Goal: Information Seeking & Learning: Learn about a topic

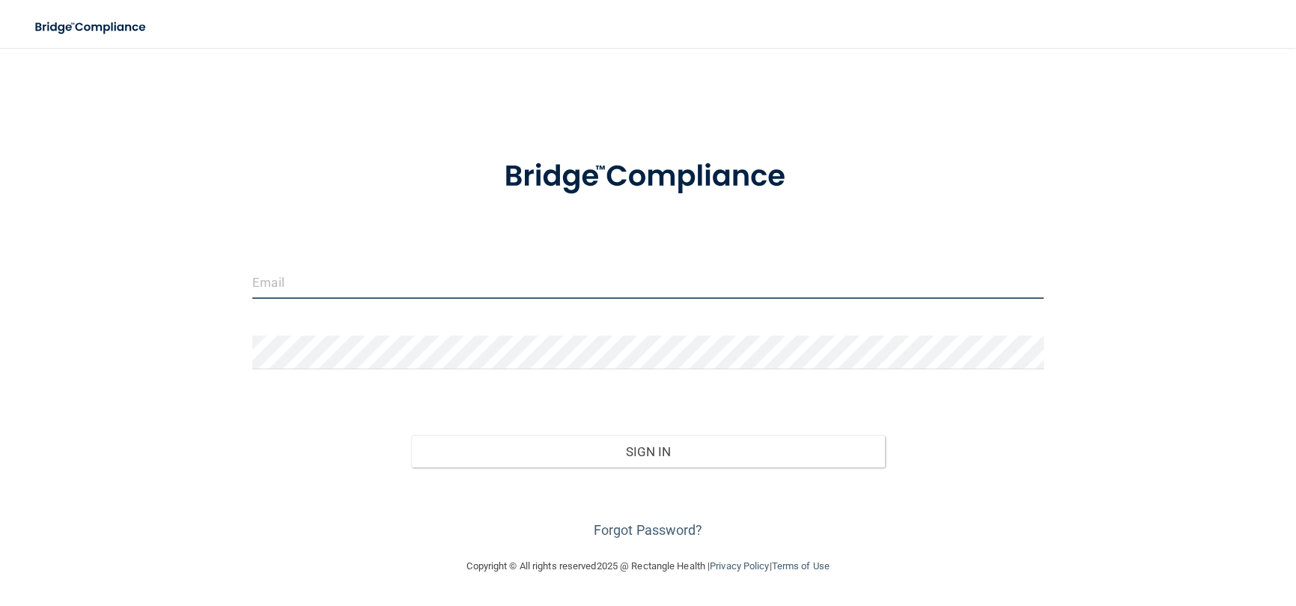
click at [309, 268] on input "email" at bounding box center [648, 282] width 792 height 34
type input "[EMAIL_ADDRESS][DOMAIN_NAME]"
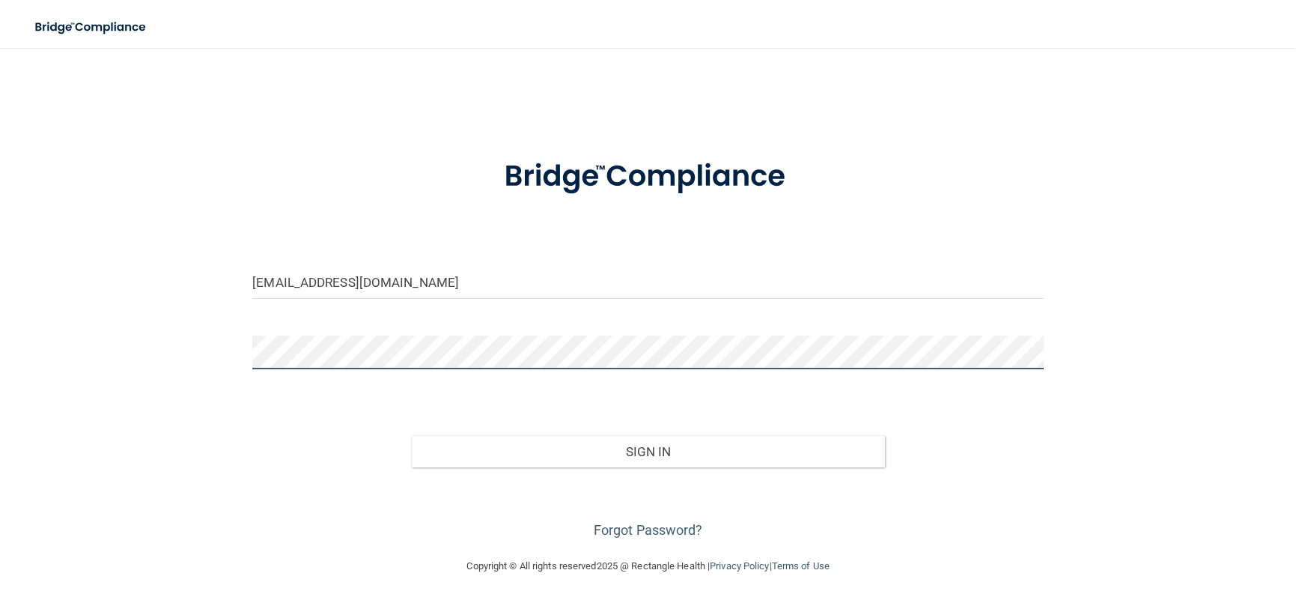
click at [411, 435] on button "Sign In" at bounding box center [648, 451] width 475 height 33
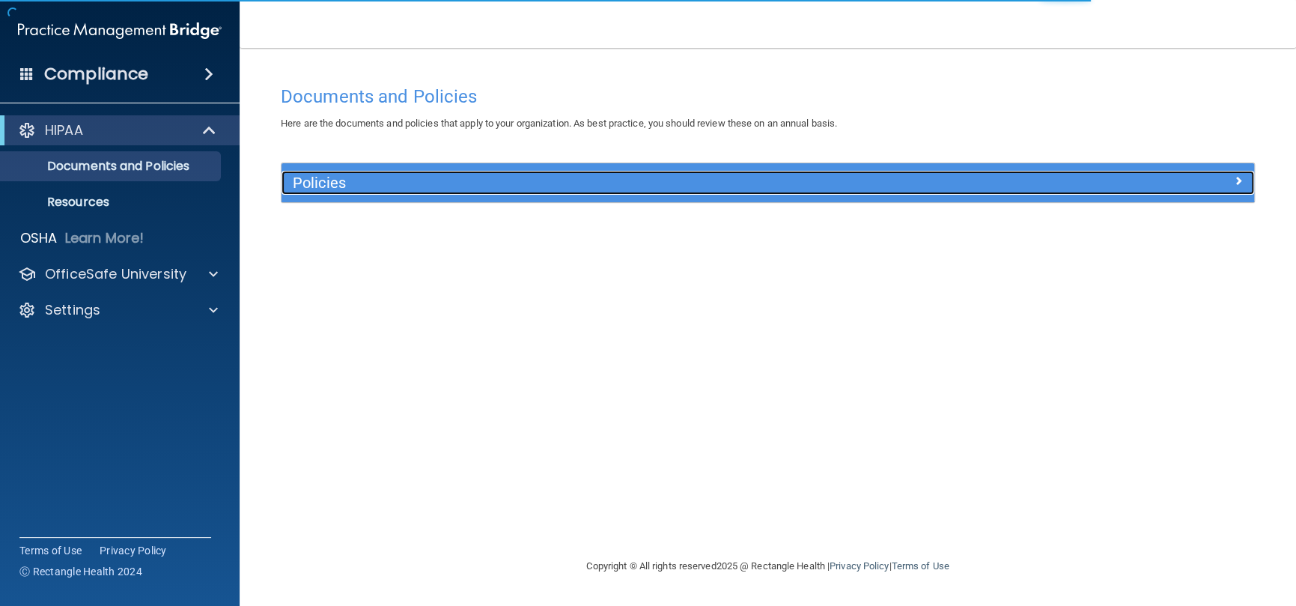
click at [365, 174] on h5 "Policies" at bounding box center [646, 182] width 707 height 16
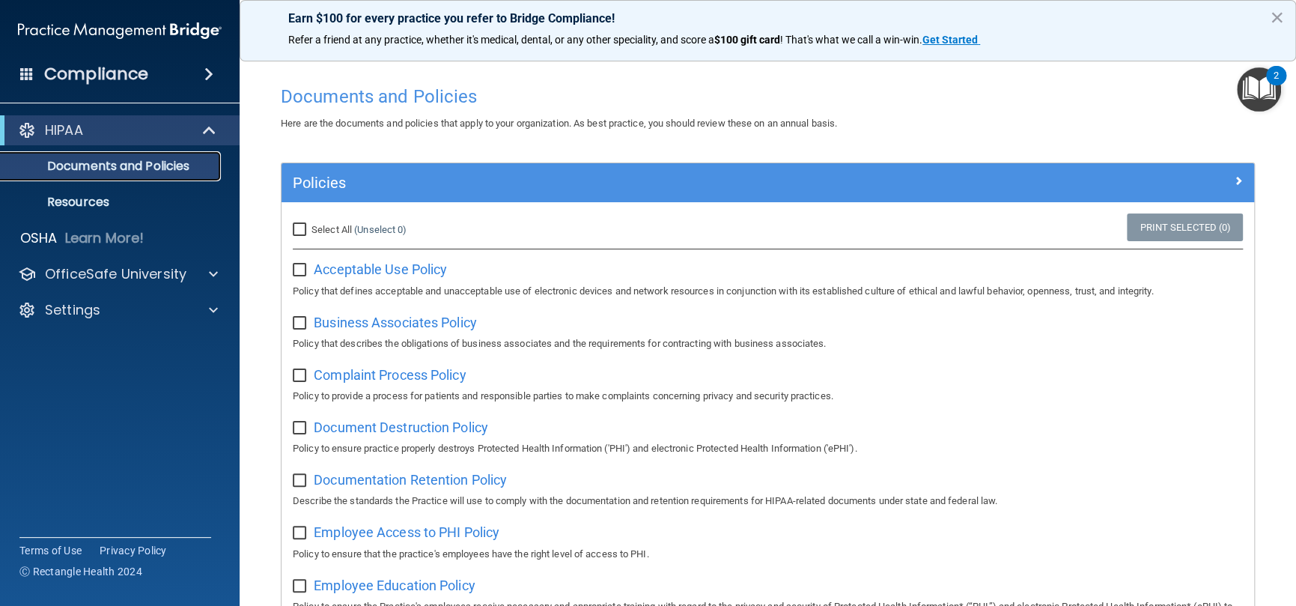
click at [105, 159] on p "Documents and Policies" at bounding box center [112, 166] width 204 height 15
click at [296, 226] on input "Select All (Unselect 0) Unselect All" at bounding box center [301, 230] width 17 height 12
checkbox input "true"
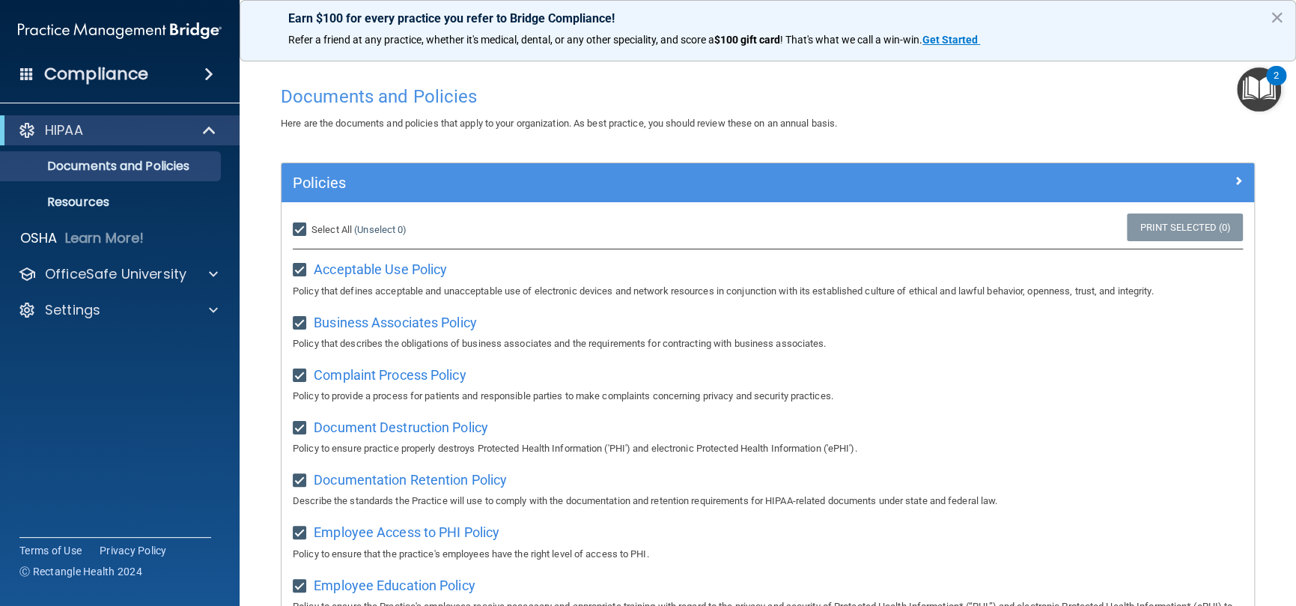
checkbox input "true"
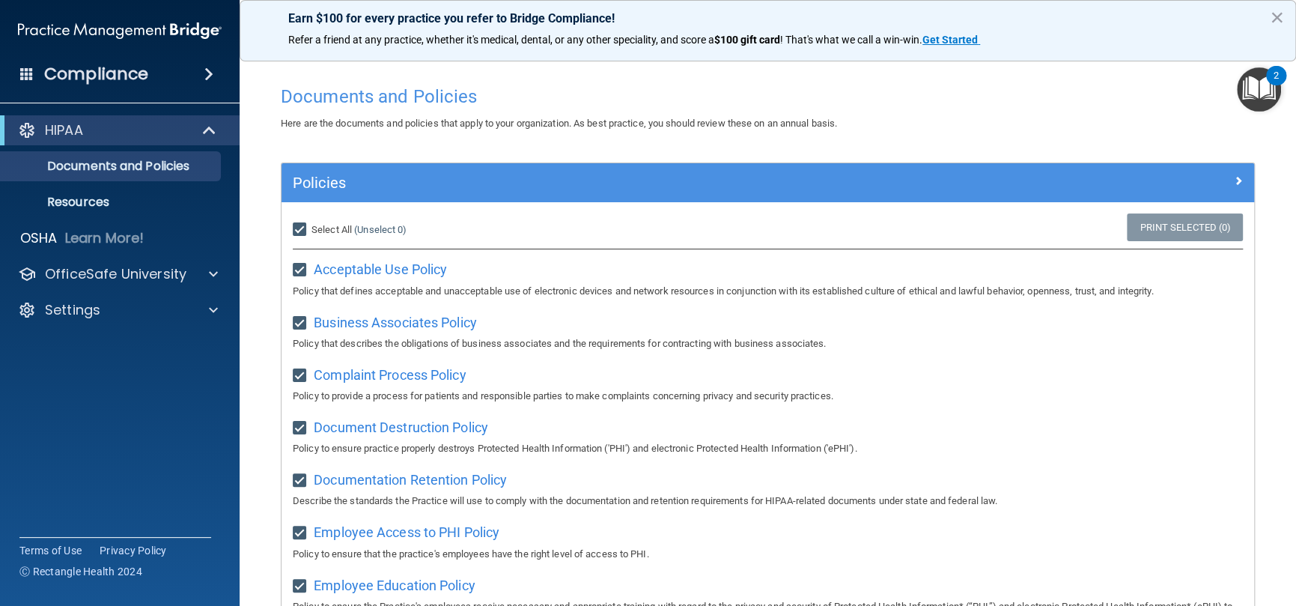
checkbox input "true"
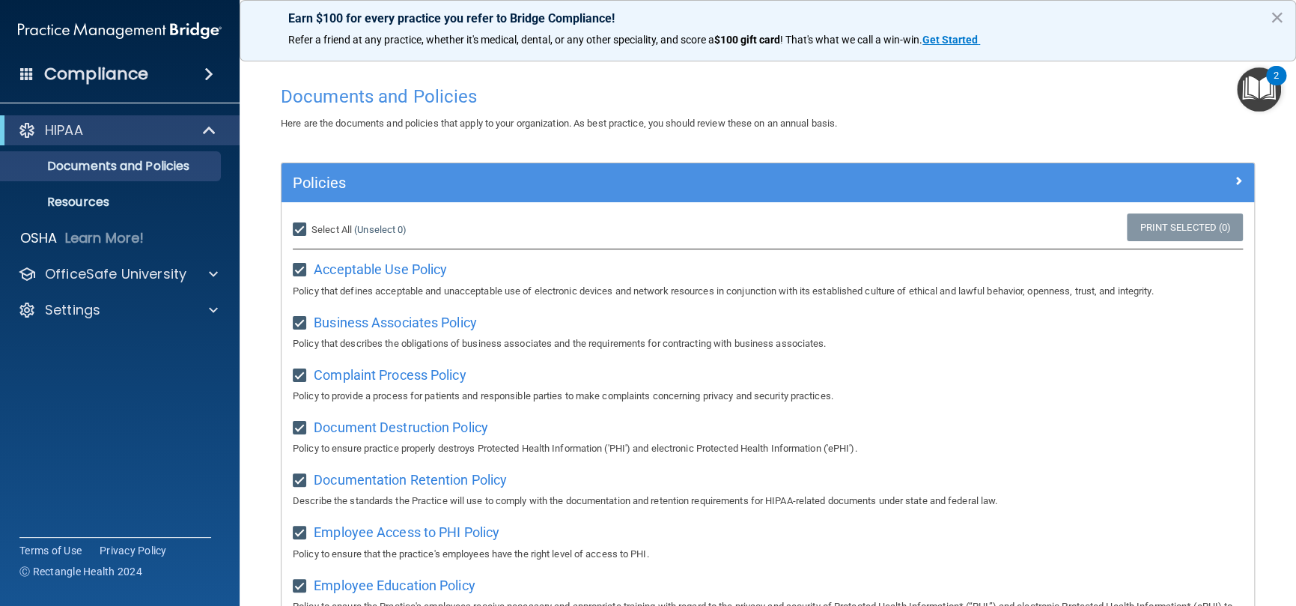
checkbox input "true"
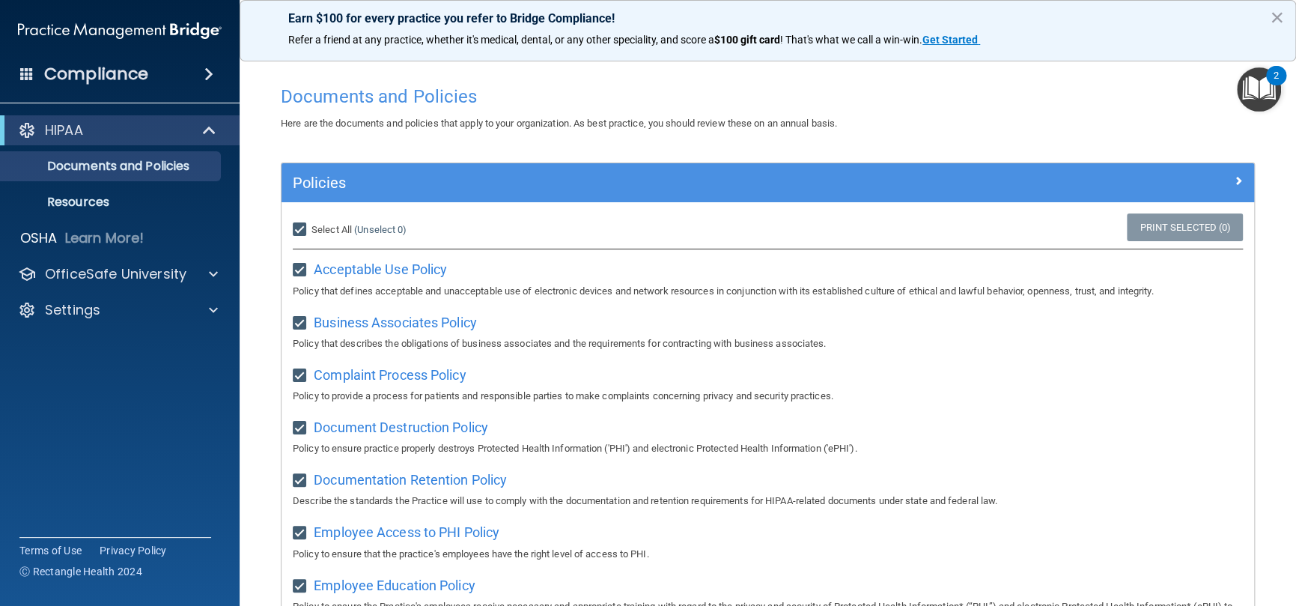
checkbox input "true"
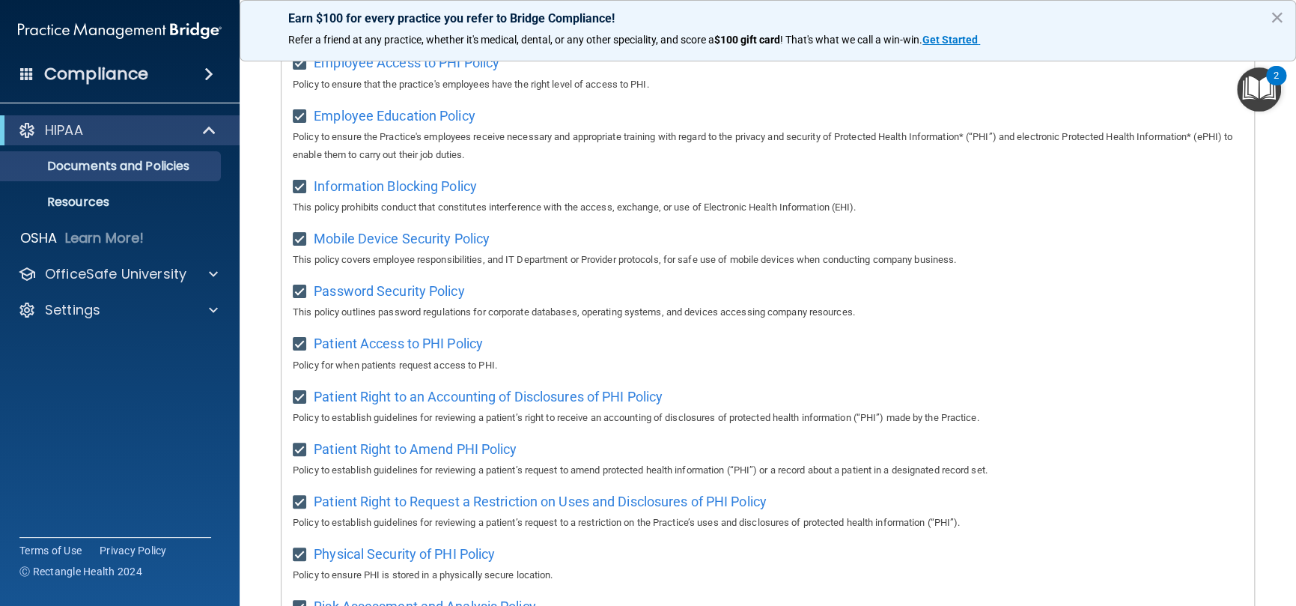
scroll to position [82, 0]
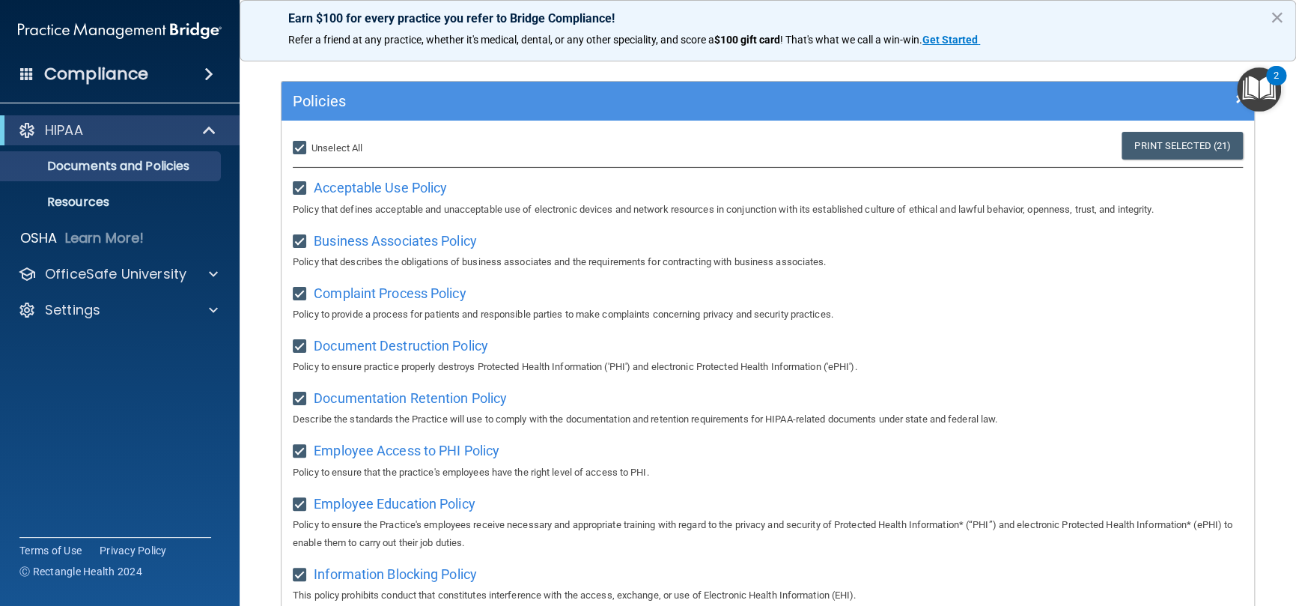
click at [92, 77] on h4 "Compliance" at bounding box center [96, 74] width 104 height 21
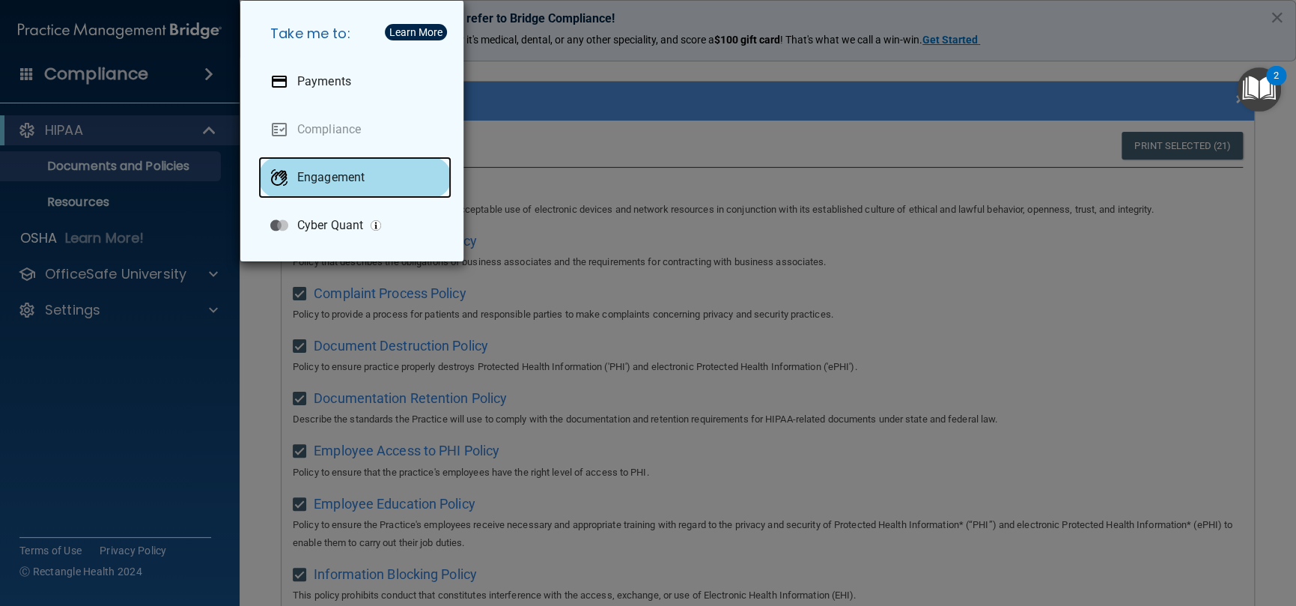
click at [320, 177] on p "Engagement" at bounding box center [330, 177] width 67 height 15
click at [762, 252] on div "Take me to: Payments Compliance Engagement Cyber Quant" at bounding box center [648, 303] width 1296 height 606
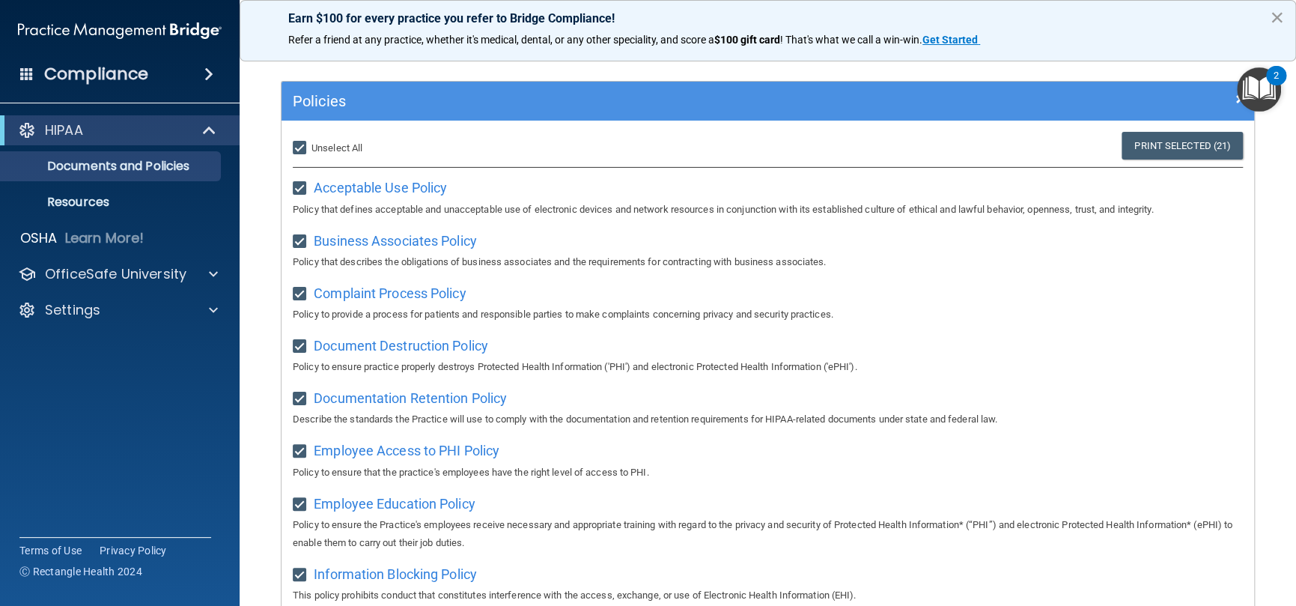
click at [1280, 17] on button "×" at bounding box center [1277, 17] width 14 height 24
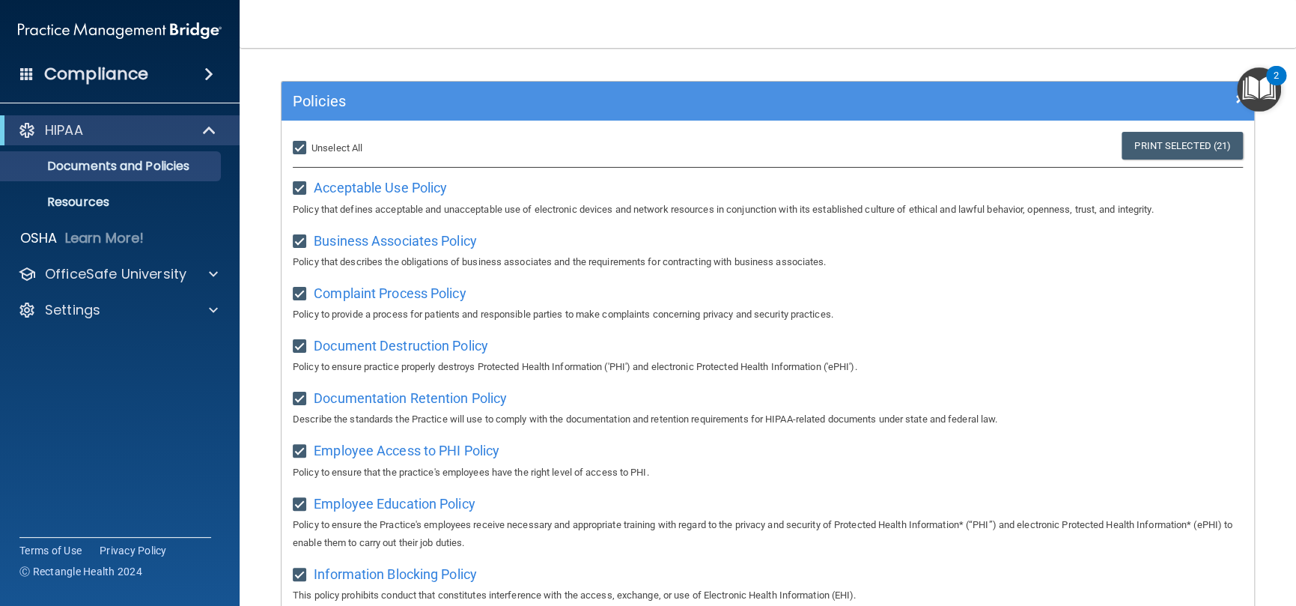
click at [1246, 86] on img "Open Resource Center, 2 new notifications" at bounding box center [1259, 89] width 44 height 44
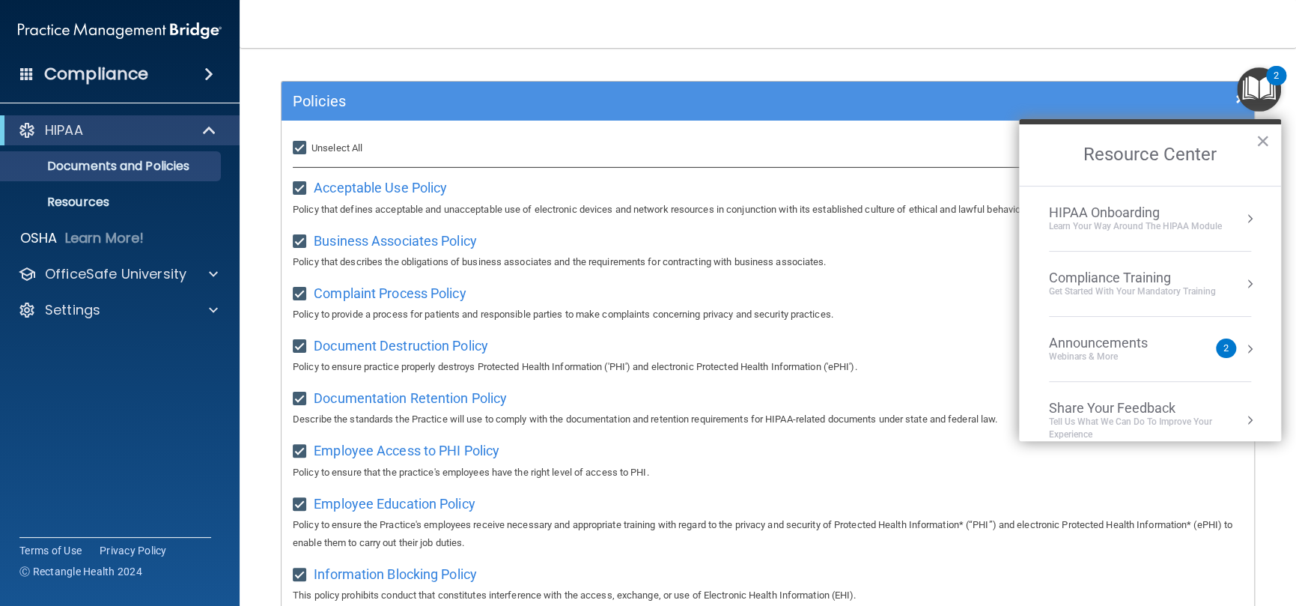
click at [1157, 210] on div "HIPAA Onboarding" at bounding box center [1135, 212] width 173 height 16
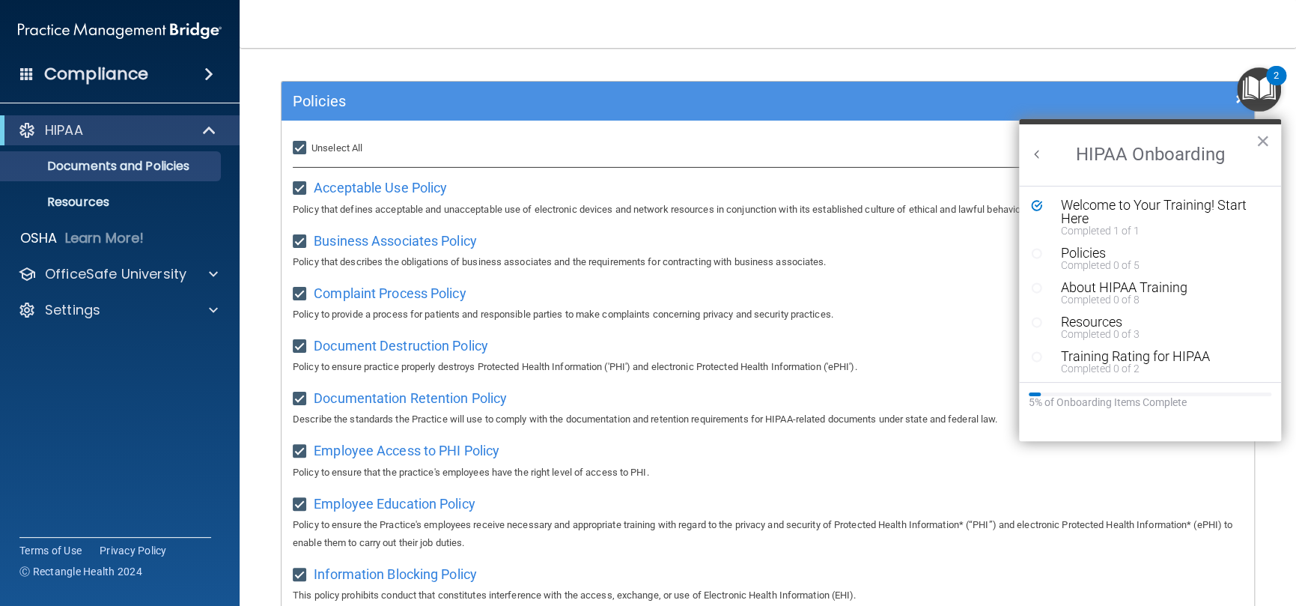
scroll to position [0, 0]
click at [1108, 209] on div "Welcome to Your Training! Start Here" at bounding box center [1155, 211] width 189 height 27
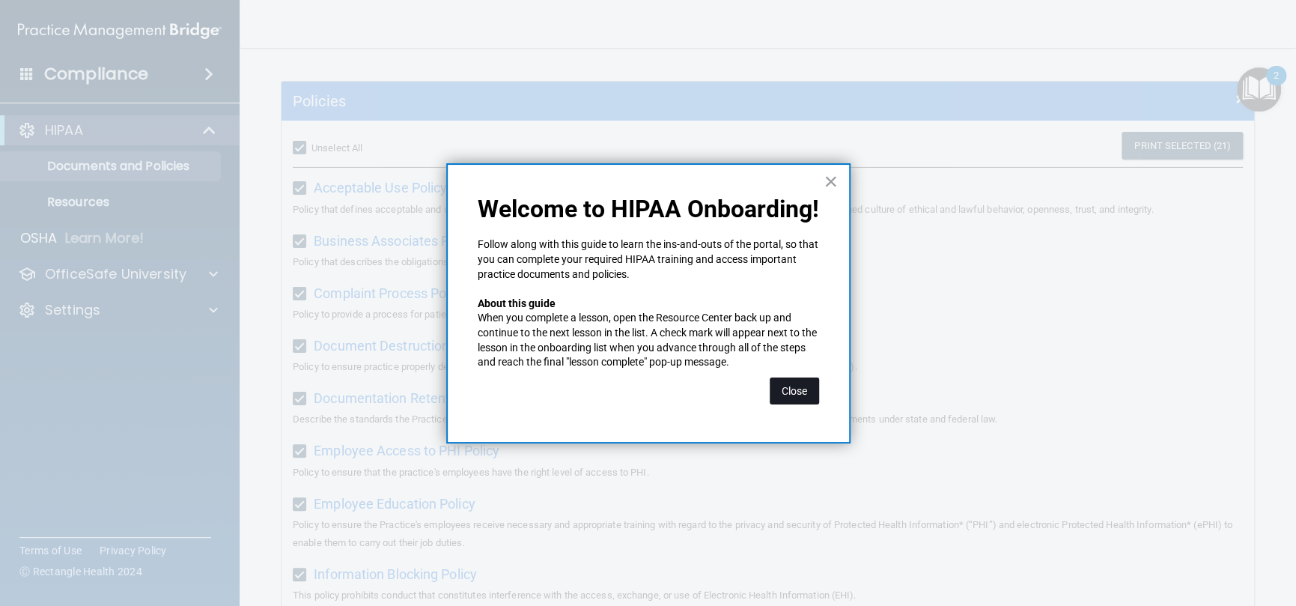
click at [798, 401] on button "Close" at bounding box center [794, 390] width 49 height 27
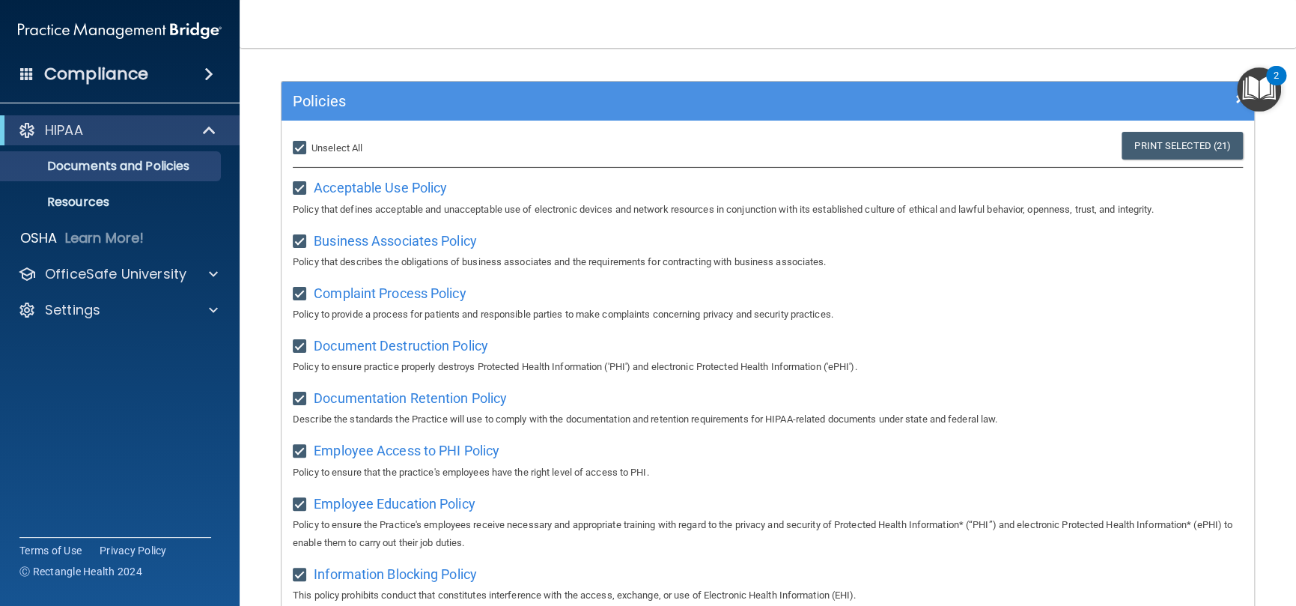
click at [1253, 77] on img "Open Resource Center, 2 new notifications" at bounding box center [1259, 89] width 44 height 44
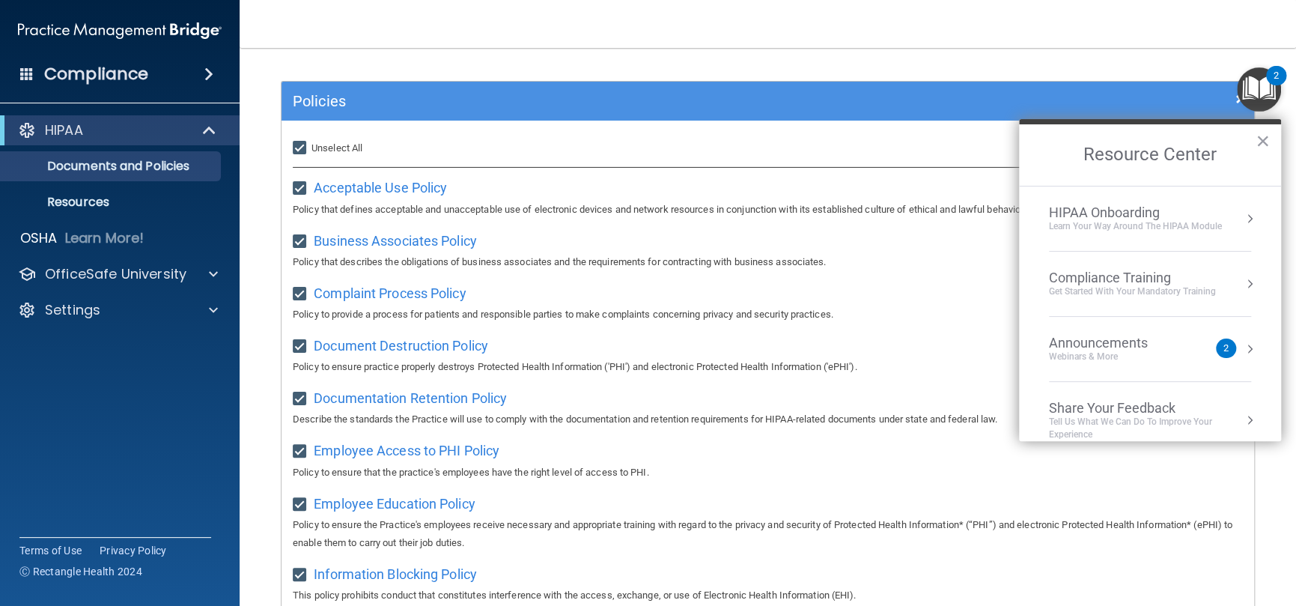
click at [1131, 231] on div "Learn Your Way around the HIPAA module" at bounding box center [1135, 226] width 173 height 13
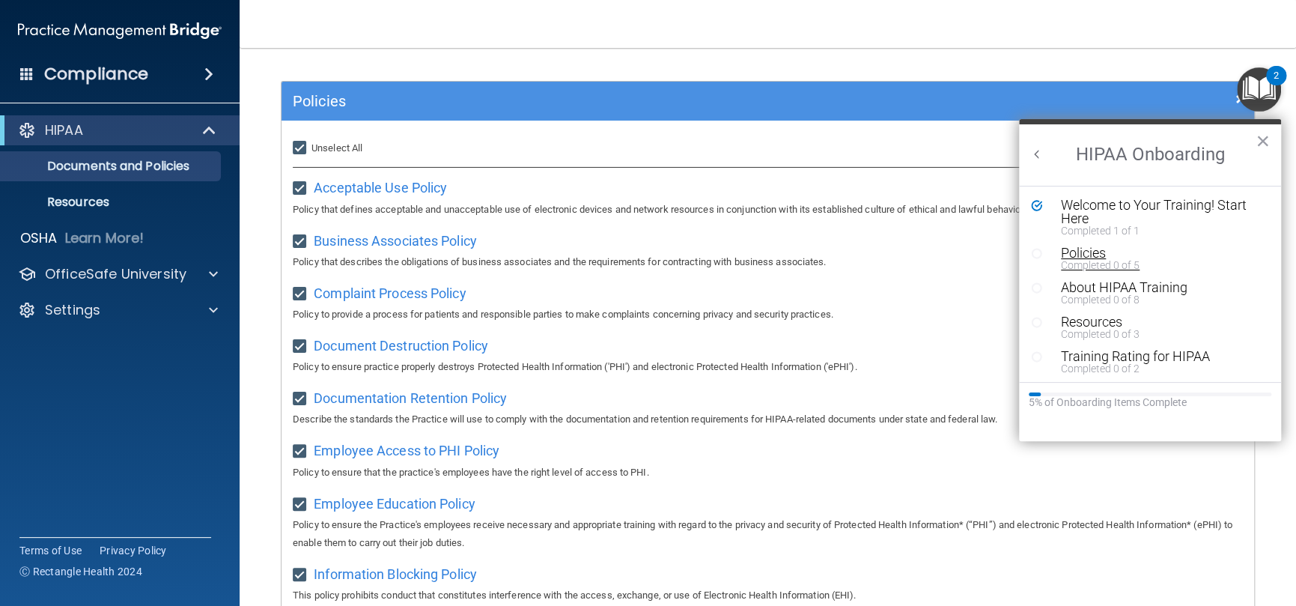
click at [1090, 260] on div "Completed 0 of 5" at bounding box center [1155, 265] width 189 height 10
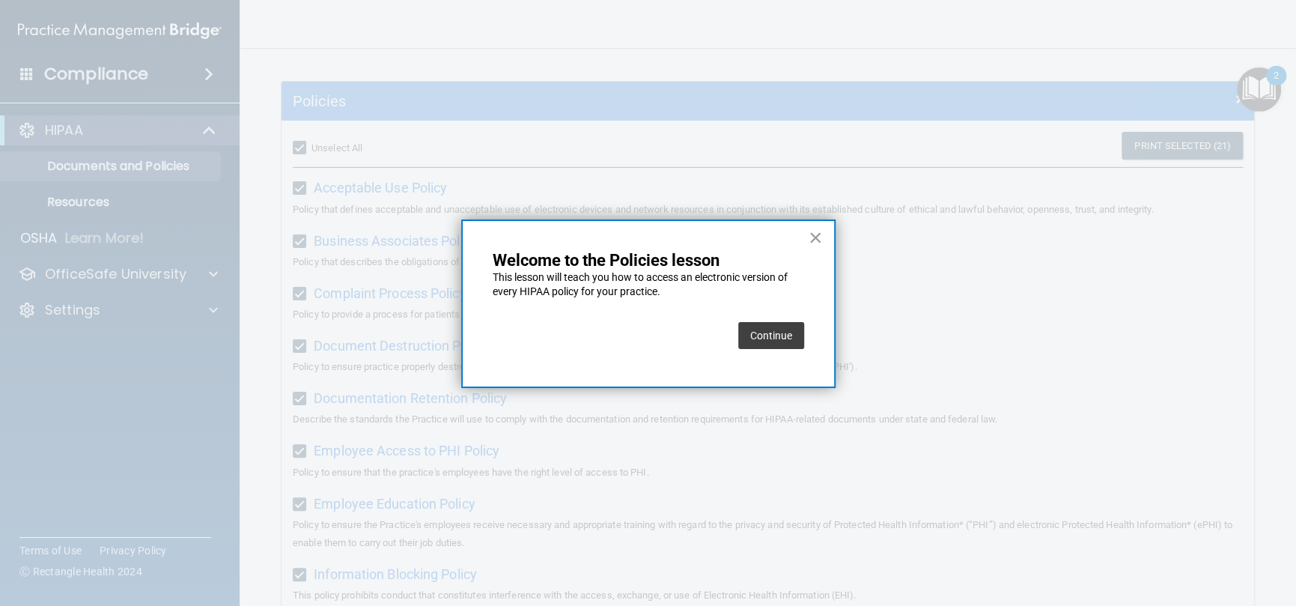
click at [780, 334] on button "Continue" at bounding box center [771, 335] width 66 height 27
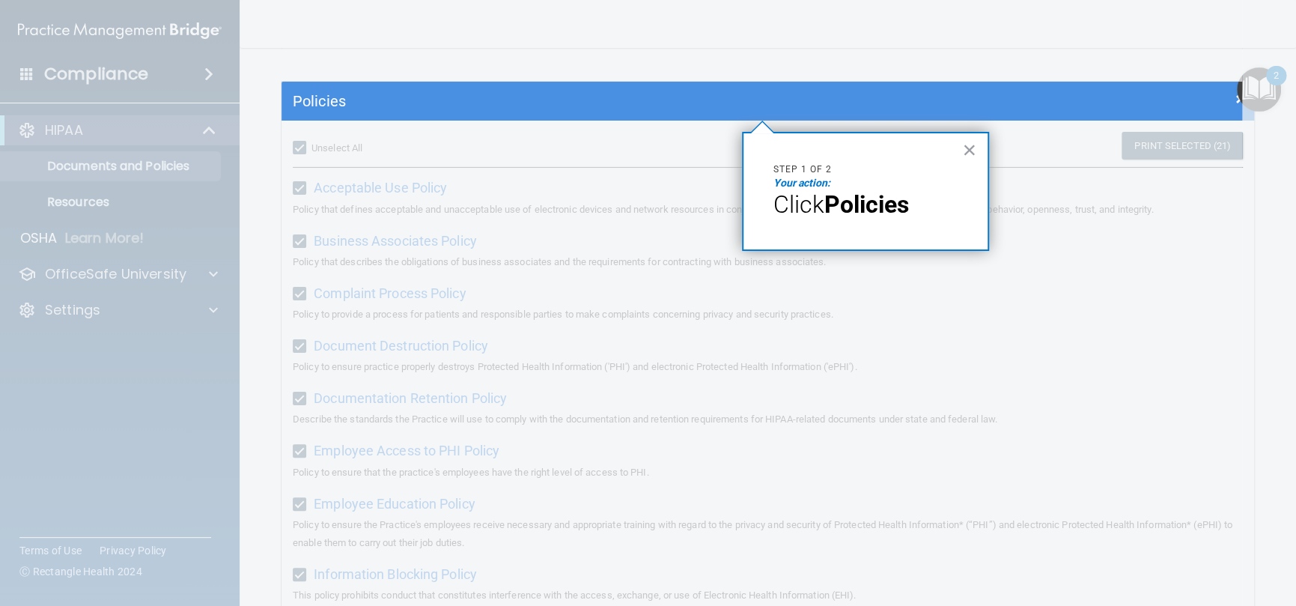
click at [789, 181] on em "Your action:" at bounding box center [802, 183] width 57 height 12
click at [969, 146] on button "×" at bounding box center [969, 150] width 14 height 24
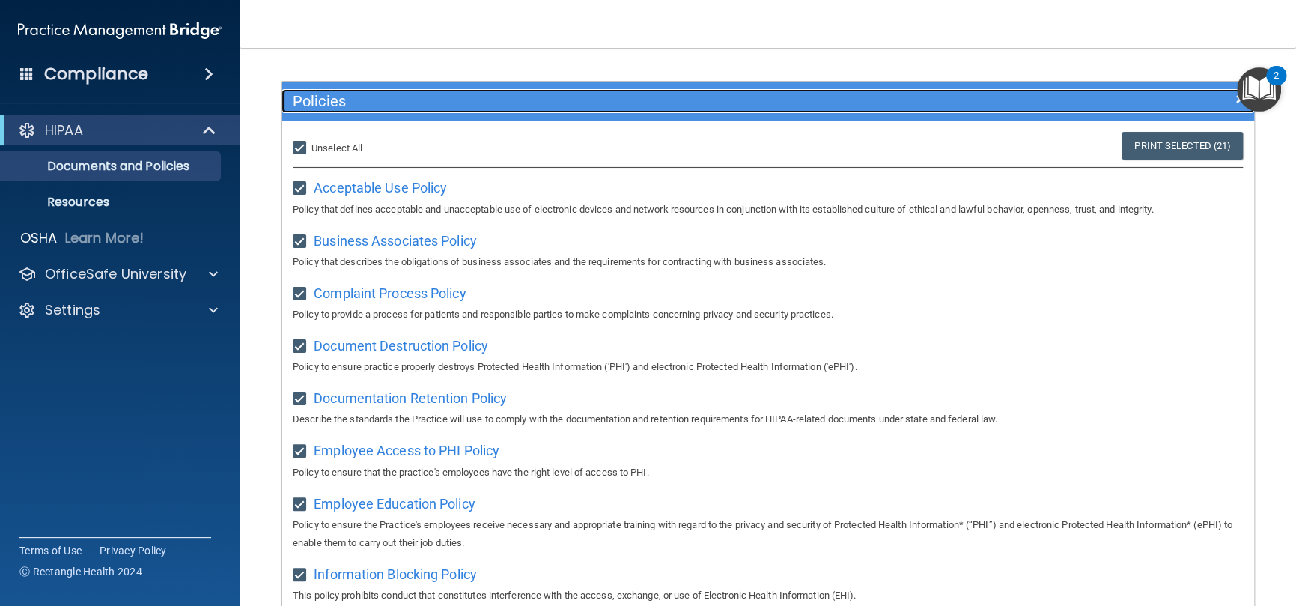
click at [440, 106] on h5 "Policies" at bounding box center [646, 101] width 707 height 16
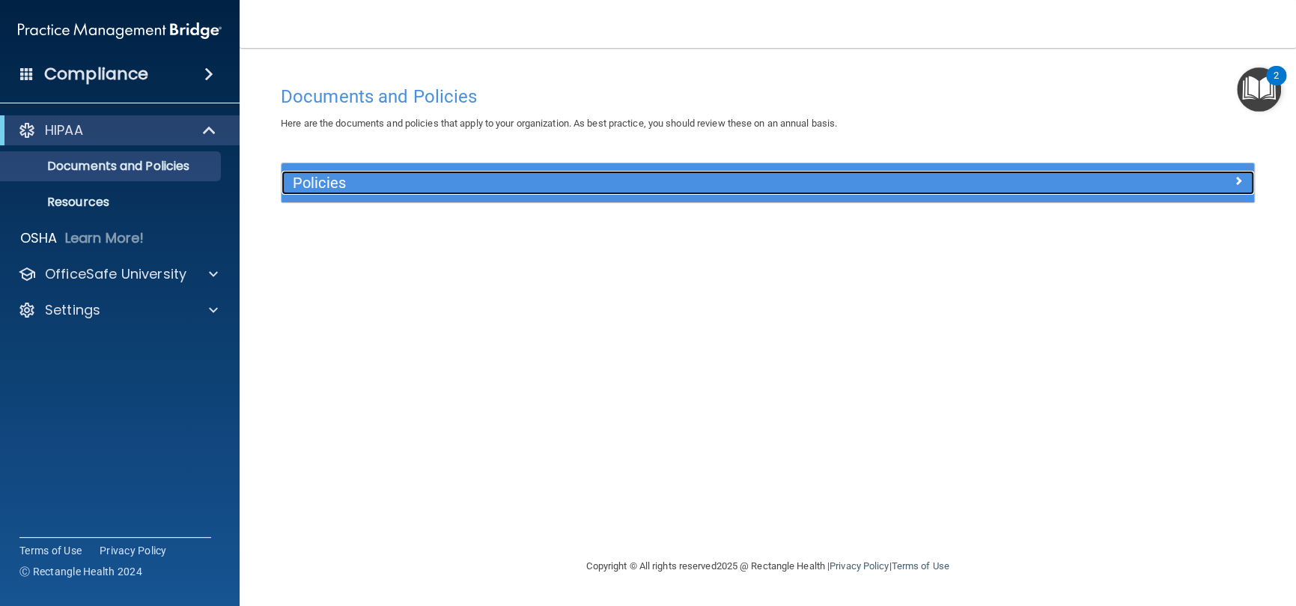
click at [428, 181] on h5 "Policies" at bounding box center [646, 182] width 707 height 16
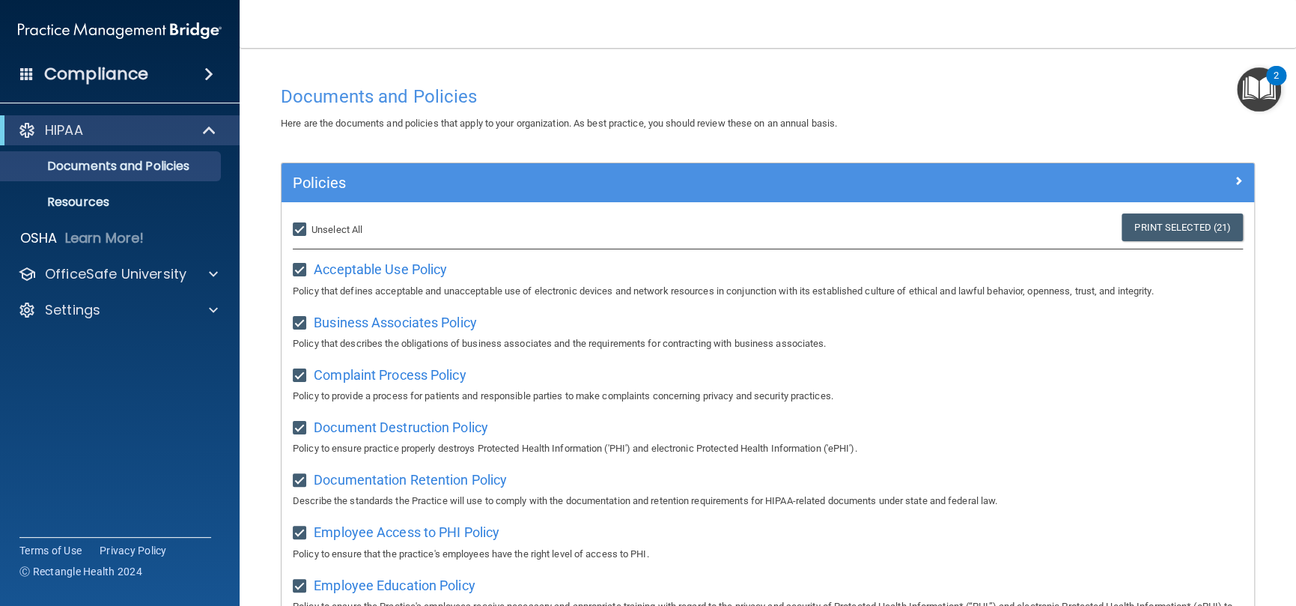
click at [303, 227] on input "Select All (Unselect 21) Unselect All" at bounding box center [301, 230] width 17 height 12
checkbox input "false"
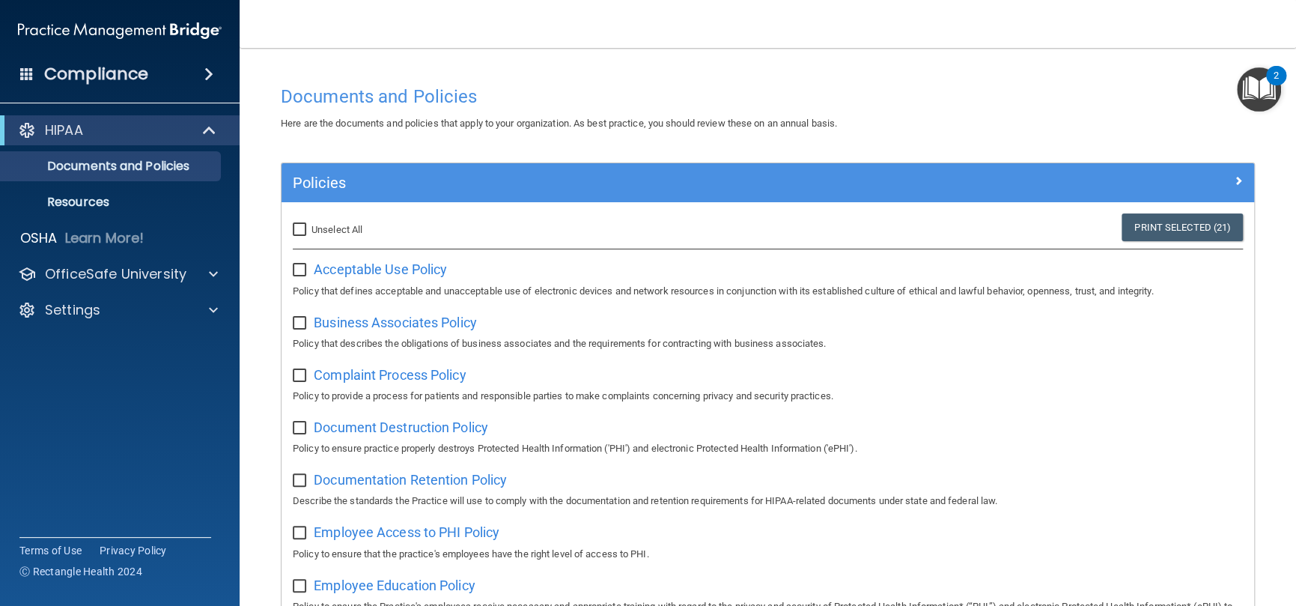
checkbox input "false"
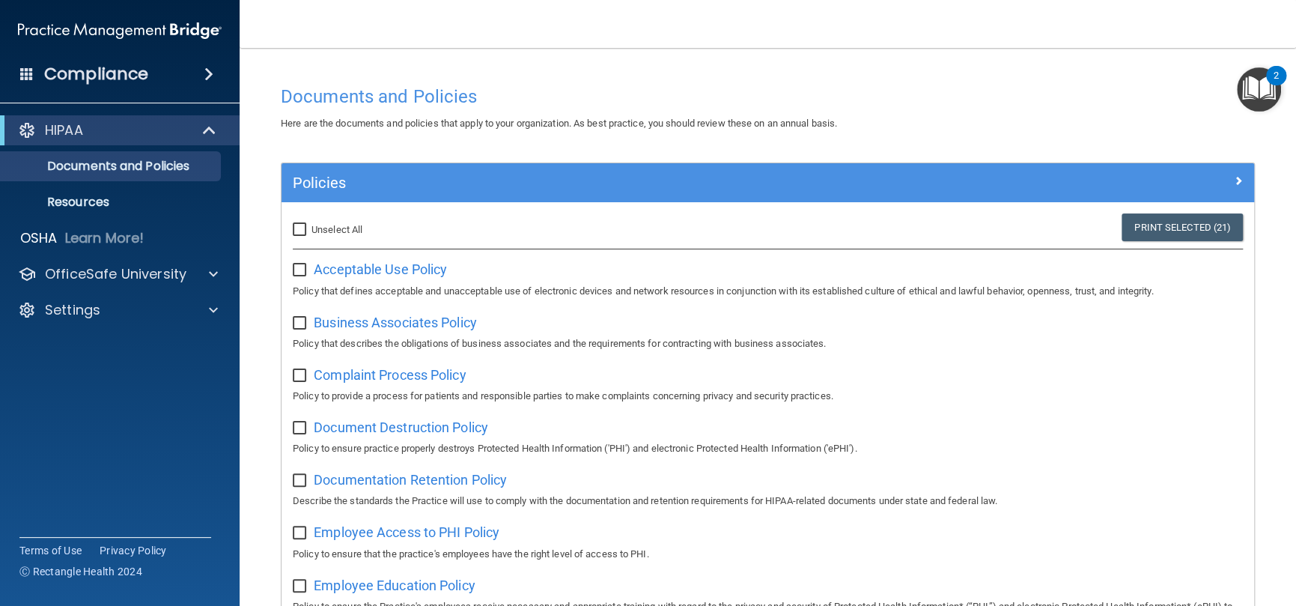
checkbox input "false"
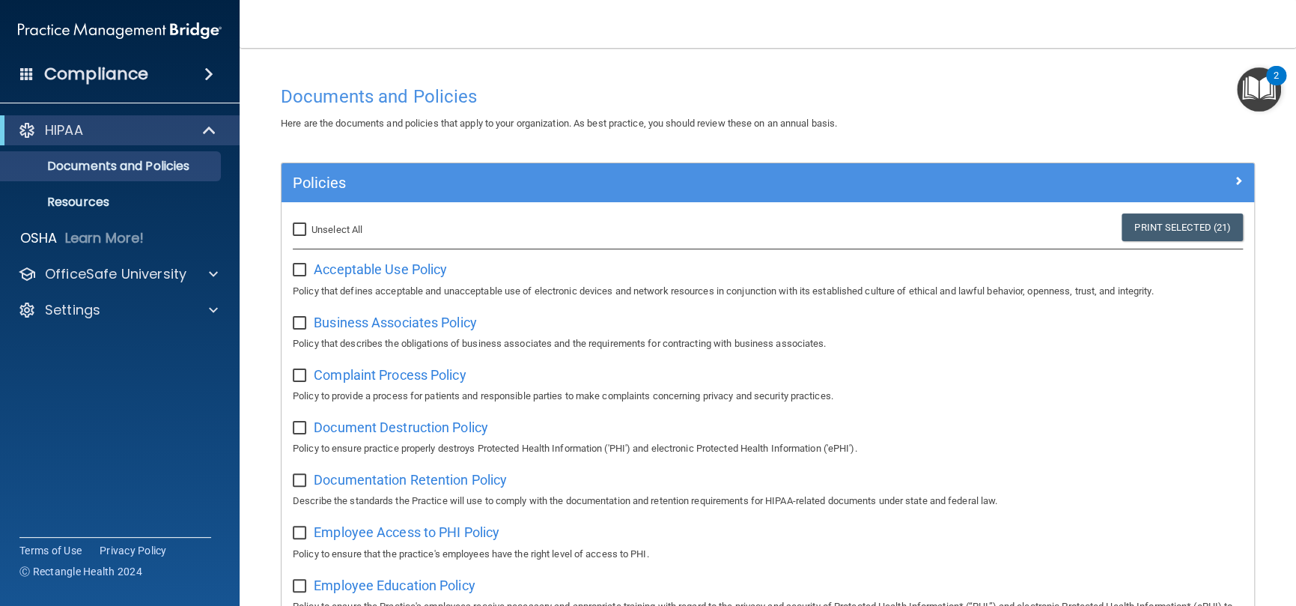
checkbox input "false"
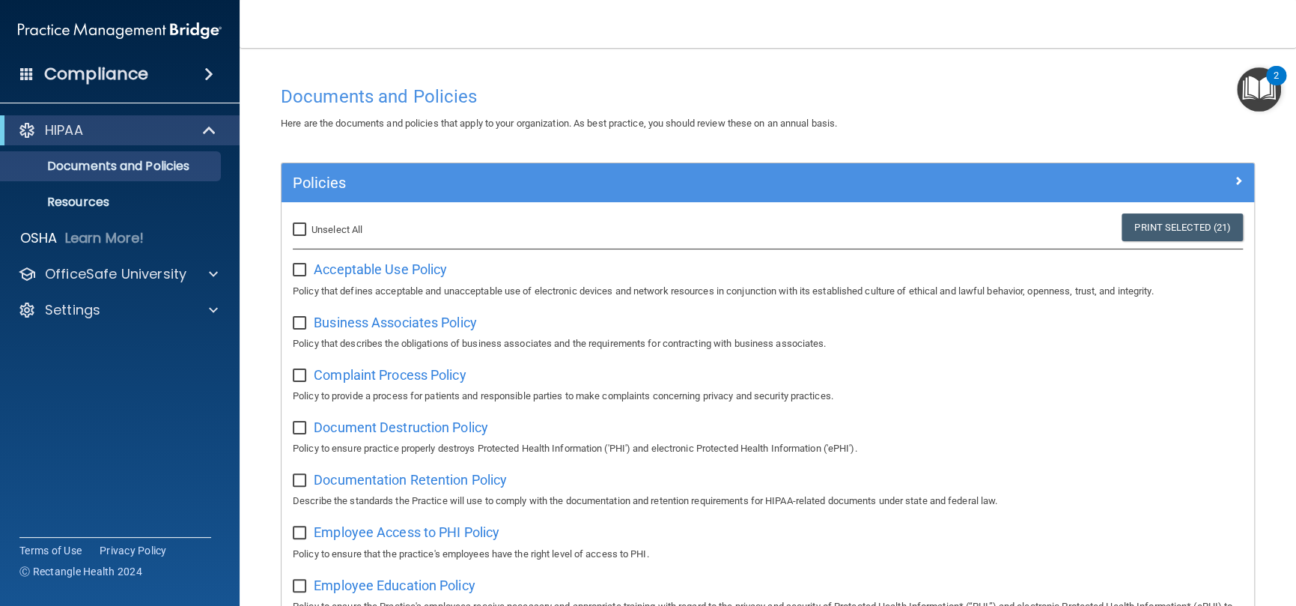
checkbox input "false"
click at [388, 264] on span "Acceptable Use Policy" at bounding box center [380, 269] width 133 height 16
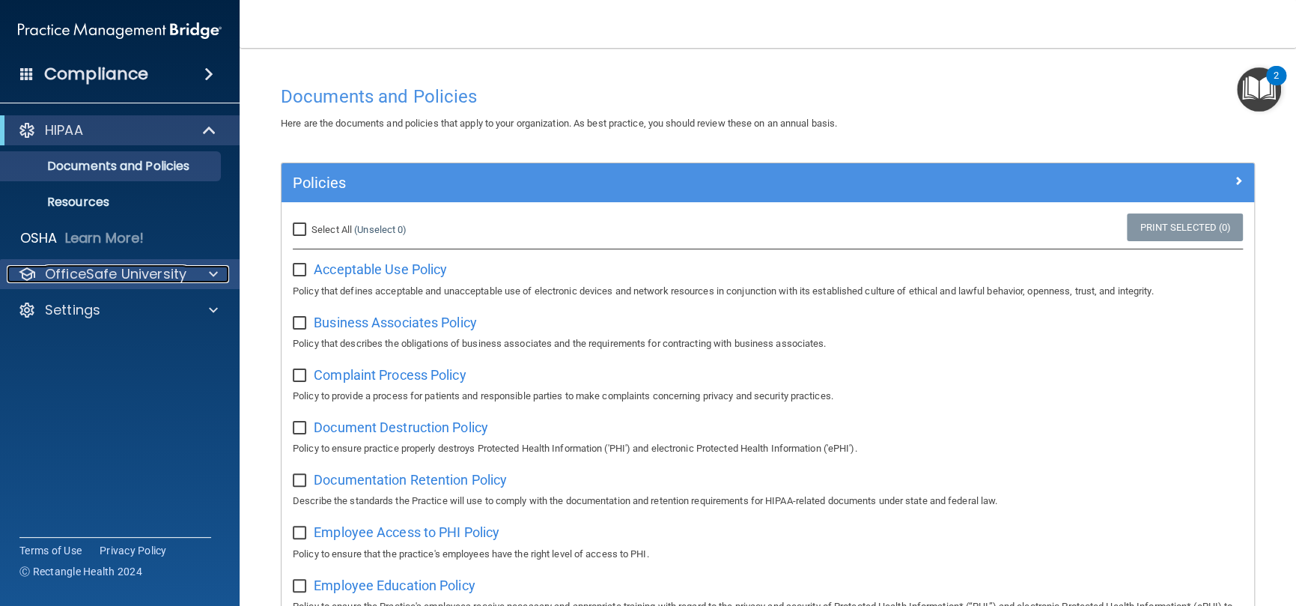
click at [54, 283] on p "OfficeSafe University" at bounding box center [116, 274] width 142 height 18
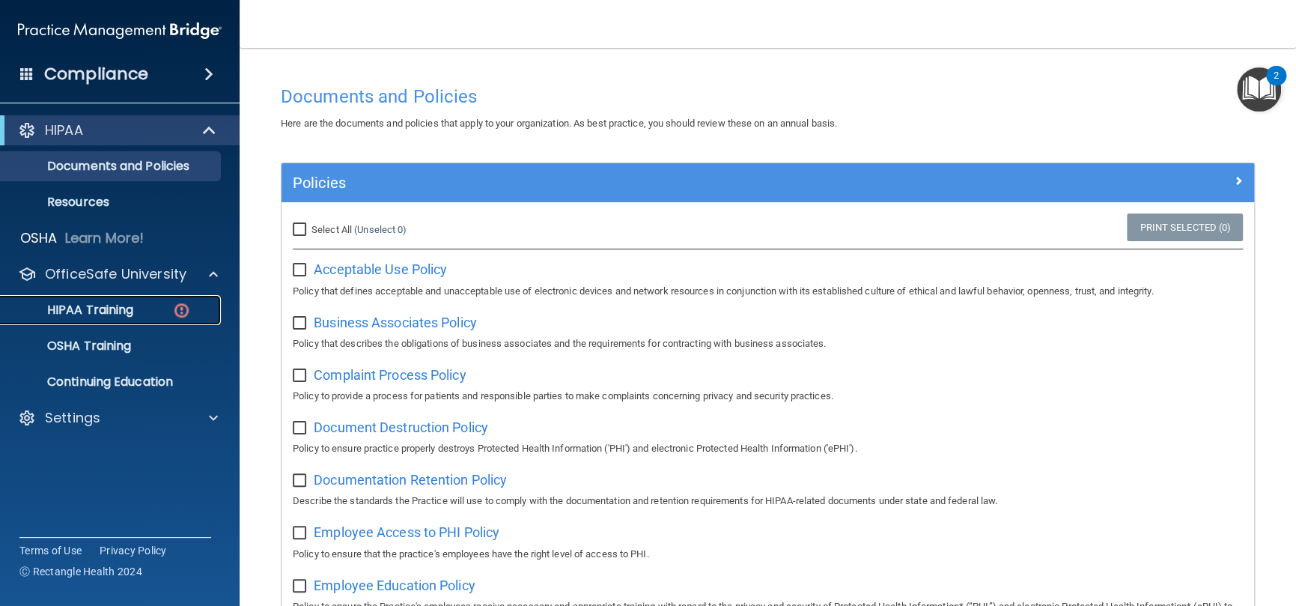
click at [62, 309] on p "HIPAA Training" at bounding box center [72, 310] width 124 height 15
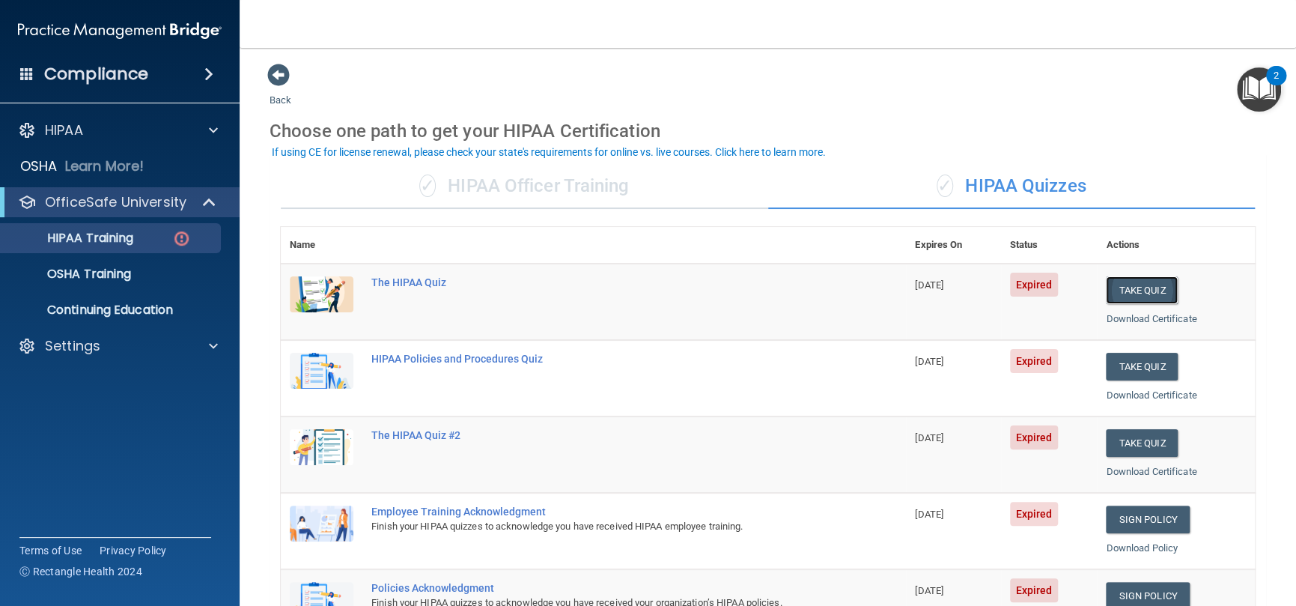
drag, startPoint x: 1131, startPoint y: 279, endPoint x: 1109, endPoint y: 282, distance: 22.6
click at [1131, 279] on button "Take Quiz" at bounding box center [1142, 290] width 72 height 28
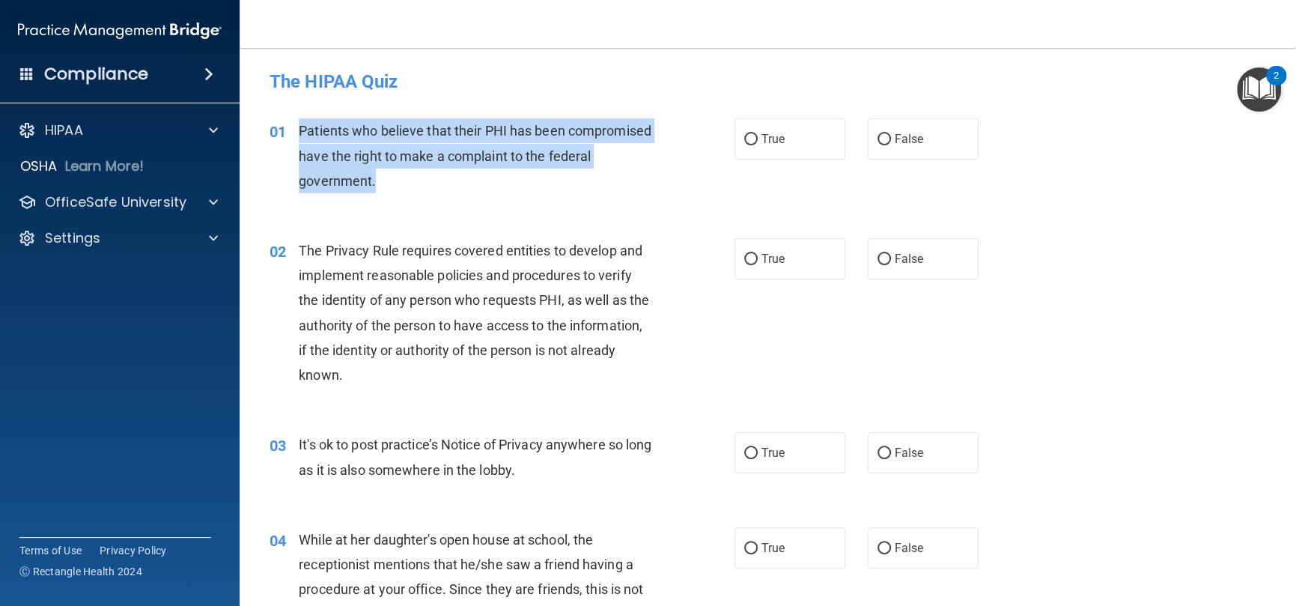
drag, startPoint x: 434, startPoint y: 174, endPoint x: 298, endPoint y: 126, distance: 144.7
click at [299, 126] on div "Patients who believe that their PHI has been compromised have the right to make…" at bounding box center [481, 155] width 365 height 75
copy span "Patients who believe that their PHI has been compromised have the right to make…"
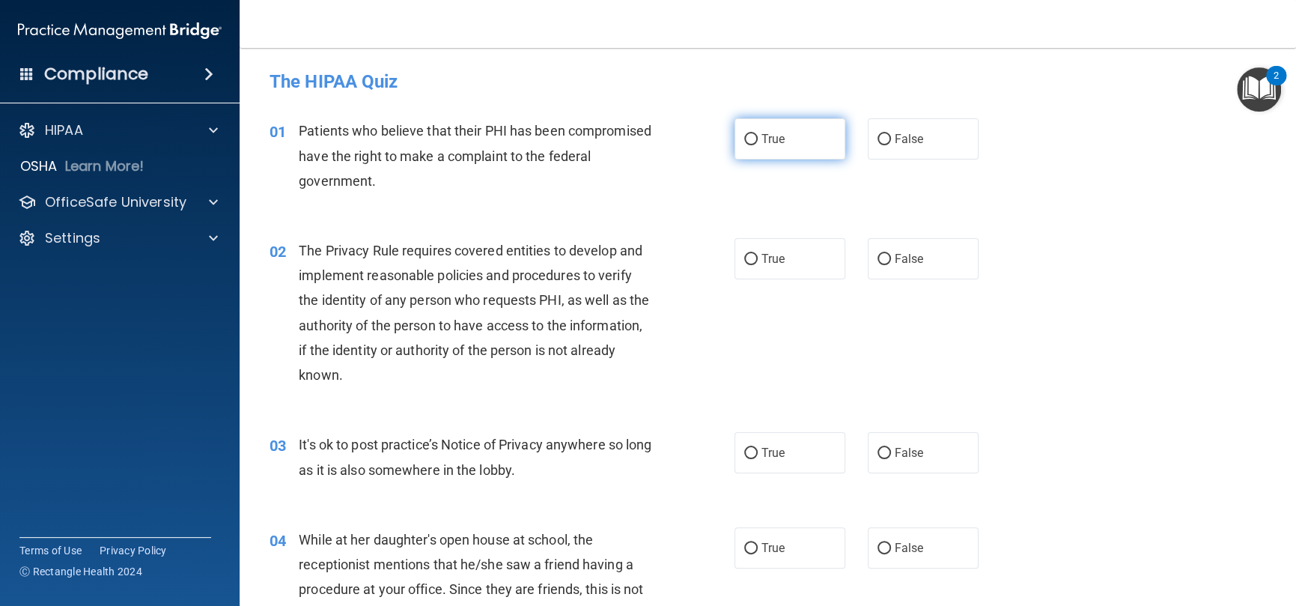
click at [744, 145] on label "True" at bounding box center [790, 138] width 111 height 41
click at [744, 145] on input "True" at bounding box center [750, 139] width 13 height 11
radio input "true"
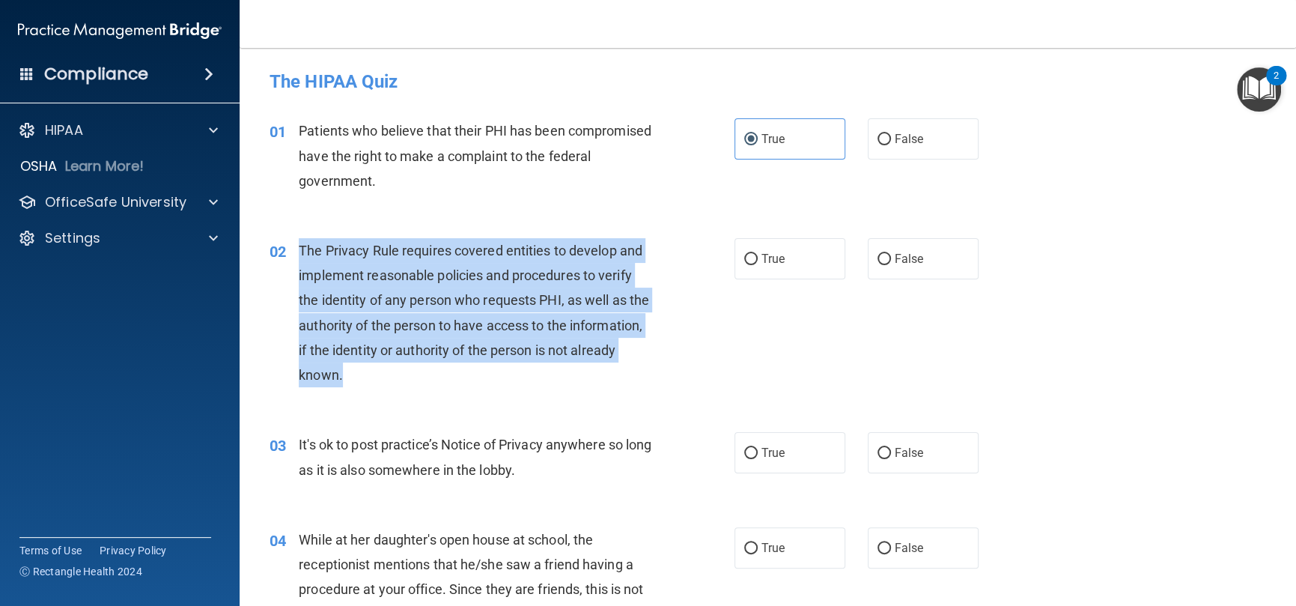
drag, startPoint x: 352, startPoint y: 352, endPoint x: 292, endPoint y: 250, distance: 118.2
click at [292, 250] on div "02 The Privacy Rule requires covered entities to develop and implement reasonab…" at bounding box center [502, 316] width 510 height 157
copy div "The Privacy Rule requires covered entities to develop and implement reasonable …"
click at [750, 260] on input "True" at bounding box center [750, 259] width 13 height 11
radio input "true"
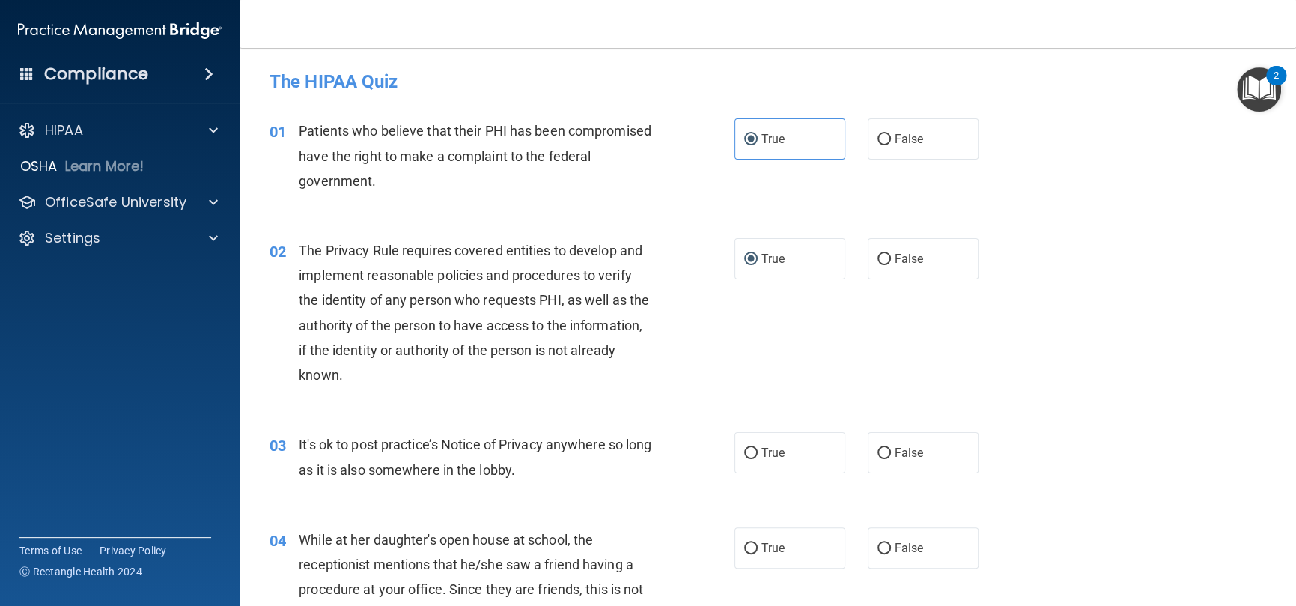
click at [762, 371] on div "02 The Privacy Rule requires covered entities to develop and implement reasonab…" at bounding box center [767, 316] width 1019 height 194
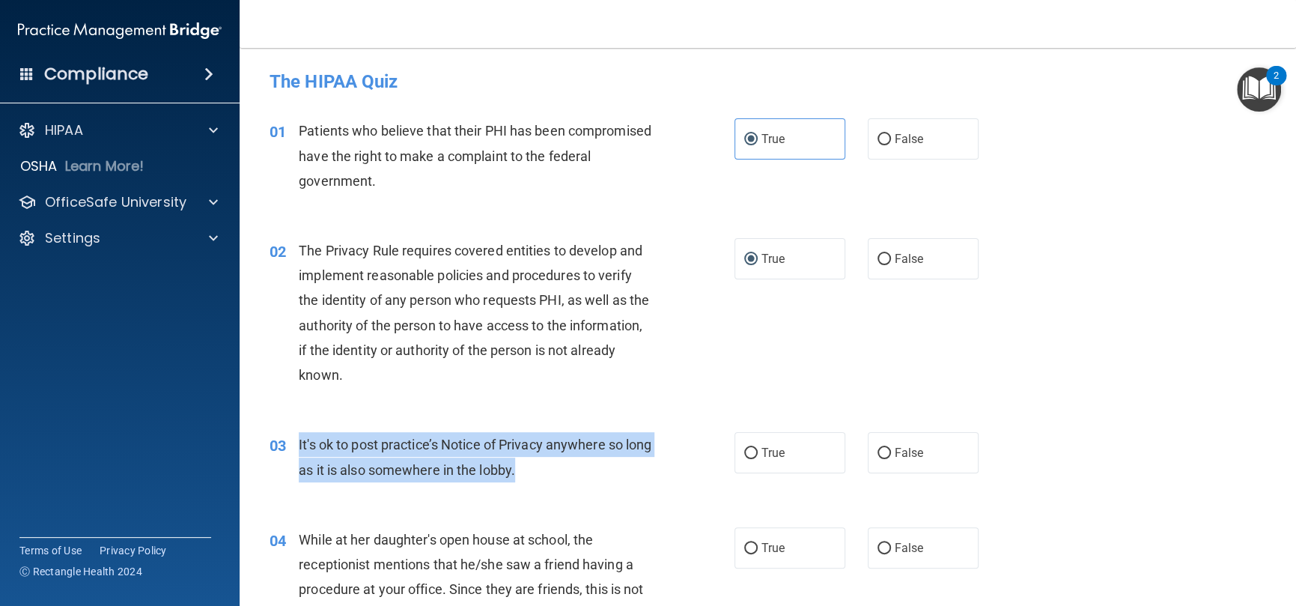
drag, startPoint x: 551, startPoint y: 462, endPoint x: 360, endPoint y: 452, distance: 191.2
click at [297, 442] on div "03 It's ok to post practice’s Notice of Privacy anywhere so long as it is also …" at bounding box center [502, 460] width 510 height 57
copy div "It's ok to post practice’s Notice of Privacy anywhere so long as it is also som…"
click at [878, 458] on input "False" at bounding box center [884, 453] width 13 height 11
radio input "true"
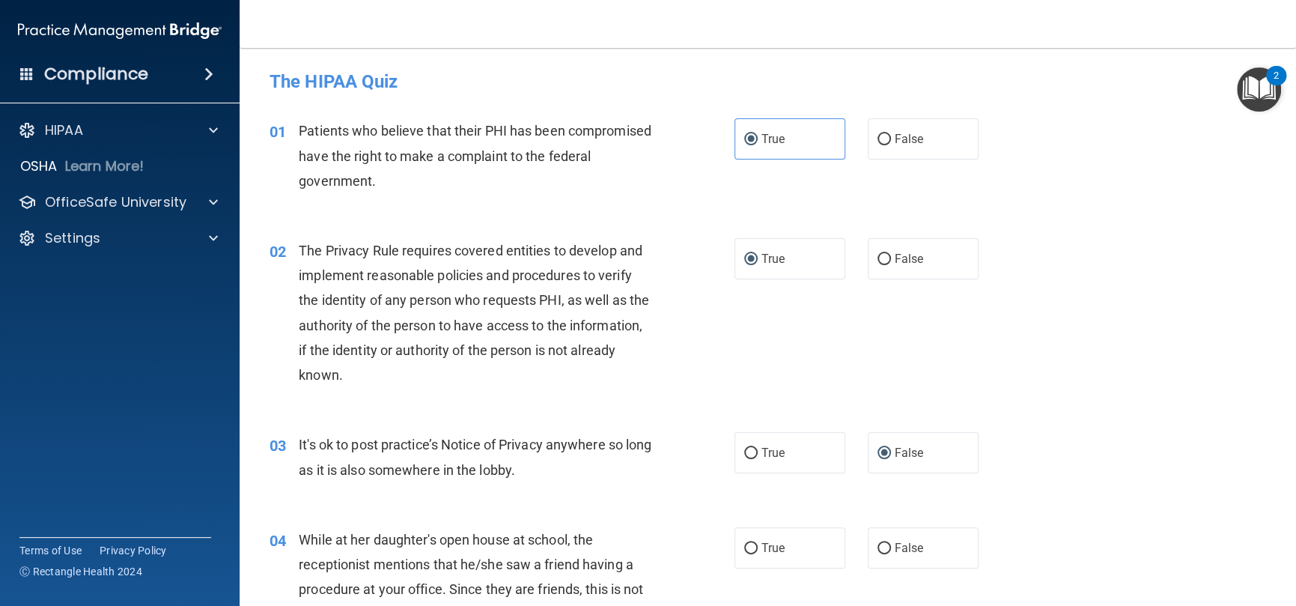
click at [741, 386] on div "02 The Privacy Rule requires covered entities to develop and implement reasonab…" at bounding box center [502, 316] width 510 height 157
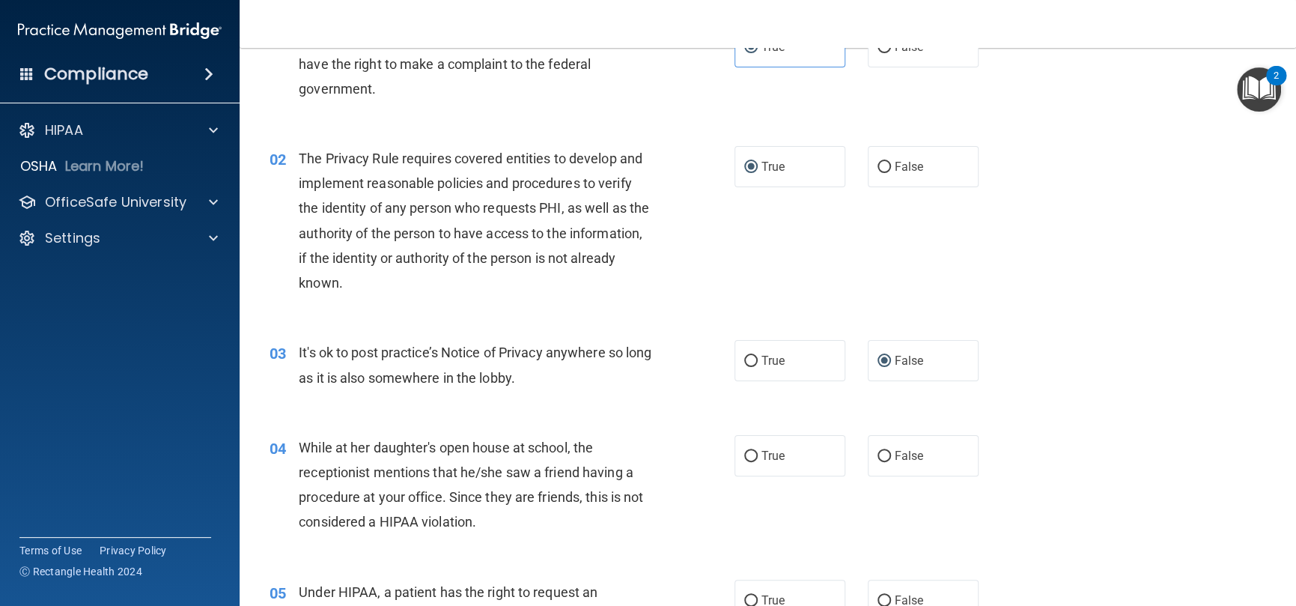
scroll to position [225, 0]
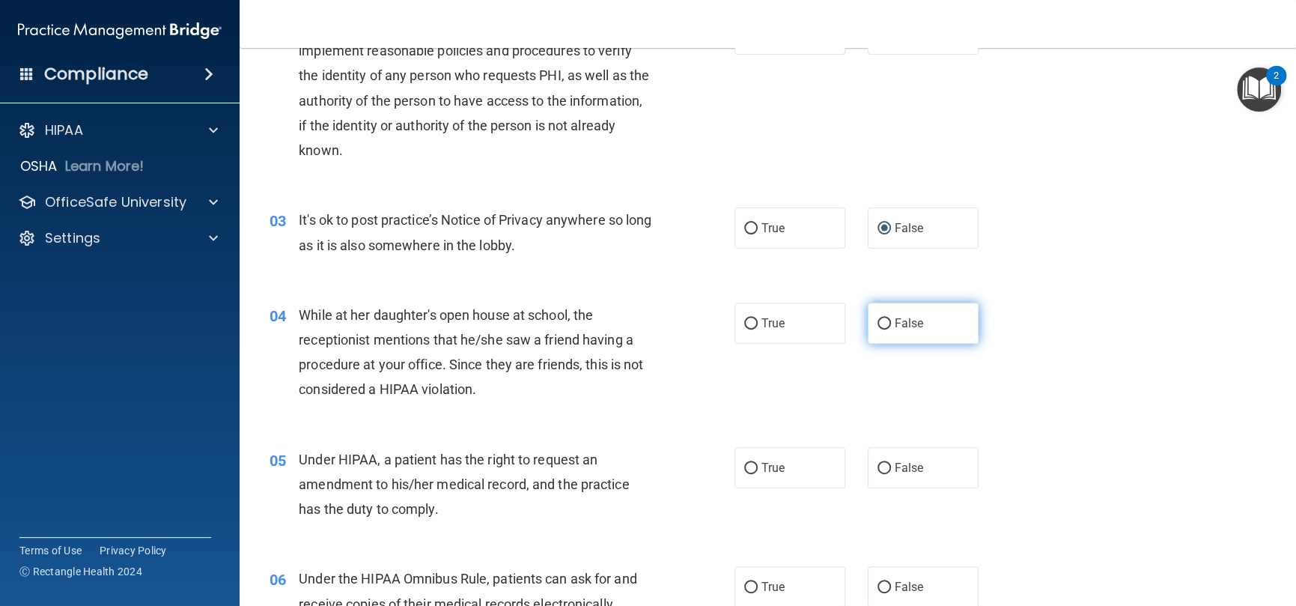
click at [884, 330] on label "False" at bounding box center [923, 323] width 111 height 41
click at [884, 329] on input "False" at bounding box center [884, 323] width 13 height 11
radio input "true"
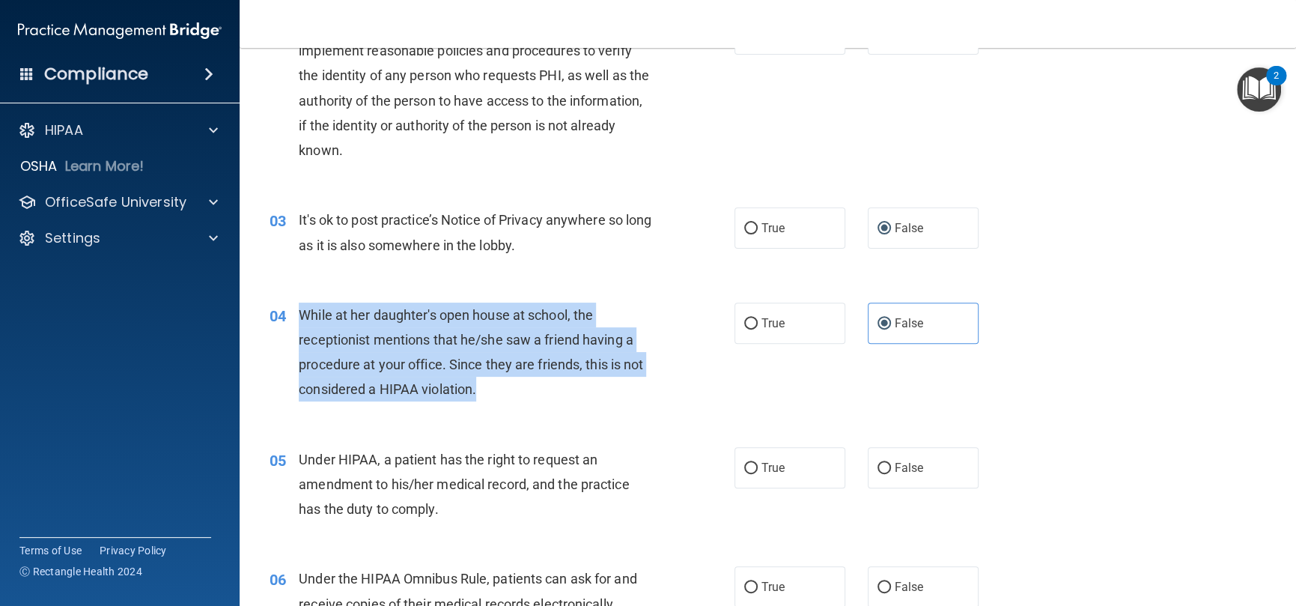
drag, startPoint x: 477, startPoint y: 387, endPoint x: 302, endPoint y: 311, distance: 191.1
click at [302, 311] on div "While at her daughter's open house at school, the receptionist mentions that he…" at bounding box center [481, 353] width 365 height 100
copy span "While at her daughter's open house at school, the receptionist mentions that he…"
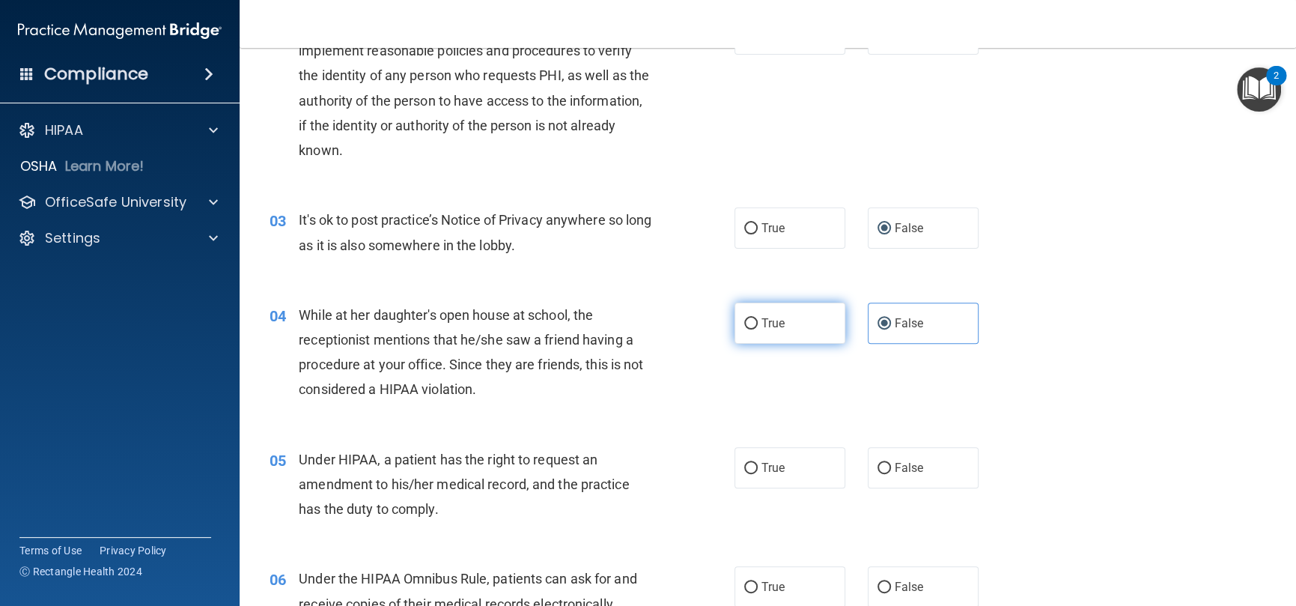
click at [735, 303] on label "True" at bounding box center [790, 323] width 111 height 41
click at [744, 318] on input "True" at bounding box center [750, 323] width 13 height 11
radio input "true"
click at [918, 328] on label "False" at bounding box center [923, 323] width 111 height 41
click at [891, 328] on input "False" at bounding box center [884, 323] width 13 height 11
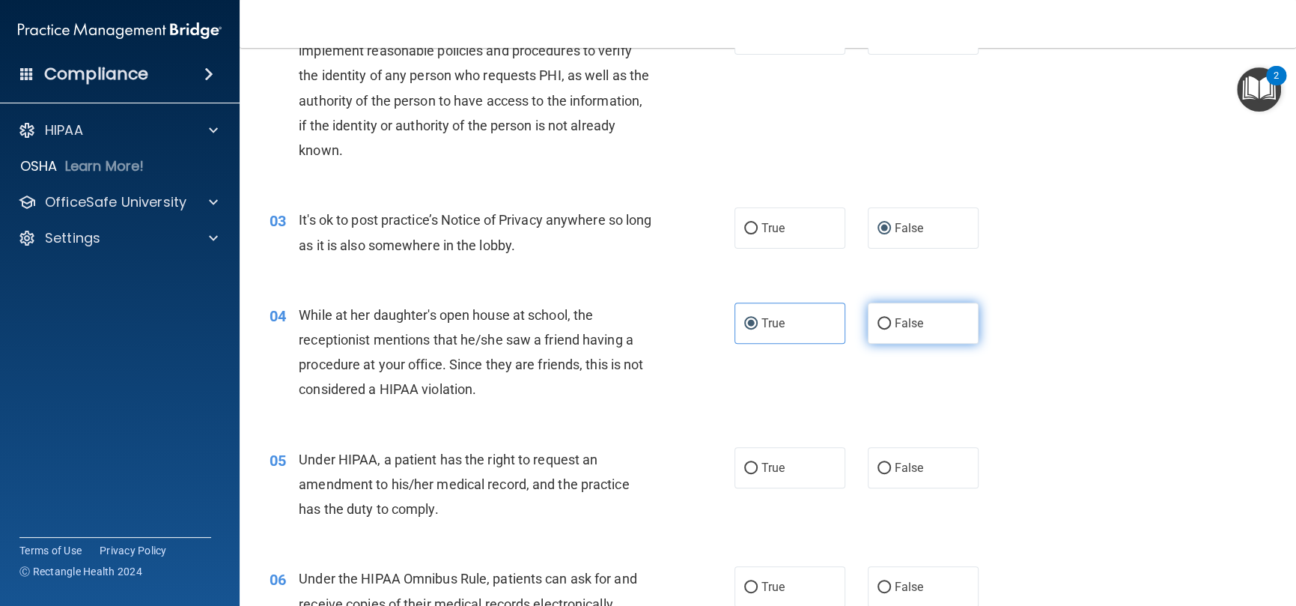
radio input "true"
radio input "false"
click at [728, 406] on div "04 While at her daughter's open house at school, the receptionist mentions that…" at bounding box center [502, 356] width 510 height 107
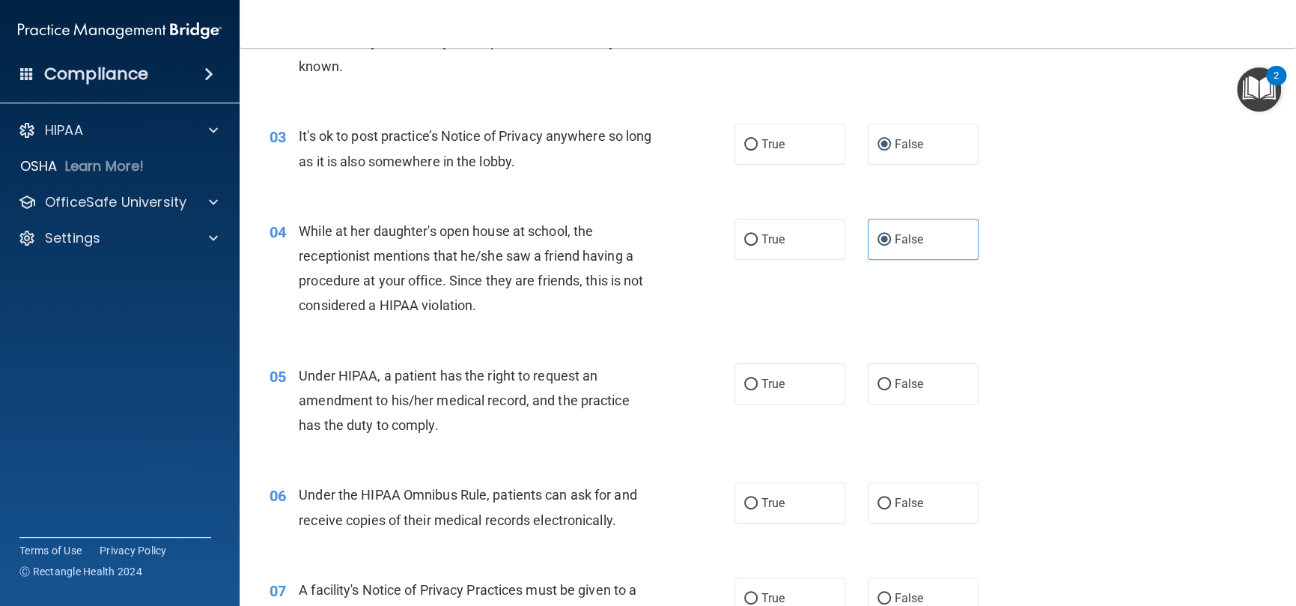
scroll to position [374, 0]
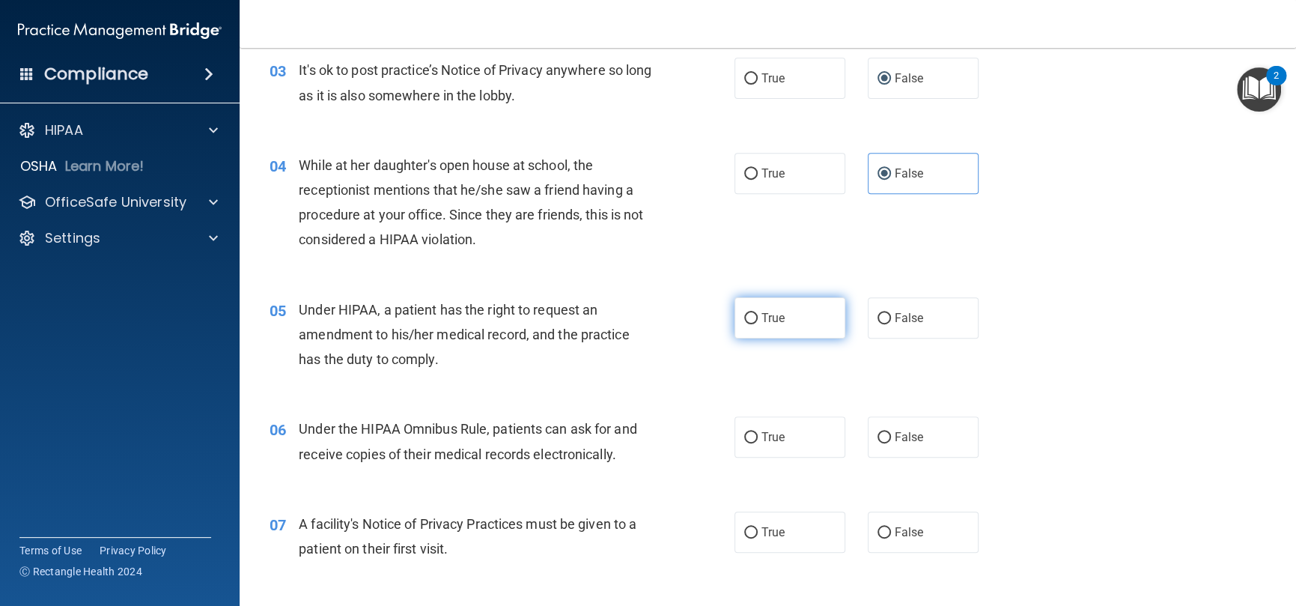
click at [741, 326] on label "True" at bounding box center [790, 317] width 111 height 41
click at [744, 324] on input "True" at bounding box center [750, 318] width 13 height 11
radio input "true"
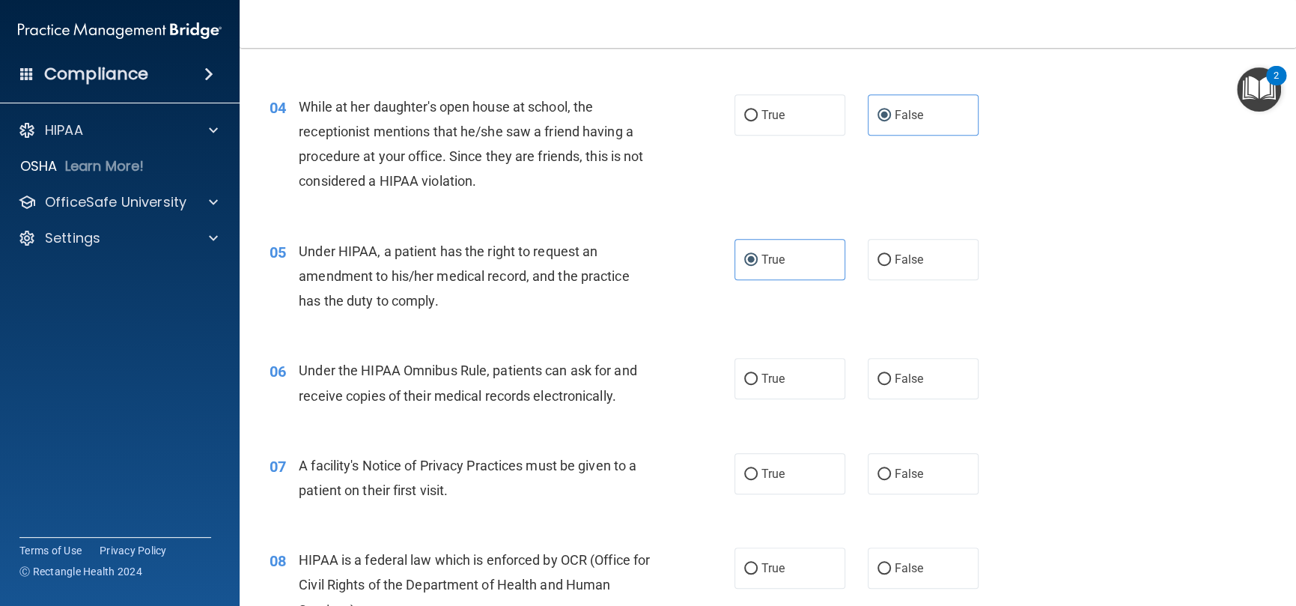
scroll to position [524, 0]
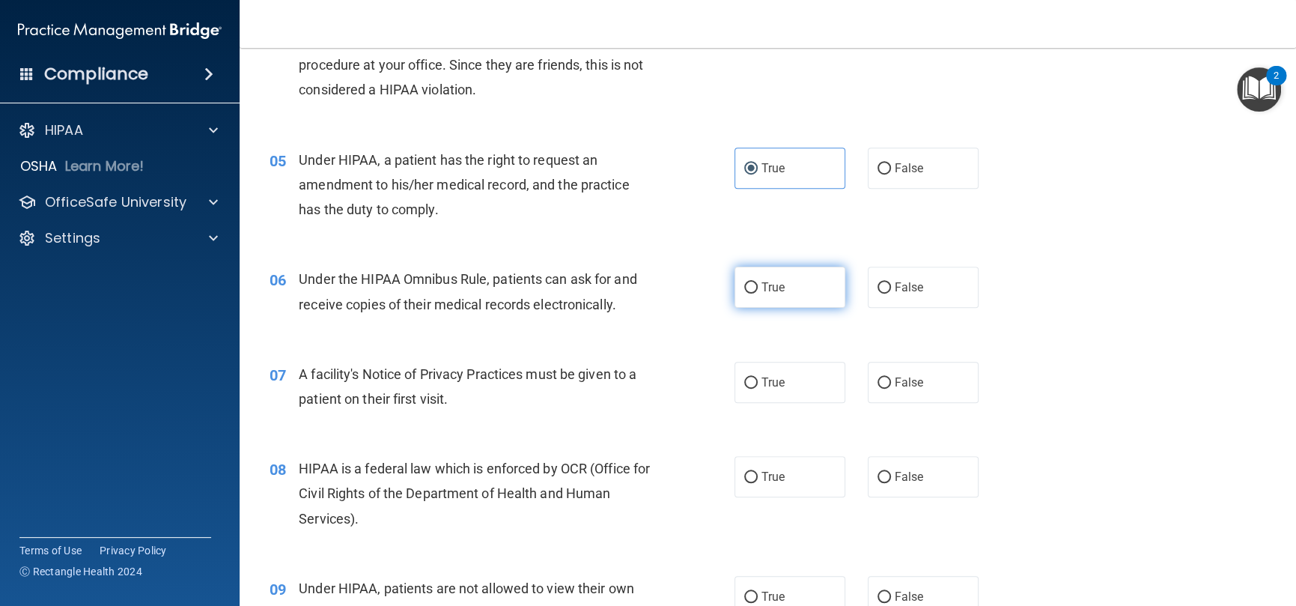
click at [762, 293] on span "True" at bounding box center [773, 287] width 23 height 14
click at [758, 293] on input "True" at bounding box center [750, 287] width 13 height 11
radio input "true"
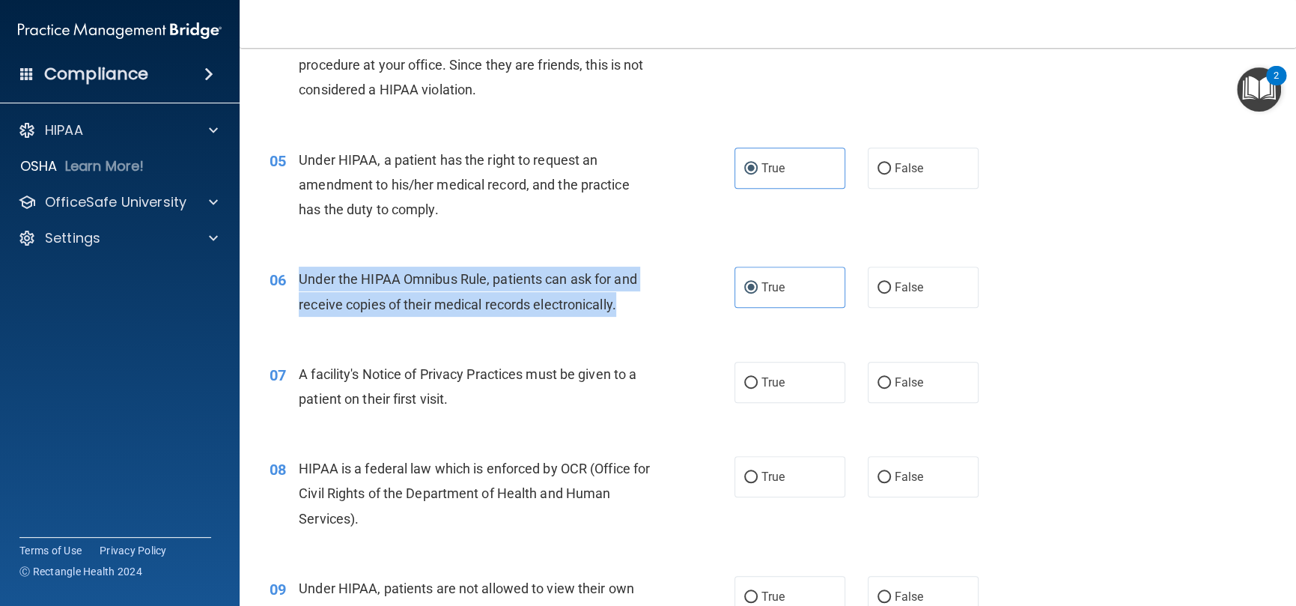
drag, startPoint x: 626, startPoint y: 305, endPoint x: 344, endPoint y: 270, distance: 283.7
click at [304, 275] on div "Under the HIPAA Omnibus Rule, patients can ask for and receive copies of their …" at bounding box center [481, 291] width 365 height 49
copy span "nder the HIPAA Omnibus Rule, patients can ask for and receive copies of their m…"
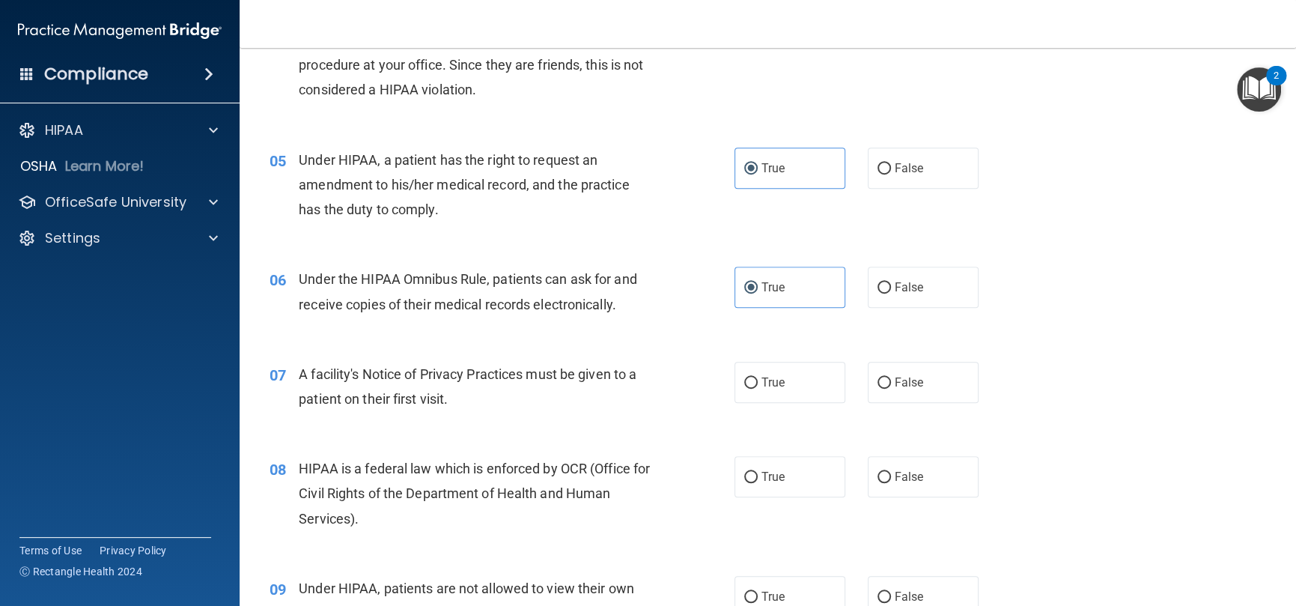
click at [547, 399] on div "A facility's Notice of Privacy Practices must be given to a patient on their fi…" at bounding box center [481, 386] width 365 height 49
click at [789, 386] on label "True" at bounding box center [790, 382] width 111 height 41
click at [758, 386] on input "True" at bounding box center [750, 382] width 13 height 11
radio input "true"
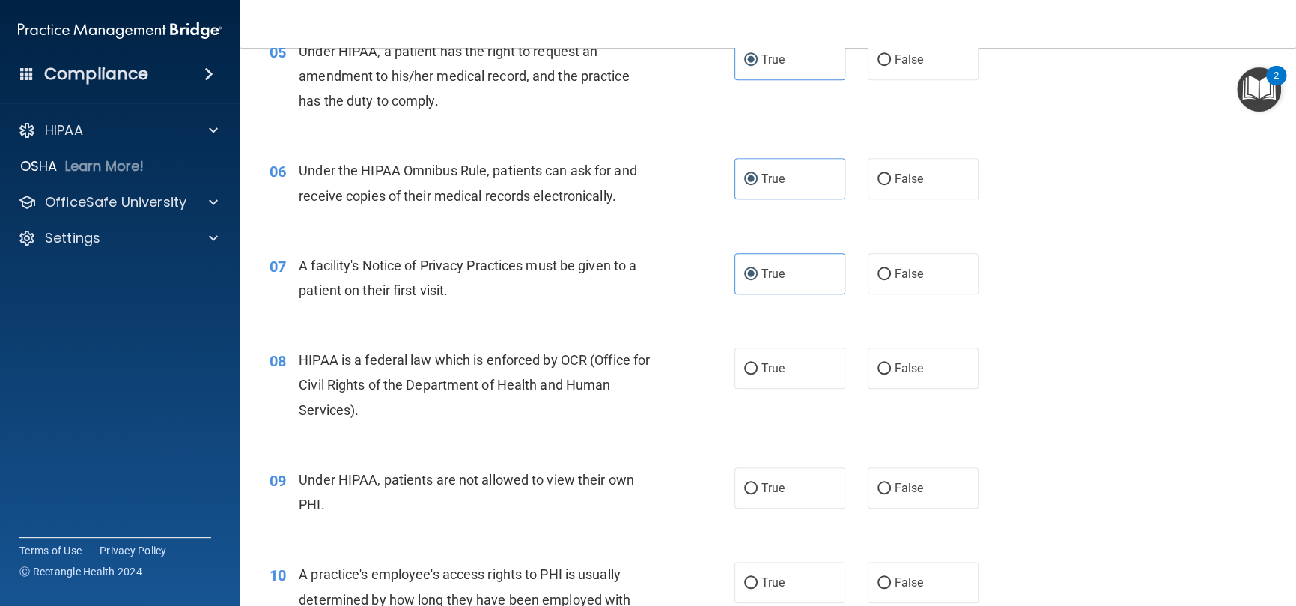
scroll to position [749, 0]
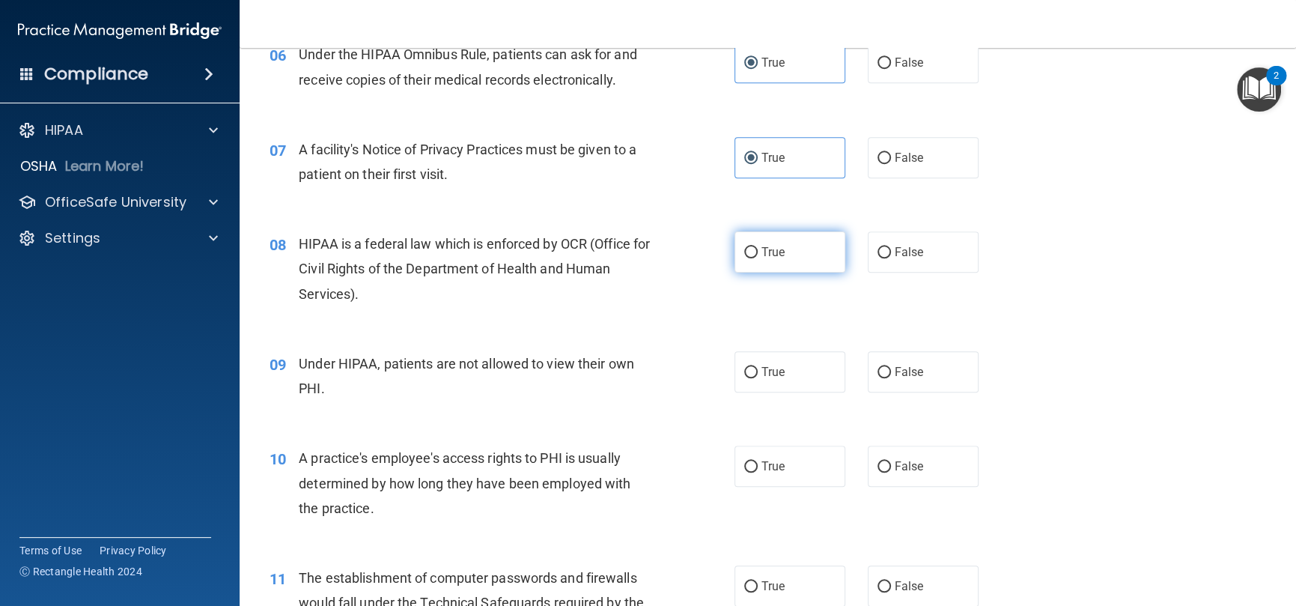
click at [818, 263] on label "True" at bounding box center [790, 251] width 111 height 41
click at [758, 258] on input "True" at bounding box center [750, 252] width 13 height 11
radio input "true"
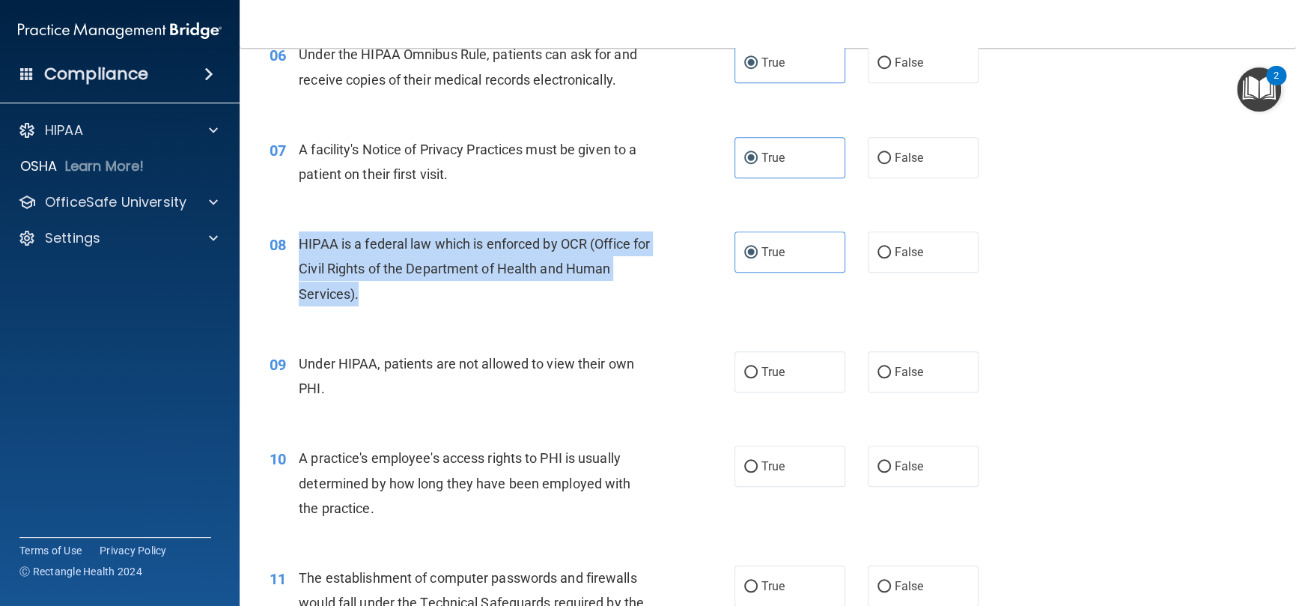
drag, startPoint x: 369, startPoint y: 291, endPoint x: 297, endPoint y: 245, distance: 85.8
click at [297, 245] on div "08 HIPAA is a federal law which is enforced by OCR (Office for Civil Rights of …" at bounding box center [502, 272] width 510 height 82
copy div "HIPAA is a federal law which is enforced by OCR (Office for Civil Rights of the…"
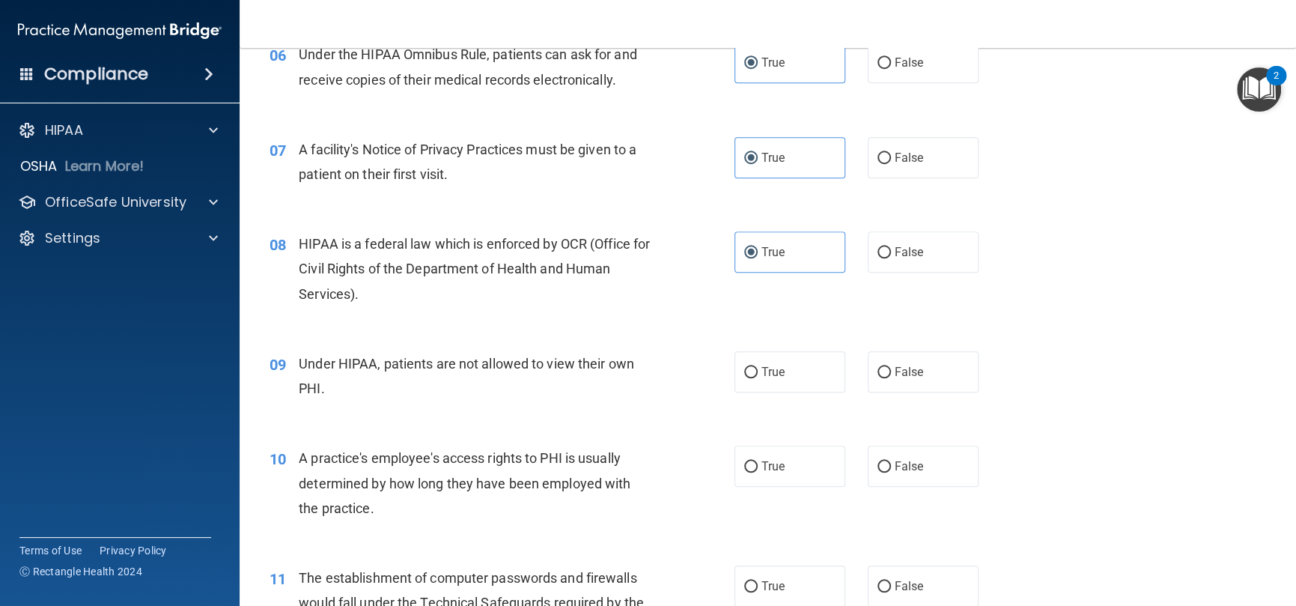
click at [604, 344] on div "09 Under HIPAA, patients are not allowed to view their own PHI. True False" at bounding box center [767, 379] width 1019 height 94
drag, startPoint x: 386, startPoint y: 386, endPoint x: 804, endPoint y: 18, distance: 557.1
click at [299, 362] on div "Under HIPAA, patients are not allowed to view their own PHI." at bounding box center [481, 375] width 365 height 49
copy span "Under HIPAA, patients are not allowed to view their own PHI."
click at [559, 395] on div "Under HIPAA, patients are not allowed to view their own PHI." at bounding box center [481, 375] width 365 height 49
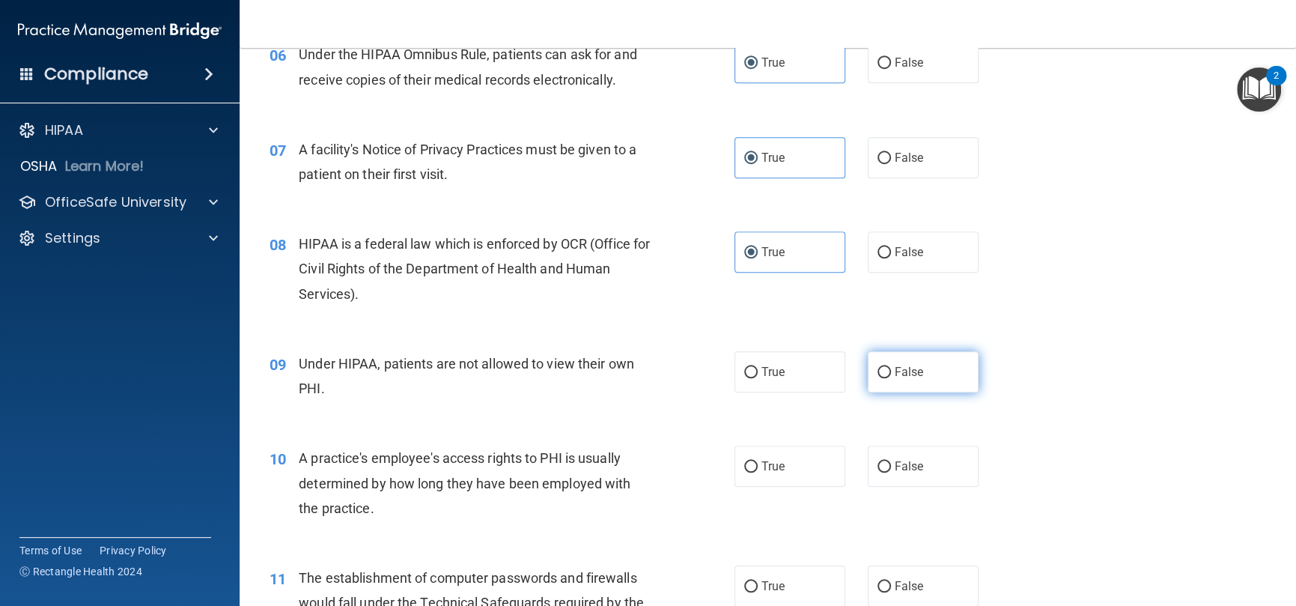
click at [881, 373] on input "False" at bounding box center [884, 372] width 13 height 11
radio input "true"
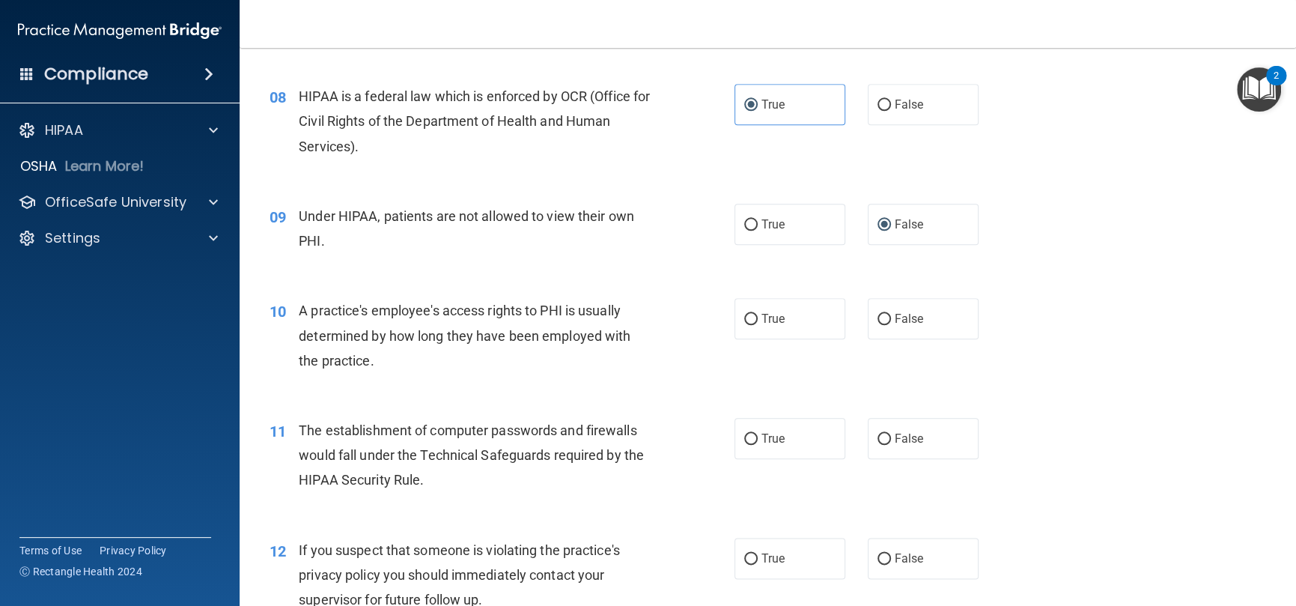
scroll to position [899, 0]
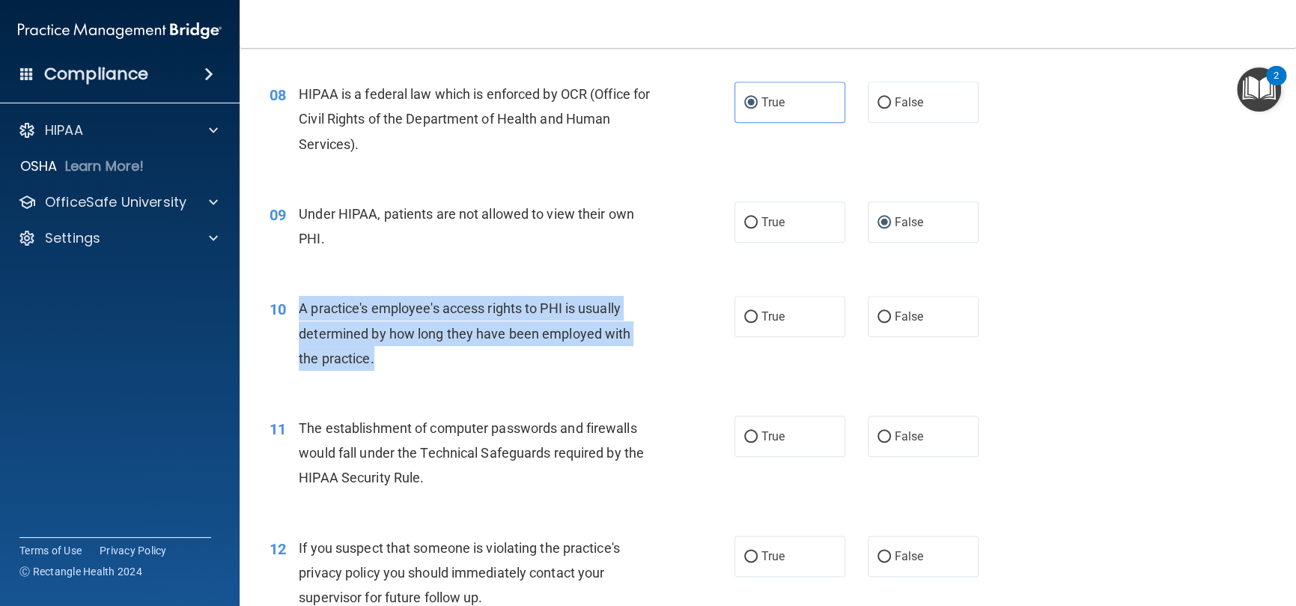
drag, startPoint x: 374, startPoint y: 358, endPoint x: 291, endPoint y: 319, distance: 91.8
click at [291, 319] on div "10 A practice's employee's access rights to PHI is usually determined by how lo…" at bounding box center [502, 337] width 510 height 82
copy div "A practice's employee's access rights to PHI is usually determined by how long …"
click at [525, 350] on div "A practice's employee's access rights to PHI is usually determined by how long …" at bounding box center [481, 333] width 365 height 75
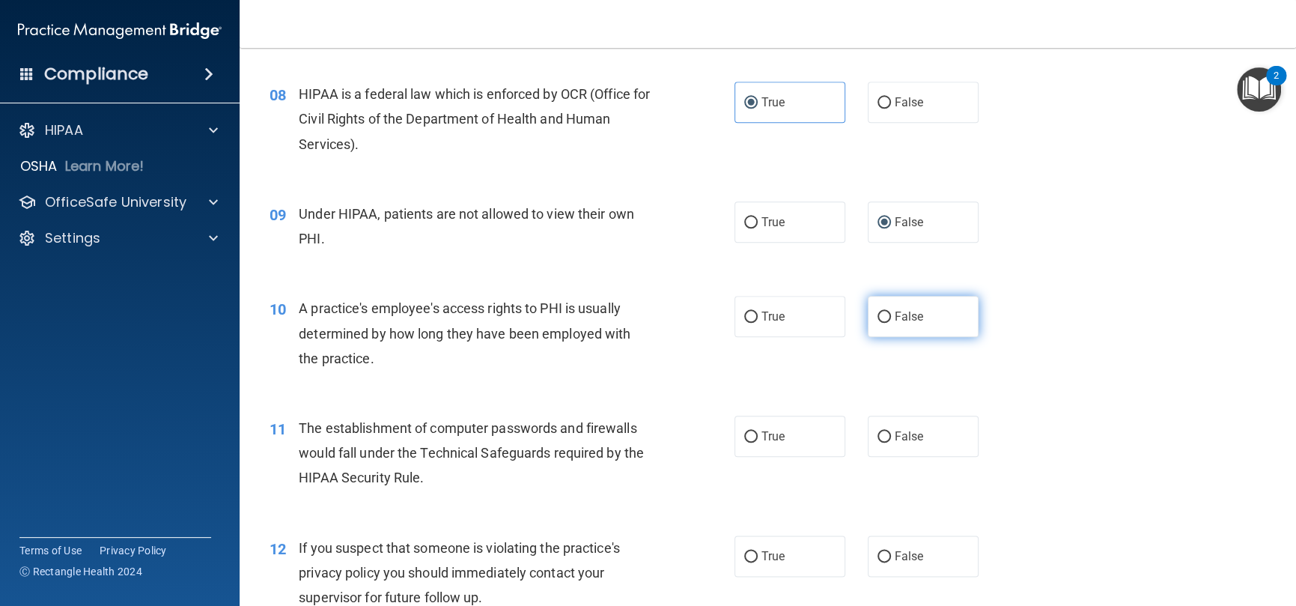
click at [882, 324] on label "False" at bounding box center [923, 316] width 111 height 41
click at [882, 323] on input "False" at bounding box center [884, 317] width 13 height 11
radio input "true"
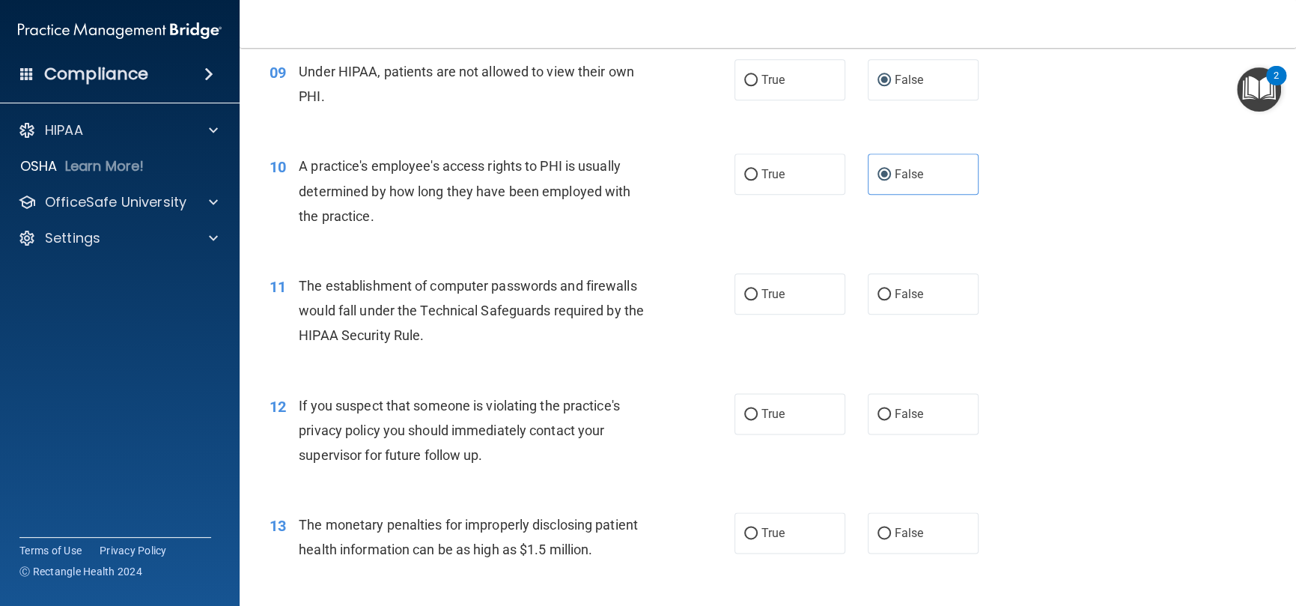
scroll to position [1048, 0]
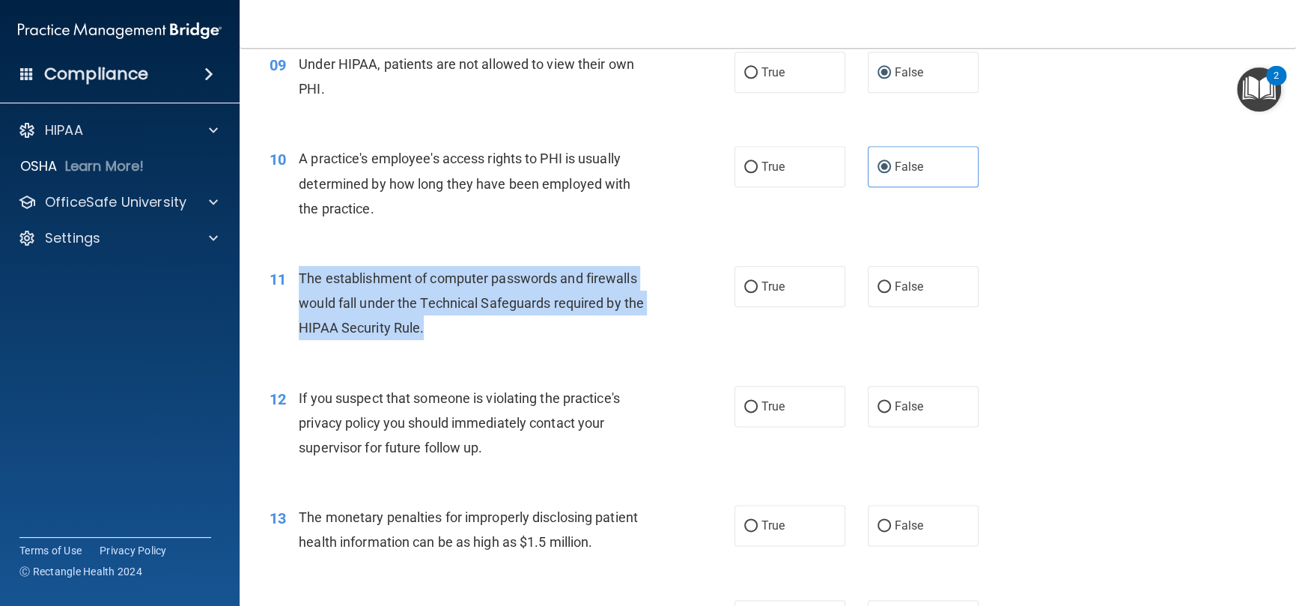
drag, startPoint x: 393, startPoint y: 311, endPoint x: 300, endPoint y: 266, distance: 103.2
click at [300, 266] on div "The establishment of computer passwords and firewalls would fall under the Tech…" at bounding box center [481, 303] width 365 height 75
copy span "The establishment of computer passwords and firewalls would fall under the Tech…"
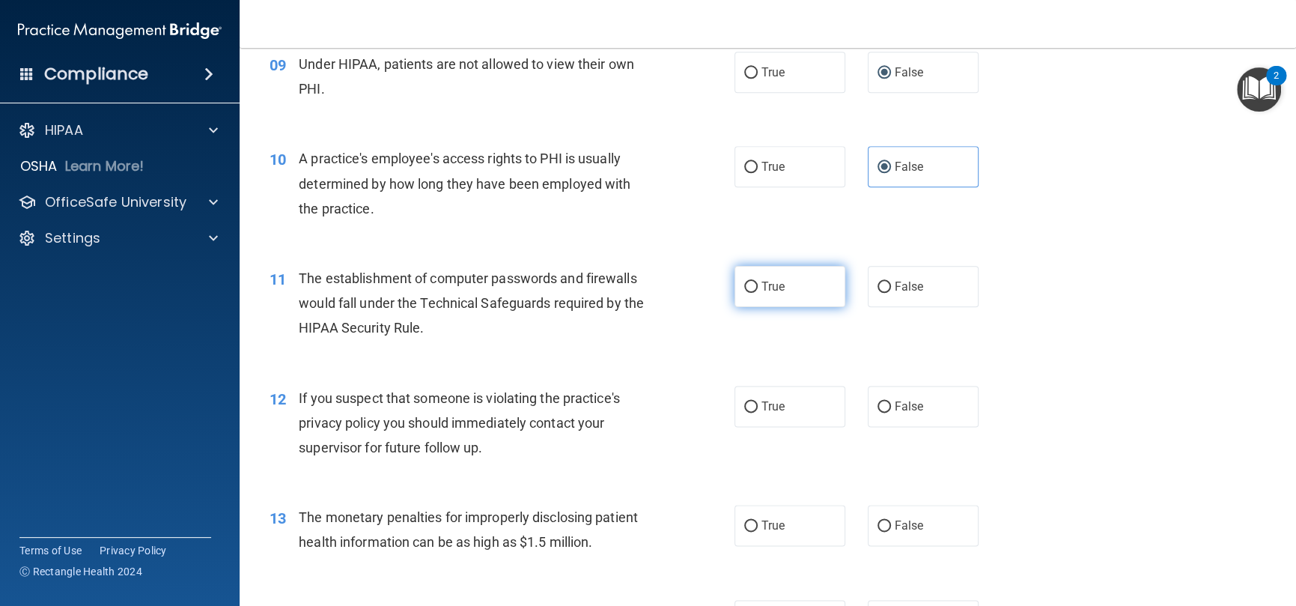
click at [762, 289] on span "True" at bounding box center [773, 286] width 23 height 14
click at [758, 289] on input "True" at bounding box center [750, 287] width 13 height 11
radio input "true"
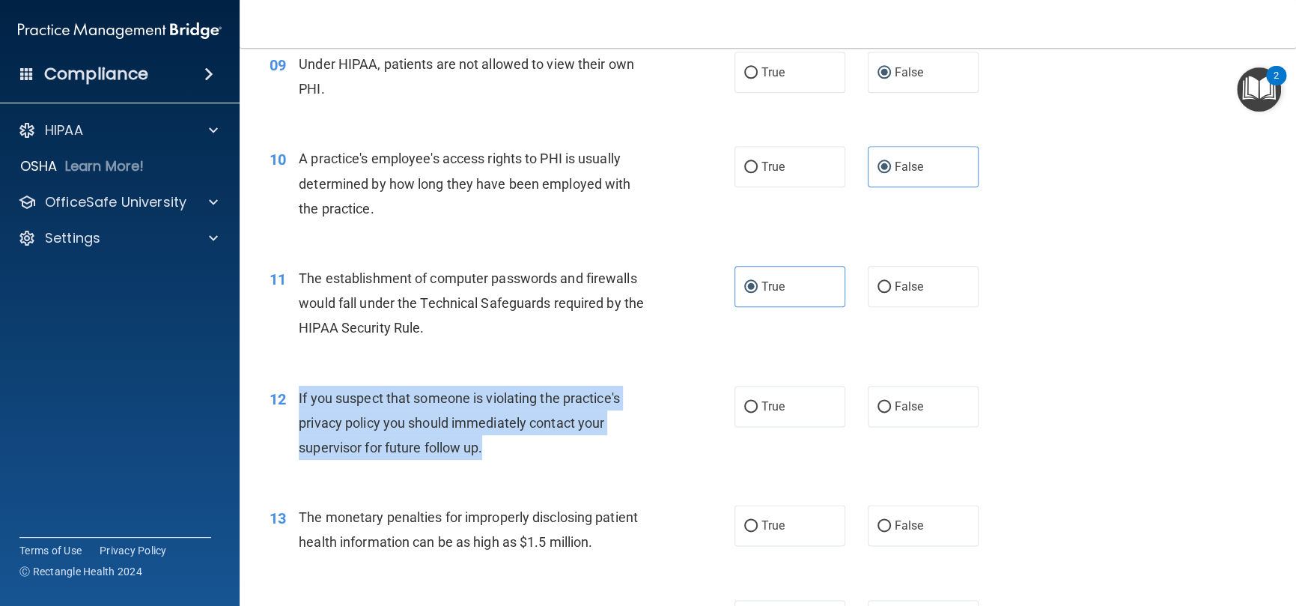
drag, startPoint x: 440, startPoint y: 430, endPoint x: 297, endPoint y: 386, distance: 149.0
click at [297, 386] on div "12 If you suspect that someone is violating the practice's privacy policy you s…" at bounding box center [502, 427] width 510 height 82
copy div "If you suspect that someone is violating the practice's privacy policy you shou…"
click at [599, 467] on div "12 If you suspect that someone is violating the practice's privacy policy you s…" at bounding box center [502, 427] width 510 height 82
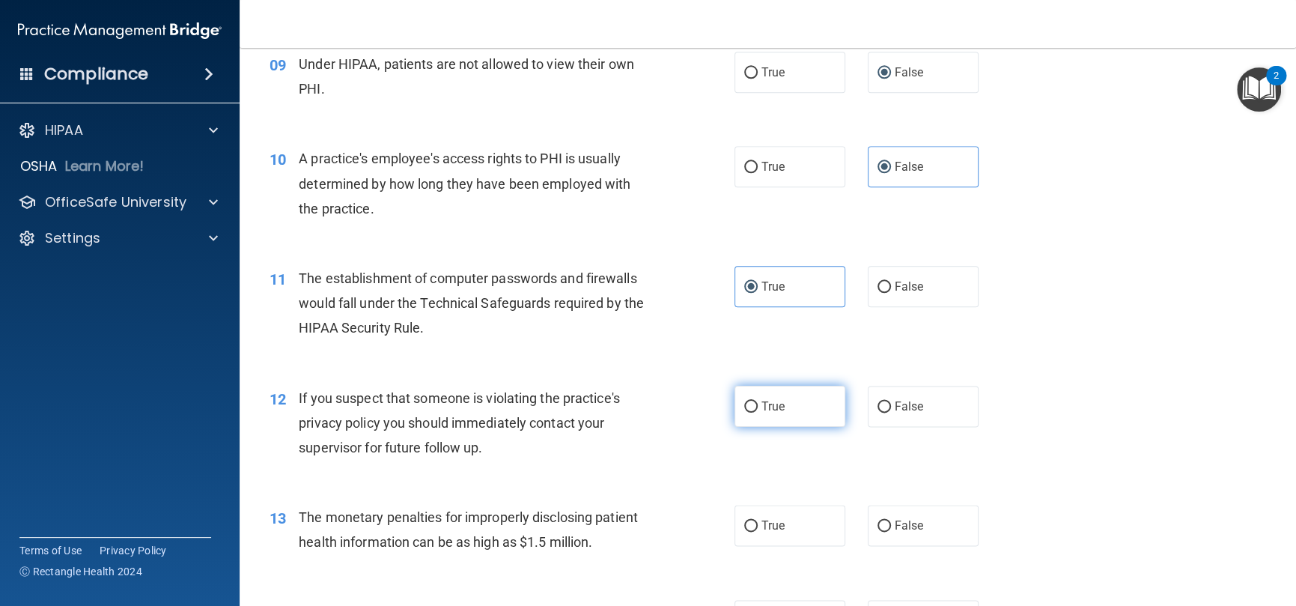
click at [768, 405] on span "True" at bounding box center [773, 406] width 23 height 14
click at [758, 405] on input "True" at bounding box center [750, 406] width 13 height 11
radio input "true"
click at [604, 377] on div "12 If you suspect that someone is violating the practice's privacy policy you s…" at bounding box center [767, 427] width 1019 height 120
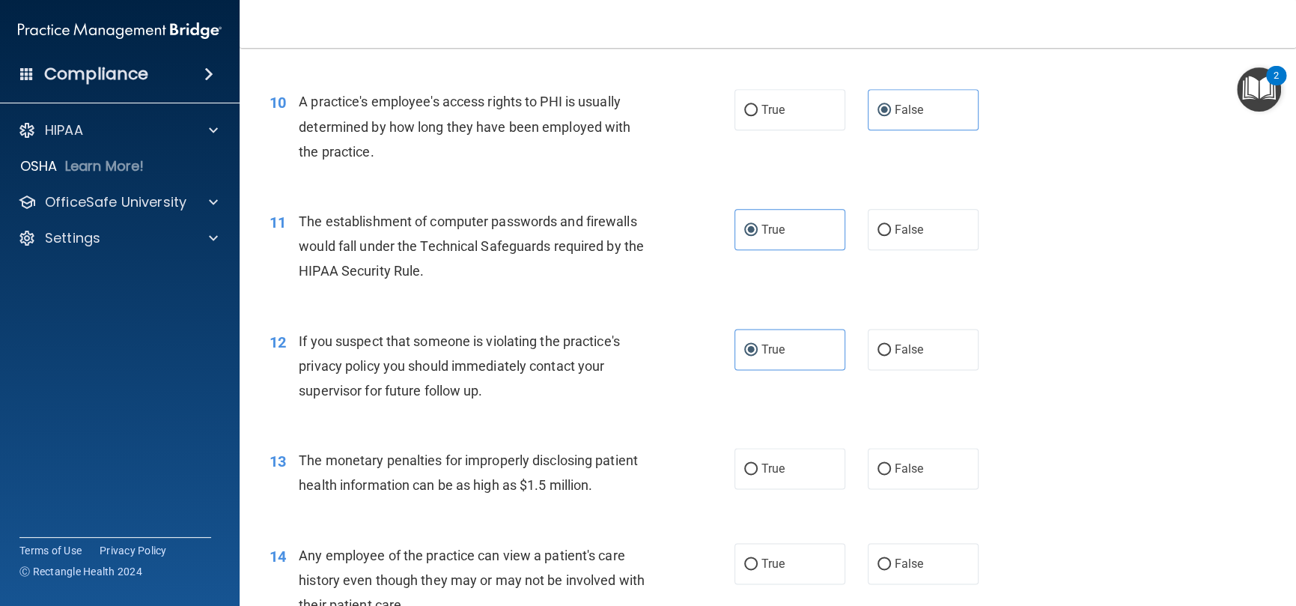
scroll to position [1273, 0]
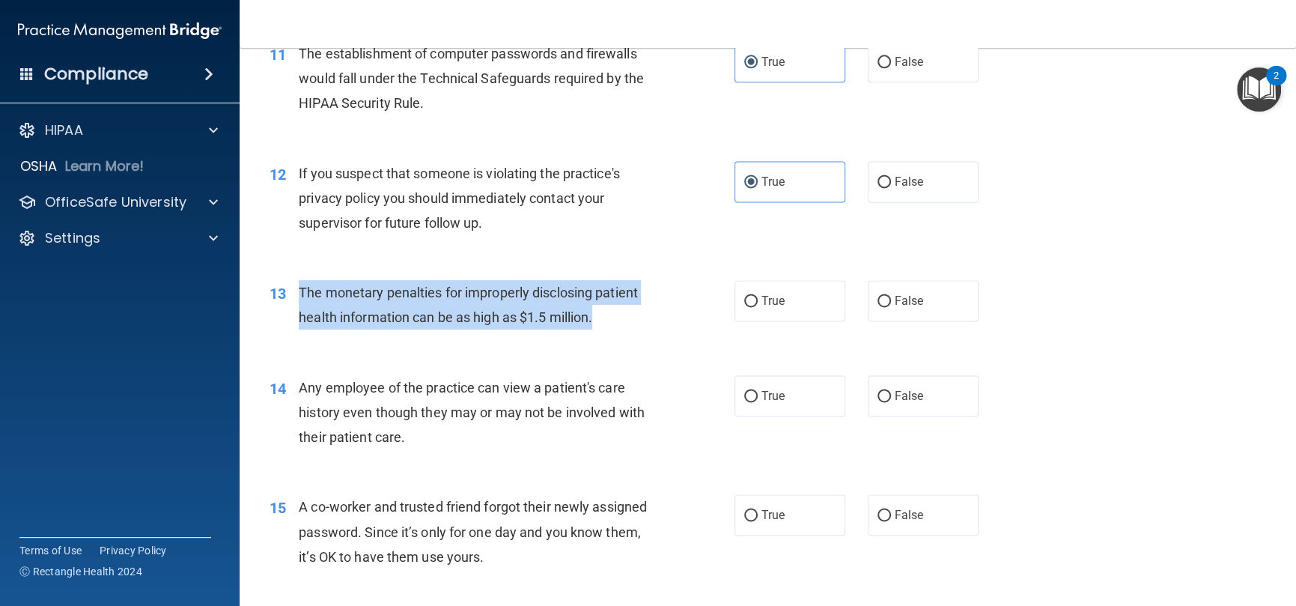
drag, startPoint x: 602, startPoint y: 316, endPoint x: 306, endPoint y: 282, distance: 297.8
click at [302, 282] on div "The monetary penalties for improperly disclosing patient health information can…" at bounding box center [481, 304] width 365 height 49
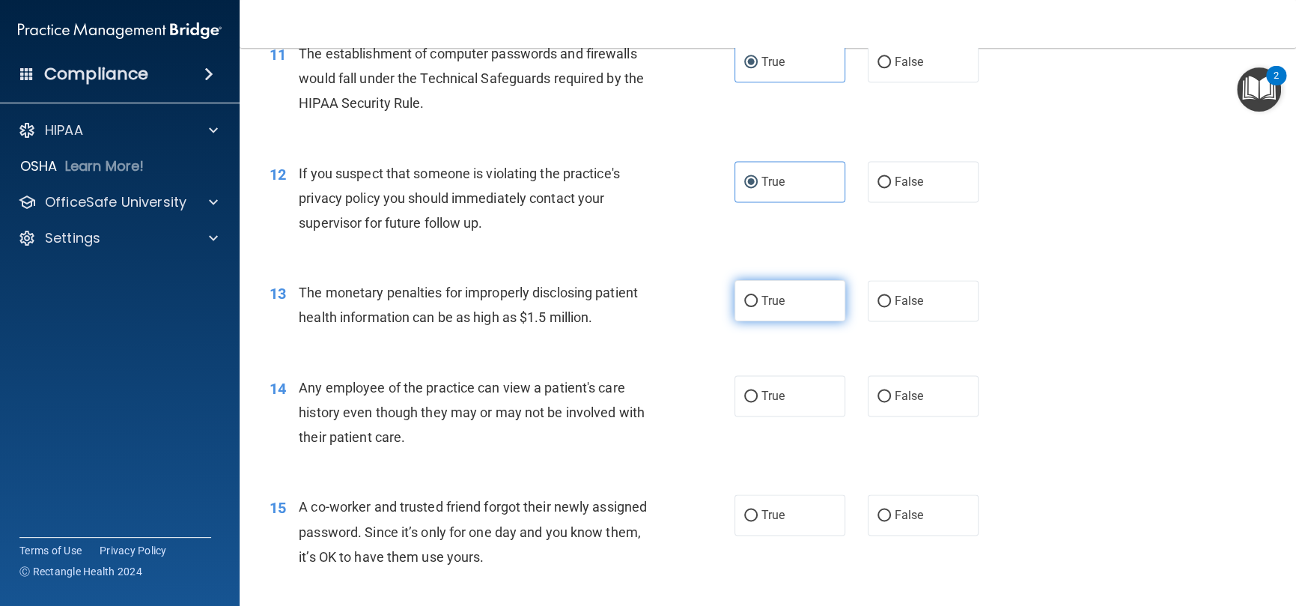
click at [783, 294] on label "True" at bounding box center [790, 300] width 111 height 41
click at [758, 296] on input "True" at bounding box center [750, 301] width 13 height 11
radio input "true"
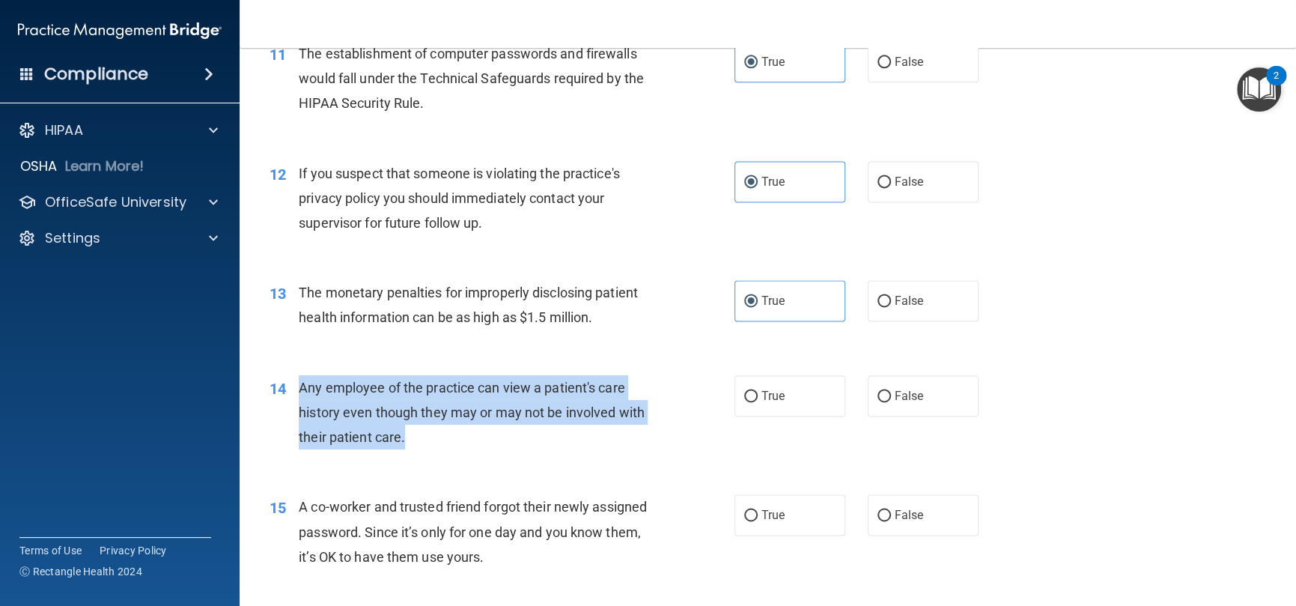
drag, startPoint x: 422, startPoint y: 434, endPoint x: 300, endPoint y: 386, distance: 131.8
click at [300, 386] on div "Any employee of the practice can view a patient's care history even though they…" at bounding box center [481, 412] width 365 height 75
click at [449, 452] on div "14 Any employee of the practice can view a patient's care history even though t…" at bounding box center [502, 416] width 510 height 82
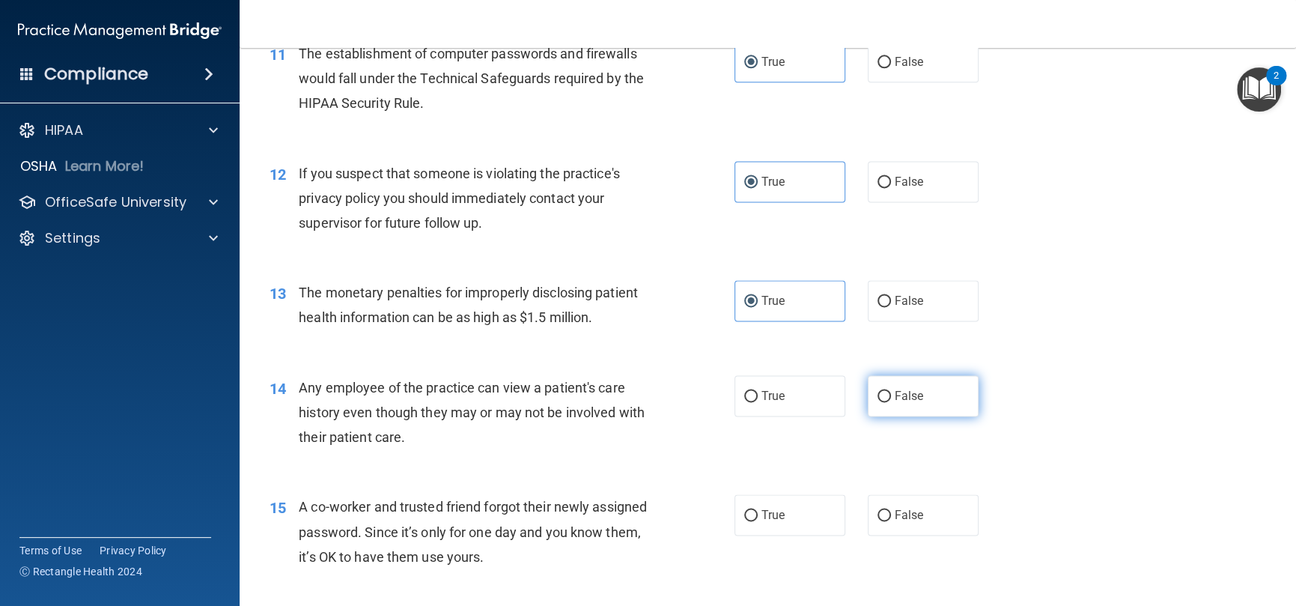
click at [899, 400] on span "False" at bounding box center [909, 396] width 29 height 14
click at [891, 400] on input "False" at bounding box center [884, 396] width 13 height 11
radio input "true"
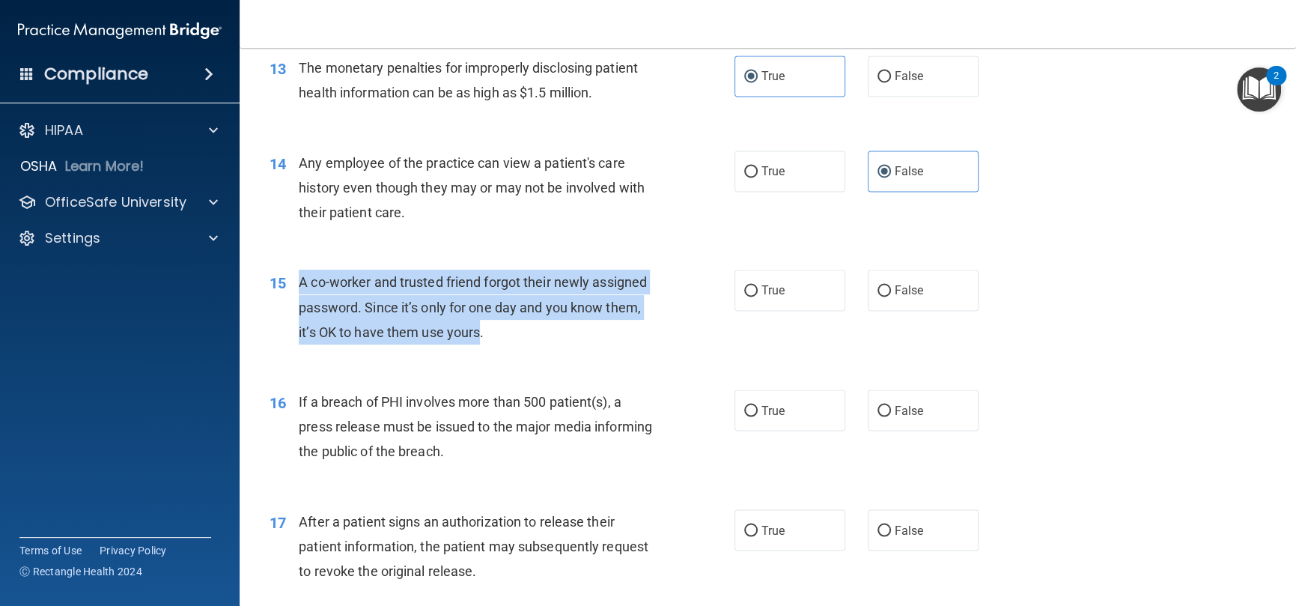
drag, startPoint x: 554, startPoint y: 329, endPoint x: 300, endPoint y: 276, distance: 259.5
click at [300, 276] on span "A co-worker and trusted friend forgot their newly assigned password. Since it’s…" at bounding box center [473, 306] width 348 height 65
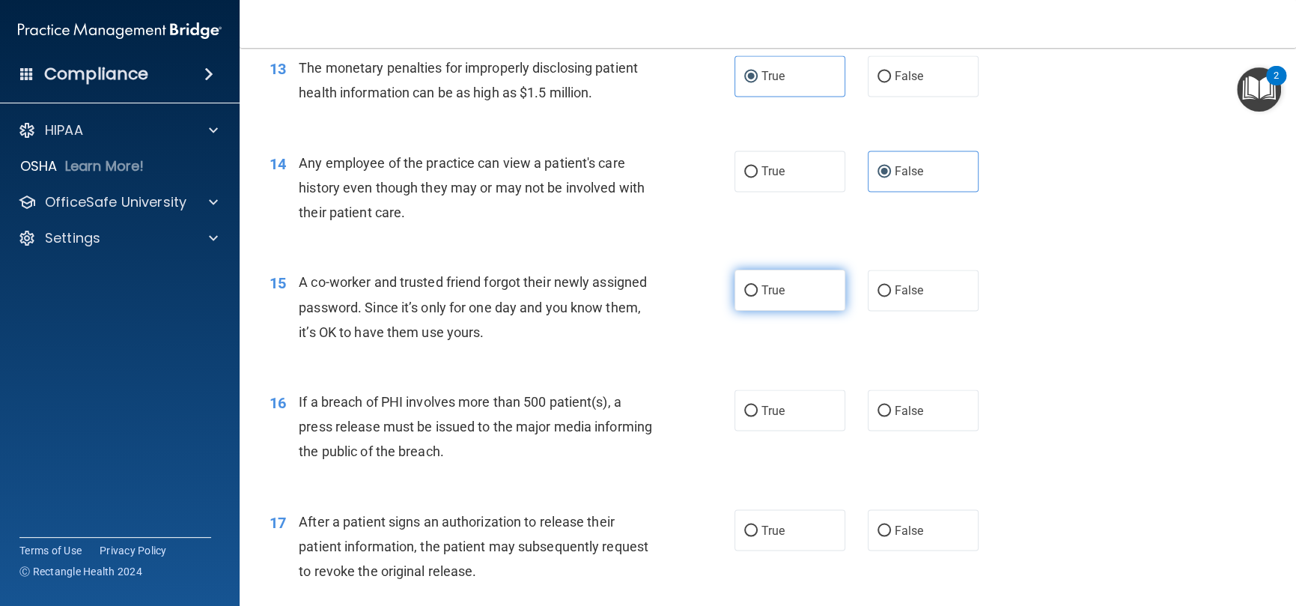
click at [771, 291] on span "True" at bounding box center [773, 290] width 23 height 14
click at [758, 291] on input "True" at bounding box center [750, 290] width 13 height 11
radio input "true"
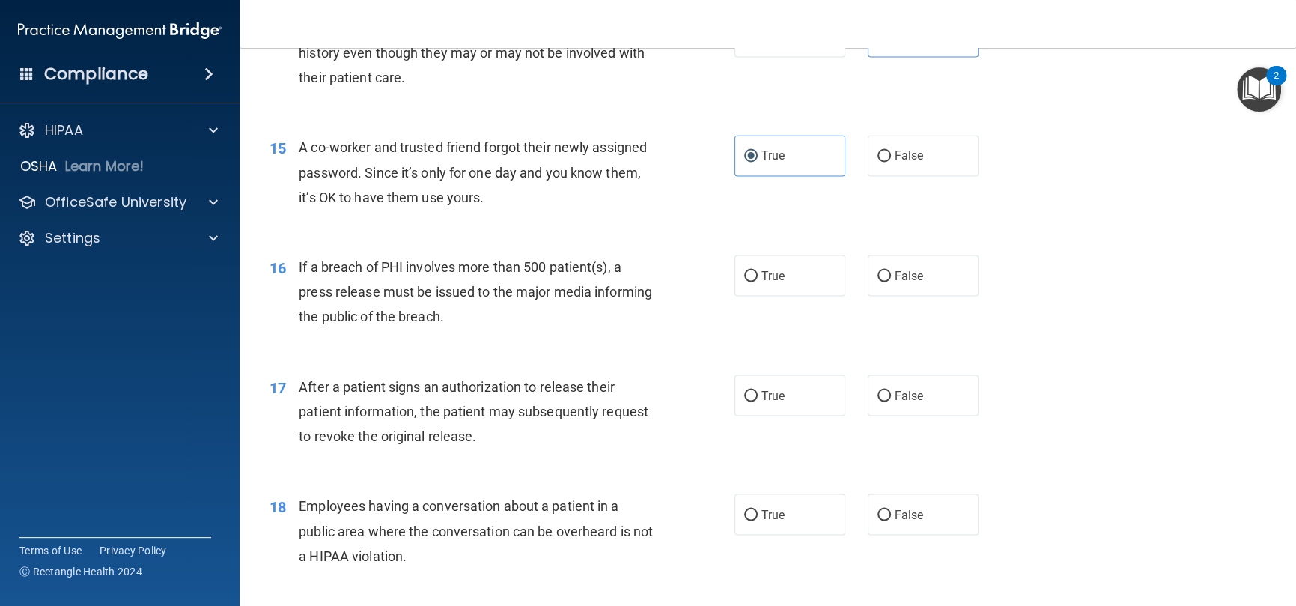
scroll to position [1647, 0]
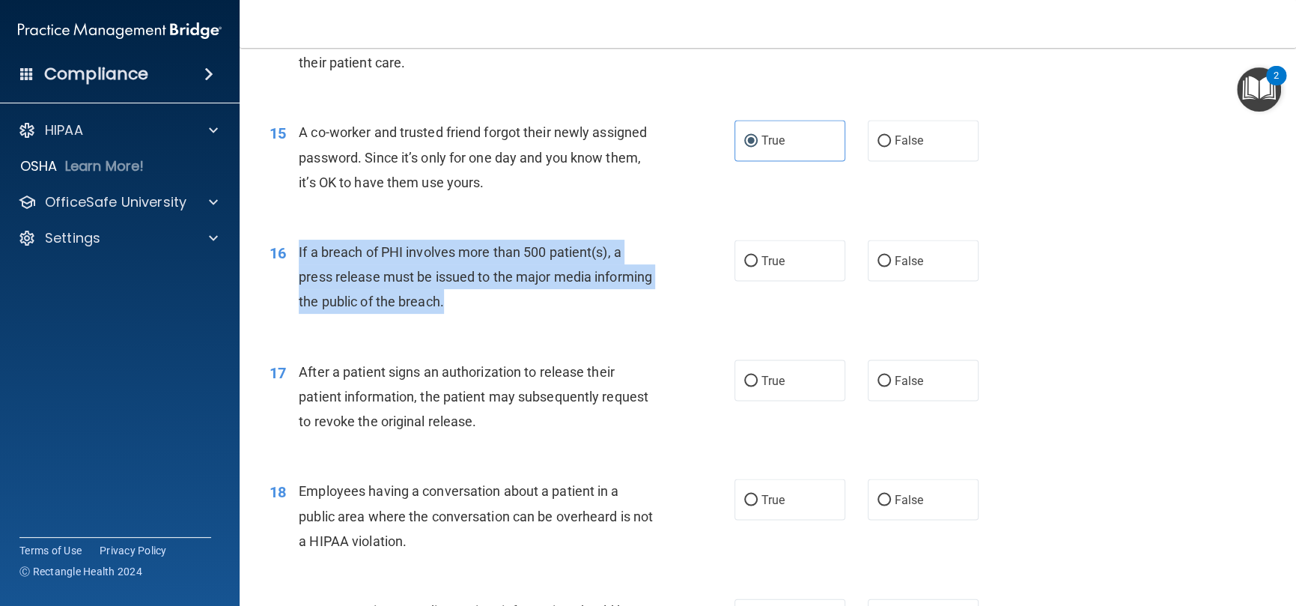
drag, startPoint x: 510, startPoint y: 300, endPoint x: 538, endPoint y: 182, distance: 121.5
click at [295, 249] on div "16 If a breach of PHI involves more than 500 patient(s), a press release must b…" at bounding box center [502, 281] width 510 height 82
click at [744, 260] on input "True" at bounding box center [750, 260] width 13 height 11
radio input "true"
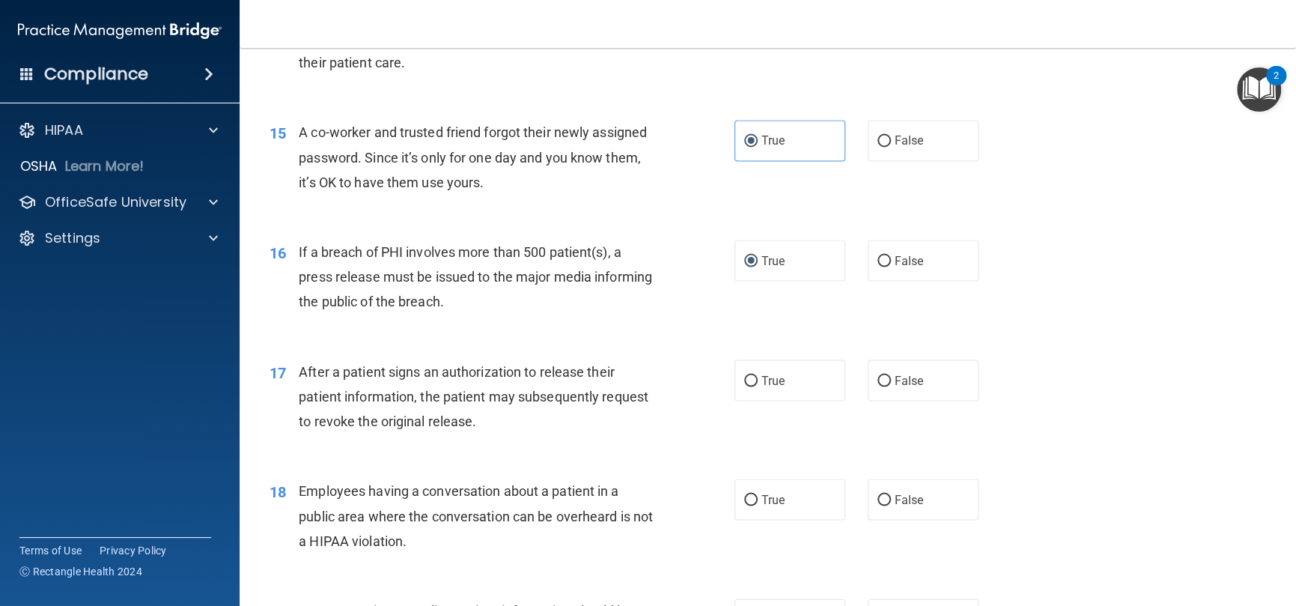
click at [636, 417] on div "After a patient signs an authorization to release their patient information, th…" at bounding box center [481, 396] width 365 height 75
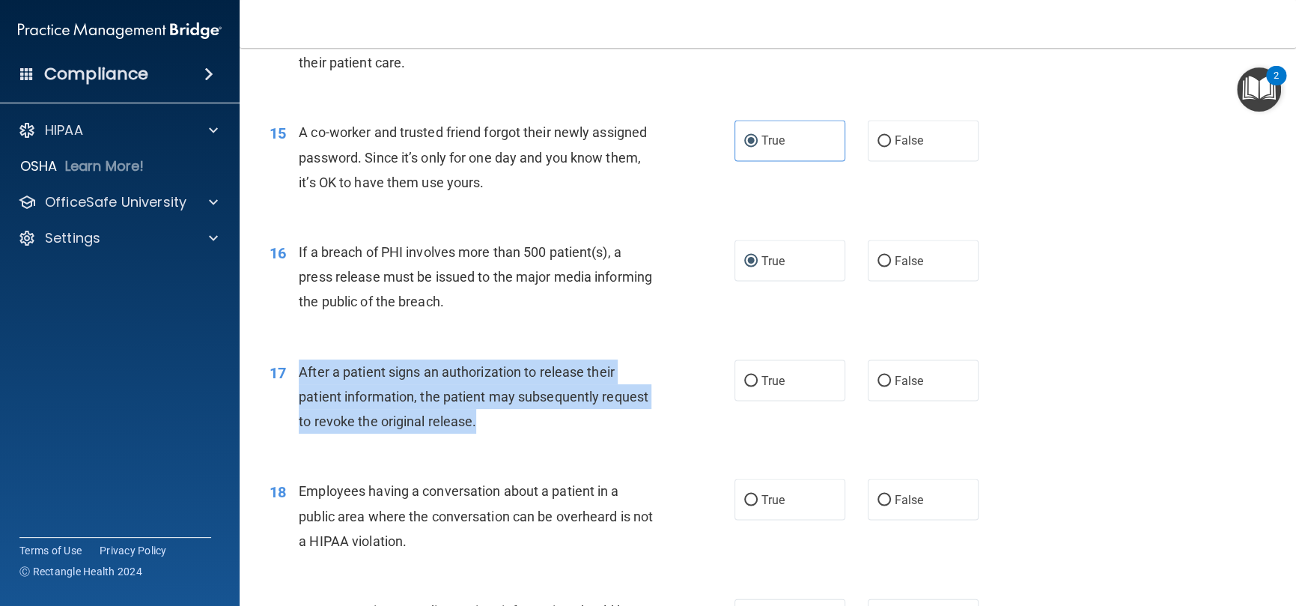
drag, startPoint x: 481, startPoint y: 419, endPoint x: 291, endPoint y: 365, distance: 197.5
click at [291, 365] on div "17 After a patient signs an authorization to release their patient information,…" at bounding box center [502, 400] width 510 height 82
click at [571, 428] on div "After a patient signs an authorization to release their patient information, th…" at bounding box center [481, 396] width 365 height 75
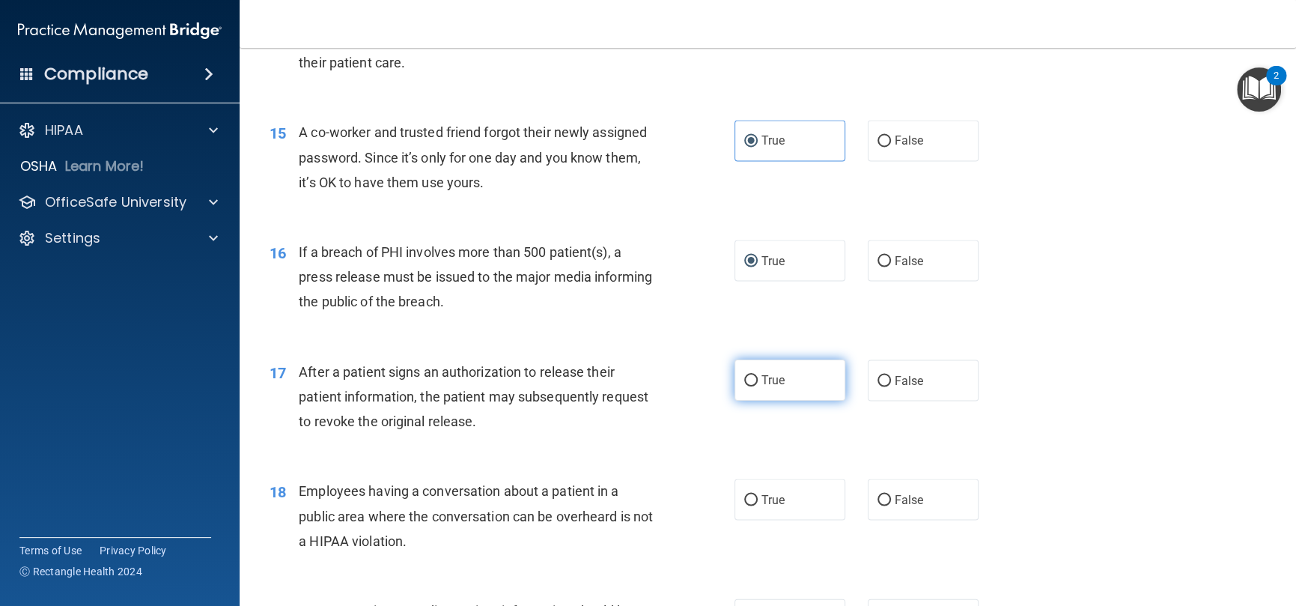
click at [748, 387] on label "True" at bounding box center [790, 379] width 111 height 41
click at [748, 386] on input "True" at bounding box center [750, 380] width 13 height 11
radio input "true"
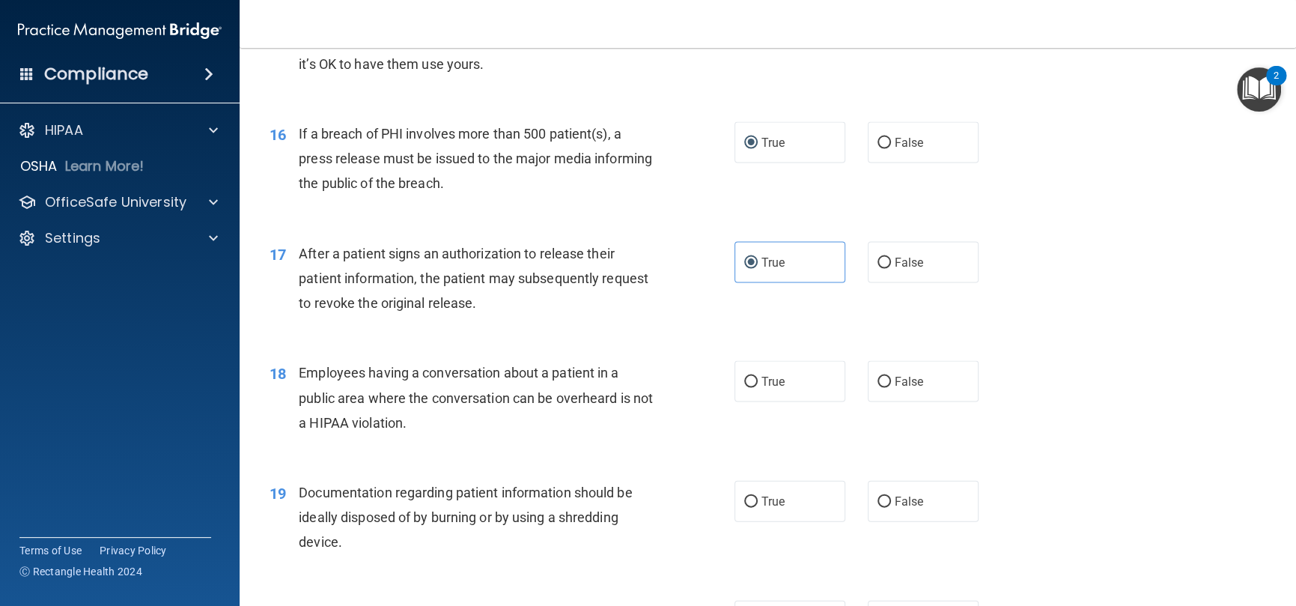
scroll to position [1872, 0]
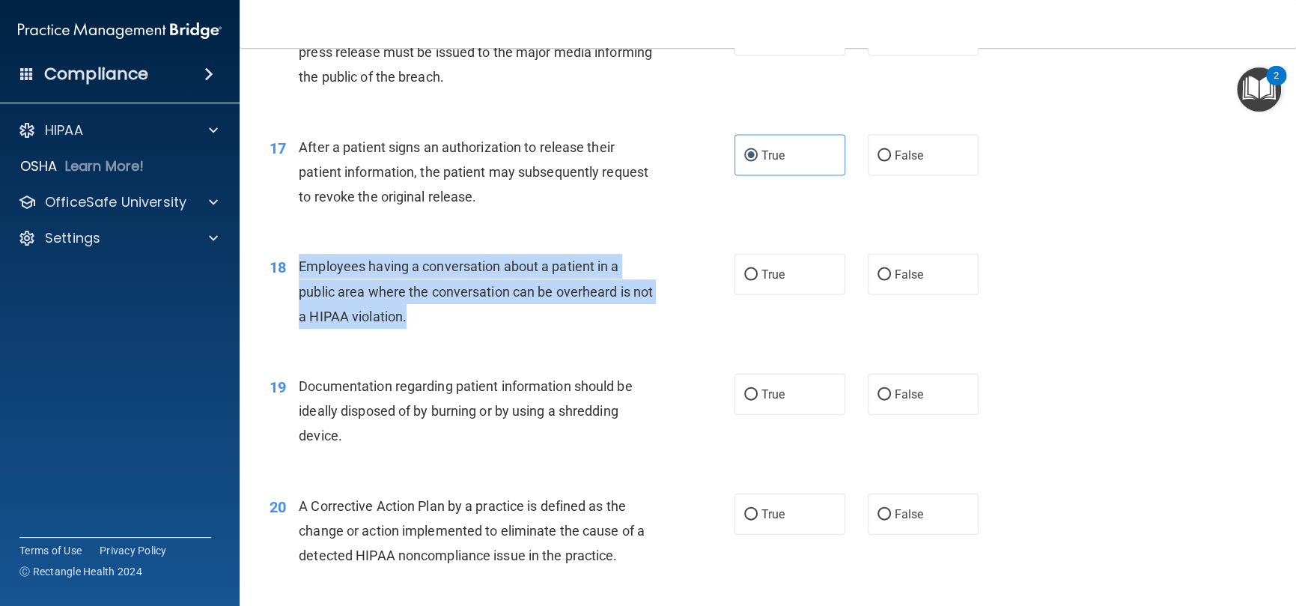
drag, startPoint x: 435, startPoint y: 317, endPoint x: 295, endPoint y: 263, distance: 150.0
click at [295, 263] on div "18 Employees having a conversation about a patient in a public area where the c…" at bounding box center [502, 295] width 510 height 82
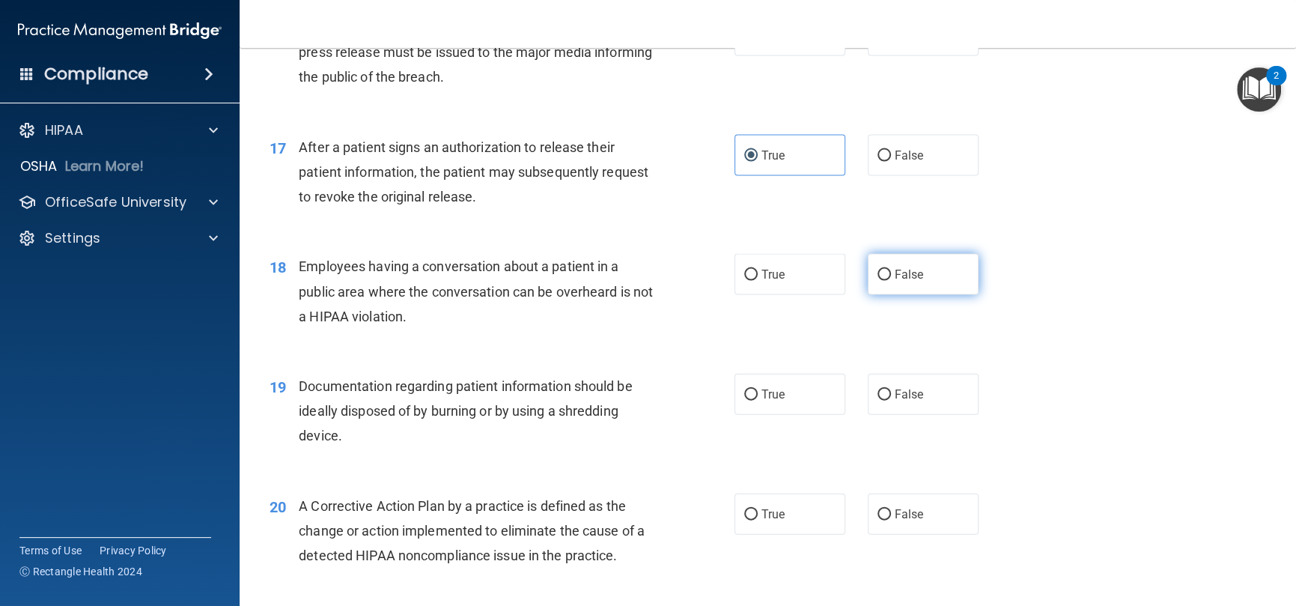
click at [880, 284] on label "False" at bounding box center [923, 274] width 111 height 41
click at [880, 281] on input "False" at bounding box center [884, 275] width 13 height 11
radio input "true"
click at [797, 295] on label "True" at bounding box center [790, 274] width 111 height 41
click at [758, 281] on input "True" at bounding box center [750, 275] width 13 height 11
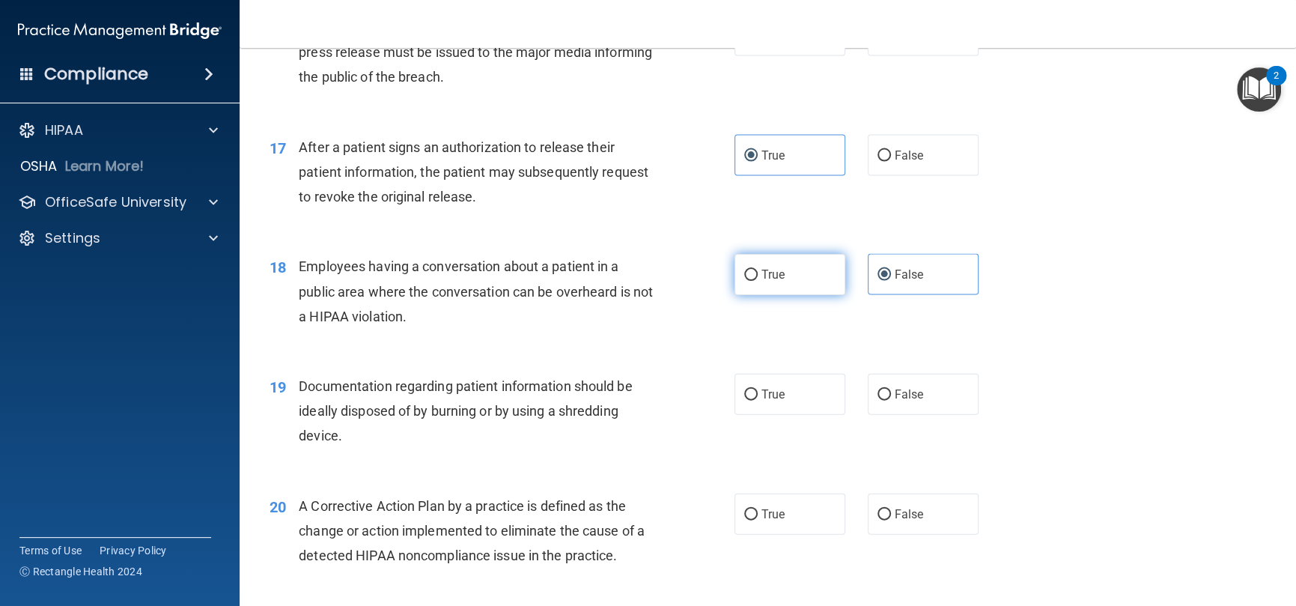
radio input "true"
click at [878, 279] on input "False" at bounding box center [884, 275] width 13 height 11
radio input "true"
radio input "false"
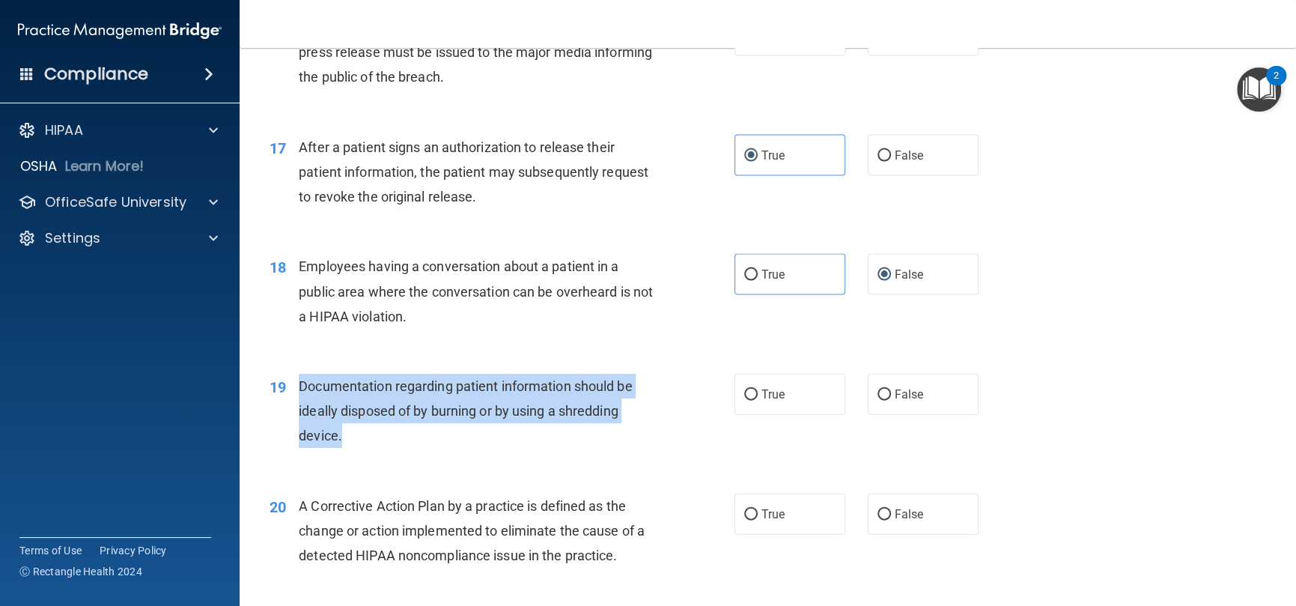
drag, startPoint x: 371, startPoint y: 431, endPoint x: 288, endPoint y: 393, distance: 91.5
click at [288, 393] on div "19 Documentation regarding patient information should be ideally disposed of by…" at bounding box center [502, 415] width 510 height 82
click at [744, 395] on input "True" at bounding box center [750, 394] width 13 height 11
radio input "true"
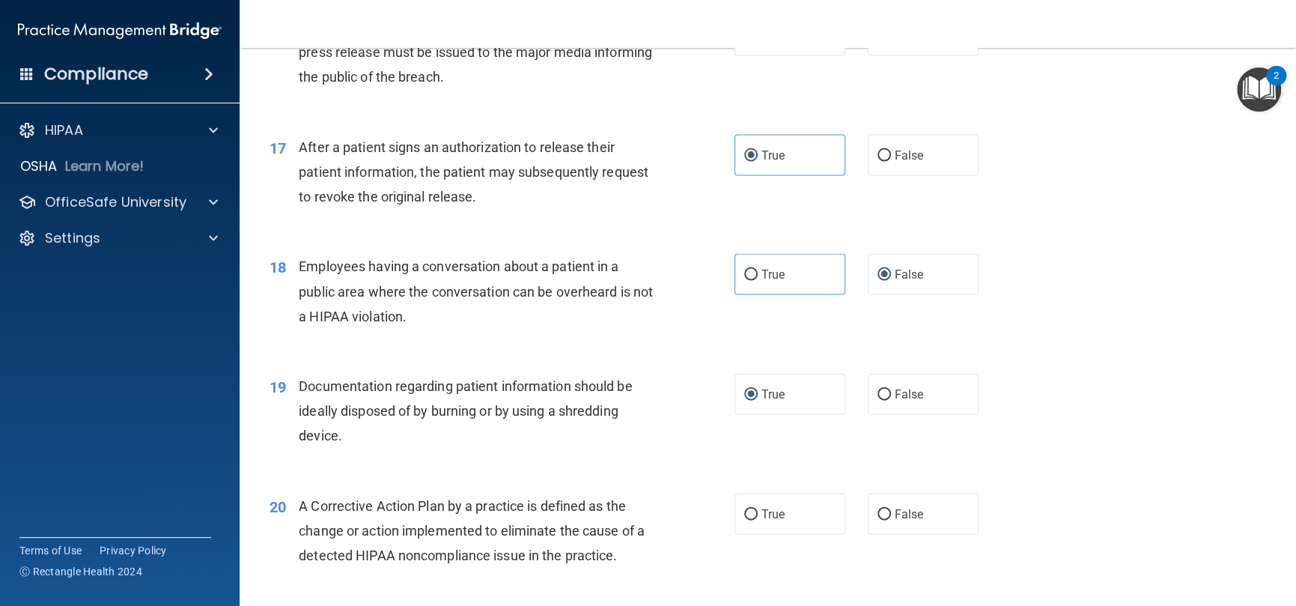
click at [686, 333] on div "18 Employees having a conversation about a patient in a public area where the c…" at bounding box center [502, 295] width 510 height 82
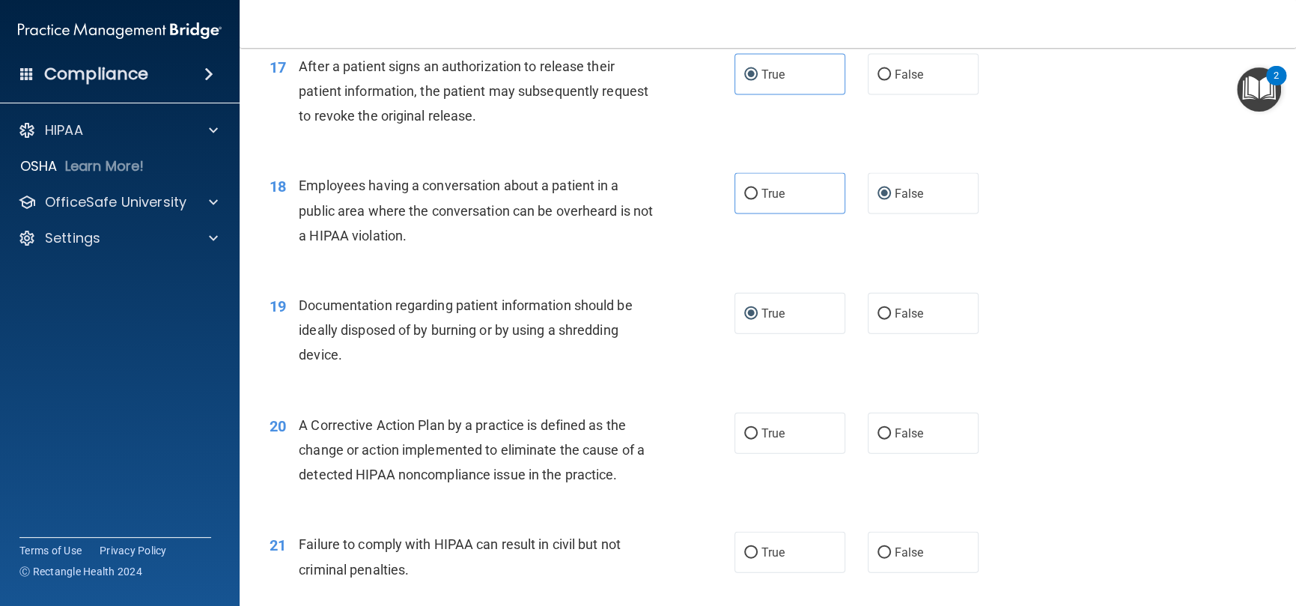
scroll to position [2097, 0]
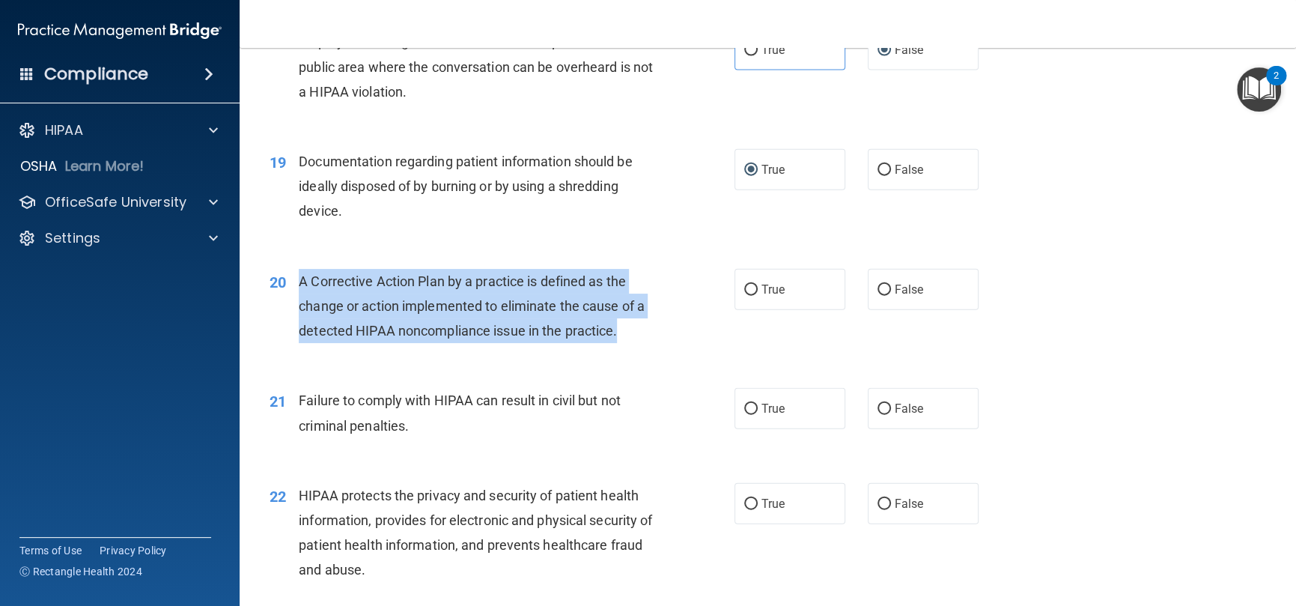
drag, startPoint x: 632, startPoint y: 329, endPoint x: 292, endPoint y: 274, distance: 344.3
click at [292, 274] on div "20 A Corrective Action Plan by a practice is defined as the change or action im…" at bounding box center [502, 310] width 510 height 82
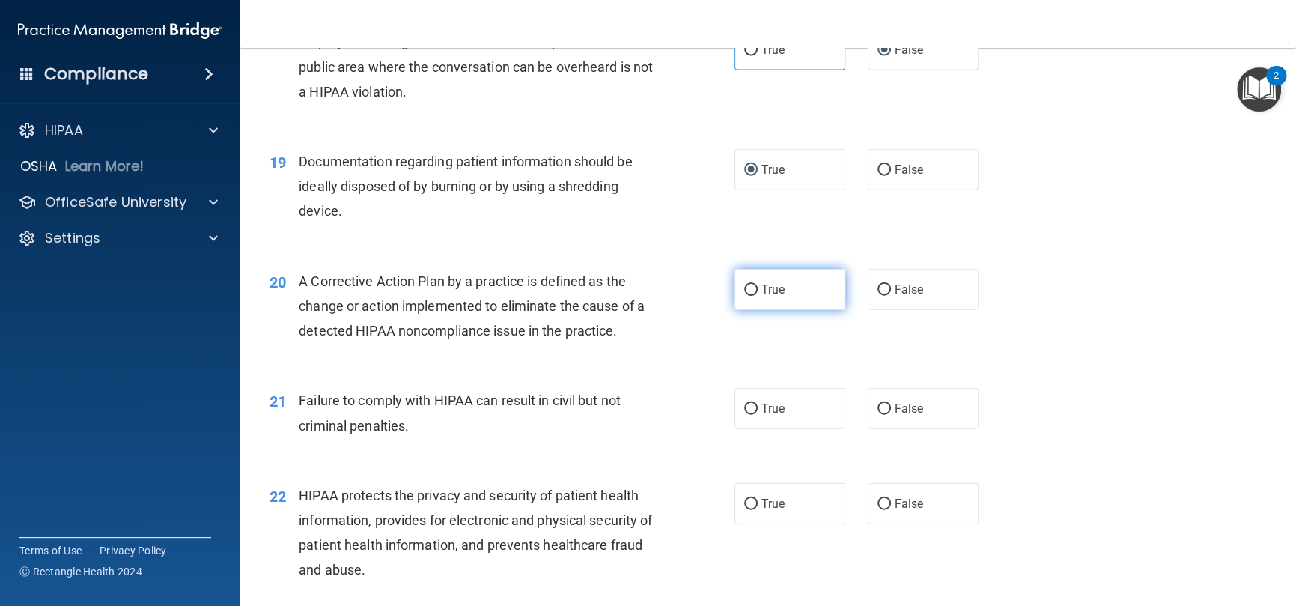
click at [735, 276] on label "True" at bounding box center [790, 289] width 111 height 41
click at [744, 285] on input "True" at bounding box center [750, 290] width 13 height 11
radio input "true"
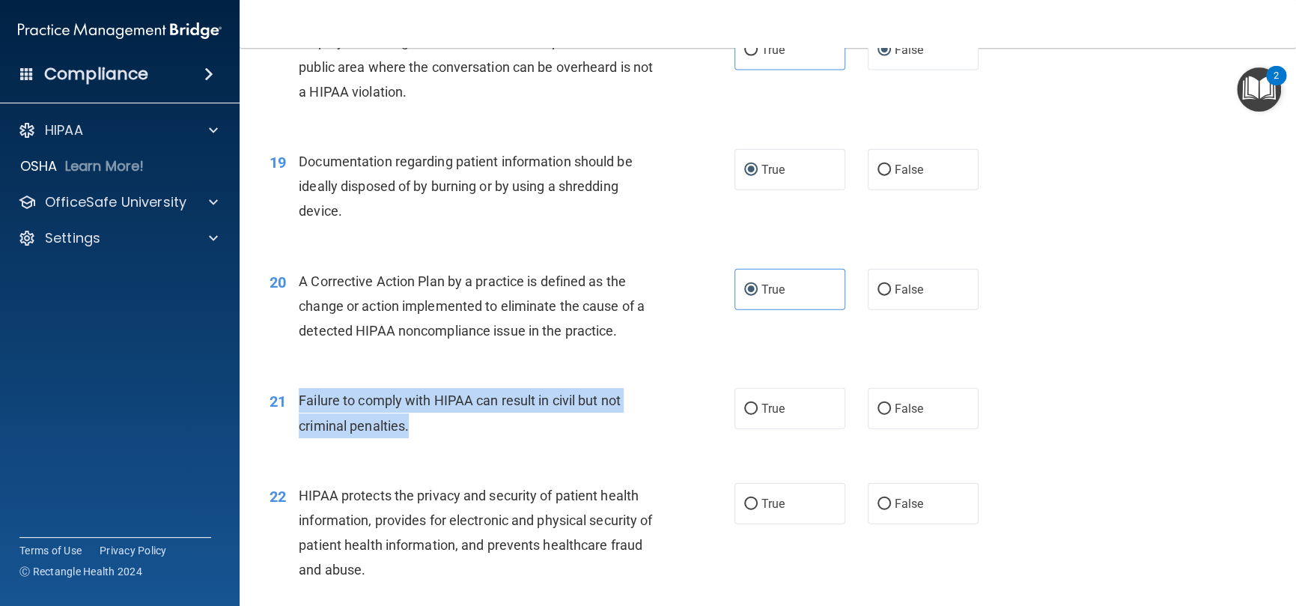
drag, startPoint x: 459, startPoint y: 426, endPoint x: 292, endPoint y: 395, distance: 169.8
click at [292, 395] on div "21 Failure to comply with HIPAA can result in civil but not criminal penalties." at bounding box center [502, 416] width 510 height 57
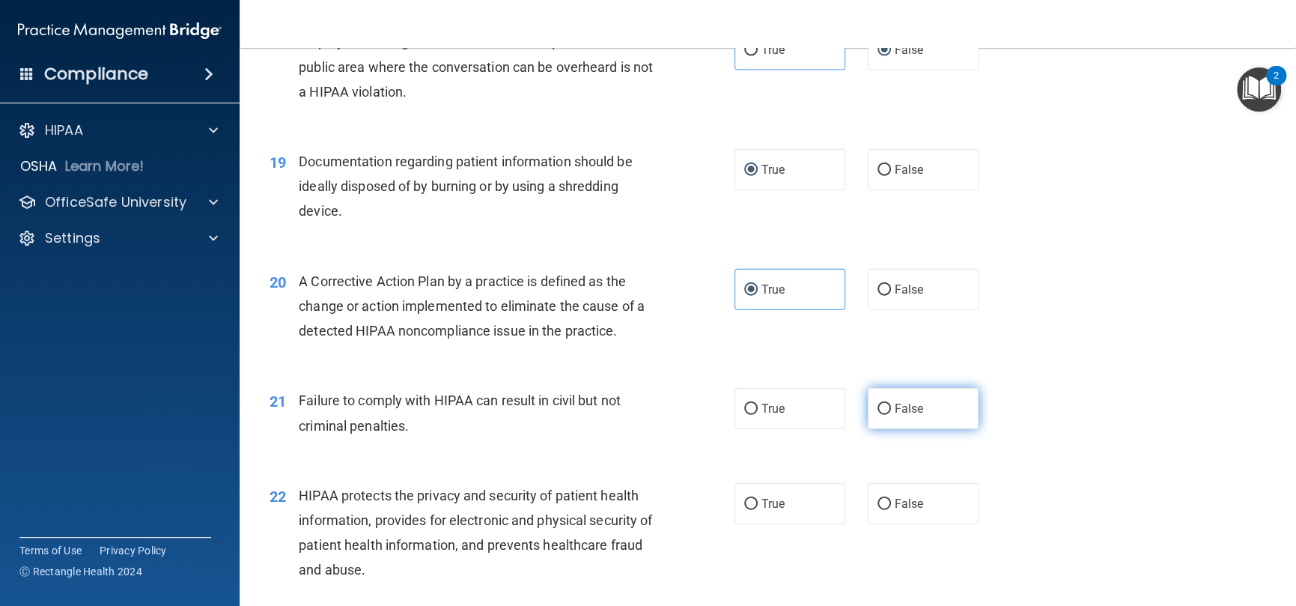
click at [895, 416] on span "False" at bounding box center [909, 408] width 29 height 14
click at [891, 415] on input "False" at bounding box center [884, 409] width 13 height 11
radio input "true"
click at [651, 410] on div "Failure to comply with HIPAA can result in civil but not criminal penalties." at bounding box center [481, 412] width 365 height 49
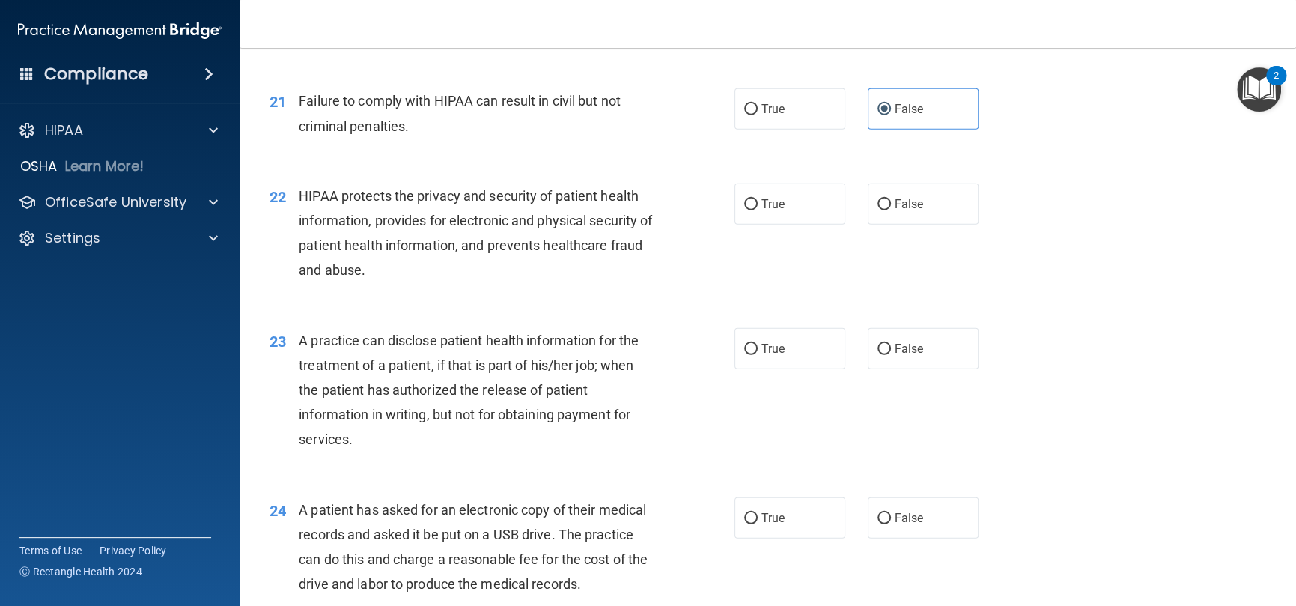
scroll to position [2396, 0]
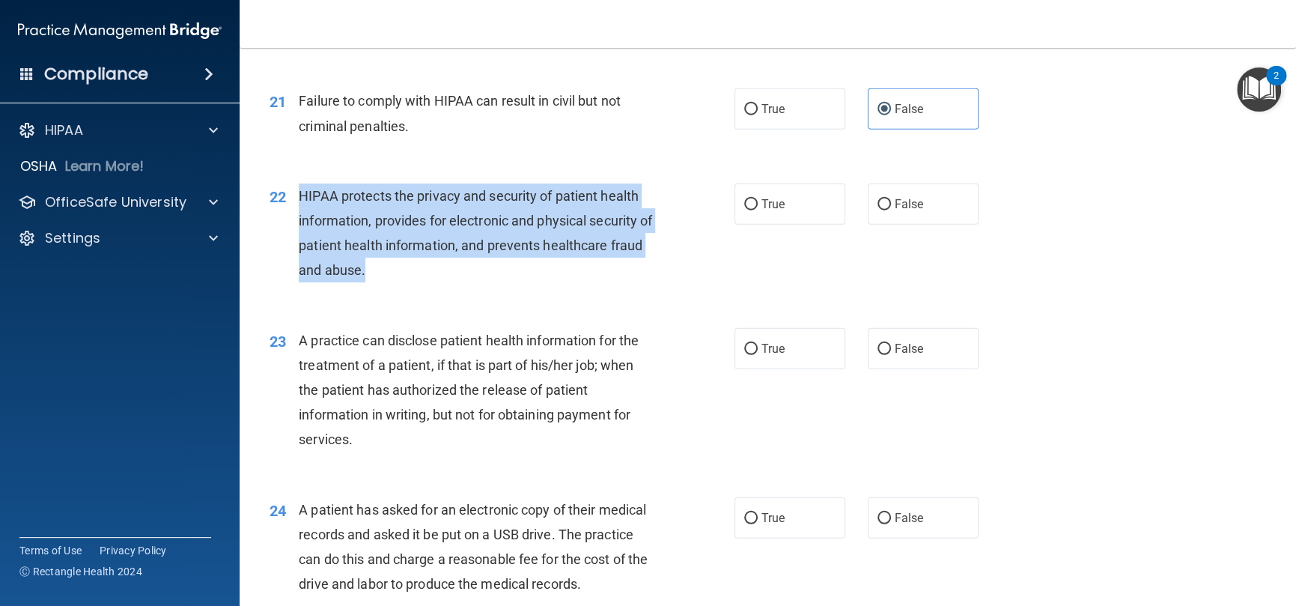
drag, startPoint x: 402, startPoint y: 270, endPoint x: 288, endPoint y: 198, distance: 135.3
click at [288, 198] on div "22 HIPAA protects the privacy and security of patient health information, provi…" at bounding box center [502, 236] width 510 height 107
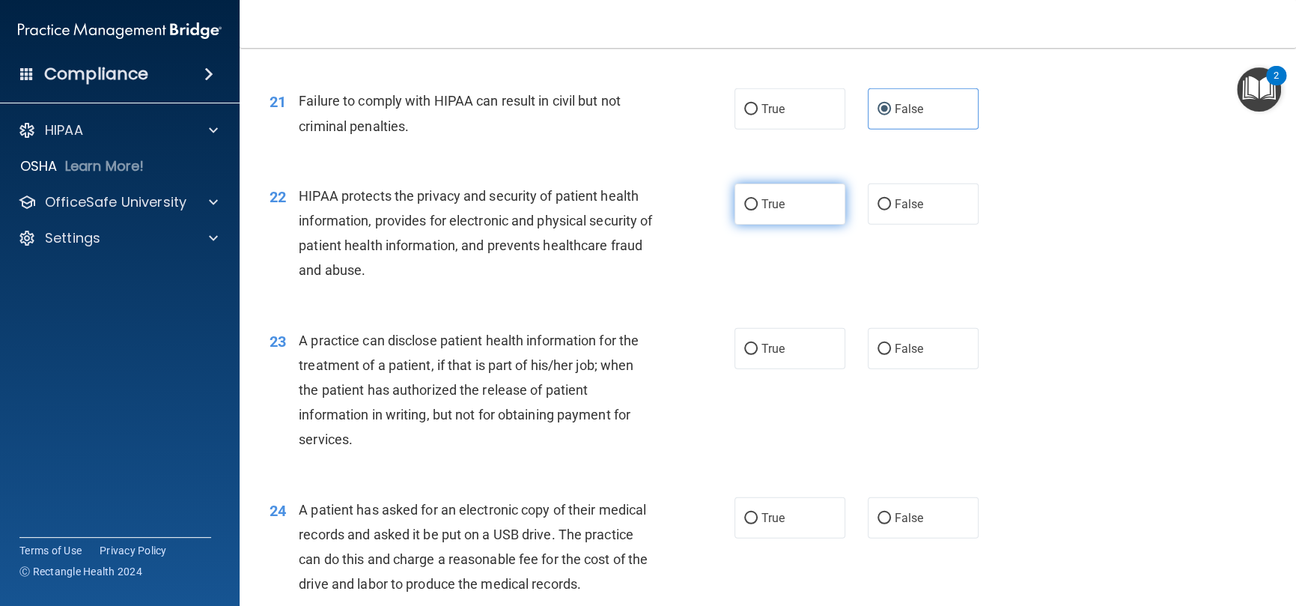
click at [797, 217] on label "True" at bounding box center [790, 203] width 111 height 41
click at [758, 210] on input "True" at bounding box center [750, 204] width 13 height 11
radio input "true"
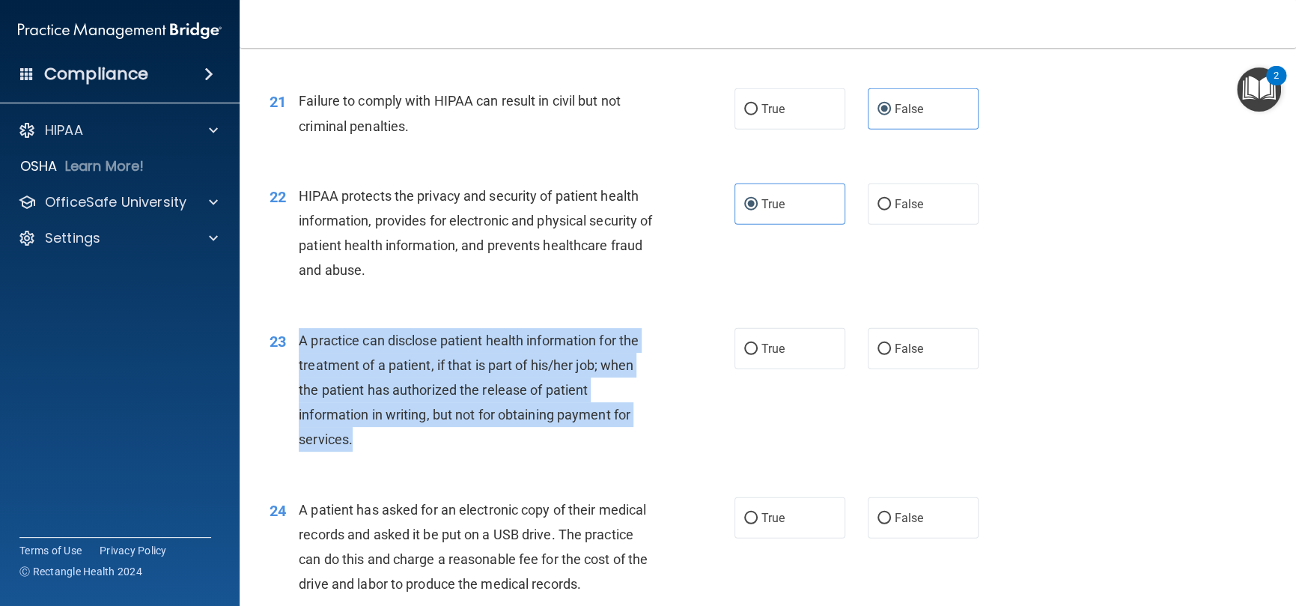
drag, startPoint x: 338, startPoint y: 438, endPoint x: 288, endPoint y: 339, distance: 111.2
click at [288, 339] on div "23 A practice can disclose patient health information for the treatment of a pa…" at bounding box center [502, 394] width 510 height 132
click at [878, 350] on input "False" at bounding box center [884, 349] width 13 height 11
radio input "true"
click at [708, 416] on div "23 A practice can disclose patient health information for the treatment of a pa…" at bounding box center [502, 394] width 510 height 132
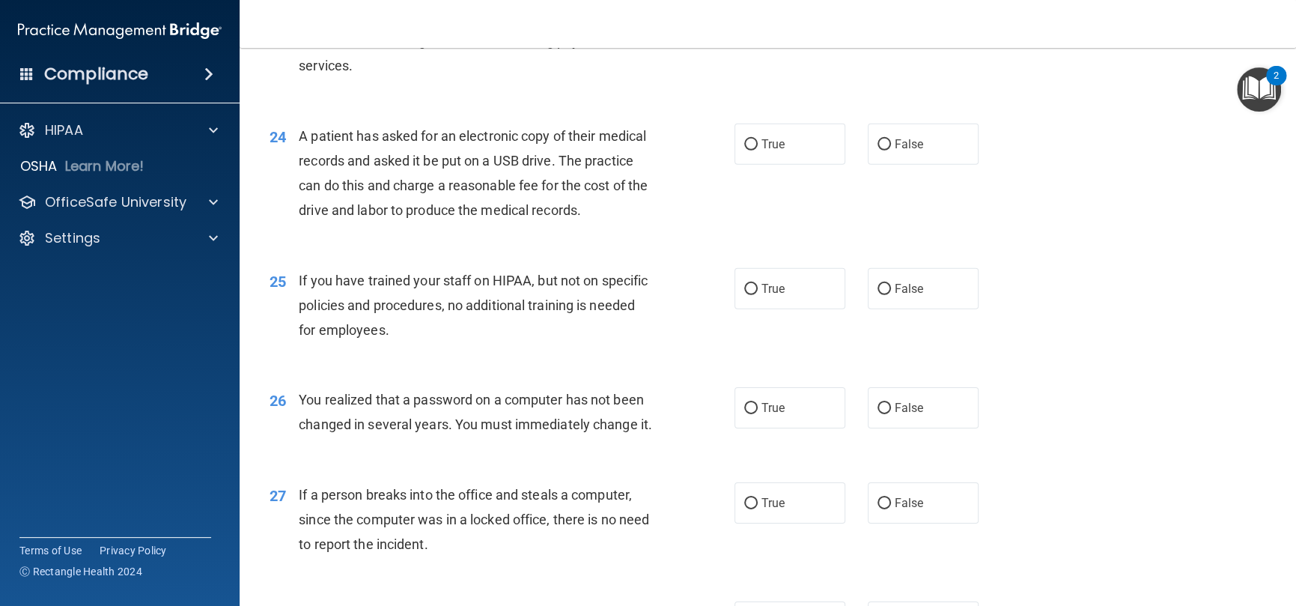
scroll to position [2771, 0]
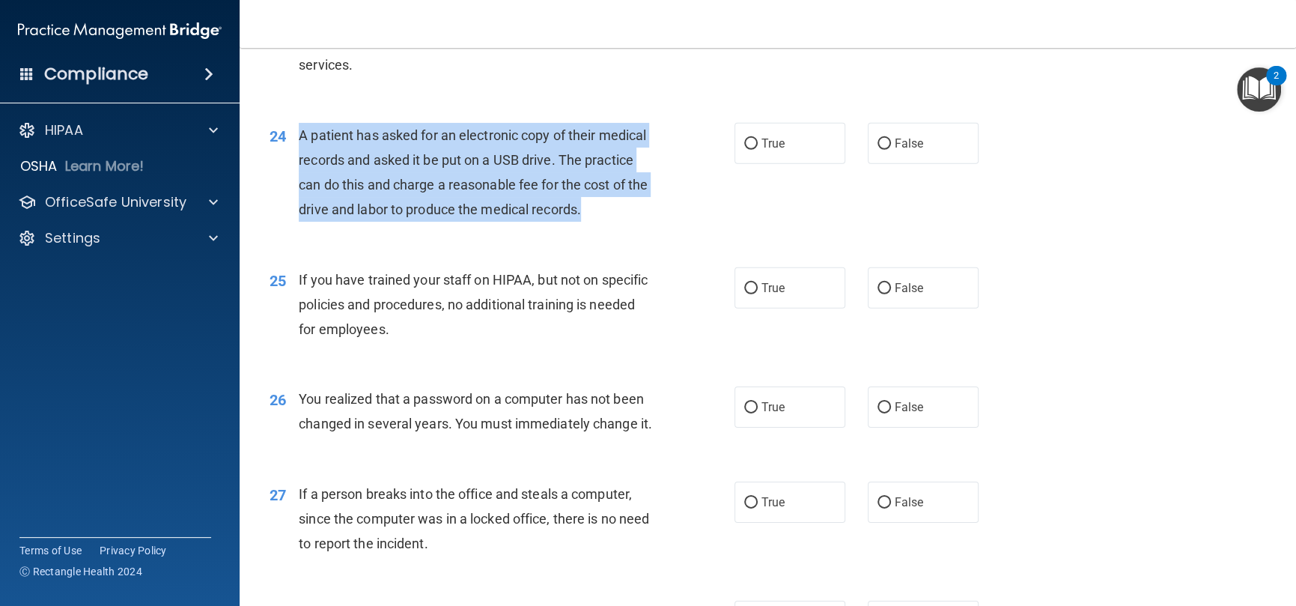
drag, startPoint x: 370, startPoint y: 243, endPoint x: 296, endPoint y: 139, distance: 127.2
click at [296, 139] on div "24 A patient has asked for an electronic copy of their medical records and aske…" at bounding box center [502, 176] width 510 height 107
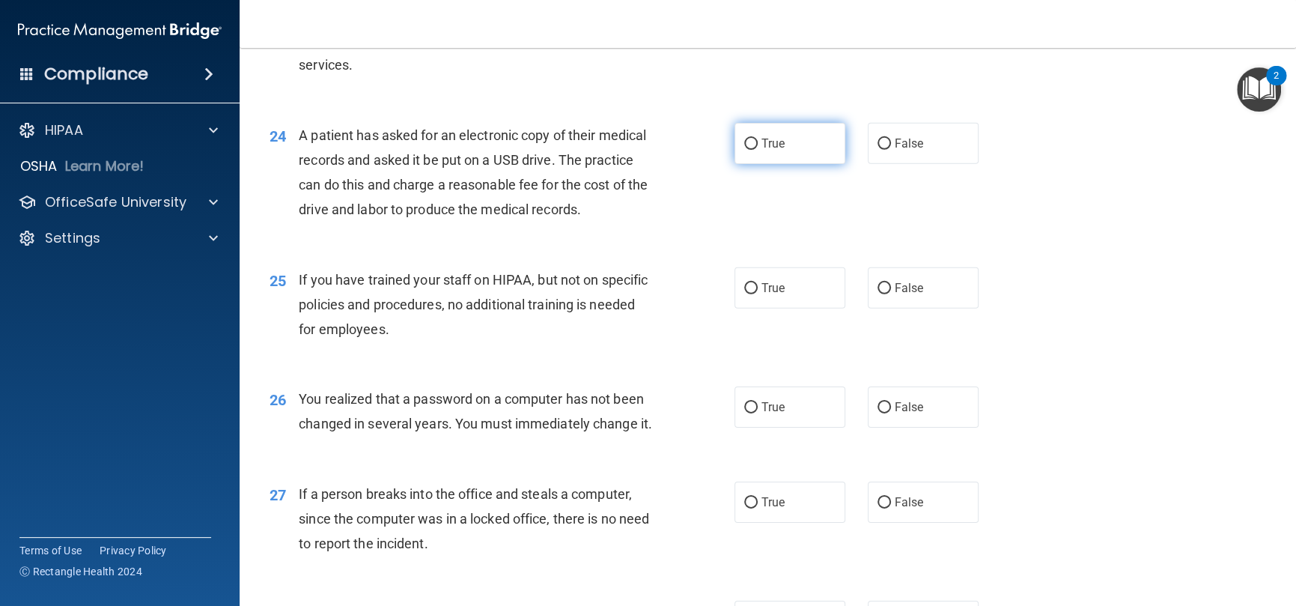
click at [783, 141] on label "True" at bounding box center [790, 143] width 111 height 41
click at [758, 141] on input "True" at bounding box center [750, 144] width 13 height 11
radio input "true"
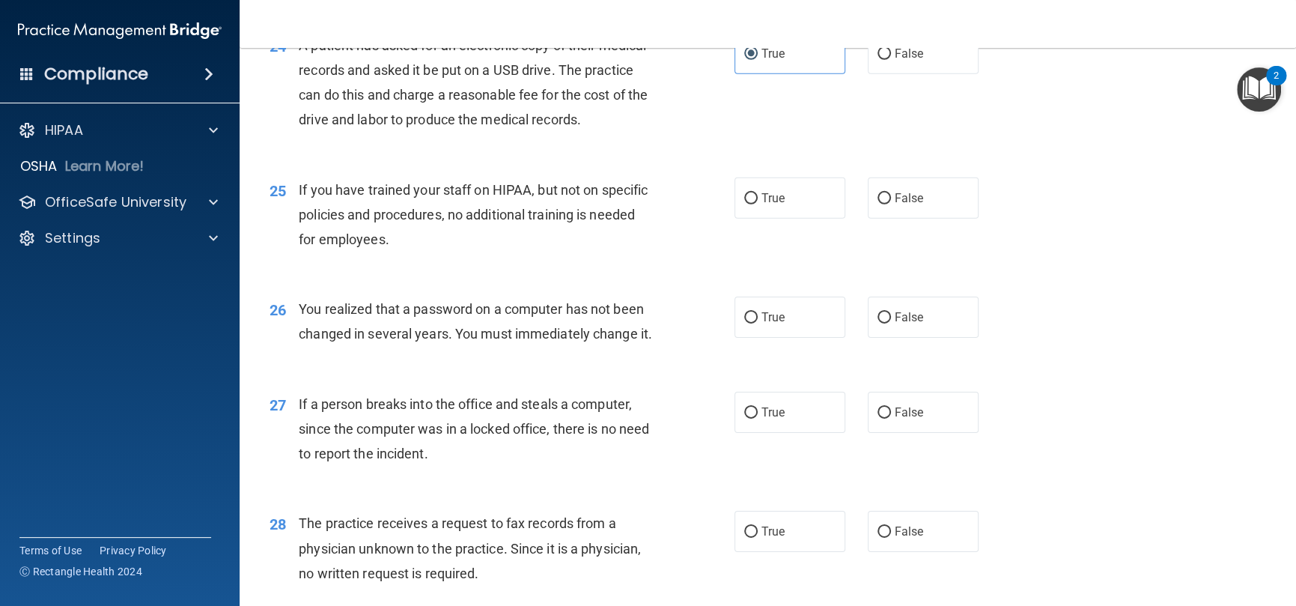
scroll to position [2846, 0]
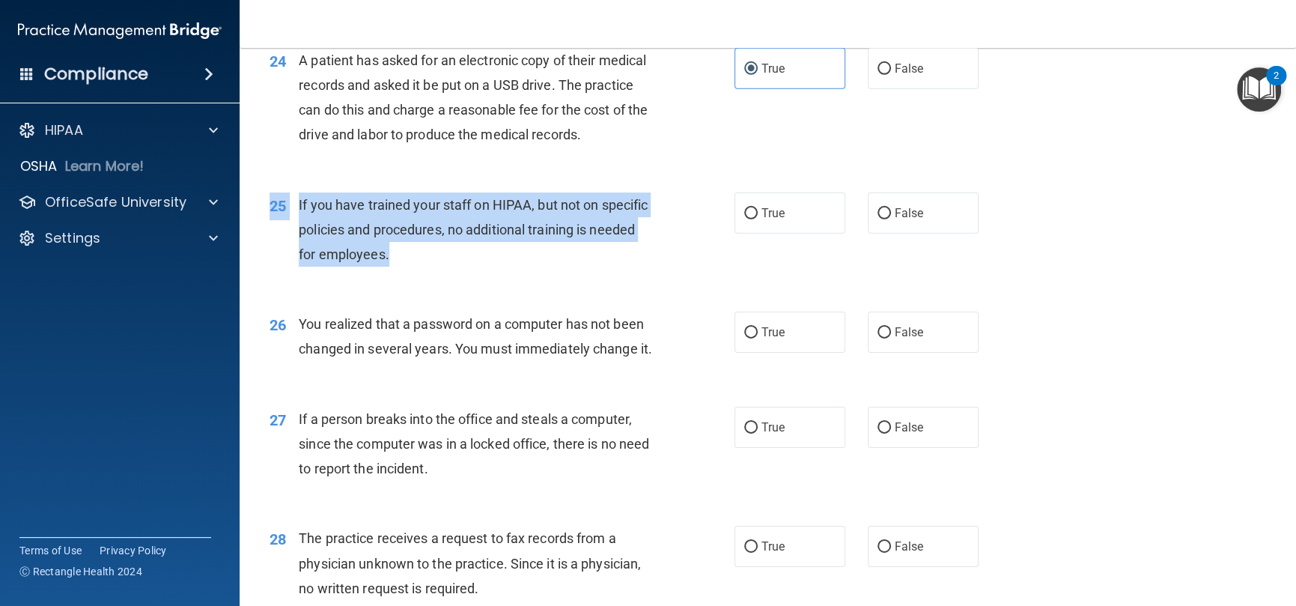
drag, startPoint x: 448, startPoint y: 281, endPoint x: 300, endPoint y: 214, distance: 161.9
click at [294, 214] on div "25 If you have trained your staff on HIPAA, but not on specific policies and pr…" at bounding box center [767, 234] width 1019 height 120
click at [390, 262] on span "If you have trained your staff on HIPAA, but not on specific policies and proce…" at bounding box center [473, 229] width 349 height 65
drag, startPoint x: 441, startPoint y: 286, endPoint x: 283, endPoint y: 222, distance: 170.3
click at [283, 222] on div "25 If you have trained your staff on HIPAA, but not on specific policies and pr…" at bounding box center [502, 233] width 510 height 82
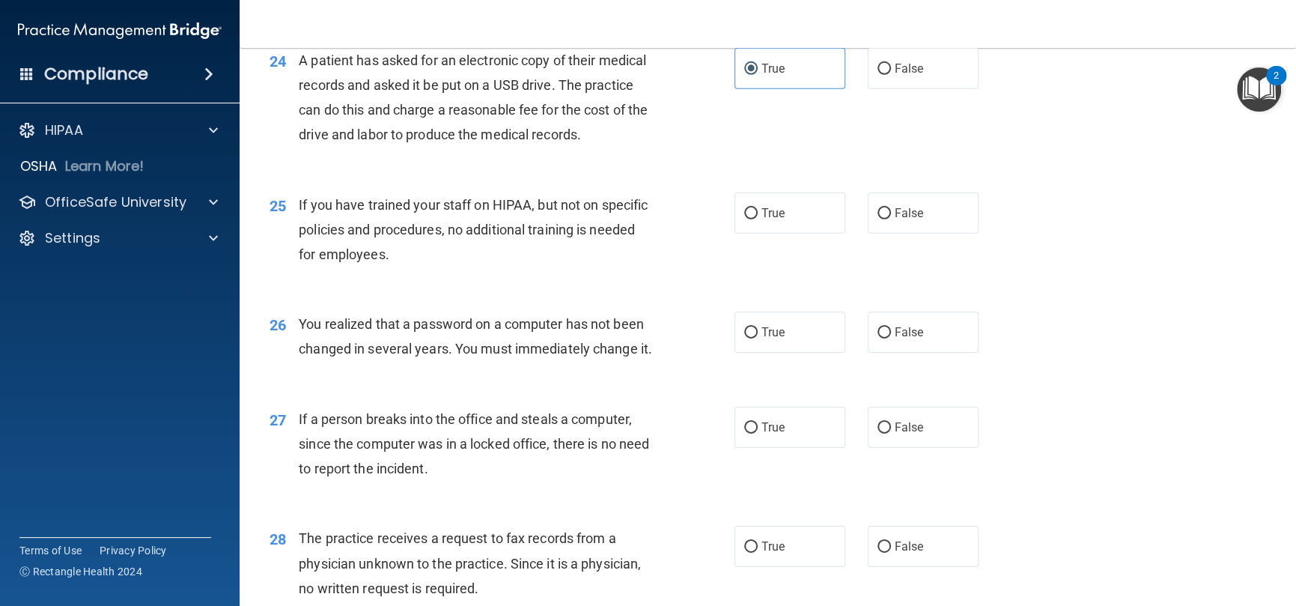
click at [612, 148] on div "A patient has asked for an electronic copy of their medical records and asked i…" at bounding box center [481, 98] width 365 height 100
click at [770, 220] on span "True" at bounding box center [773, 213] width 23 height 14
click at [758, 219] on input "True" at bounding box center [750, 213] width 13 height 11
radio input "true"
click at [878, 219] on input "False" at bounding box center [884, 213] width 13 height 11
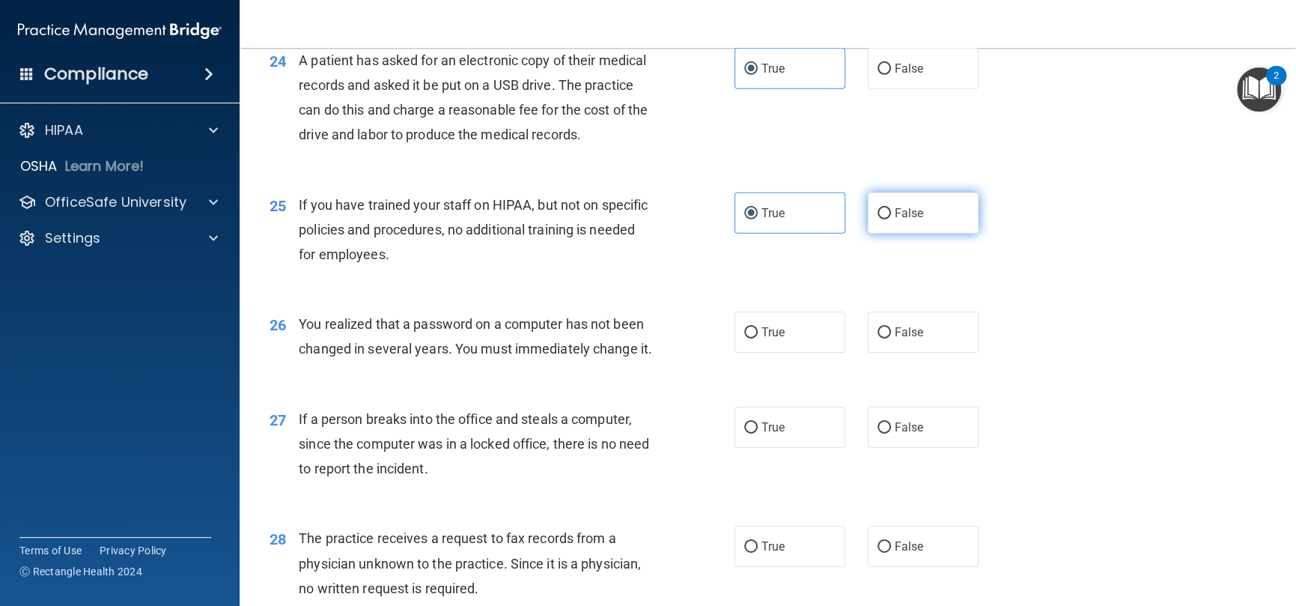
radio input "true"
radio input "false"
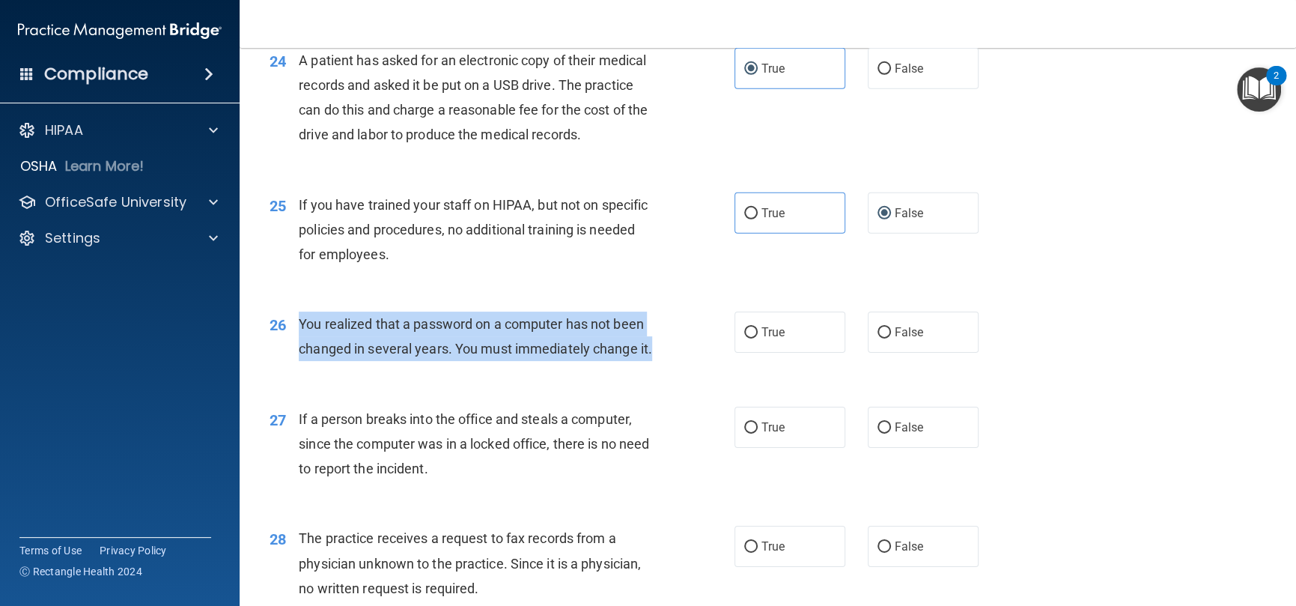
drag, startPoint x: 341, startPoint y: 398, endPoint x: 288, endPoint y: 343, distance: 76.3
click at [288, 343] on div "26 You realized that a password on a computer has not been changed in several y…" at bounding box center [502, 340] width 510 height 57
click at [654, 361] on div "You realized that a password on a computer has not been changed in several year…" at bounding box center [481, 336] width 365 height 49
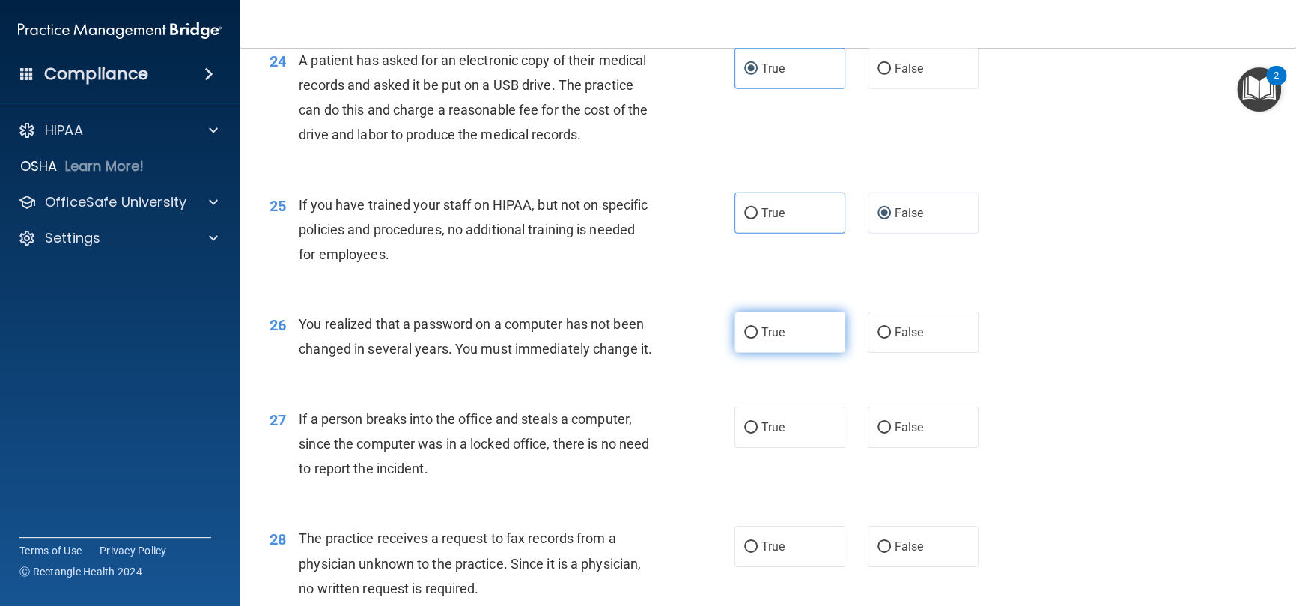
click at [750, 353] on label "True" at bounding box center [790, 332] width 111 height 41
click at [750, 338] on input "True" at bounding box center [750, 332] width 13 height 11
radio input "true"
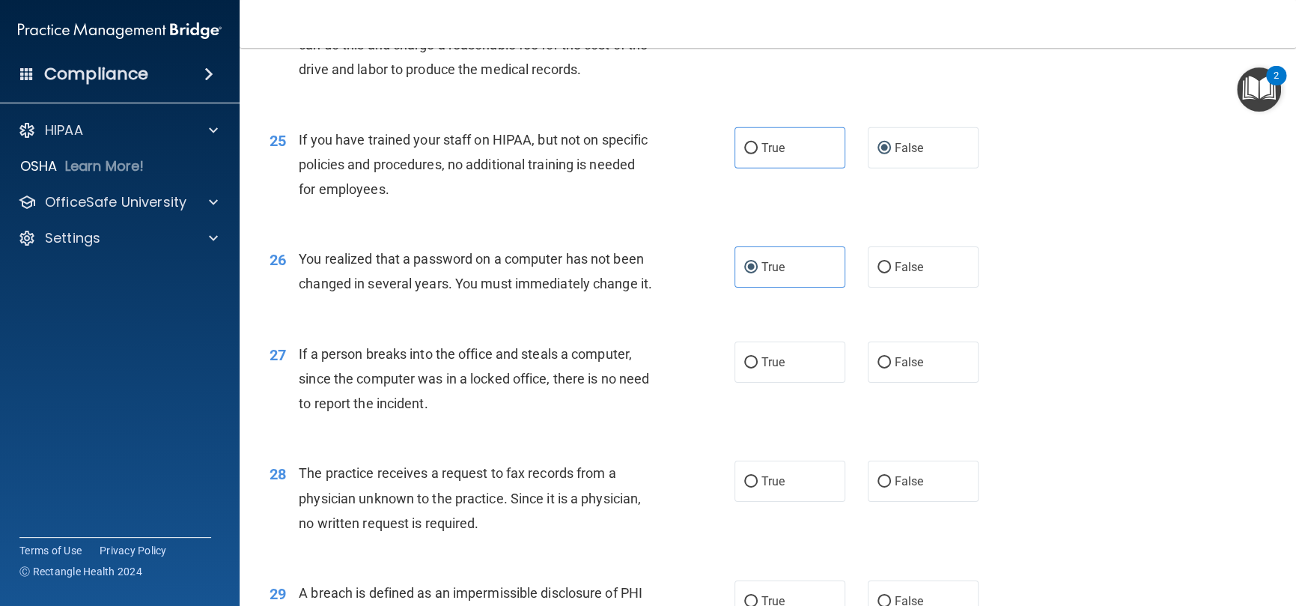
scroll to position [2995, 0]
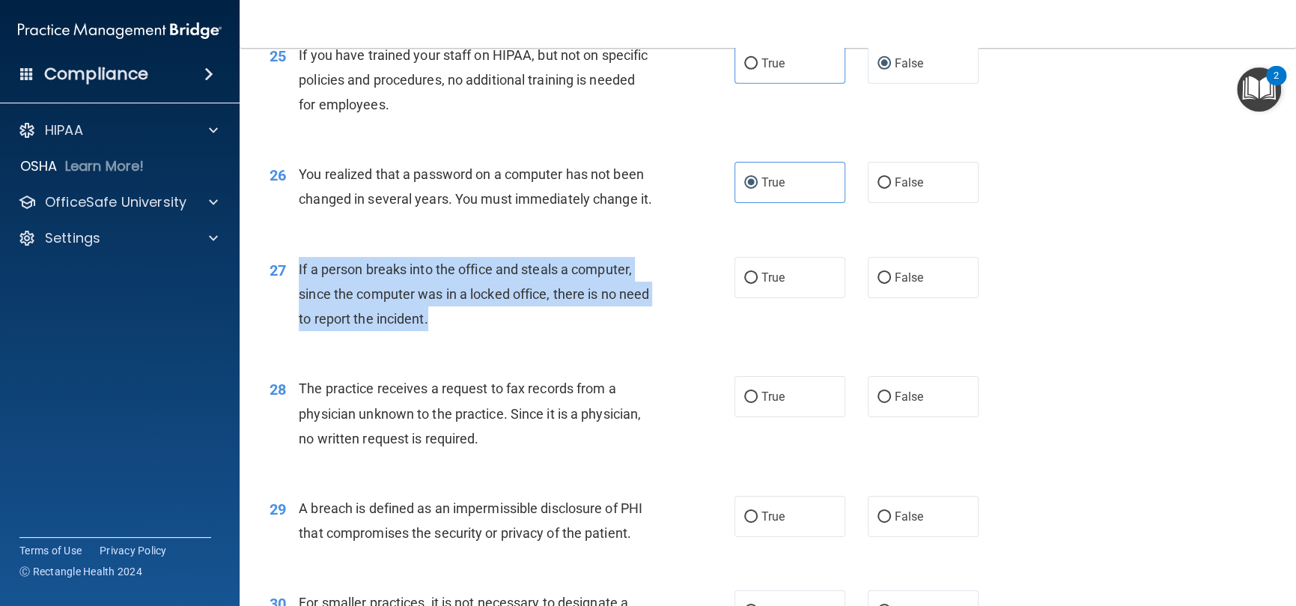
drag, startPoint x: 468, startPoint y: 378, endPoint x: 288, endPoint y: 316, distance: 190.2
click at [288, 316] on div "27 If a person breaks into the office and steals a computer, since the computer…" at bounding box center [502, 298] width 510 height 82
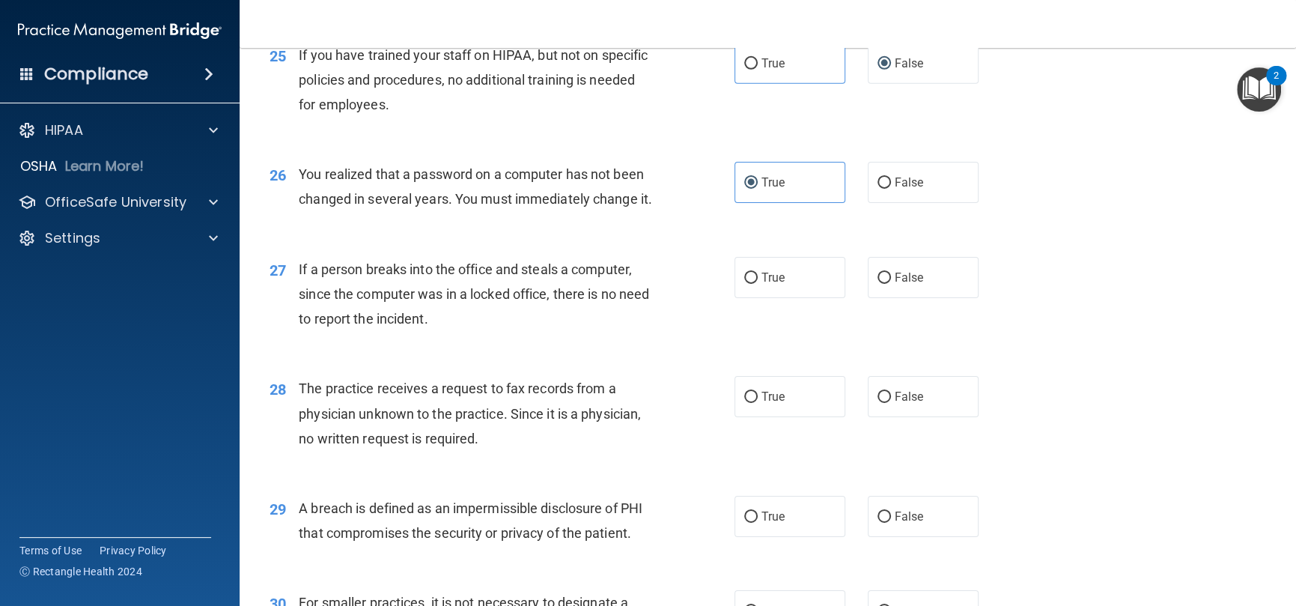
click at [890, 350] on div "27 If a person breaks into the office and steals a computer, since the computer…" at bounding box center [767, 298] width 1019 height 120
click at [895, 285] on span "False" at bounding box center [909, 277] width 29 height 14
click at [891, 284] on input "False" at bounding box center [884, 278] width 13 height 11
radio input "true"
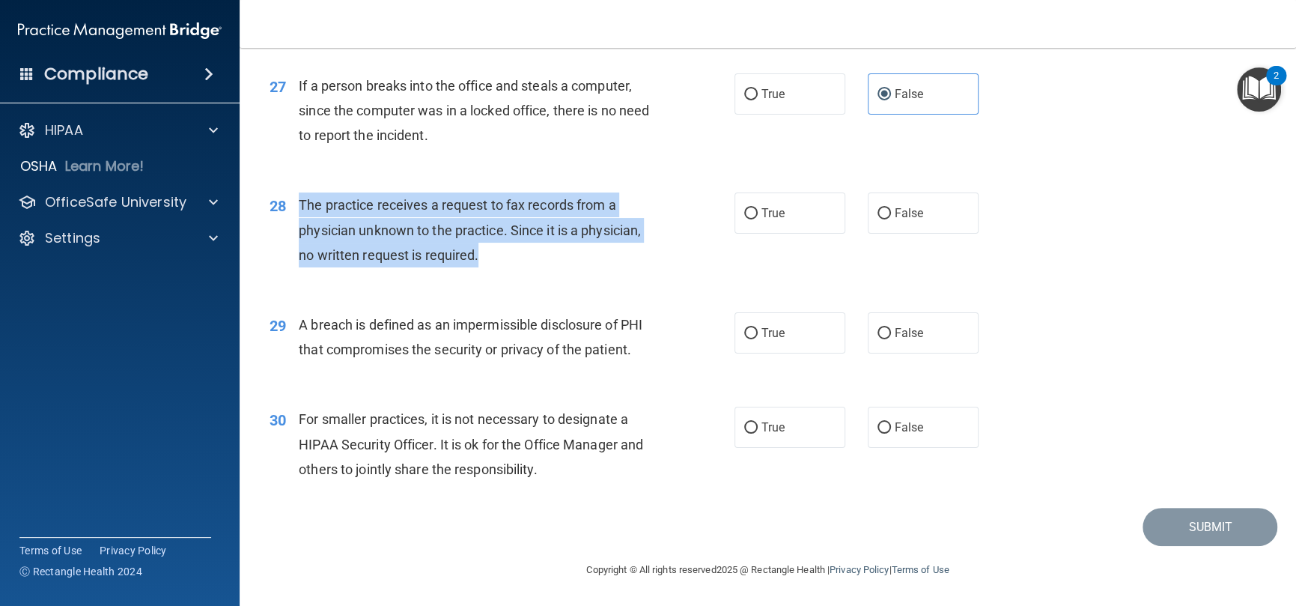
drag, startPoint x: 505, startPoint y: 275, endPoint x: 300, endPoint y: 209, distance: 215.5
click at [300, 209] on div "The practice receives a request to fax records from a physician unknown to the …" at bounding box center [481, 229] width 365 height 75
click at [471, 275] on div "28 The practice receives a request to fax records from a physician unknown to t…" at bounding box center [502, 233] width 510 height 82
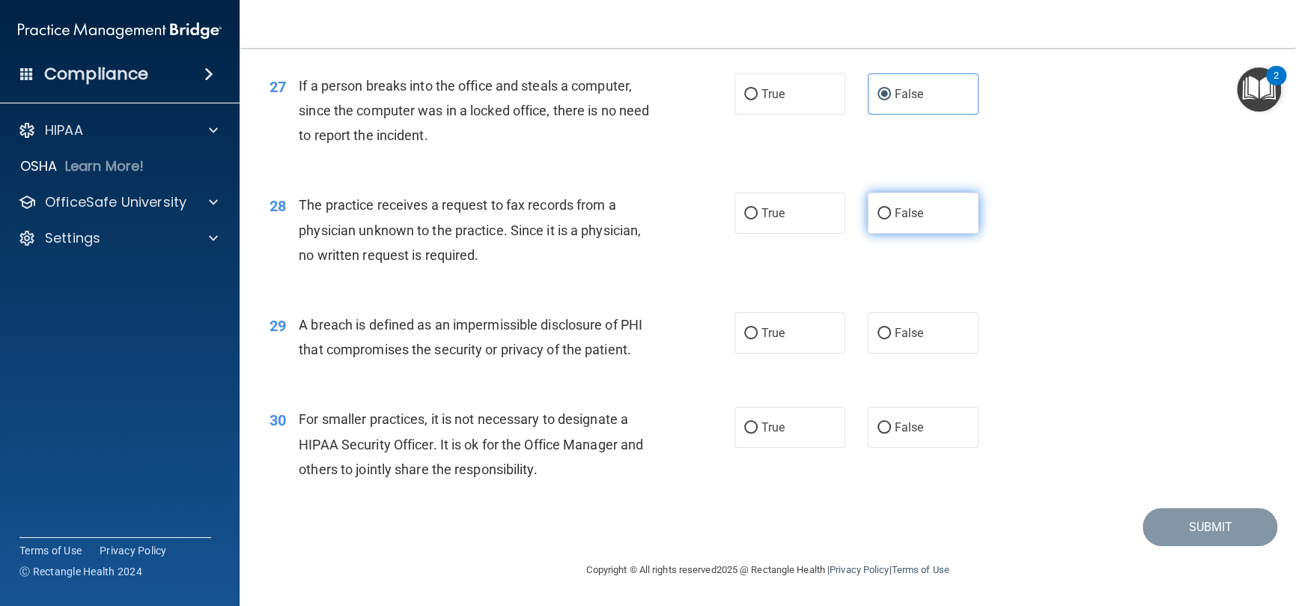
click at [868, 222] on label "False" at bounding box center [923, 212] width 111 height 41
click at [878, 219] on input "False" at bounding box center [884, 213] width 13 height 11
radio input "true"
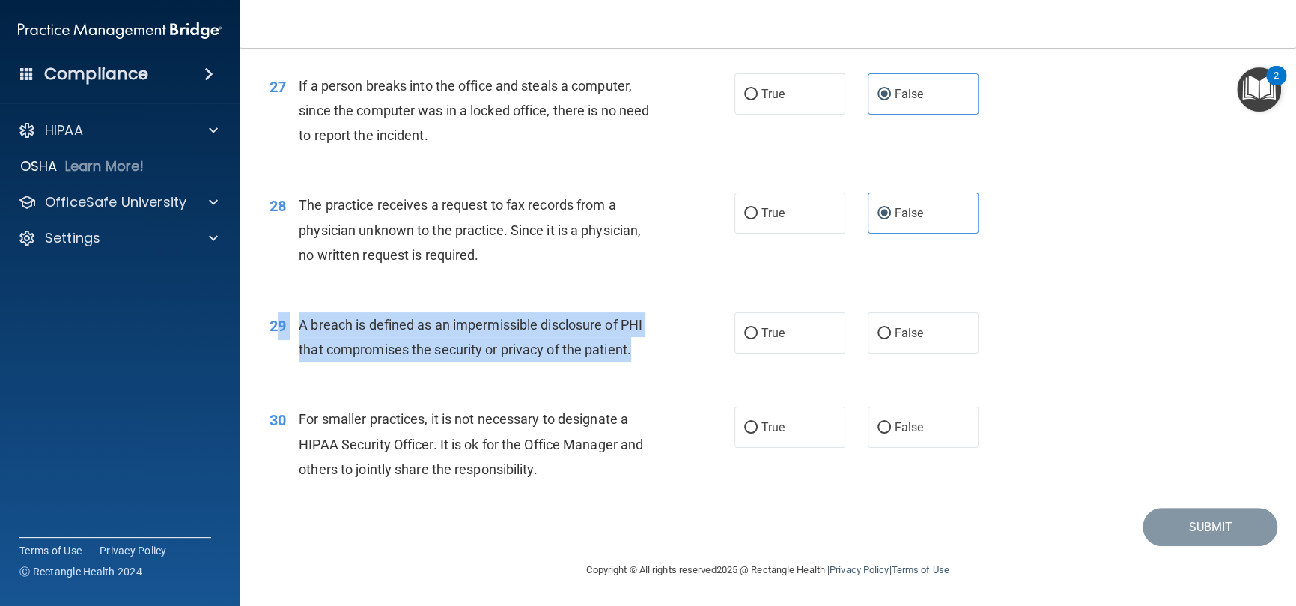
drag, startPoint x: 645, startPoint y: 359, endPoint x: 280, endPoint y: 344, distance: 365.0
click at [280, 344] on div "29 A breach is defined as an impermissible disclosure of PHI that compromises t…" at bounding box center [502, 340] width 510 height 57
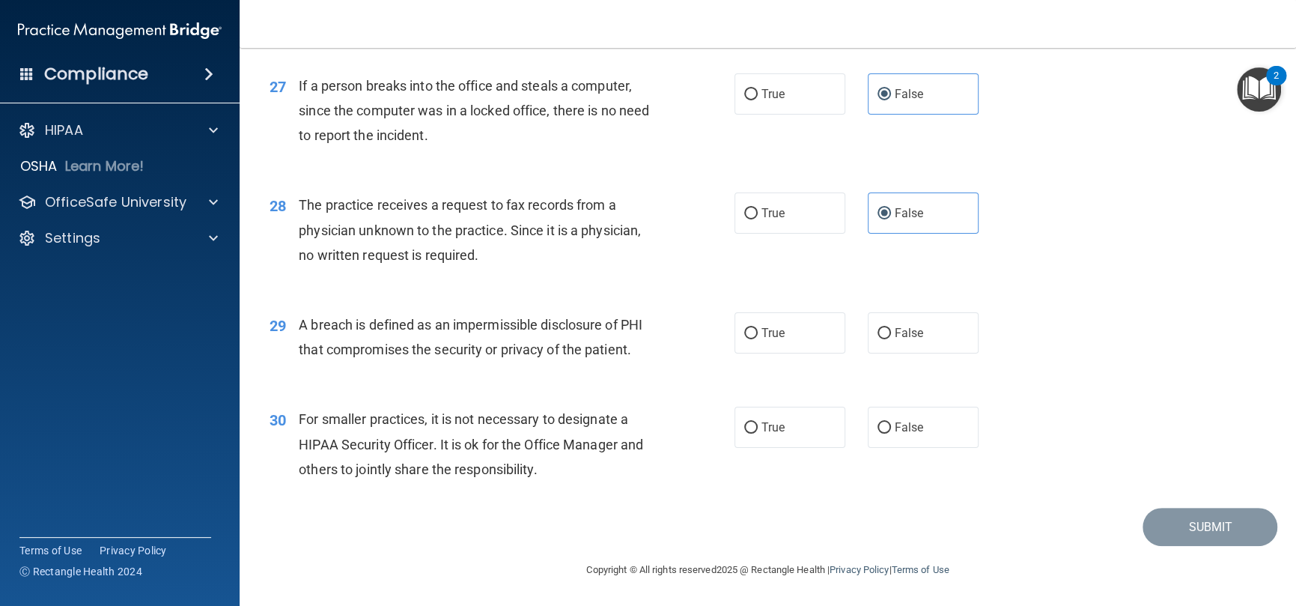
click at [569, 312] on div "29 A breach is defined as an impermissible disclosure of PHI that compromises t…" at bounding box center [767, 341] width 1019 height 94
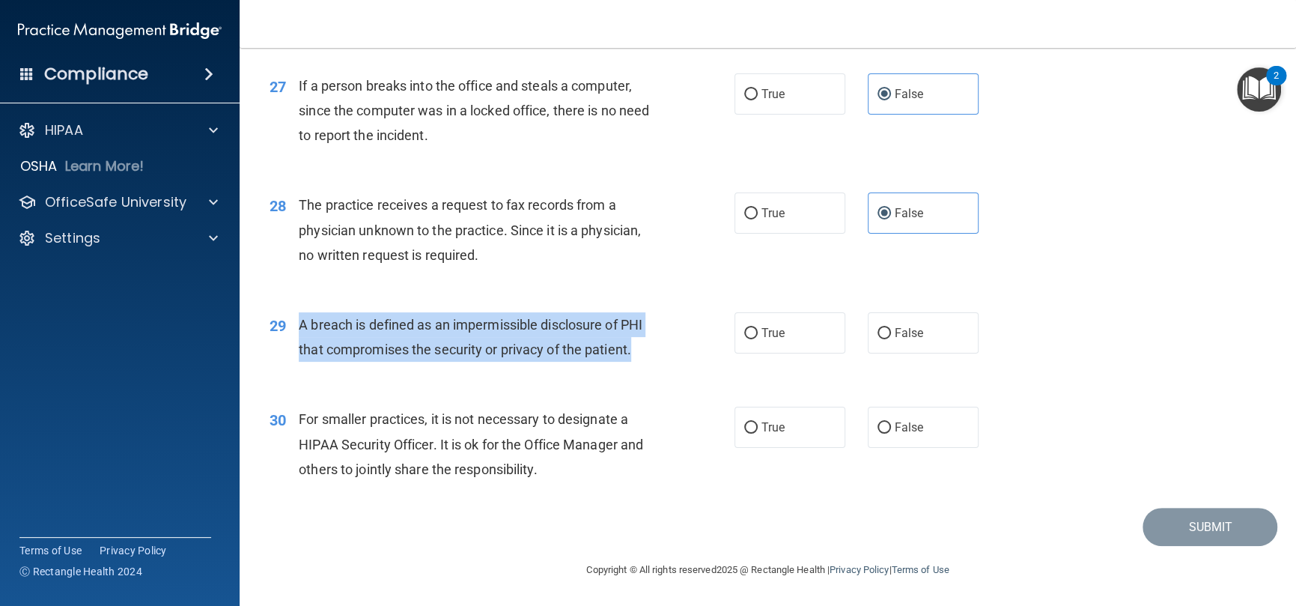
drag, startPoint x: 530, startPoint y: 347, endPoint x: 302, endPoint y: 343, distance: 228.4
click at [302, 343] on div "A breach is defined as an impermissible disclosure of PHI that compromises the …" at bounding box center [481, 336] width 365 height 49
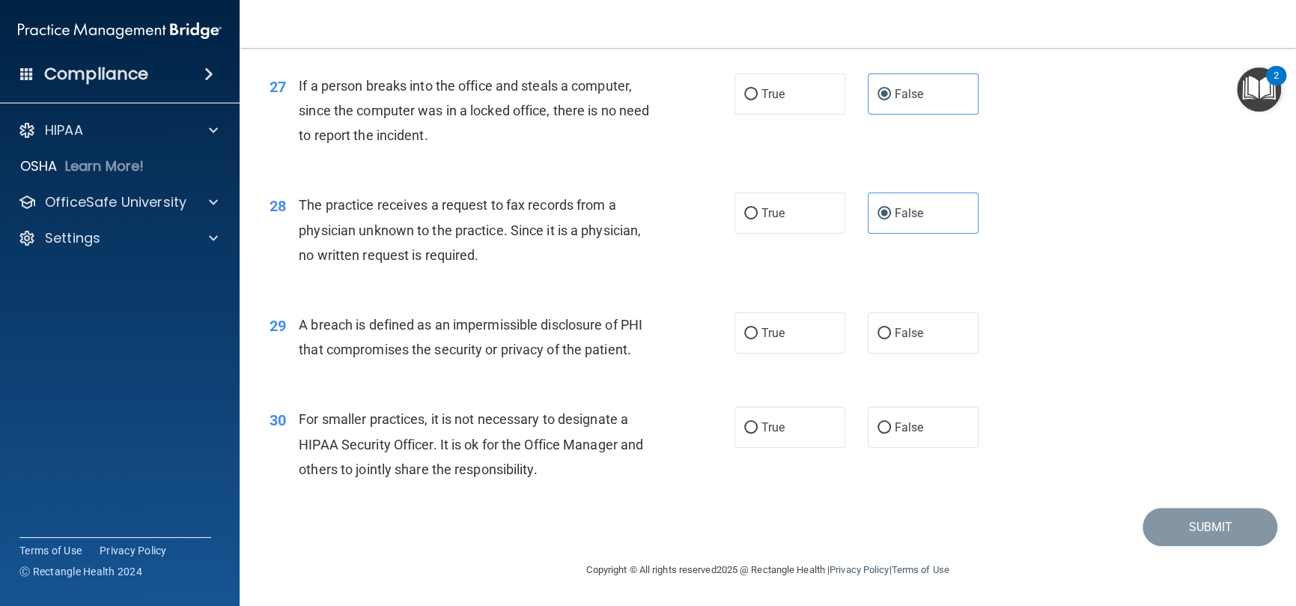
drag, startPoint x: 536, startPoint y: 446, endPoint x: 568, endPoint y: 432, distance: 34.5
click at [548, 440] on div "For smaller practices, it is not necessary to designate a HIPAA Security Office…" at bounding box center [481, 444] width 365 height 75
click at [777, 340] on span "True" at bounding box center [773, 333] width 23 height 14
click at [758, 339] on input "True" at bounding box center [750, 333] width 13 height 11
radio input "true"
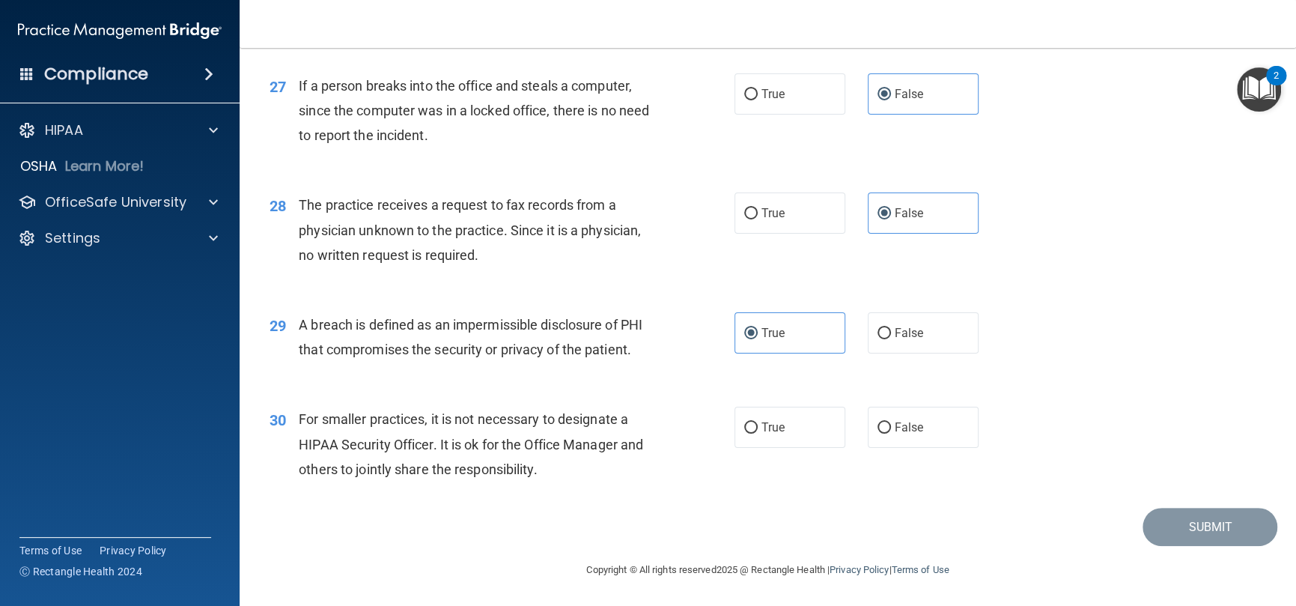
scroll to position [3228, 0]
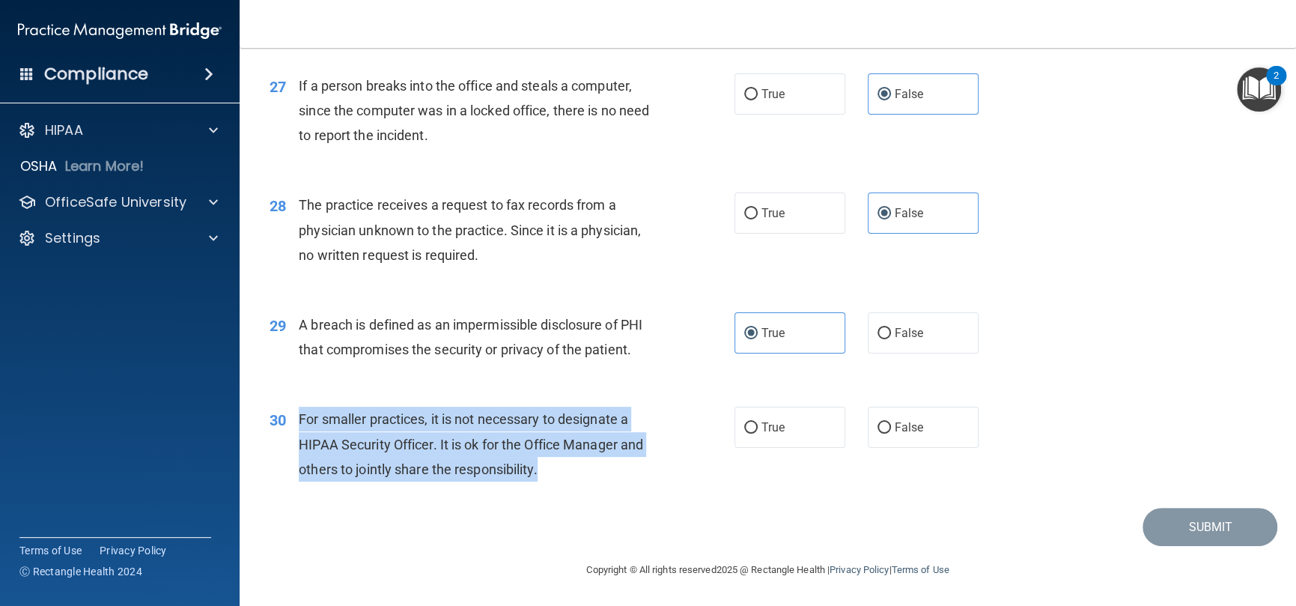
drag, startPoint x: 544, startPoint y: 471, endPoint x: 294, endPoint y: 419, distance: 256.3
click at [294, 419] on div "30 For smaller practices, it is not necessary to designate a HIPAA Security Off…" at bounding box center [502, 448] width 510 height 82
click at [613, 475] on div "For smaller practices, it is not necessary to designate a HIPAA Security Office…" at bounding box center [481, 444] width 365 height 75
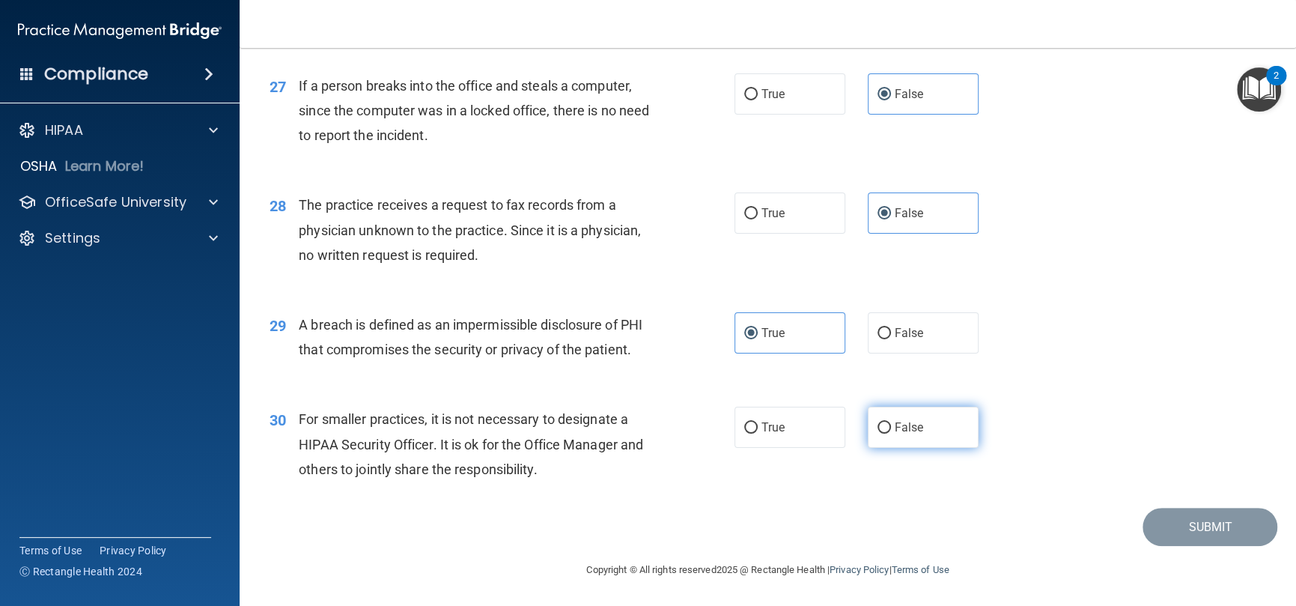
click at [868, 431] on label "False" at bounding box center [923, 427] width 111 height 41
click at [878, 431] on input "False" at bounding box center [884, 427] width 13 height 11
radio input "true"
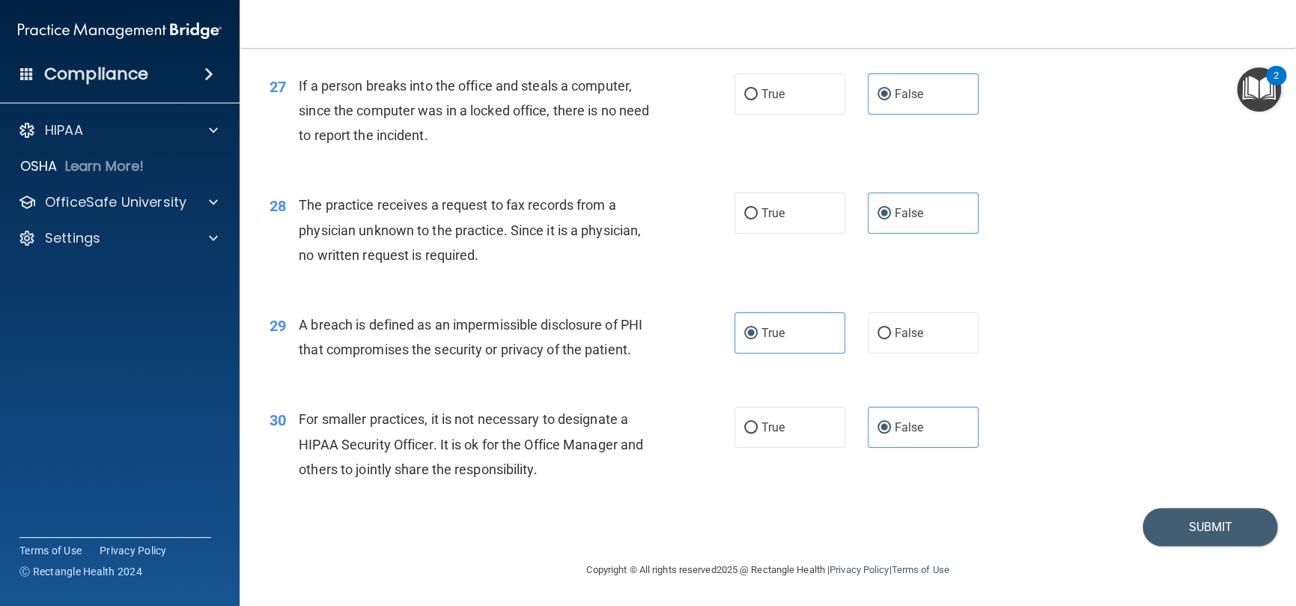
click at [1191, 562] on footer "Copyright © All rights reserved 2025 @ Rectangle Health | Privacy Policy | Term…" at bounding box center [768, 568] width 997 height 45
click at [1200, 537] on button "Submit" at bounding box center [1210, 527] width 135 height 38
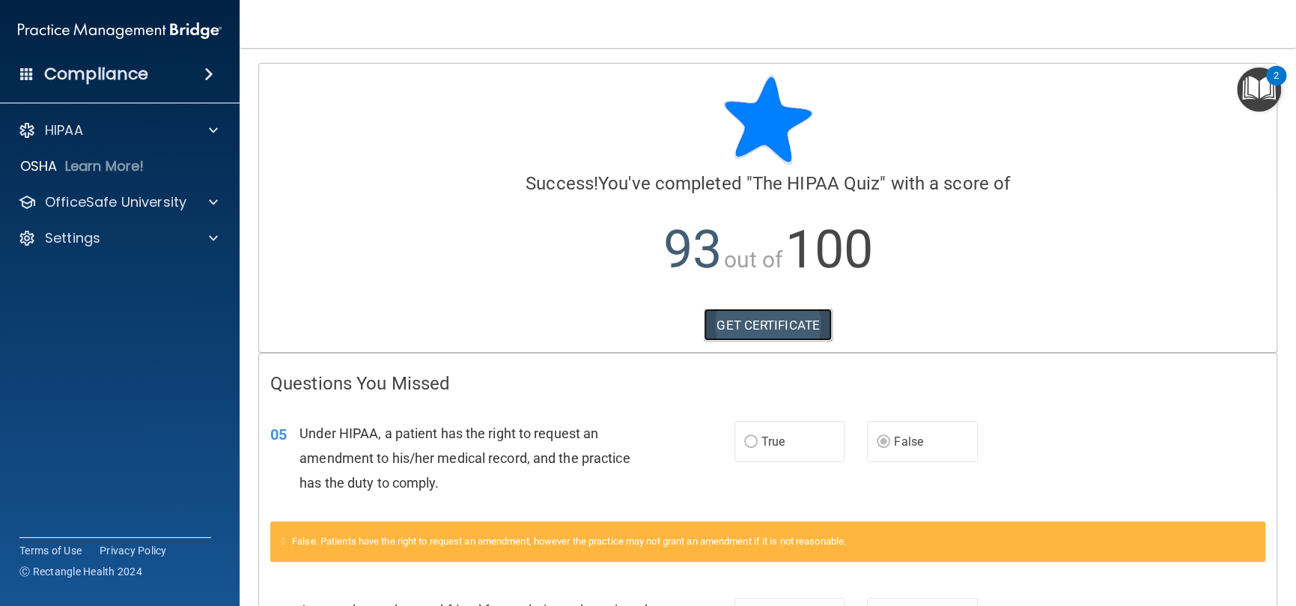
click at [772, 322] on link "GET CERTIFICATE" at bounding box center [768, 325] width 128 height 33
click at [119, 133] on div "HIPAA" at bounding box center [100, 130] width 186 height 18
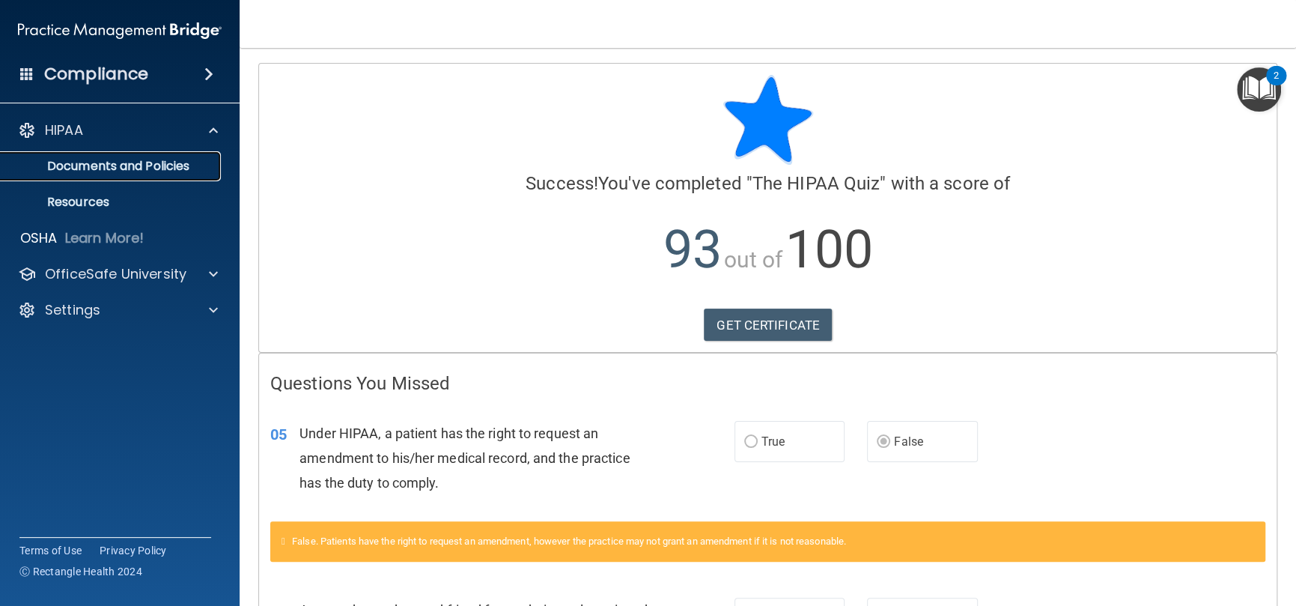
click at [123, 165] on p "Documents and Policies" at bounding box center [112, 166] width 204 height 15
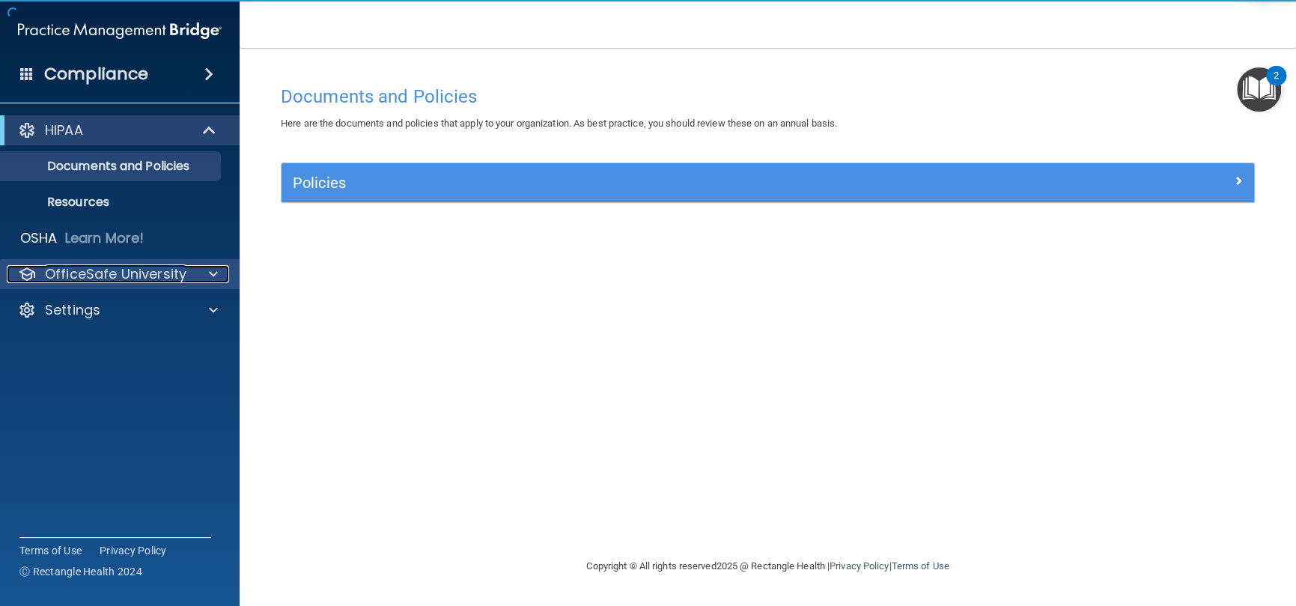
click at [97, 274] on p "OfficeSafe University" at bounding box center [116, 274] width 142 height 18
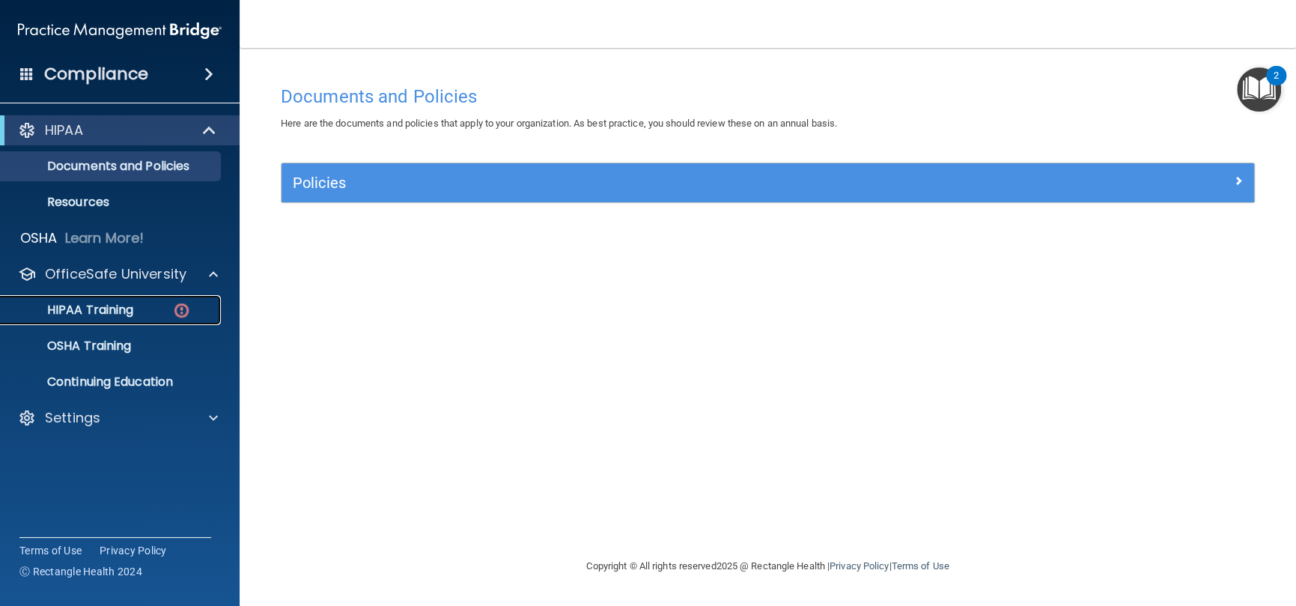
click at [103, 304] on p "HIPAA Training" at bounding box center [72, 310] width 124 height 15
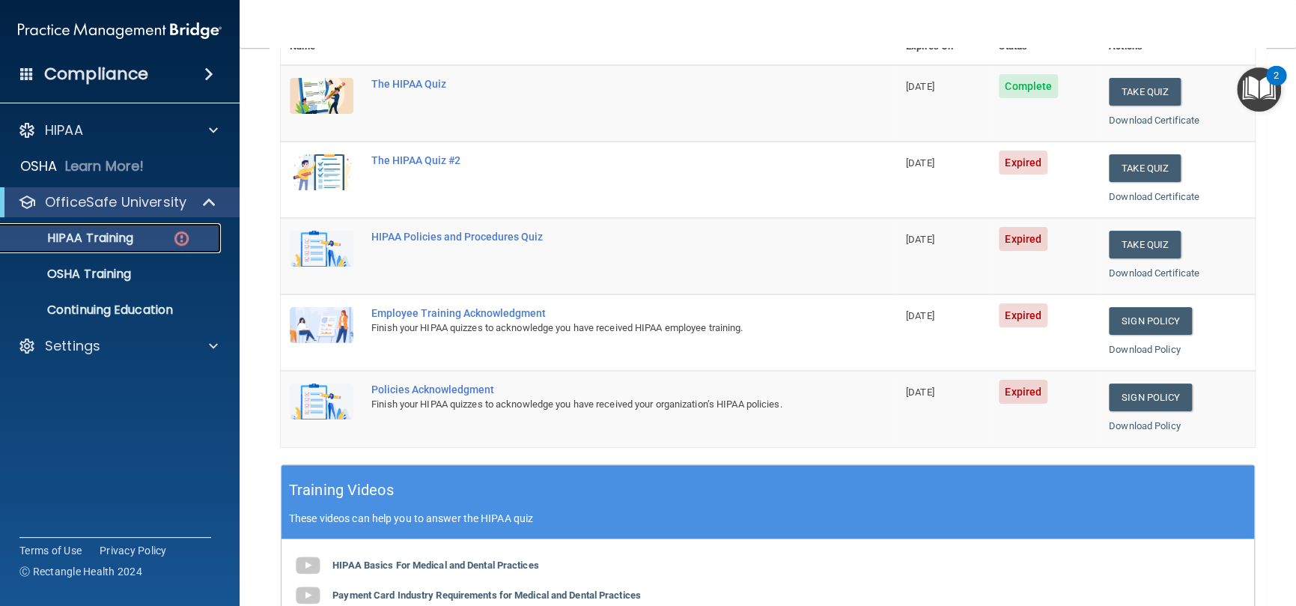
scroll to position [75, 0]
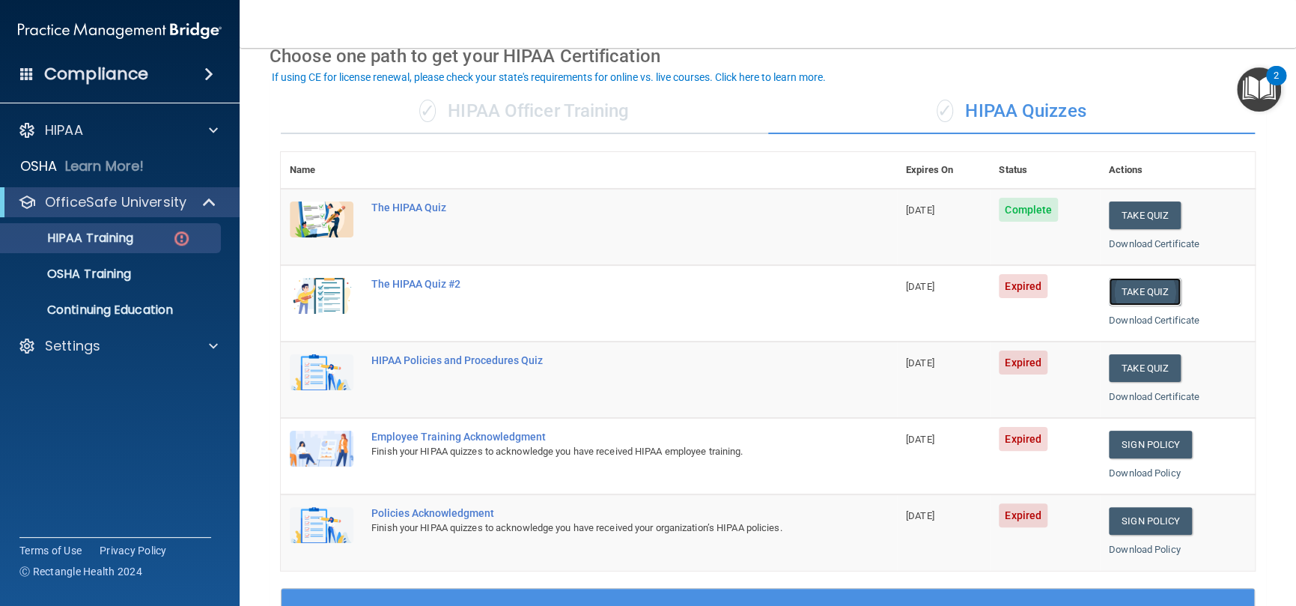
click at [1136, 289] on button "Take Quiz" at bounding box center [1145, 292] width 72 height 28
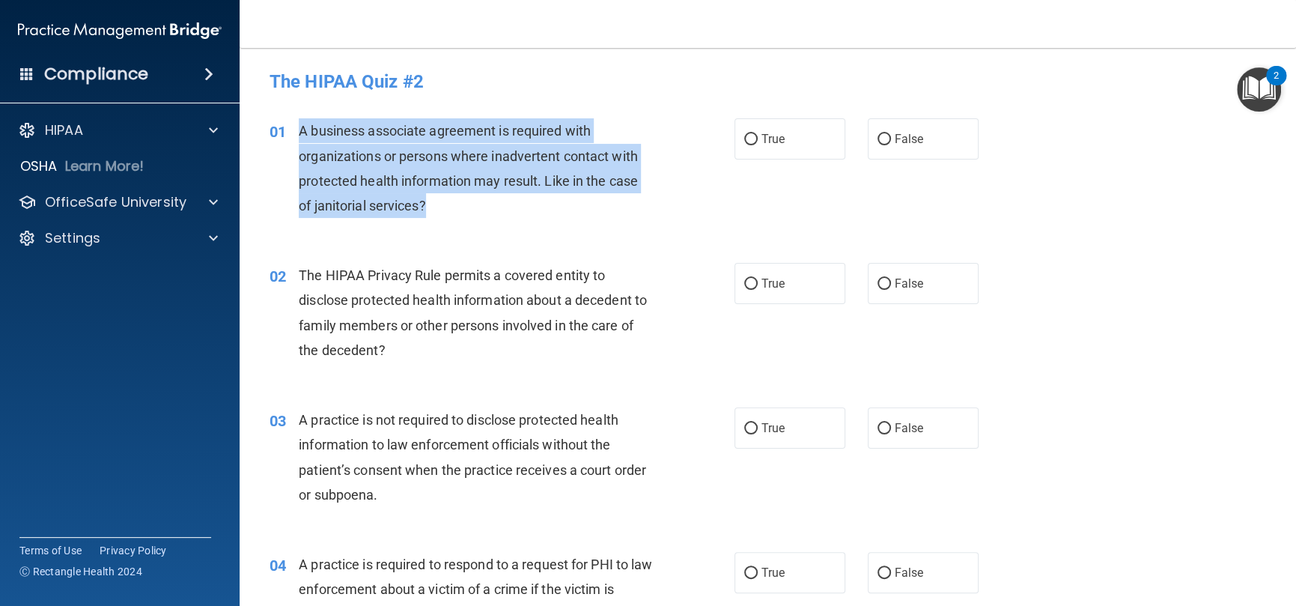
drag, startPoint x: 359, startPoint y: 181, endPoint x: 291, endPoint y: 138, distance: 80.8
click at [291, 138] on div "01 A business associate agreement is required with organizations or persons whe…" at bounding box center [502, 171] width 510 height 107
click at [704, 188] on div "01 A business associate agreement is required with organizations or persons whe…" at bounding box center [502, 171] width 510 height 107
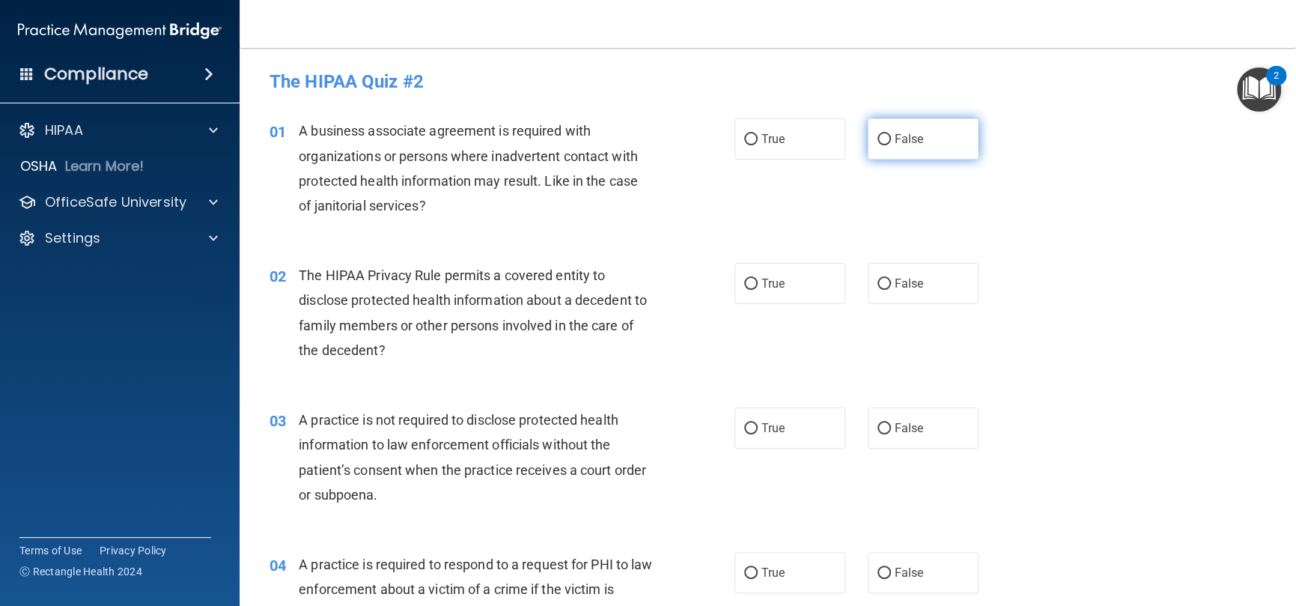
click at [868, 132] on label "False" at bounding box center [923, 138] width 111 height 41
click at [878, 134] on input "False" at bounding box center [884, 139] width 13 height 11
radio input "true"
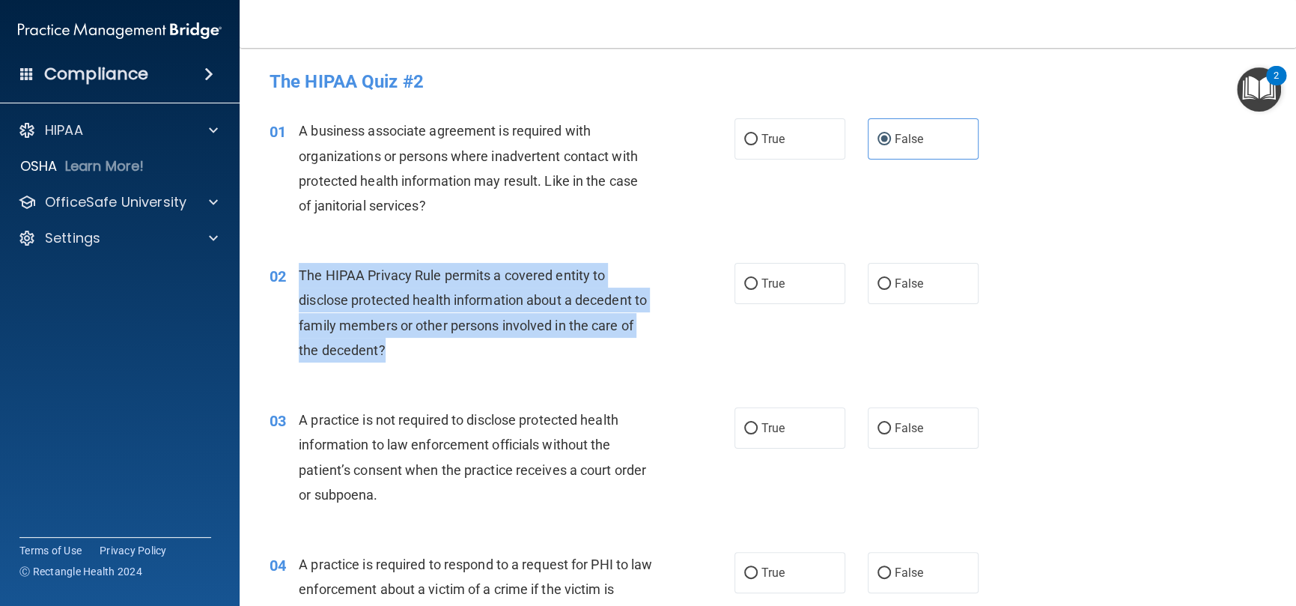
drag, startPoint x: 419, startPoint y: 340, endPoint x: 295, endPoint y: 277, distance: 138.6
click at [295, 277] on div "02 The HIPAA Privacy Rule permits a covered entity to disclose protected health…" at bounding box center [502, 316] width 510 height 107
click at [747, 288] on input "True" at bounding box center [750, 284] width 13 height 11
radio input "true"
click at [660, 350] on div "02 The HIPAA Privacy Rule permits a covered entity to disclose protected health…" at bounding box center [502, 316] width 510 height 107
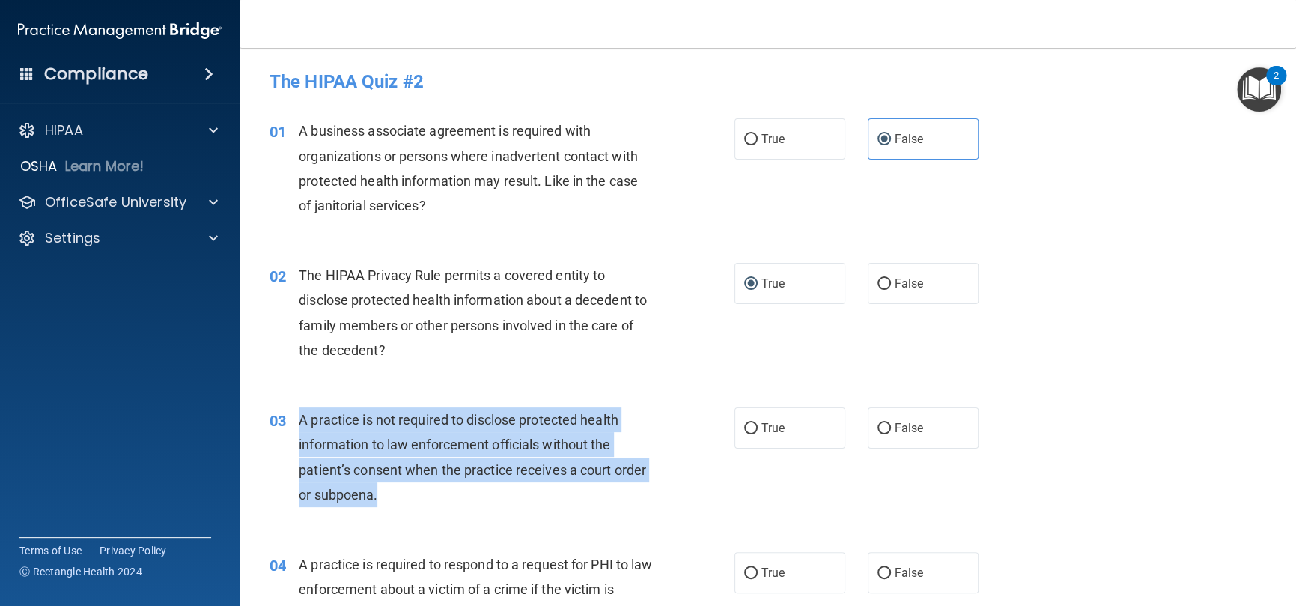
drag, startPoint x: 414, startPoint y: 496, endPoint x: 288, endPoint y: 424, distance: 145.3
click at [288, 424] on div "03 A practice is not required to disclose protected health information to law e…" at bounding box center [502, 460] width 510 height 107
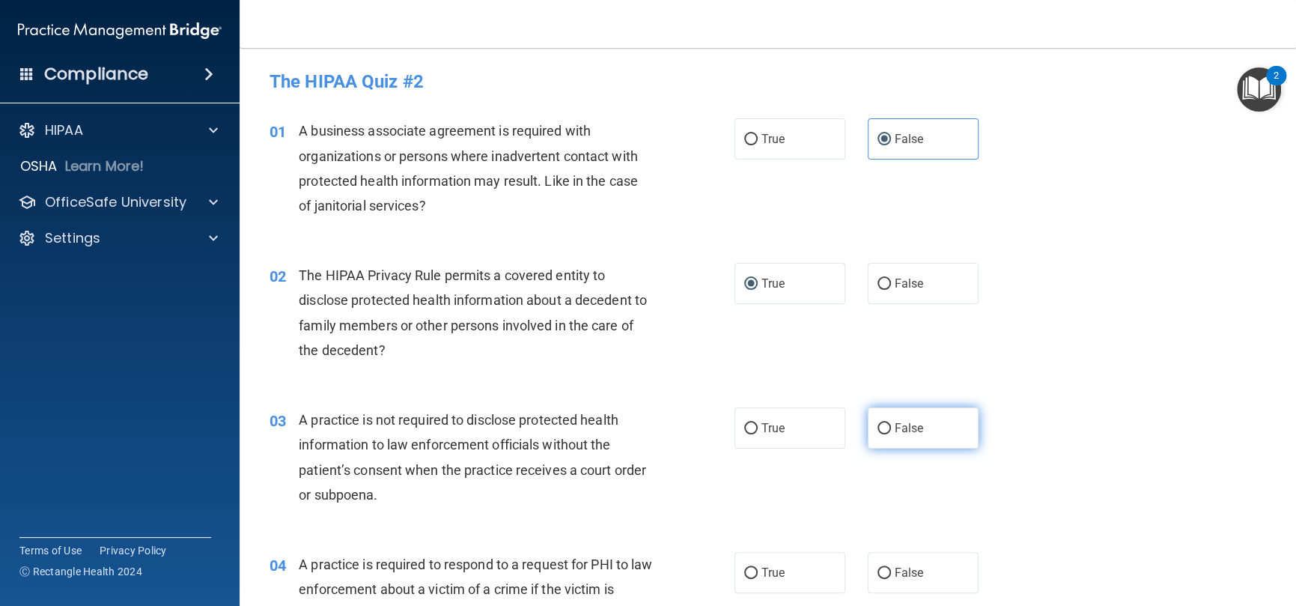
click at [895, 422] on span "False" at bounding box center [909, 428] width 29 height 14
click at [888, 423] on input "False" at bounding box center [884, 428] width 13 height 11
radio input "true"
click at [729, 386] on div "02 The HIPAA Privacy Rule permits a covered entity to disclose protected health…" at bounding box center [767, 316] width 1019 height 145
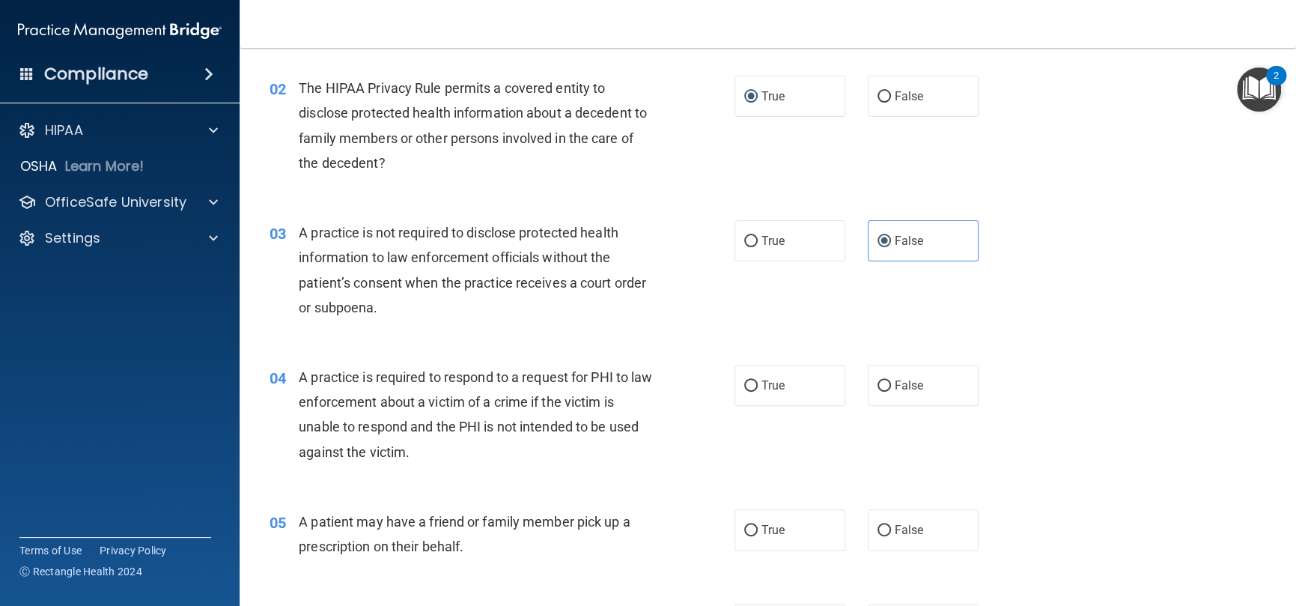
scroll to position [300, 0]
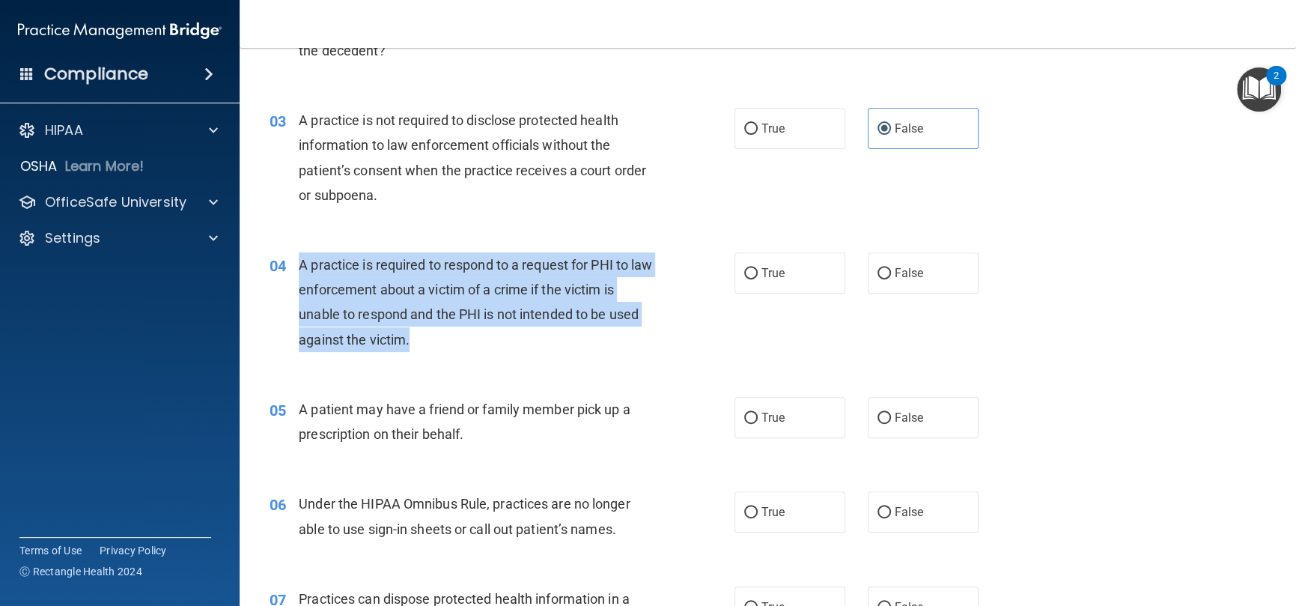
drag, startPoint x: 470, startPoint y: 350, endPoint x: 297, endPoint y: 275, distance: 188.1
click at [294, 276] on div "04 A practice is required to respond to a request for PHI to law enforcement ab…" at bounding box center [502, 305] width 510 height 107
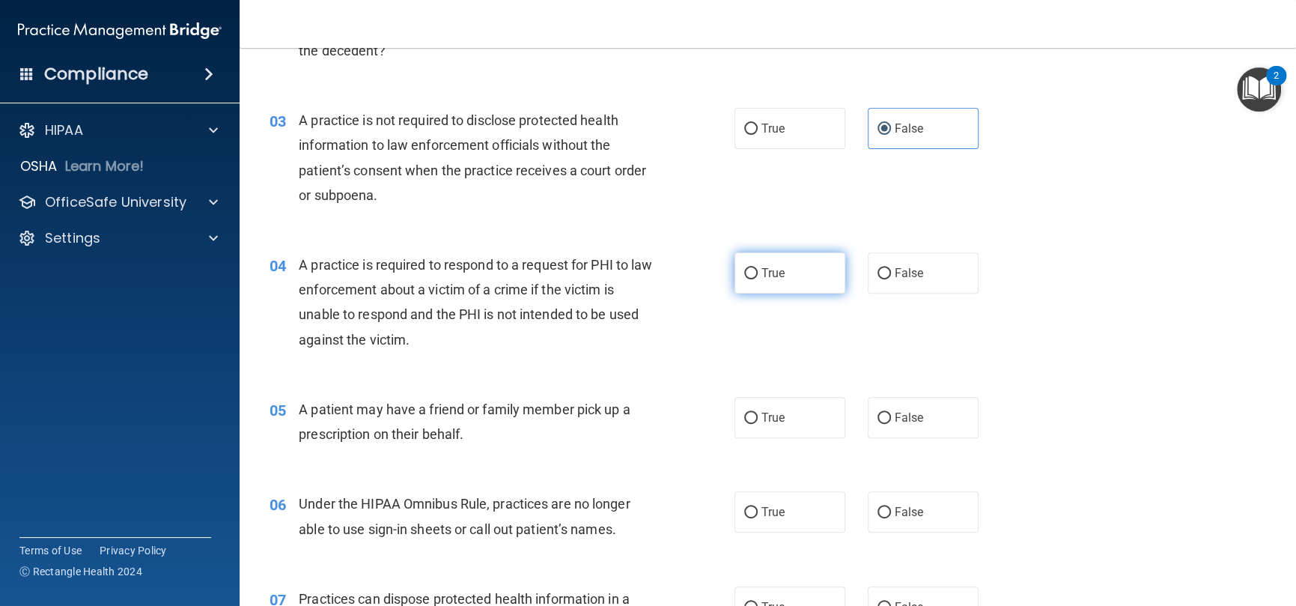
click at [800, 277] on label "True" at bounding box center [790, 272] width 111 height 41
click at [758, 277] on input "True" at bounding box center [750, 273] width 13 height 11
radio input "true"
click at [610, 359] on div "04 A practice is required to respond to a request for PHI to law enforcement ab…" at bounding box center [767, 306] width 1019 height 145
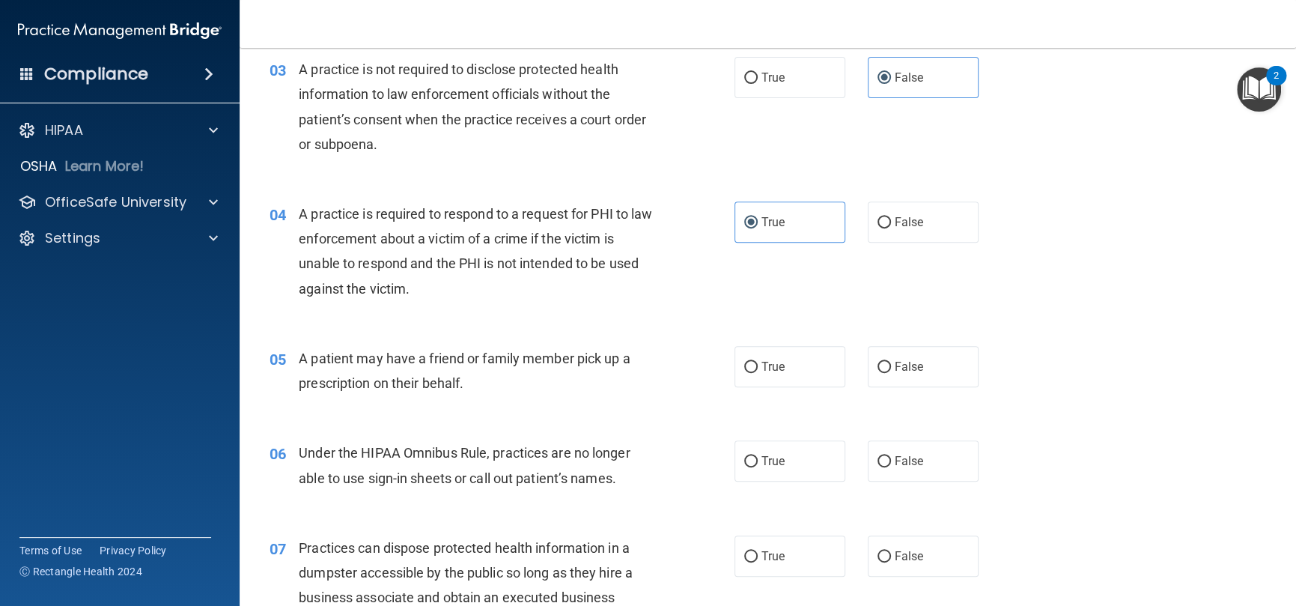
scroll to position [374, 0]
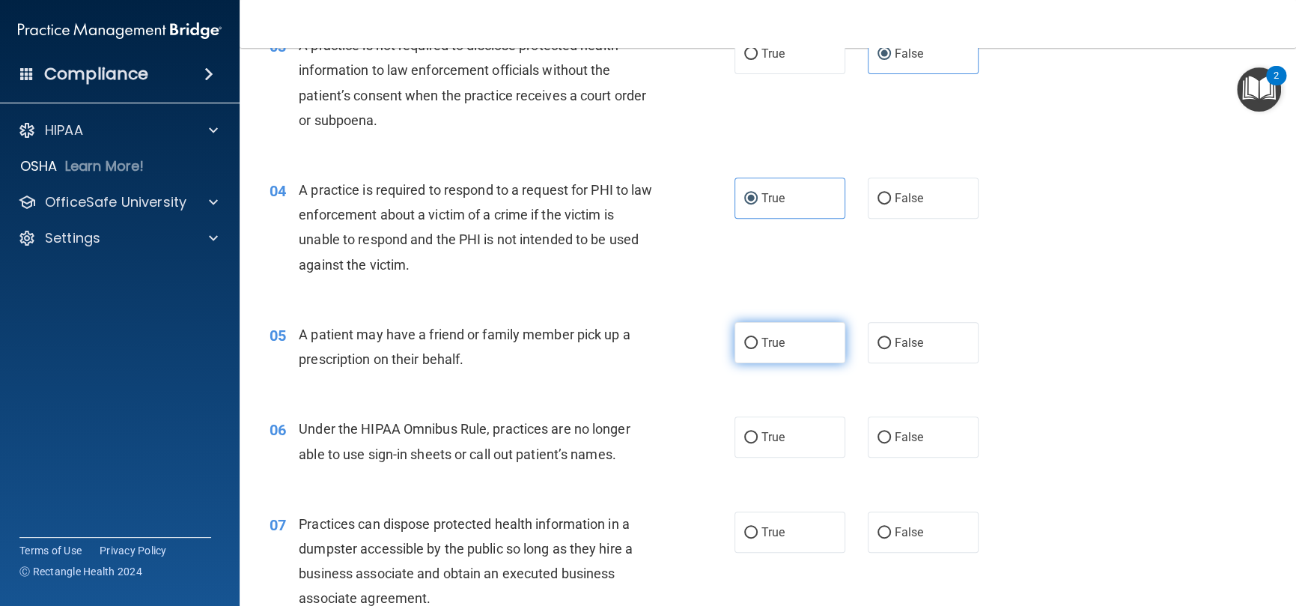
click at [742, 329] on label "True" at bounding box center [790, 342] width 111 height 41
click at [744, 338] on input "True" at bounding box center [750, 343] width 13 height 11
radio input "true"
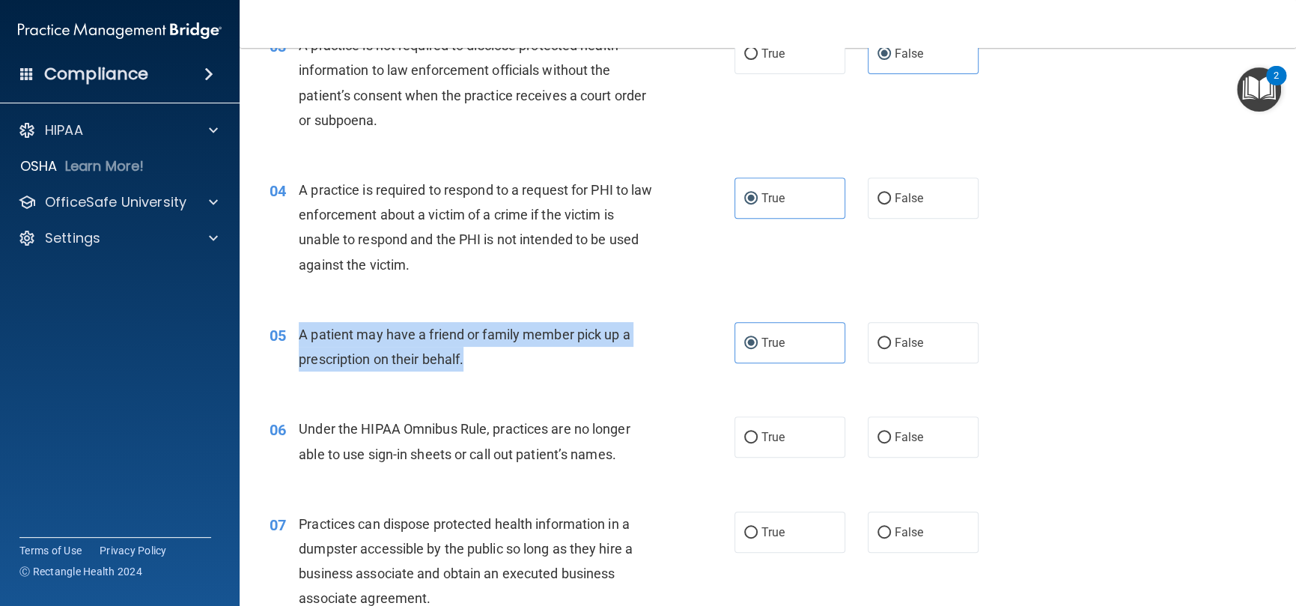
drag, startPoint x: 505, startPoint y: 351, endPoint x: 300, endPoint y: 327, distance: 206.6
click at [300, 327] on div "A patient may have a friend or family member pick up a prescription on their be…" at bounding box center [481, 346] width 365 height 49
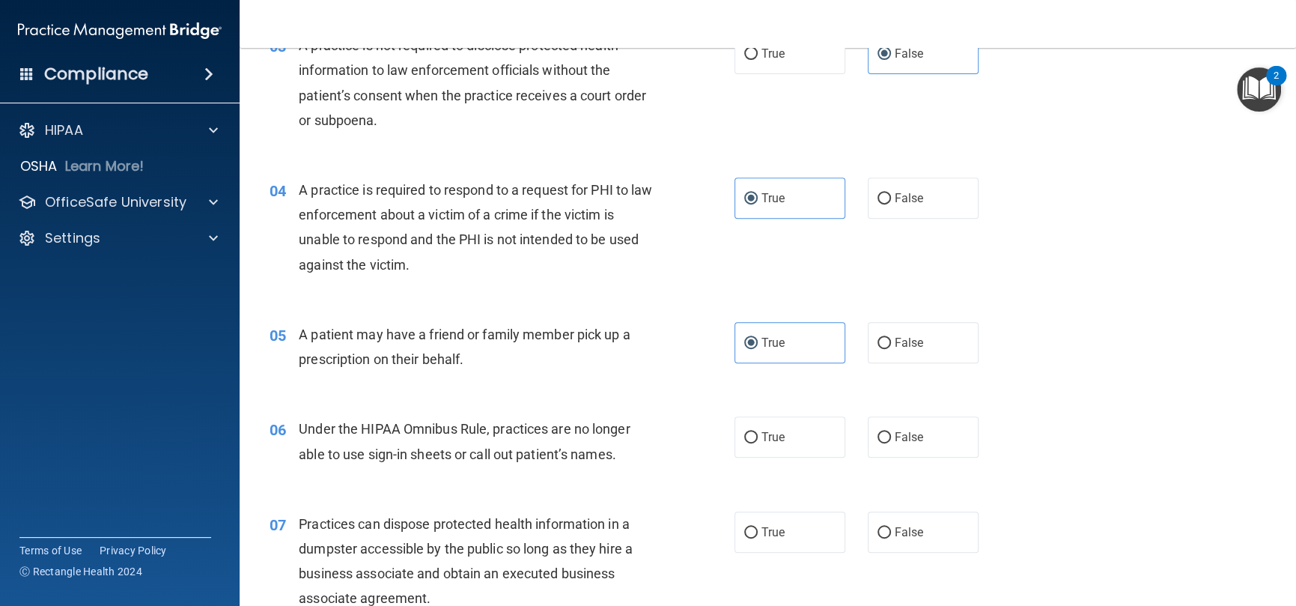
click at [682, 320] on div "05 A patient may have a friend or family member pick up a prescription on their…" at bounding box center [767, 350] width 1019 height 94
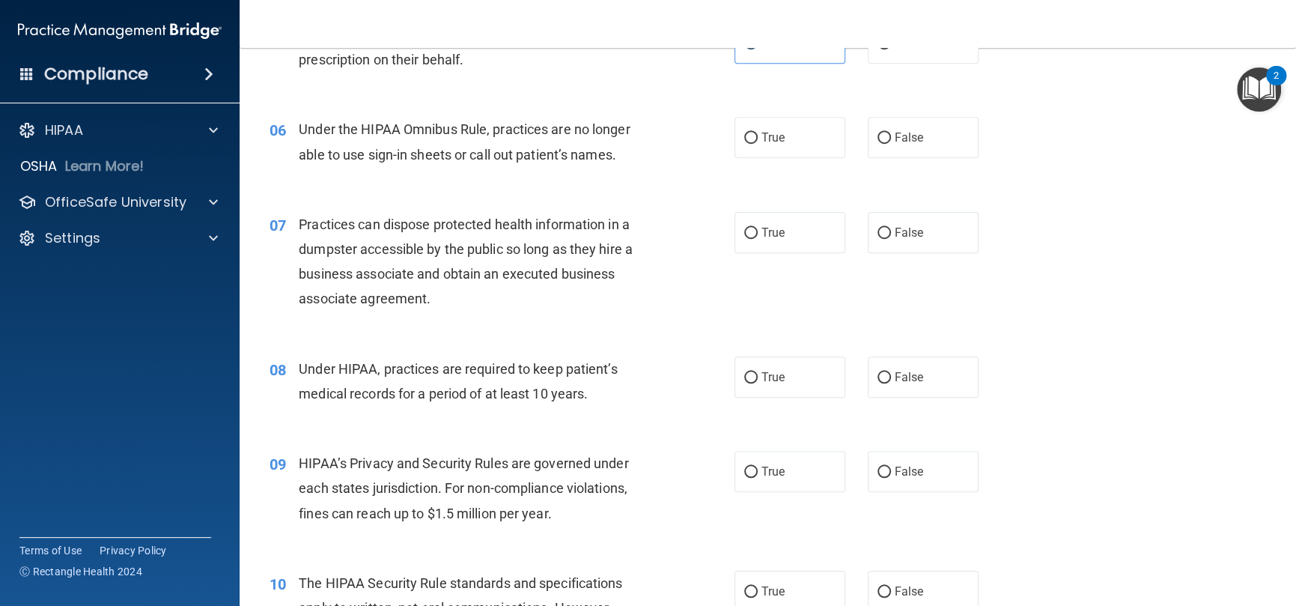
scroll to position [599, 0]
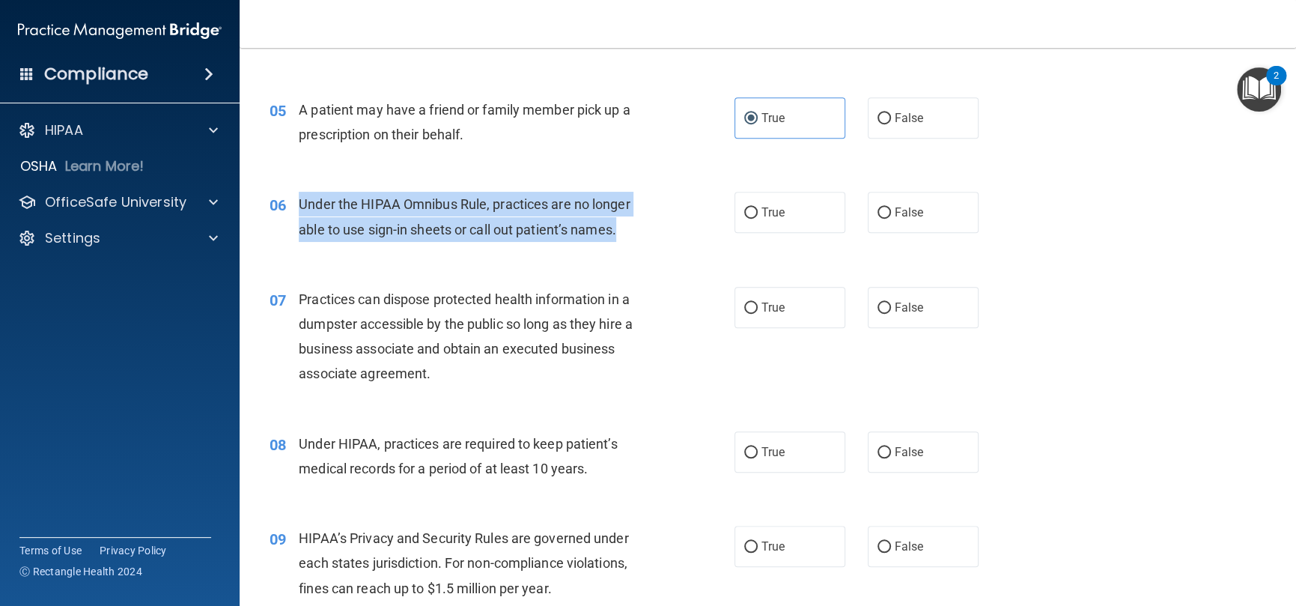
drag, startPoint x: 623, startPoint y: 234, endPoint x: 298, endPoint y: 205, distance: 326.3
click at [299, 205] on div "Under the HIPAA Omnibus Rule, practices are no longer able to use sign-in sheet…" at bounding box center [481, 216] width 365 height 49
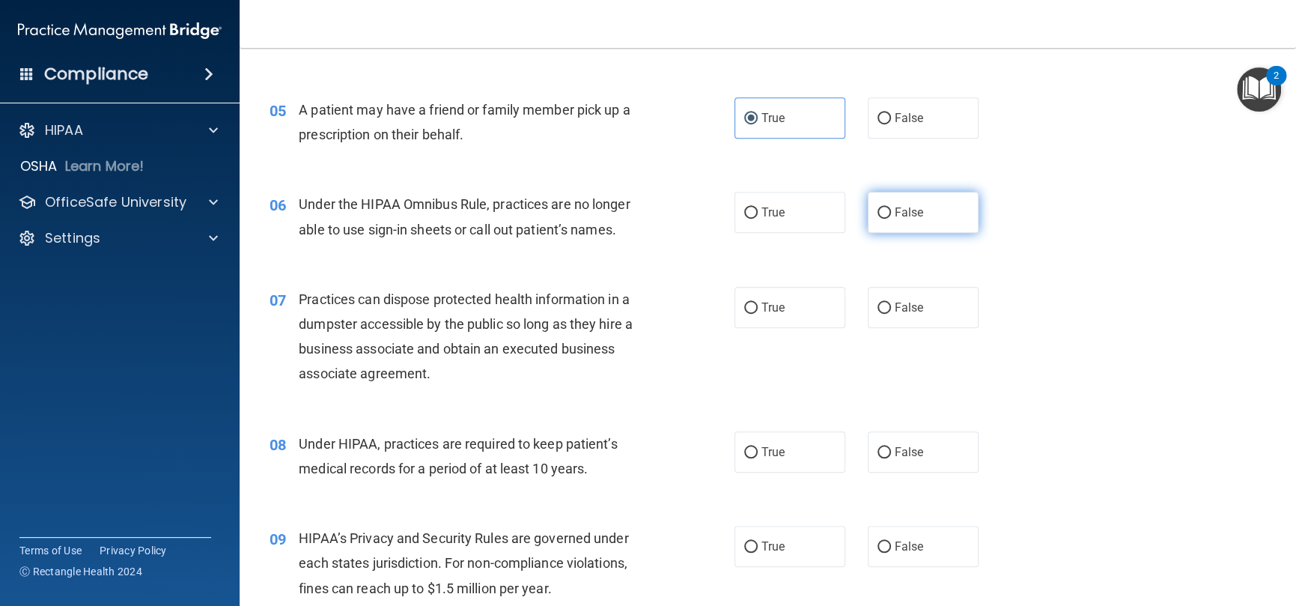
click at [868, 216] on label "False" at bounding box center [923, 212] width 111 height 41
click at [878, 216] on input "False" at bounding box center [884, 212] width 13 height 11
radio input "true"
click at [678, 268] on div "07 Practices can dispose protected health information in a dumpster accessible …" at bounding box center [767, 340] width 1019 height 145
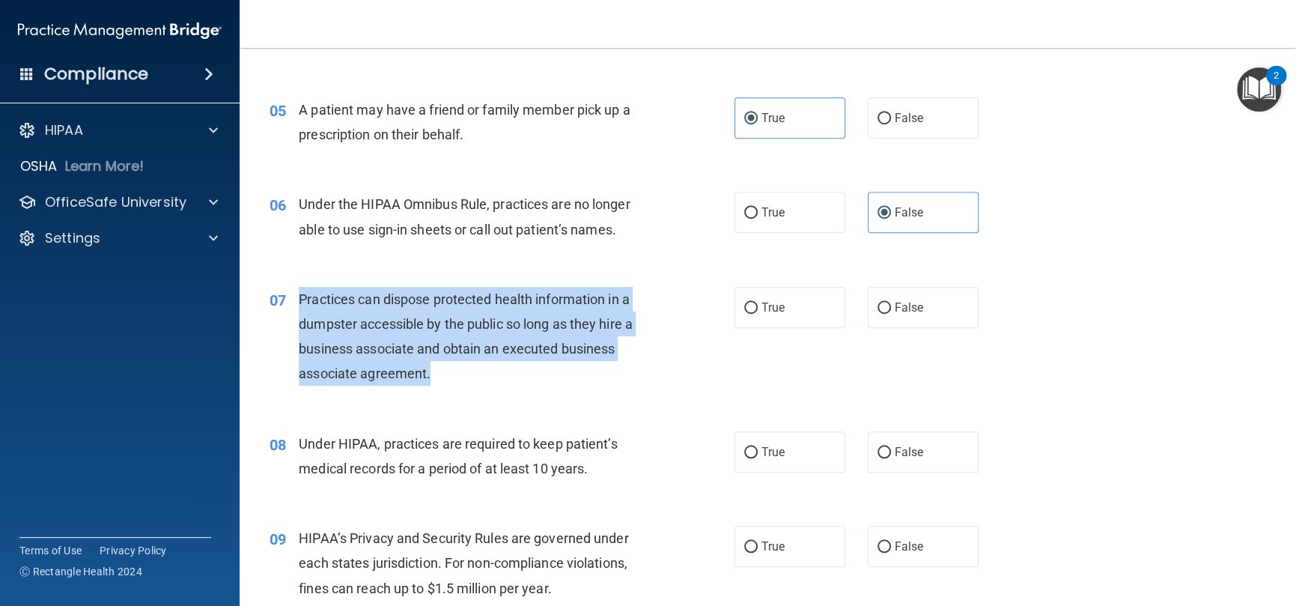
drag, startPoint x: 443, startPoint y: 380, endPoint x: 299, endPoint y: 304, distance: 162.5
click at [299, 304] on div "Practices can dispose protected health information in a dumpster accessible by …" at bounding box center [481, 337] width 365 height 100
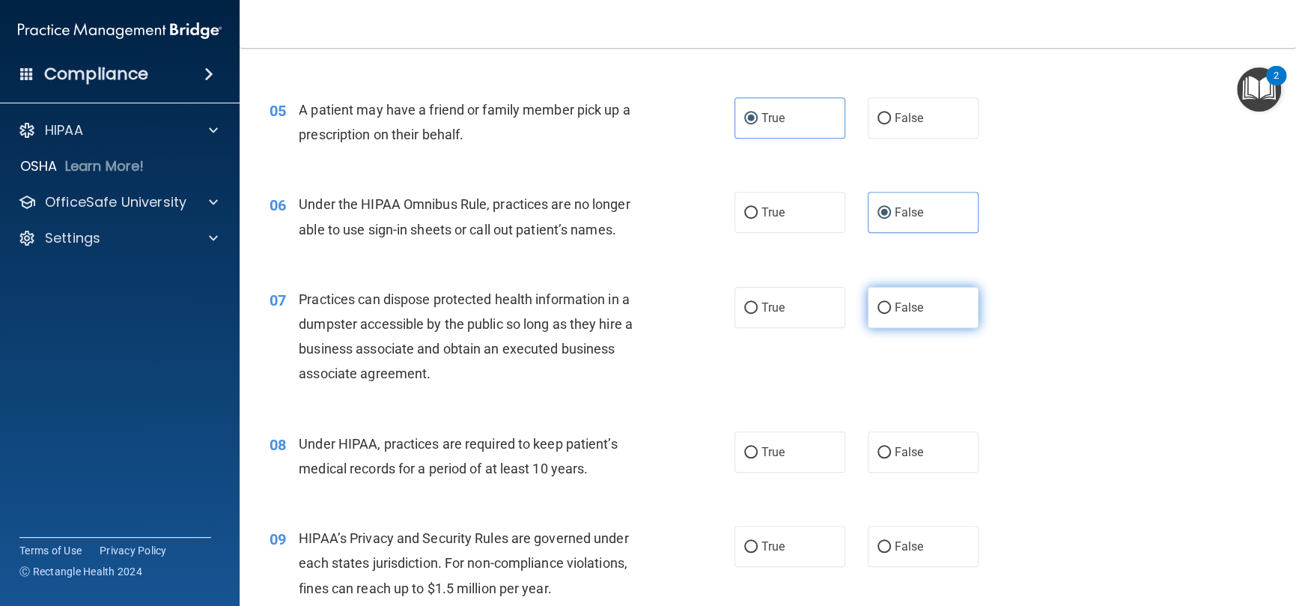
click at [884, 306] on label "False" at bounding box center [923, 307] width 111 height 41
click at [884, 306] on input "False" at bounding box center [884, 308] width 13 height 11
radio input "true"
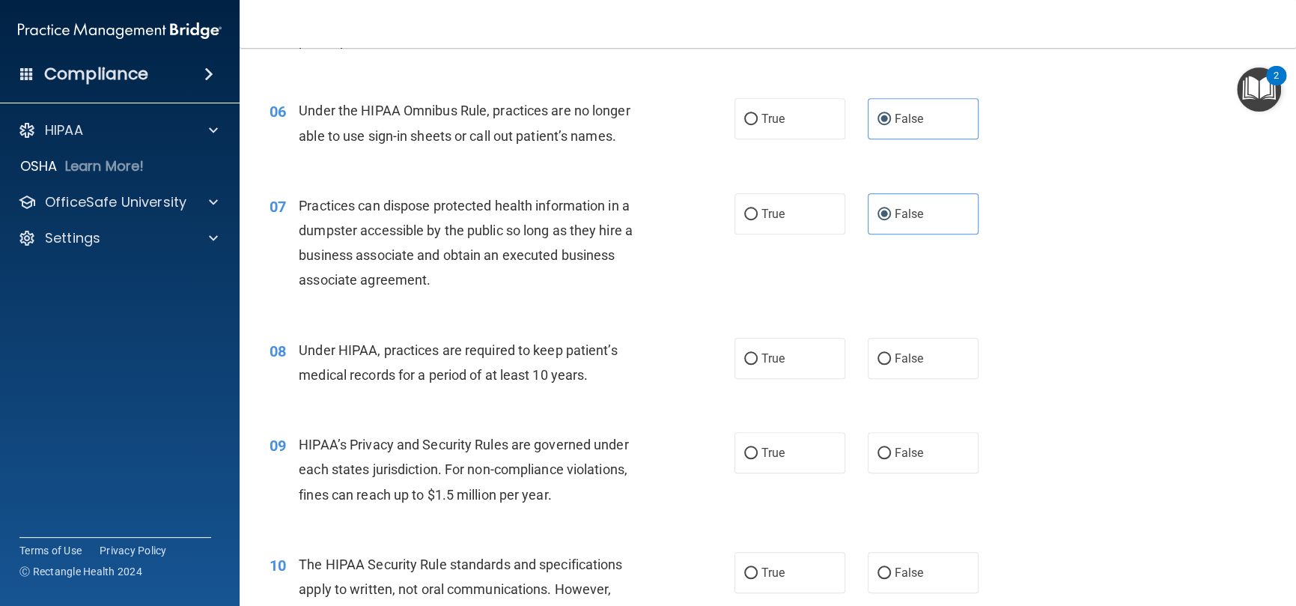
scroll to position [824, 0]
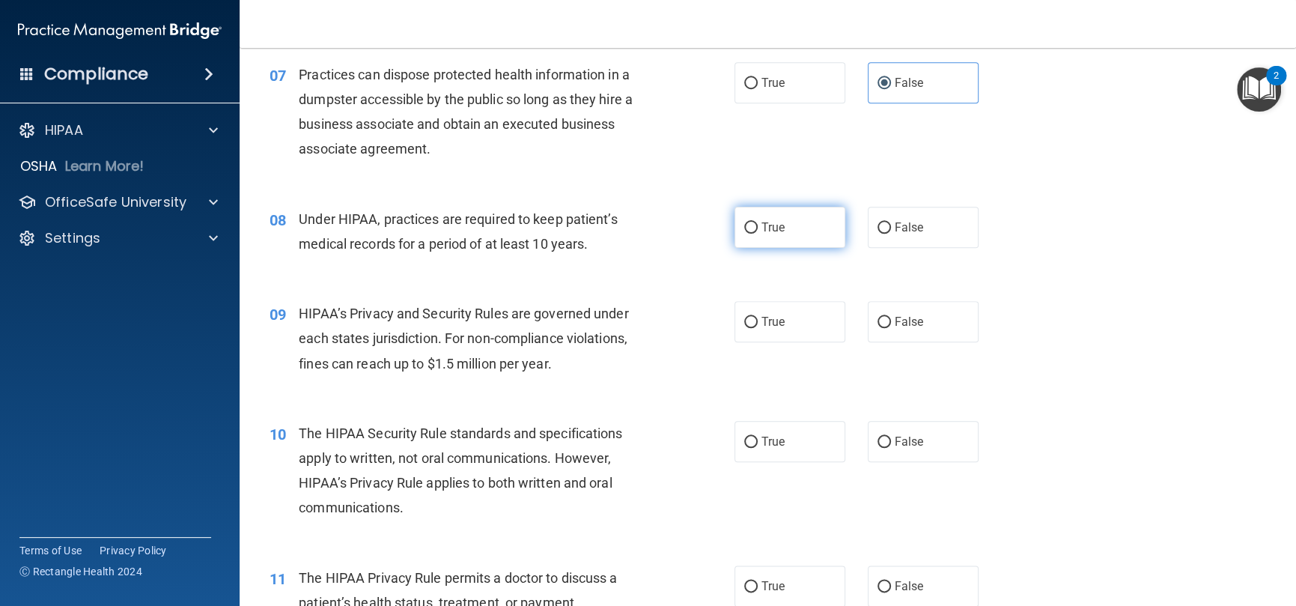
click at [751, 214] on label "True" at bounding box center [790, 227] width 111 height 41
click at [751, 222] on input "True" at bounding box center [750, 227] width 13 height 11
radio input "true"
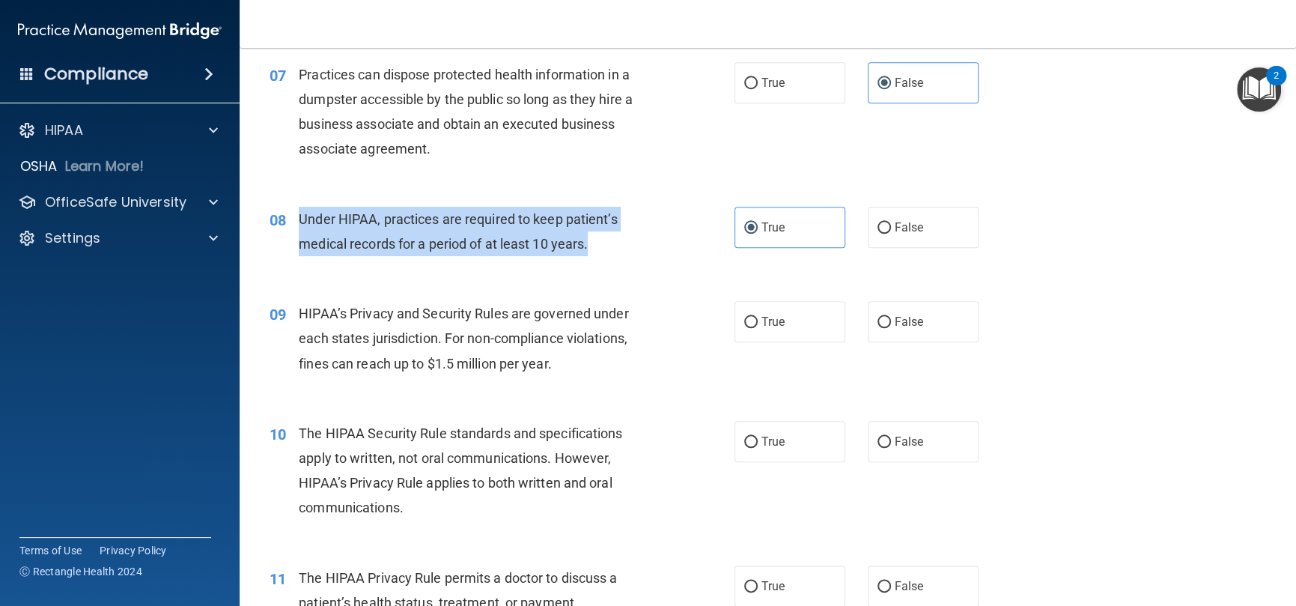
drag, startPoint x: 550, startPoint y: 236, endPoint x: 328, endPoint y: 234, distance: 222.4
click at [292, 221] on div "08 Under HIPAA, practices are required to keep patient’s medical records for a …" at bounding box center [502, 235] width 510 height 57
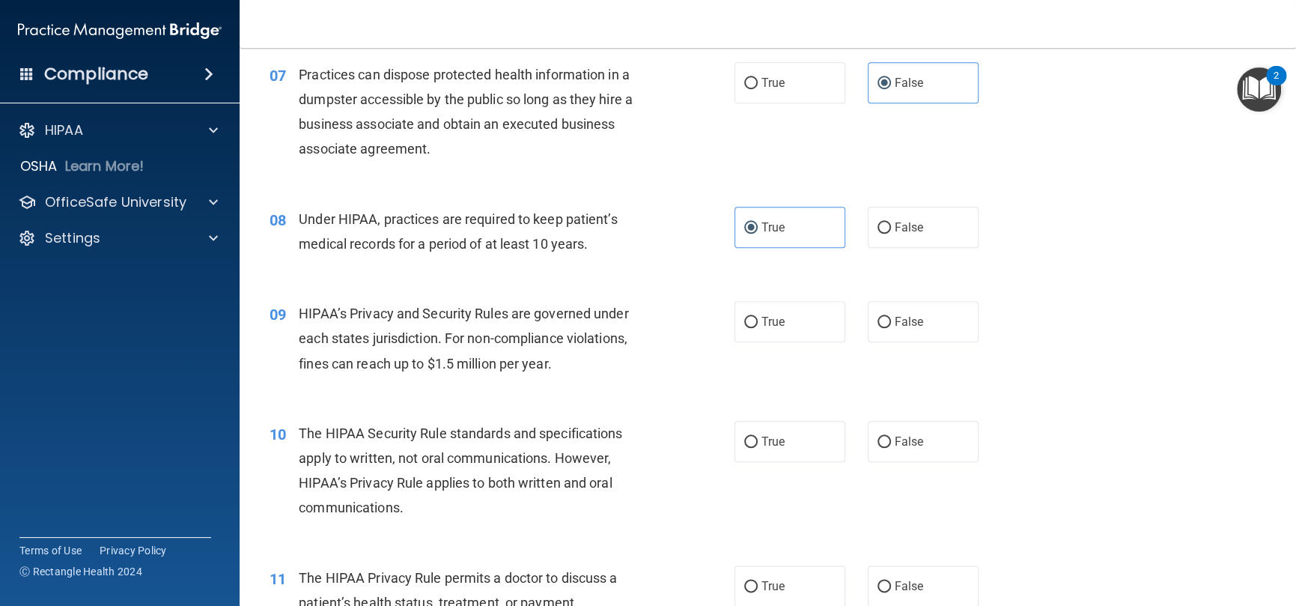
click at [595, 273] on div "08 Under HIPAA, practices are required to keep patient’s medical records for a …" at bounding box center [767, 235] width 1019 height 94
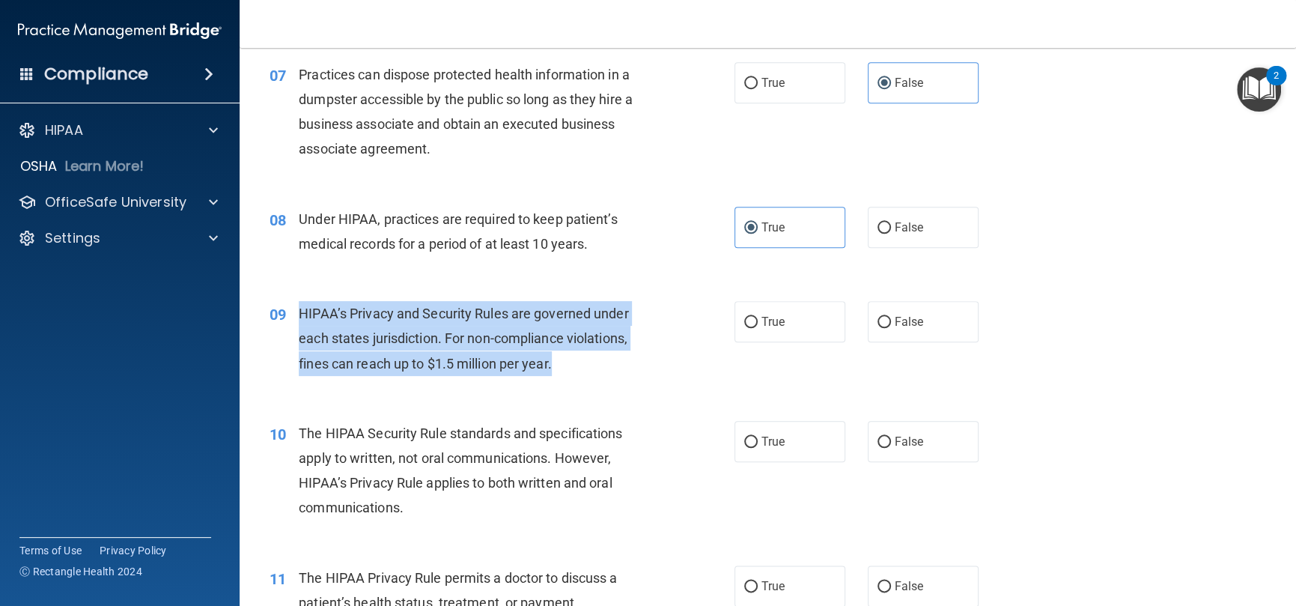
drag, startPoint x: 562, startPoint y: 372, endPoint x: 295, endPoint y: 303, distance: 275.3
click at [295, 303] on div "09 HIPAA’s Privacy and Security Rules are governed under each states jurisdicti…" at bounding box center [502, 342] width 510 height 82
click at [658, 324] on div "HIPAA’s Privacy and Security Rules are governed under each states jurisdiction.…" at bounding box center [481, 338] width 365 height 75
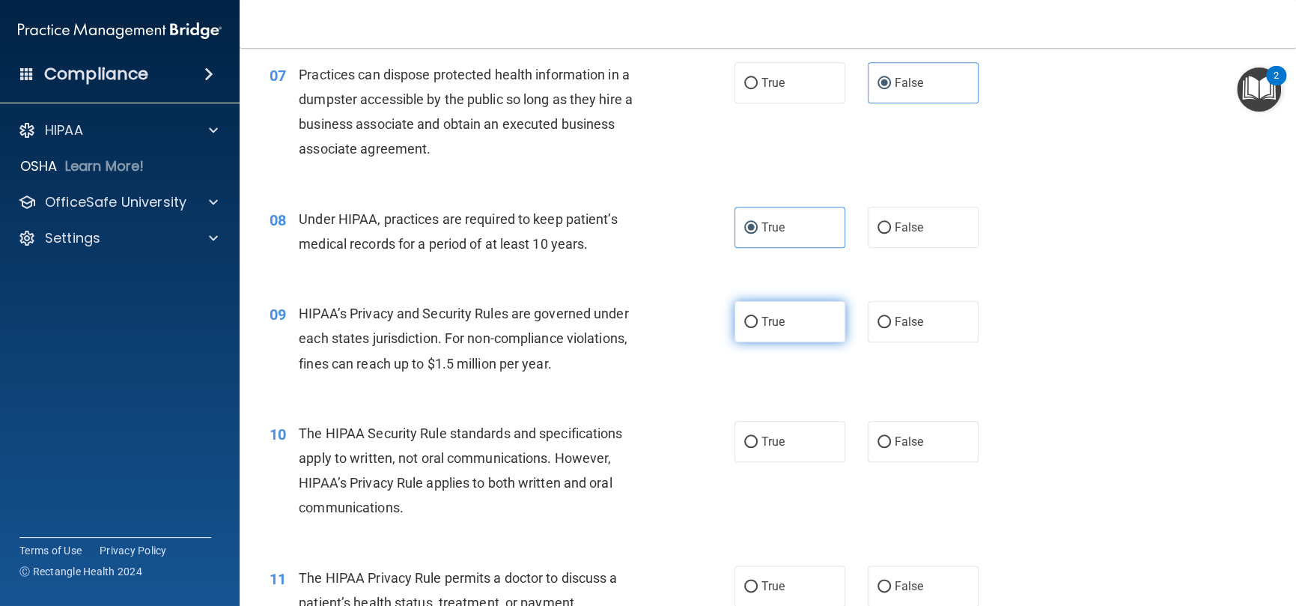
click at [788, 330] on label "True" at bounding box center [790, 321] width 111 height 41
click at [758, 328] on input "True" at bounding box center [750, 322] width 13 height 11
radio input "true"
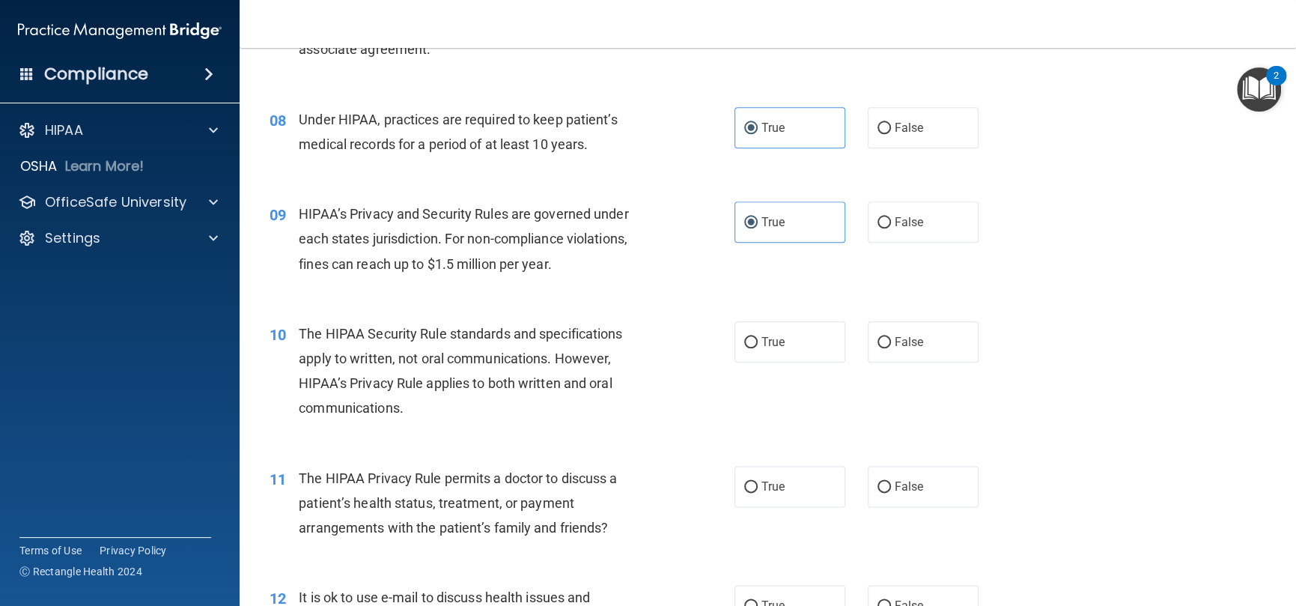
scroll to position [973, 0]
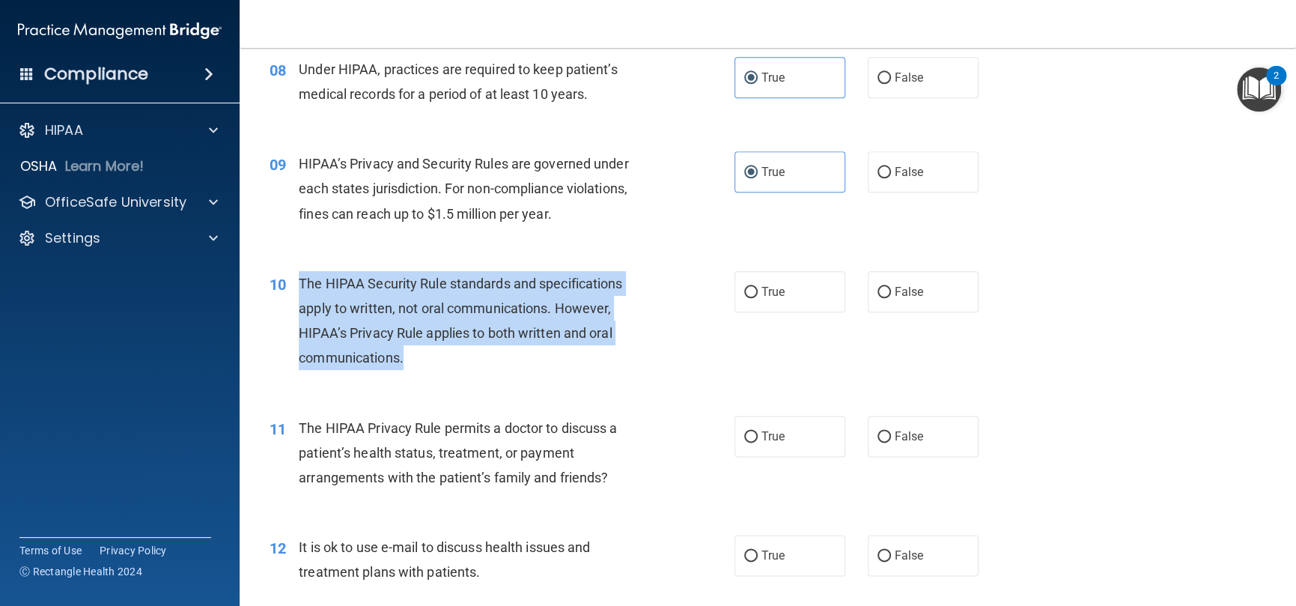
drag, startPoint x: 449, startPoint y: 356, endPoint x: 299, endPoint y: 284, distance: 167.1
click at [299, 284] on div "The HIPAA Security Rule standards and specifications apply to written, not oral…" at bounding box center [481, 321] width 365 height 100
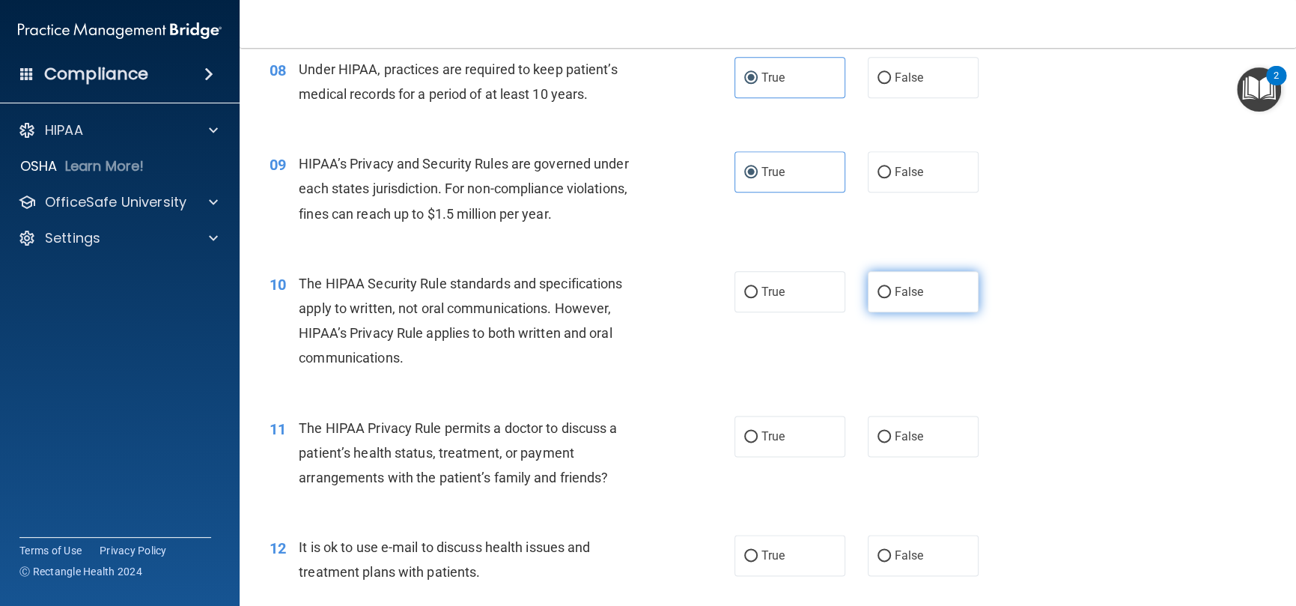
click at [871, 282] on label "False" at bounding box center [923, 291] width 111 height 41
click at [878, 287] on input "False" at bounding box center [884, 292] width 13 height 11
radio input "true"
click at [688, 361] on div "10 The HIPAA Security Rule standards and specifications apply to written, not o…" at bounding box center [502, 324] width 510 height 107
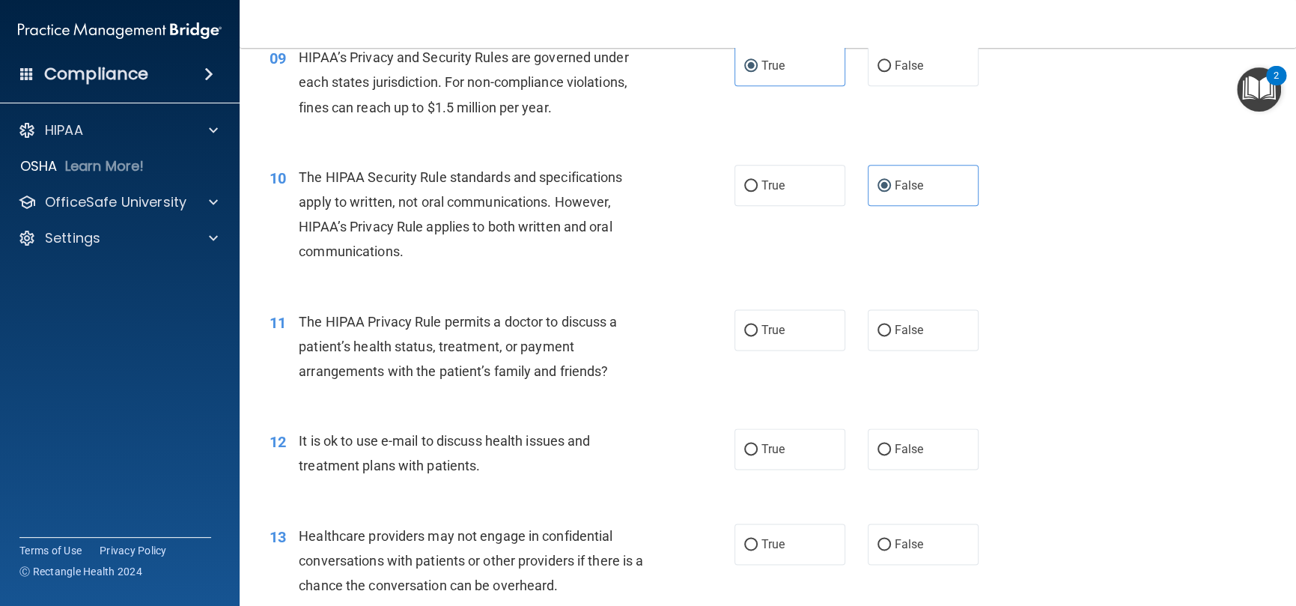
scroll to position [1198, 0]
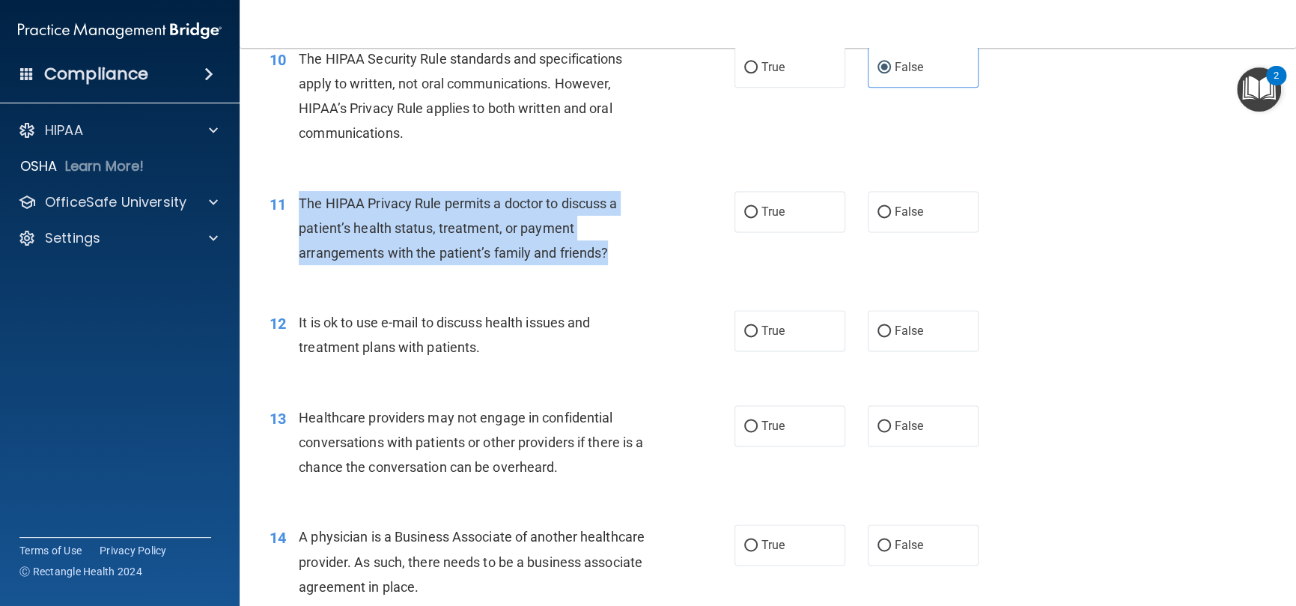
drag, startPoint x: 570, startPoint y: 241, endPoint x: 302, endPoint y: 209, distance: 270.0
click at [302, 209] on div "The HIPAA Privacy Rule permits a doctor to discuss a patient’s health status, t…" at bounding box center [481, 228] width 365 height 75
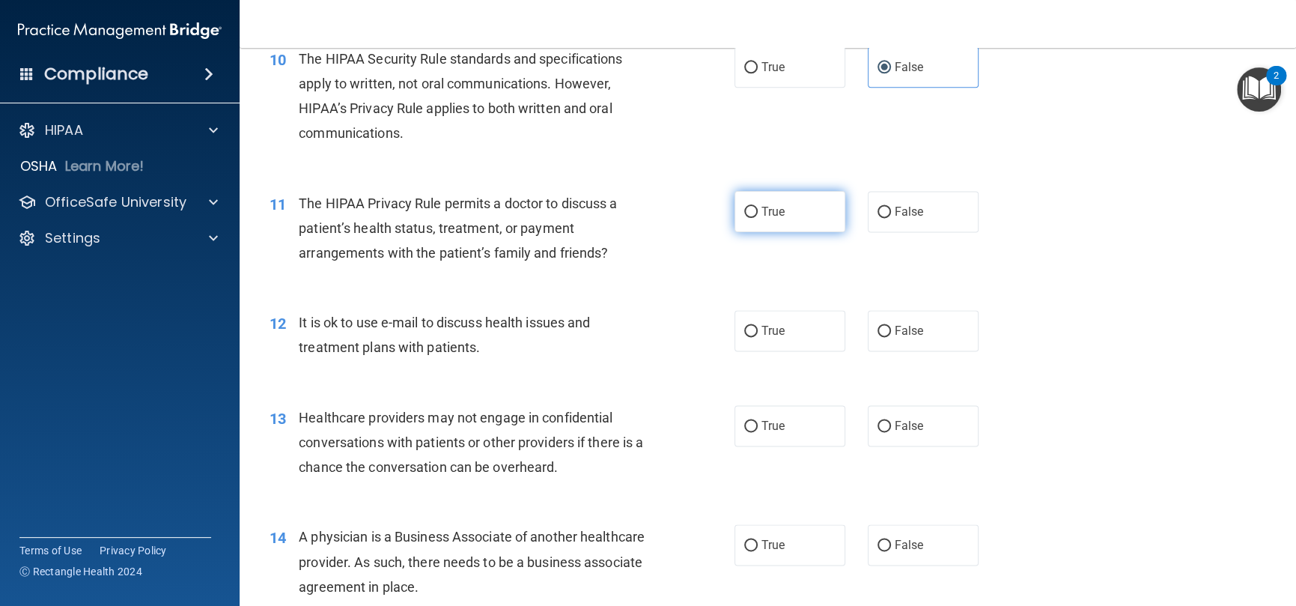
click at [767, 209] on span "True" at bounding box center [773, 211] width 23 height 14
click at [758, 209] on input "True" at bounding box center [750, 212] width 13 height 11
radio input "true"
click at [676, 258] on div "11 The HIPAA Privacy Rule permits a doctor to discuss a patient’s health status…" at bounding box center [502, 232] width 510 height 82
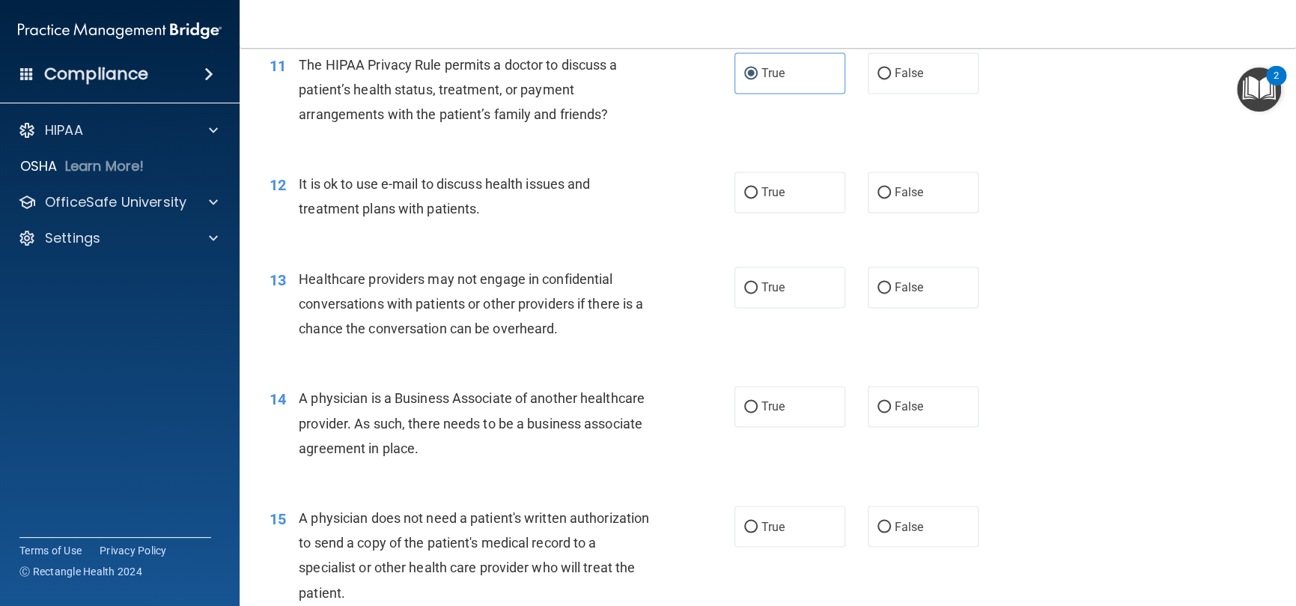
scroll to position [1348, 0]
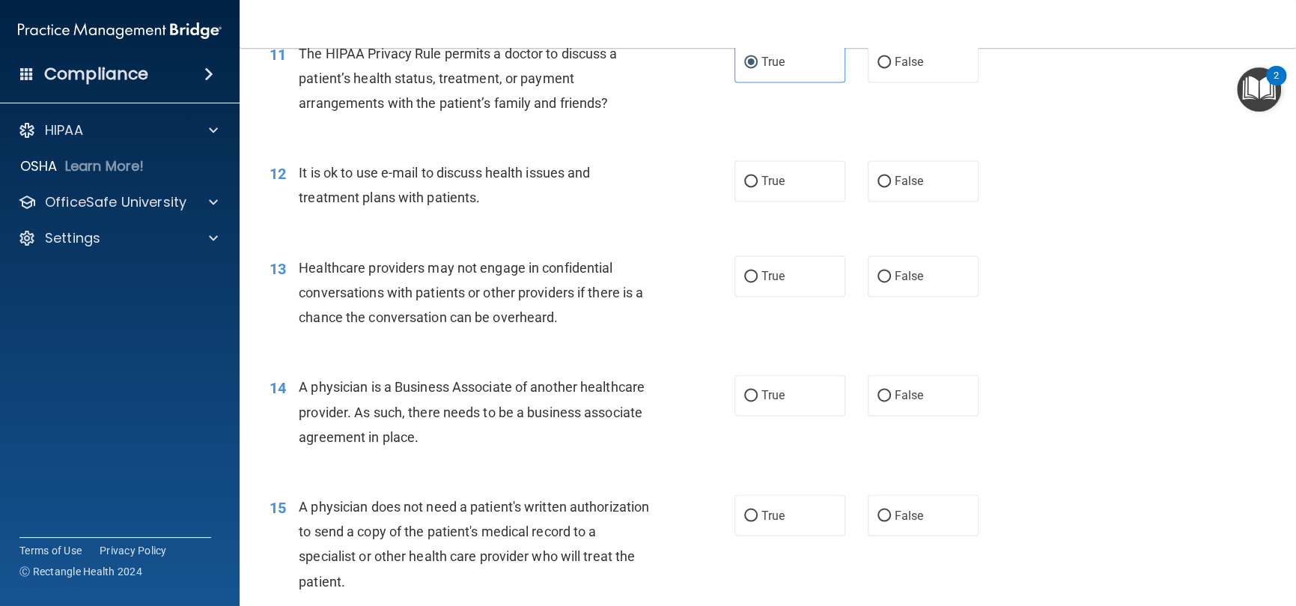
click at [485, 203] on div "It is ok to use e-mail to discuss health issues and treatment plans with patien…" at bounding box center [481, 184] width 365 height 49
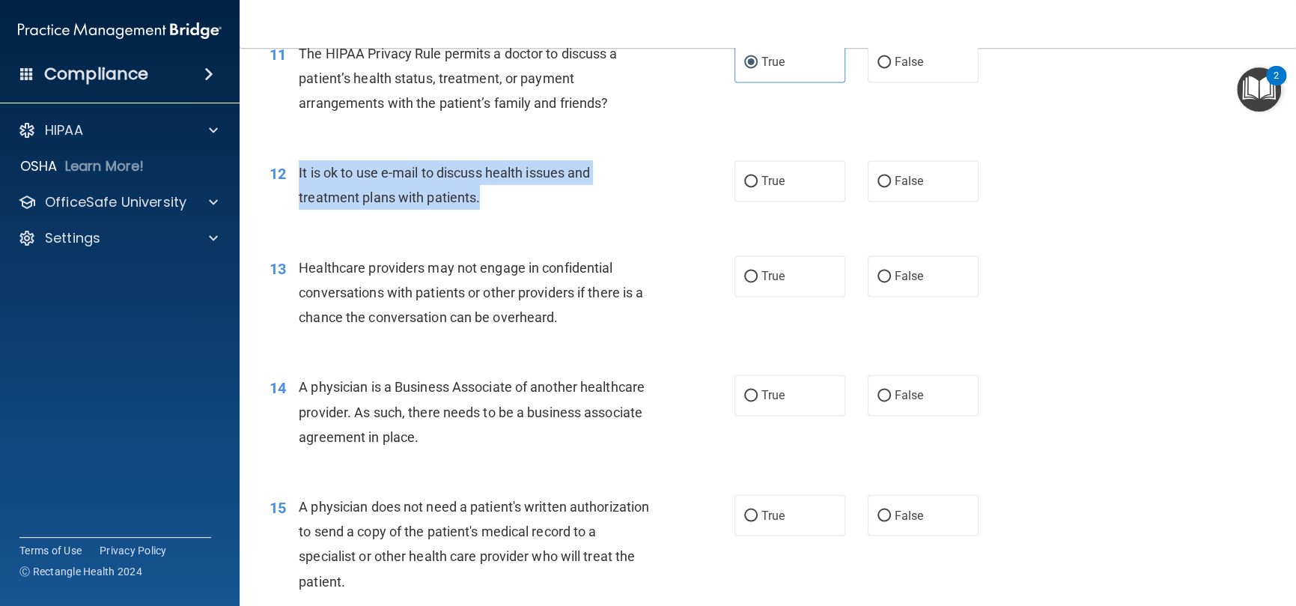
drag, startPoint x: 383, startPoint y: 184, endPoint x: 297, endPoint y: 168, distance: 86.9
click at [297, 168] on div "12 It is ok to use e-mail to discuss health issues and treatment plans with pat…" at bounding box center [502, 188] width 510 height 57
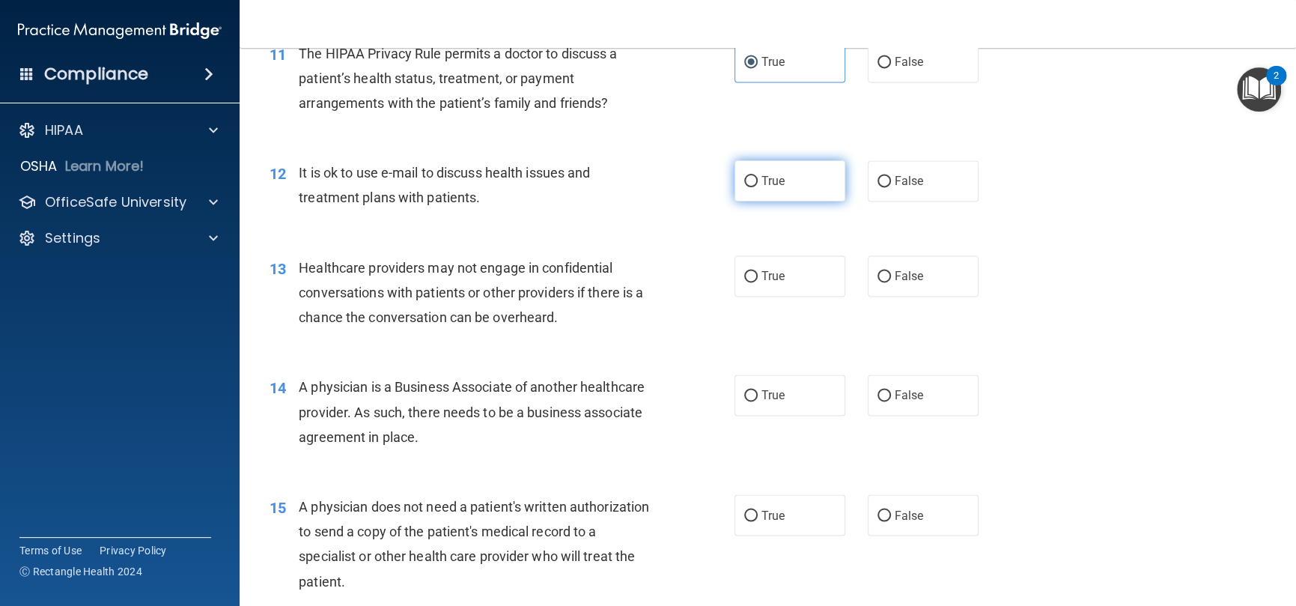
click at [755, 198] on label "True" at bounding box center [790, 180] width 111 height 41
click at [755, 187] on input "True" at bounding box center [750, 181] width 13 height 11
radio input "true"
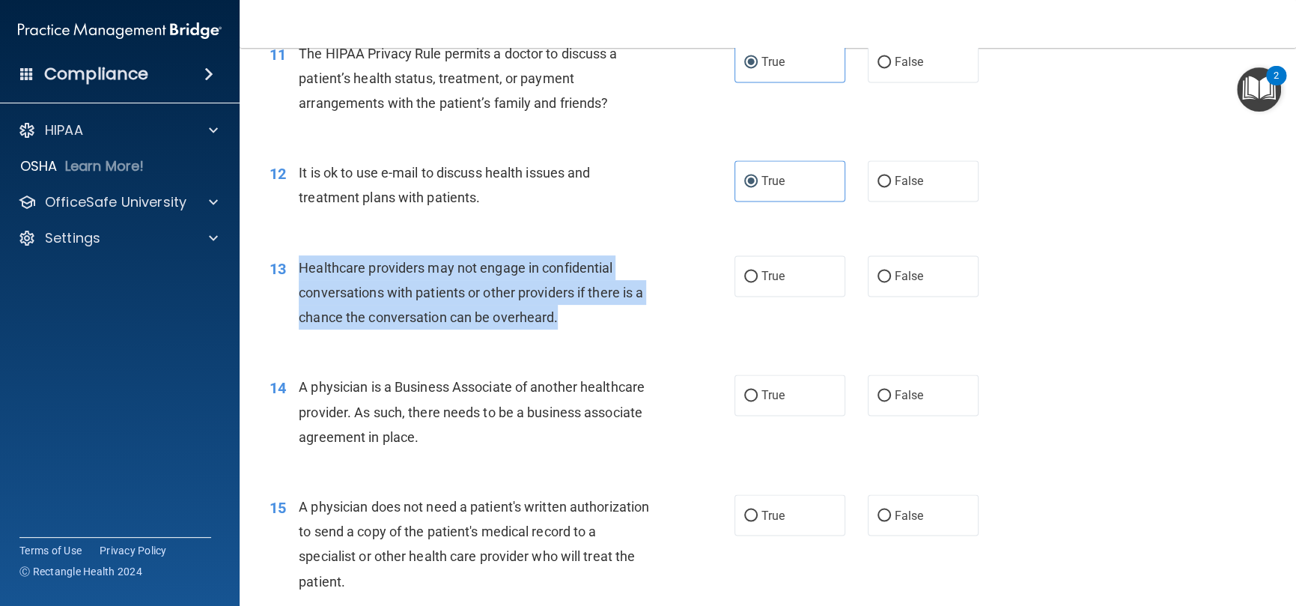
drag, startPoint x: 571, startPoint y: 324, endPoint x: 300, endPoint y: 275, distance: 276.3
click at [300, 275] on div "Healthcare providers may not engage in confidential conversations with patients…" at bounding box center [481, 292] width 365 height 75
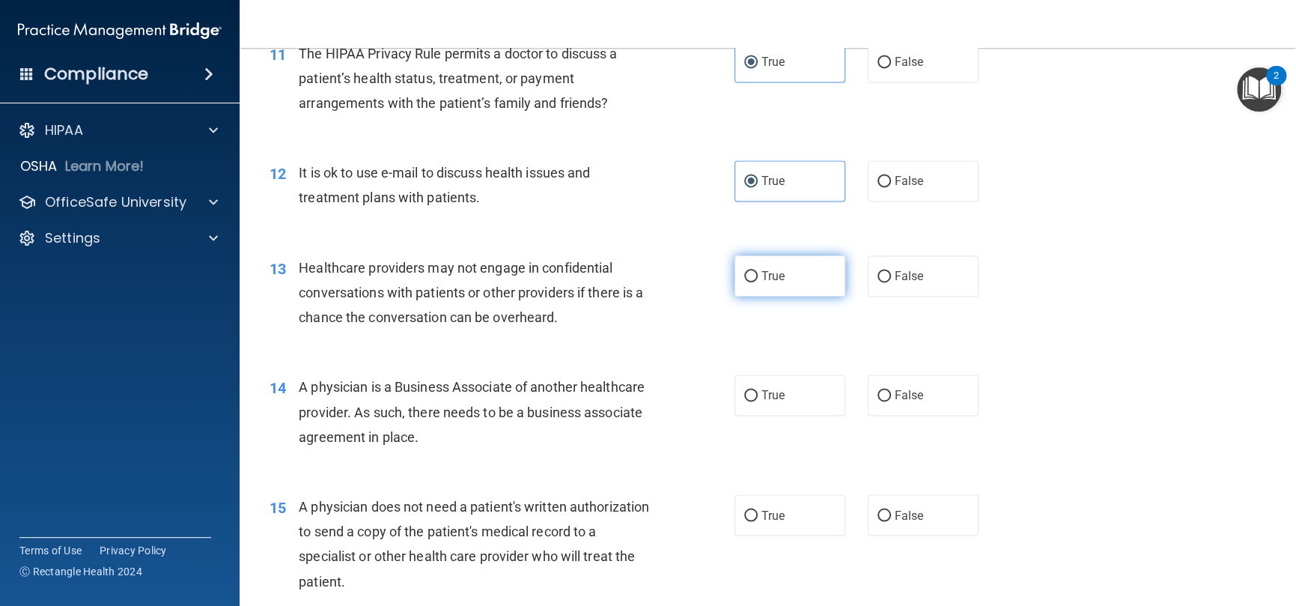
click at [792, 277] on label "True" at bounding box center [790, 275] width 111 height 41
click at [758, 277] on input "True" at bounding box center [750, 276] width 13 height 11
radio input "true"
click at [691, 337] on div "13 Healthcare providers may not engage in confidential conversations with patie…" at bounding box center [502, 296] width 510 height 82
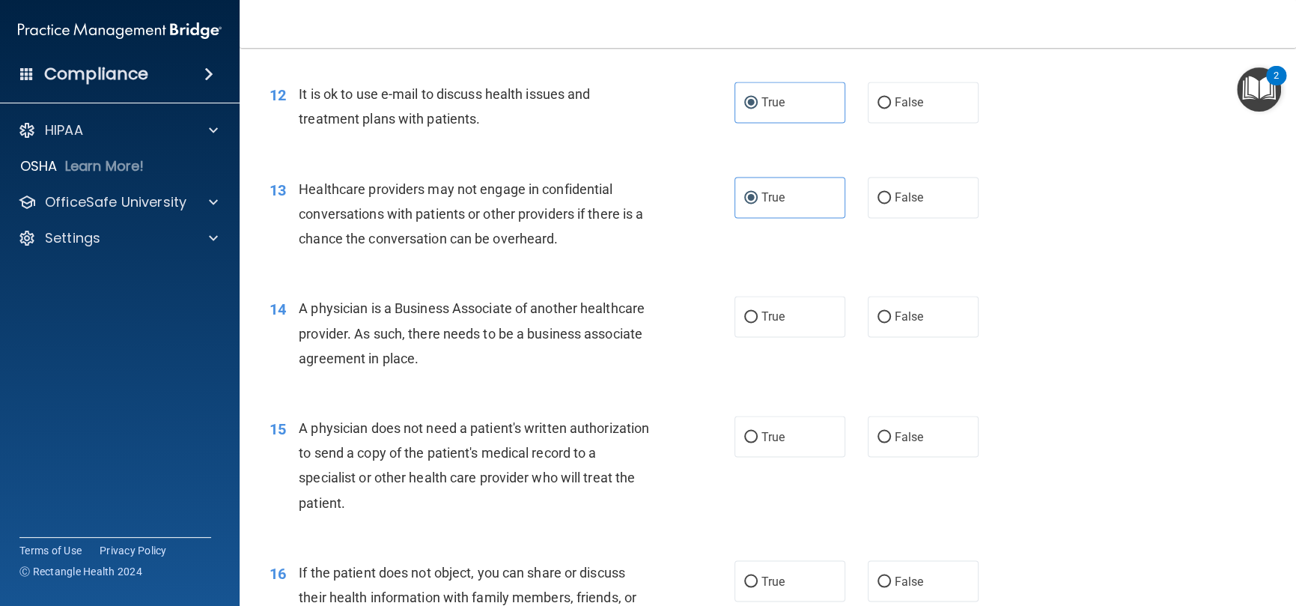
scroll to position [1573, 0]
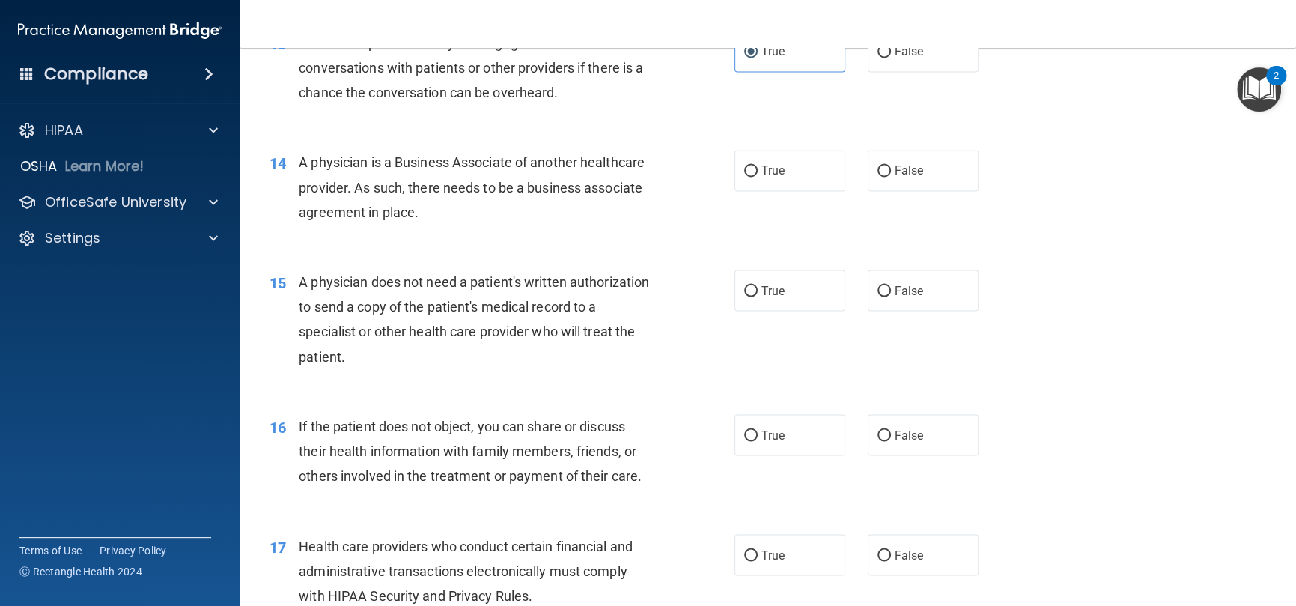
drag, startPoint x: 443, startPoint y: 220, endPoint x: 293, endPoint y: 159, distance: 161.9
click at [293, 159] on div "14 A physician is a Business Associate of another healthcare provider. As such,…" at bounding box center [502, 191] width 510 height 82
click at [786, 172] on label "True" at bounding box center [790, 170] width 111 height 41
click at [758, 172] on input "True" at bounding box center [750, 170] width 13 height 11
radio input "true"
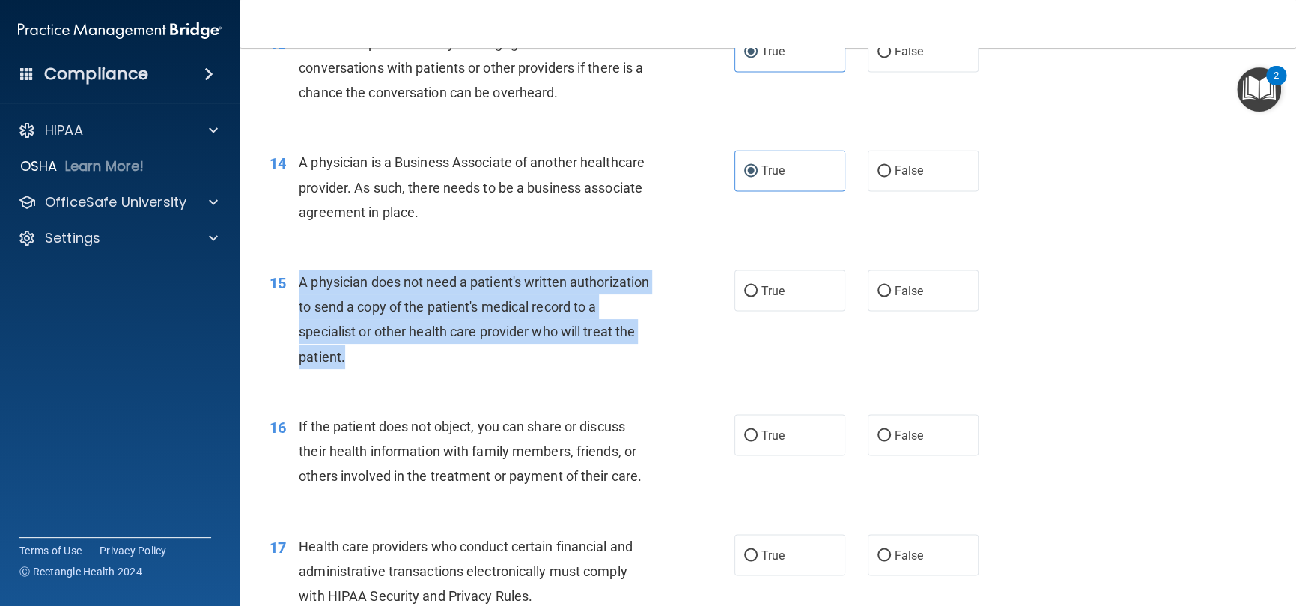
drag, startPoint x: 447, startPoint y: 356, endPoint x: 298, endPoint y: 273, distance: 170.3
click at [299, 273] on div "A physician does not need a patient's written authorization to send a copy of t…" at bounding box center [481, 320] width 365 height 100
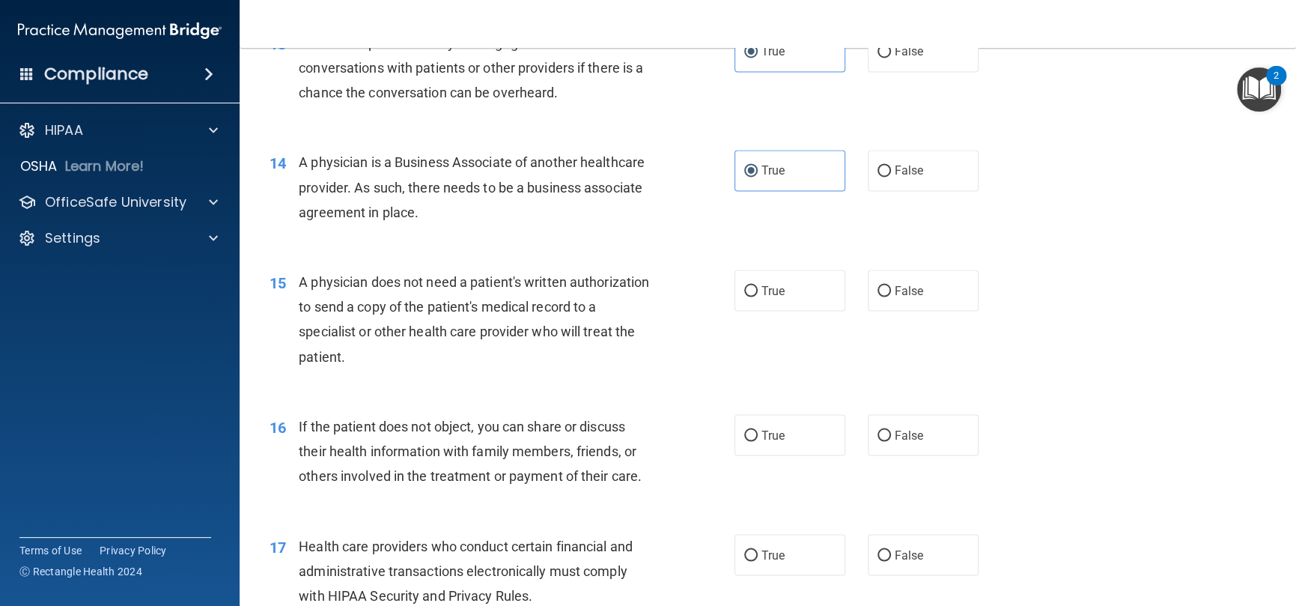
click at [478, 402] on div "16 If the patient does not object, you can share or discuss their health inform…" at bounding box center [767, 455] width 1019 height 120
click at [765, 300] on label "True" at bounding box center [790, 290] width 111 height 41
click at [758, 297] on input "True" at bounding box center [750, 290] width 13 height 11
radio input "true"
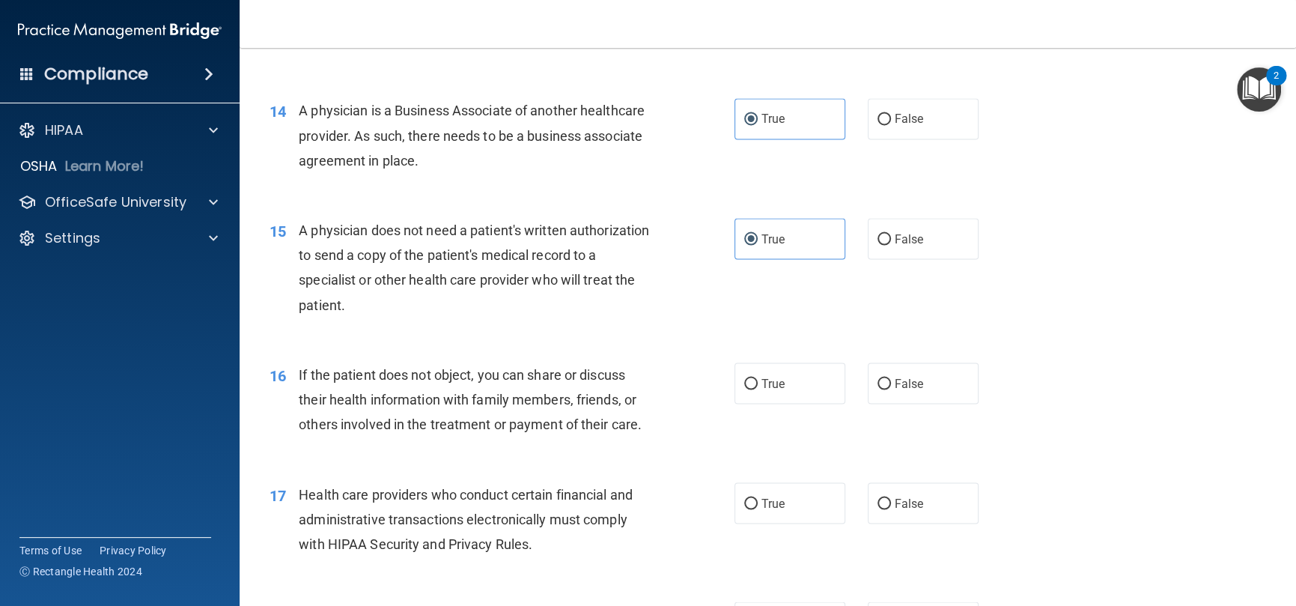
scroll to position [1722, 0]
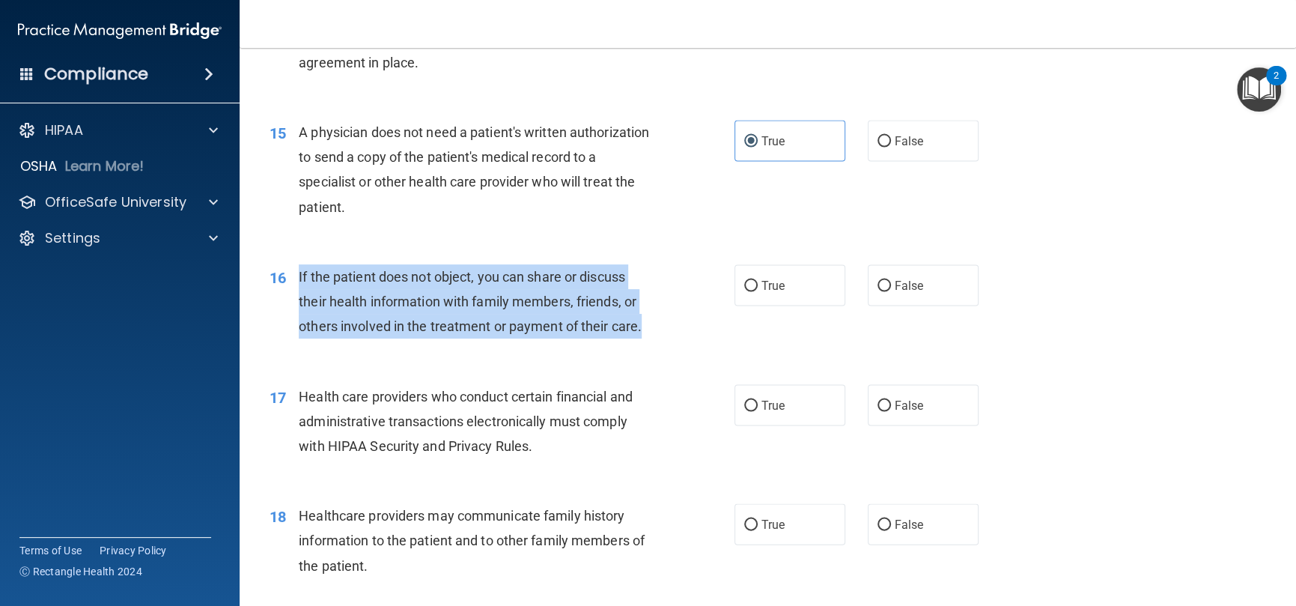
drag, startPoint x: 642, startPoint y: 325, endPoint x: 300, endPoint y: 286, distance: 345.2
click at [300, 286] on div "If the patient does not object, you can share or discuss their health informati…" at bounding box center [481, 301] width 365 height 75
click at [565, 317] on span "If the patient does not object, you can share or discuss their health informati…" at bounding box center [470, 301] width 343 height 65
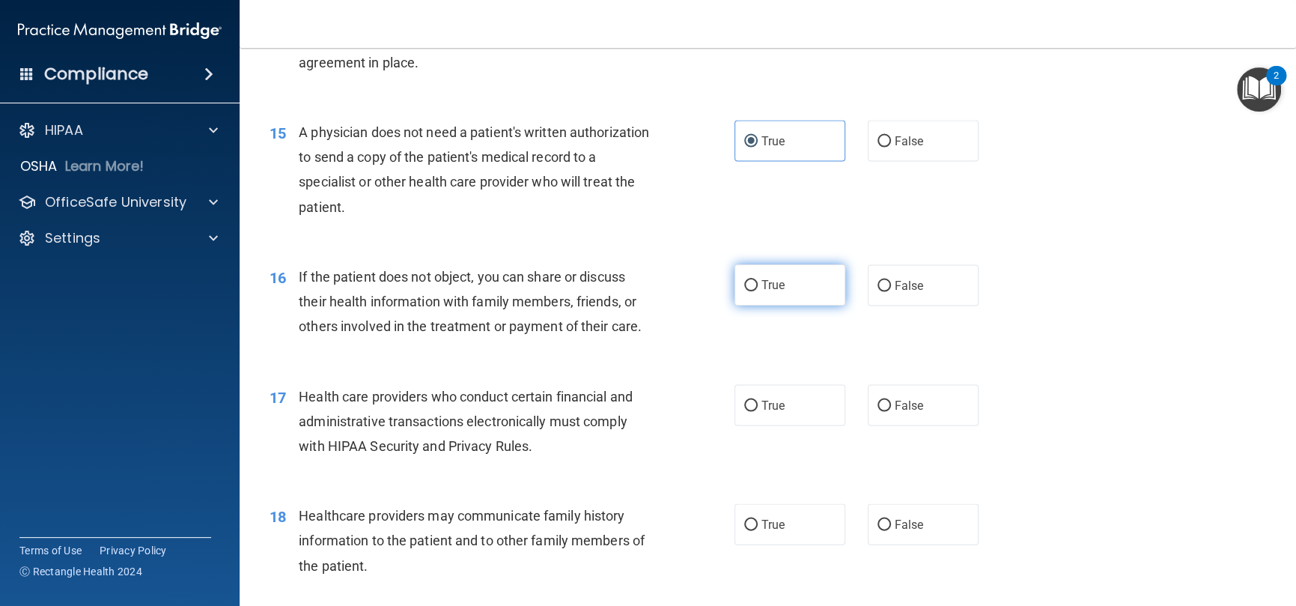
click at [800, 291] on label "True" at bounding box center [790, 284] width 111 height 41
click at [758, 291] on input "True" at bounding box center [750, 285] width 13 height 11
radio input "true"
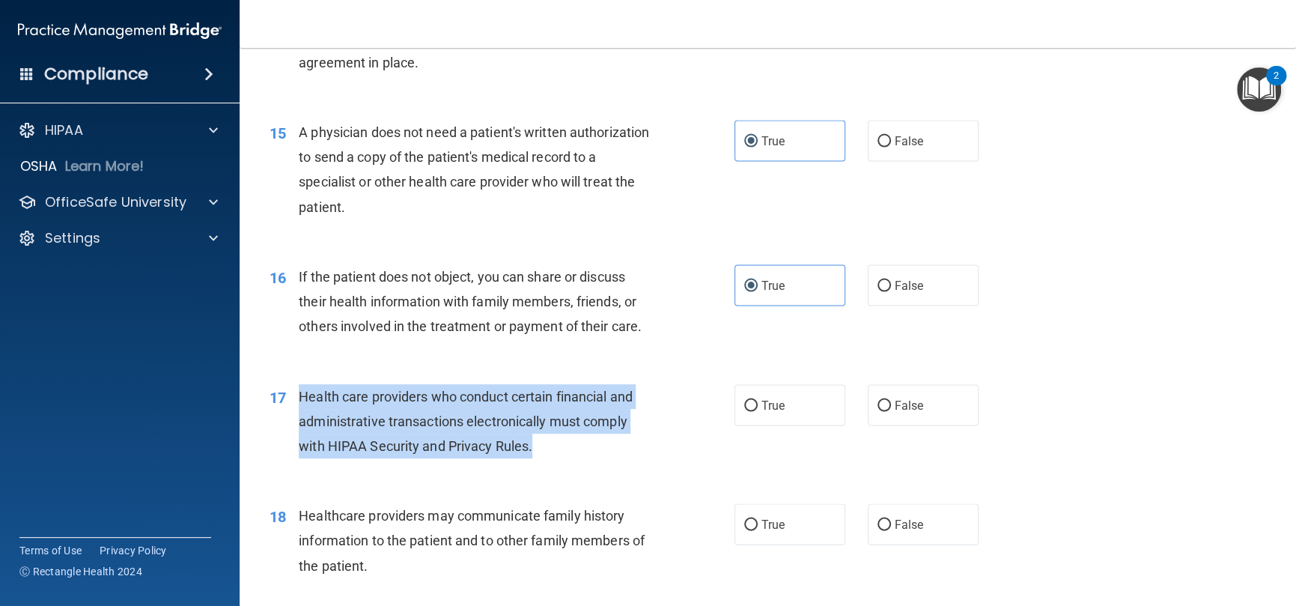
drag, startPoint x: 544, startPoint y: 454, endPoint x: 298, endPoint y: 396, distance: 253.0
click at [299, 396] on div "Health care providers who conduct certain financial and administrative transact…" at bounding box center [481, 421] width 365 height 75
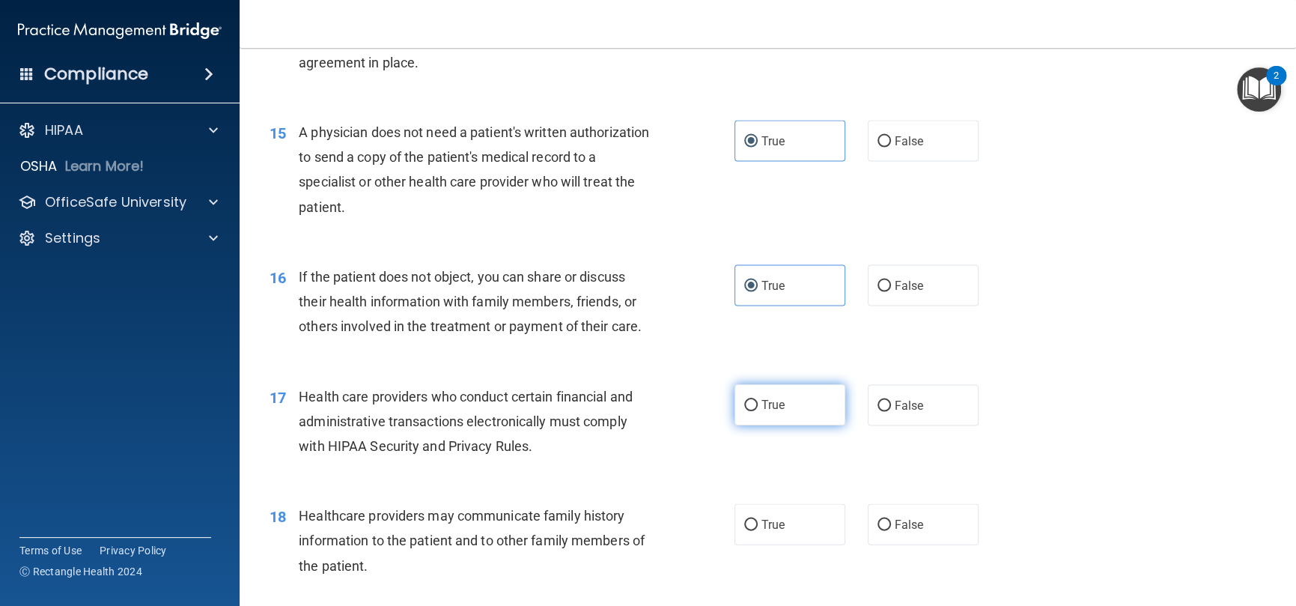
click at [764, 409] on span "True" at bounding box center [773, 405] width 23 height 14
click at [758, 409] on input "True" at bounding box center [750, 405] width 13 height 11
radio input "true"
click at [642, 392] on div "Health care providers who conduct certain financial and administrative transact…" at bounding box center [481, 421] width 365 height 75
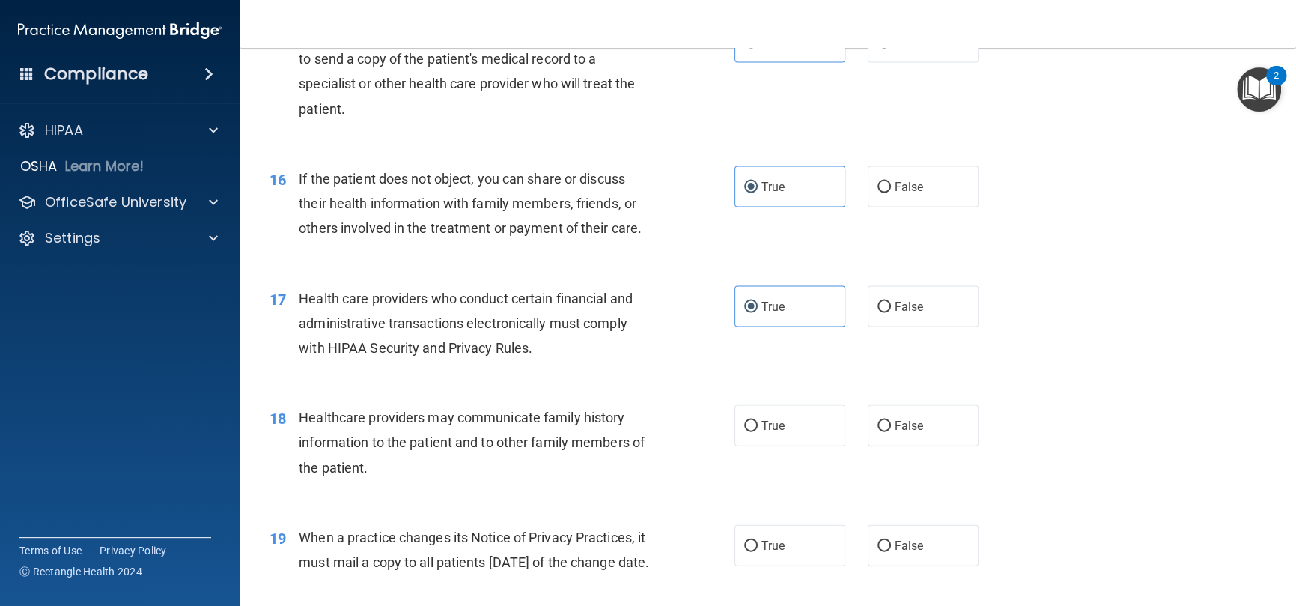
scroll to position [1947, 0]
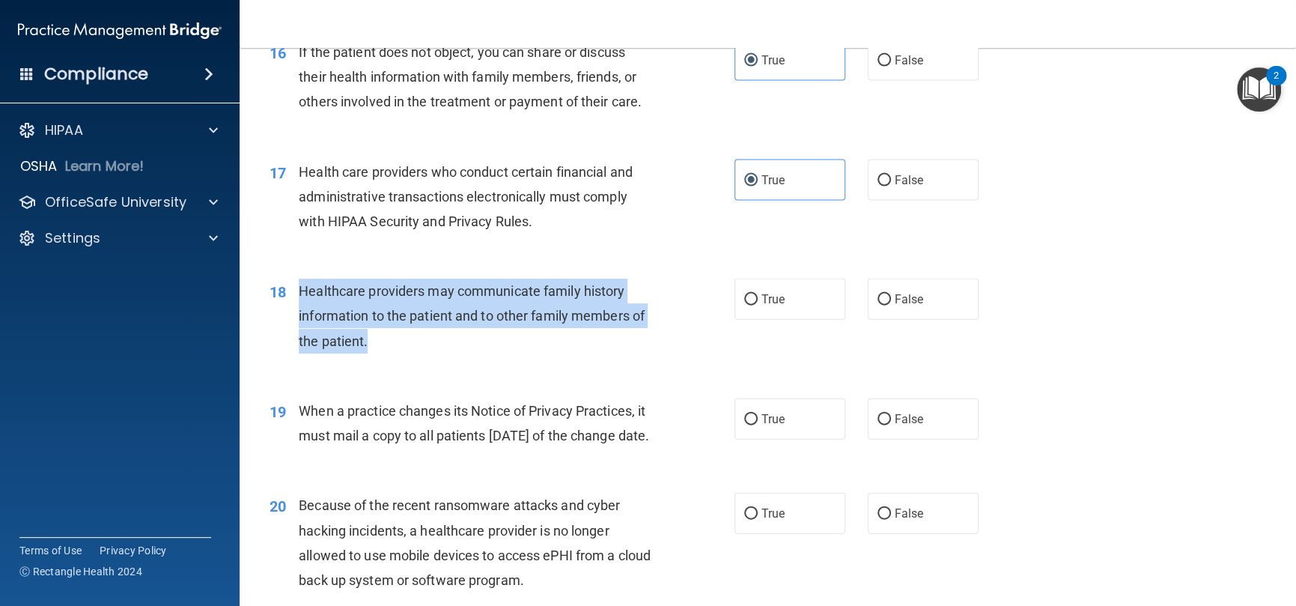
drag, startPoint x: 367, startPoint y: 343, endPoint x: 285, endPoint y: 303, distance: 91.1
click at [285, 303] on div "18 Healthcare providers may communicate family history information to the patie…" at bounding box center [502, 320] width 510 height 82
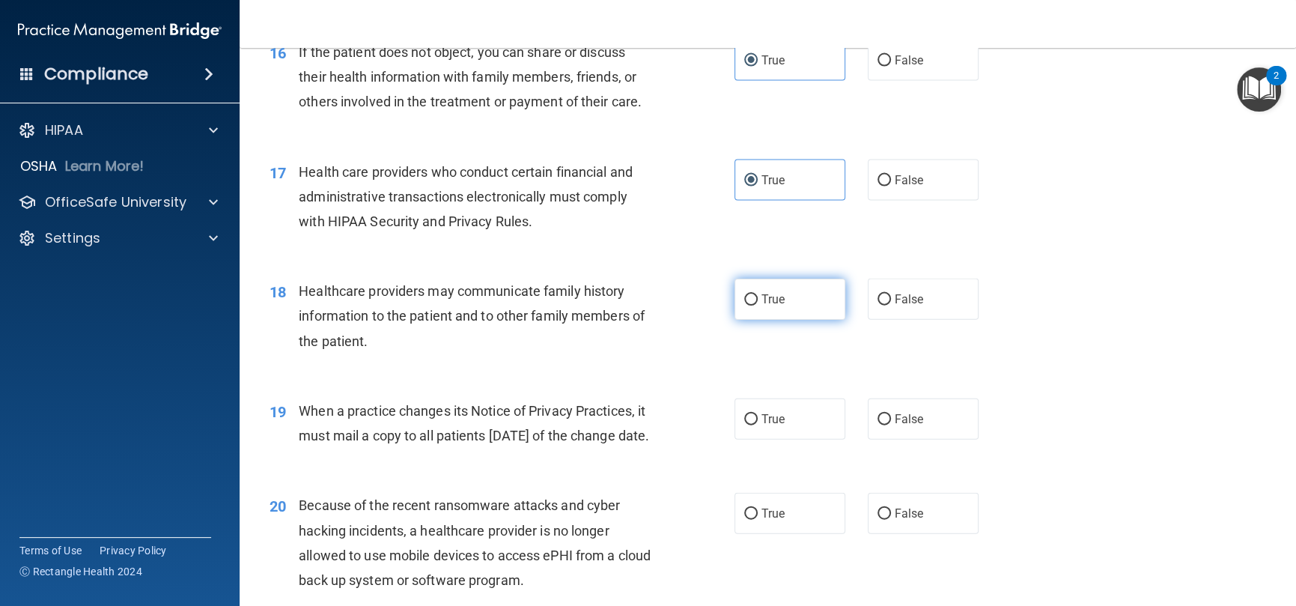
click at [754, 311] on label "True" at bounding box center [790, 299] width 111 height 41
click at [754, 306] on input "True" at bounding box center [750, 299] width 13 height 11
radio input "true"
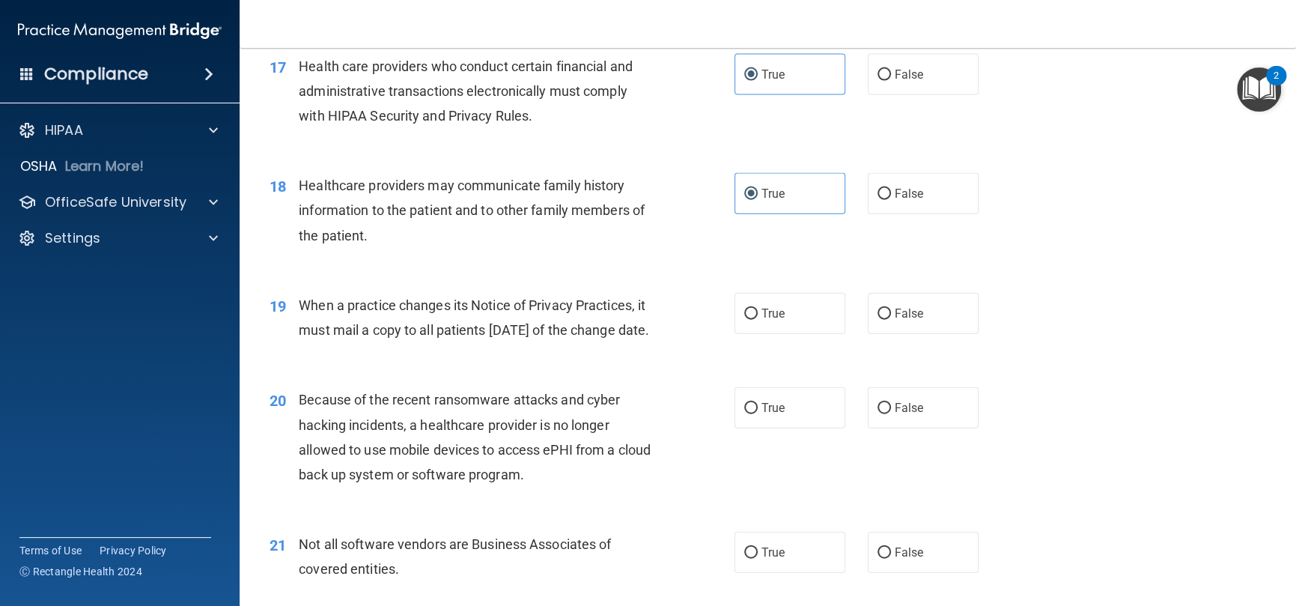
scroll to position [2172, 0]
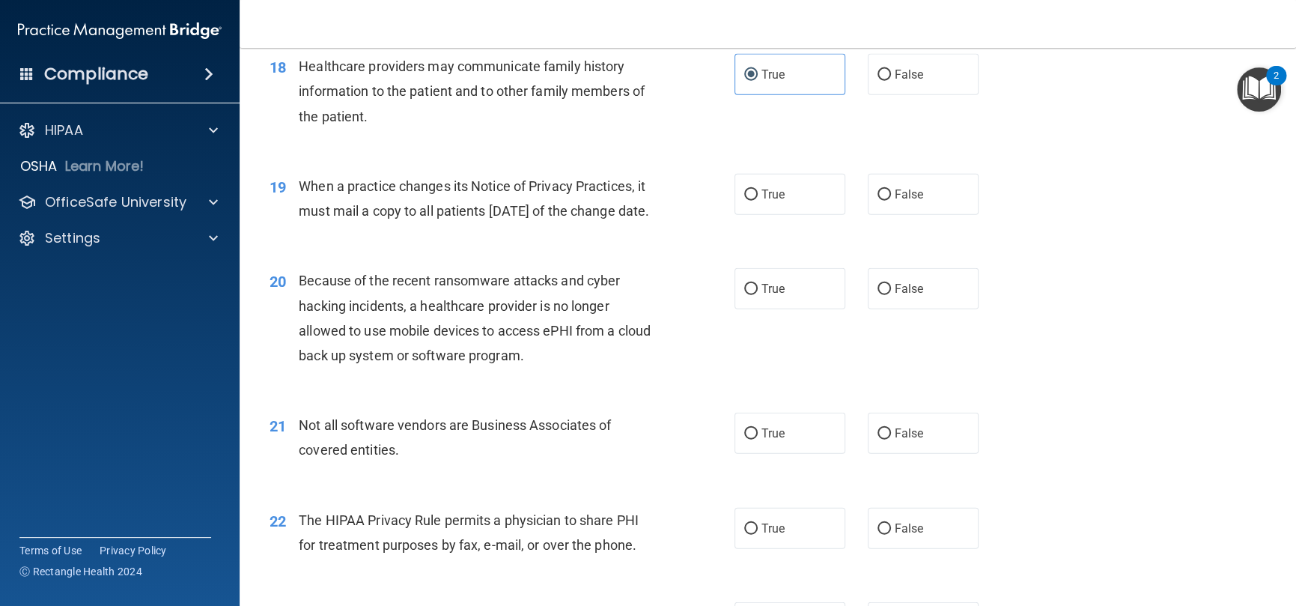
drag, startPoint x: 390, startPoint y: 236, endPoint x: 295, endPoint y: 194, distance: 103.9
click at [295, 194] on div "19 When a practice changes its Notice of Privacy Practices, it must mail a copy…" at bounding box center [502, 202] width 510 height 57
click at [588, 285] on div "20 Because of the recent ransomware attacks and cyber hacking incidents, a heal…" at bounding box center [767, 321] width 1019 height 145
click at [884, 193] on label "False" at bounding box center [923, 194] width 111 height 41
click at [884, 193] on input "False" at bounding box center [884, 194] width 13 height 11
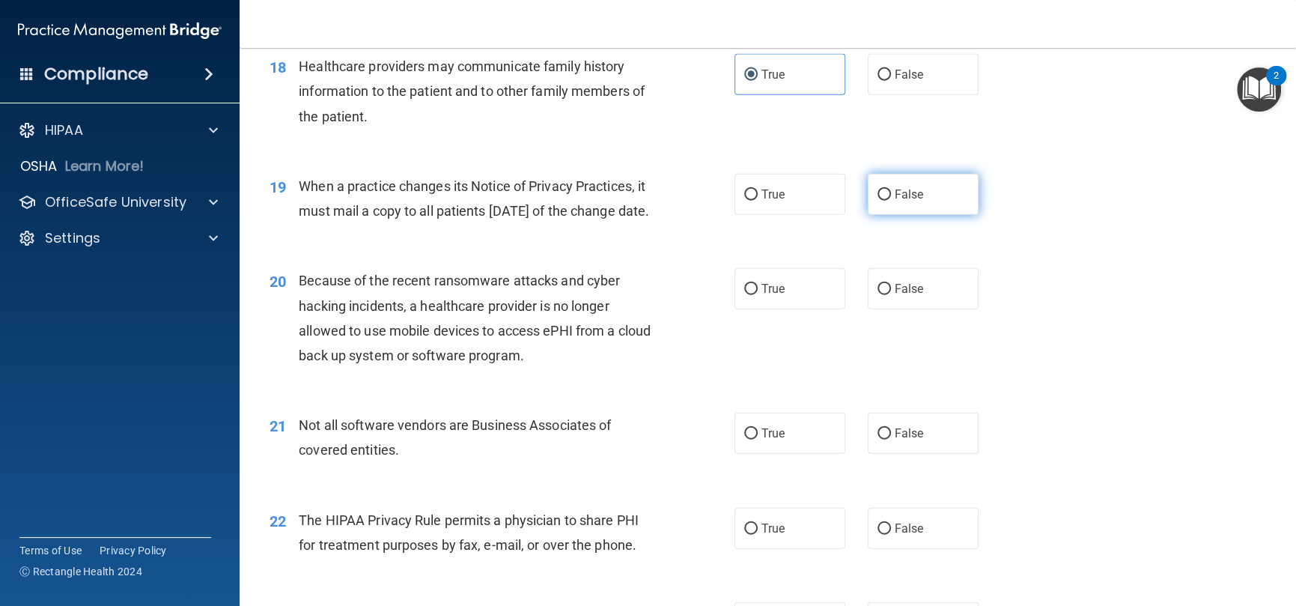
radio input "true"
click at [750, 207] on label "True" at bounding box center [790, 194] width 111 height 41
click at [750, 201] on input "True" at bounding box center [750, 194] width 13 height 11
radio input "true"
radio input "false"
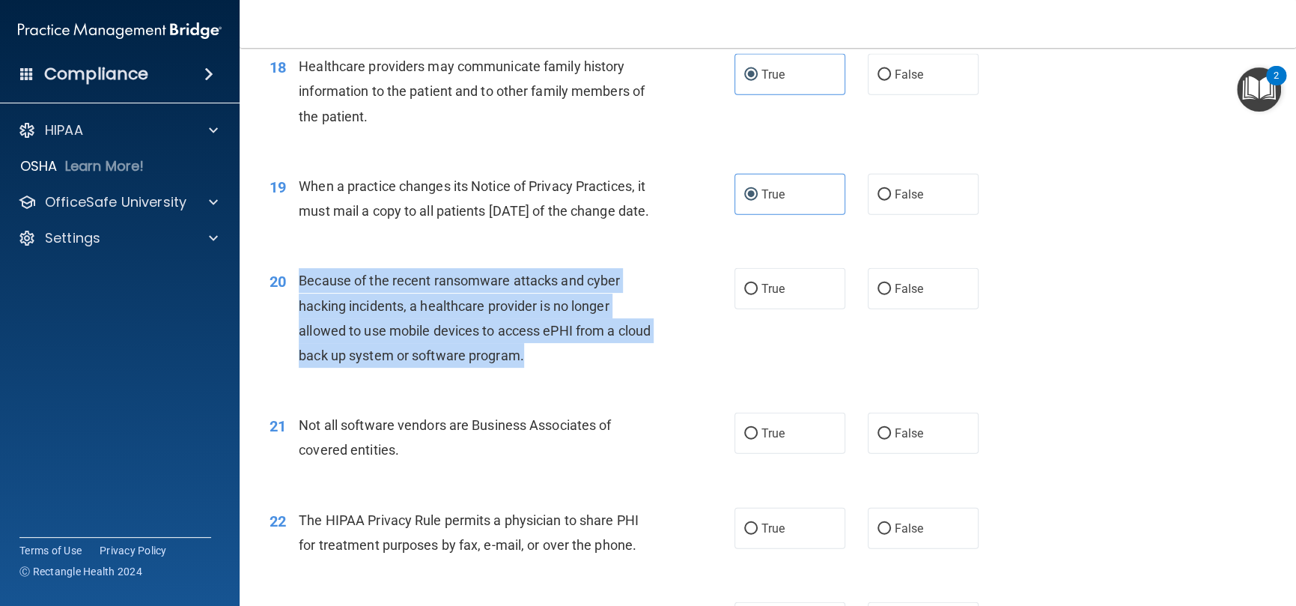
drag, startPoint x: 583, startPoint y: 382, endPoint x: 297, endPoint y: 303, distance: 297.4
click at [297, 303] on div "20 Because of the recent ransomware attacks and cyber hacking incidents, a heal…" at bounding box center [502, 321] width 510 height 107
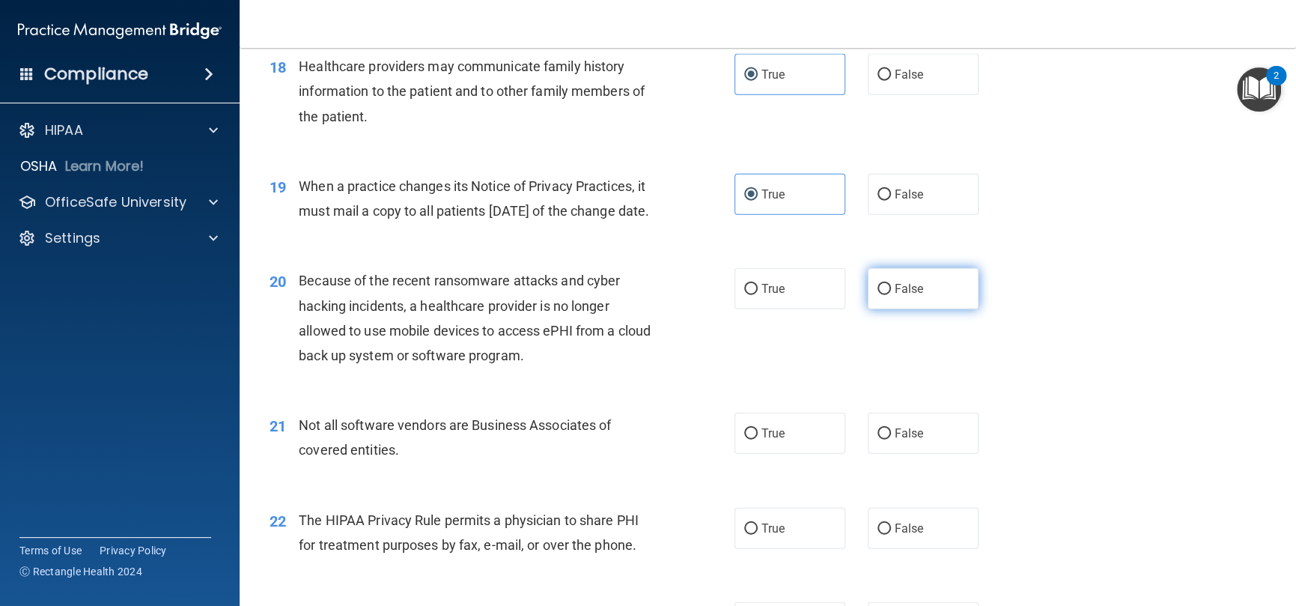
click at [895, 296] on span "False" at bounding box center [909, 289] width 29 height 14
click at [891, 295] on input "False" at bounding box center [884, 289] width 13 height 11
radio input "true"
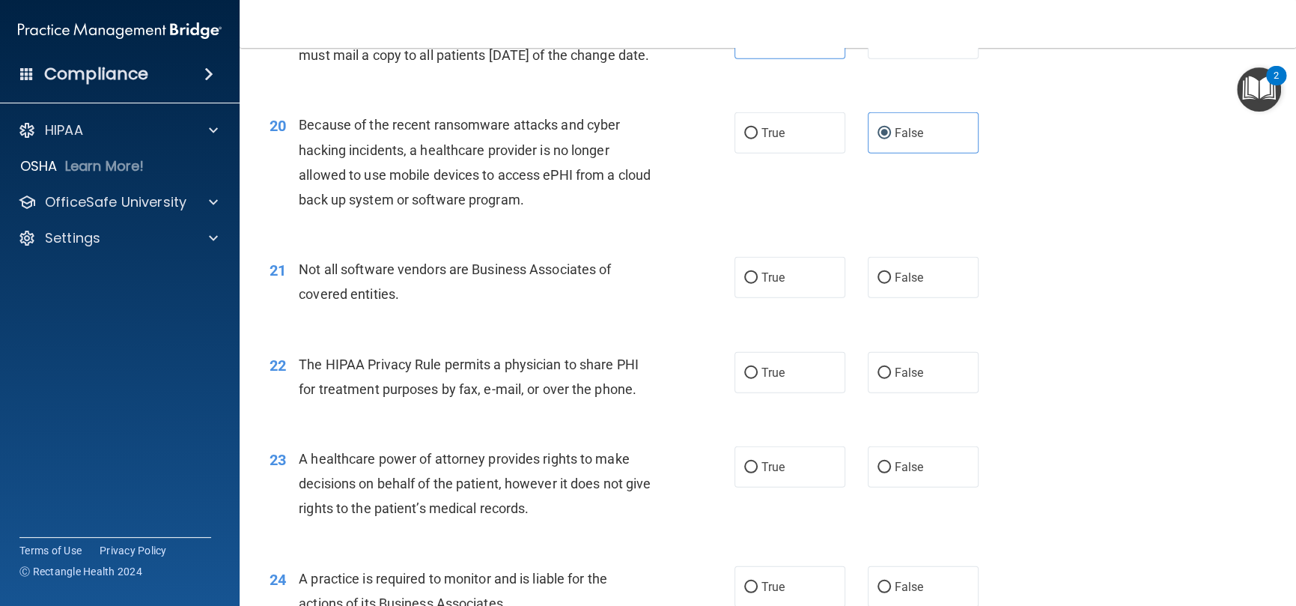
scroll to position [2471, 0]
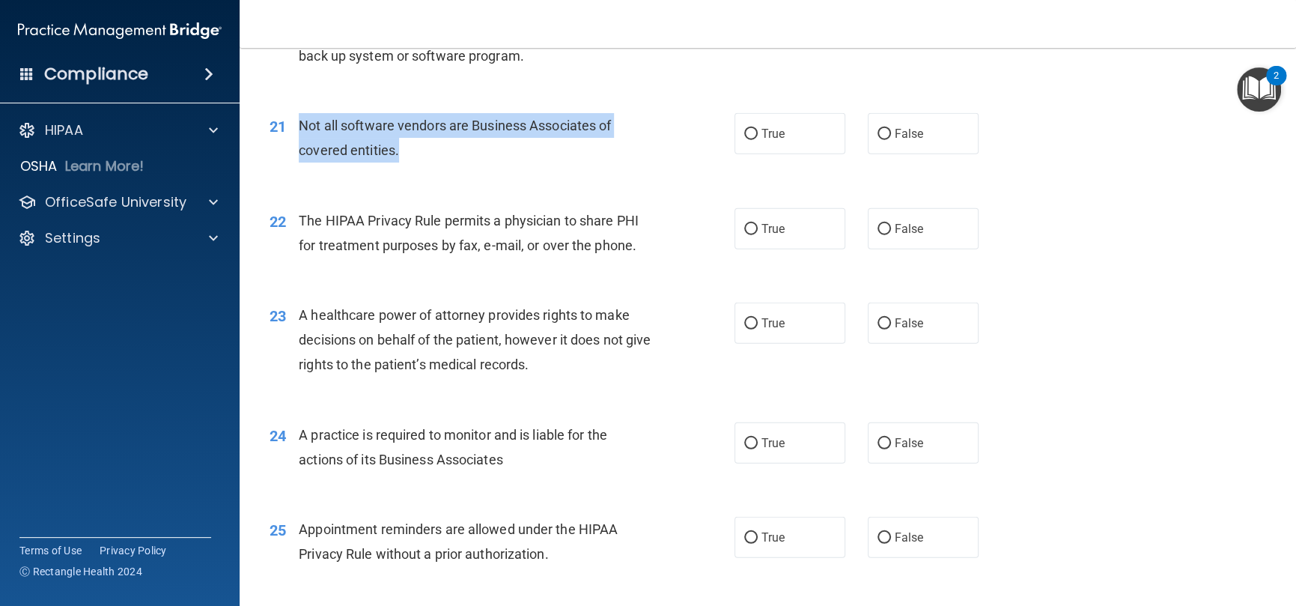
drag, startPoint x: 419, startPoint y: 168, endPoint x: 300, endPoint y: 141, distance: 122.1
click at [300, 141] on div "Not all software vendors are Business Associates of covered entities." at bounding box center [481, 137] width 365 height 49
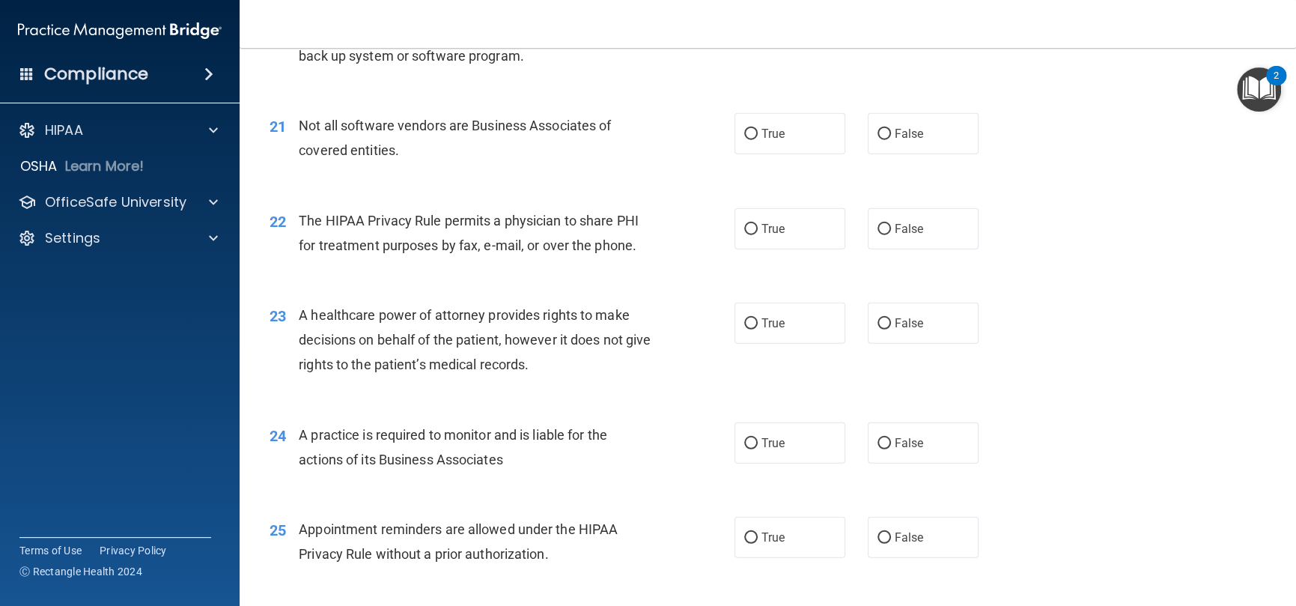
click at [652, 189] on div "21 Not all software vendors are Business Associates of covered entities. True F…" at bounding box center [767, 141] width 1019 height 94
click at [747, 140] on input "True" at bounding box center [750, 134] width 13 height 11
radio input "true"
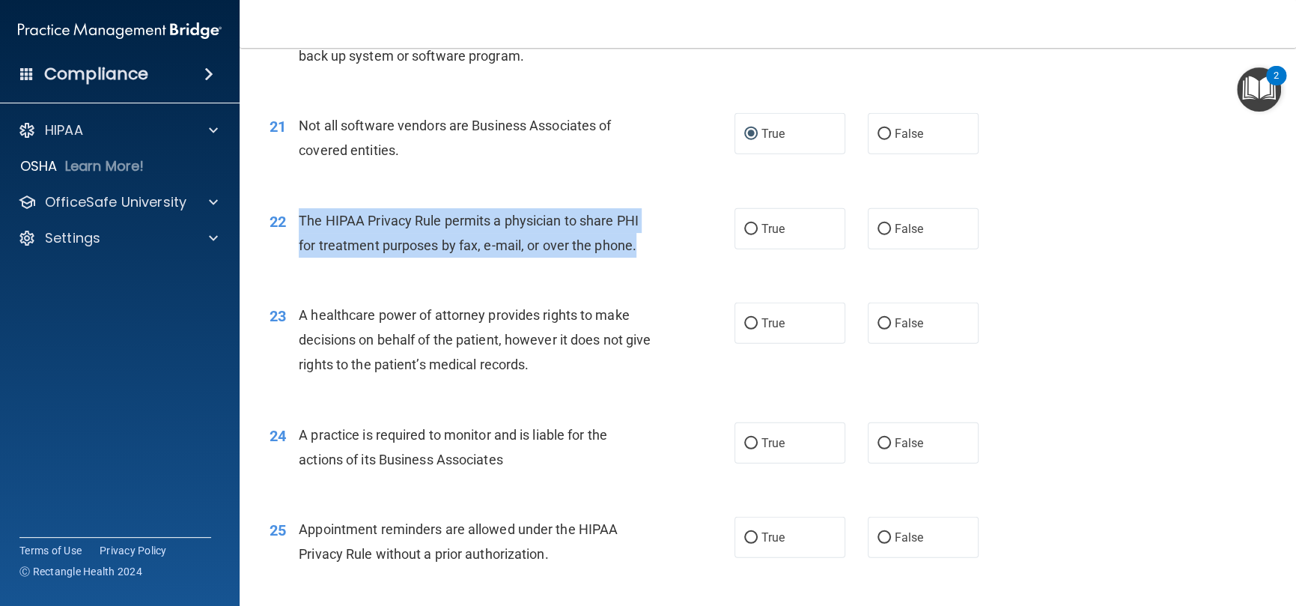
drag, startPoint x: 636, startPoint y: 270, endPoint x: 298, endPoint y: 238, distance: 339.2
click at [299, 238] on span "The HIPAA Privacy Rule permits a physician to share PHI for treatment purposes …" at bounding box center [469, 233] width 340 height 40
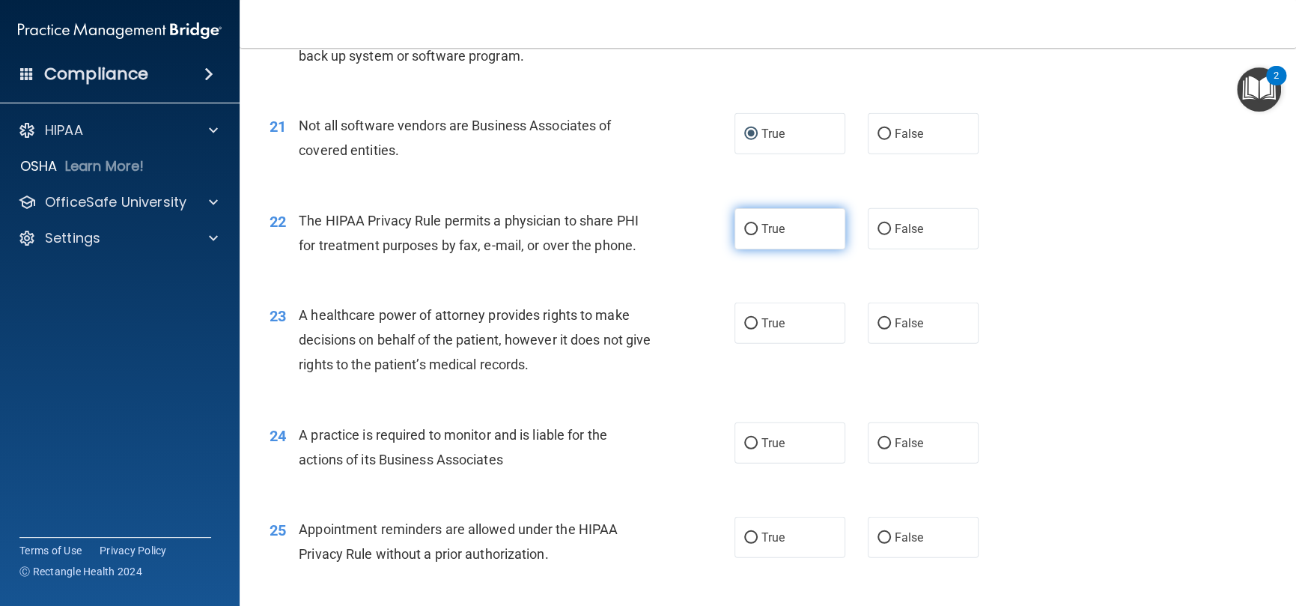
click at [777, 249] on label "True" at bounding box center [790, 228] width 111 height 41
click at [758, 235] on input "True" at bounding box center [750, 229] width 13 height 11
radio input "true"
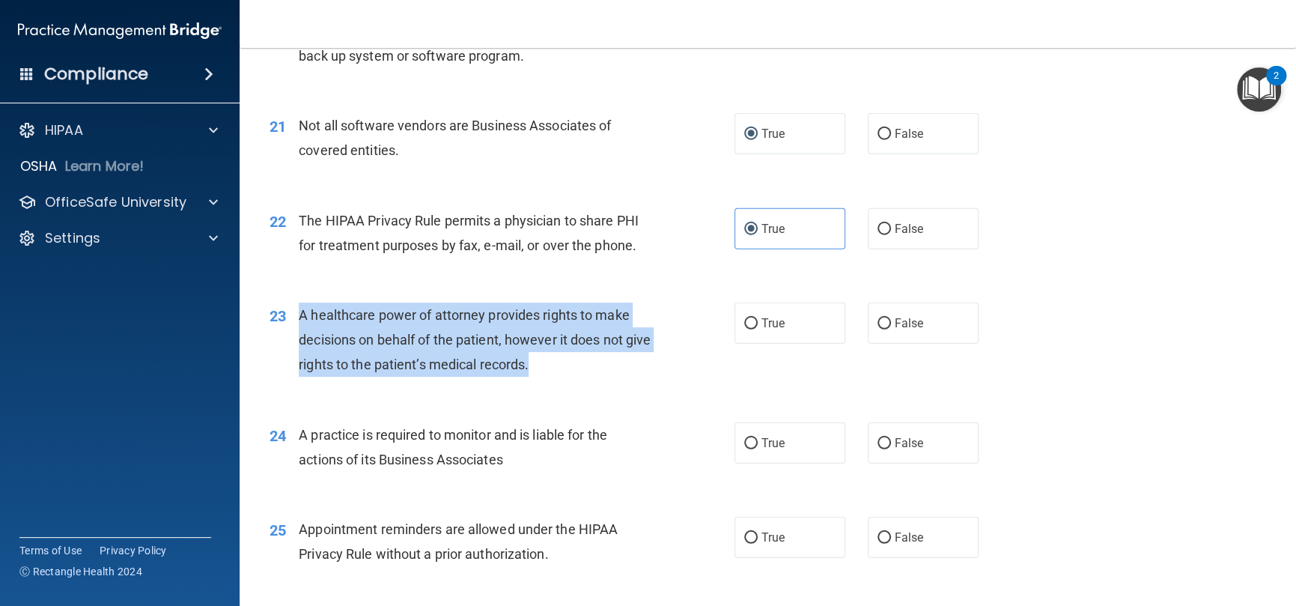
drag, startPoint x: 555, startPoint y: 385, endPoint x: 294, endPoint y: 331, distance: 266.8
click at [294, 331] on div "23 A healthcare power of attorney provides rights to make decisions on behalf o…" at bounding box center [502, 344] width 510 height 82
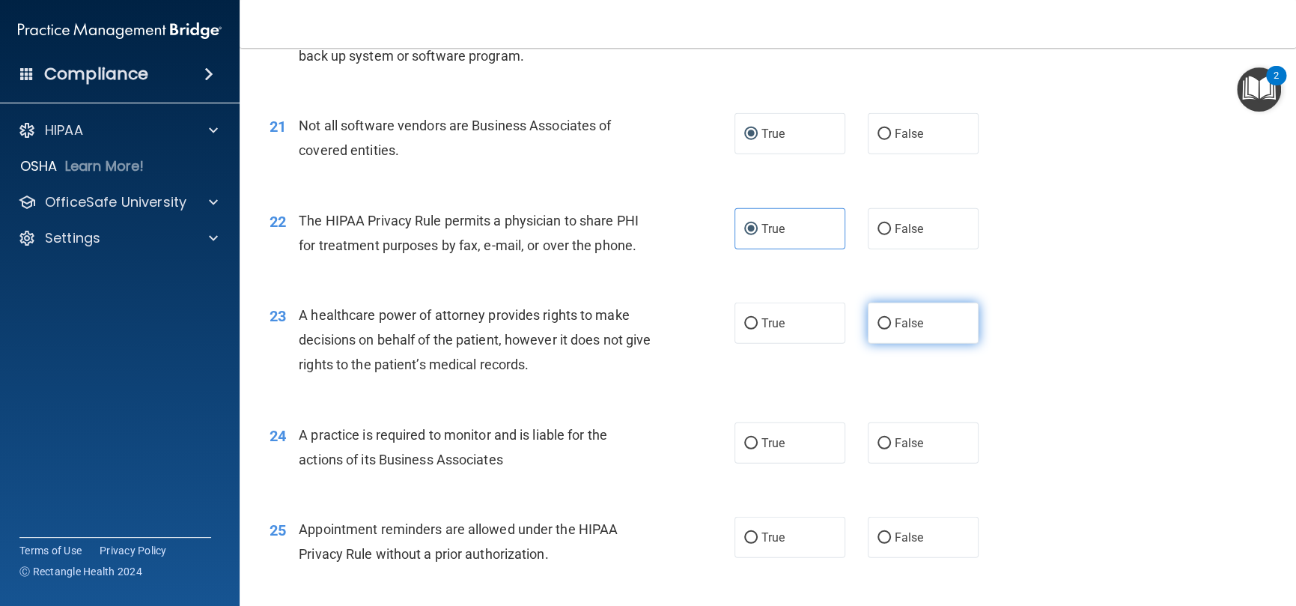
click at [906, 330] on span "False" at bounding box center [909, 323] width 29 height 14
click at [891, 329] on input "False" at bounding box center [884, 323] width 13 height 11
radio input "true"
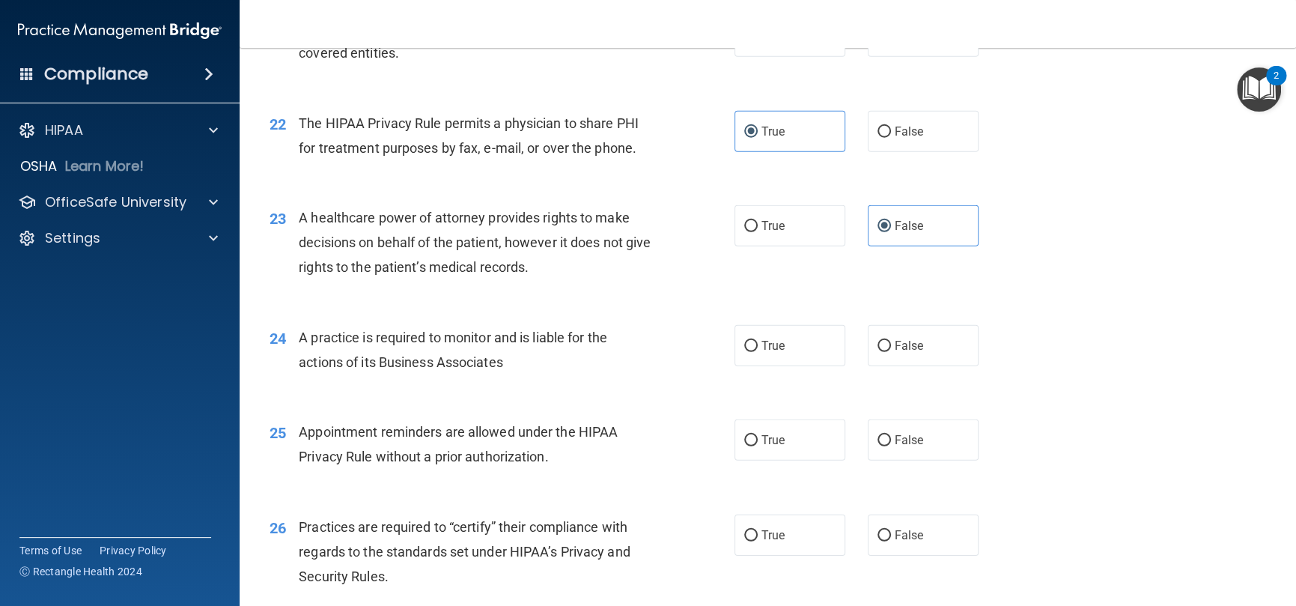
scroll to position [2696, 0]
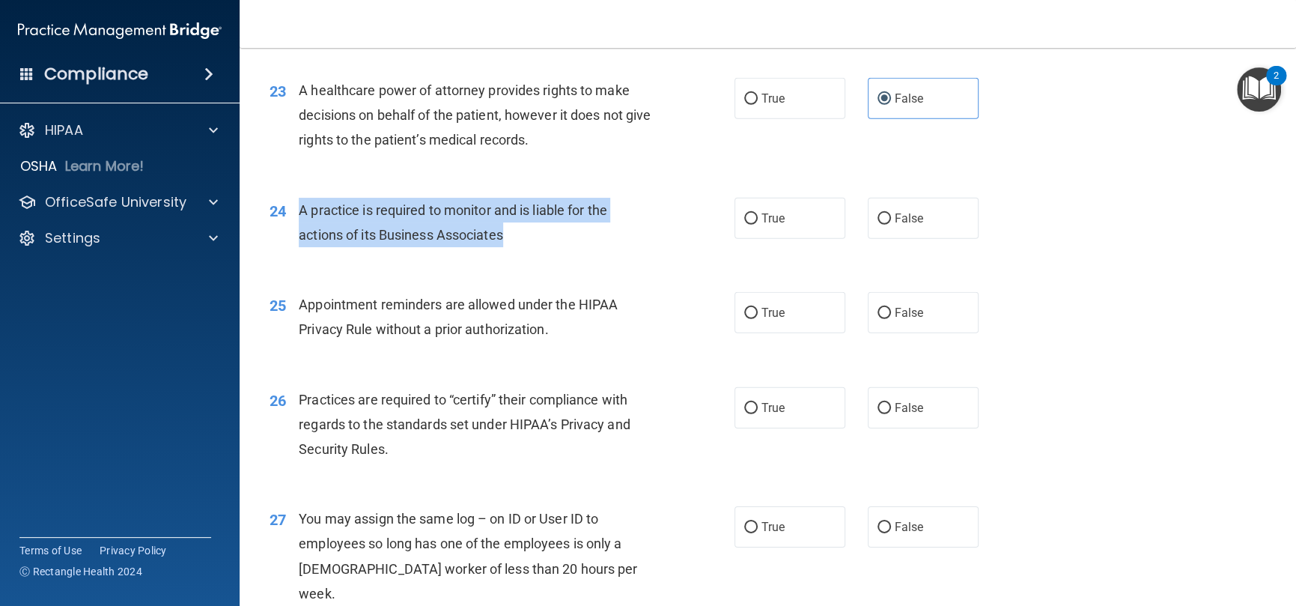
drag, startPoint x: 509, startPoint y: 260, endPoint x: 502, endPoint y: 192, distance: 67.7
click at [301, 226] on div "A practice is required to monitor and is liable for the actions of its Business…" at bounding box center [481, 222] width 365 height 49
click at [661, 252] on div "24 A practice is required to monitor and is liable for the actions of its Busin…" at bounding box center [502, 226] width 510 height 57
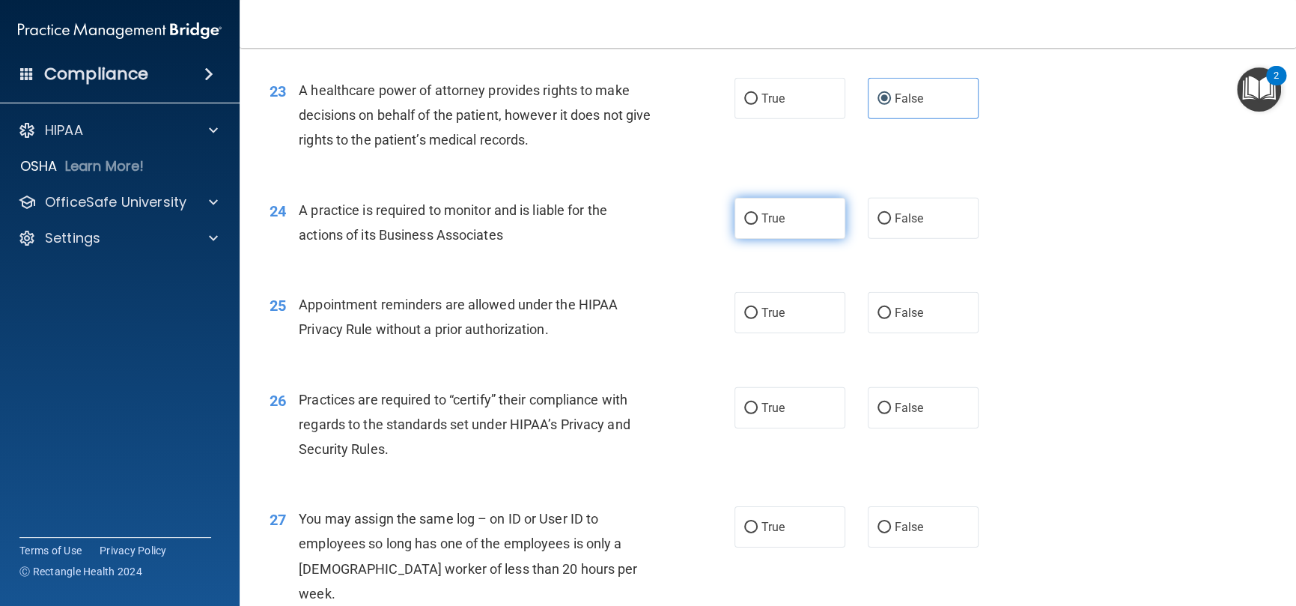
click at [824, 234] on label "True" at bounding box center [790, 218] width 111 height 41
click at [758, 225] on input "True" at bounding box center [750, 218] width 13 height 11
radio input "true"
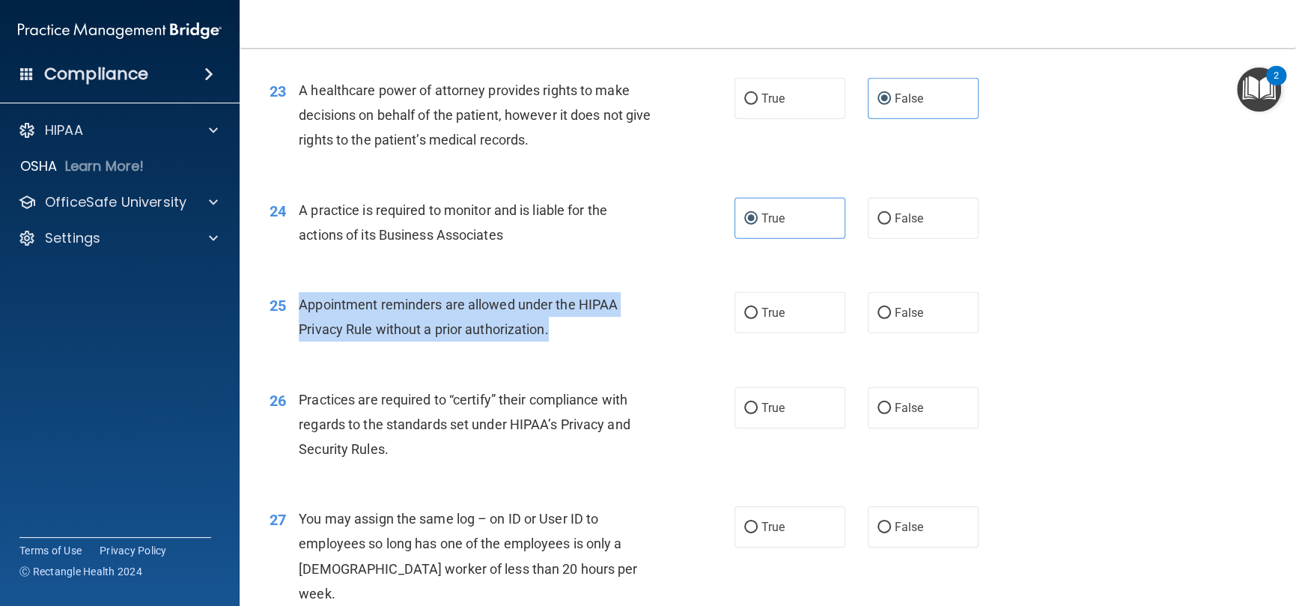
drag, startPoint x: 523, startPoint y: 347, endPoint x: 294, endPoint y: 323, distance: 229.7
click at [294, 323] on div "25 Appointment reminders are allowed under the HIPAA Privacy Rule without a pri…" at bounding box center [502, 320] width 510 height 57
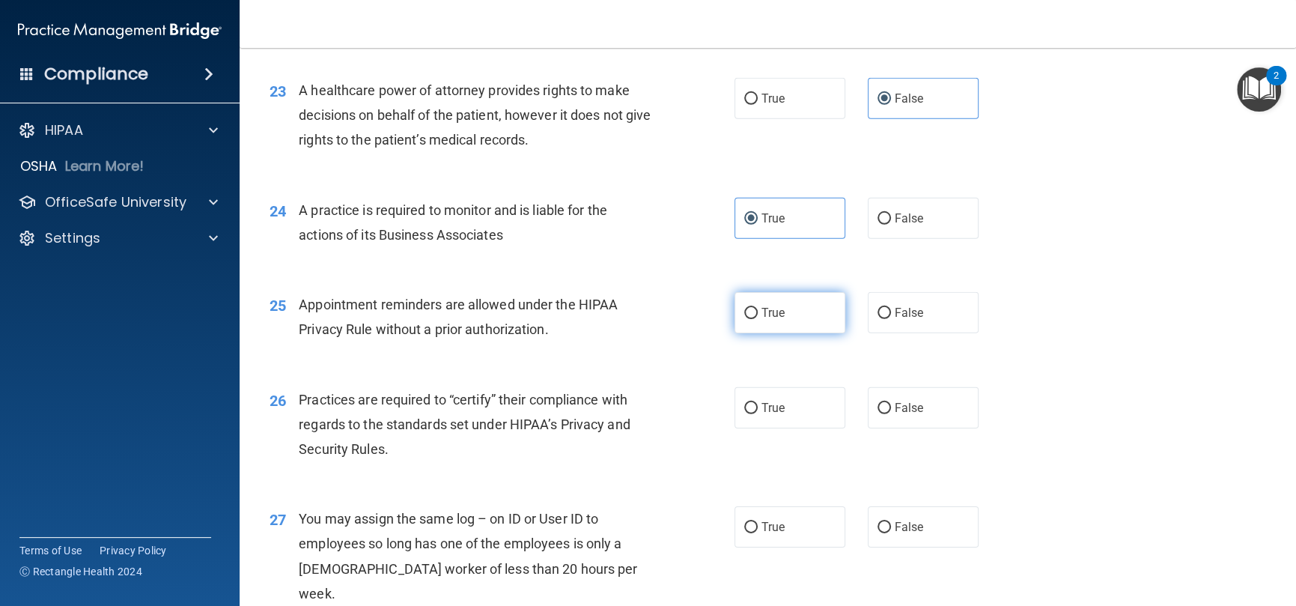
click at [743, 333] on label "True" at bounding box center [790, 312] width 111 height 41
click at [744, 319] on input "True" at bounding box center [750, 313] width 13 height 11
radio input "true"
click at [687, 368] on div "25 Appointment reminders are allowed under the HIPAA Privacy Rule without a pri…" at bounding box center [767, 320] width 1019 height 94
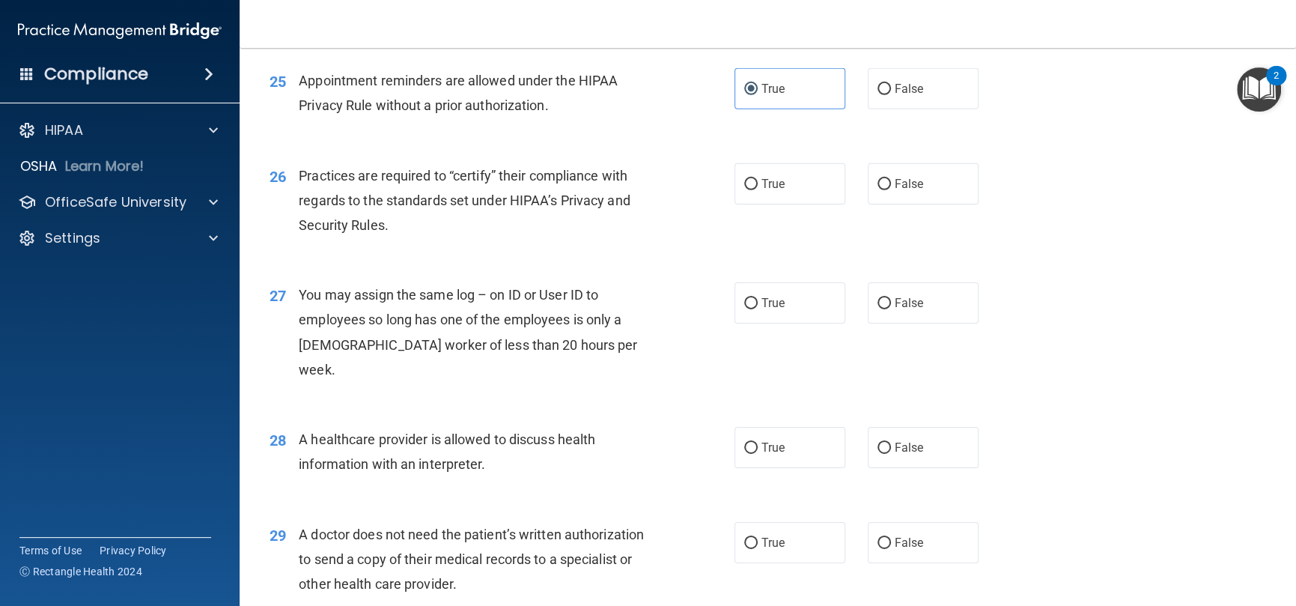
scroll to position [2920, 0]
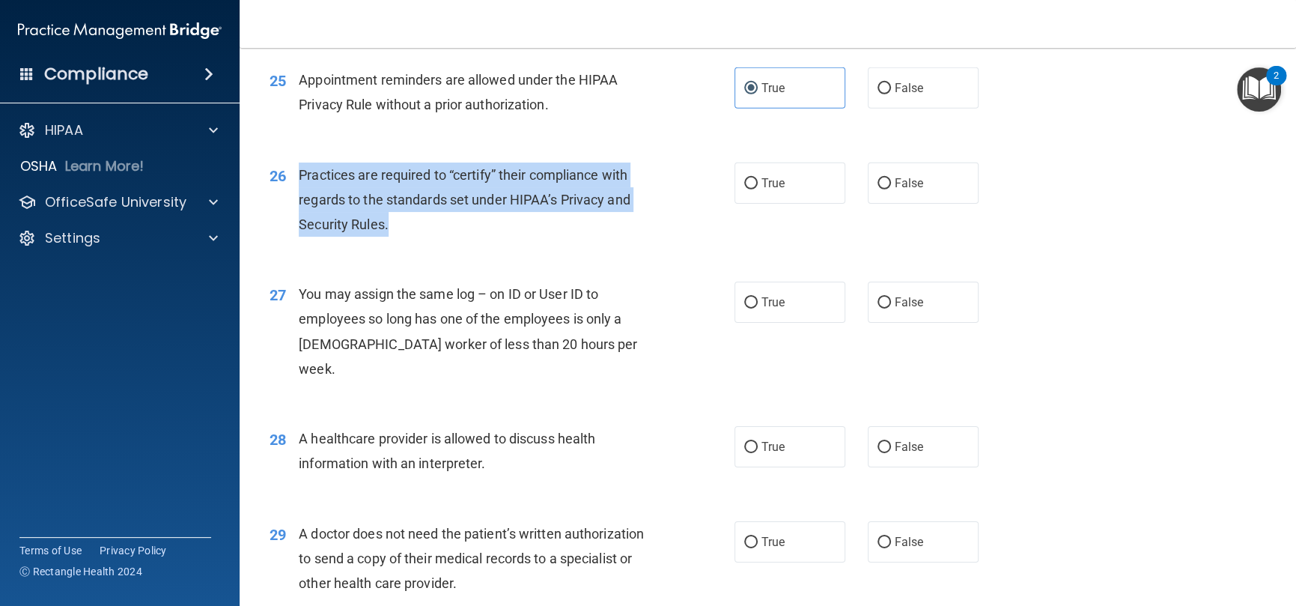
drag, startPoint x: 405, startPoint y: 243, endPoint x: 298, endPoint y: 204, distance: 113.9
click at [299, 204] on div "Practices are required to “certify” their compliance with regards to the standa…" at bounding box center [481, 199] width 365 height 75
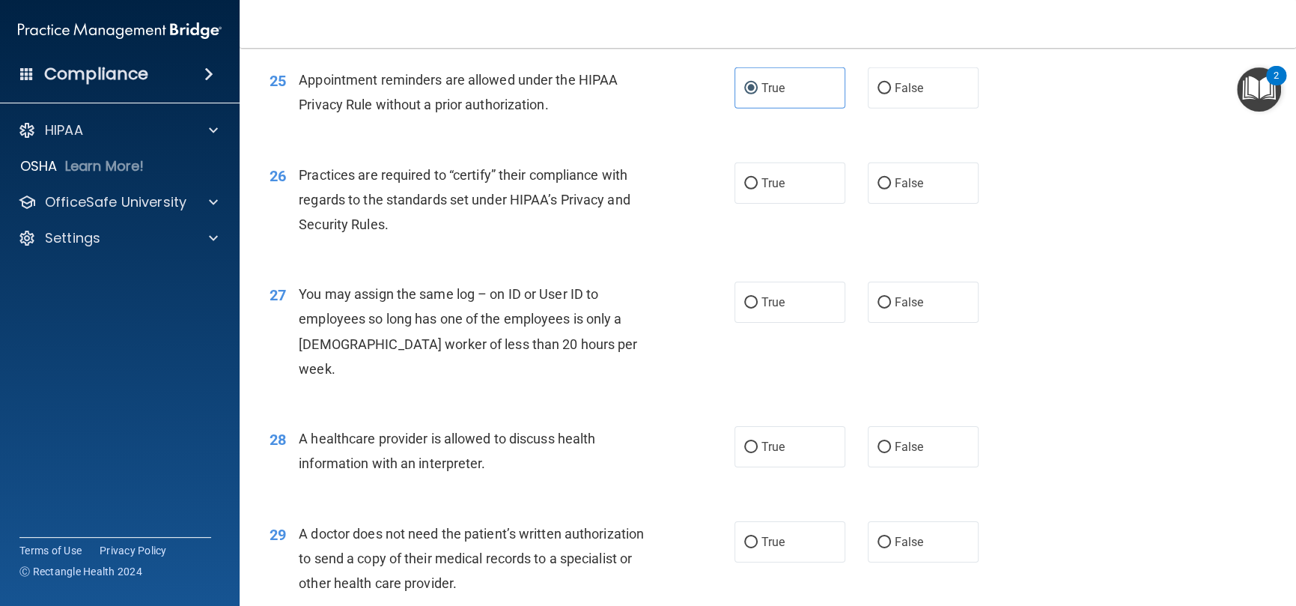
click at [846, 197] on div "True False" at bounding box center [868, 182] width 266 height 41
click at [878, 189] on input "False" at bounding box center [884, 183] width 13 height 11
radio input "true"
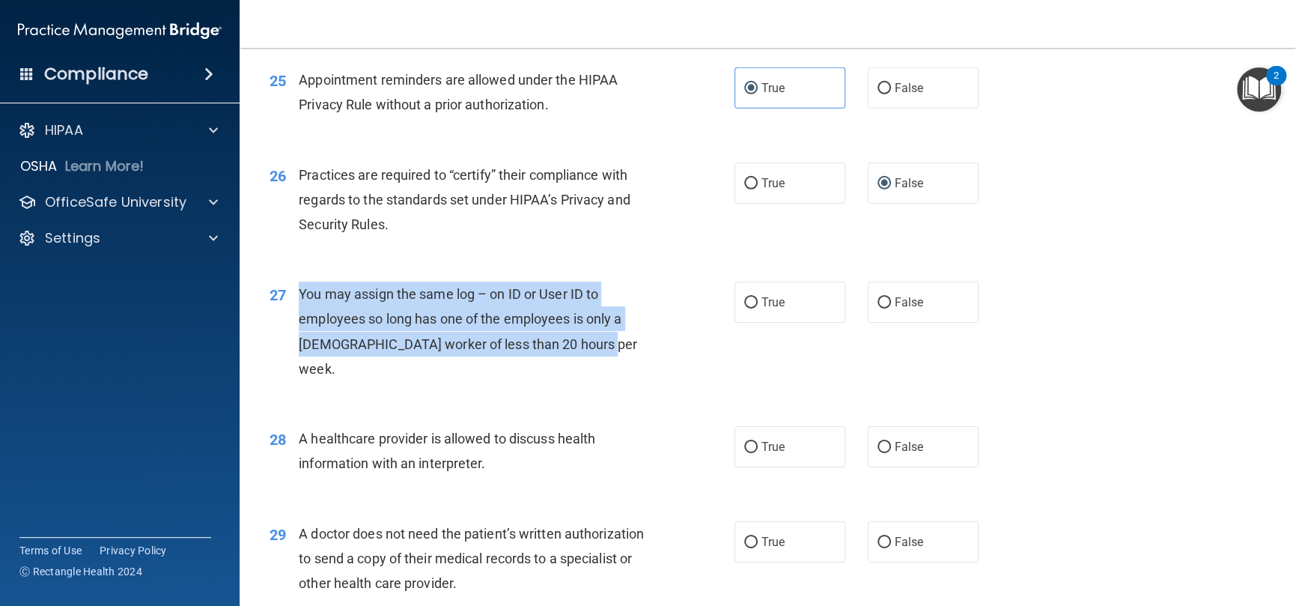
drag, startPoint x: 592, startPoint y: 371, endPoint x: 288, endPoint y: 317, distance: 308.2
click at [288, 317] on div "27 You may assign the same log – on ID or User ID to employees so long has one …" at bounding box center [502, 335] width 510 height 107
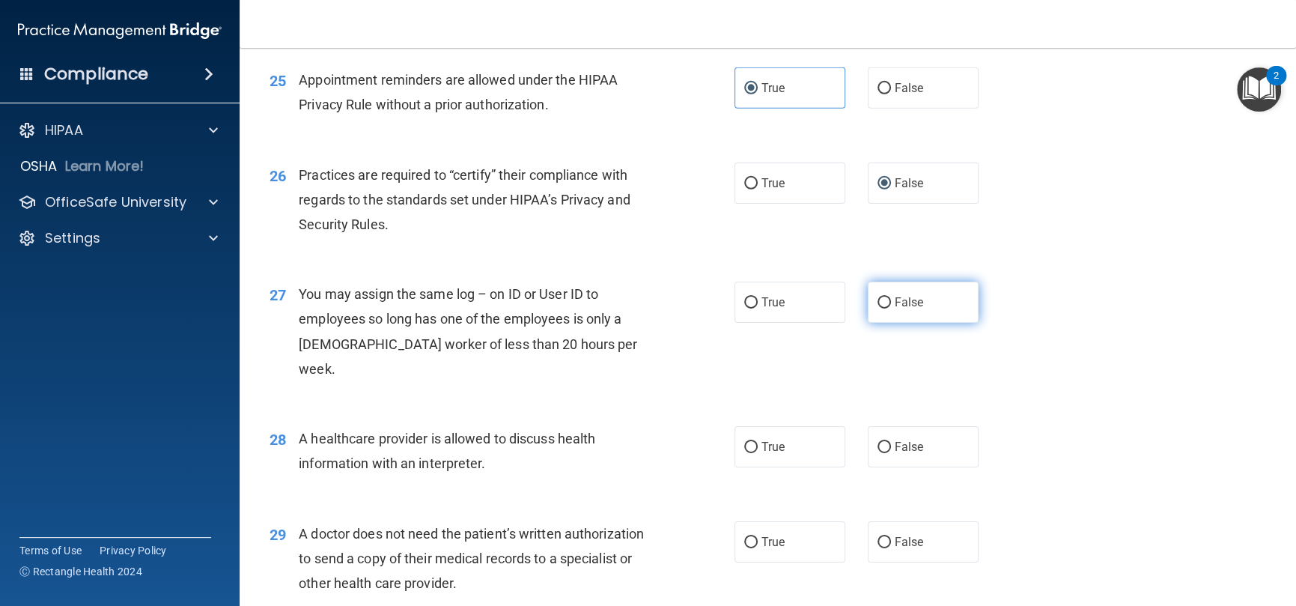
click at [868, 323] on label "False" at bounding box center [923, 302] width 111 height 41
click at [878, 309] on input "False" at bounding box center [884, 302] width 13 height 11
radio input "true"
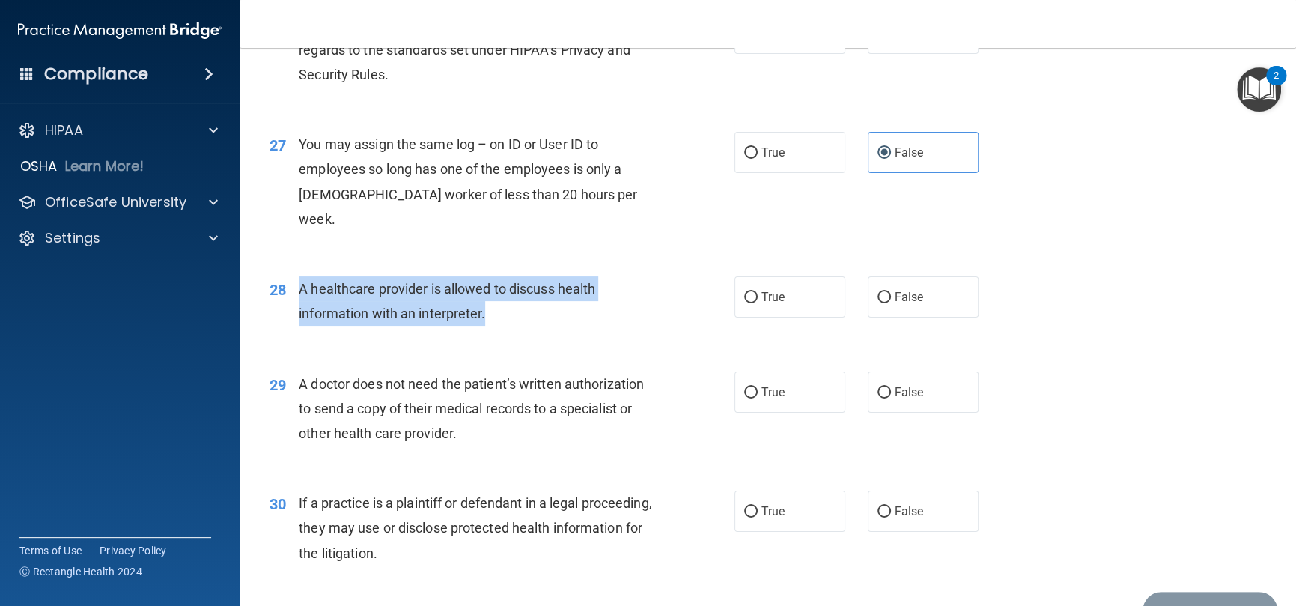
drag, startPoint x: 482, startPoint y: 315, endPoint x: 293, endPoint y: 282, distance: 192.3
click at [293, 282] on div "28 A healthcare provider is allowed to discuss health information with an inter…" at bounding box center [502, 304] width 510 height 57
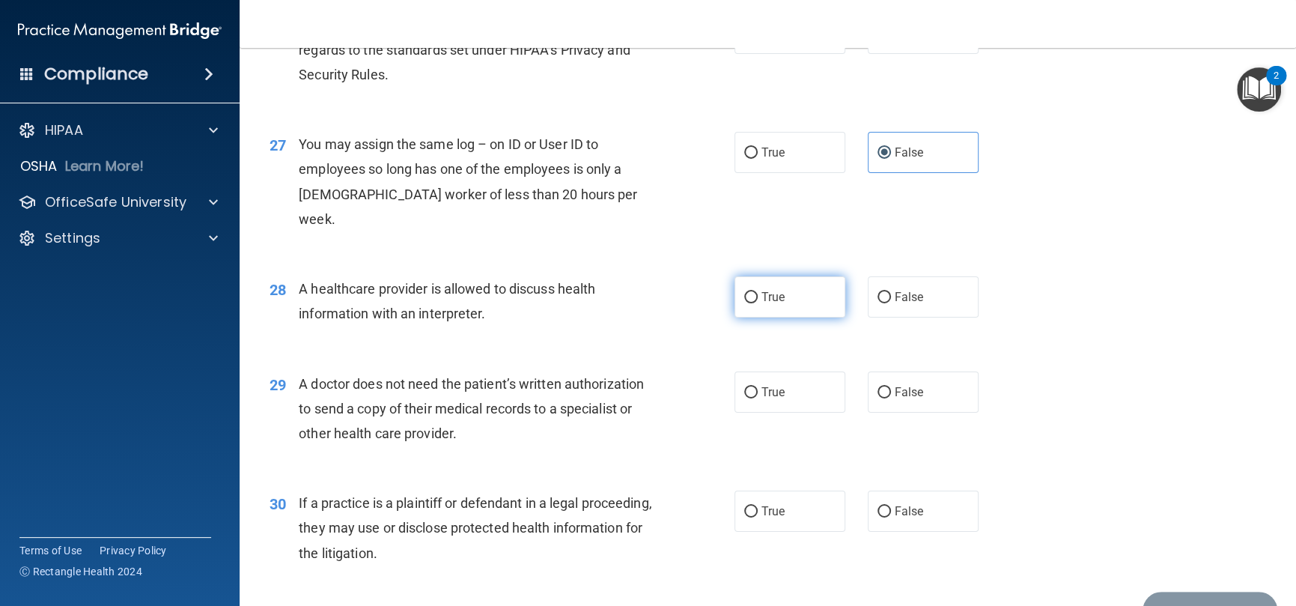
click at [762, 301] on span "True" at bounding box center [773, 297] width 23 height 14
click at [758, 301] on input "True" at bounding box center [750, 297] width 13 height 11
radio input "true"
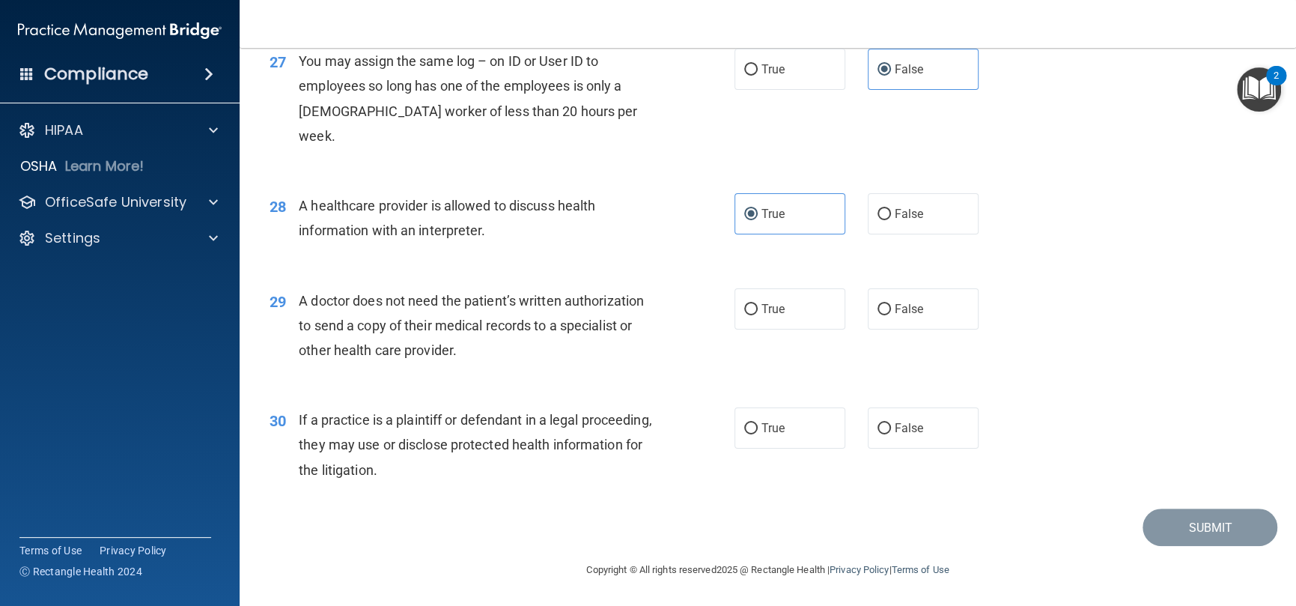
scroll to position [3154, 0]
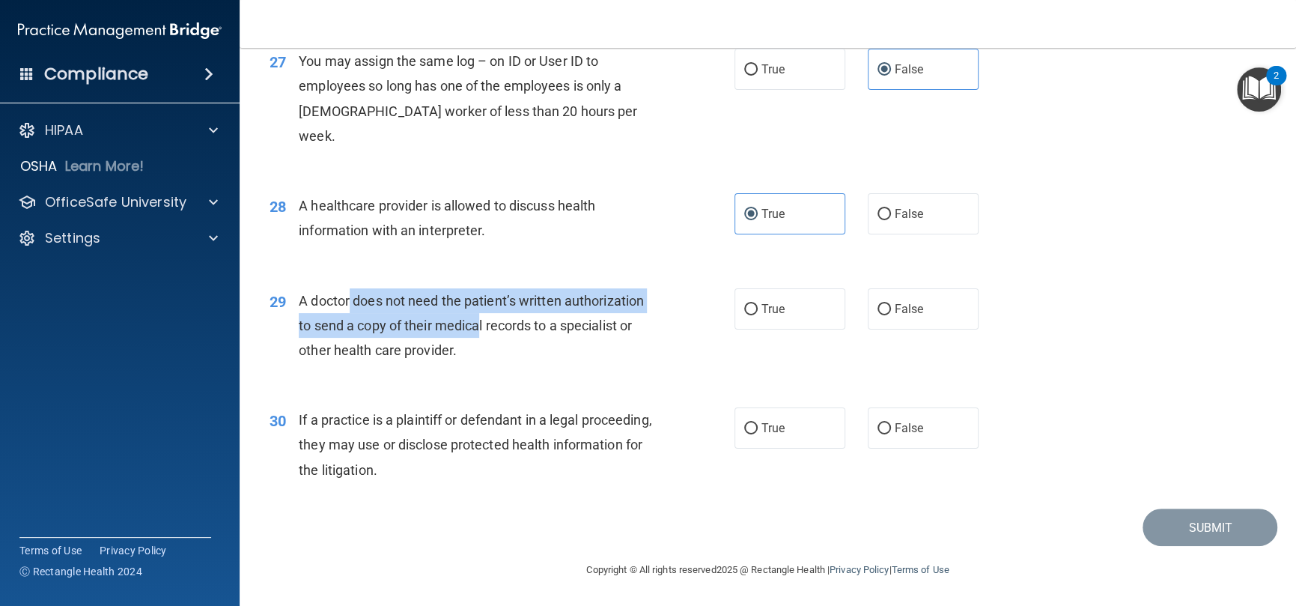
drag, startPoint x: 436, startPoint y: 324, endPoint x: 344, endPoint y: 304, distance: 94.3
click at [344, 304] on span "A doctor does not need the patient’s written authorization to send a copy of th…" at bounding box center [471, 325] width 345 height 65
drag, startPoint x: 478, startPoint y: 348, endPoint x: 291, endPoint y: 304, distance: 192.3
click at [291, 304] on div "29 A doctor does not need the patient’s written authorization to send a copy of…" at bounding box center [502, 329] width 510 height 82
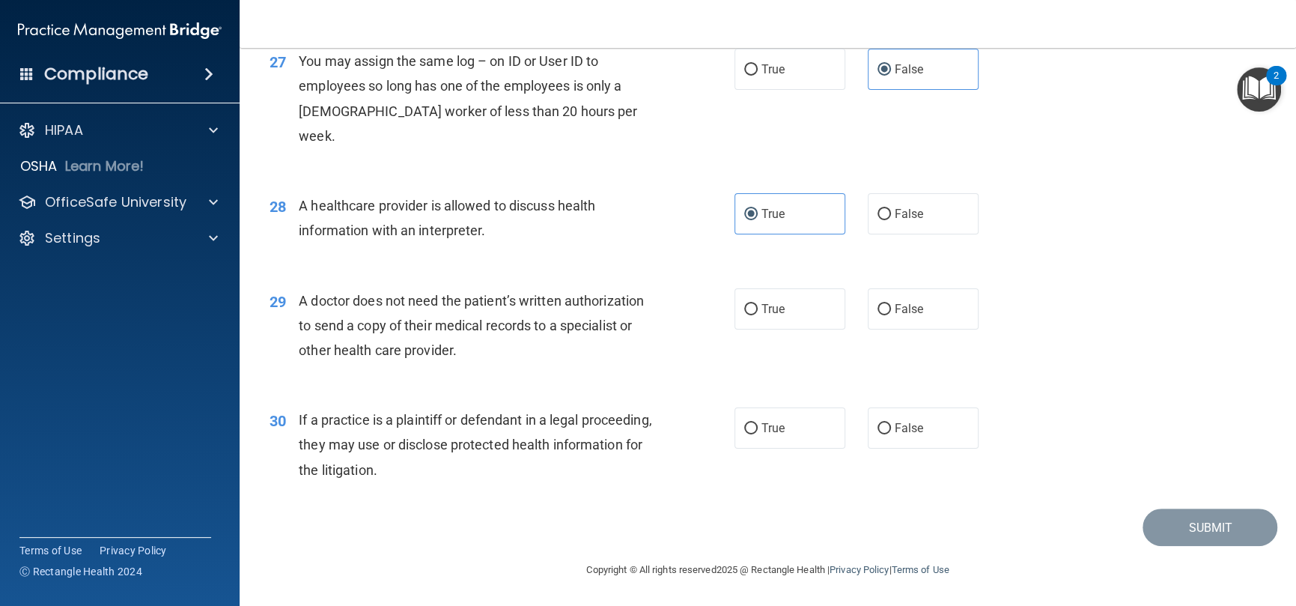
click at [846, 303] on div "True False" at bounding box center [868, 308] width 266 height 41
click at [881, 310] on input "False" at bounding box center [884, 309] width 13 height 11
radio input "true"
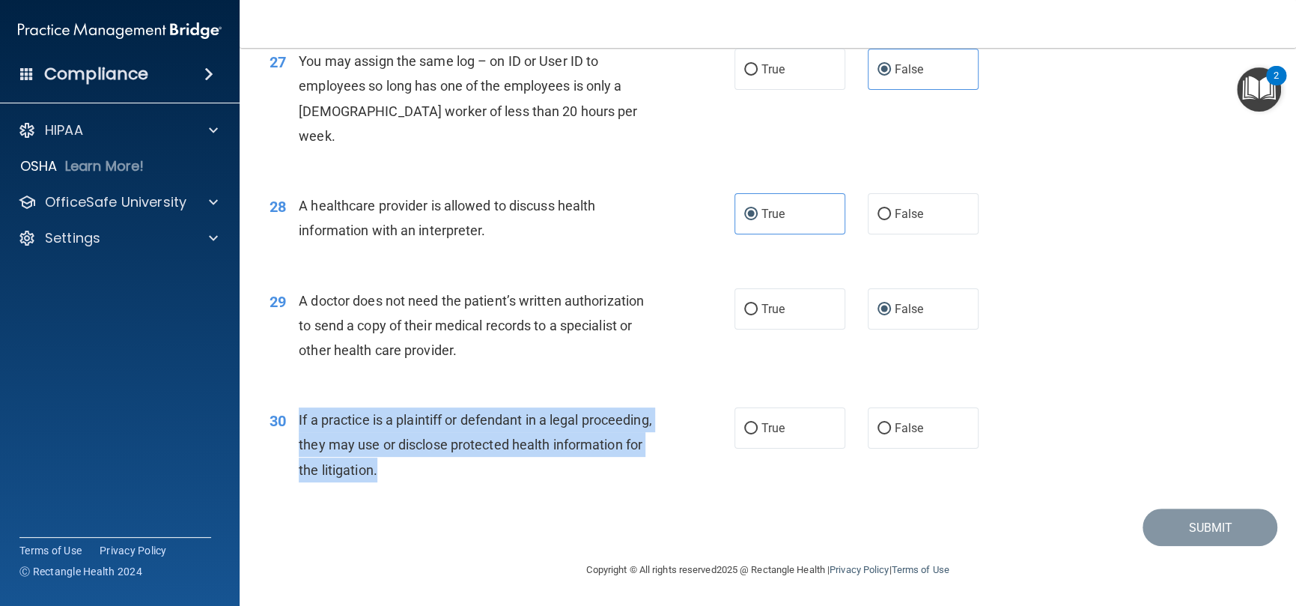
drag, startPoint x: 496, startPoint y: 478, endPoint x: 419, endPoint y: 273, distance: 219.6
click at [299, 419] on div "30 If a practice is a plaintiff or defendant in a legal proceeding, they may us…" at bounding box center [502, 448] width 510 height 82
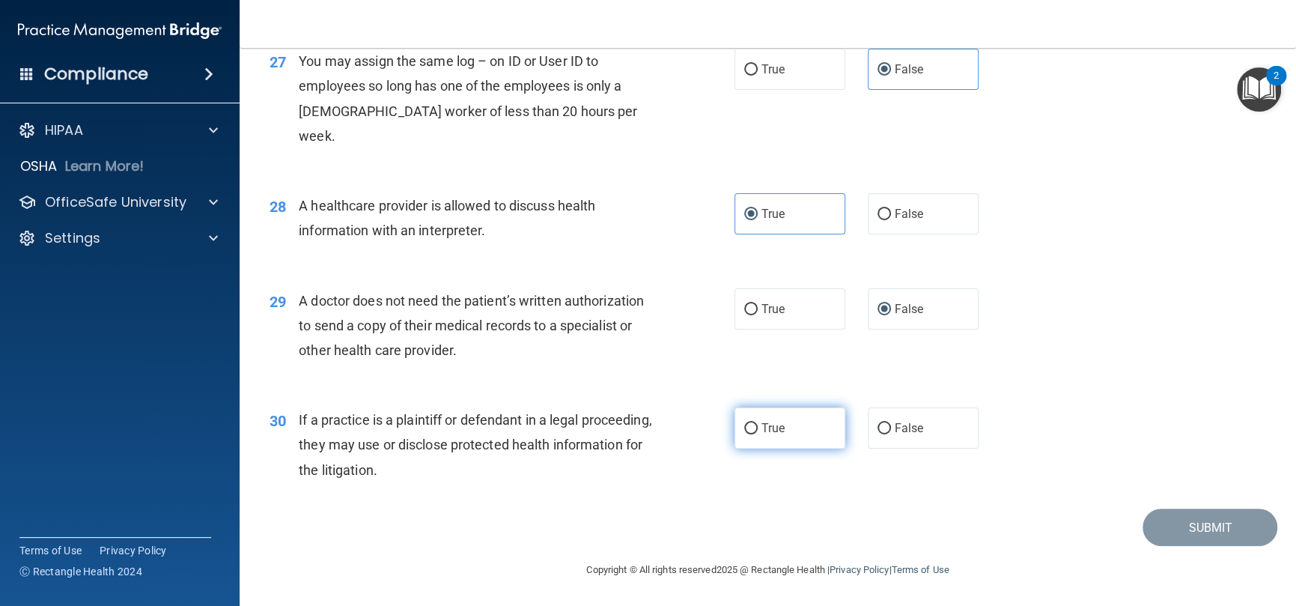
click at [780, 419] on label "True" at bounding box center [790, 427] width 111 height 41
click at [758, 423] on input "True" at bounding box center [750, 428] width 13 height 11
radio input "true"
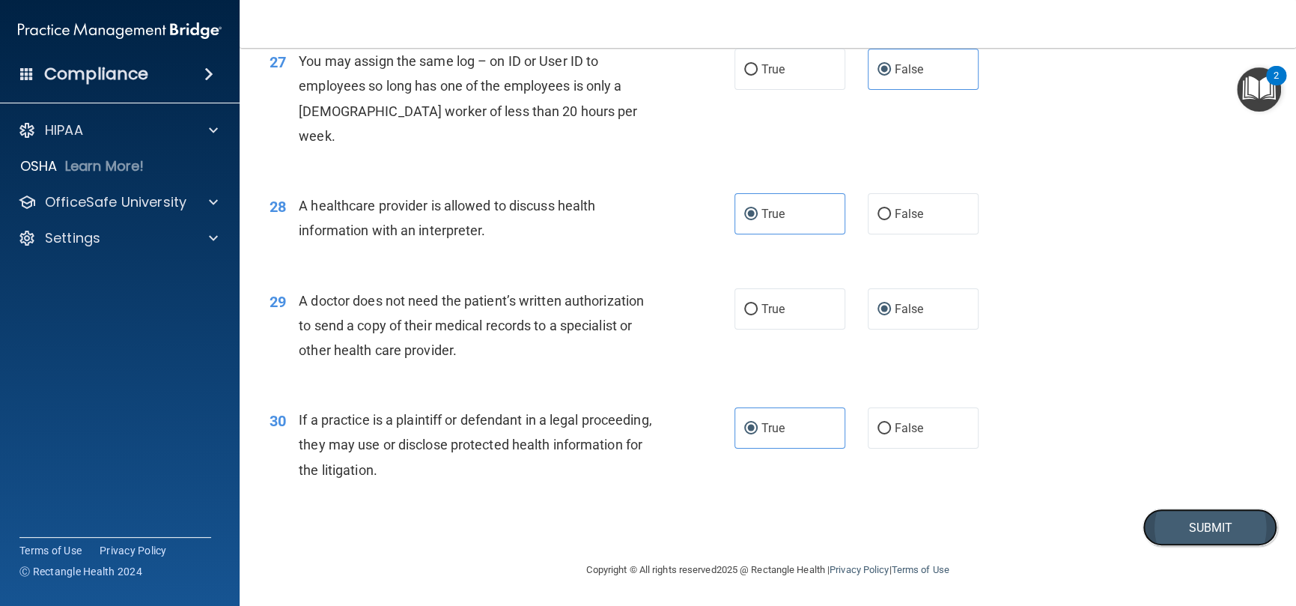
click at [1185, 528] on button "Submit" at bounding box center [1210, 527] width 135 height 38
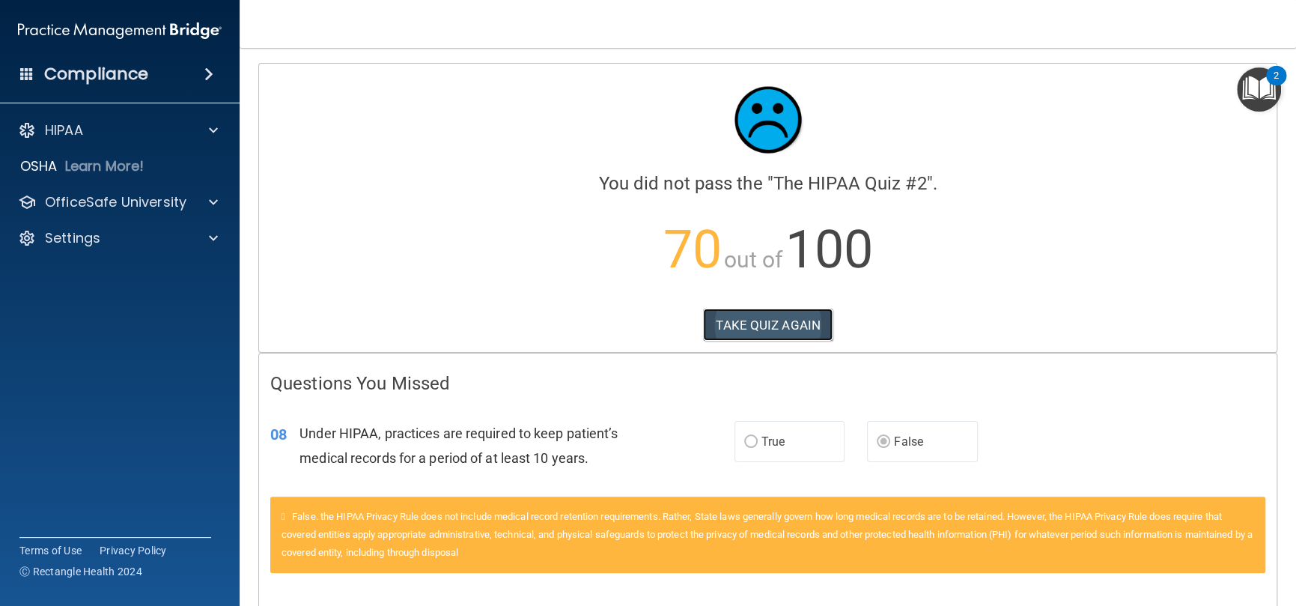
click at [782, 325] on button "TAKE QUIZ AGAIN" at bounding box center [768, 325] width 130 height 33
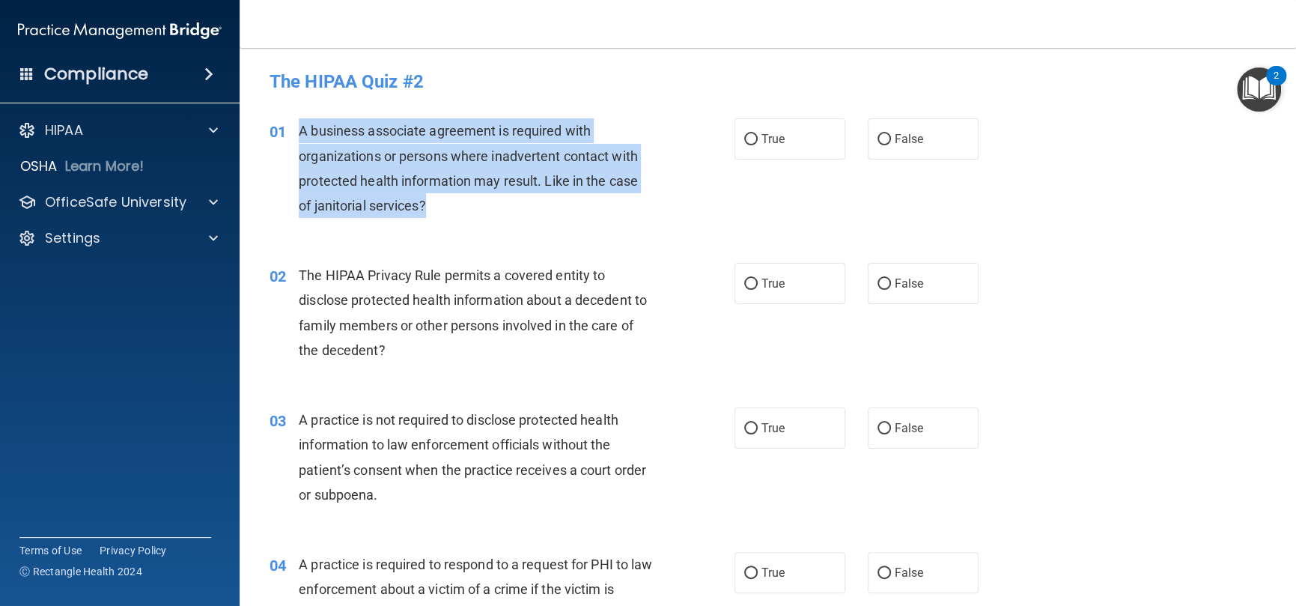
drag, startPoint x: 445, startPoint y: 198, endPoint x: 292, endPoint y: 135, distance: 165.2
click at [292, 135] on div "01 A business associate agreement is required with organizations or persons whe…" at bounding box center [502, 171] width 510 height 107
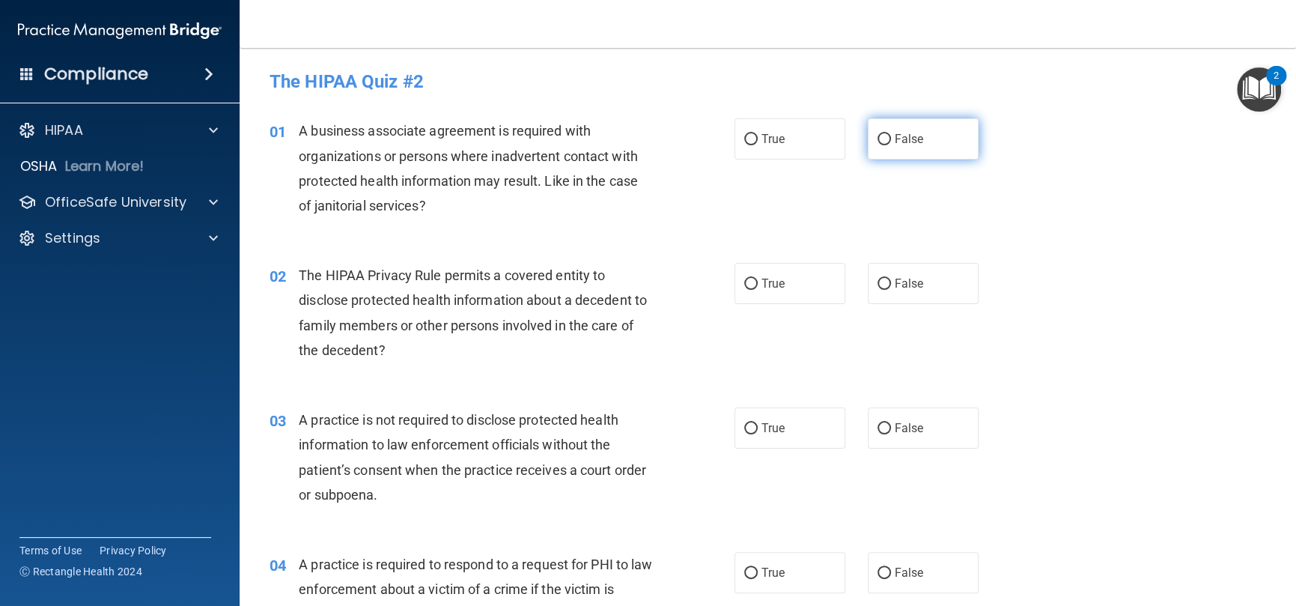
click at [916, 154] on label "False" at bounding box center [923, 138] width 111 height 41
click at [891, 145] on input "False" at bounding box center [884, 139] width 13 height 11
radio input "true"
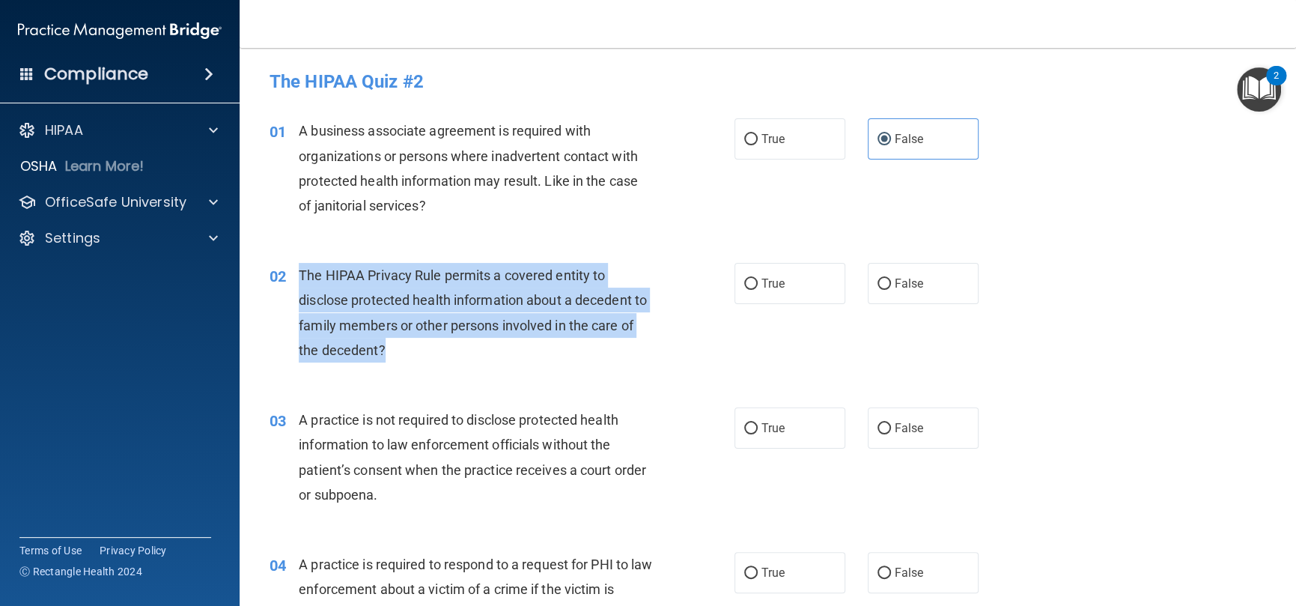
drag, startPoint x: 410, startPoint y: 349, endPoint x: 282, endPoint y: 287, distance: 141.7
click at [282, 287] on div "02 The HIPAA Privacy Rule permits a covered entity to disclose protected health…" at bounding box center [502, 316] width 510 height 107
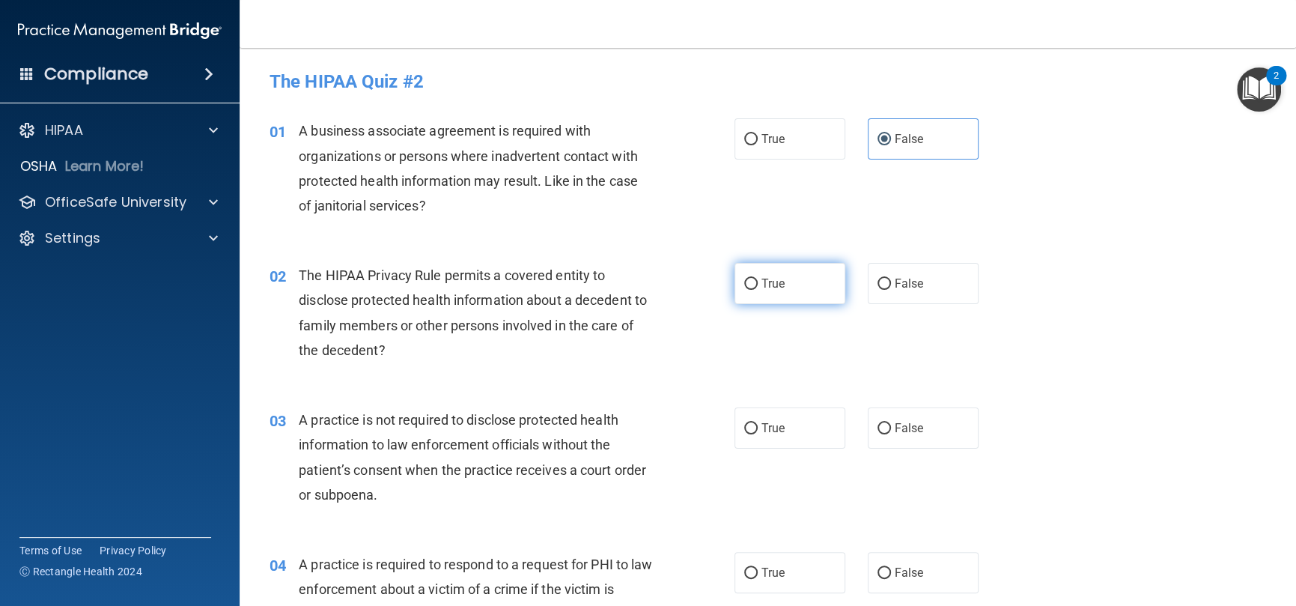
drag, startPoint x: 788, startPoint y: 283, endPoint x: 783, endPoint y: 290, distance: 8.5
click at [787, 283] on label "True" at bounding box center [790, 283] width 111 height 41
click at [758, 283] on input "True" at bounding box center [750, 284] width 13 height 11
radio input "true"
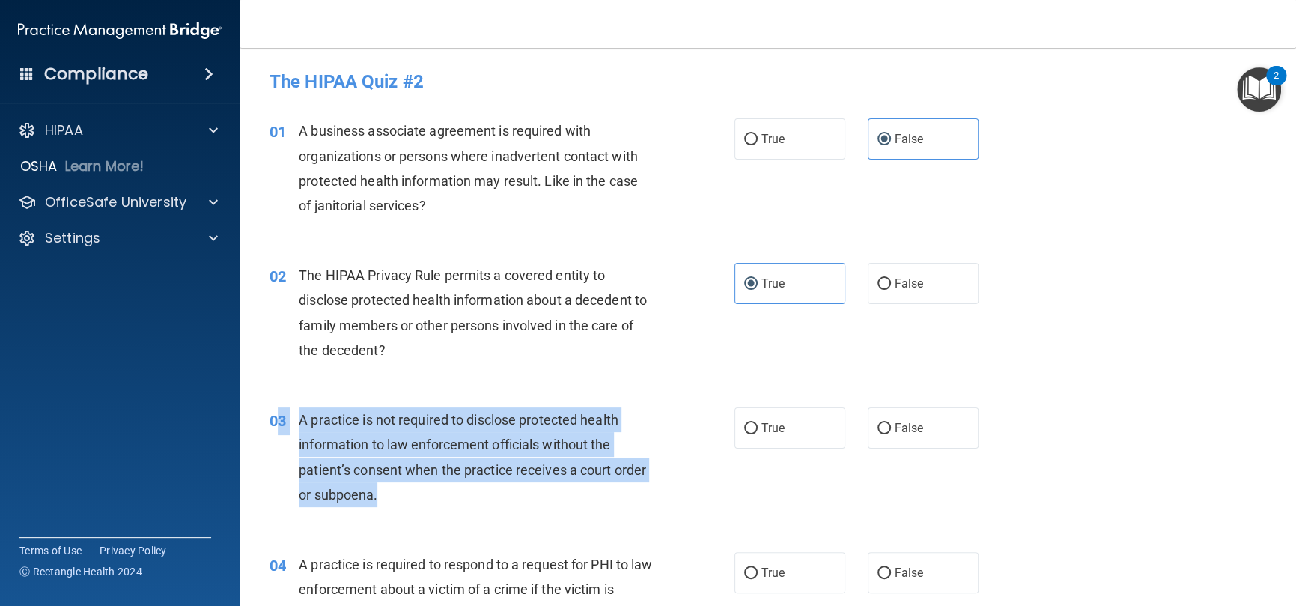
drag, startPoint x: 392, startPoint y: 499, endPoint x: 281, endPoint y: 425, distance: 133.3
click at [281, 425] on div "03 A practice is not required to disclose protected health information to law e…" at bounding box center [502, 460] width 510 height 107
click at [388, 494] on div "A practice is not required to disclose protected health information to law enfo…" at bounding box center [481, 457] width 365 height 100
drag, startPoint x: 393, startPoint y: 505, endPoint x: 301, endPoint y: 422, distance: 124.1
click at [300, 423] on div "A practice is not required to disclose protected health information to law enfo…" at bounding box center [481, 457] width 365 height 100
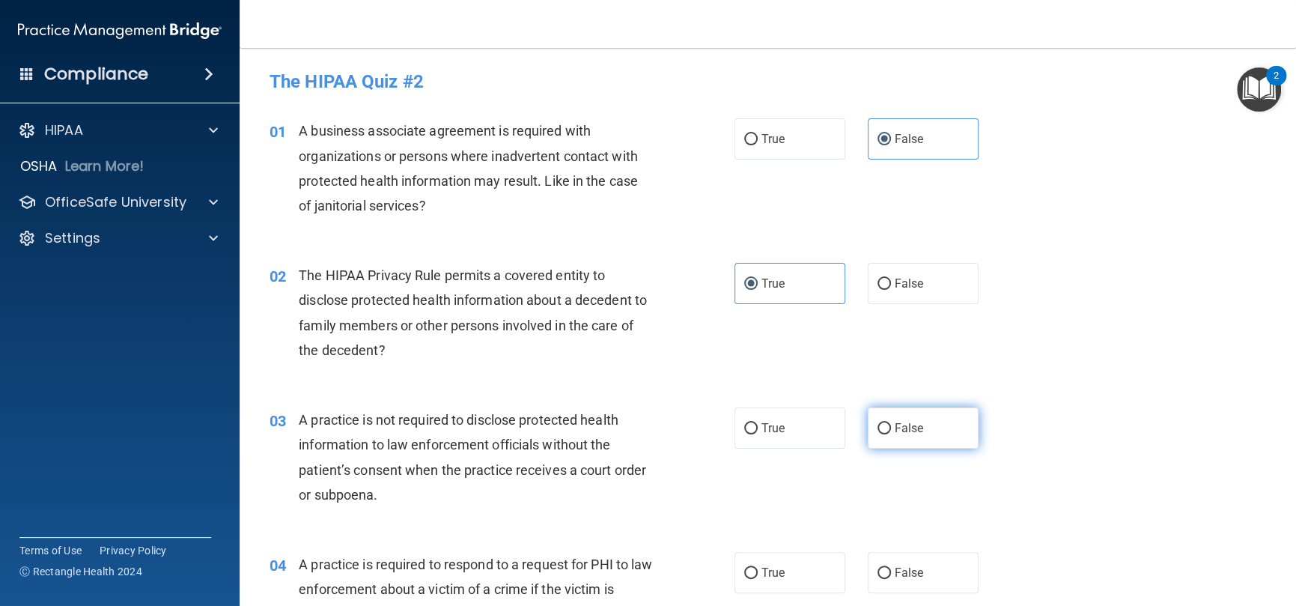
click at [886, 428] on label "False" at bounding box center [923, 427] width 111 height 41
click at [886, 428] on input "False" at bounding box center [884, 428] width 13 height 11
radio input "true"
click at [699, 379] on div "02 The HIPAA Privacy Rule permits a covered entity to disclose protected health…" at bounding box center [767, 316] width 1019 height 145
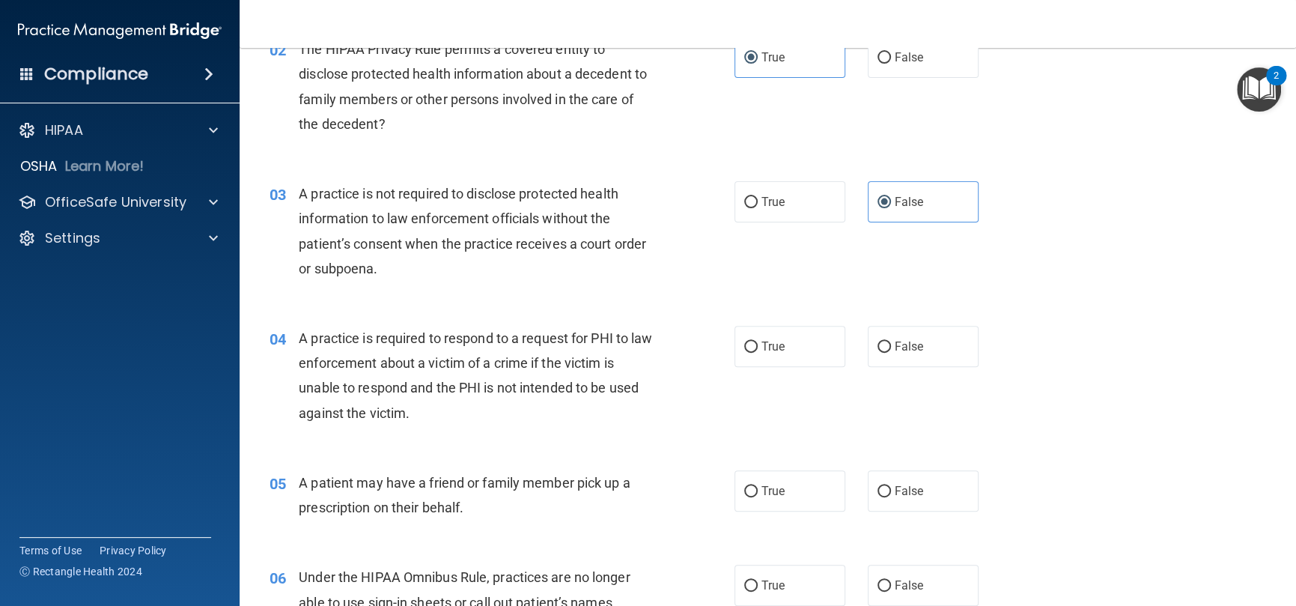
scroll to position [374, 0]
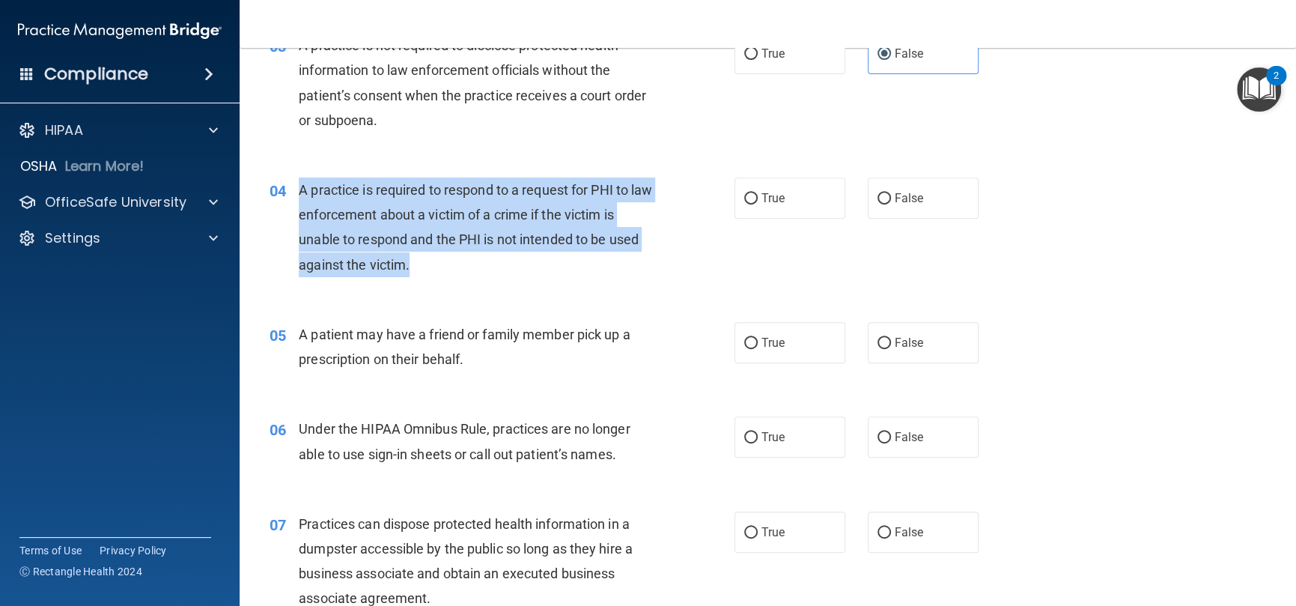
drag, startPoint x: 409, startPoint y: 258, endPoint x: 300, endPoint y: 194, distance: 126.5
click at [300, 194] on div "A practice is required to respond to a request for PHI to law enforcement about…" at bounding box center [481, 227] width 365 height 100
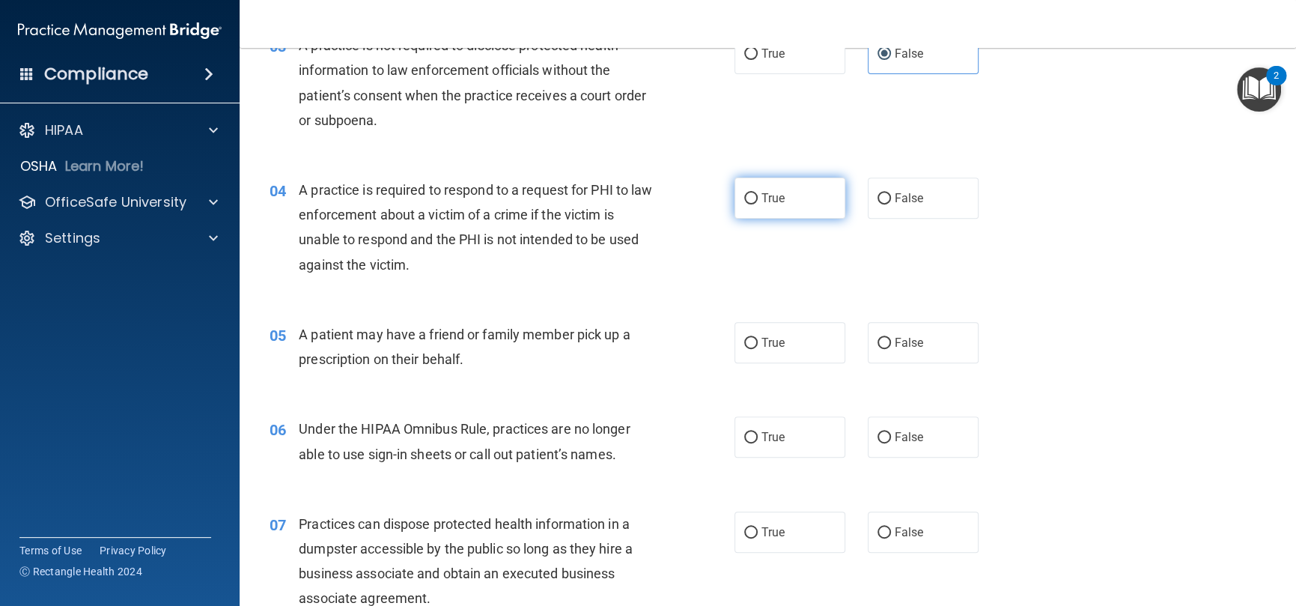
click at [751, 197] on label "True" at bounding box center [790, 197] width 111 height 41
click at [751, 197] on input "True" at bounding box center [750, 198] width 13 height 11
radio input "true"
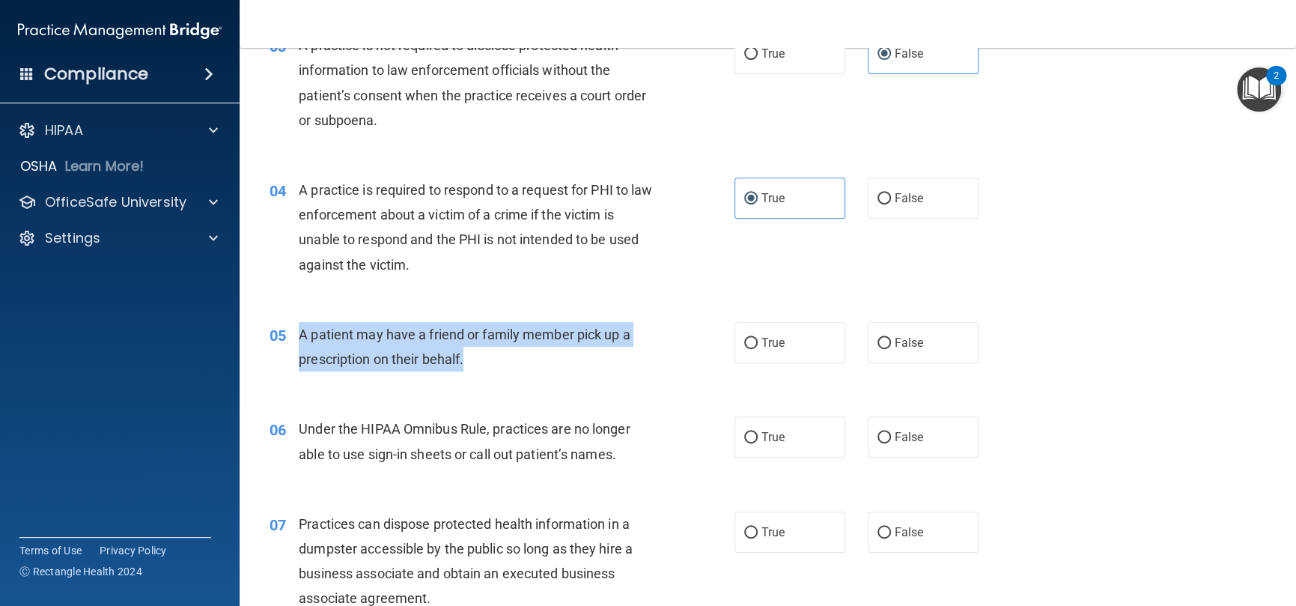
drag, startPoint x: 457, startPoint y: 351, endPoint x: 297, endPoint y: 329, distance: 161.0
click at [297, 329] on div "05 A patient may have a friend or family member pick up a prescription on their…" at bounding box center [502, 350] width 510 height 57
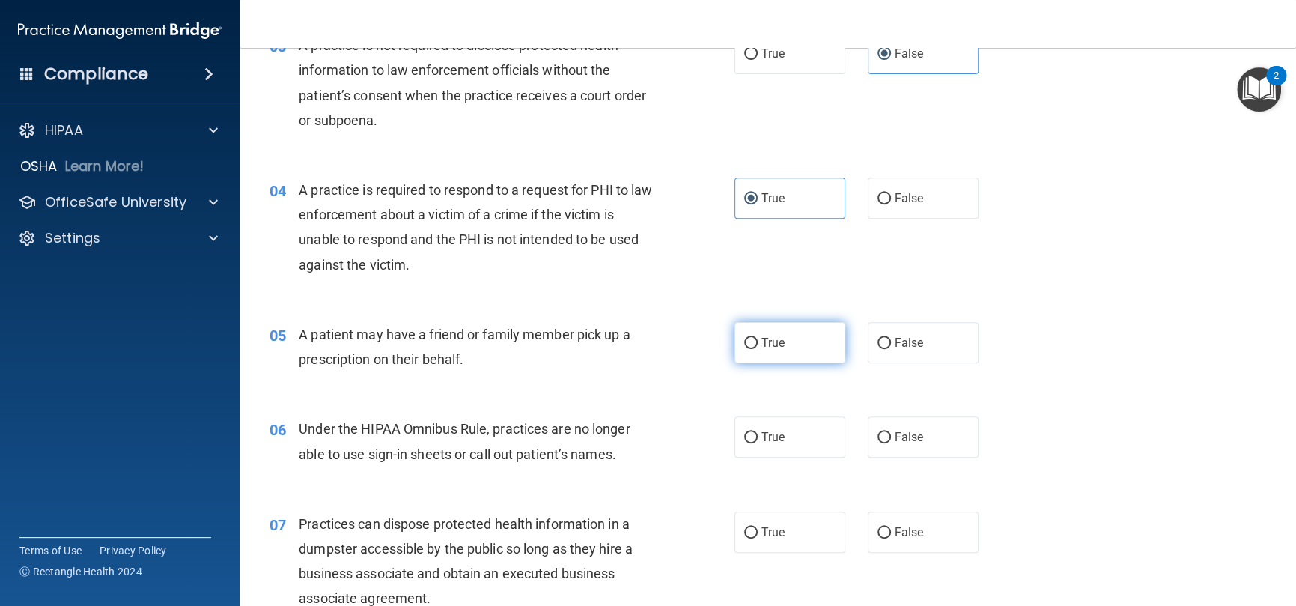
click at [783, 351] on label "True" at bounding box center [790, 342] width 111 height 41
click at [758, 349] on input "True" at bounding box center [750, 343] width 13 height 11
radio input "true"
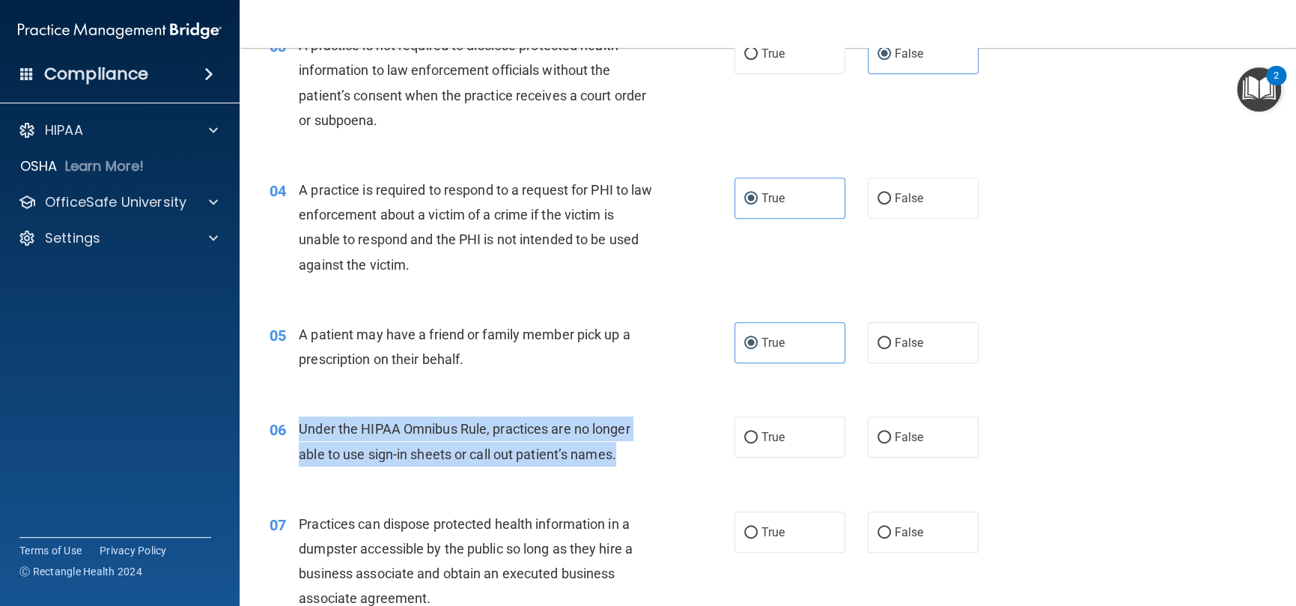
drag, startPoint x: 619, startPoint y: 456, endPoint x: 301, endPoint y: 425, distance: 319.7
click at [301, 425] on div "Under the HIPAA Omnibus Rule, practices are no longer able to use sign-in sheet…" at bounding box center [481, 440] width 365 height 49
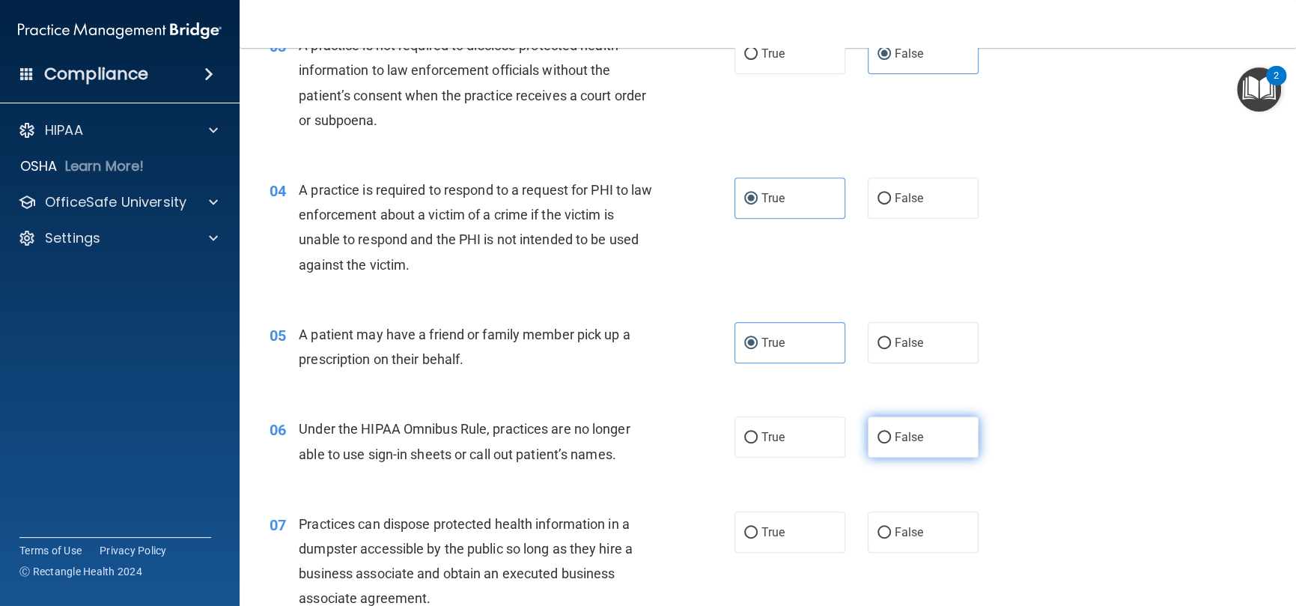
click at [895, 435] on span "False" at bounding box center [909, 437] width 29 height 14
click at [889, 435] on input "False" at bounding box center [884, 437] width 13 height 11
radio input "true"
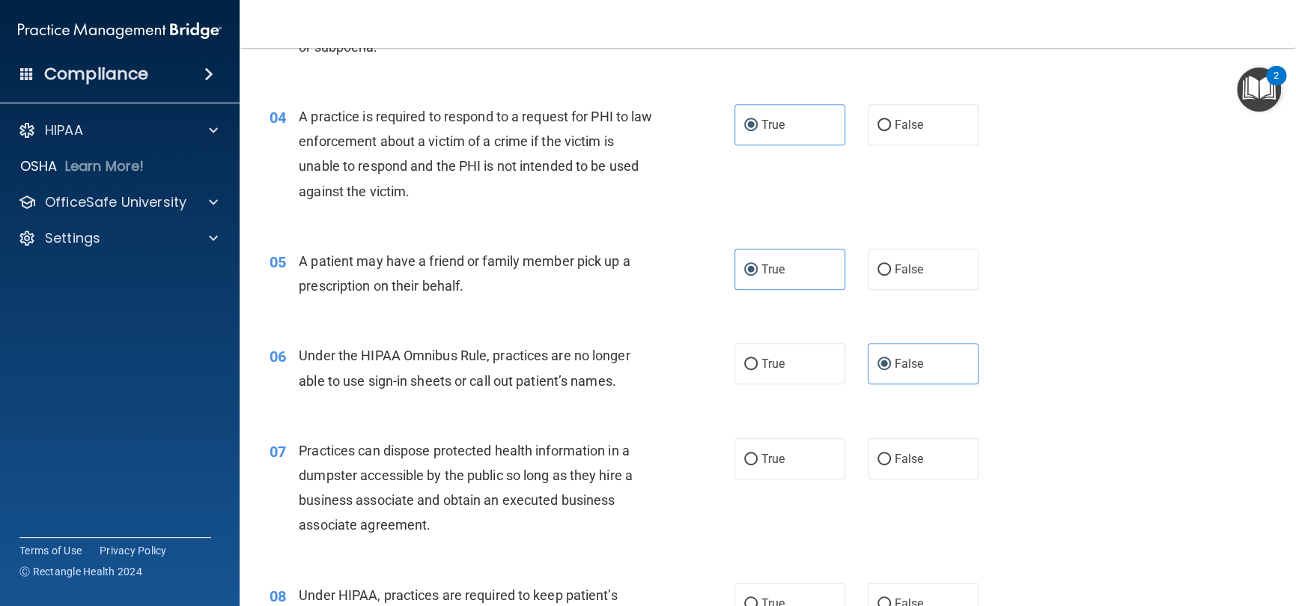
scroll to position [524, 0]
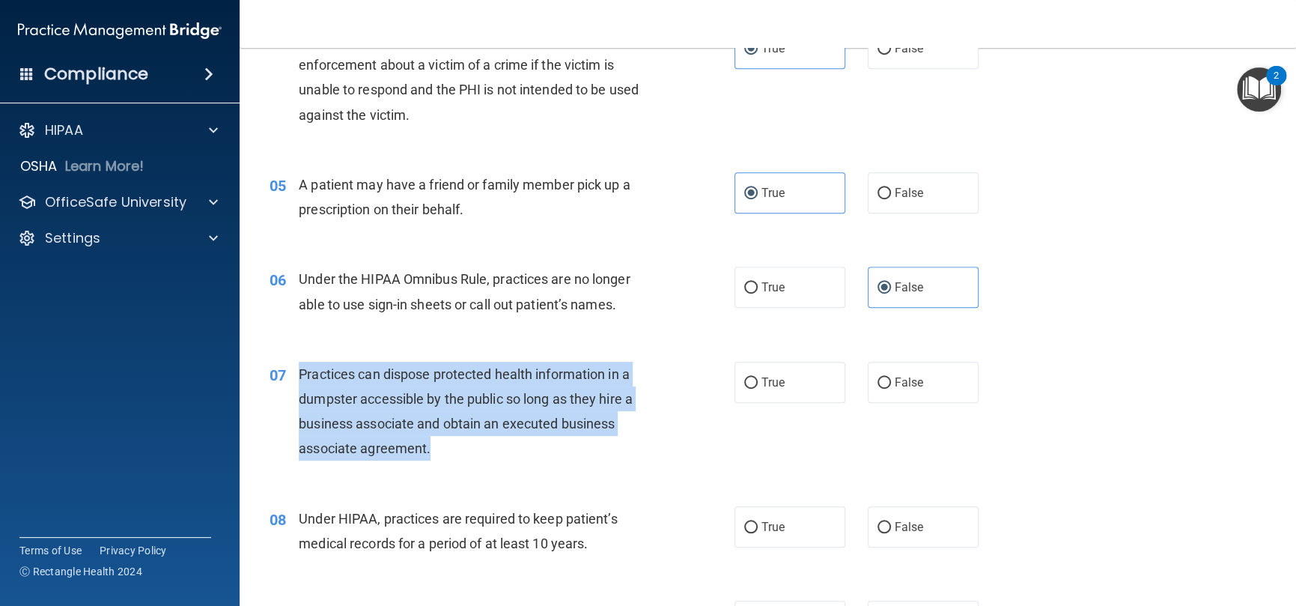
drag, startPoint x: 410, startPoint y: 440, endPoint x: 296, endPoint y: 380, distance: 129.3
click at [296, 380] on div "07 Practices can dispose protected health information in a dumpster accessible …" at bounding box center [502, 415] width 510 height 107
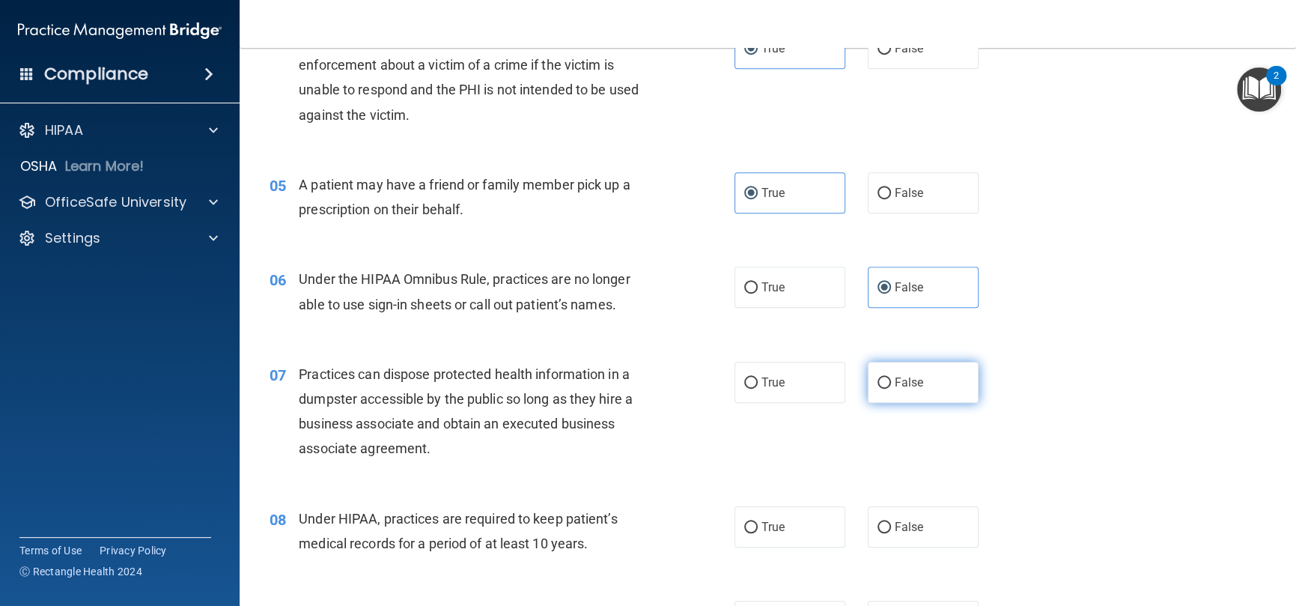
click at [895, 380] on span "False" at bounding box center [909, 382] width 29 height 14
click at [891, 380] on input "False" at bounding box center [884, 382] width 13 height 11
radio input "true"
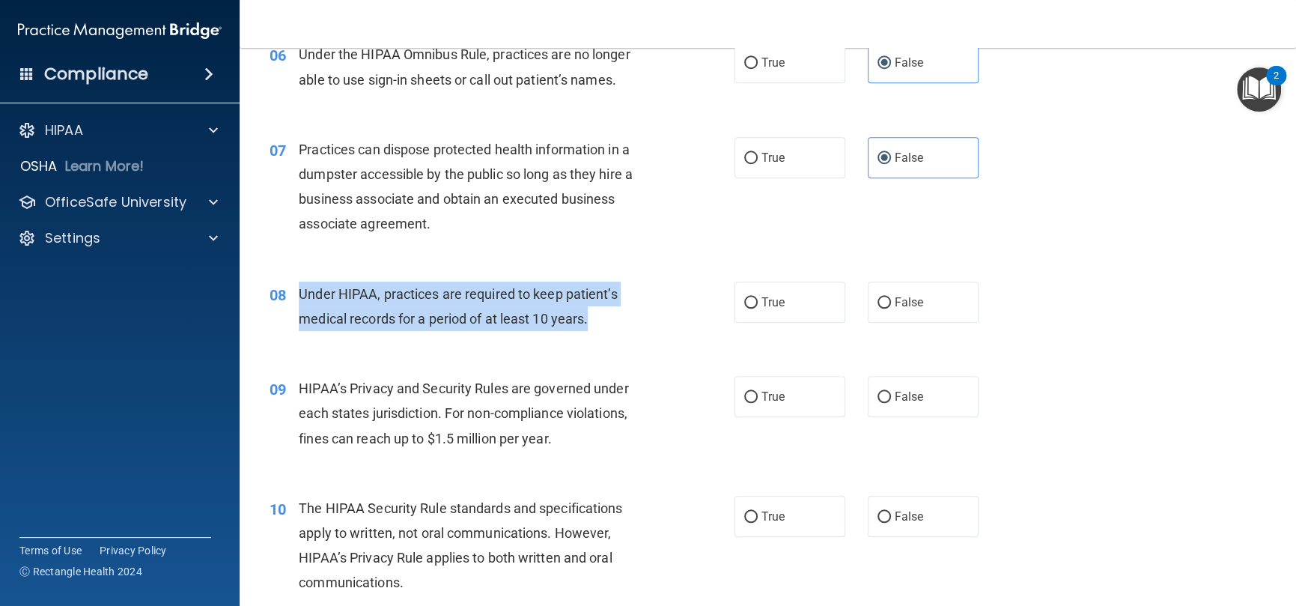
drag, startPoint x: 593, startPoint y: 317, endPoint x: 294, endPoint y: 294, distance: 300.5
click at [294, 294] on div "08 Under HIPAA, practices are required to keep patient’s medical records for a …" at bounding box center [502, 310] width 510 height 57
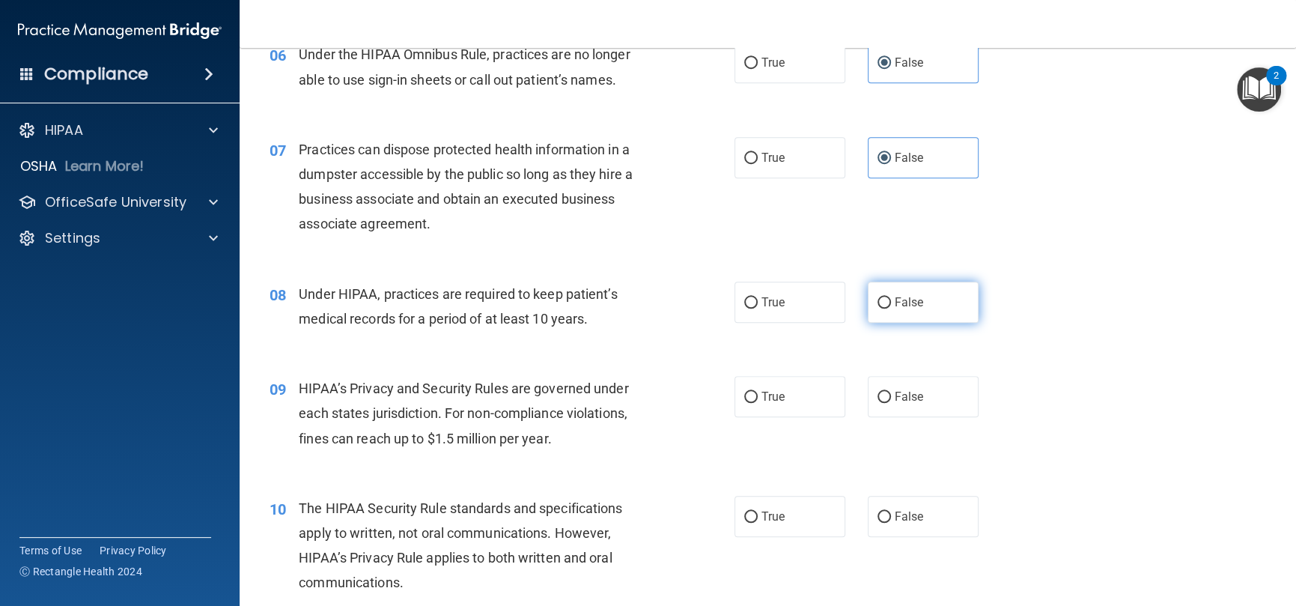
click at [884, 313] on label "False" at bounding box center [923, 302] width 111 height 41
click at [884, 309] on input "False" at bounding box center [884, 302] width 13 height 11
radio input "true"
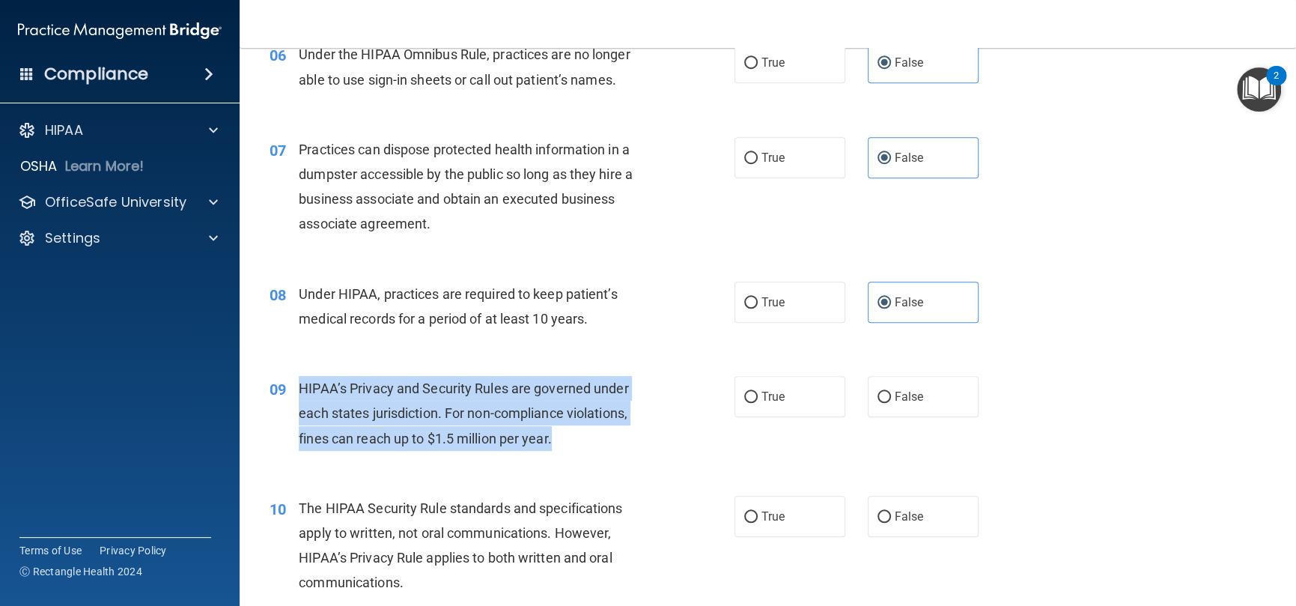
drag, startPoint x: 531, startPoint y: 434, endPoint x: 288, endPoint y: 384, distance: 247.6
click at [288, 384] on div "09 HIPAA’s Privacy and Security Rules are governed under each states jurisdicti…" at bounding box center [502, 417] width 510 height 82
click at [606, 447] on div "HIPAA’s Privacy and Security Rules are governed under each states jurisdiction.…" at bounding box center [481, 413] width 365 height 75
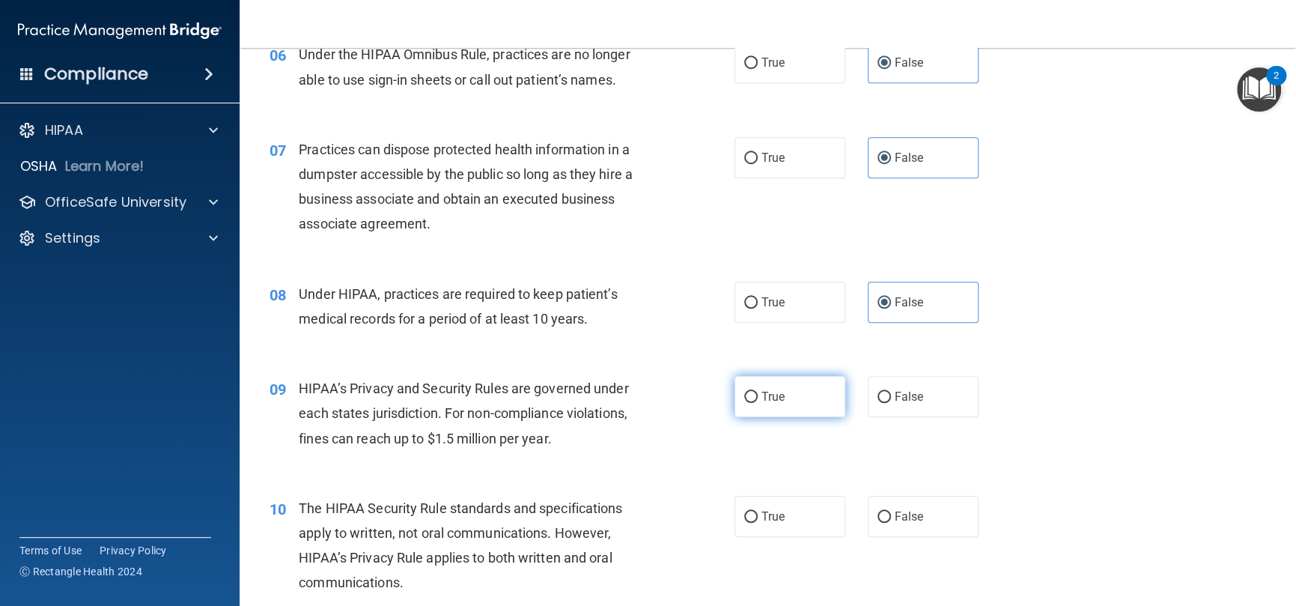
click at [783, 401] on label "True" at bounding box center [790, 396] width 111 height 41
click at [758, 401] on input "True" at bounding box center [750, 397] width 13 height 11
radio input "true"
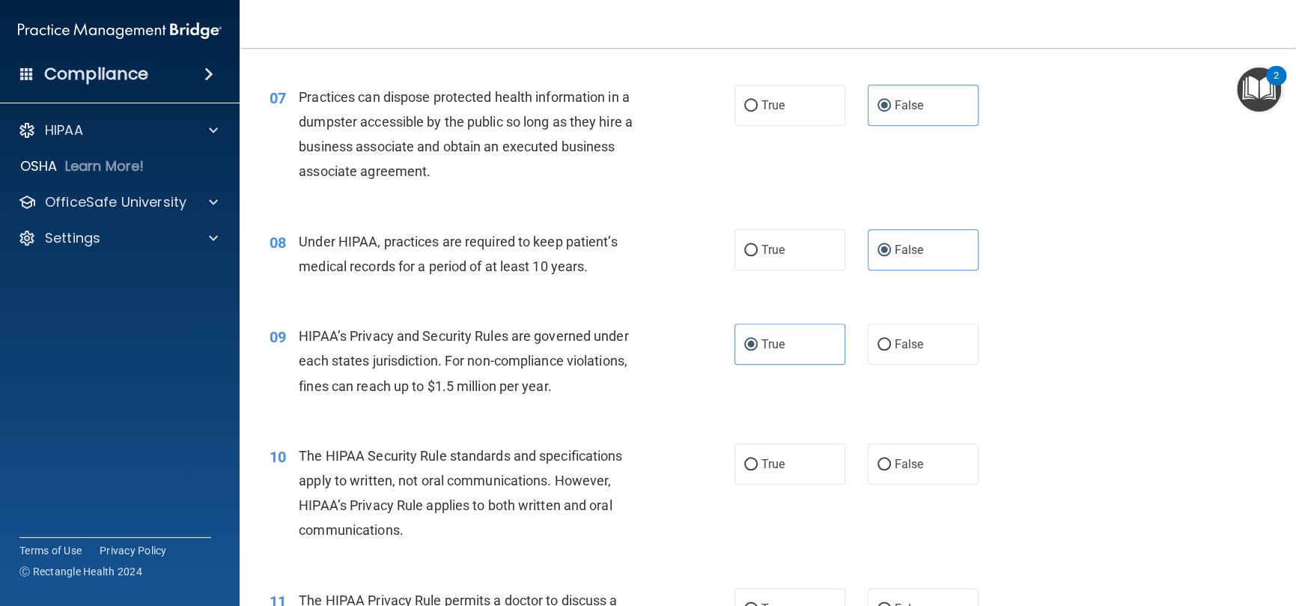
scroll to position [899, 0]
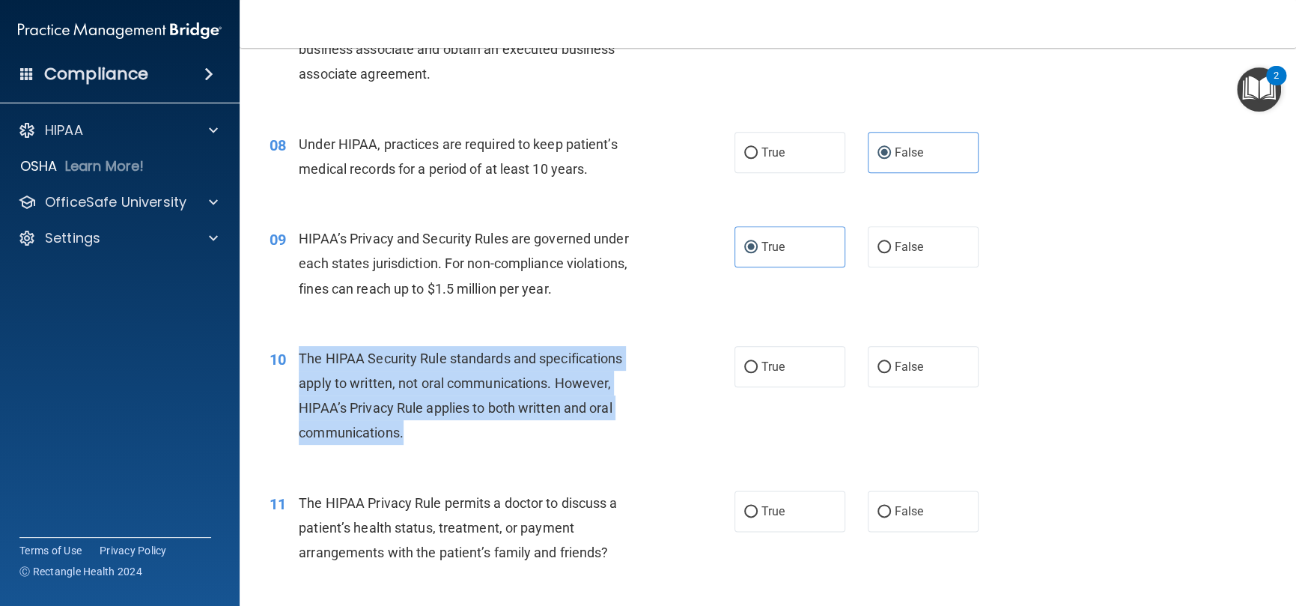
drag, startPoint x: 415, startPoint y: 431, endPoint x: 303, endPoint y: 365, distance: 130.2
click at [303, 365] on div "The HIPAA Security Rule standards and specifications apply to written, not oral…" at bounding box center [481, 396] width 365 height 100
click at [660, 415] on div "10 The HIPAA Security Rule standards and specifications apply to written, not o…" at bounding box center [502, 399] width 510 height 107
click at [434, 408] on span "The HIPAA Security Rule standards and specifications apply to written, not oral…" at bounding box center [460, 395] width 323 height 91
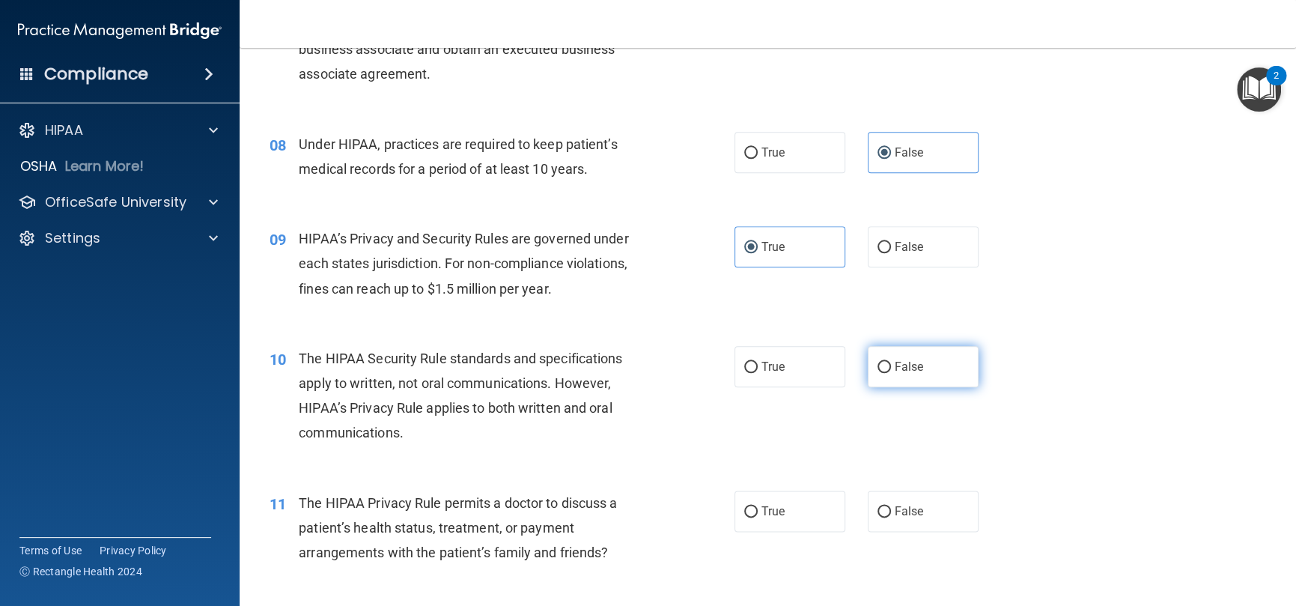
click at [890, 377] on label "False" at bounding box center [923, 366] width 111 height 41
click at [890, 373] on input "False" at bounding box center [884, 367] width 13 height 11
radio input "true"
click at [777, 363] on span "True" at bounding box center [773, 366] width 23 height 14
click at [758, 363] on input "True" at bounding box center [750, 367] width 13 height 11
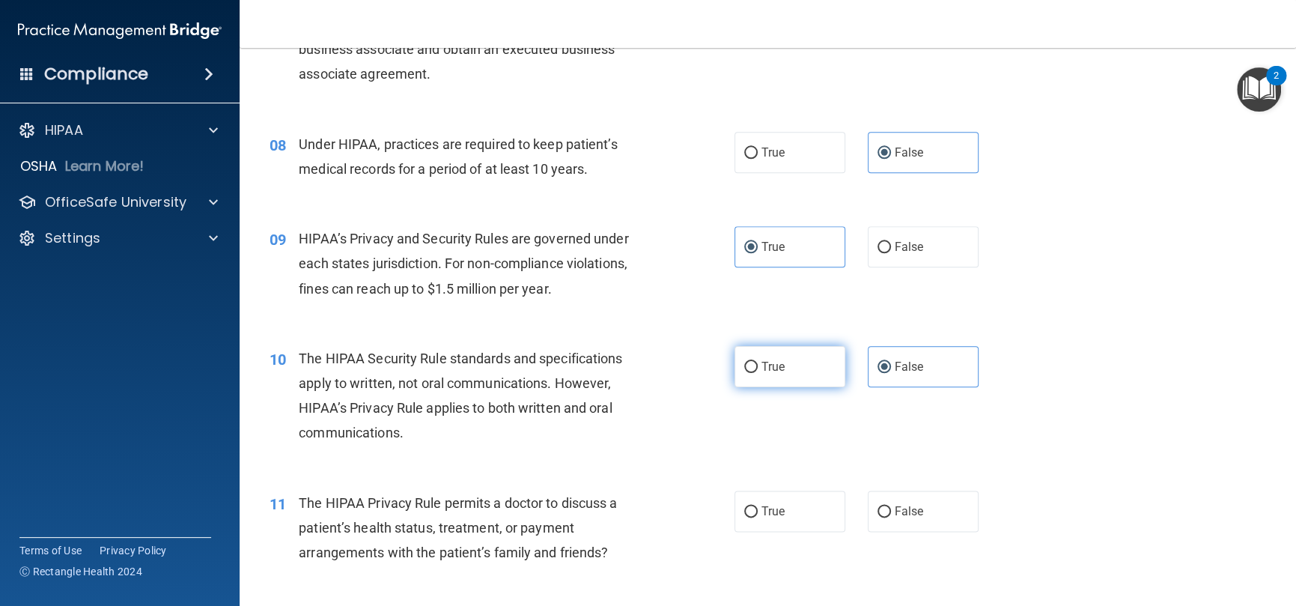
radio input "true"
radio input "false"
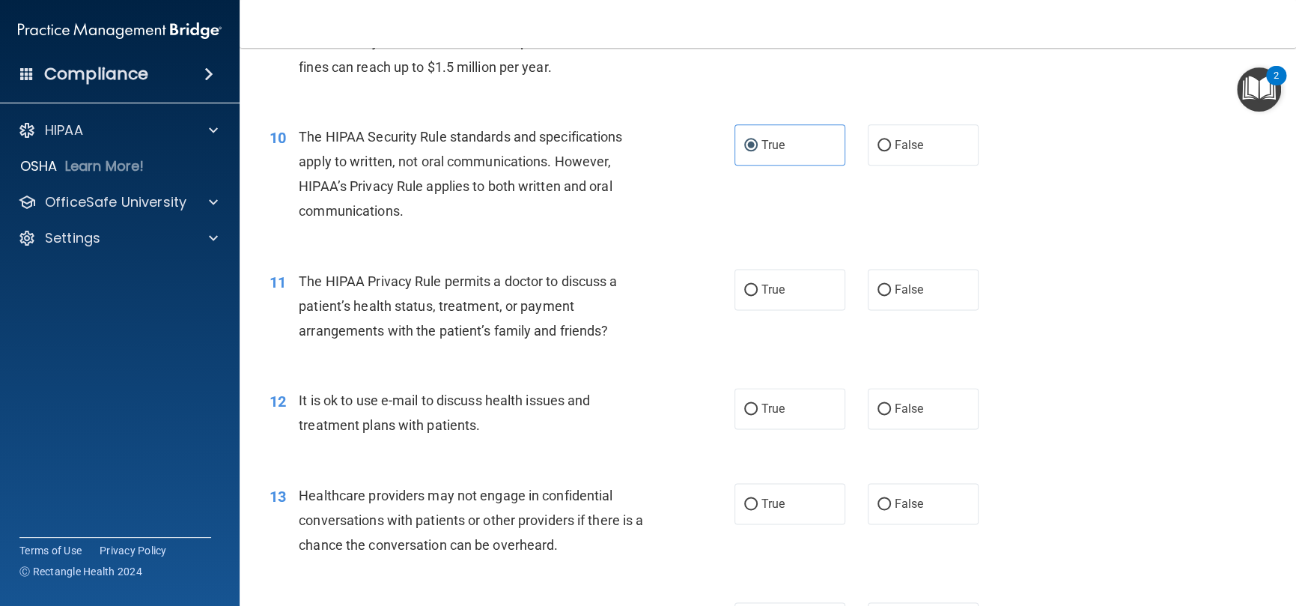
scroll to position [1123, 0]
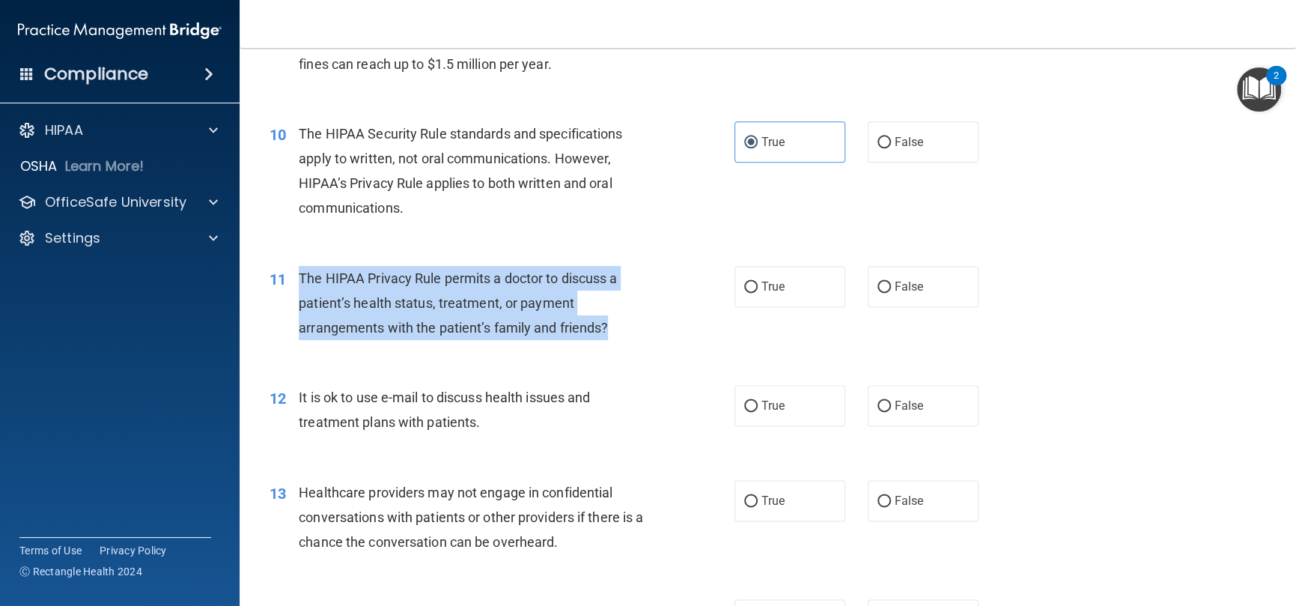
drag, startPoint x: 619, startPoint y: 338, endPoint x: 300, endPoint y: 275, distance: 325.9
click at [300, 275] on div "The HIPAA Privacy Rule permits a doctor to discuss a patient’s health status, t…" at bounding box center [481, 303] width 365 height 75
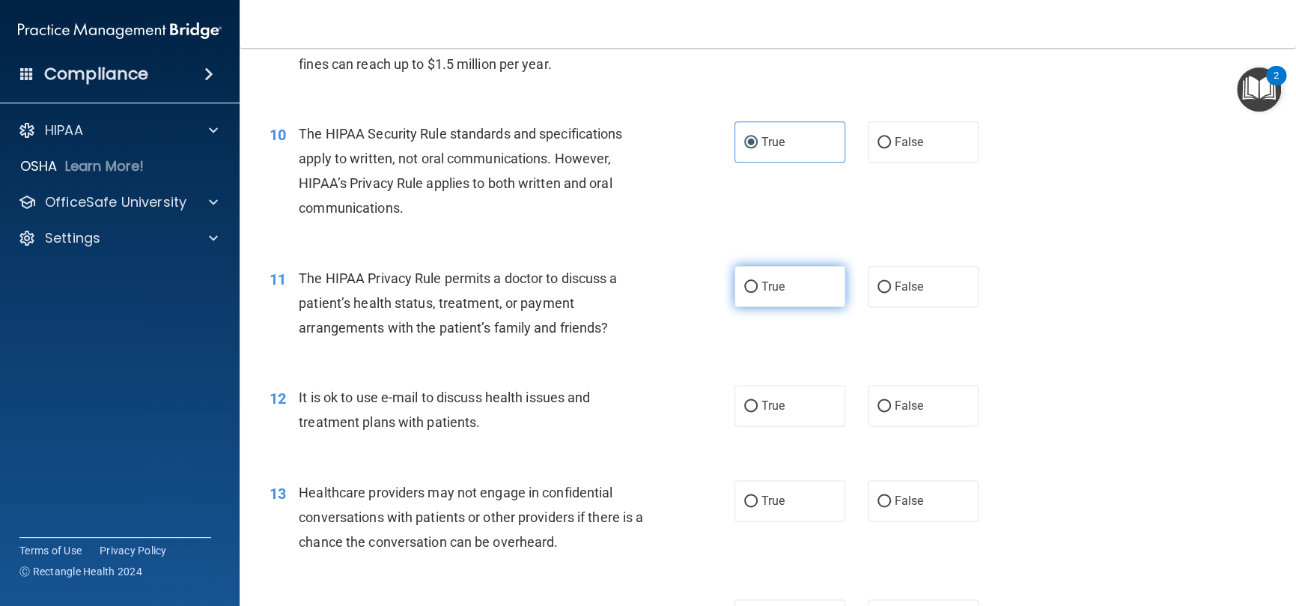
drag, startPoint x: 768, startPoint y: 294, endPoint x: 762, endPoint y: 300, distance: 8.5
click at [768, 294] on label "True" at bounding box center [790, 286] width 111 height 41
click at [758, 293] on input "True" at bounding box center [750, 287] width 13 height 11
radio input "true"
click at [484, 416] on div "It is ok to use e-mail to discuss health issues and treatment plans with patien…" at bounding box center [481, 409] width 365 height 49
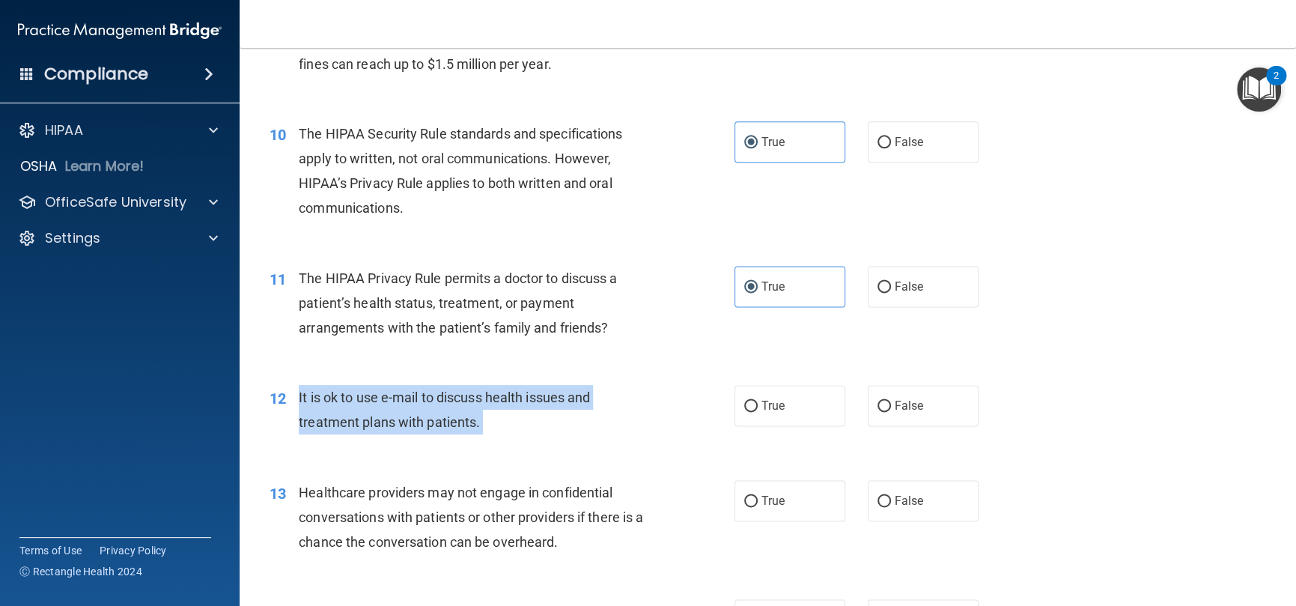
drag, startPoint x: 484, startPoint y: 416, endPoint x: 285, endPoint y: 388, distance: 200.5
click at [285, 388] on div "12 It is ok to use e-mail to discuss health issues and treatment plans with pat…" at bounding box center [502, 413] width 510 height 57
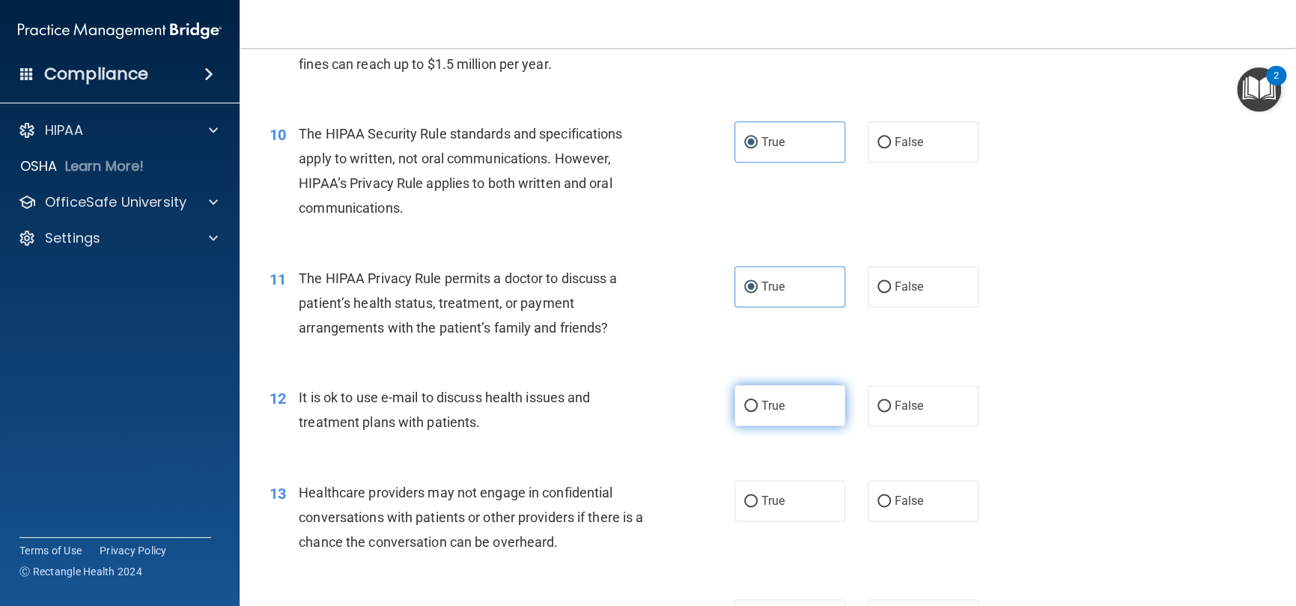
click at [766, 404] on span "True" at bounding box center [773, 405] width 23 height 14
click at [758, 404] on input "True" at bounding box center [750, 406] width 13 height 11
radio input "true"
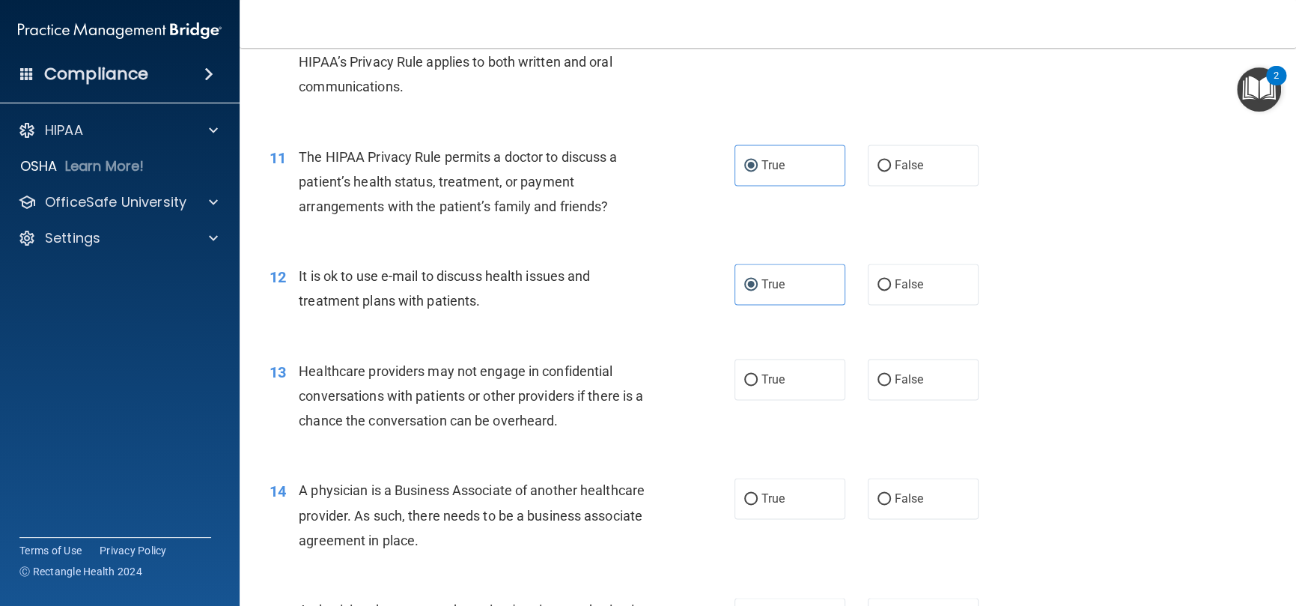
scroll to position [1348, 0]
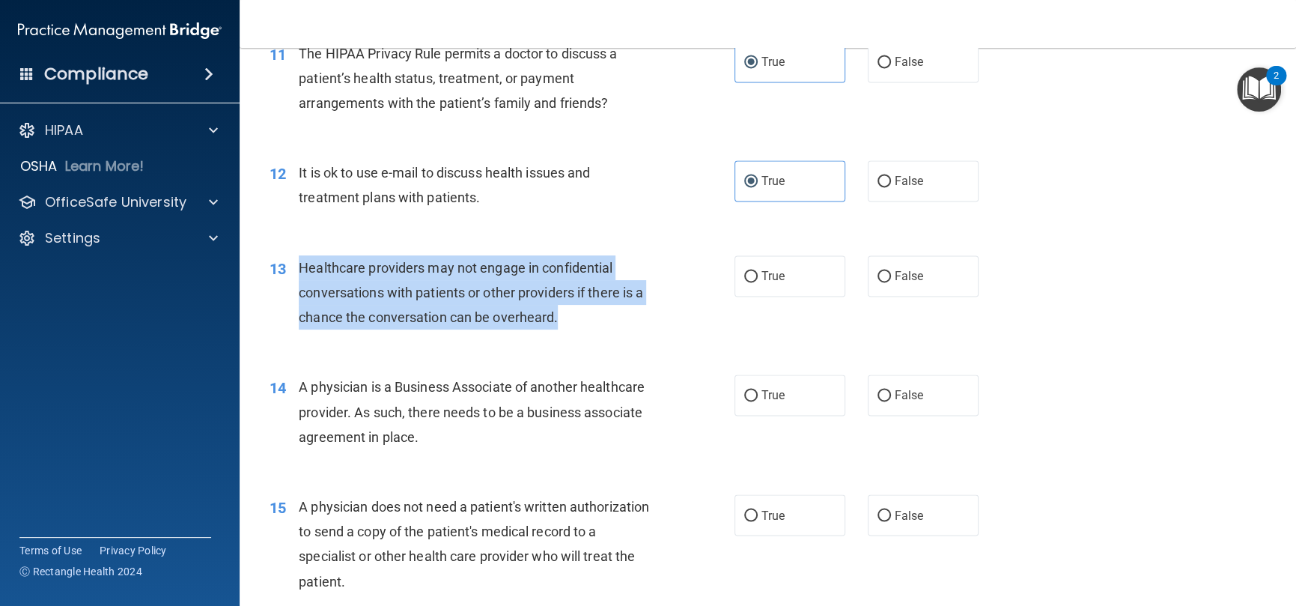
drag, startPoint x: 580, startPoint y: 328, endPoint x: 291, endPoint y: 257, distance: 297.7
click at [291, 257] on div "13 Healthcare providers may not engage in confidential conversations with patie…" at bounding box center [502, 296] width 510 height 82
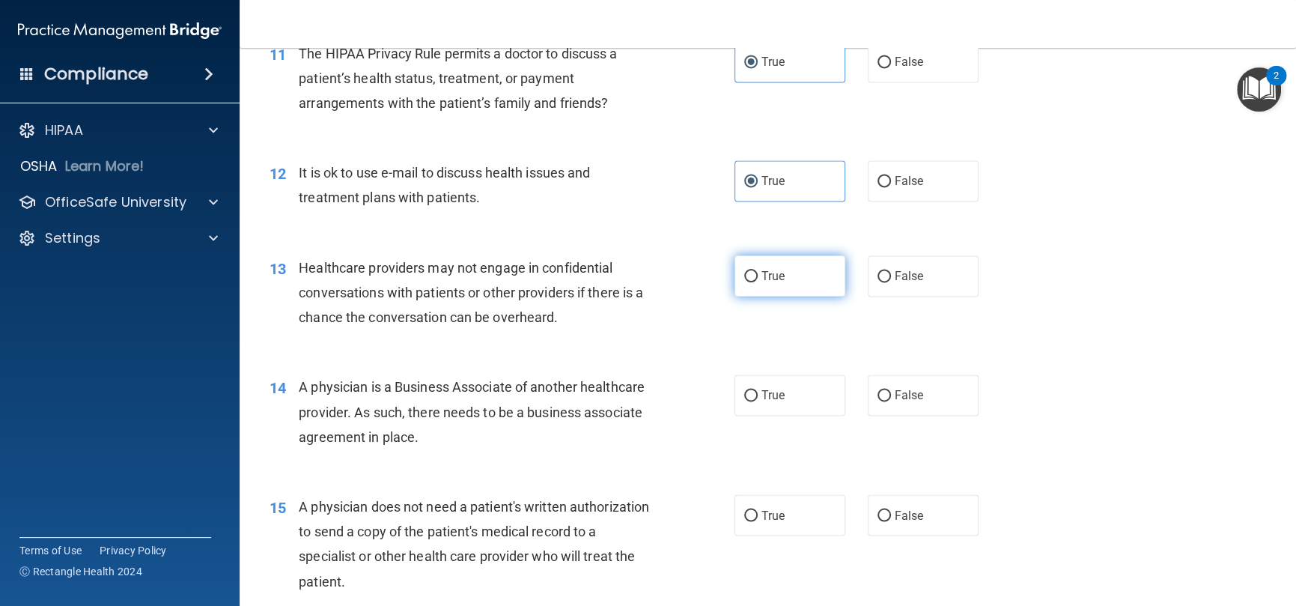
drag, startPoint x: 812, startPoint y: 271, endPoint x: 893, endPoint y: 194, distance: 111.8
click at [812, 273] on label "True" at bounding box center [790, 275] width 111 height 41
click at [758, 273] on input "True" at bounding box center [750, 276] width 13 height 11
radio input "true"
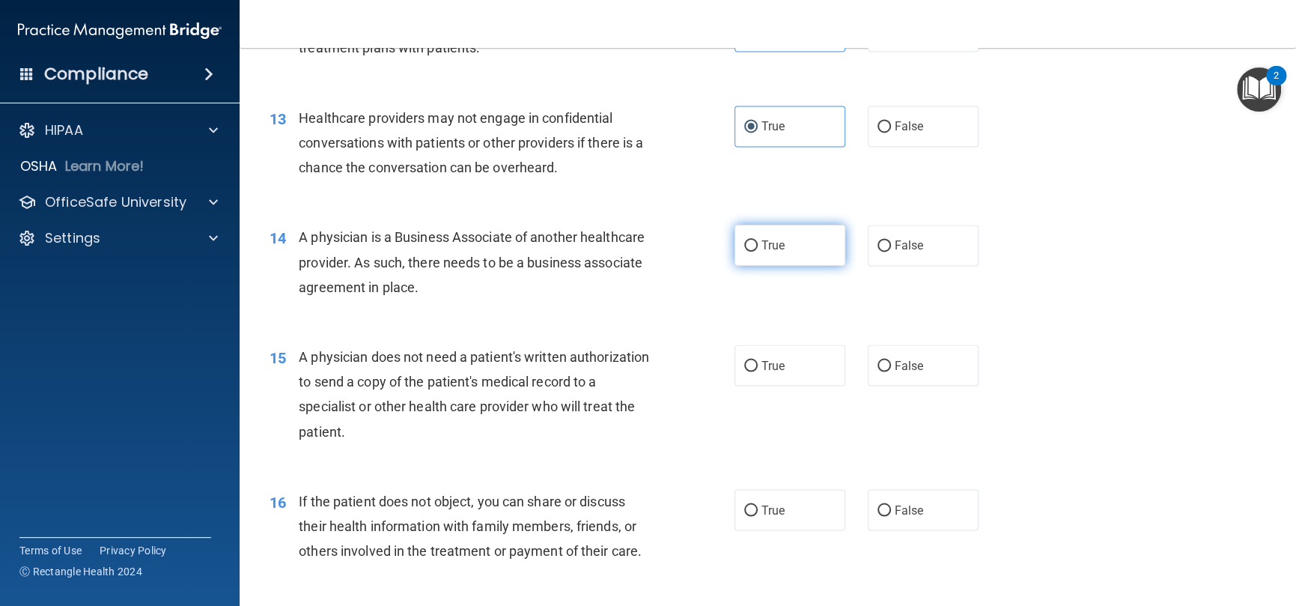
click at [770, 252] on span "True" at bounding box center [773, 245] width 23 height 14
click at [758, 252] on input "True" at bounding box center [750, 245] width 13 height 11
radio input "true"
drag, startPoint x: 420, startPoint y: 287, endPoint x: 300, endPoint y: 236, distance: 130.2
click at [300, 236] on div "A physician is a Business Associate of another healthcare provider. As such, th…" at bounding box center [481, 262] width 365 height 75
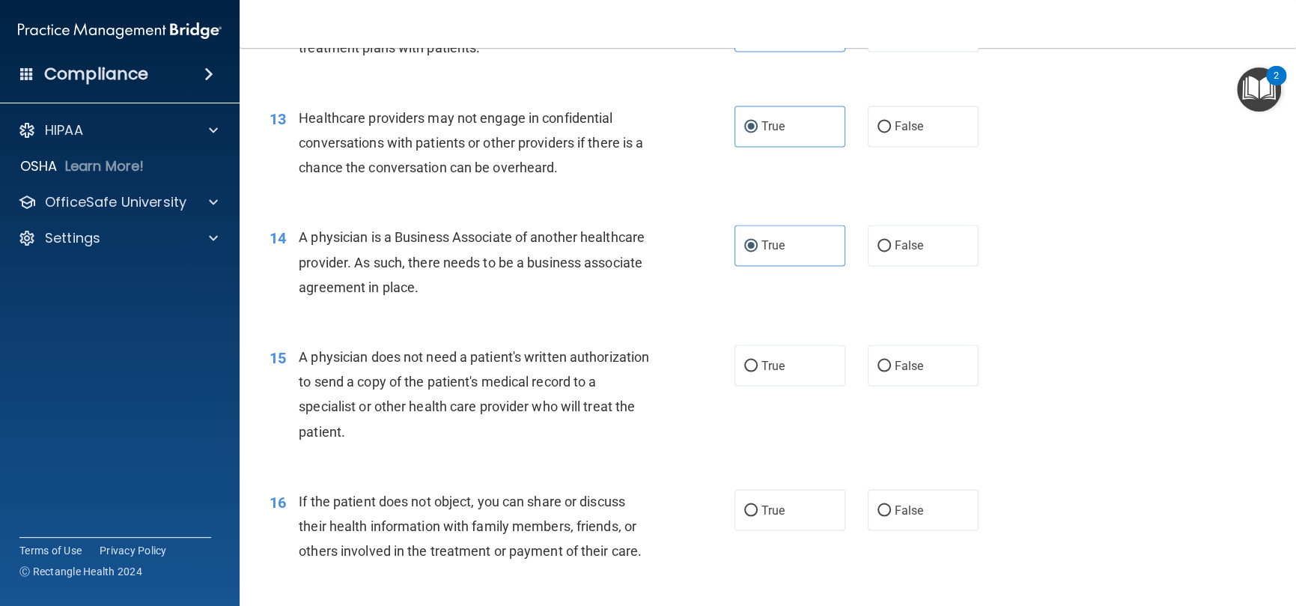
click at [500, 312] on div "14 A physician is a Business Associate of another healthcare provider. As such,…" at bounding box center [767, 266] width 1019 height 120
click at [895, 250] on span "False" at bounding box center [909, 245] width 29 height 14
click at [891, 250] on input "False" at bounding box center [884, 245] width 13 height 11
radio input "true"
radio input "false"
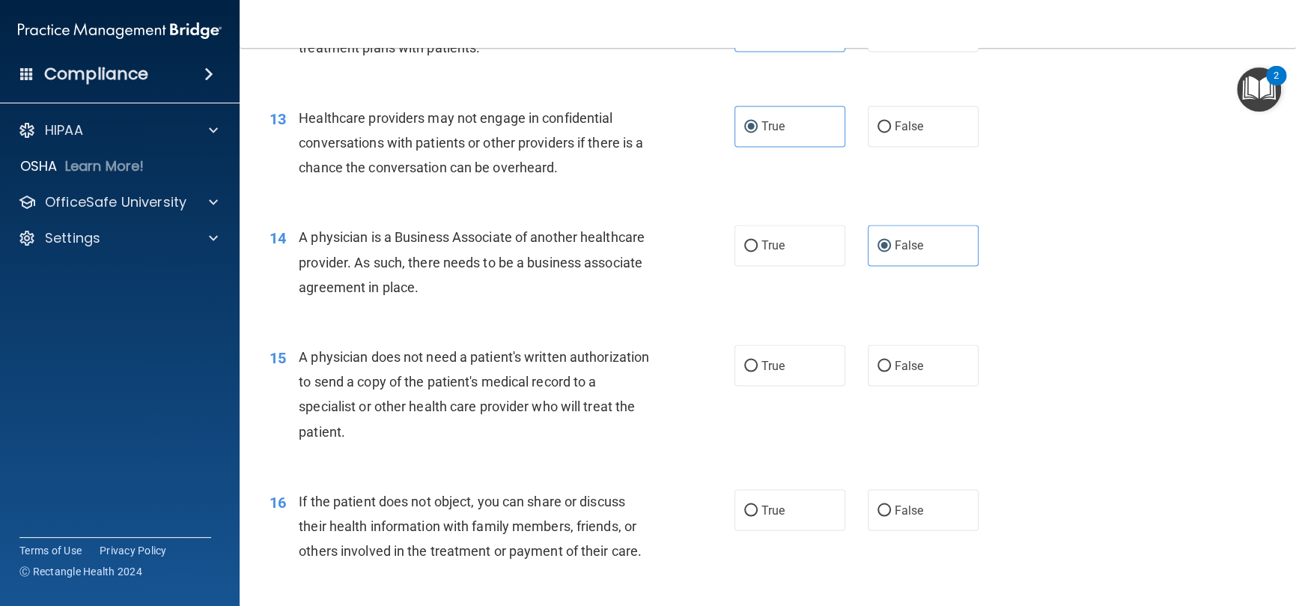
scroll to position [1722, 0]
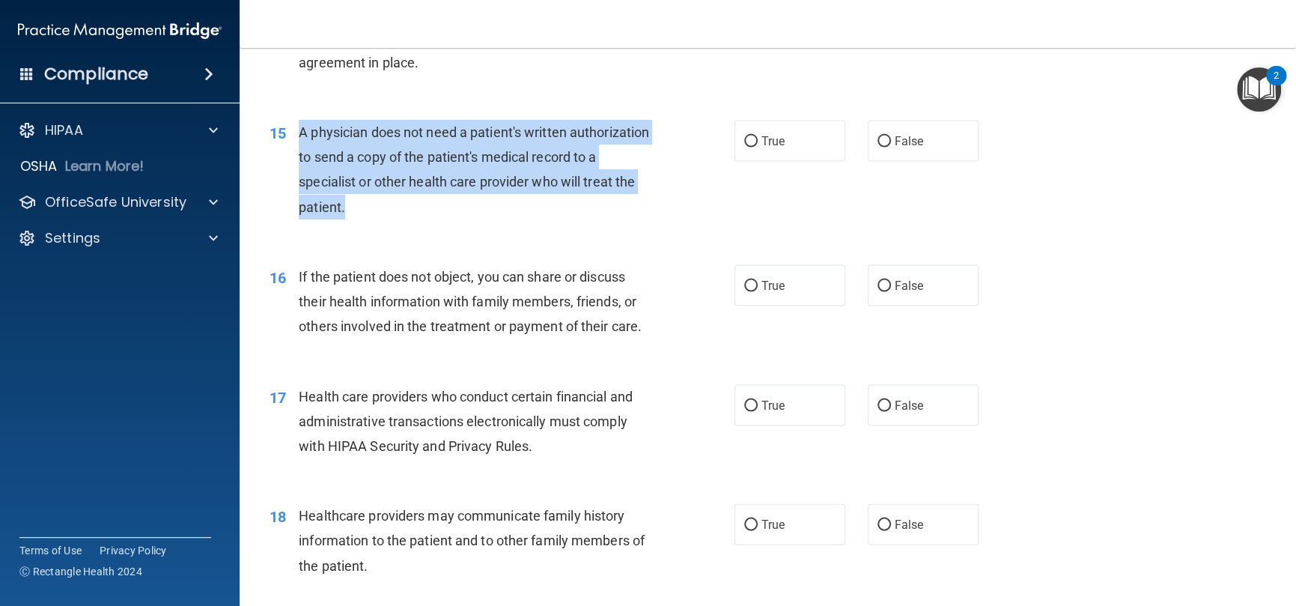
drag, startPoint x: 434, startPoint y: 206, endPoint x: 302, endPoint y: 130, distance: 152.3
click at [302, 130] on div "A physician does not need a patient's written authorization to send a copy of t…" at bounding box center [481, 170] width 365 height 100
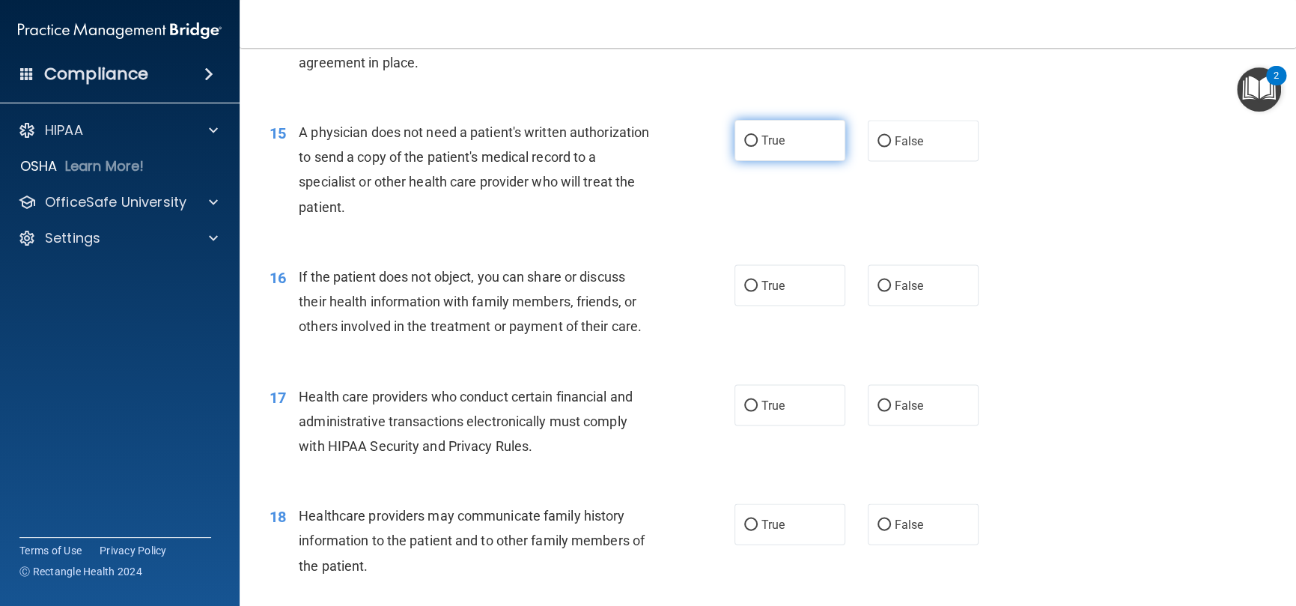
click at [780, 148] on label "True" at bounding box center [790, 140] width 111 height 41
click at [758, 147] on input "True" at bounding box center [750, 141] width 13 height 11
radio input "true"
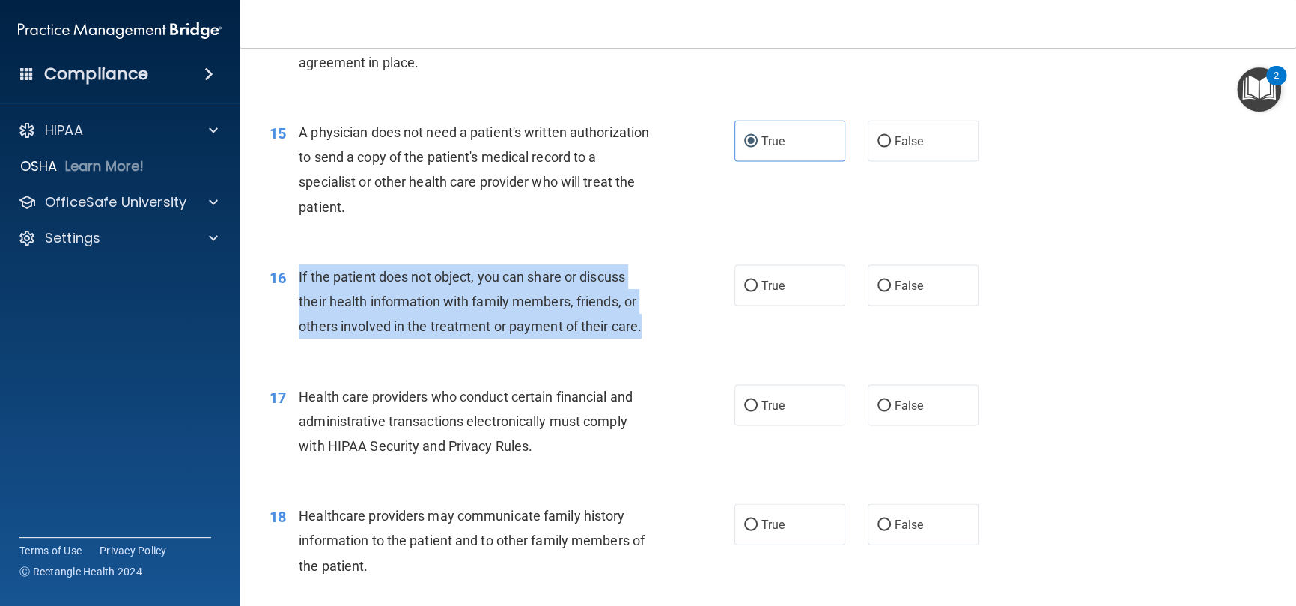
drag, startPoint x: 654, startPoint y: 331, endPoint x: 291, endPoint y: 270, distance: 369.1
click at [291, 270] on div "16 If the patient does not object, you can share or discuss their health inform…" at bounding box center [502, 305] width 510 height 82
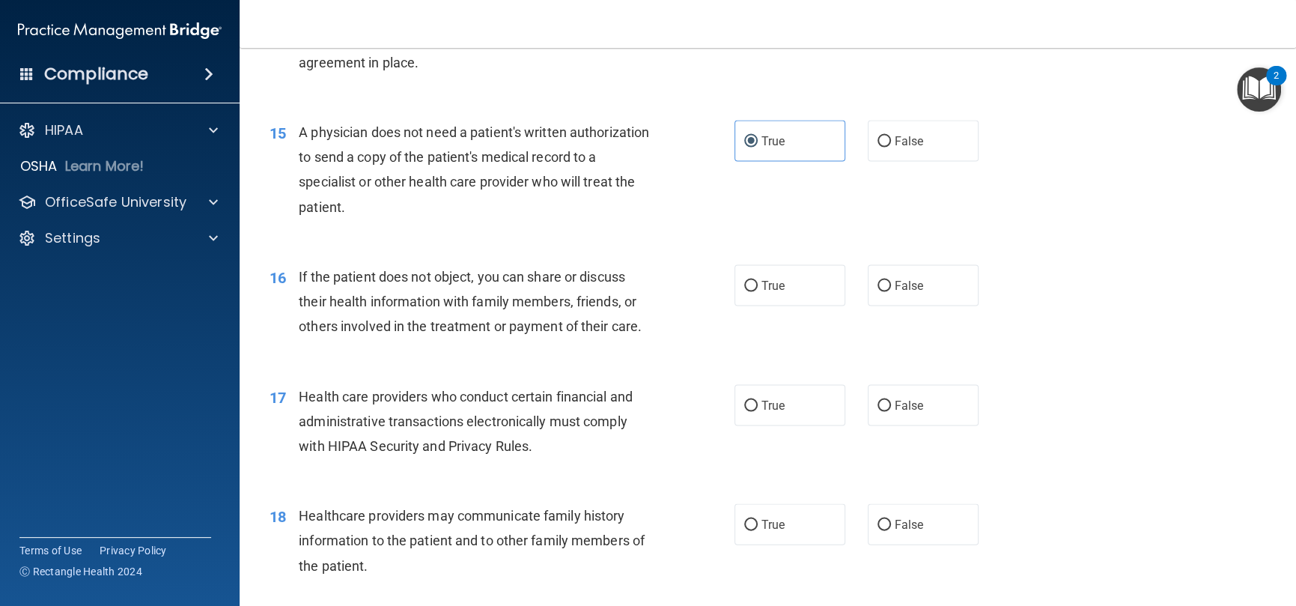
click at [580, 259] on div "16 If the patient does not object, you can share or discuss their health inform…" at bounding box center [767, 306] width 1019 height 120
click at [777, 285] on span "True" at bounding box center [773, 285] width 23 height 14
click at [758, 285] on input "True" at bounding box center [750, 285] width 13 height 11
radio input "true"
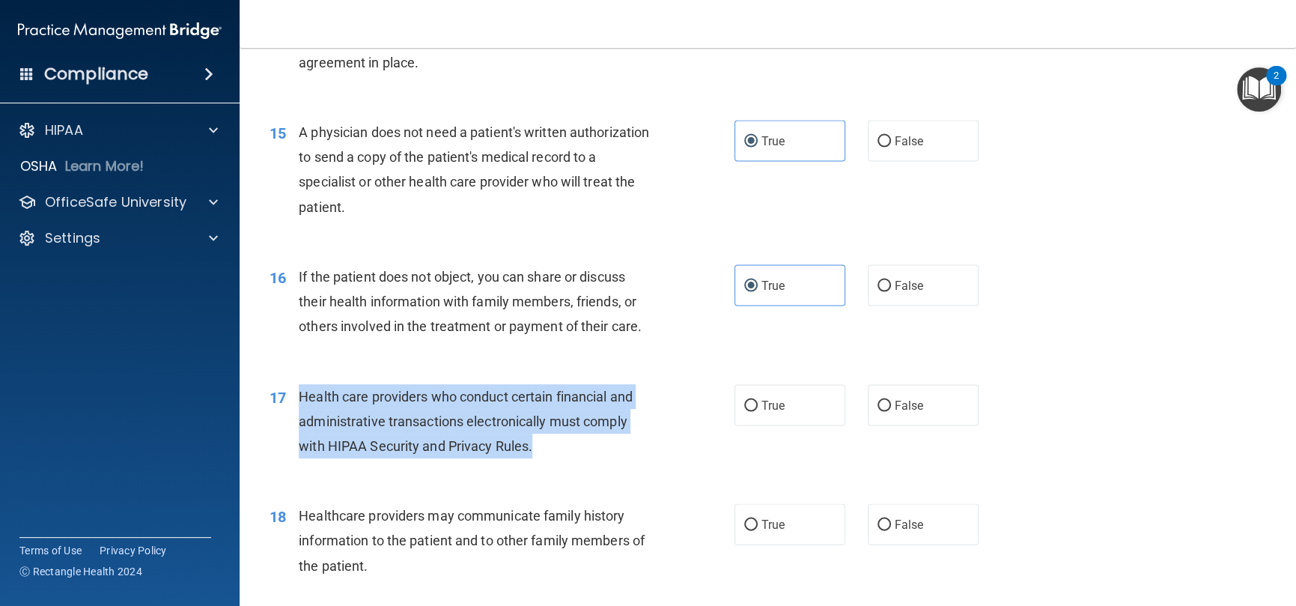
drag, startPoint x: 553, startPoint y: 446, endPoint x: 285, endPoint y: 392, distance: 273.3
click at [285, 392] on div "17 Health care providers who conduct certain financial and administrative trans…" at bounding box center [502, 425] width 510 height 82
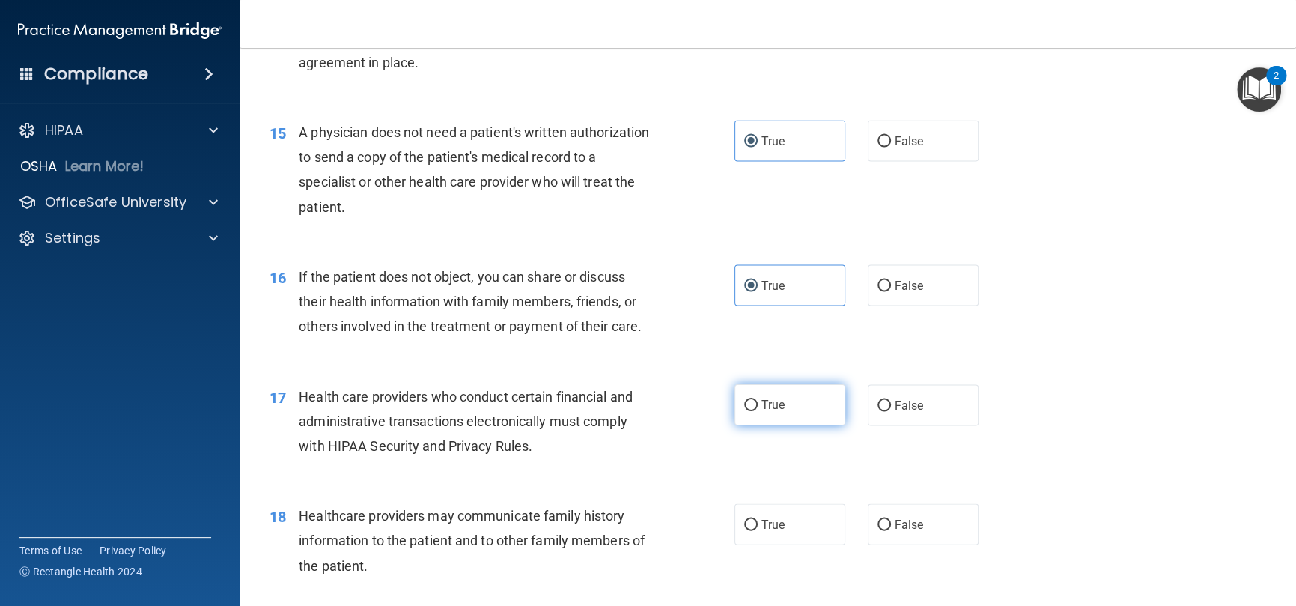
click at [756, 412] on label "True" at bounding box center [790, 404] width 111 height 41
click at [756, 411] on input "True" at bounding box center [750, 405] width 13 height 11
radio input "true"
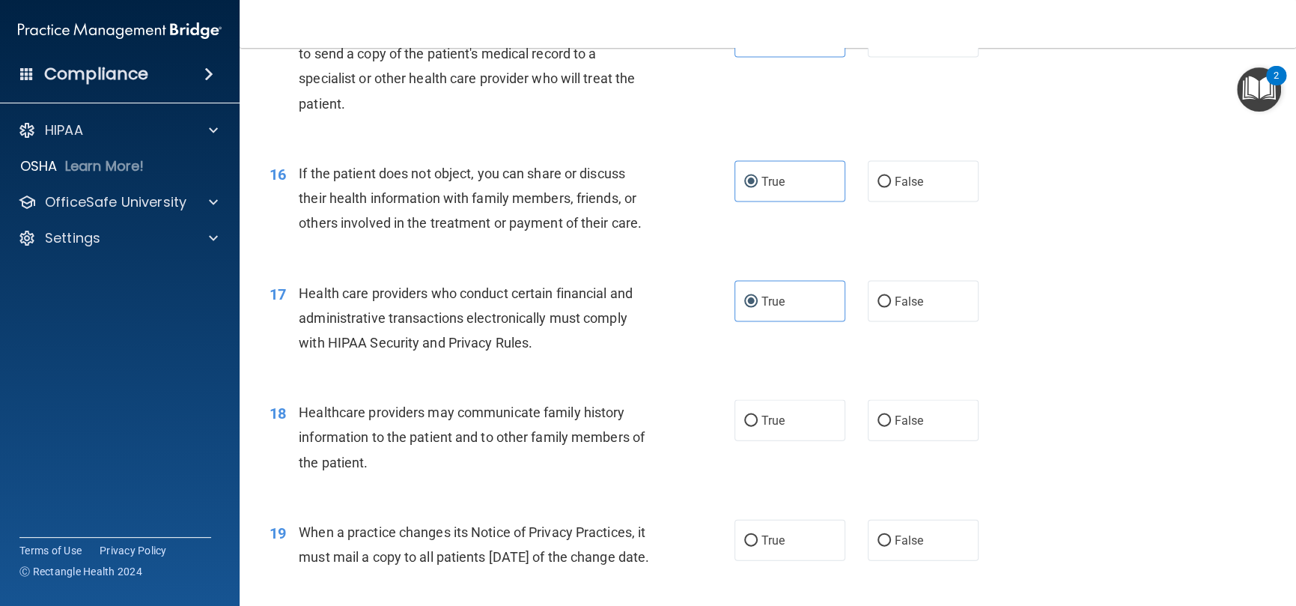
scroll to position [1947, 0]
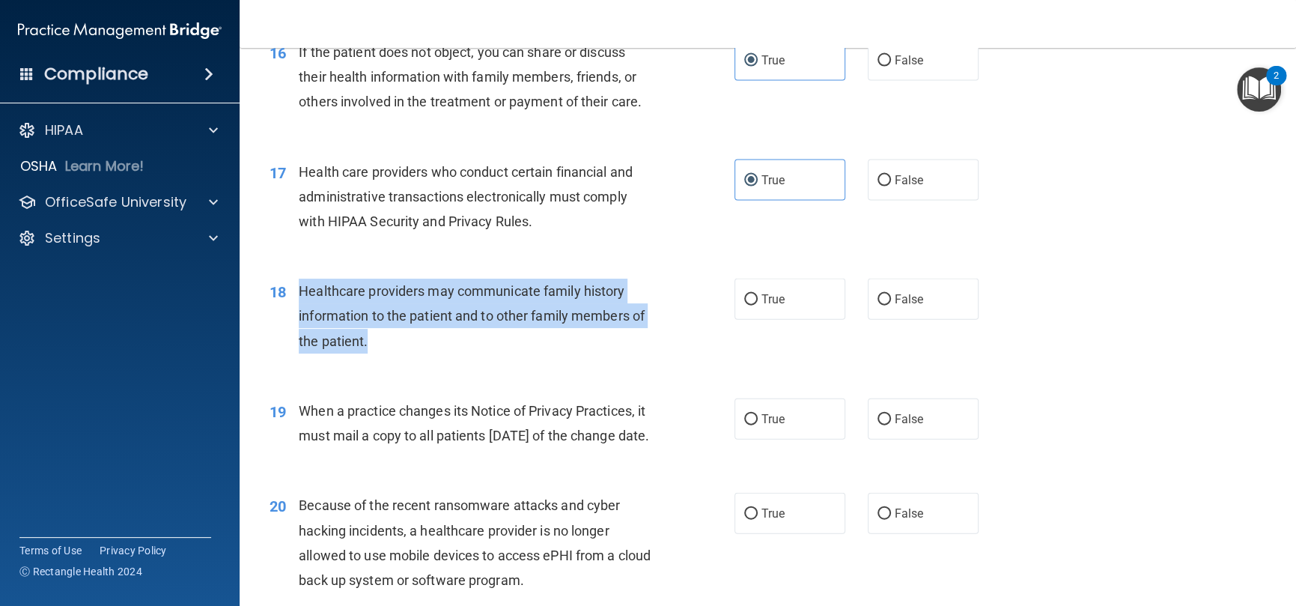
drag, startPoint x: 415, startPoint y: 338, endPoint x: 299, endPoint y: 294, distance: 124.2
click at [299, 294] on div "Healthcare providers may communicate family history information to the patient …" at bounding box center [481, 316] width 365 height 75
click at [744, 301] on input "True" at bounding box center [750, 299] width 13 height 11
radio input "true"
drag, startPoint x: 422, startPoint y: 452, endPoint x: 297, endPoint y: 415, distance: 131.0
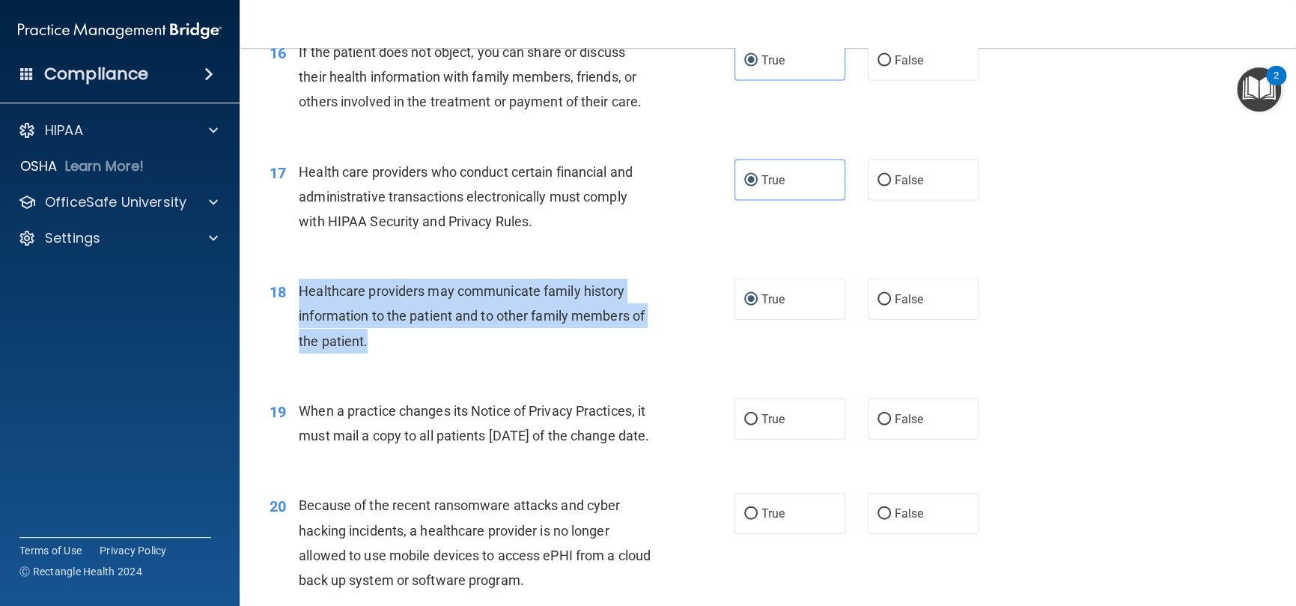
click at [297, 415] on div "19 When a practice changes its Notice of Privacy Practices, it must mail a copy…" at bounding box center [502, 426] width 510 height 57
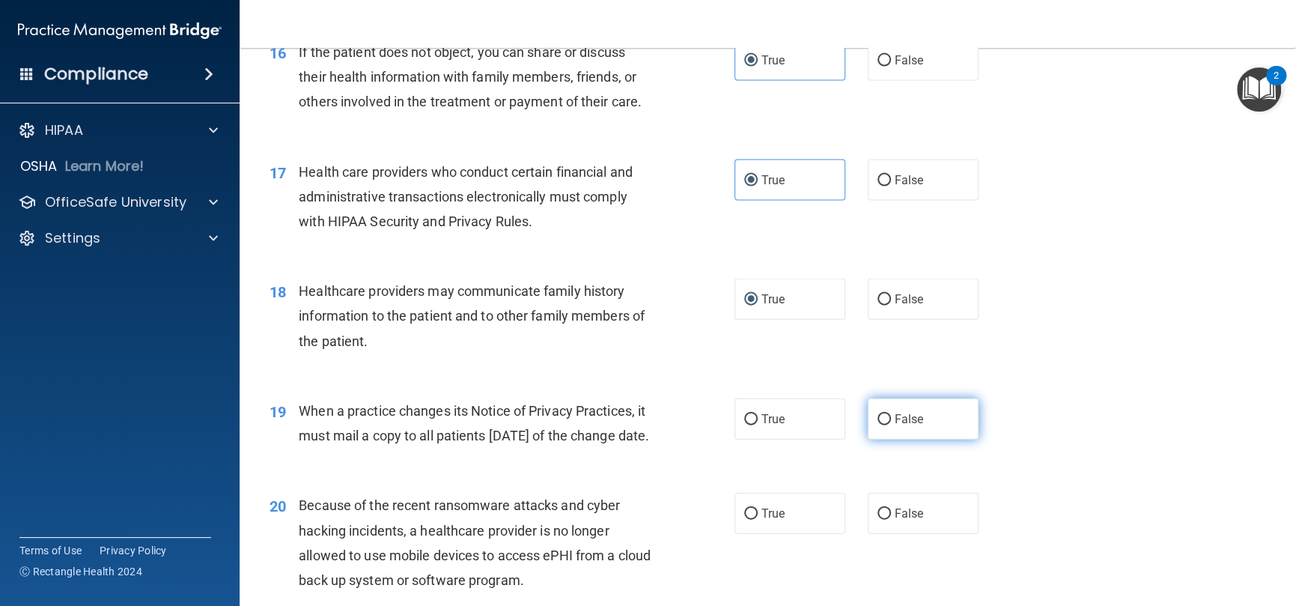
click at [913, 431] on label "False" at bounding box center [923, 418] width 111 height 41
click at [891, 425] on input "False" at bounding box center [884, 419] width 13 height 11
radio input "true"
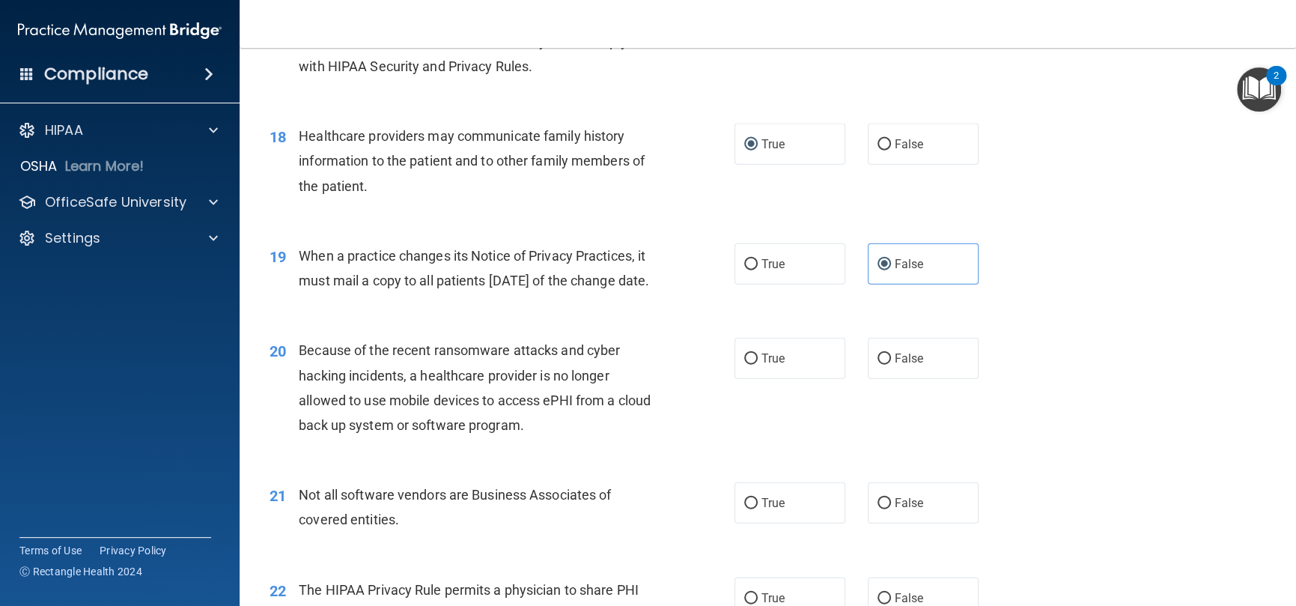
scroll to position [2246, 0]
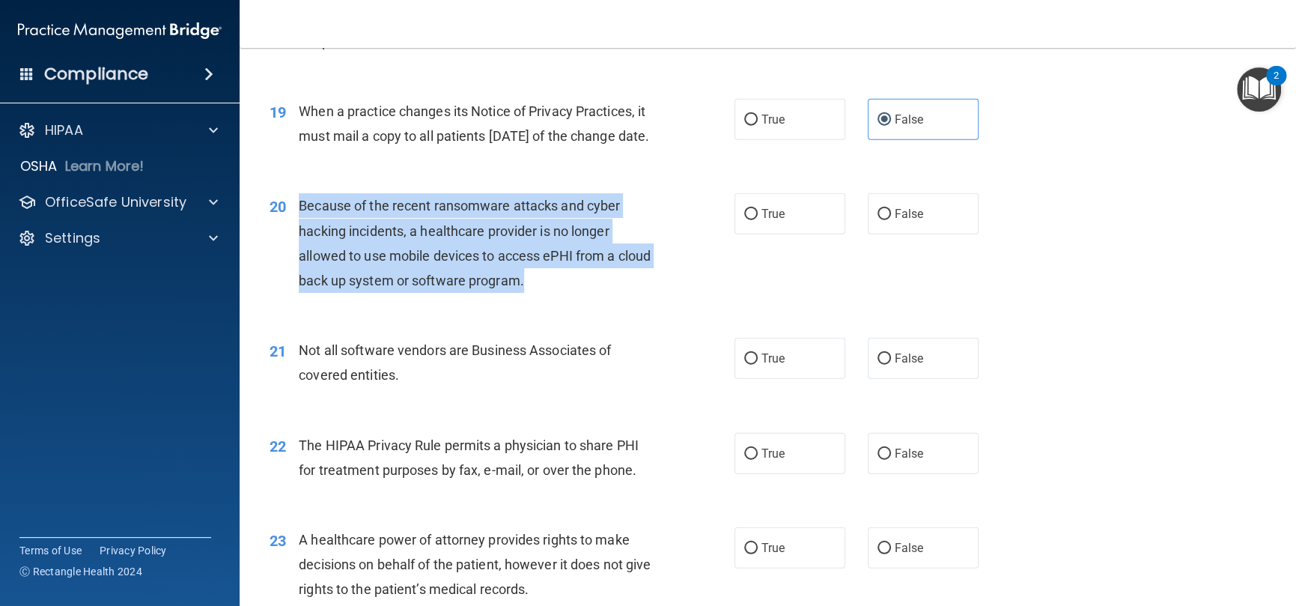
drag, startPoint x: 563, startPoint y: 313, endPoint x: 293, endPoint y: 231, distance: 282.4
click at [293, 231] on div "20 Because of the recent ransomware attacks and cyber hacking incidents, a heal…" at bounding box center [502, 246] width 510 height 107
click at [746, 220] on input "True" at bounding box center [750, 214] width 13 height 11
radio input "true"
click at [547, 261] on span "Because of the recent ransomware attacks and cyber hacking incidents, a healthc…" at bounding box center [475, 243] width 352 height 91
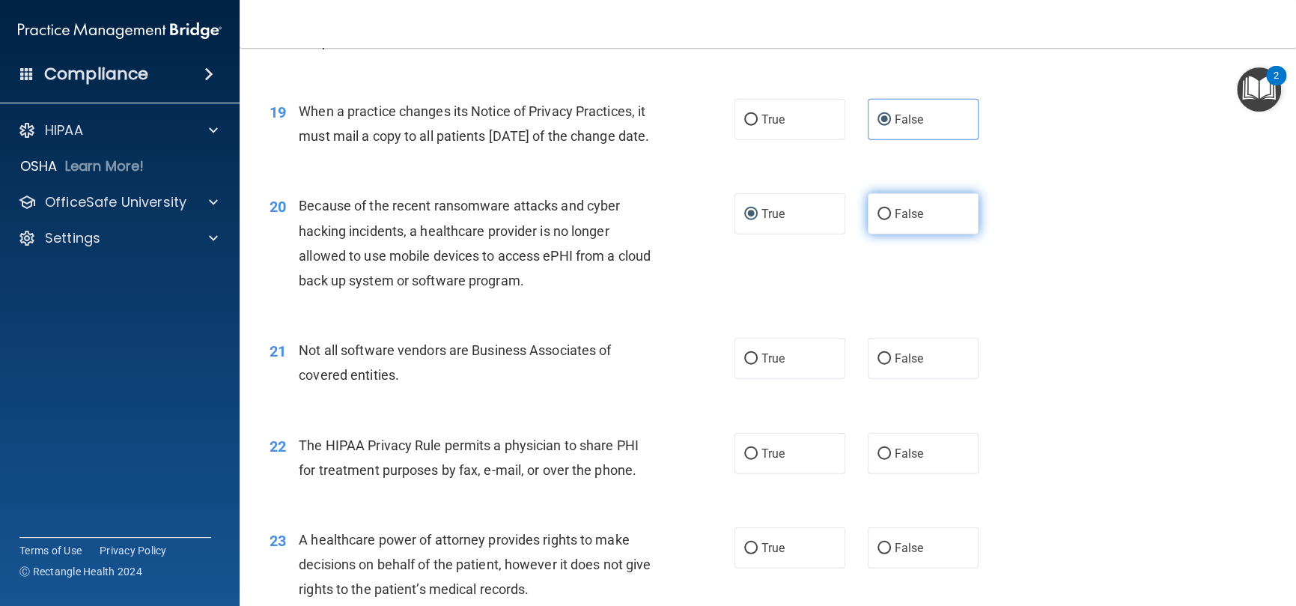
click at [884, 233] on label "False" at bounding box center [923, 213] width 111 height 41
click at [884, 220] on input "False" at bounding box center [884, 214] width 13 height 11
radio input "true"
radio input "false"
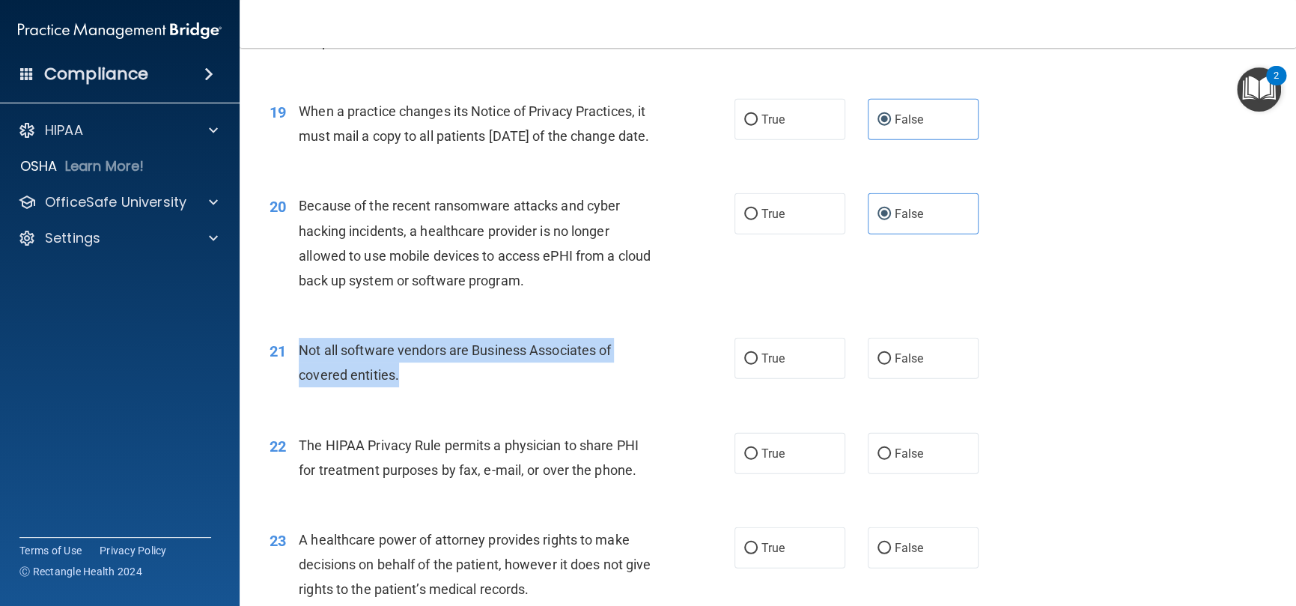
drag, startPoint x: 429, startPoint y: 409, endPoint x: 294, endPoint y: 377, distance: 139.3
click at [294, 377] on div "21 Not all software vendors are Business Associates of covered entities." at bounding box center [502, 366] width 510 height 57
click at [628, 374] on div "Not all software vendors are Business Associates of covered entities." at bounding box center [481, 362] width 365 height 49
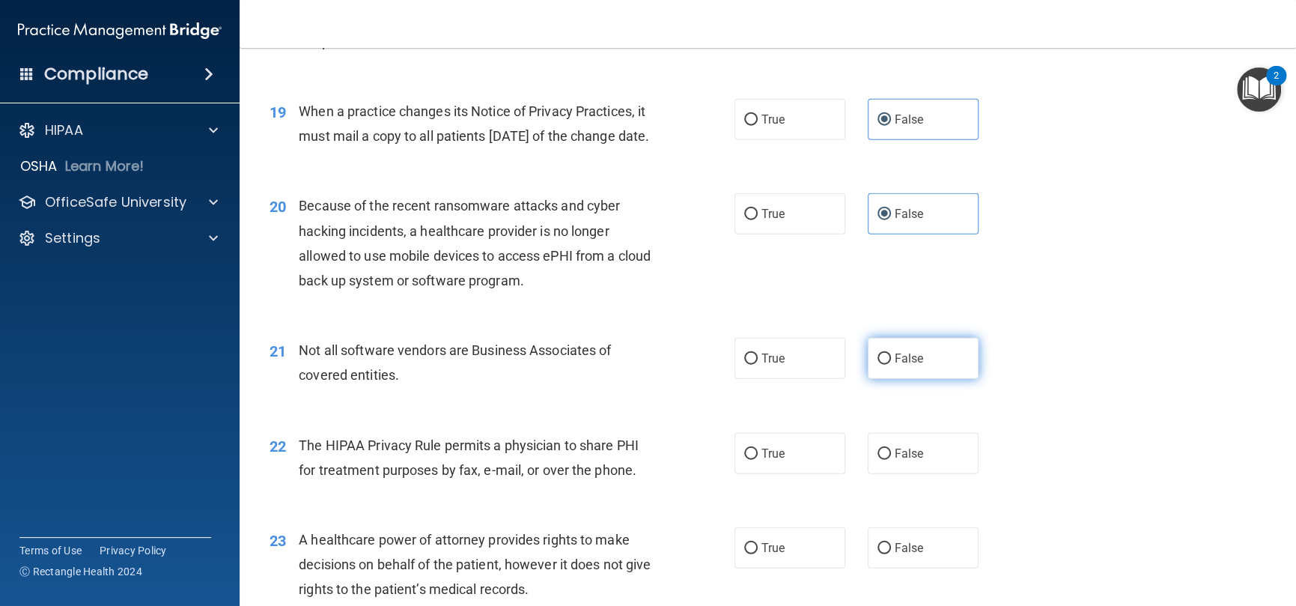
click at [868, 379] on label "False" at bounding box center [923, 358] width 111 height 41
click at [878, 365] on input "False" at bounding box center [884, 358] width 13 height 11
radio input "true"
click at [785, 377] on label "True" at bounding box center [790, 358] width 111 height 41
click at [758, 365] on input "True" at bounding box center [750, 358] width 13 height 11
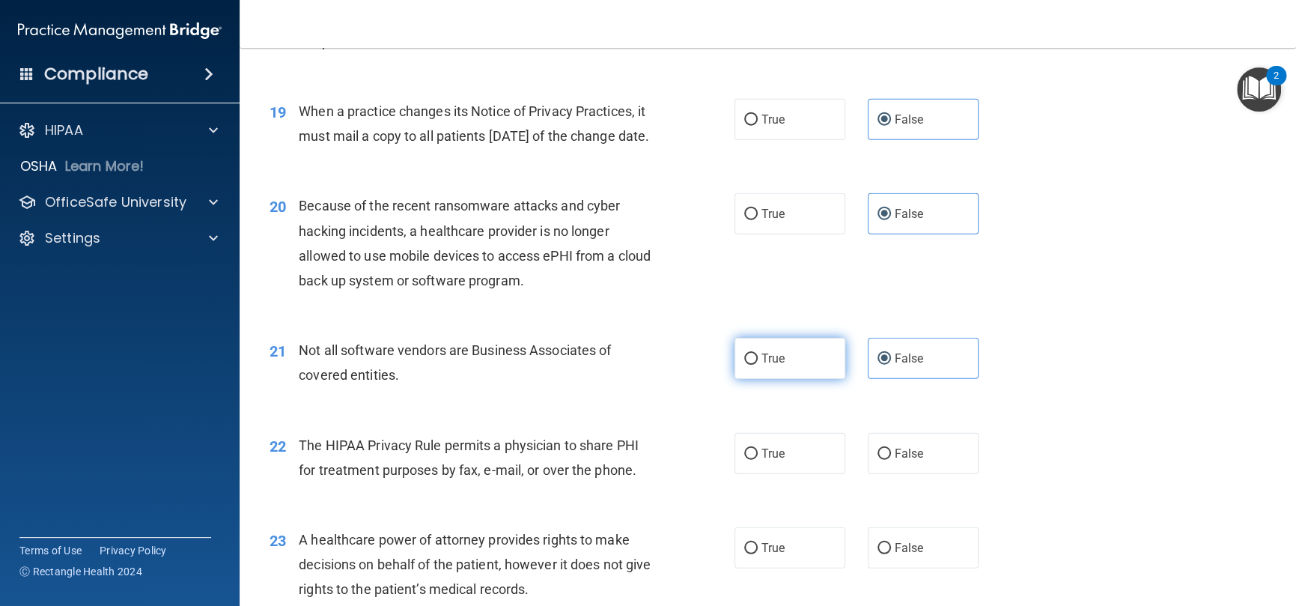
radio input "true"
radio input "false"
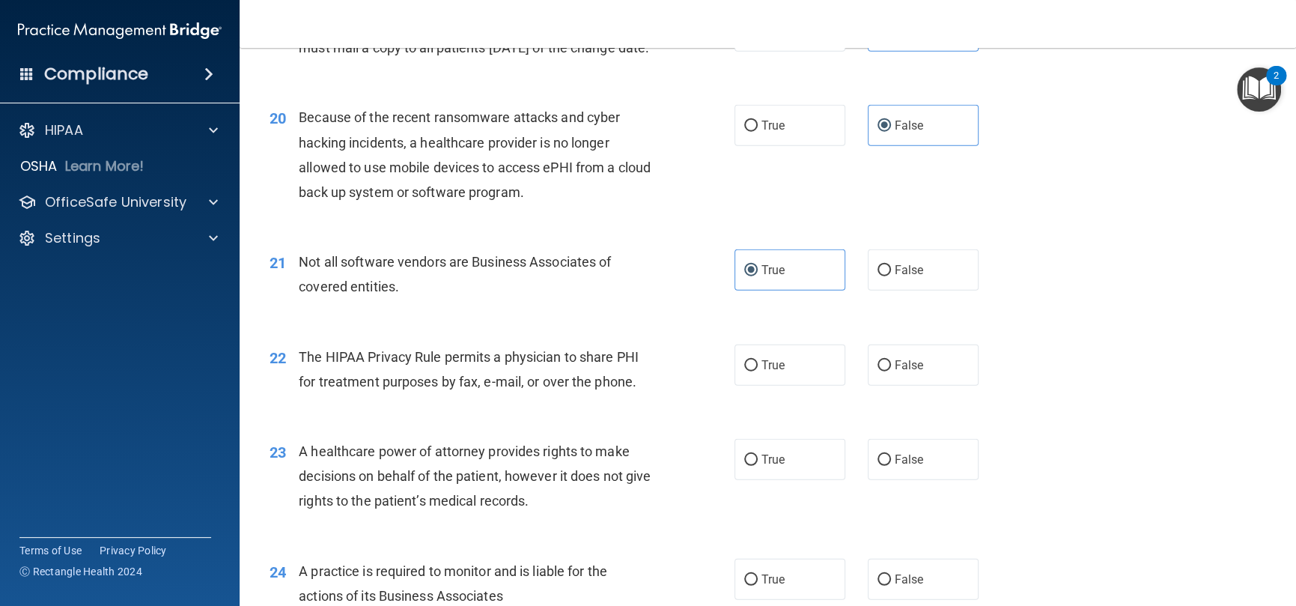
scroll to position [2396, 0]
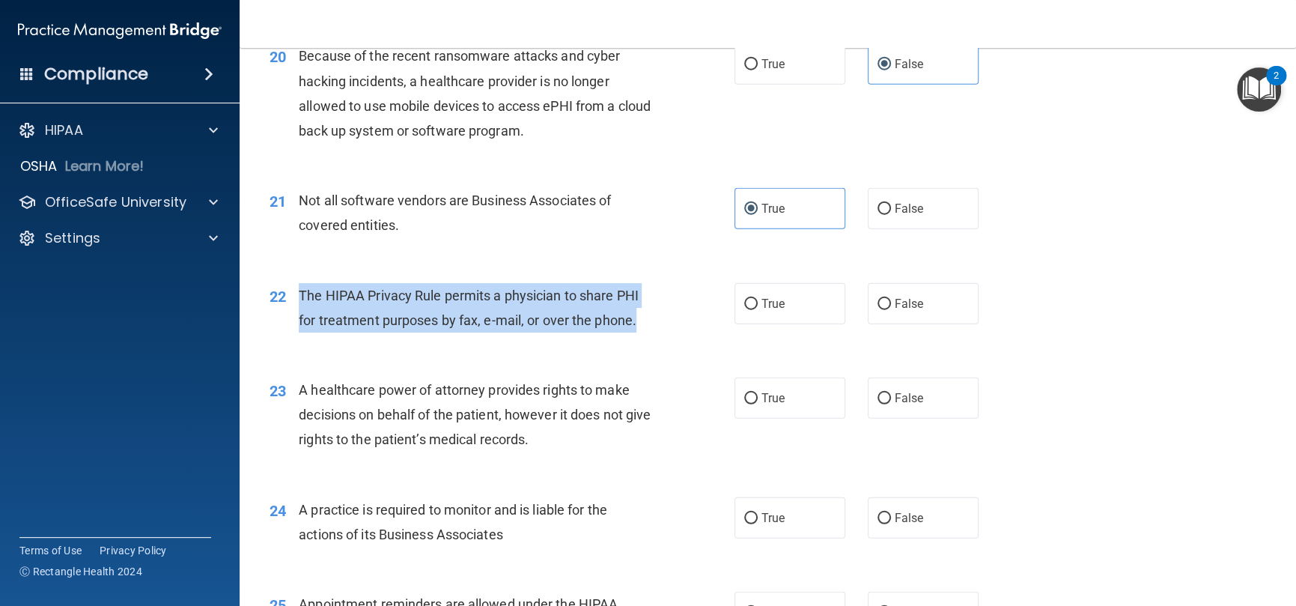
drag, startPoint x: 639, startPoint y: 340, endPoint x: 298, endPoint y: 315, distance: 342.4
click at [299, 315] on div "The HIPAA Privacy Rule permits a physician to share PHI for treatment purposes …" at bounding box center [481, 307] width 365 height 49
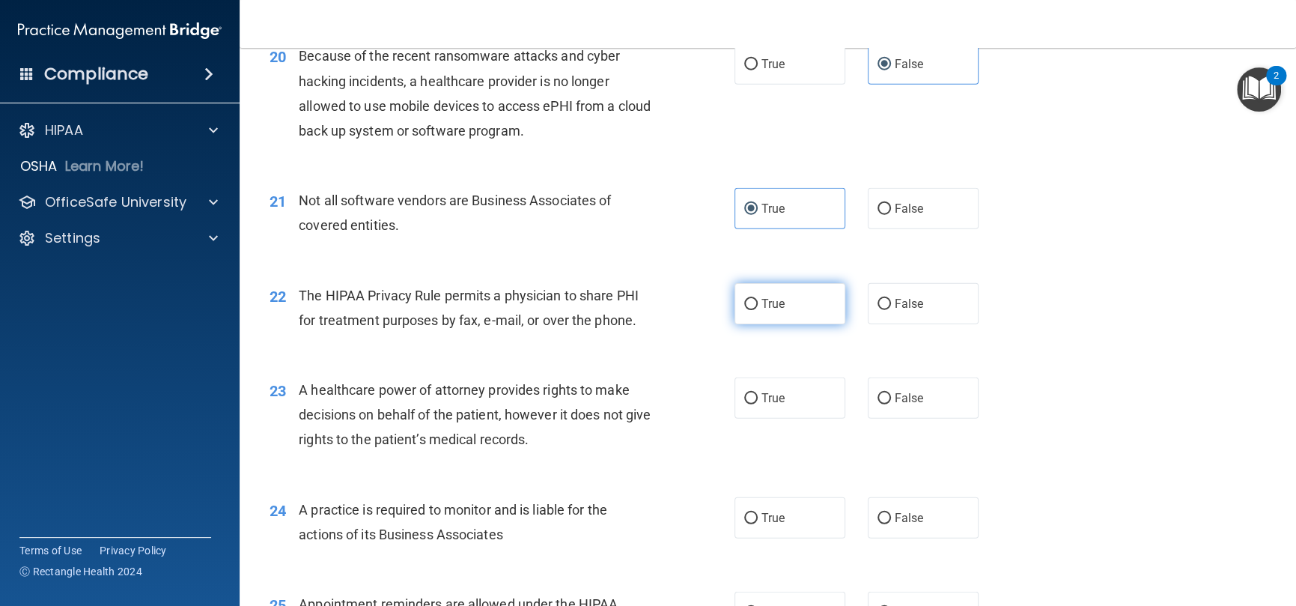
click at [787, 324] on label "True" at bounding box center [790, 303] width 111 height 41
click at [758, 310] on input "True" at bounding box center [750, 304] width 13 height 11
radio input "true"
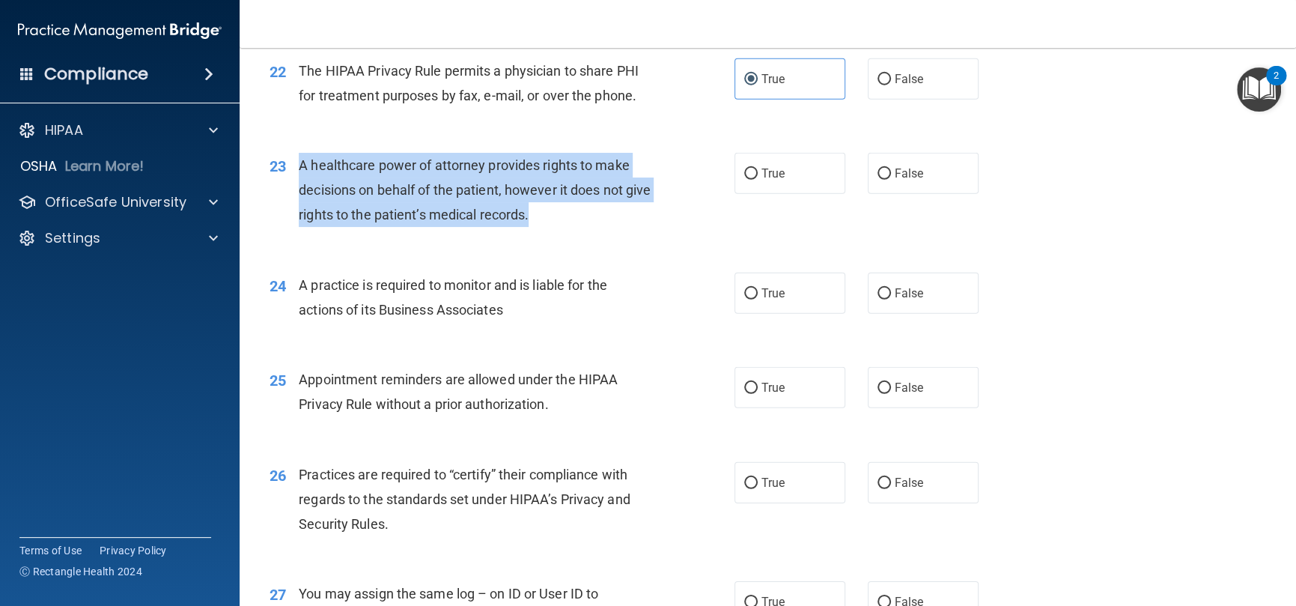
drag, startPoint x: 545, startPoint y: 234, endPoint x: 296, endPoint y: 195, distance: 252.4
click at [296, 195] on div "23 A healthcare power of attorney provides rights to make decisions on behalf o…" at bounding box center [502, 194] width 510 height 82
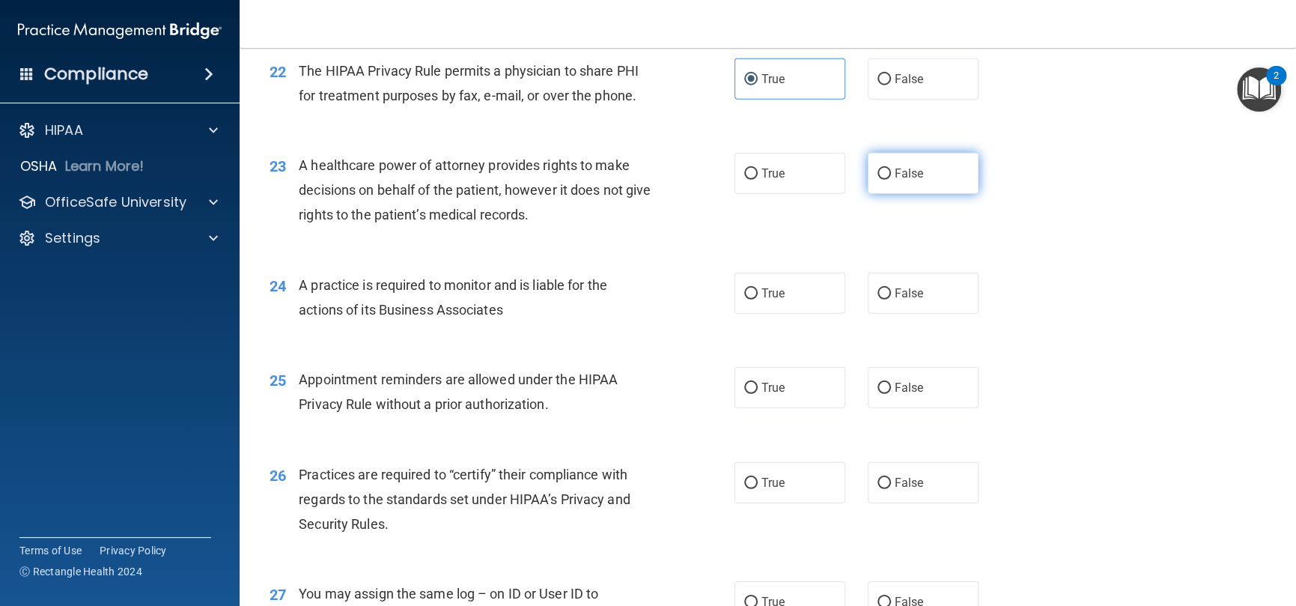
click at [897, 180] on span "False" at bounding box center [909, 173] width 29 height 14
click at [891, 180] on input "False" at bounding box center [884, 173] width 13 height 11
radio input "true"
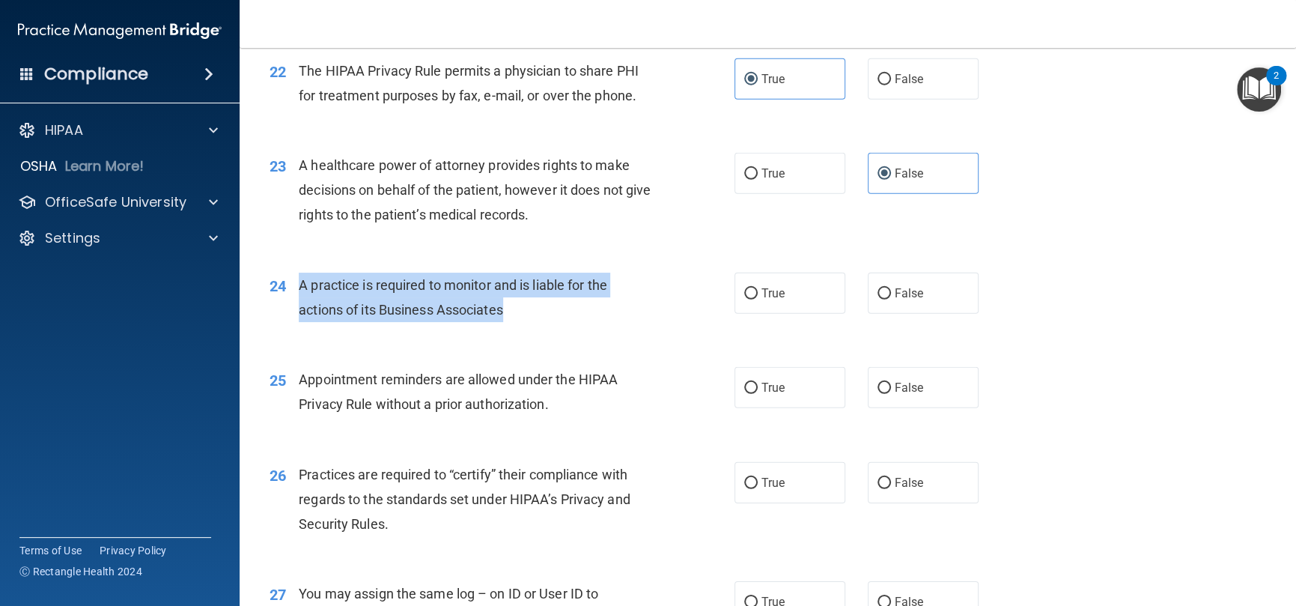
drag, startPoint x: 515, startPoint y: 338, endPoint x: 294, endPoint y: 306, distance: 223.2
click at [294, 306] on div "24 A practice is required to monitor and is liable for the actions of its Busin…" at bounding box center [502, 301] width 510 height 57
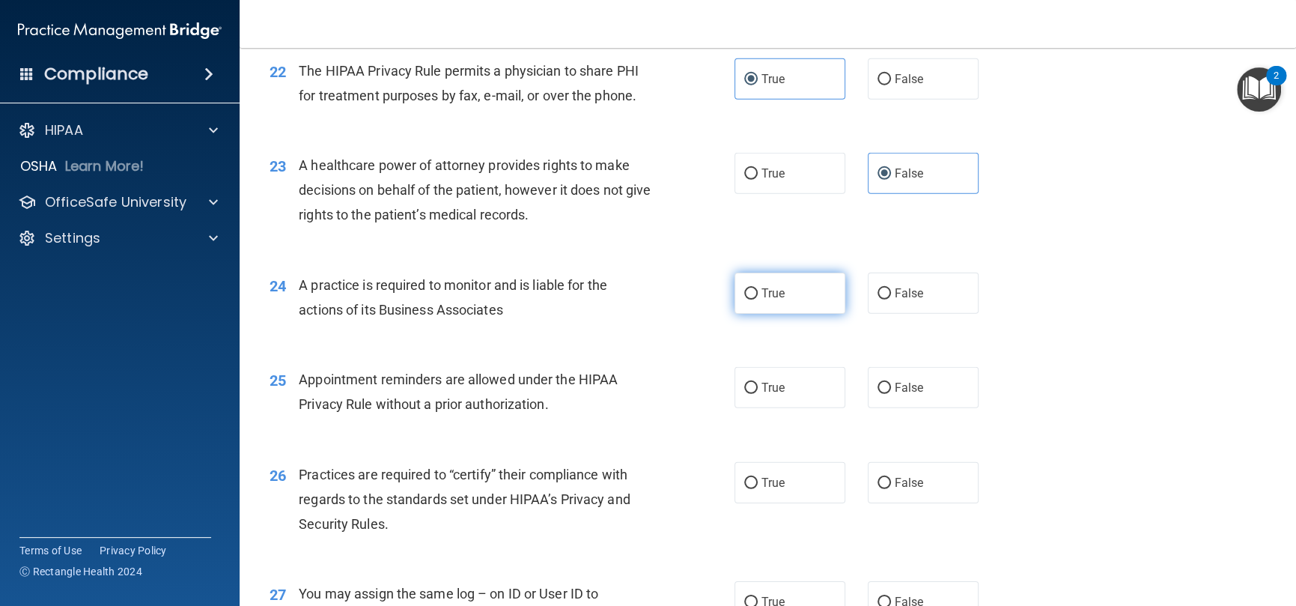
click at [756, 312] on label "True" at bounding box center [790, 293] width 111 height 41
click at [756, 300] on input "True" at bounding box center [750, 293] width 13 height 11
radio input "true"
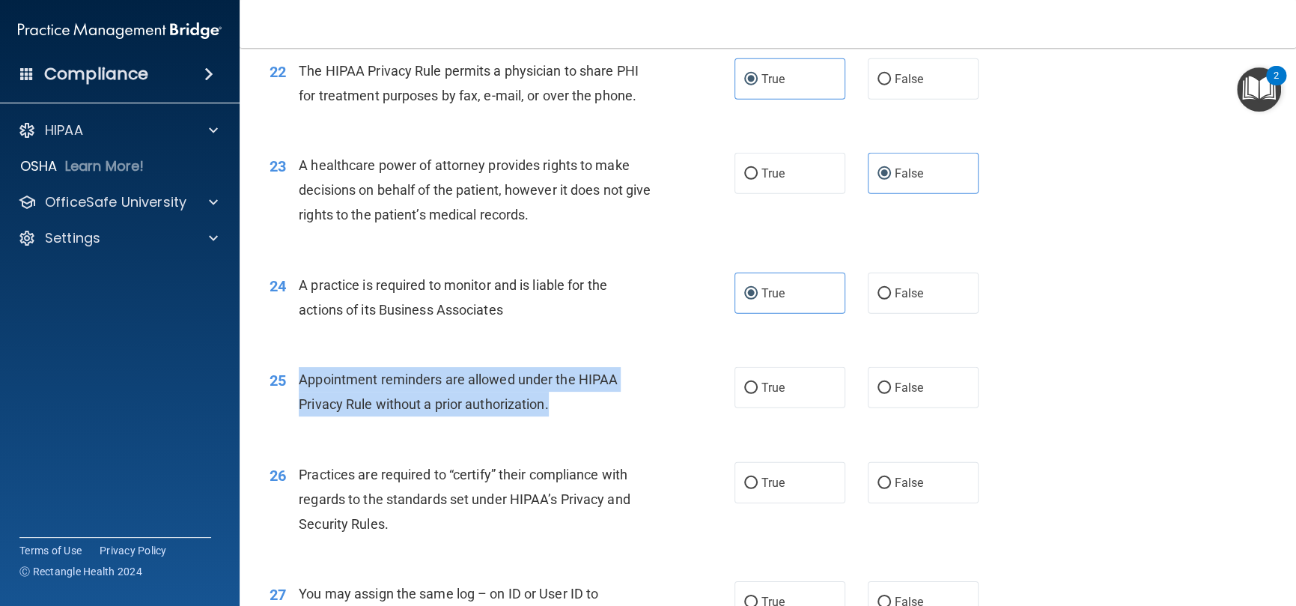
drag, startPoint x: 578, startPoint y: 446, endPoint x: 295, endPoint y: 398, distance: 287.1
click at [295, 398] on div "25 Appointment reminders are allowed under the HIPAA Privacy Rule without a pri…" at bounding box center [502, 395] width 510 height 57
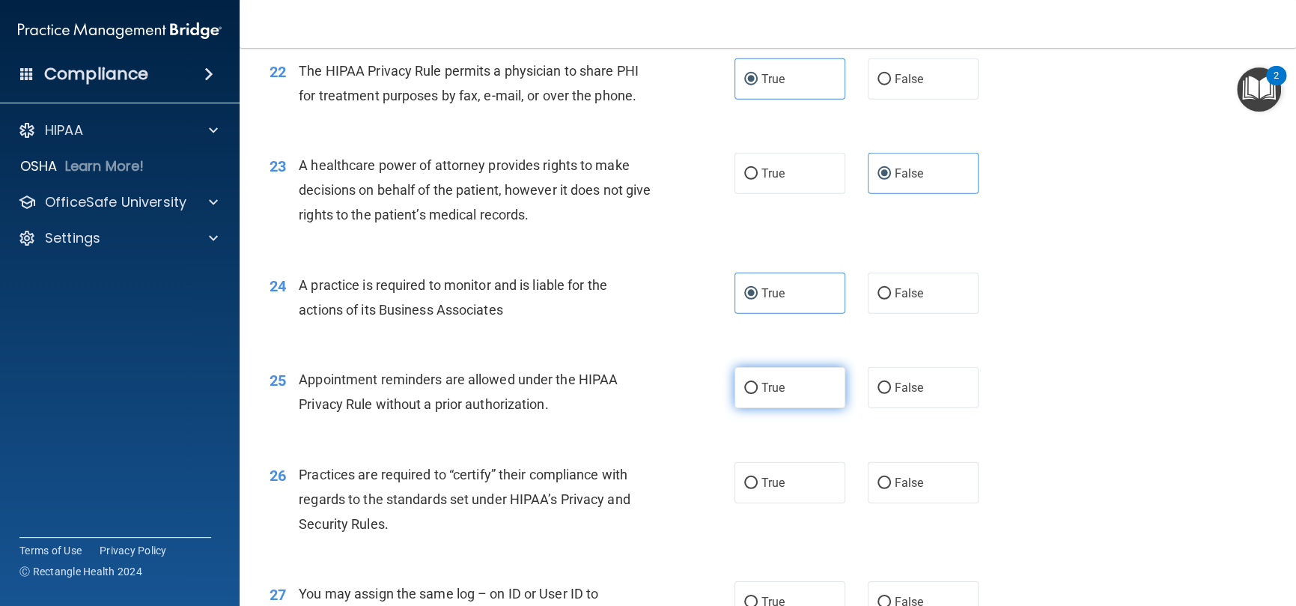
click at [782, 408] on label "True" at bounding box center [790, 387] width 111 height 41
click at [758, 394] on input "True" at bounding box center [750, 388] width 13 height 11
radio input "true"
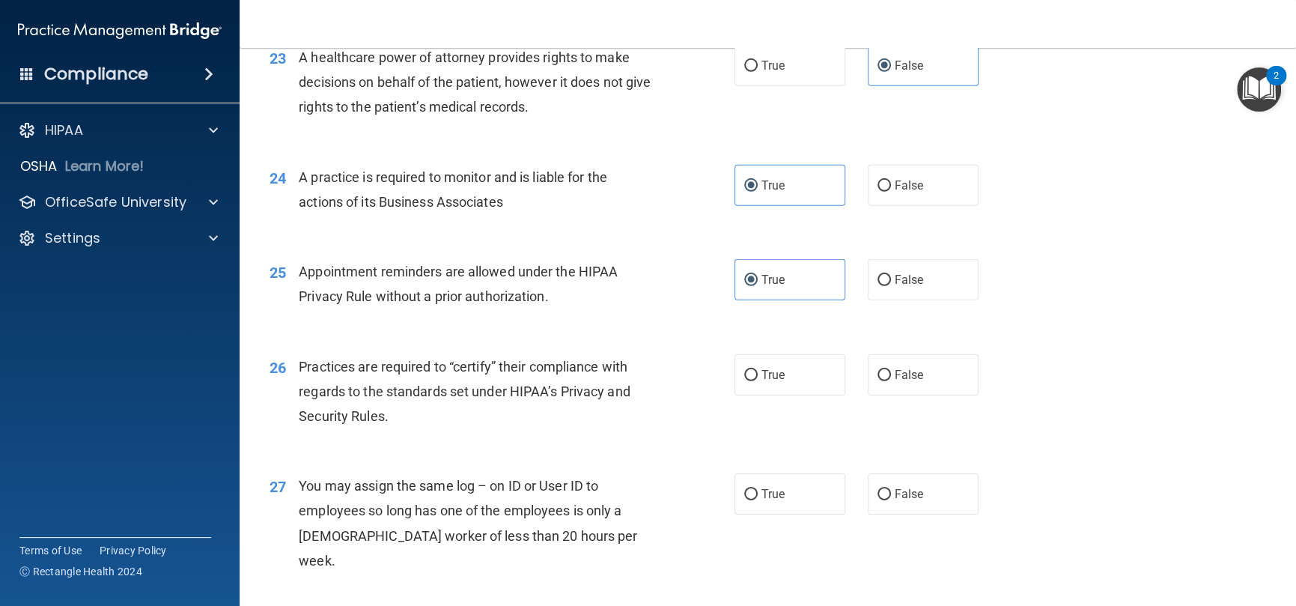
scroll to position [2846, 0]
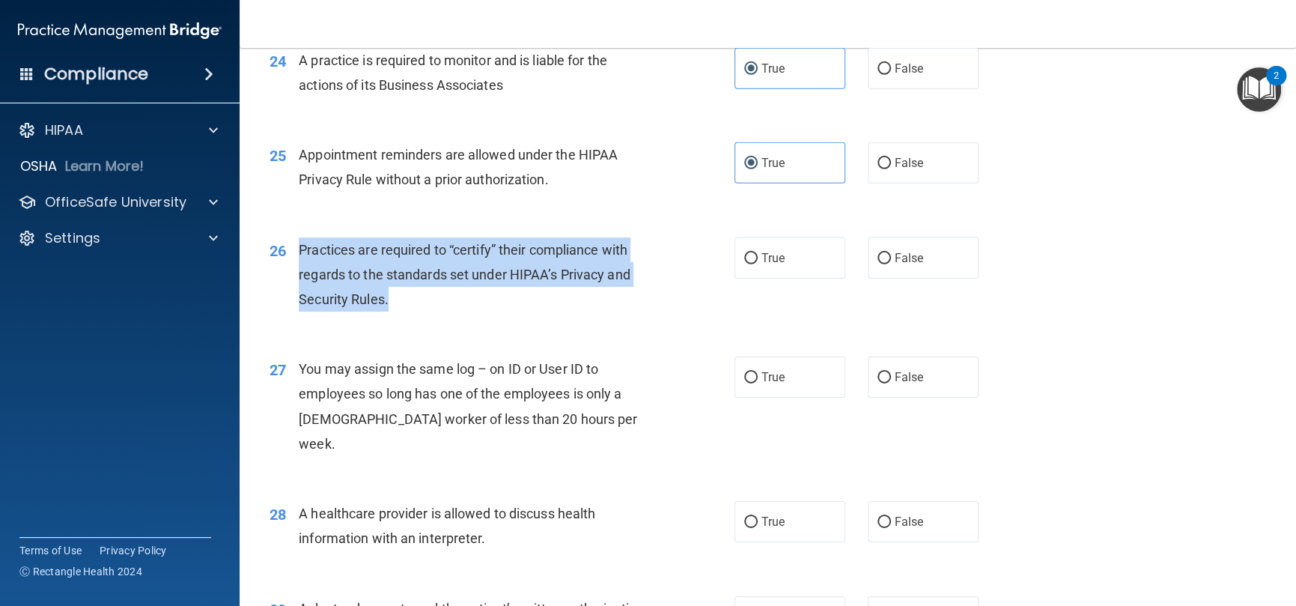
drag, startPoint x: 415, startPoint y: 317, endPoint x: 297, endPoint y: 275, distance: 125.8
click at [297, 275] on div "26 Practices are required to “certify” their compliance with regards to the sta…" at bounding box center [502, 278] width 510 height 82
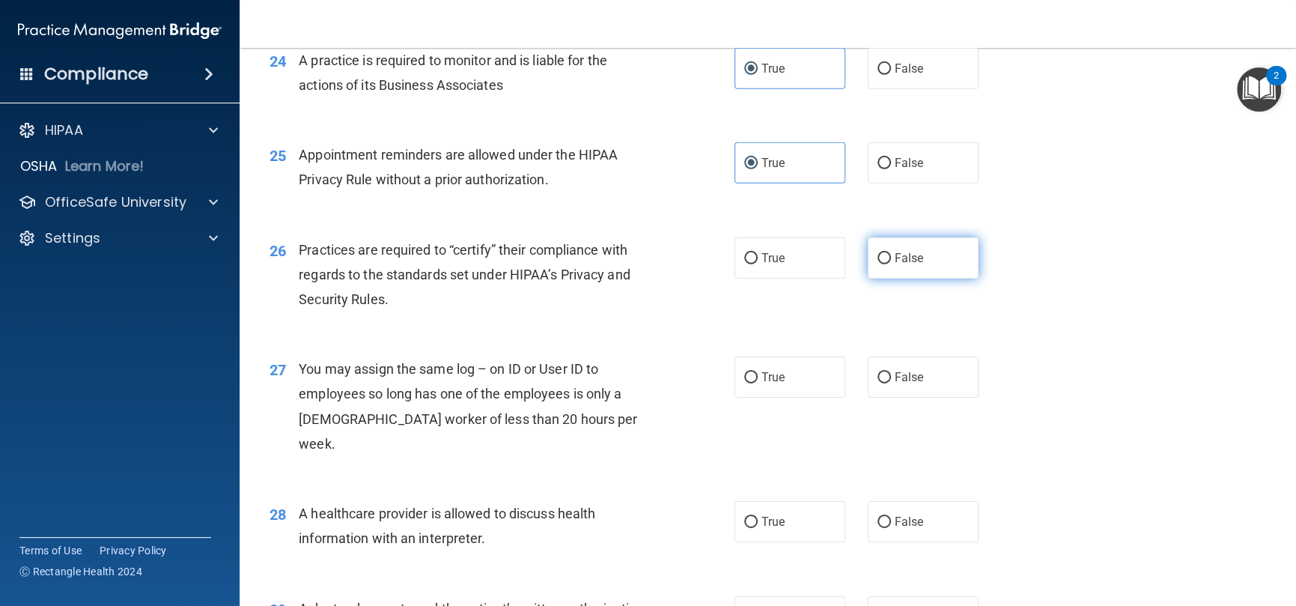
click at [895, 265] on span "False" at bounding box center [909, 258] width 29 height 14
click at [891, 264] on input "False" at bounding box center [884, 258] width 13 height 11
radio input "true"
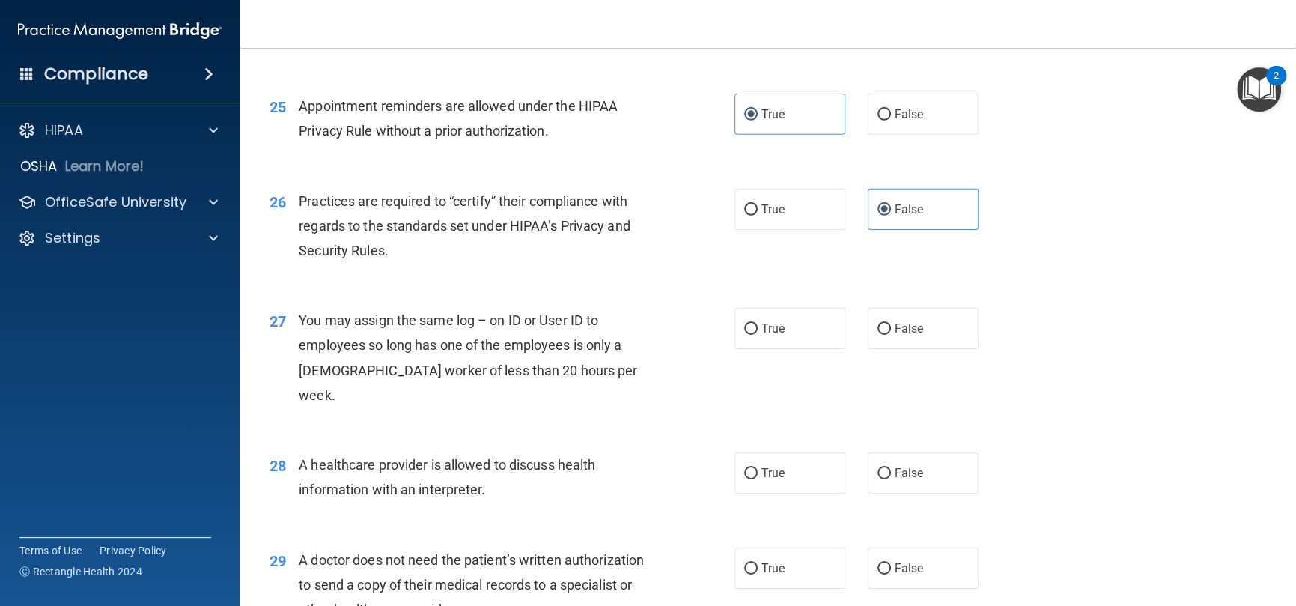
scroll to position [3070, 0]
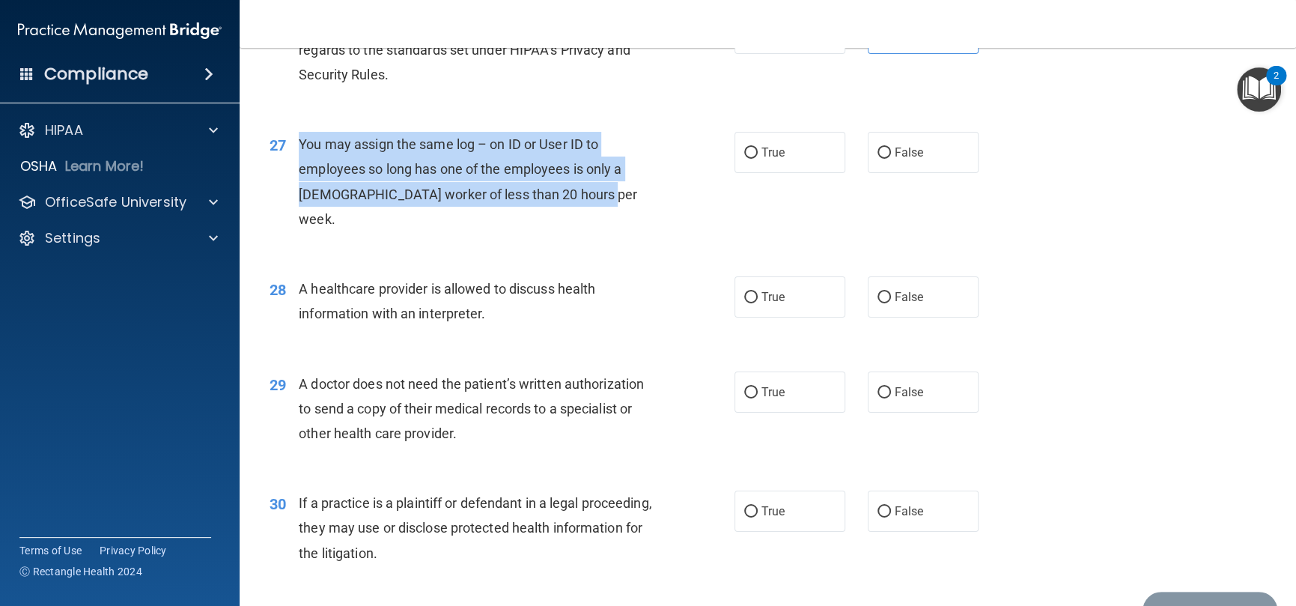
drag, startPoint x: 604, startPoint y: 221, endPoint x: 296, endPoint y: 162, distance: 313.3
click at [296, 162] on div "27 You may assign the same log – on ID or User ID to employees so long has one …" at bounding box center [502, 185] width 510 height 107
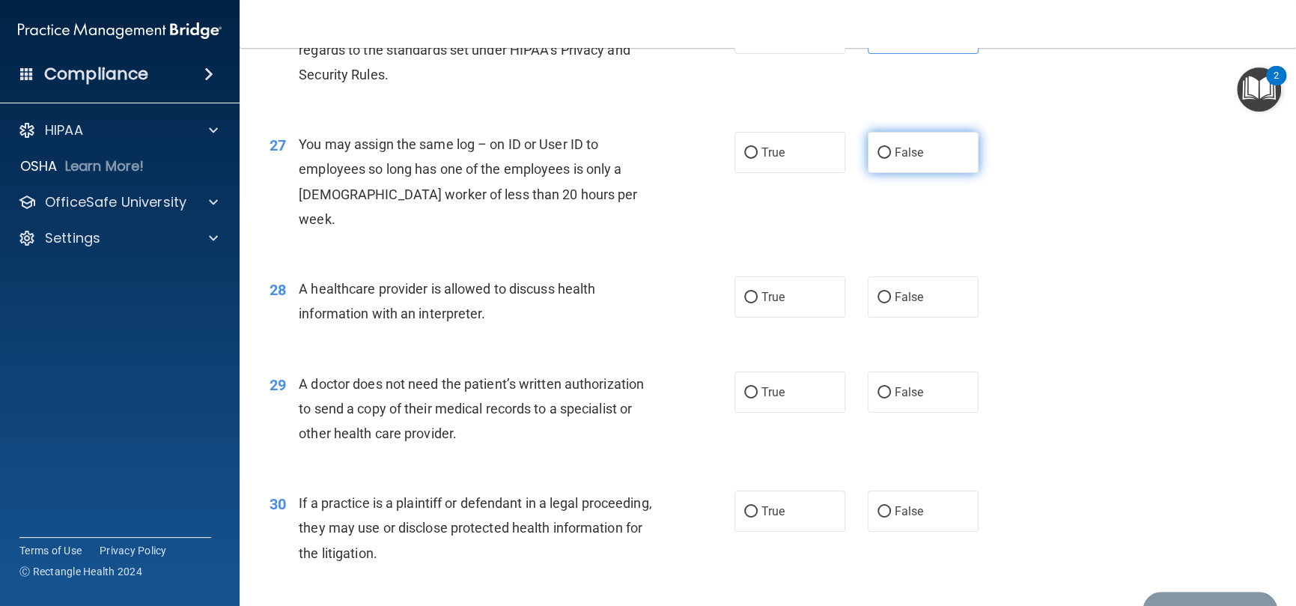
click at [928, 173] on label "False" at bounding box center [923, 152] width 111 height 41
click at [891, 159] on input "False" at bounding box center [884, 153] width 13 height 11
radio input "true"
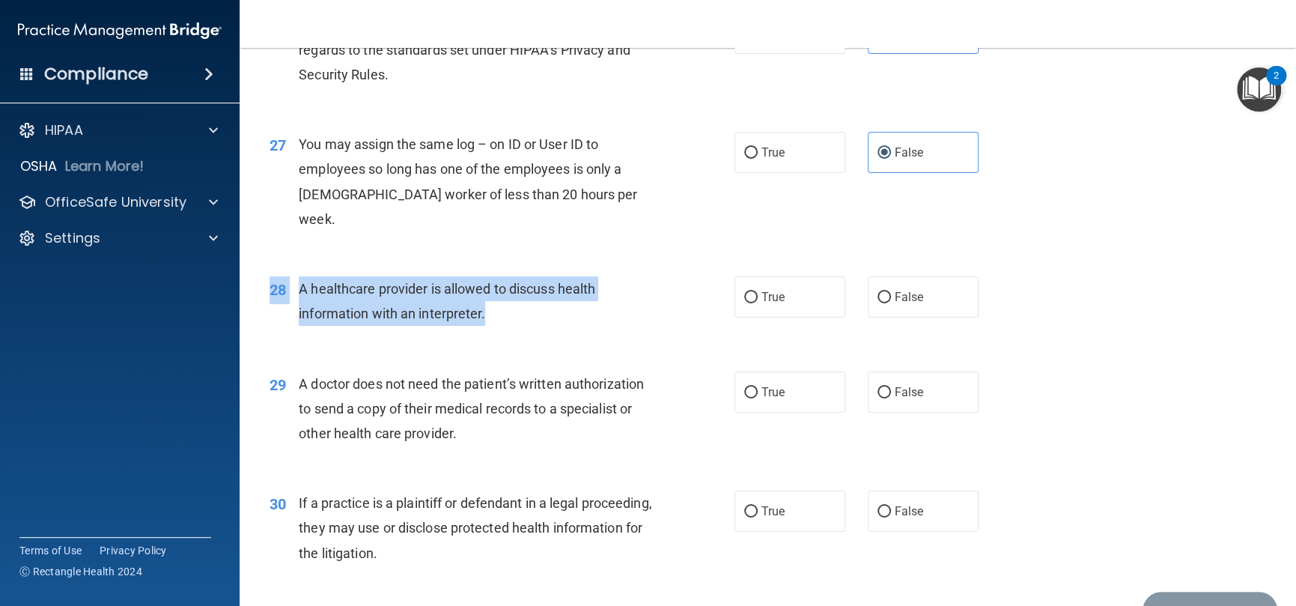
drag, startPoint x: 478, startPoint y: 311, endPoint x: 299, endPoint y: 276, distance: 182.4
click at [299, 276] on div "28 A healthcare provider is allowed to discuss health information with an inter…" at bounding box center [767, 305] width 1019 height 94
drag, startPoint x: 326, startPoint y: 301, endPoint x: 382, endPoint y: 313, distance: 56.7
click at [326, 302] on div "A healthcare provider is allowed to discuss health information with an interpre…" at bounding box center [481, 300] width 365 height 49
click at [468, 326] on div "A healthcare provider is allowed to discuss health information with an interpre…" at bounding box center [481, 300] width 365 height 49
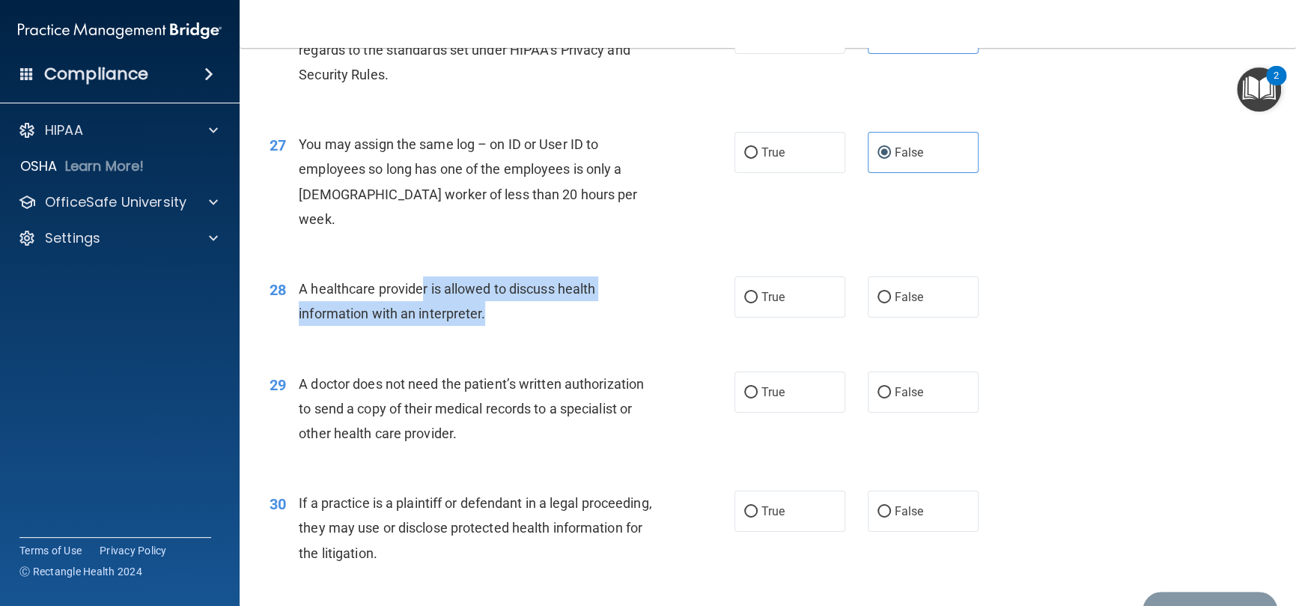
drag, startPoint x: 499, startPoint y: 311, endPoint x: 419, endPoint y: 294, distance: 81.8
click at [419, 294] on div "A healthcare provider is allowed to discuss health information with an interpre…" at bounding box center [481, 300] width 365 height 49
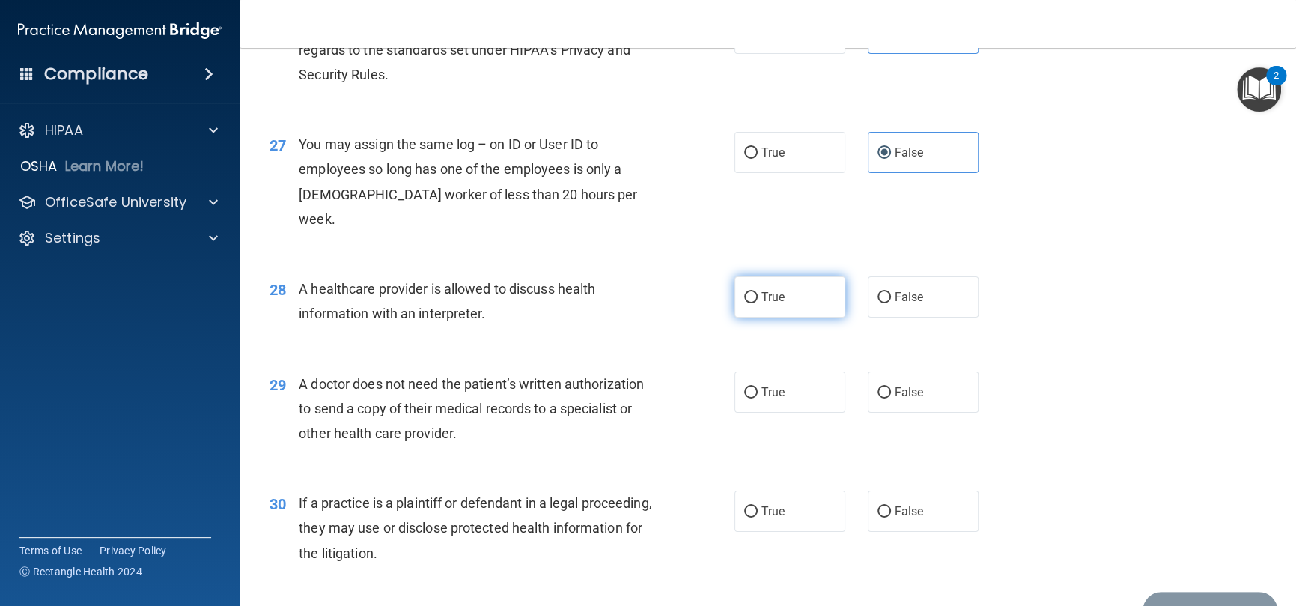
click at [751, 297] on label "True" at bounding box center [790, 296] width 111 height 41
click at [751, 297] on input "True" at bounding box center [750, 297] width 13 height 11
radio input "true"
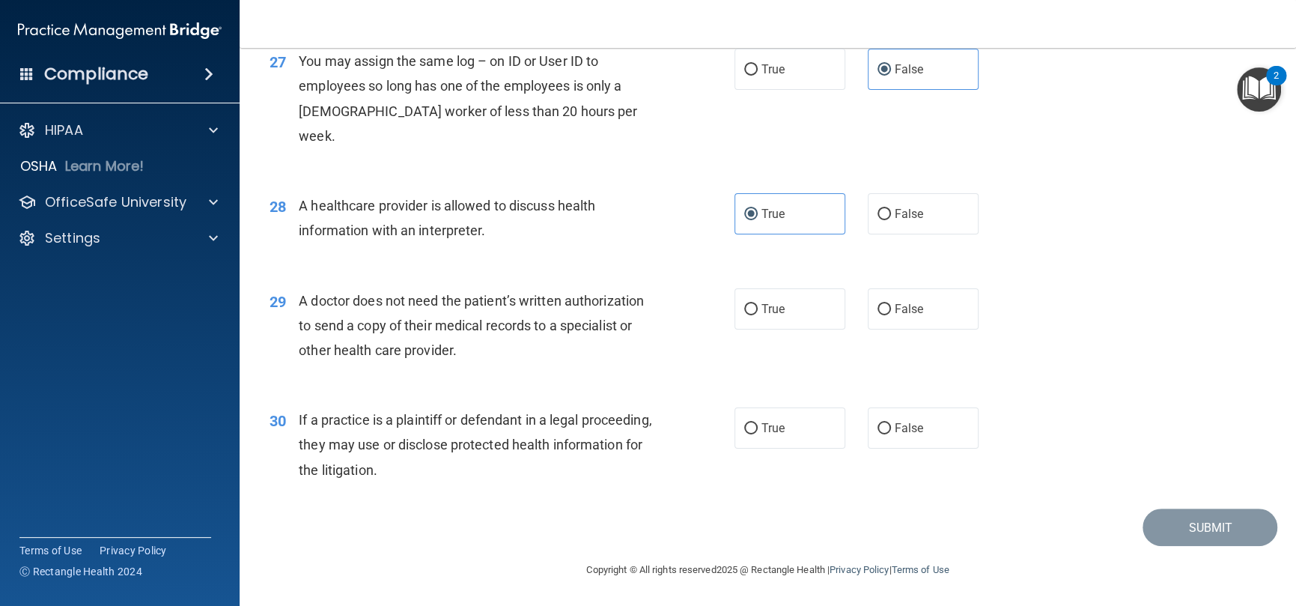
scroll to position [3154, 0]
drag, startPoint x: 496, startPoint y: 351, endPoint x: 298, endPoint y: 296, distance: 205.3
click at [299, 296] on div "A doctor does not need the patient’s written authorization to send a copy of th…" at bounding box center [481, 325] width 365 height 75
click at [884, 317] on label "False" at bounding box center [923, 308] width 111 height 41
click at [884, 315] on input "False" at bounding box center [884, 309] width 13 height 11
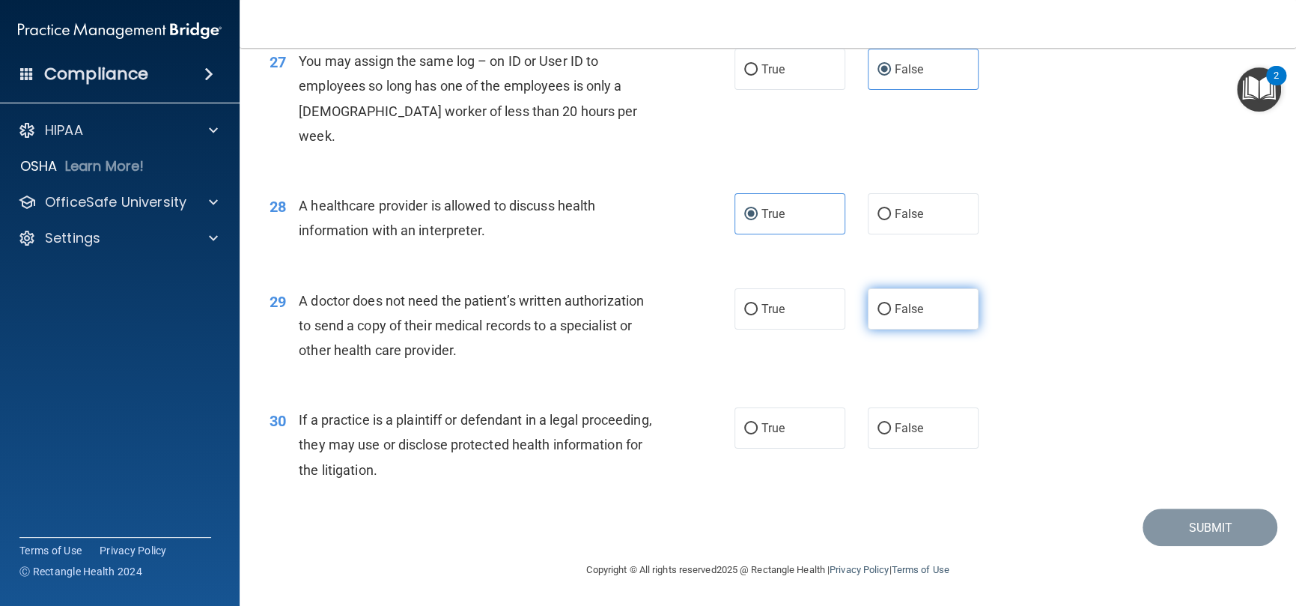
radio input "true"
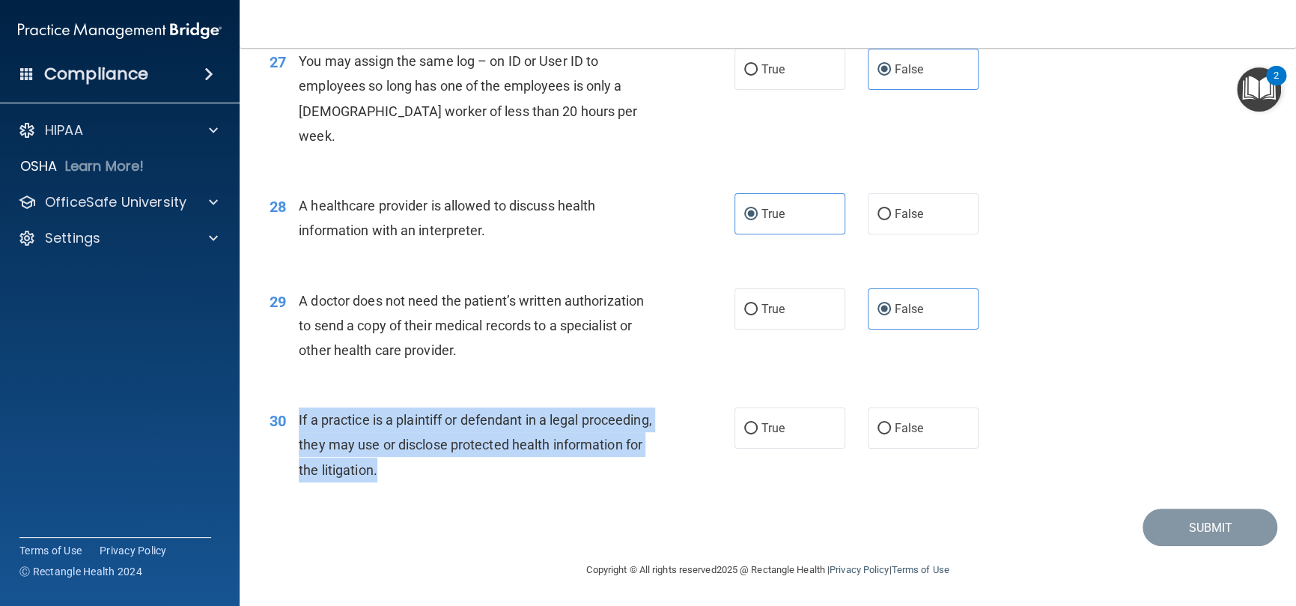
drag, startPoint x: 537, startPoint y: 476, endPoint x: 296, endPoint y: 419, distance: 247.9
click at [296, 419] on div "30 If a practice is a plaintiff or defendant in a legal proceeding, they may us…" at bounding box center [502, 448] width 510 height 82
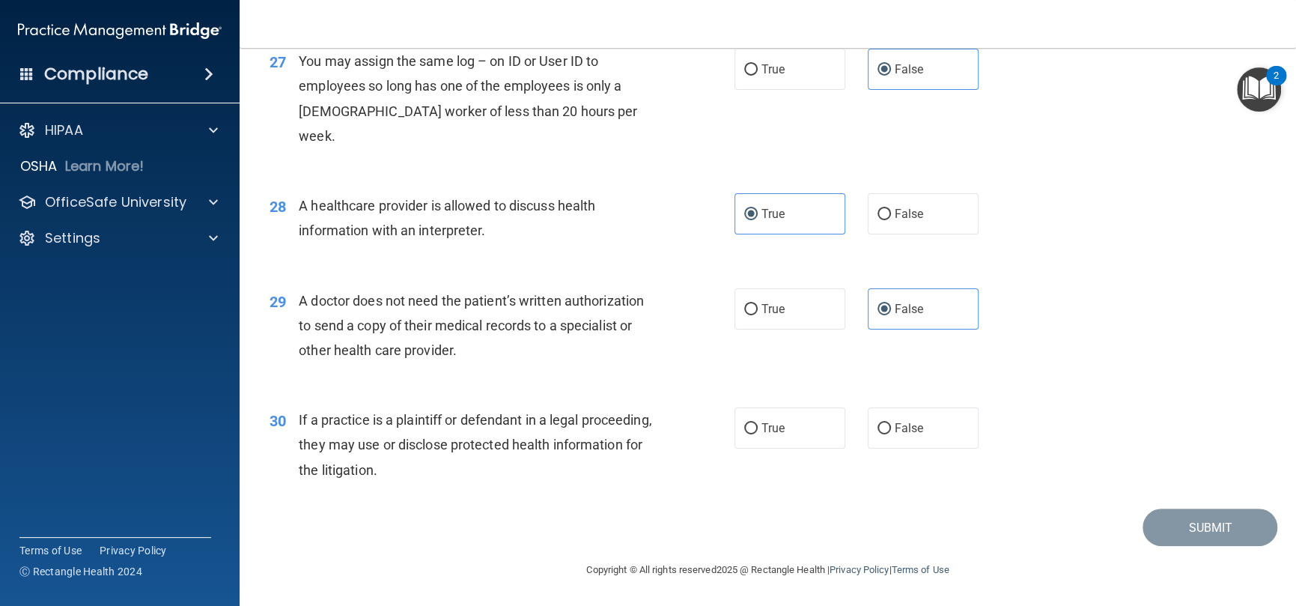
click at [765, 406] on div "30 If a practice is a plaintiff or defendant in a legal proceeding, they may us…" at bounding box center [767, 449] width 1019 height 120
click at [764, 426] on span "True" at bounding box center [773, 428] width 23 height 14
click at [758, 426] on input "True" at bounding box center [750, 428] width 13 height 11
radio input "true"
click at [1224, 537] on button "Submit" at bounding box center [1210, 527] width 135 height 38
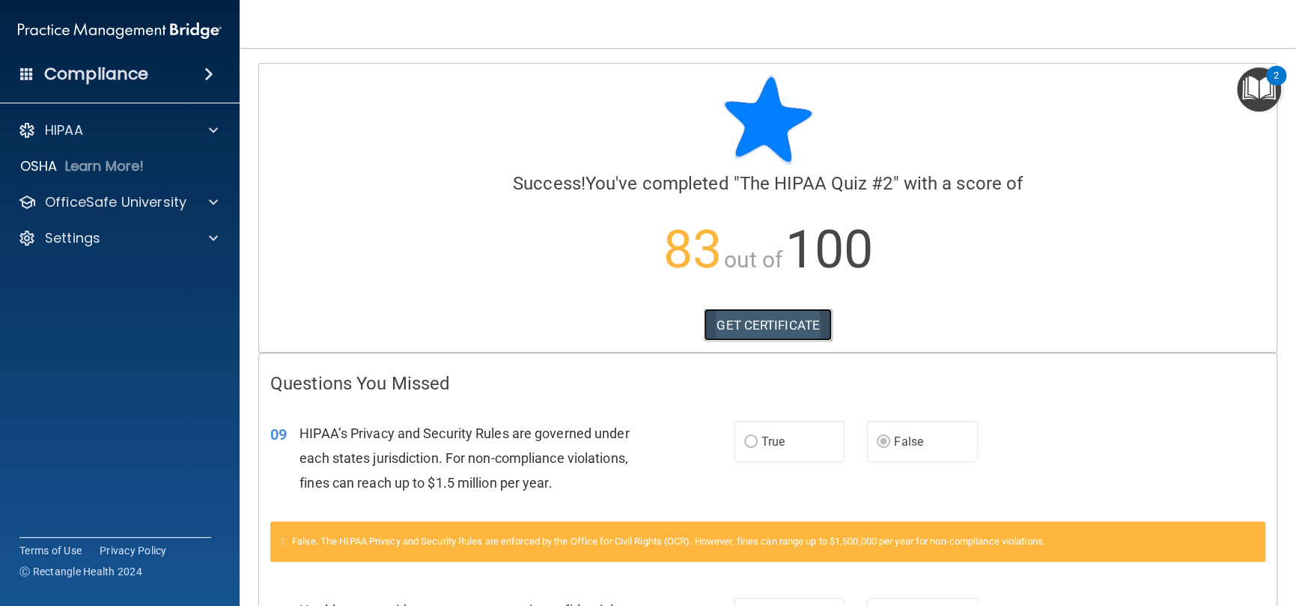
click at [749, 325] on link "GET CERTIFICATE" at bounding box center [768, 325] width 128 height 33
click at [112, 201] on p "OfficeSafe University" at bounding box center [116, 202] width 142 height 18
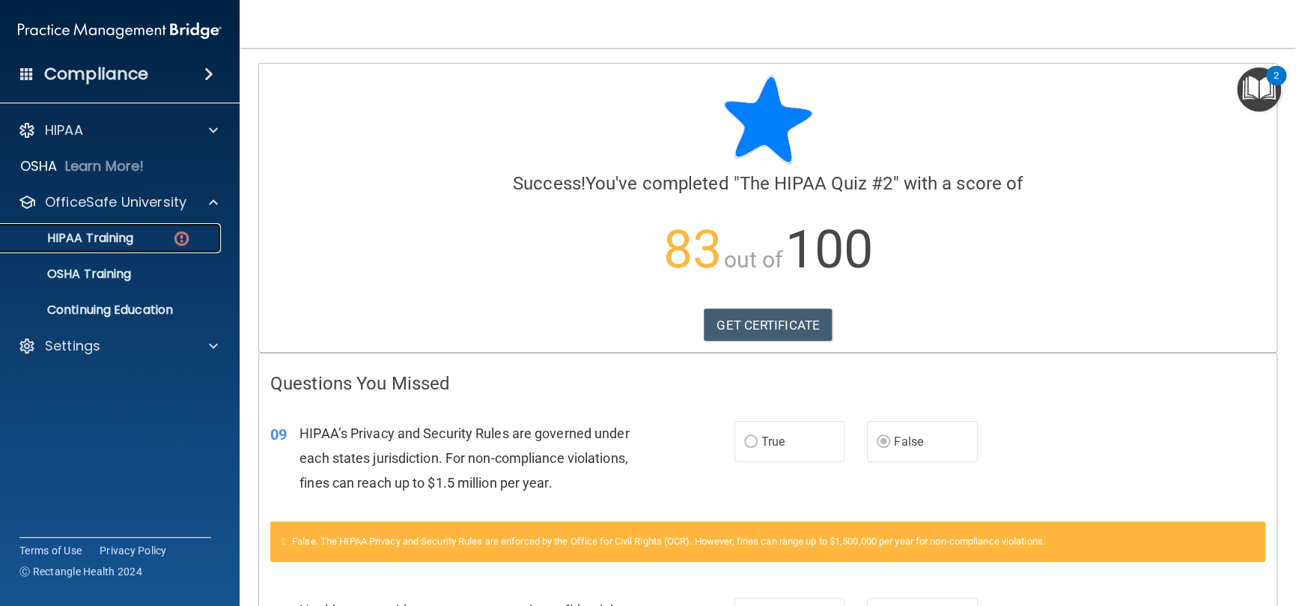
click at [148, 237] on div "HIPAA Training" at bounding box center [112, 238] width 204 height 15
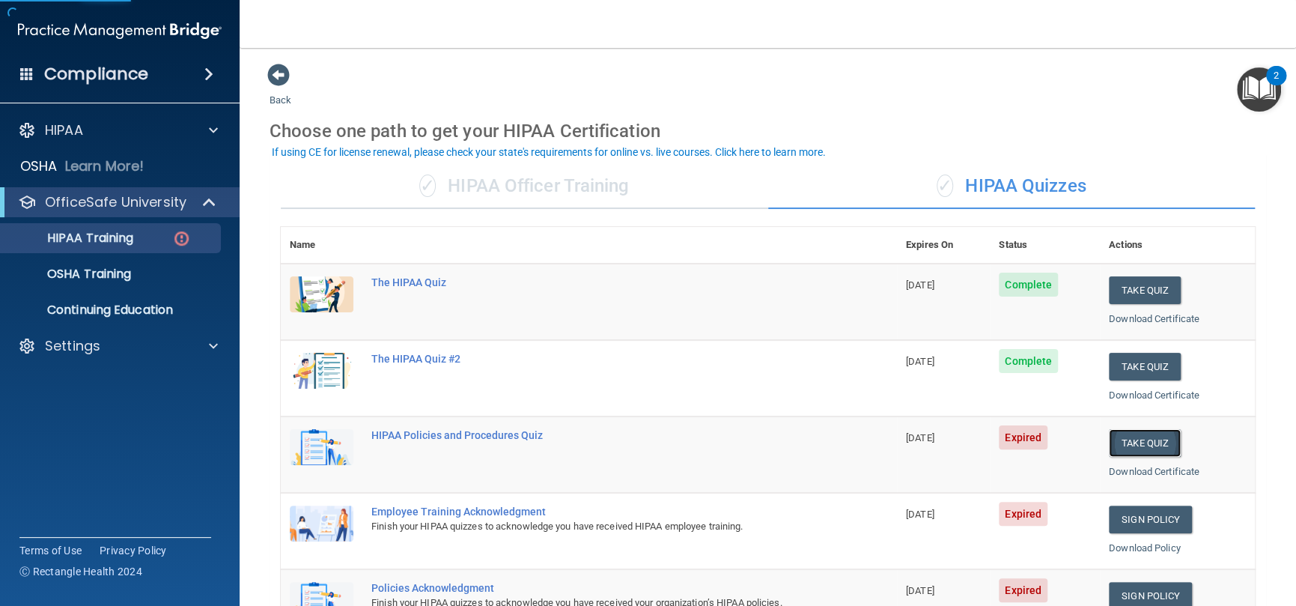
click at [1136, 443] on button "Take Quiz" at bounding box center [1145, 443] width 72 height 28
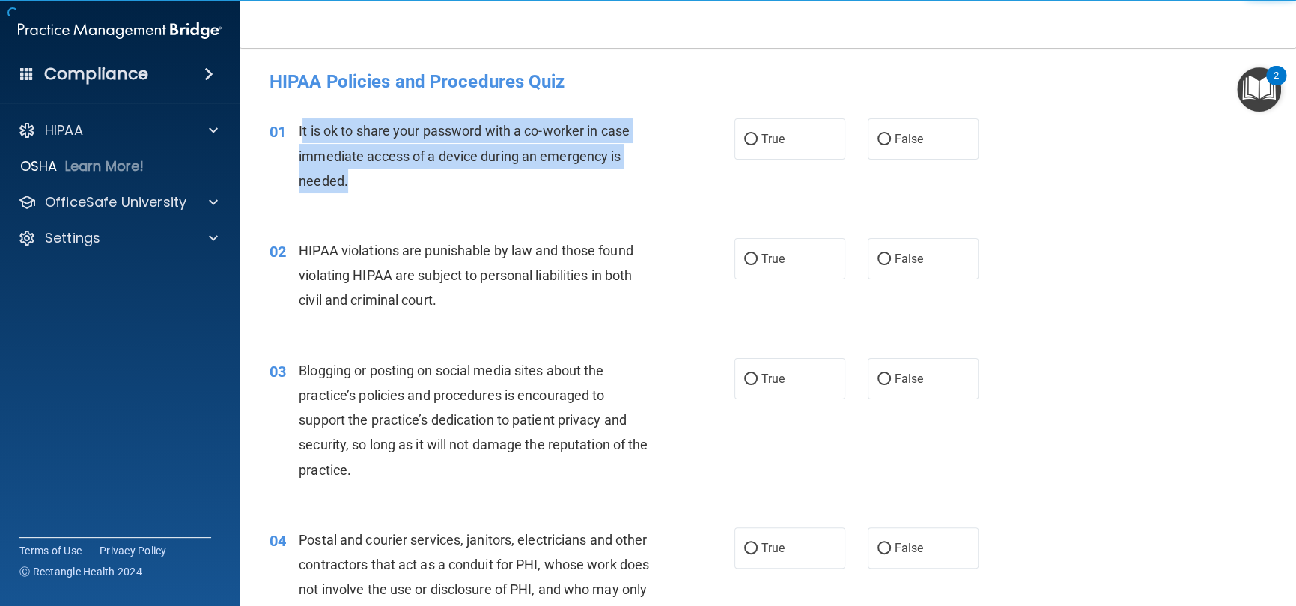
drag, startPoint x: 338, startPoint y: 164, endPoint x: 300, endPoint y: 133, distance: 49.0
click at [300, 133] on div "It is ok to share your password with a co-worker in case immediate access of a …" at bounding box center [481, 155] width 365 height 75
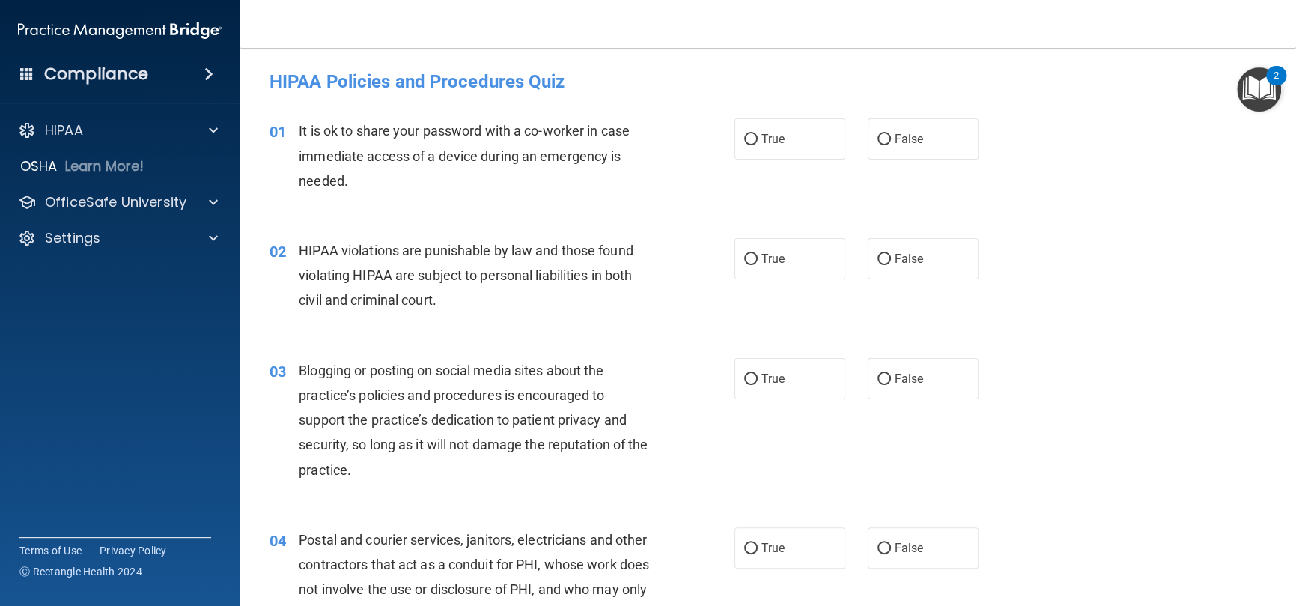
click at [422, 240] on div "HIPAA violations are punishable by law and those found violating HIPAA are subj…" at bounding box center [481, 275] width 365 height 75
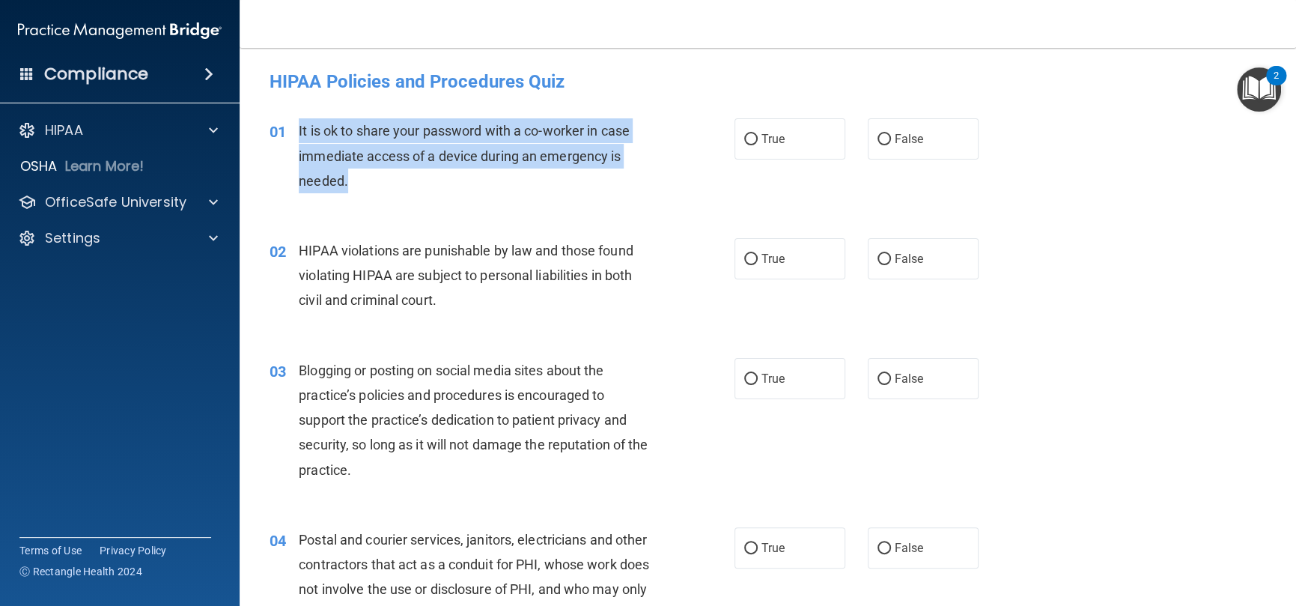
drag, startPoint x: 360, startPoint y: 182, endPoint x: 285, endPoint y: 136, distance: 88.7
click at [285, 136] on div "01 It is ok to share your password with a co-worker in case immediate access of…" at bounding box center [502, 159] width 510 height 82
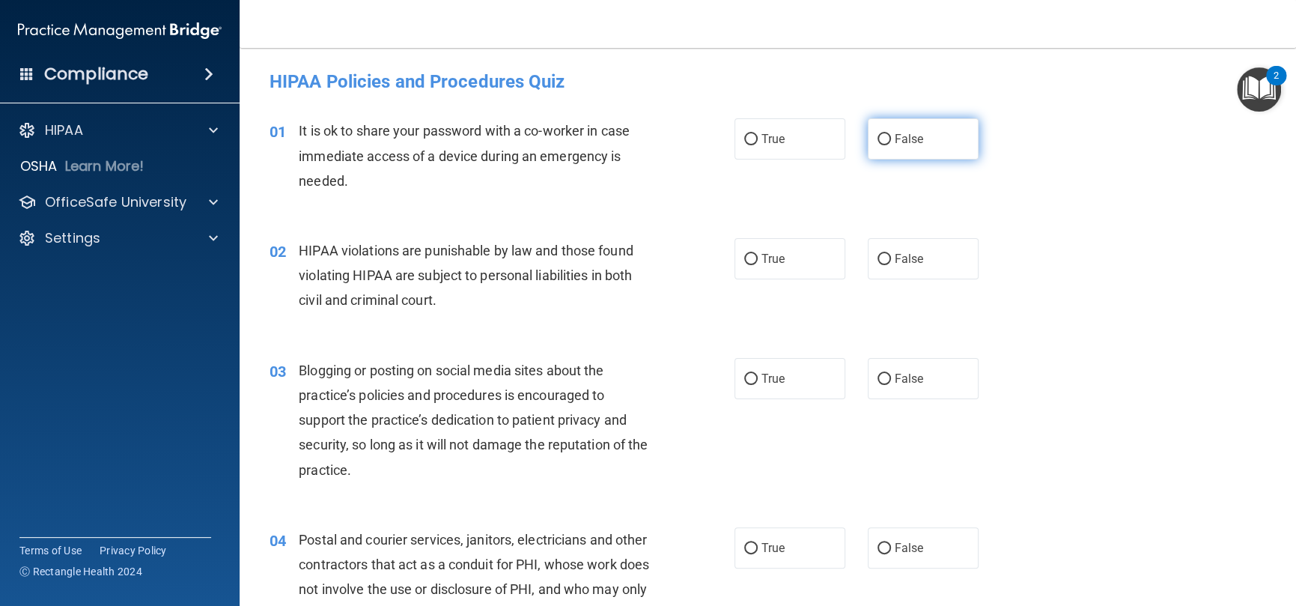
click at [868, 134] on label "False" at bounding box center [923, 138] width 111 height 41
click at [878, 134] on input "False" at bounding box center [884, 139] width 13 height 11
radio input "true"
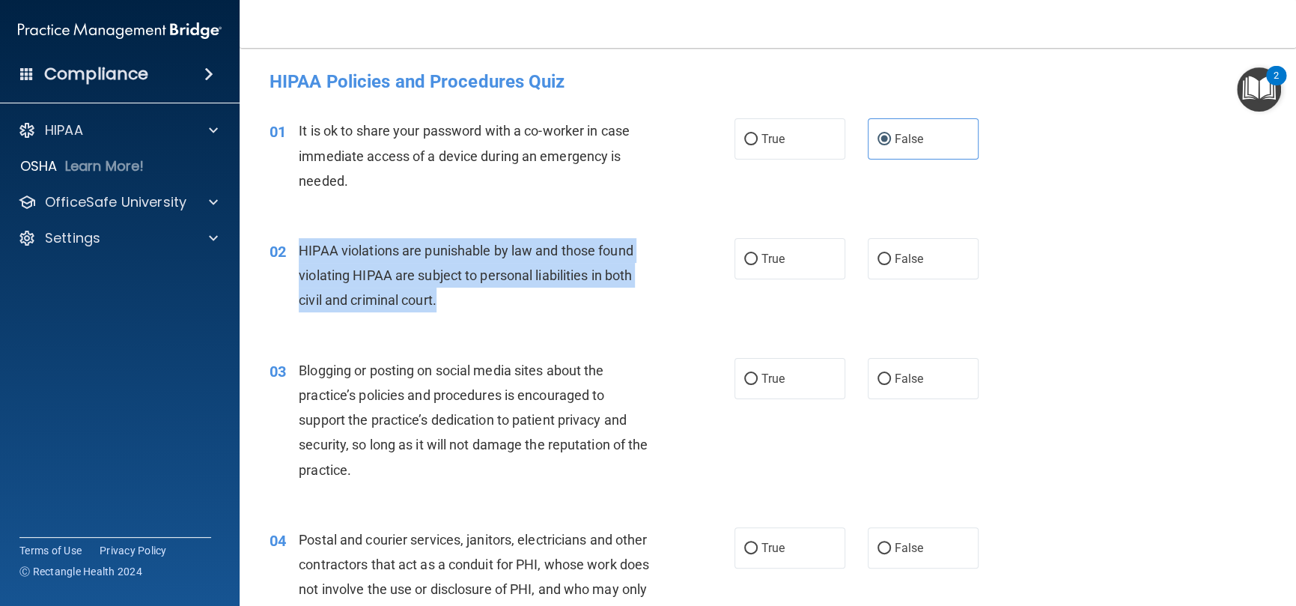
drag, startPoint x: 434, startPoint y: 297, endPoint x: 285, endPoint y: 249, distance: 156.5
click at [285, 252] on div "02 HIPAA violations are punishable by law and those found violating HIPAA are s…" at bounding box center [502, 279] width 510 height 82
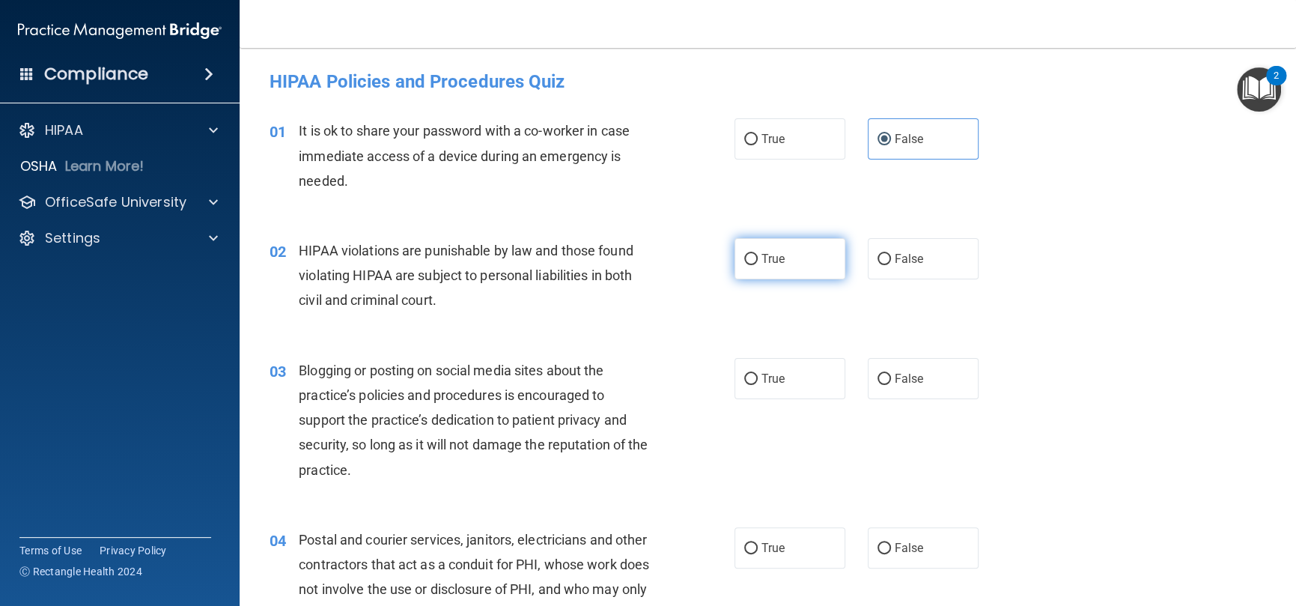
click at [765, 264] on span "True" at bounding box center [773, 259] width 23 height 14
click at [758, 264] on input "True" at bounding box center [750, 259] width 13 height 11
radio input "true"
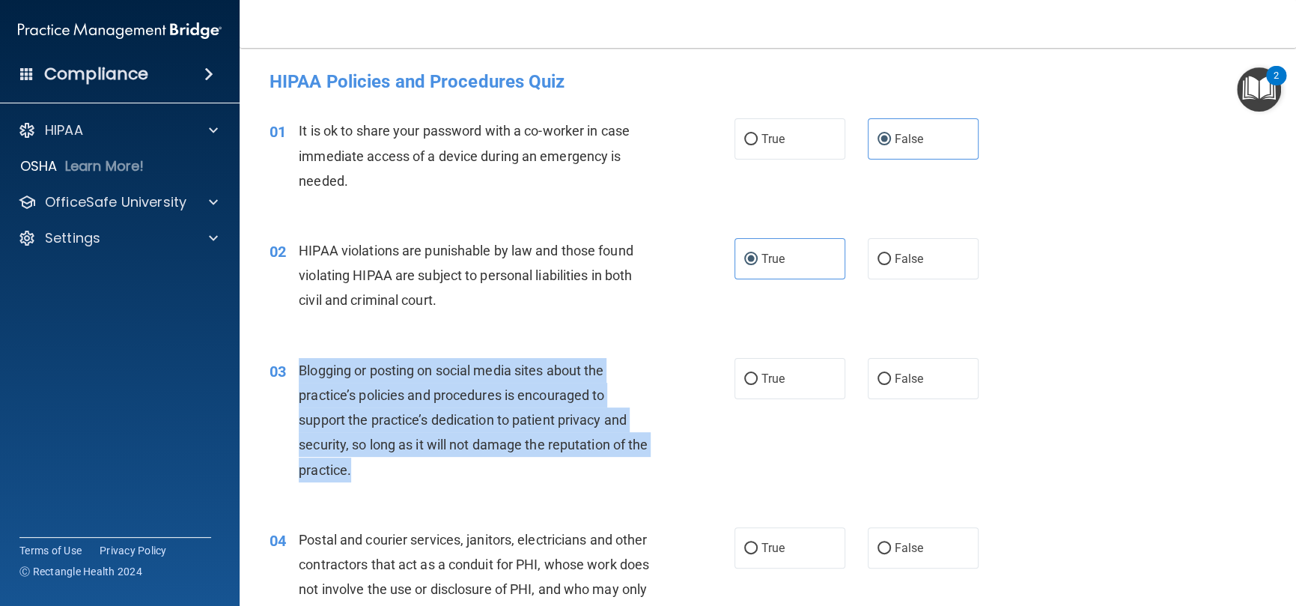
drag, startPoint x: 368, startPoint y: 456, endPoint x: 291, endPoint y: 381, distance: 107.0
click at [291, 381] on div "03 Blogging or posting on social media sites about the practice’s policies and …" at bounding box center [502, 424] width 510 height 132
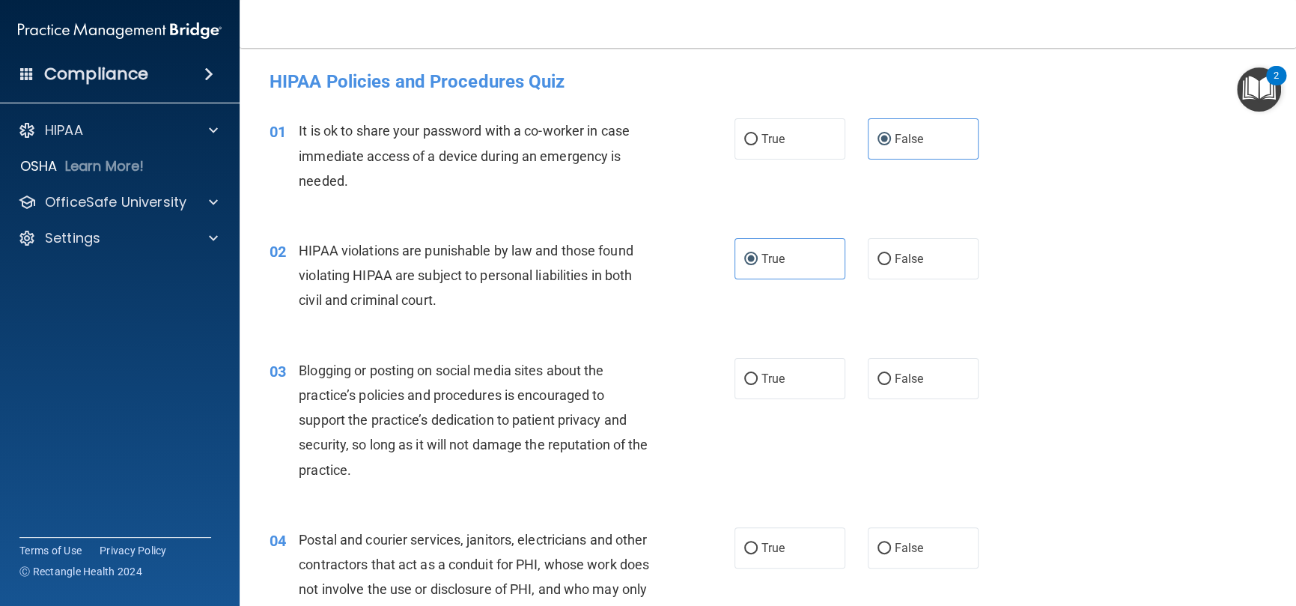
click at [638, 313] on div "02 HIPAA violations are punishable by law and those found violating HIPAA are s…" at bounding box center [502, 279] width 510 height 82
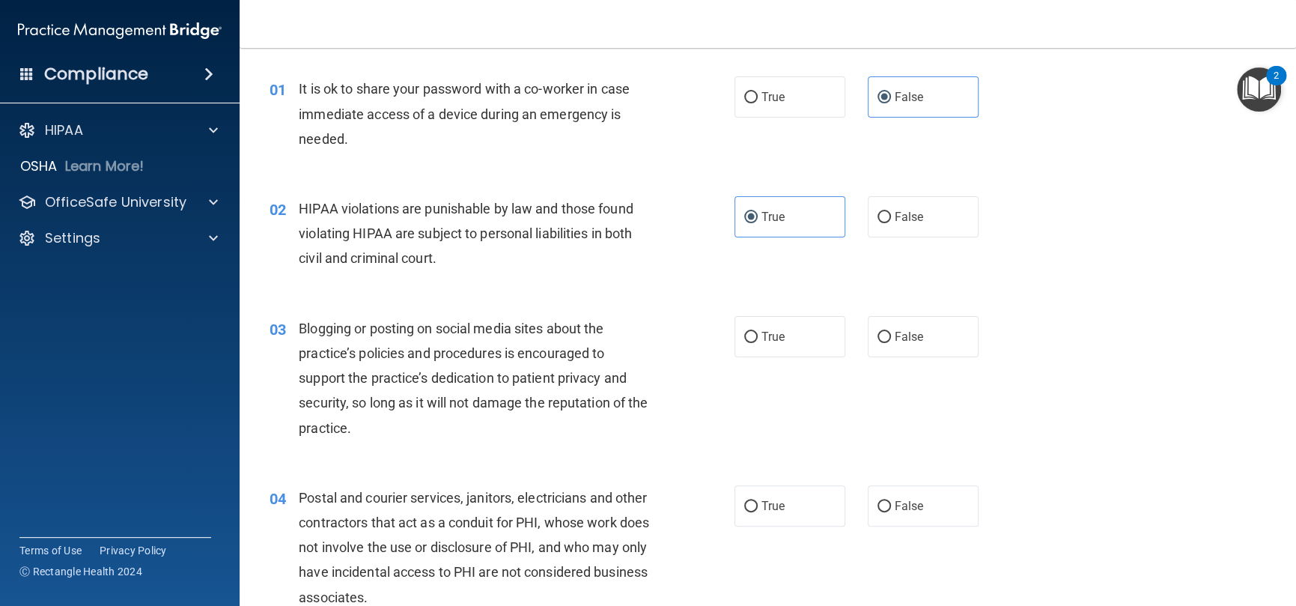
scroll to position [75, 0]
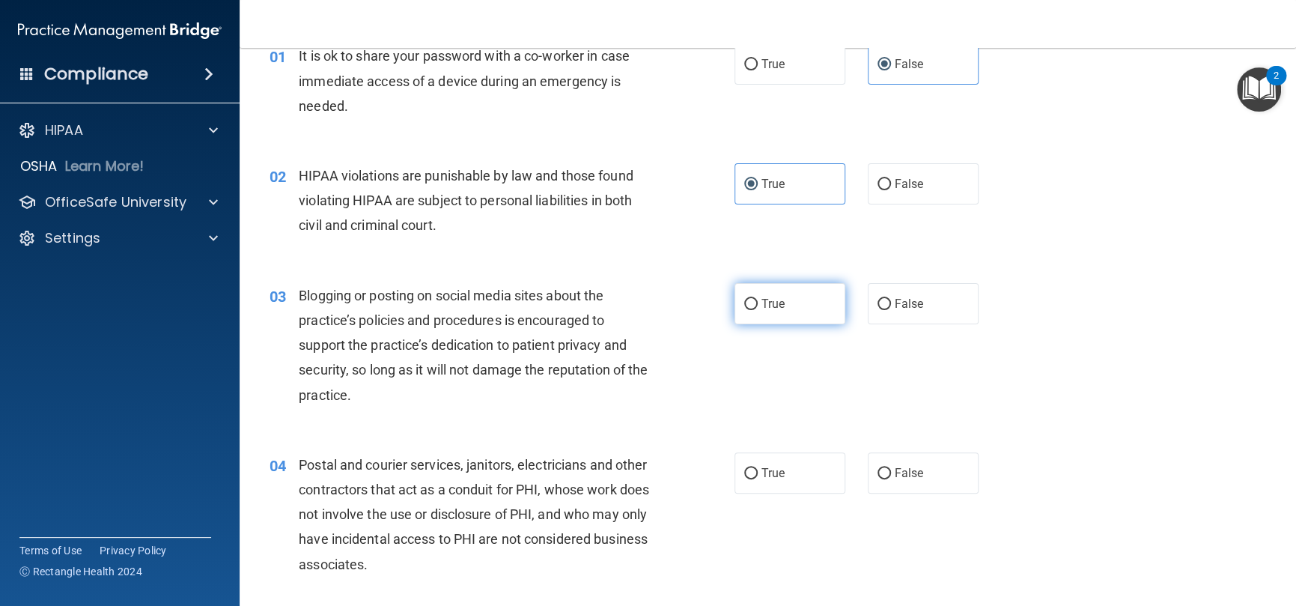
click at [764, 303] on span "True" at bounding box center [773, 304] width 23 height 14
click at [758, 303] on input "True" at bounding box center [750, 304] width 13 height 11
radio input "true"
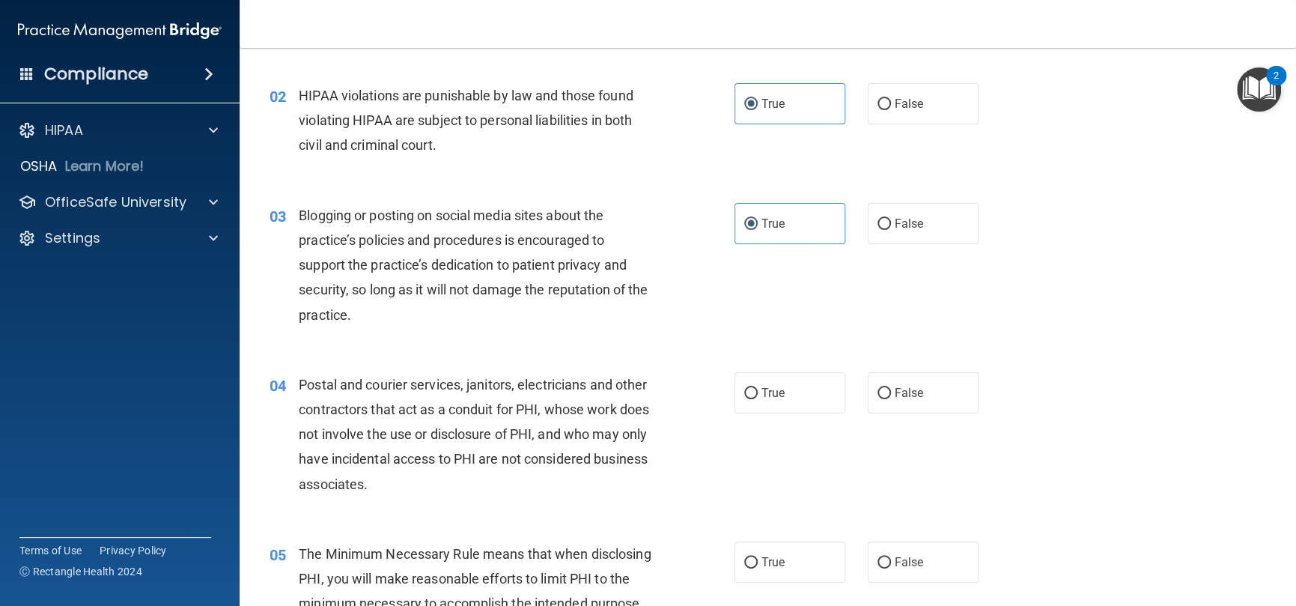
scroll to position [225, 0]
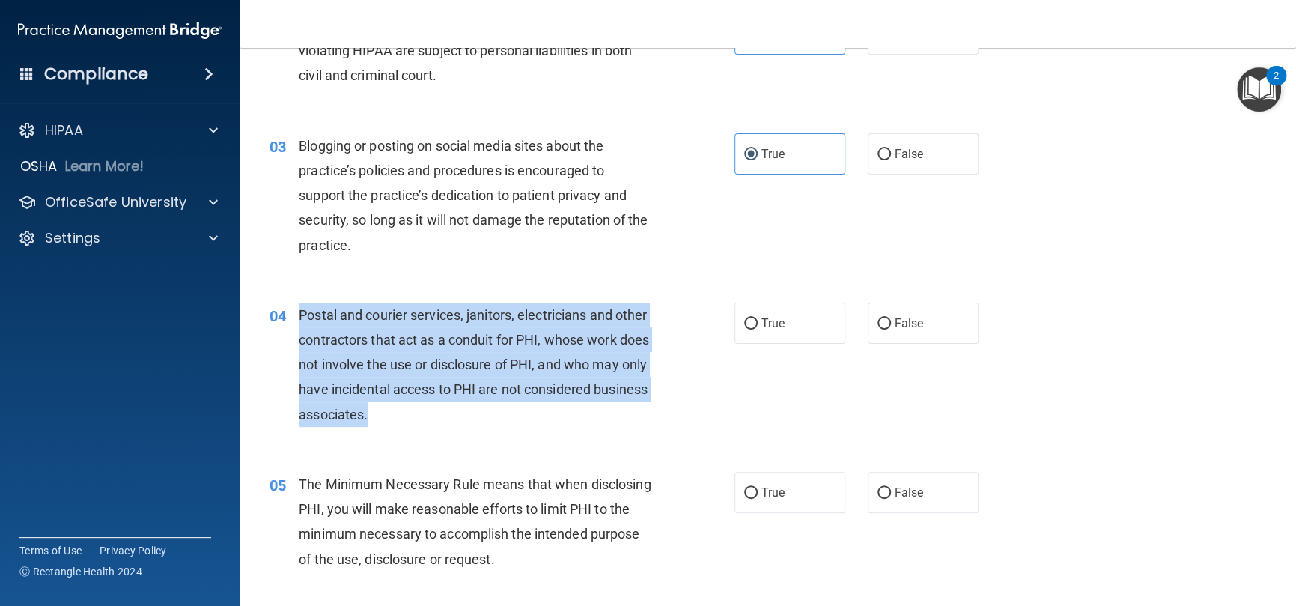
drag, startPoint x: 508, startPoint y: 407, endPoint x: 293, endPoint y: 312, distance: 235.7
click at [293, 312] on div "04 Postal and courier services, janitors, electricians and other contractors th…" at bounding box center [502, 369] width 510 height 132
click at [629, 395] on div "Postal and courier services, janitors, electricians and other contractors that …" at bounding box center [481, 365] width 365 height 124
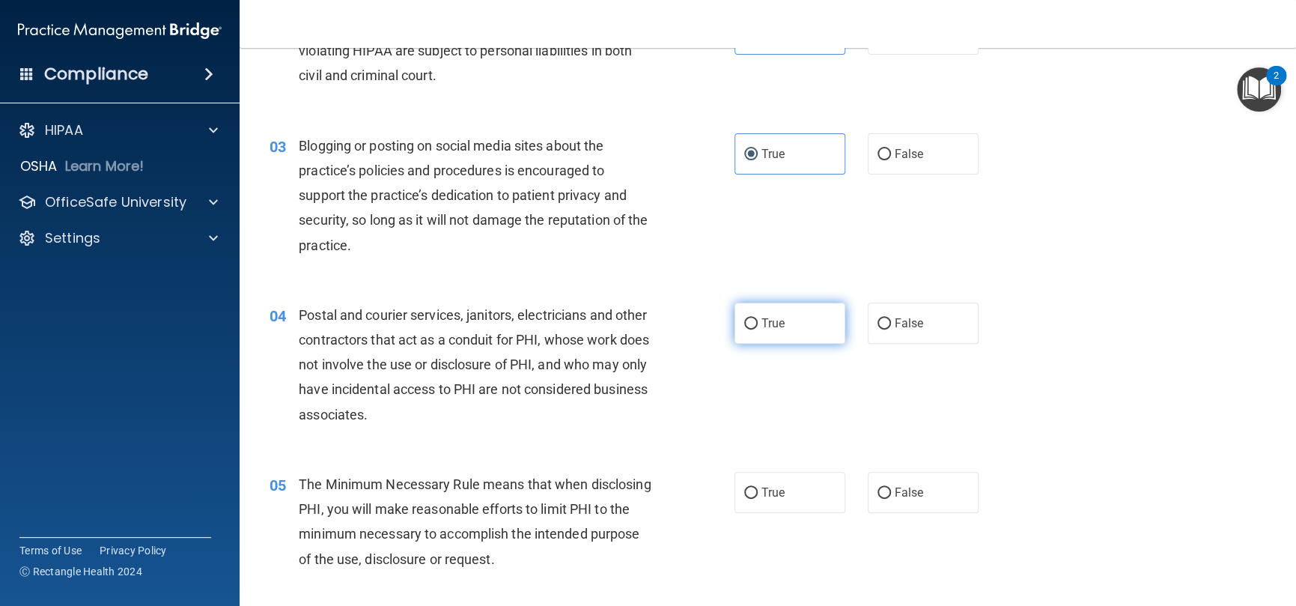
click at [765, 319] on span "True" at bounding box center [773, 323] width 23 height 14
click at [758, 319] on input "True" at bounding box center [750, 323] width 13 height 11
radio input "true"
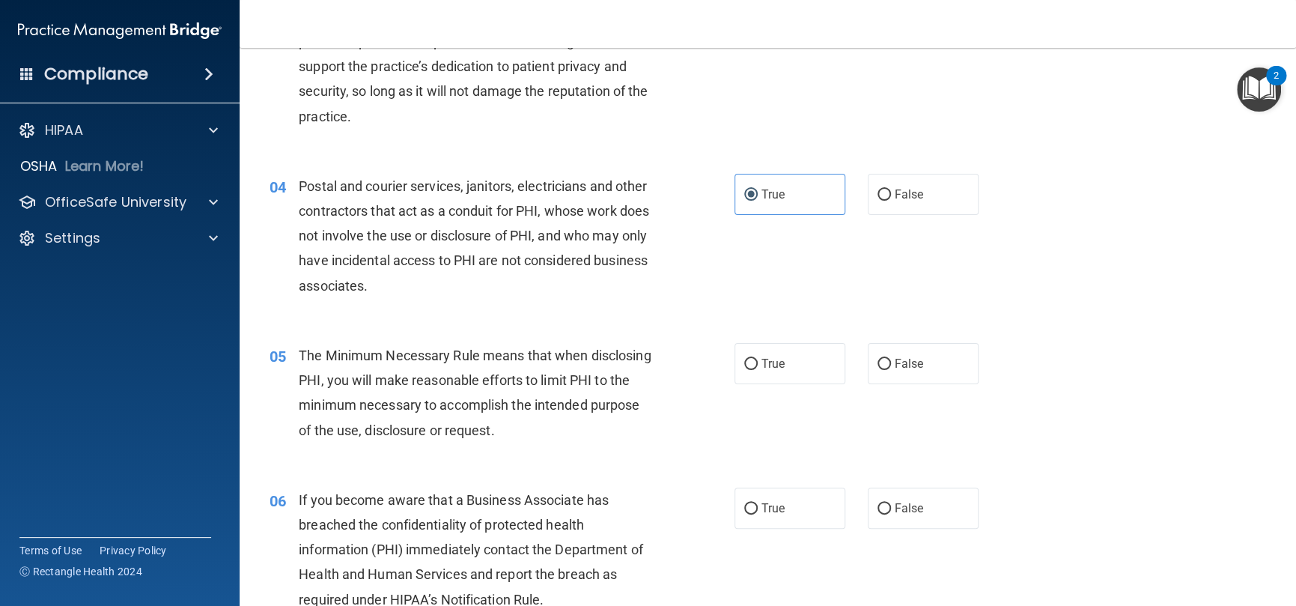
scroll to position [449, 0]
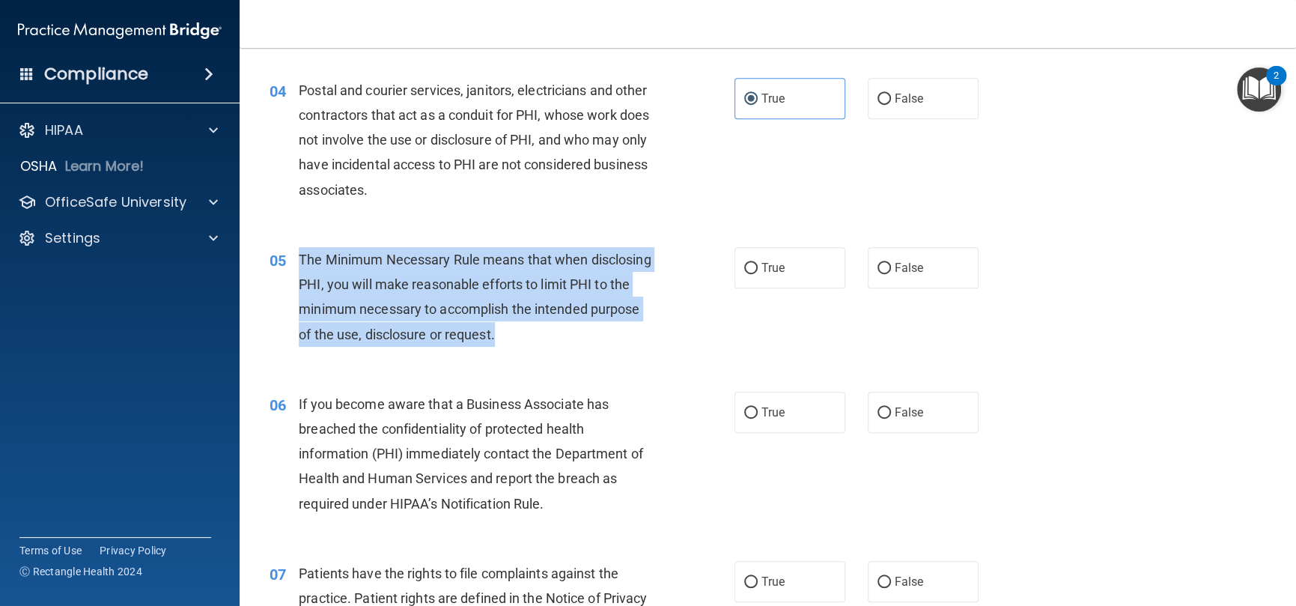
drag, startPoint x: 601, startPoint y: 337, endPoint x: 292, endPoint y: 257, distance: 319.5
click at [292, 257] on div "05 The Minimum Necessary Rule means that when disclosing PHI, you will make rea…" at bounding box center [502, 300] width 510 height 107
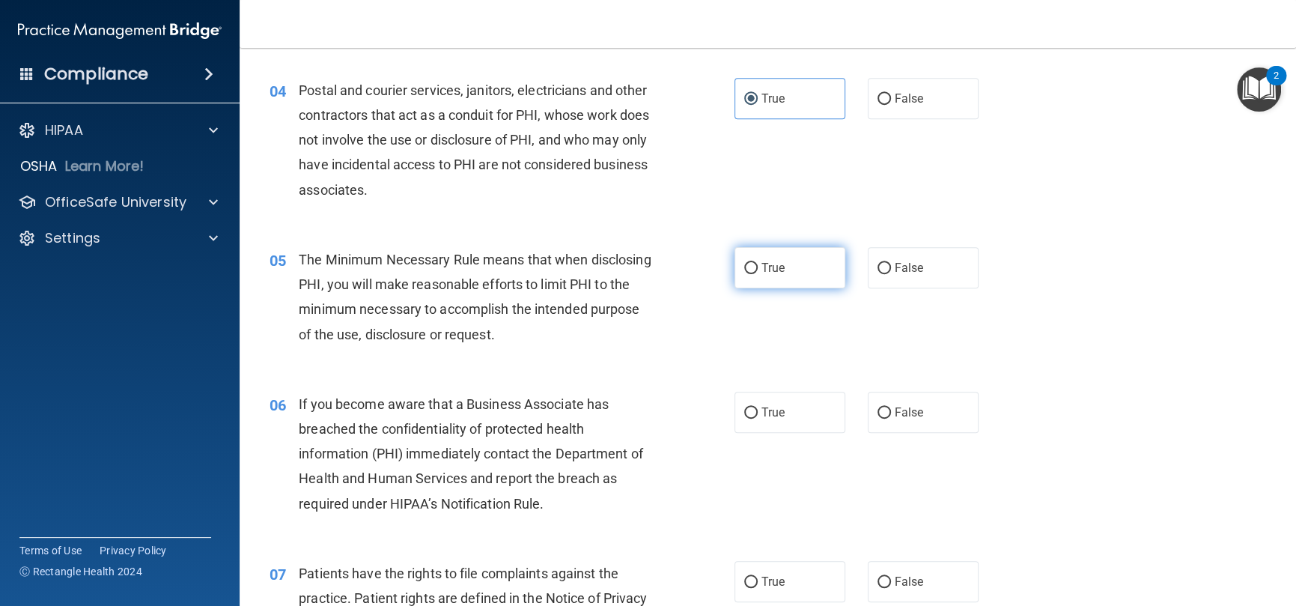
click at [773, 267] on span "True" at bounding box center [773, 268] width 23 height 14
click at [758, 267] on input "True" at bounding box center [750, 268] width 13 height 11
radio input "true"
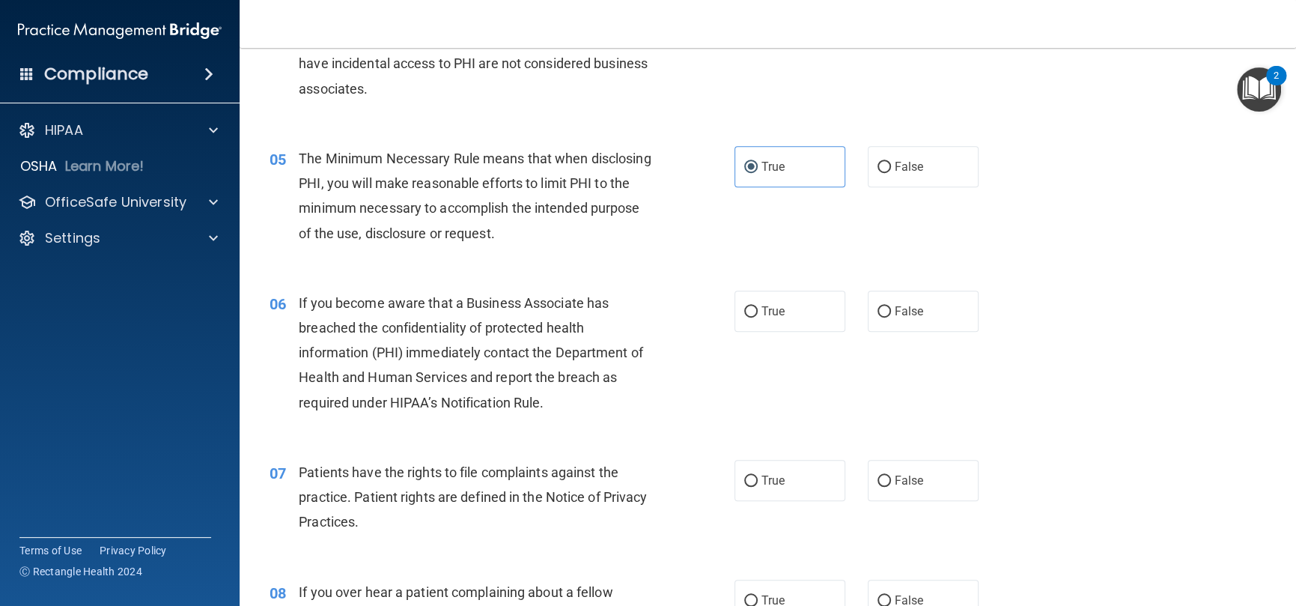
scroll to position [674, 0]
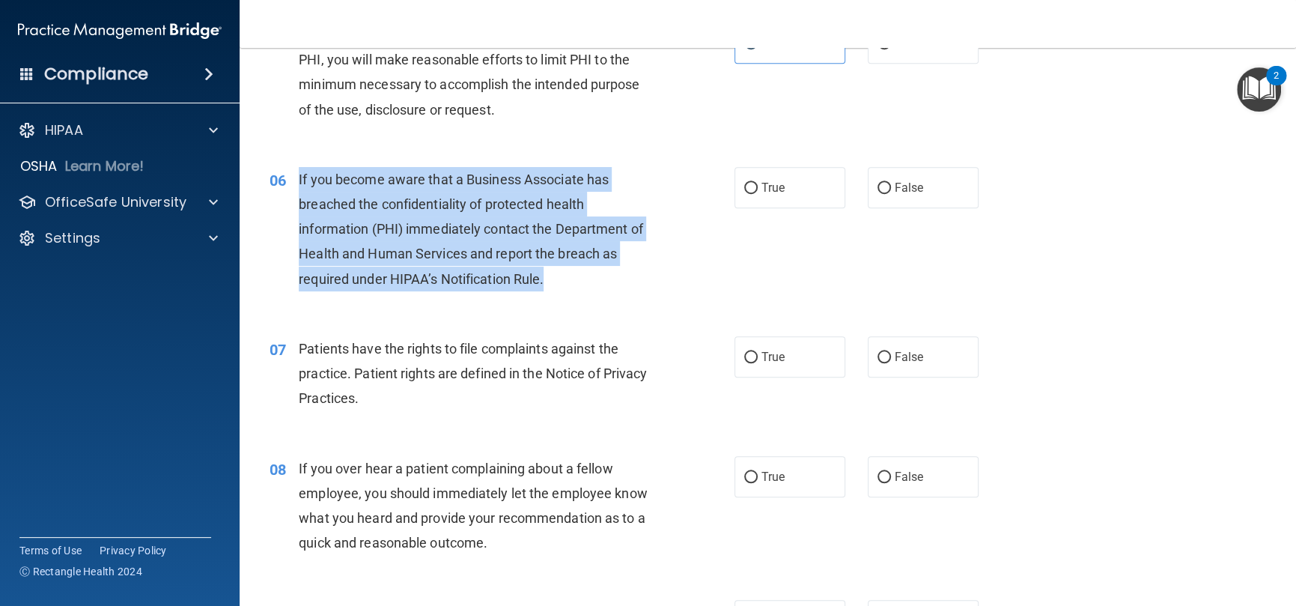
drag, startPoint x: 544, startPoint y: 276, endPoint x: 283, endPoint y: 171, distance: 281.6
click at [283, 171] on div "06 If you become aware that a Business Associate has breached the confidentiali…" at bounding box center [502, 233] width 510 height 132
click at [593, 296] on div "06 If you become aware that a Business Associate has breached the confidentiali…" at bounding box center [502, 233] width 510 height 132
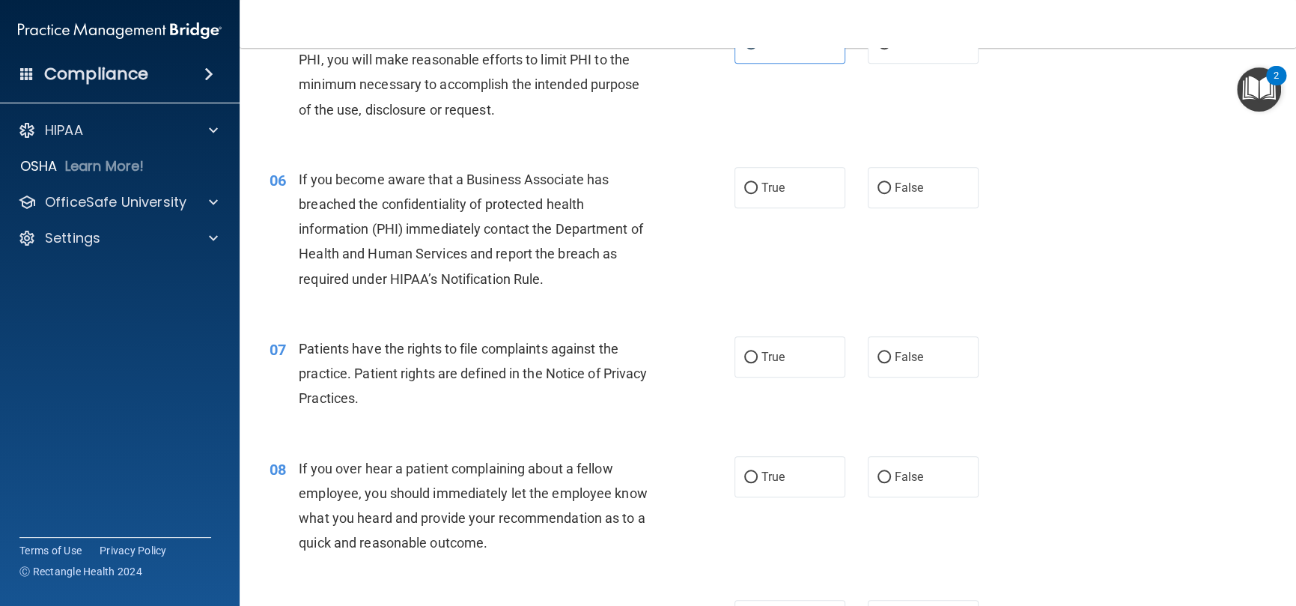
click at [780, 211] on div "06 If you become aware that a Business Associate has breached the confidentiali…" at bounding box center [767, 232] width 1019 height 169
click at [770, 188] on span "True" at bounding box center [773, 187] width 23 height 14
click at [758, 188] on input "True" at bounding box center [750, 188] width 13 height 11
radio input "true"
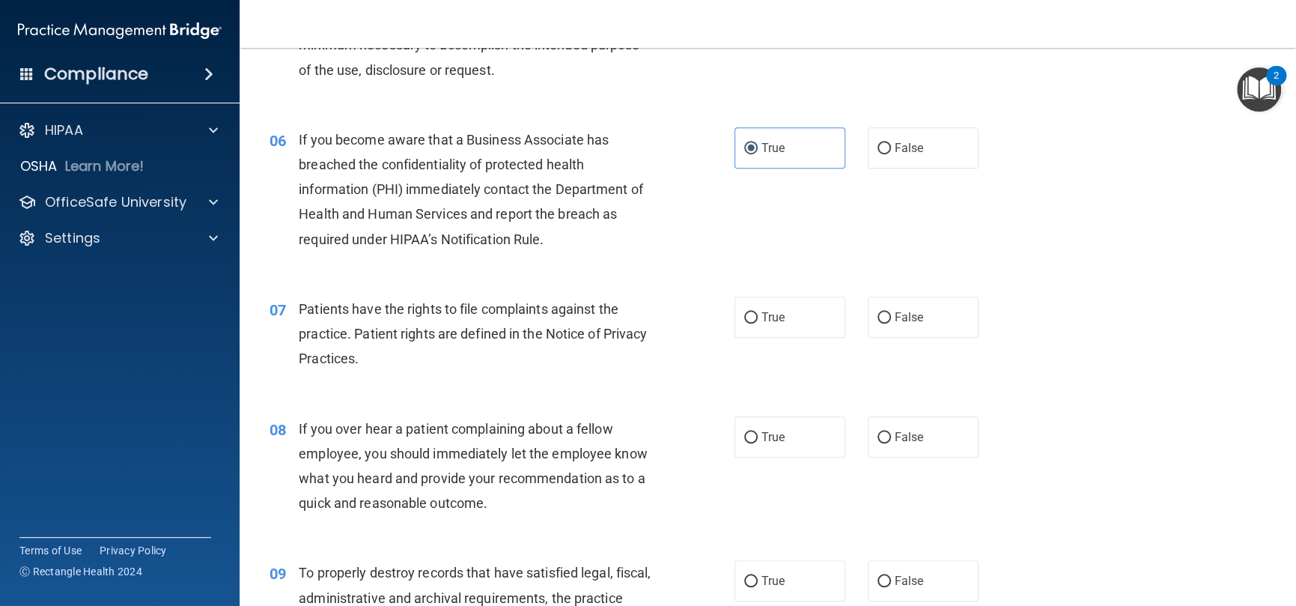
scroll to position [749, 0]
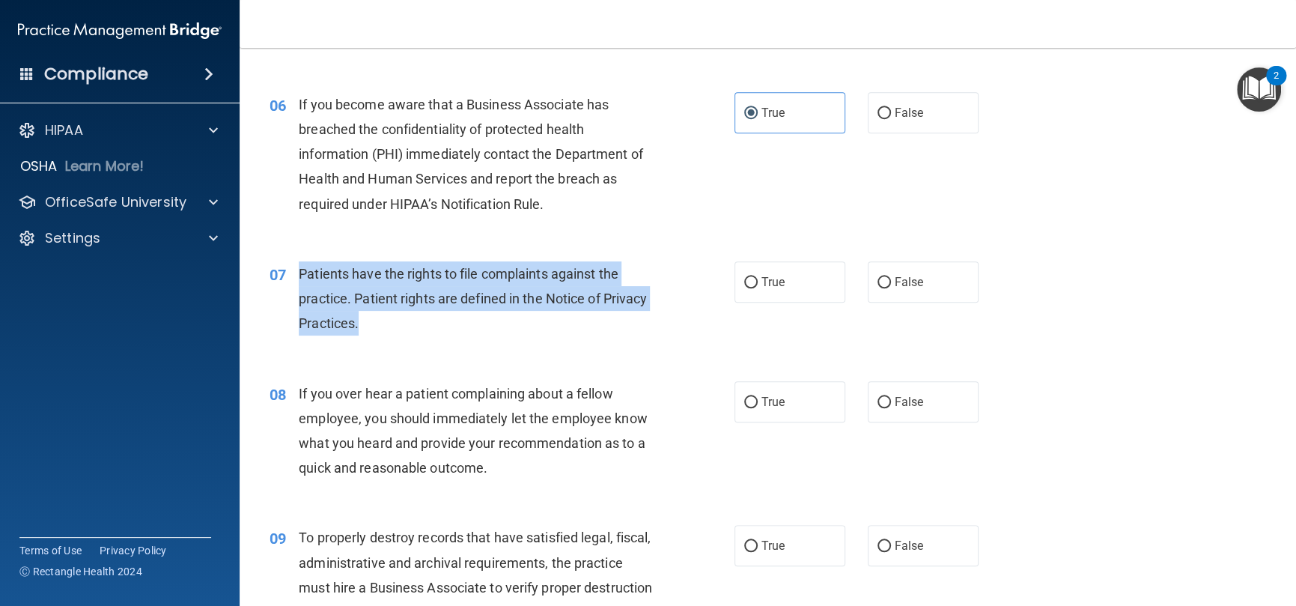
drag, startPoint x: 422, startPoint y: 324, endPoint x: 299, endPoint y: 264, distance: 136.6
click at [299, 264] on div "Patients have the rights to file complaints against the practice. Patient right…" at bounding box center [481, 298] width 365 height 75
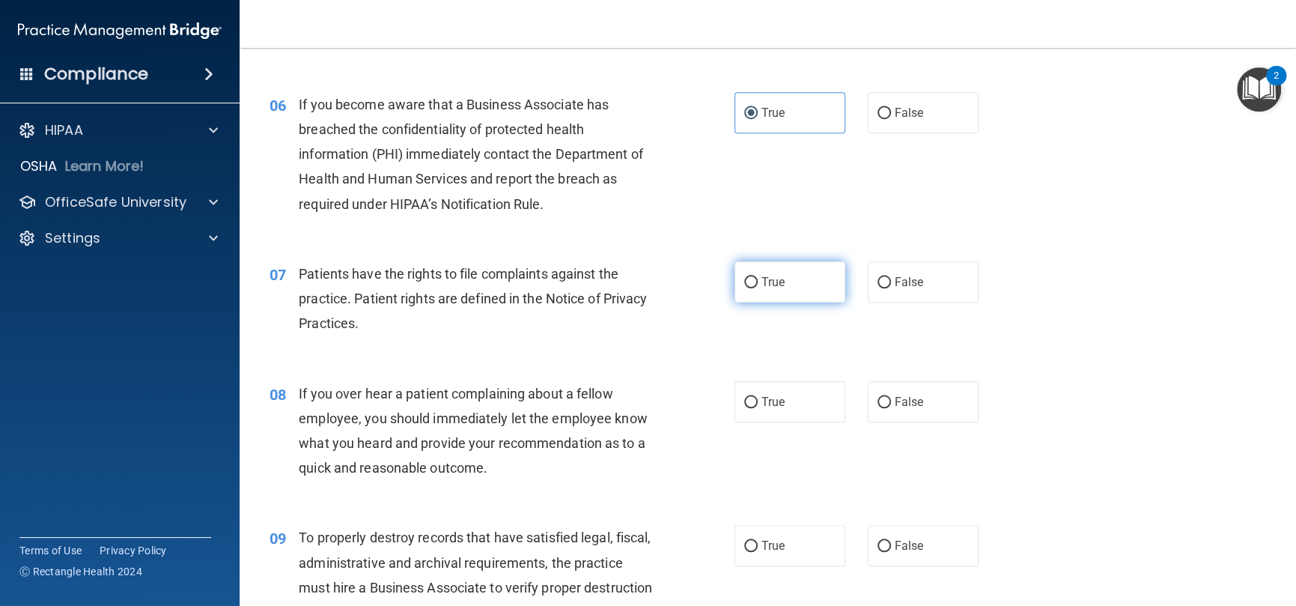
click at [776, 288] on span "True" at bounding box center [773, 282] width 23 height 14
click at [758, 288] on input "True" at bounding box center [750, 282] width 13 height 11
radio input "true"
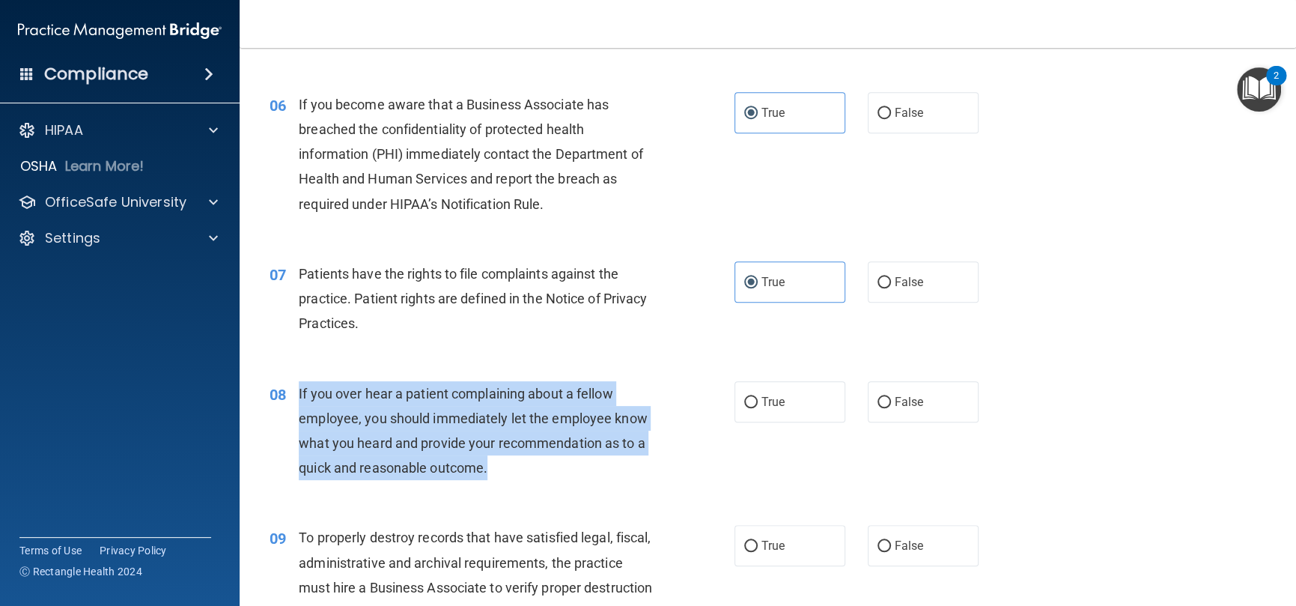
drag, startPoint x: 511, startPoint y: 465, endPoint x: 297, endPoint y: 392, distance: 225.4
click at [297, 392] on div "08 If you over hear a patient complaining about a fellow employee, you should i…" at bounding box center [502, 434] width 510 height 107
click at [516, 459] on div "If you over hear a patient complaining about a fellow employee, you should imme…" at bounding box center [481, 431] width 365 height 100
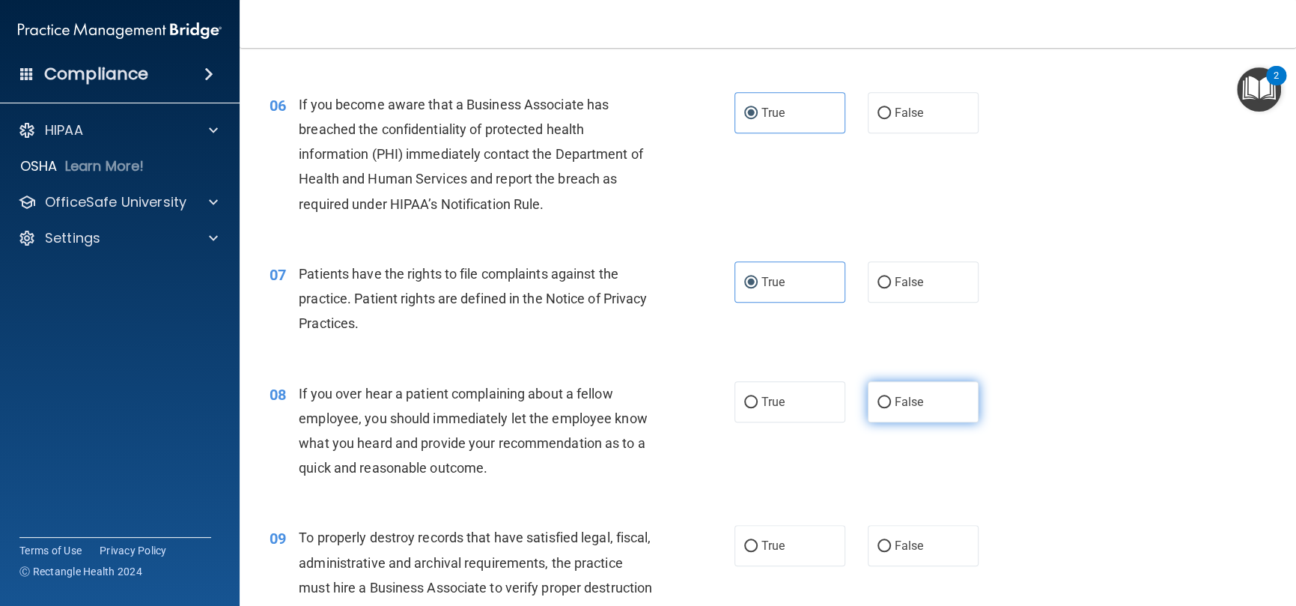
click at [915, 415] on label "False" at bounding box center [923, 401] width 111 height 41
click at [891, 408] on input "False" at bounding box center [884, 402] width 13 height 11
radio input "true"
click at [571, 362] on div "08 If you over hear a patient complaining about a fellow employee, you should i…" at bounding box center [767, 434] width 1019 height 145
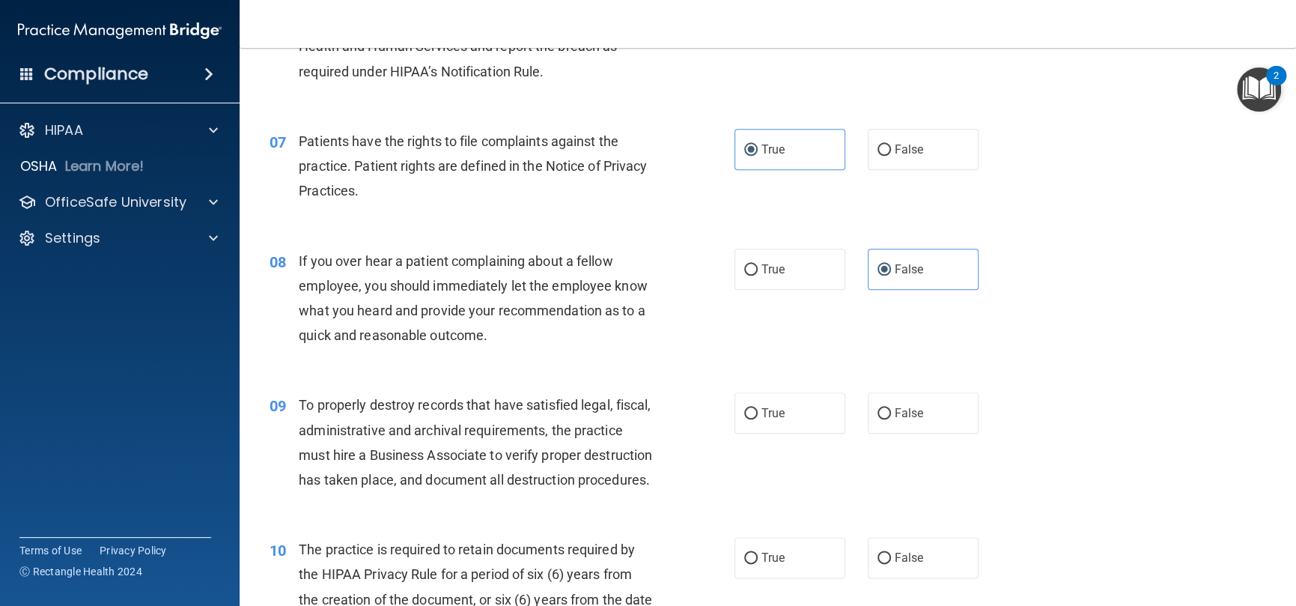
scroll to position [973, 0]
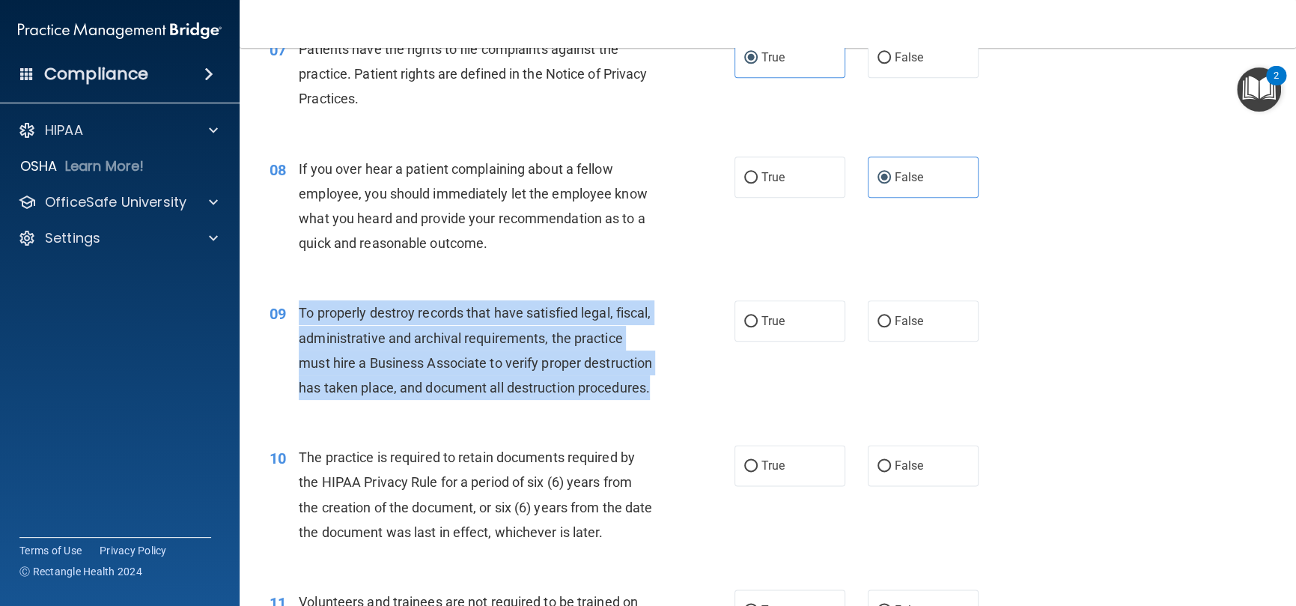
drag, startPoint x: 464, startPoint y: 419, endPoint x: 295, endPoint y: 316, distance: 198.3
click at [295, 316] on div "09 To properly destroy records that have satisfied legal, fiscal, administrativ…" at bounding box center [502, 353] width 510 height 107
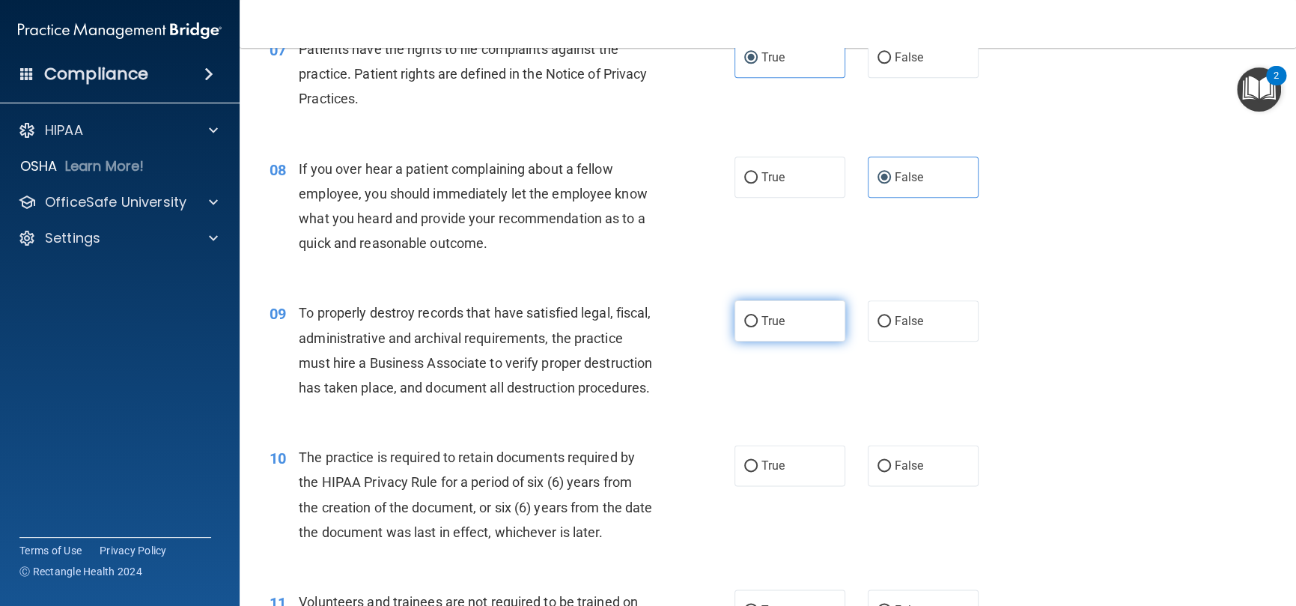
click at [767, 324] on span "True" at bounding box center [773, 321] width 23 height 14
click at [758, 324] on input "True" at bounding box center [750, 321] width 13 height 11
radio input "true"
click at [675, 362] on div "09 To properly destroy records that have satisfied legal, fiscal, administrativ…" at bounding box center [502, 353] width 510 height 107
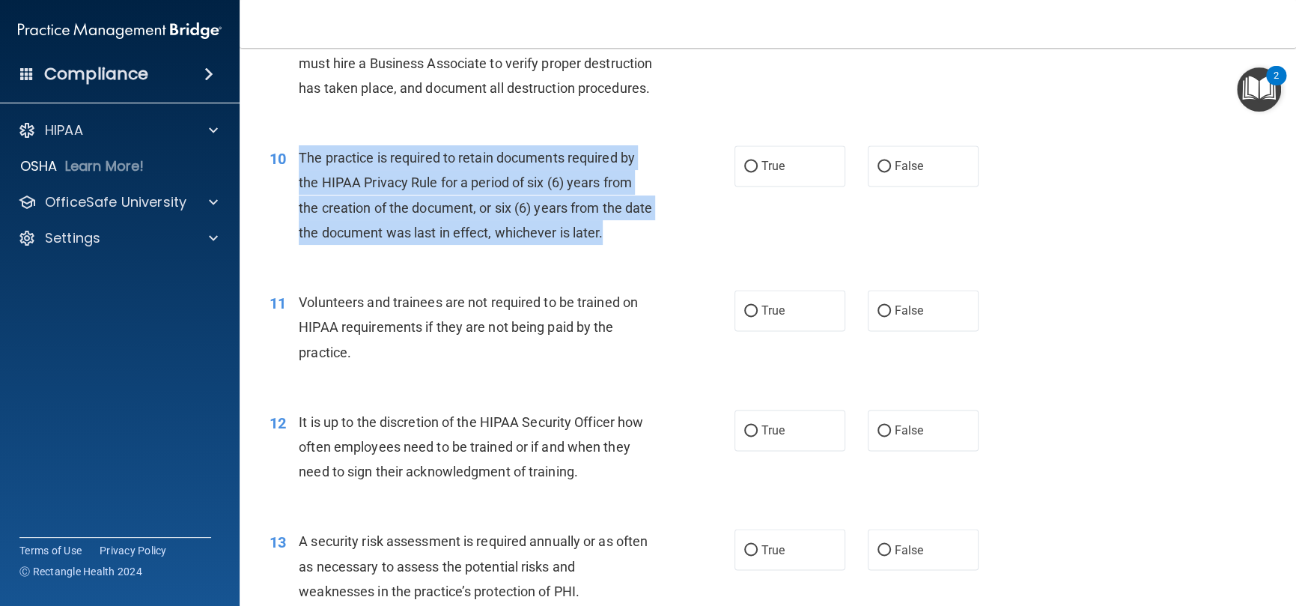
drag, startPoint x: 636, startPoint y: 263, endPoint x: 293, endPoint y: 176, distance: 353.8
click at [293, 176] on div "10 The practice is required to retain documents required by the HIPAA Privacy R…" at bounding box center [502, 198] width 510 height 107
click at [325, 210] on span "The practice is required to retain documents required by the HIPAA Privacy Rule…" at bounding box center [475, 195] width 353 height 91
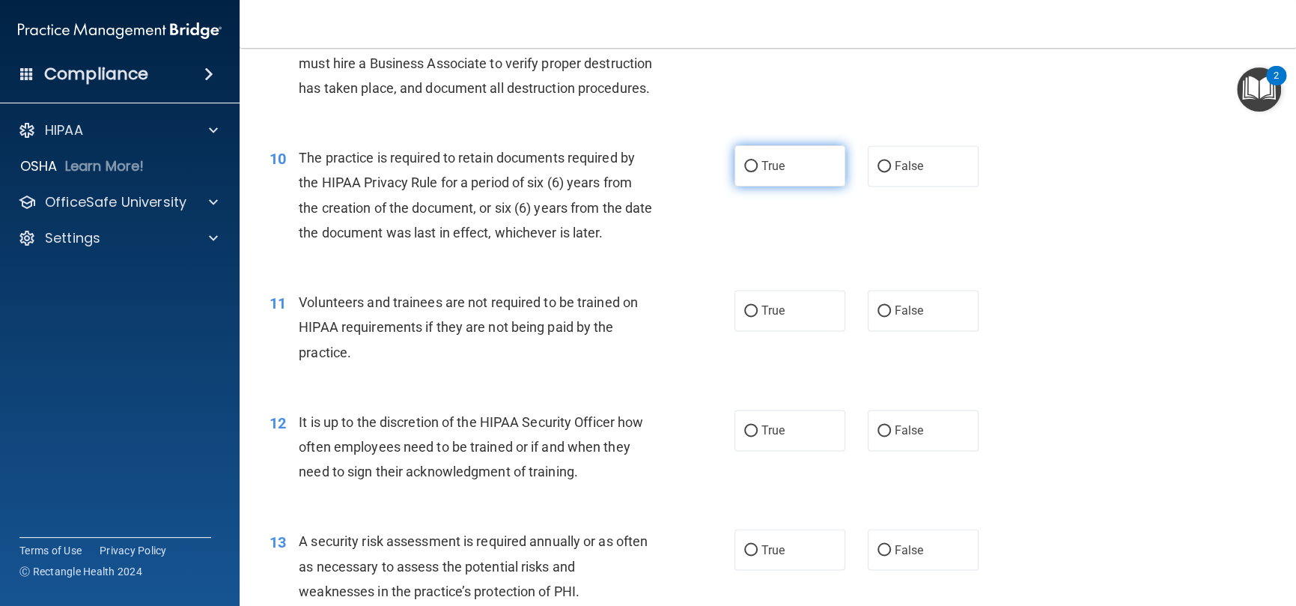
click at [787, 186] on label "True" at bounding box center [790, 165] width 111 height 41
click at [758, 172] on input "True" at bounding box center [750, 166] width 13 height 11
radio input "true"
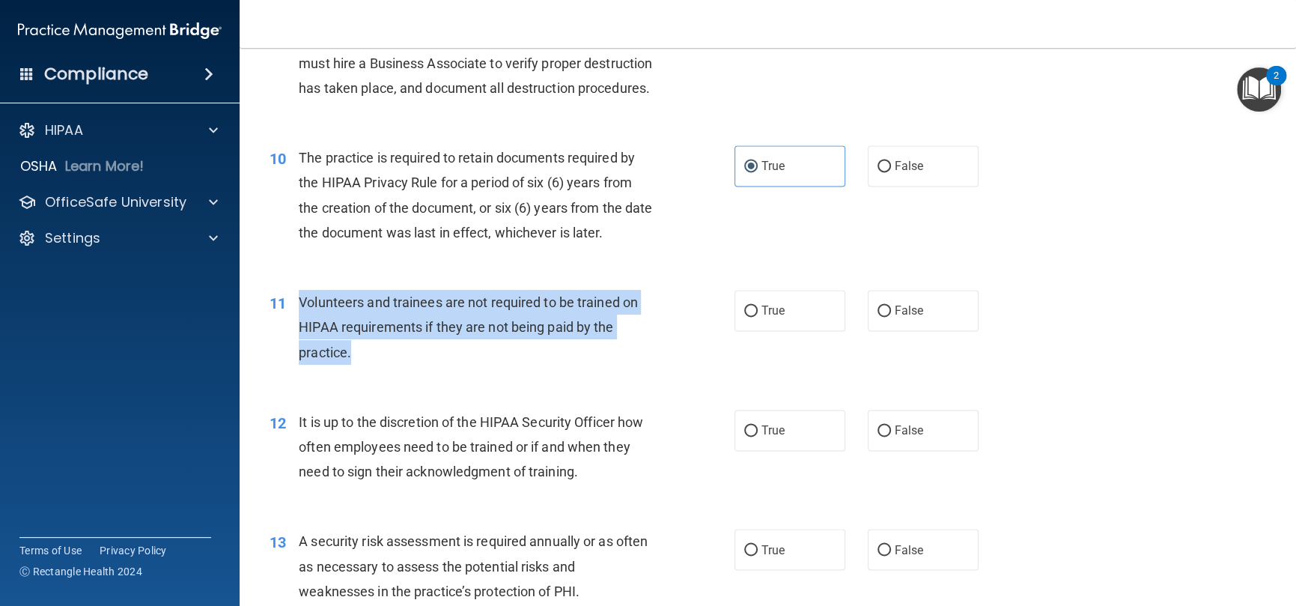
drag, startPoint x: 353, startPoint y: 367, endPoint x: 296, endPoint y: 326, distance: 70.4
click at [296, 326] on div "11 Volunteers and trainees are not required to be trained on HIPAA requirements…" at bounding box center [502, 331] width 510 height 82
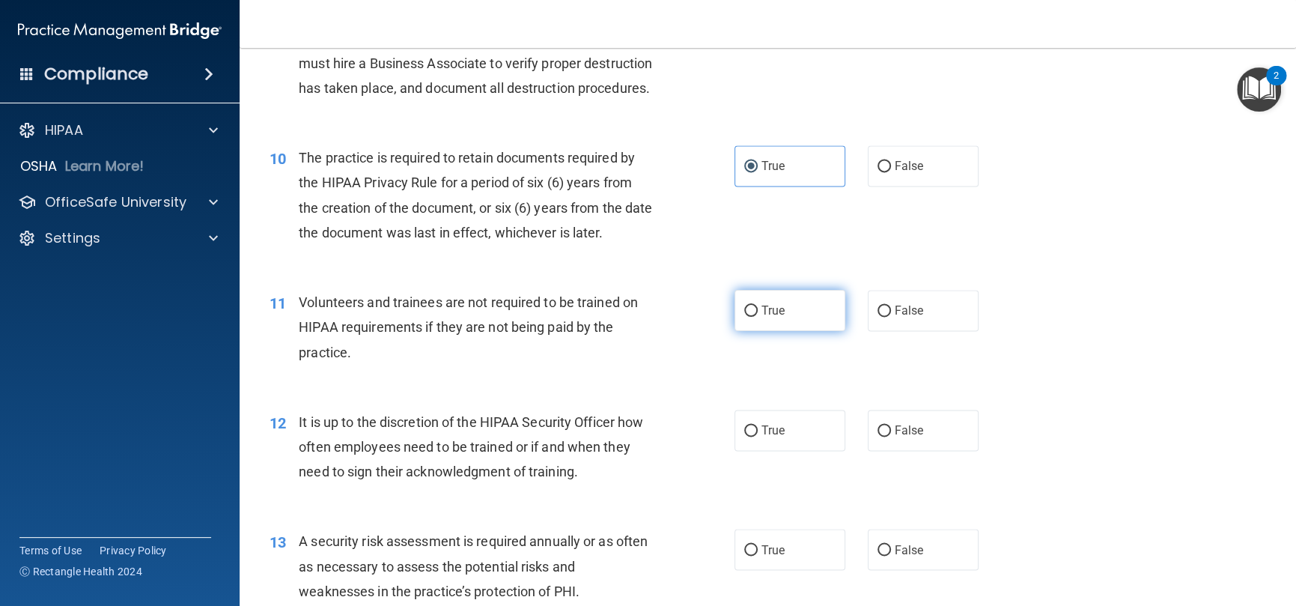
click at [795, 331] on label "True" at bounding box center [790, 310] width 111 height 41
click at [758, 317] on input "True" at bounding box center [750, 311] width 13 height 11
radio input "true"
click at [868, 331] on label "False" at bounding box center [923, 310] width 111 height 41
click at [878, 317] on input "False" at bounding box center [884, 311] width 13 height 11
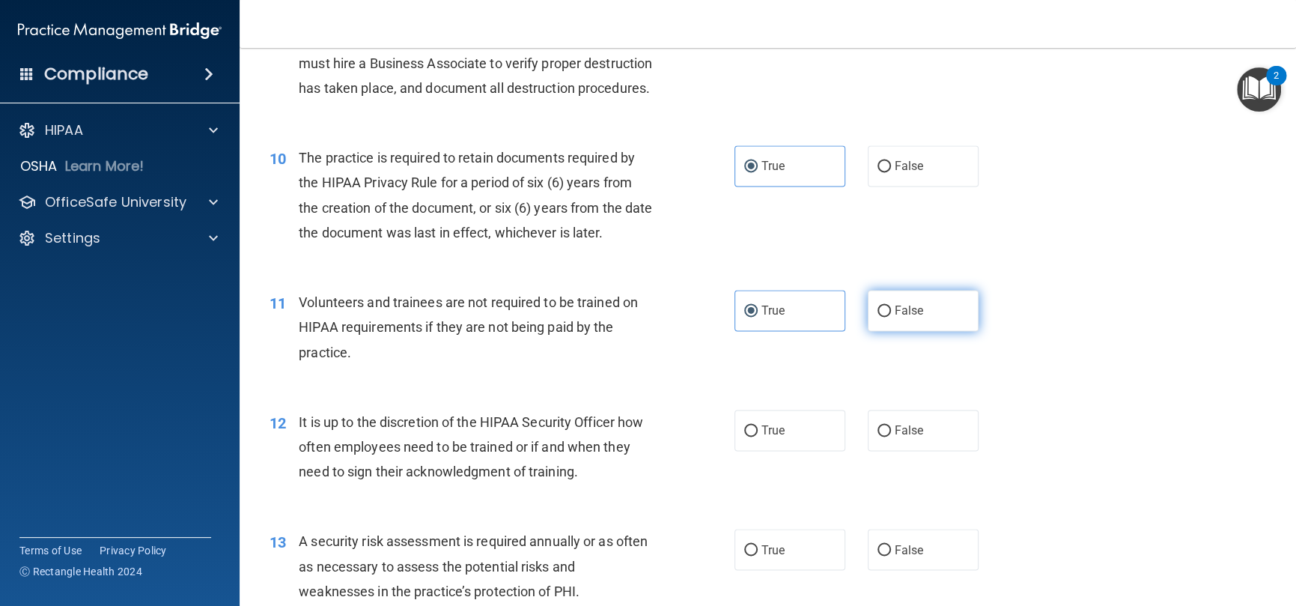
radio input "true"
radio input "false"
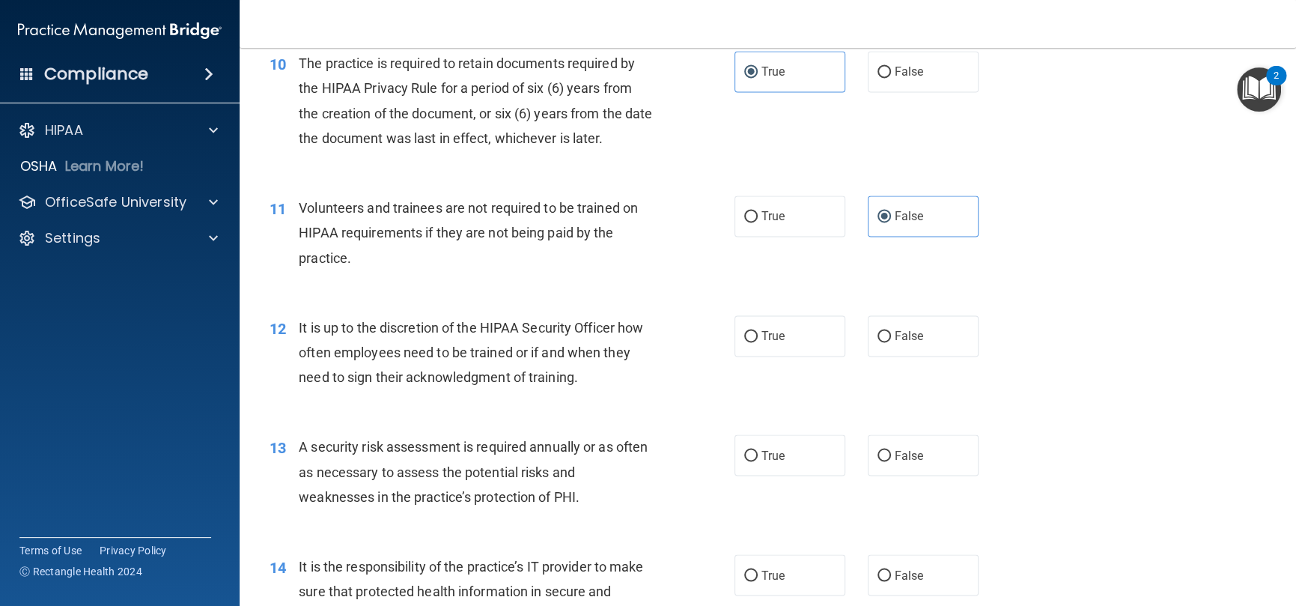
scroll to position [1573, 0]
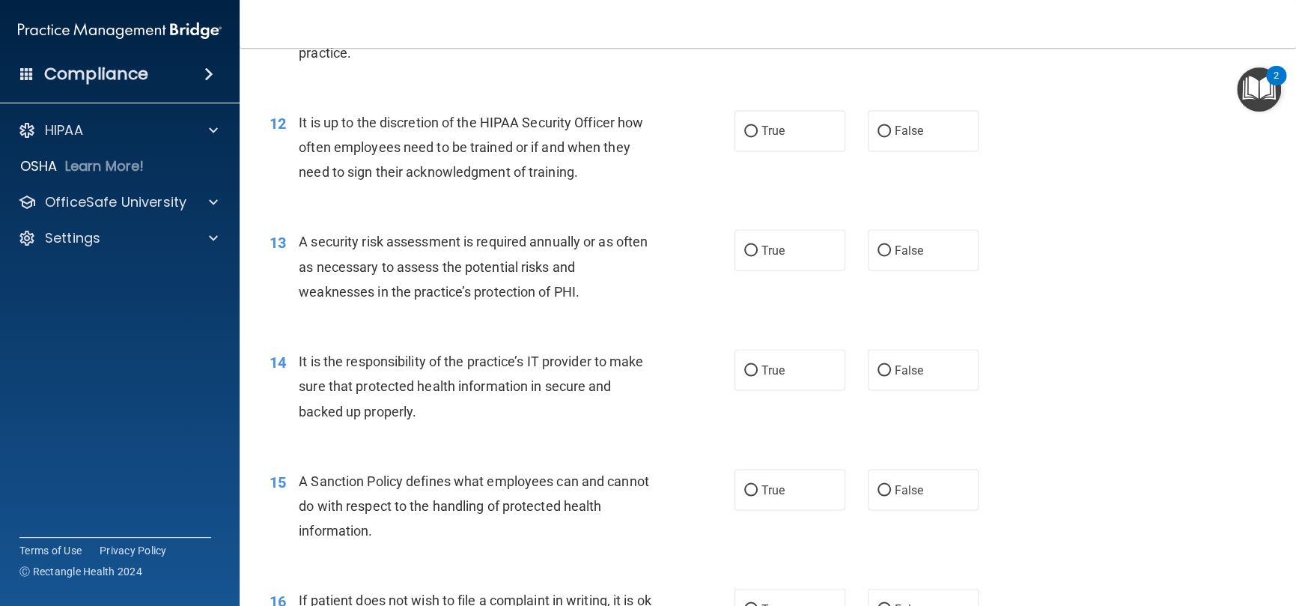
drag, startPoint x: 592, startPoint y: 210, endPoint x: 583, endPoint y: 203, distance: 10.6
click at [585, 192] on div "12 It is up to the discretion of the HIPAA Security Officer how often employees…" at bounding box center [502, 151] width 510 height 82
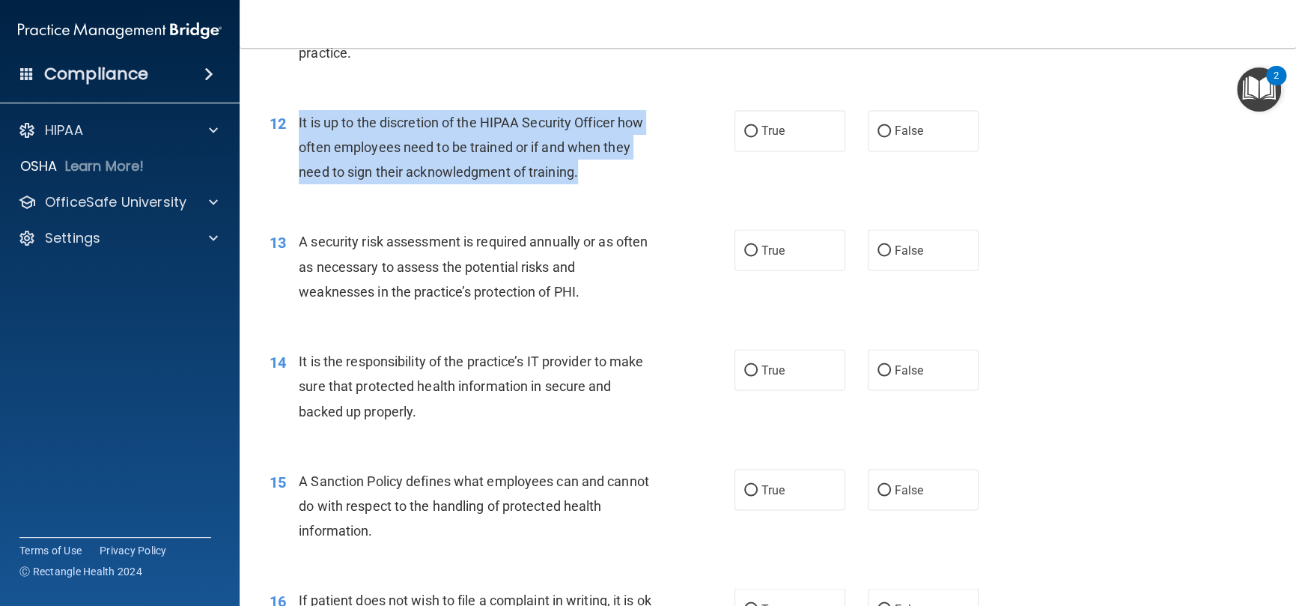
drag, startPoint x: 583, startPoint y: 203, endPoint x: 297, endPoint y: 141, distance: 292.7
click at [297, 141] on div "12 It is up to the discretion of the HIPAA Security Officer how often employees…" at bounding box center [502, 151] width 510 height 82
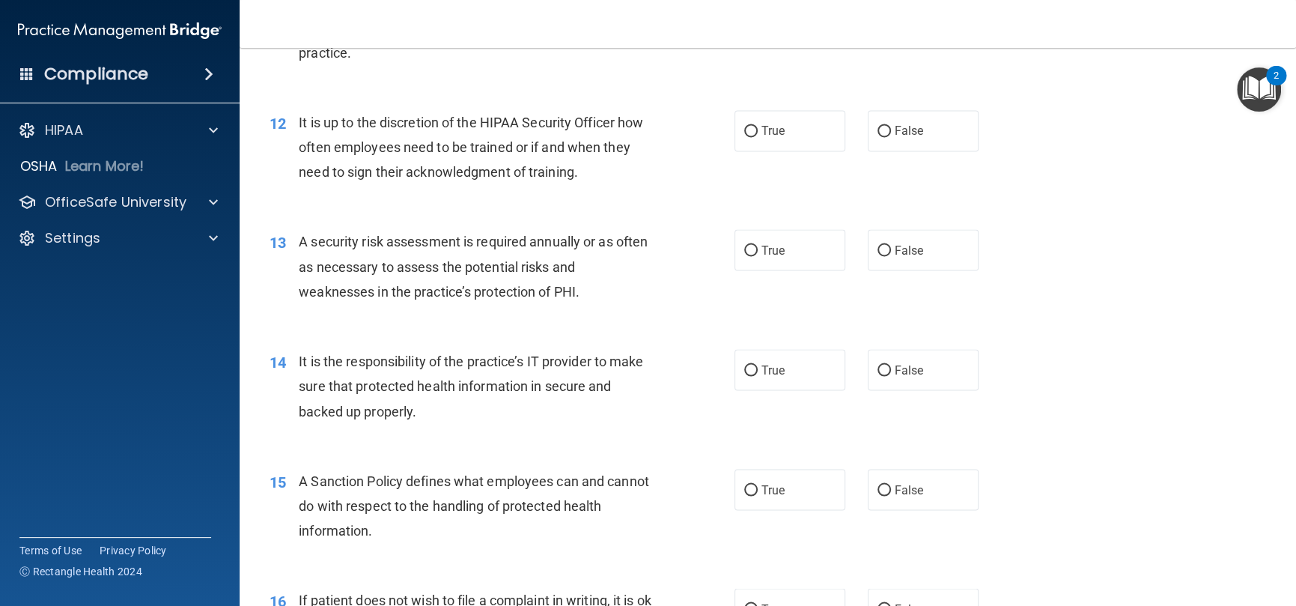
drag, startPoint x: 764, startPoint y: 207, endPoint x: 755, endPoint y: 217, distance: 13.2
click at [764, 208] on div "12 It is up to the discretion of the HIPAA Security Officer how often employees…" at bounding box center [767, 151] width 1019 height 120
click at [744, 256] on input "True" at bounding box center [750, 250] width 13 height 11
radio input "true"
click at [774, 151] on label "True" at bounding box center [790, 130] width 111 height 41
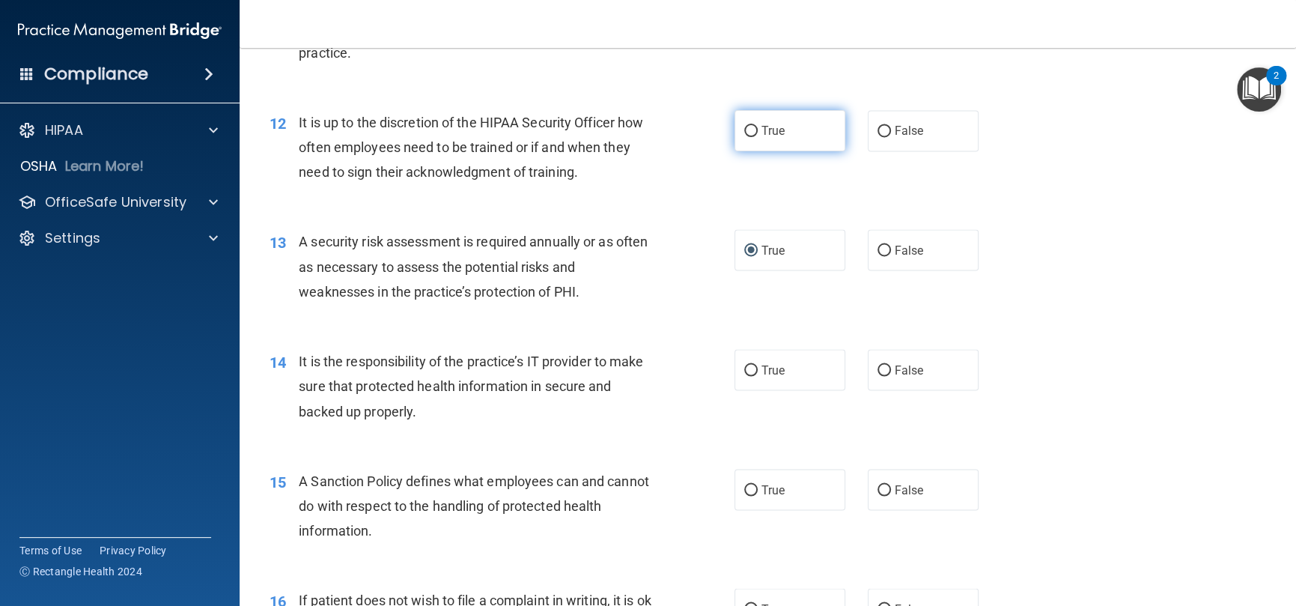
click at [758, 137] on input "True" at bounding box center [750, 131] width 13 height 11
radio input "true"
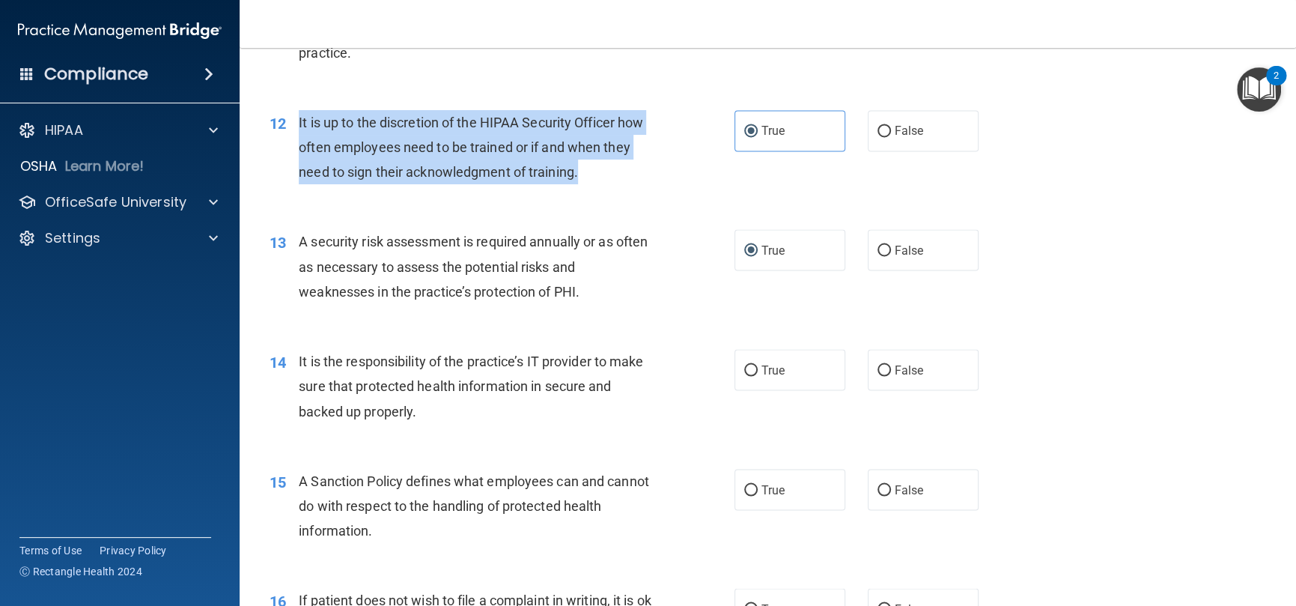
drag, startPoint x: 585, startPoint y: 193, endPoint x: 290, endPoint y: 141, distance: 299.7
click at [290, 141] on div "12 It is up to the discretion of the HIPAA Security Officer how often employees…" at bounding box center [502, 151] width 510 height 82
click at [680, 173] on div "12 It is up to the discretion of the HIPAA Security Officer how often employees…" at bounding box center [502, 151] width 510 height 82
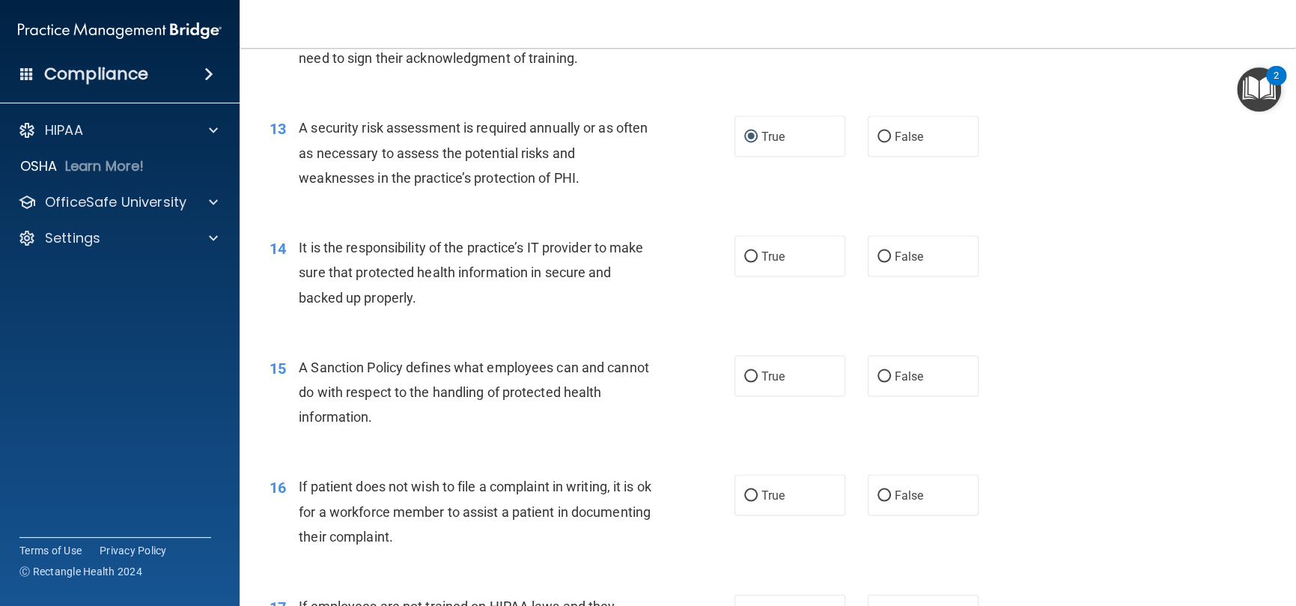
scroll to position [1722, 0]
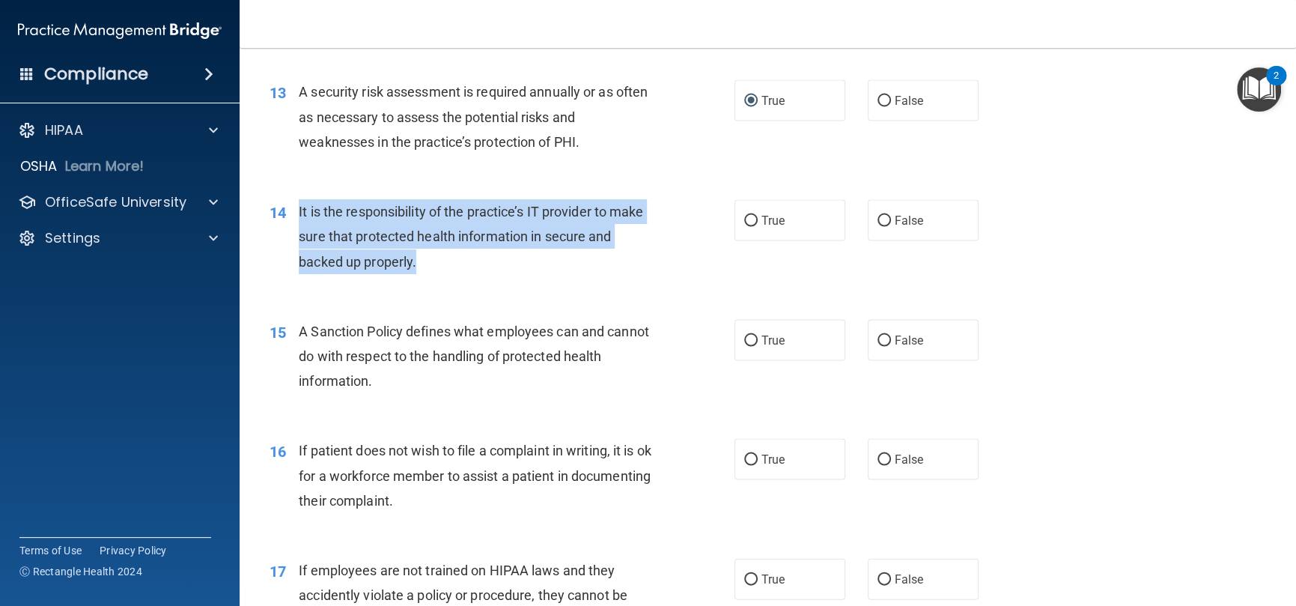
drag, startPoint x: 395, startPoint y: 270, endPoint x: 300, endPoint y: 234, distance: 101.7
click at [300, 234] on div "It is the responsibility of the practice’s IT provider to make sure that protec…" at bounding box center [481, 236] width 365 height 75
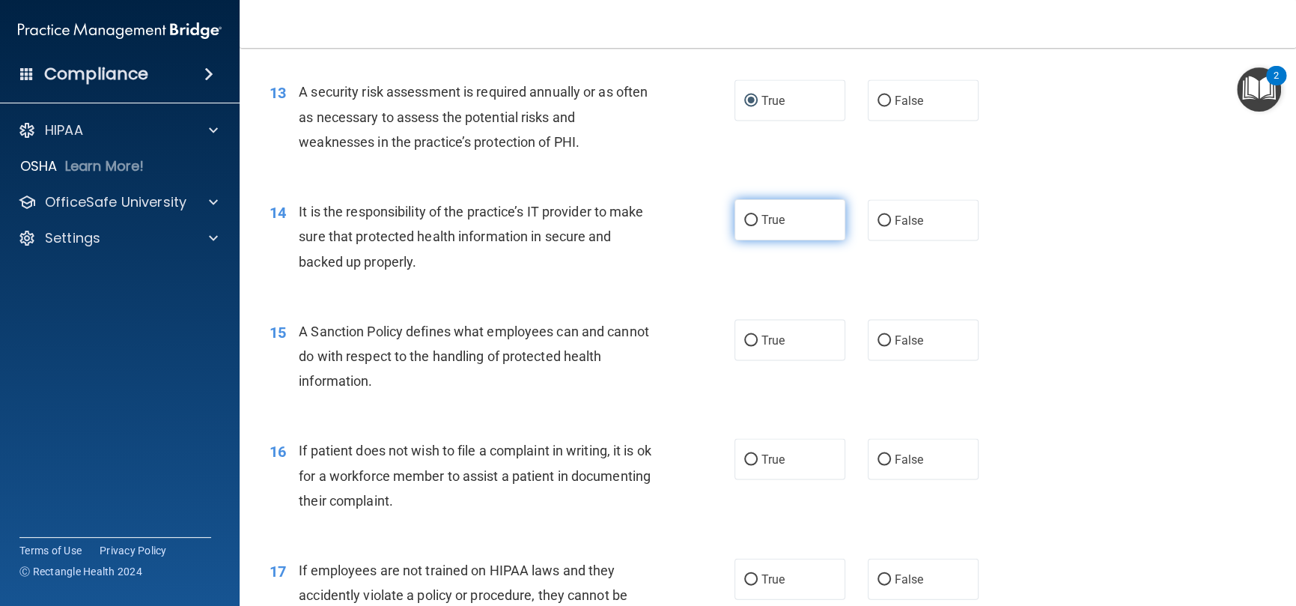
click at [735, 235] on label "True" at bounding box center [790, 219] width 111 height 41
click at [744, 226] on input "True" at bounding box center [750, 220] width 13 height 11
radio input "true"
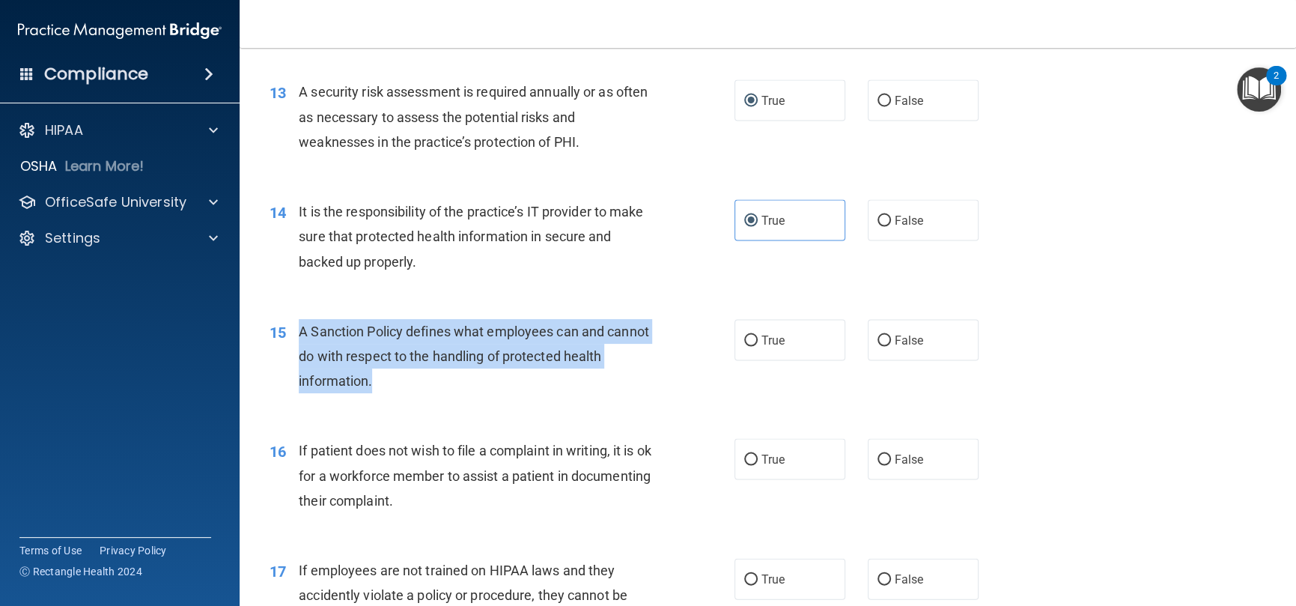
drag, startPoint x: 423, startPoint y: 401, endPoint x: 297, endPoint y: 355, distance: 133.8
click at [297, 355] on div "15 A Sanction Policy defines what employees can and cannot do with respect to t…" at bounding box center [502, 360] width 510 height 82
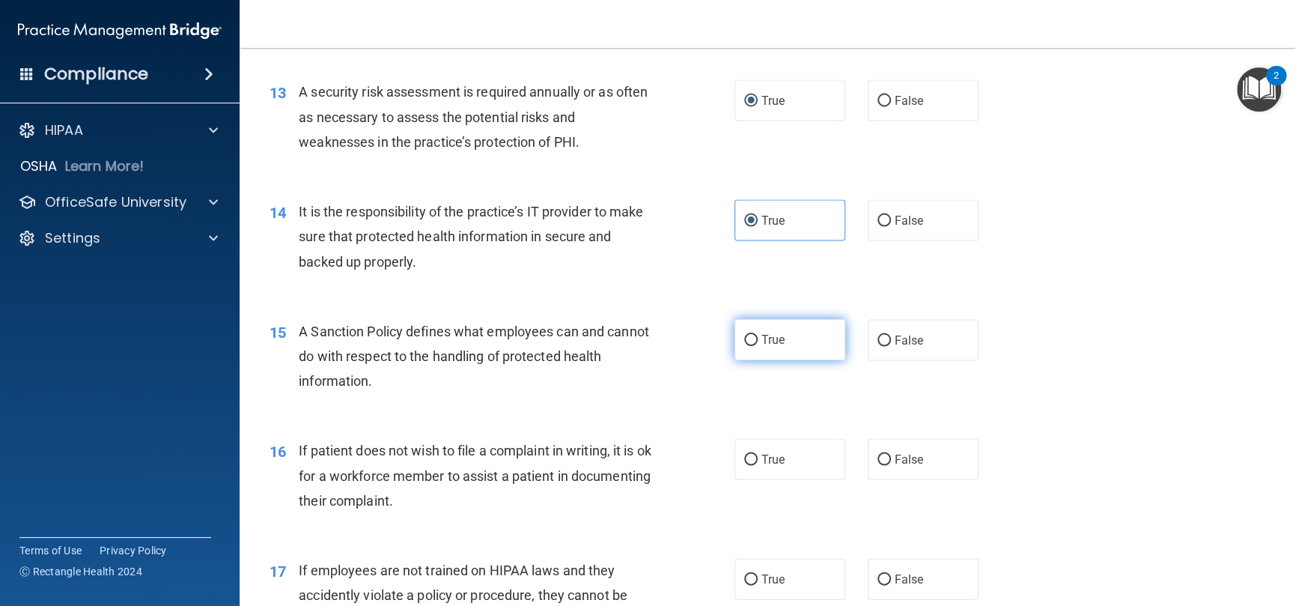
click at [765, 360] on label "True" at bounding box center [790, 339] width 111 height 41
click at [758, 346] on input "True" at bounding box center [750, 340] width 13 height 11
radio input "true"
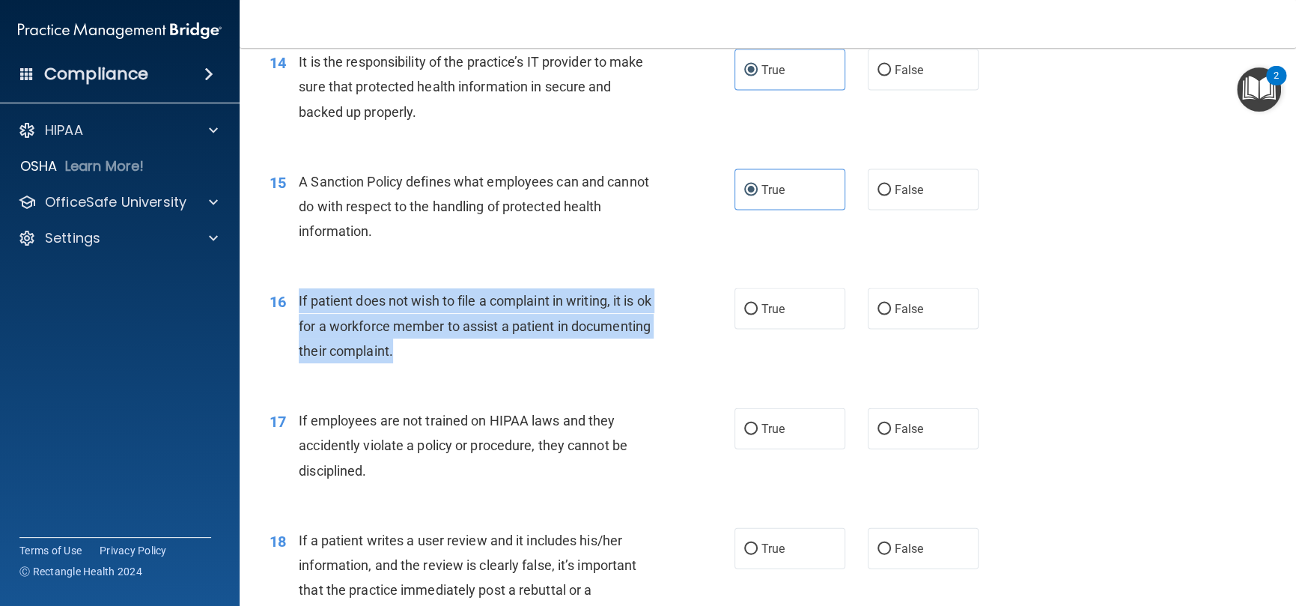
drag, startPoint x: 482, startPoint y: 375, endPoint x: 298, endPoint y: 335, distance: 188.6
click at [299, 335] on div "If patient does not wish to file a complaint in writing, it is ok for a workfor…" at bounding box center [481, 325] width 365 height 75
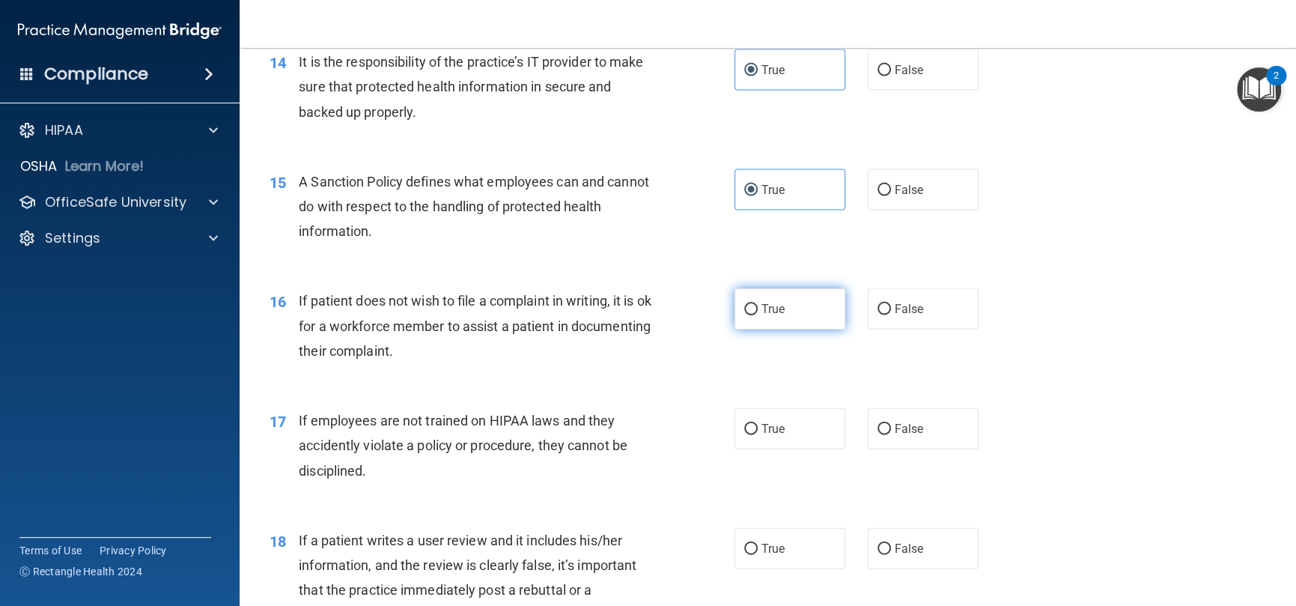
click at [777, 329] on label "True" at bounding box center [790, 308] width 111 height 41
click at [758, 315] on input "True" at bounding box center [750, 309] width 13 height 11
radio input "true"
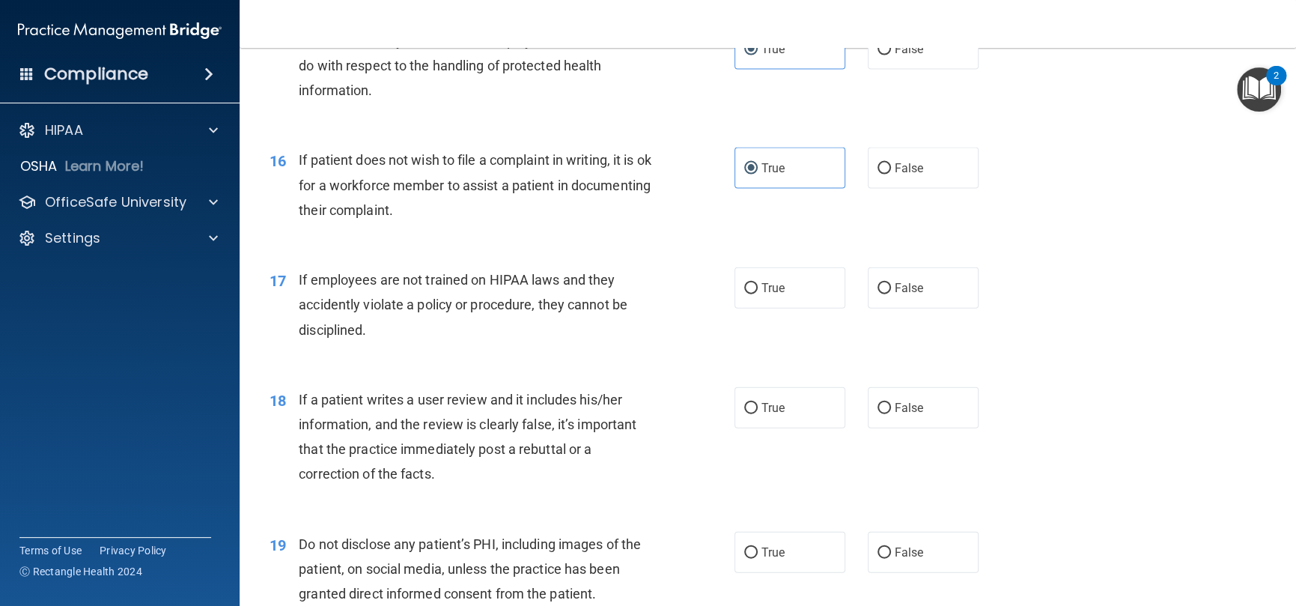
scroll to position [2022, 0]
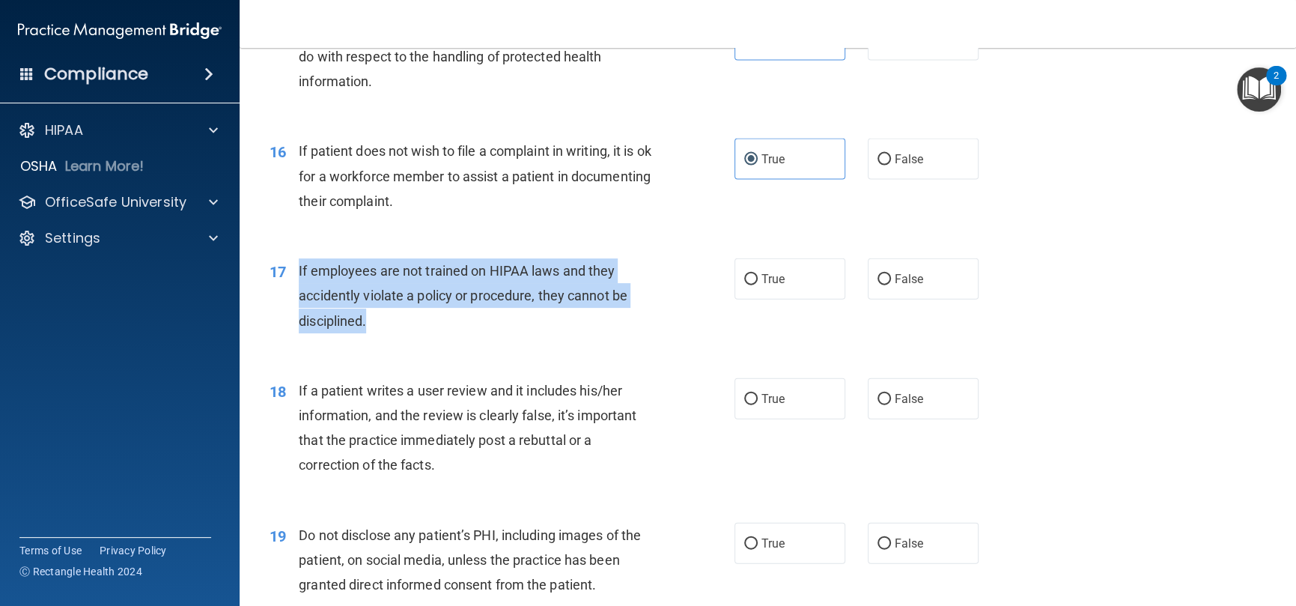
drag, startPoint x: 379, startPoint y: 347, endPoint x: 293, endPoint y: 301, distance: 97.8
click at [293, 301] on div "17 If employees are not trained on HIPAA laws and they accidently violate a pol…" at bounding box center [502, 299] width 510 height 82
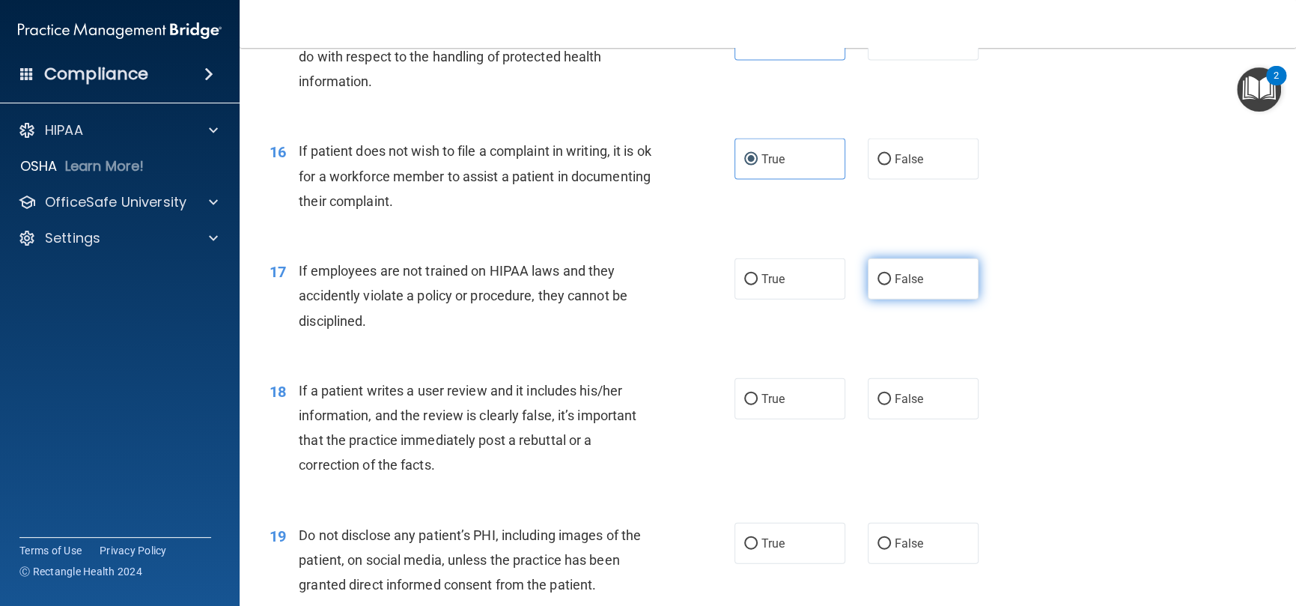
click at [904, 300] on label "False" at bounding box center [923, 278] width 111 height 41
click at [891, 285] on input "False" at bounding box center [884, 279] width 13 height 11
radio input "true"
click at [693, 341] on div "17 If employees are not trained on HIPAA laws and they accidently violate a pol…" at bounding box center [502, 299] width 510 height 82
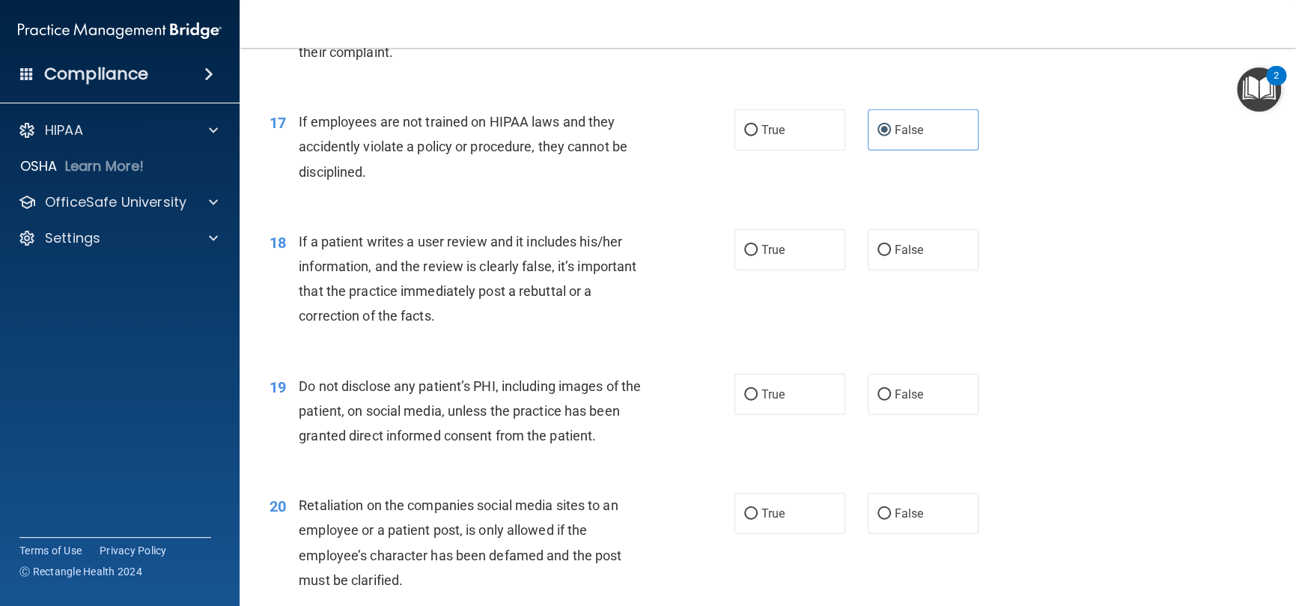
scroll to position [2172, 0]
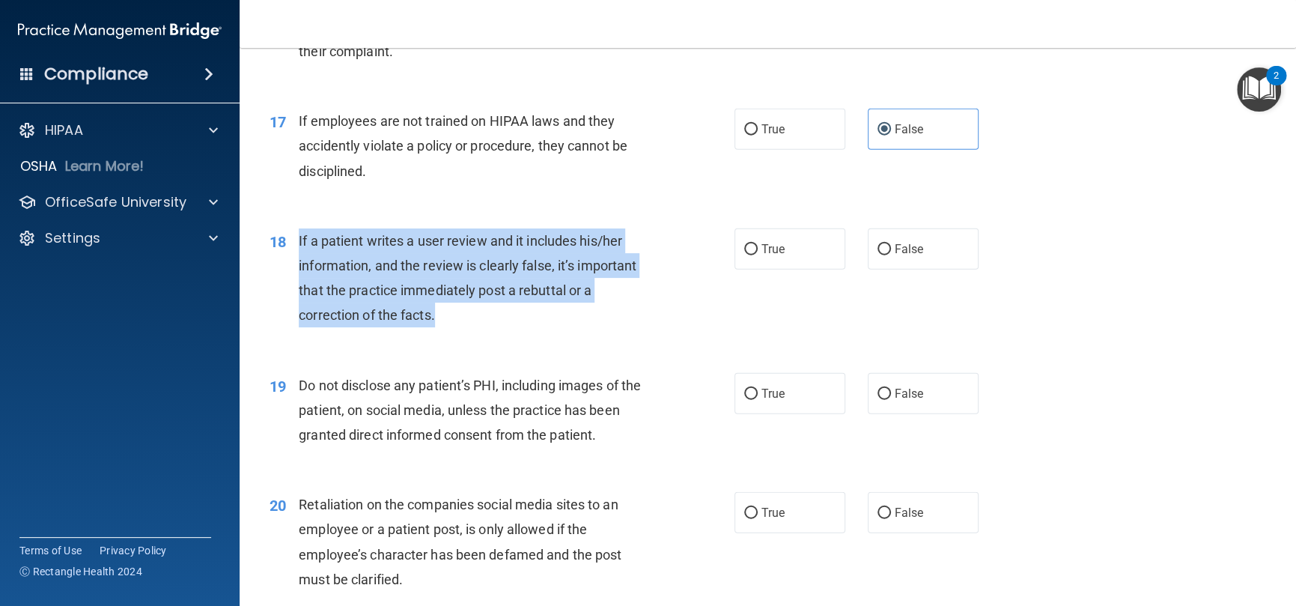
drag, startPoint x: 452, startPoint y: 344, endPoint x: 294, endPoint y: 273, distance: 174.0
click at [294, 273] on div "18 If a patient writes a user review and it includes his/her information, and t…" at bounding box center [502, 281] width 510 height 107
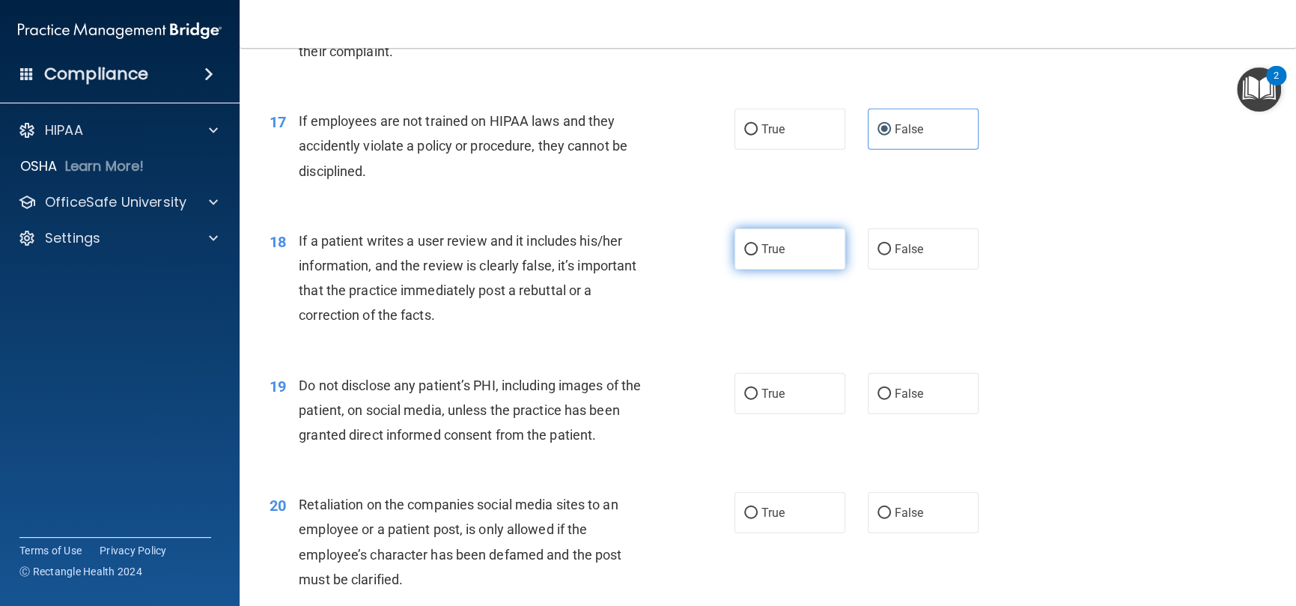
click at [794, 270] on label "True" at bounding box center [790, 248] width 111 height 41
click at [758, 255] on input "True" at bounding box center [750, 249] width 13 height 11
radio input "true"
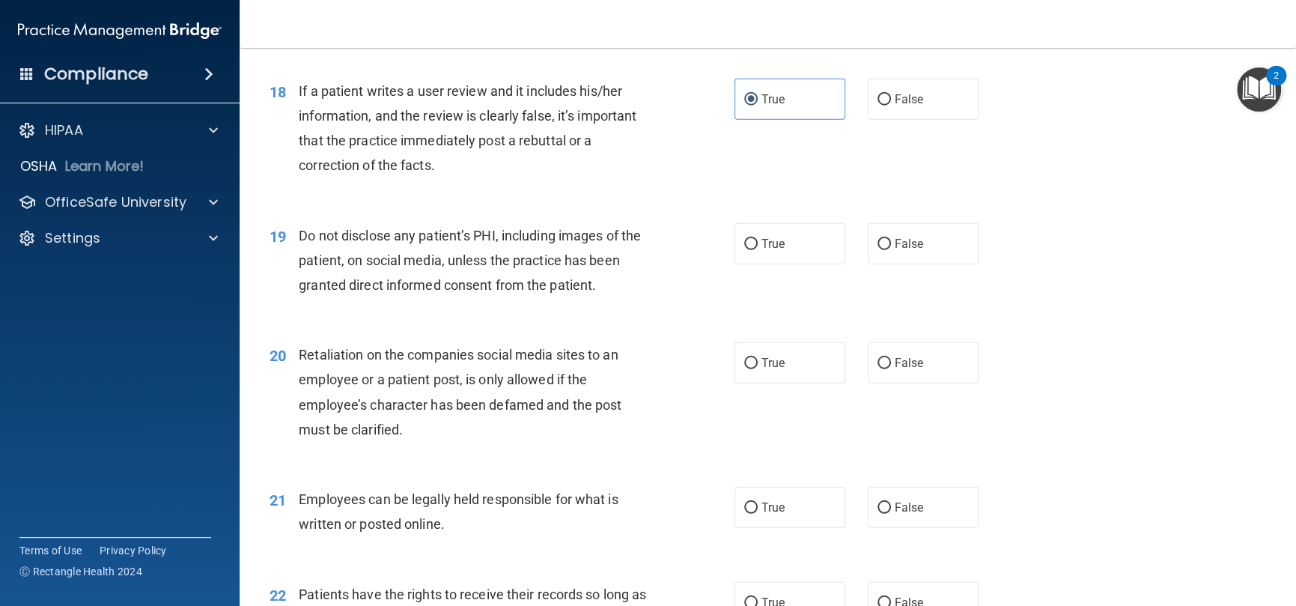
click at [587, 293] on span "Do not disclose any patient’s PHI, including images of the patient, on social m…" at bounding box center [470, 260] width 342 height 65
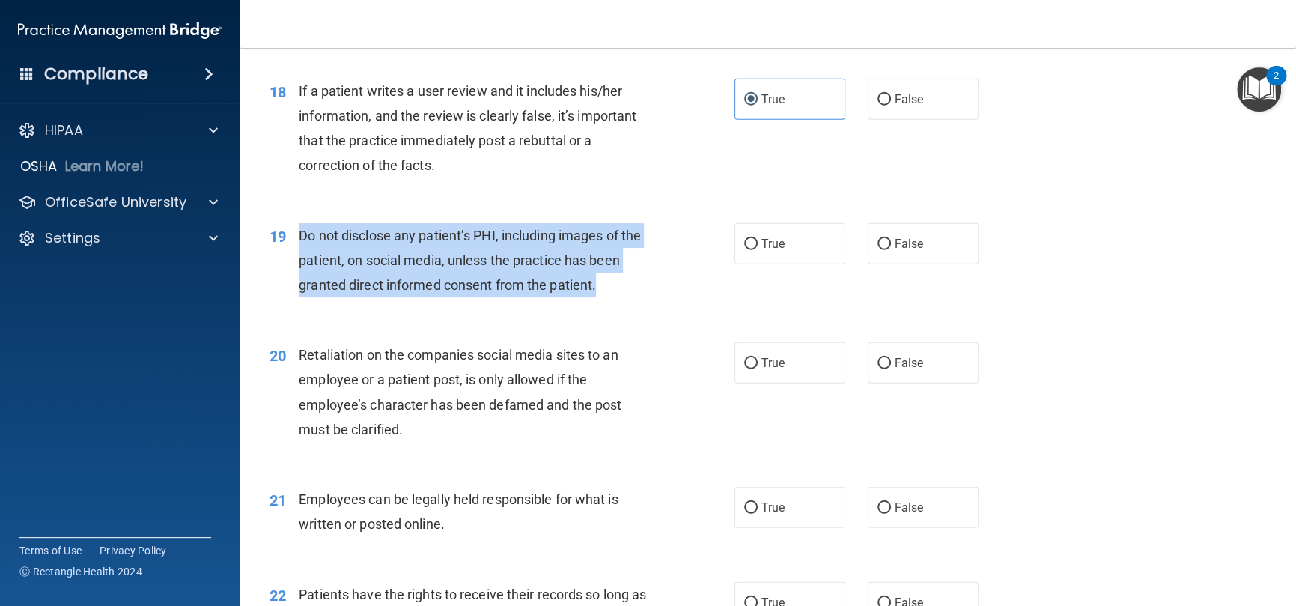
drag, startPoint x: 602, startPoint y: 311, endPoint x: 301, endPoint y: 268, distance: 304.0
click at [301, 268] on div "Do not disclose any patient’s PHI, including images of the patient, on social m…" at bounding box center [481, 260] width 365 height 75
click at [711, 287] on div "19 Do not disclose any patient’s PHI, including images of the patient, on socia…" at bounding box center [502, 264] width 510 height 82
click at [446, 293] on span "Do not disclose any patient’s PHI, including images of the patient, on social m…" at bounding box center [470, 260] width 342 height 65
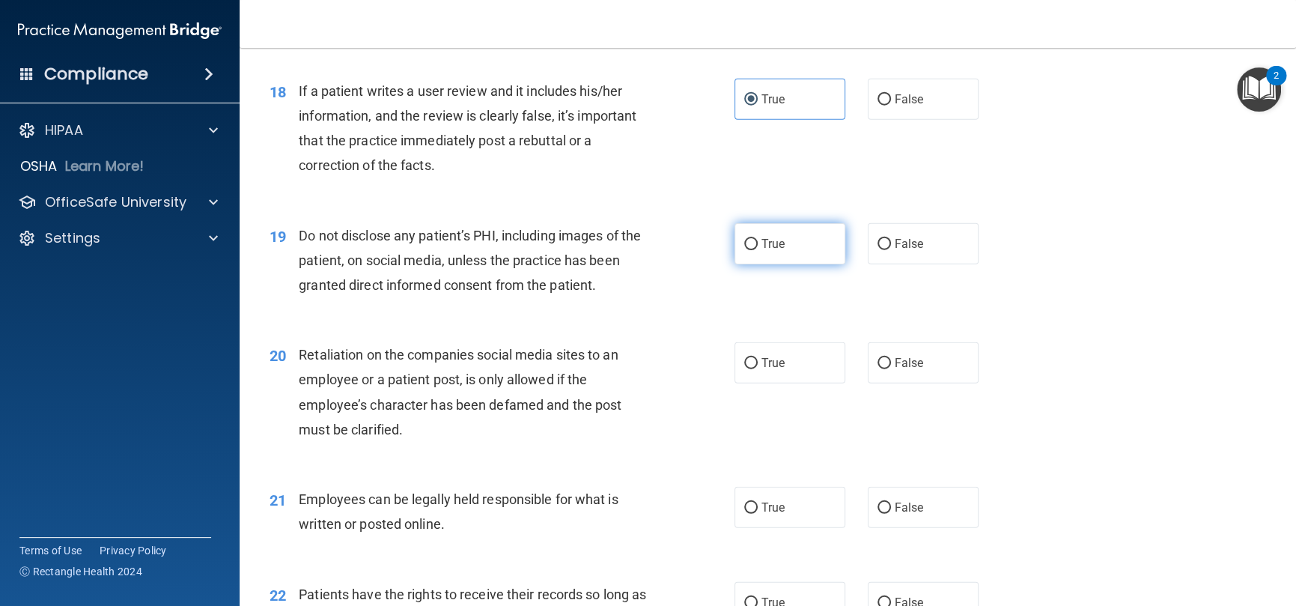
click at [796, 264] on label "True" at bounding box center [790, 243] width 111 height 41
click at [758, 250] on input "True" at bounding box center [750, 244] width 13 height 11
radio input "true"
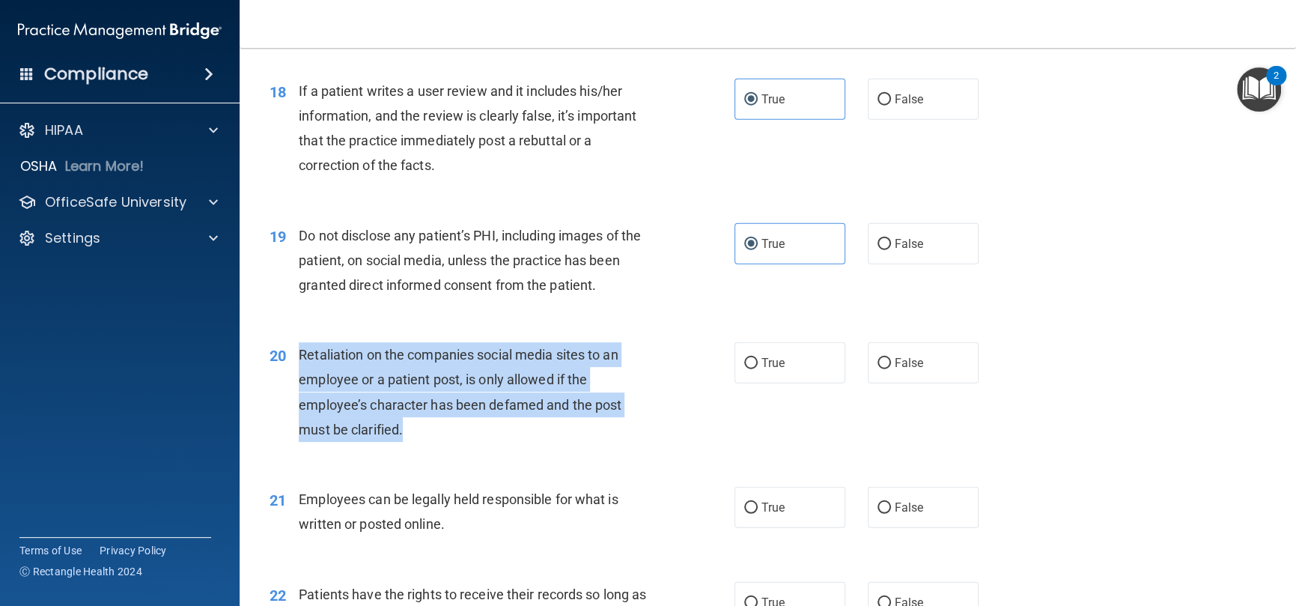
drag, startPoint x: 414, startPoint y: 458, endPoint x: 292, endPoint y: 392, distance: 139.1
click at [292, 392] on div "20 Retaliation on the companies social media sites to an employee or a patient …" at bounding box center [502, 395] width 510 height 107
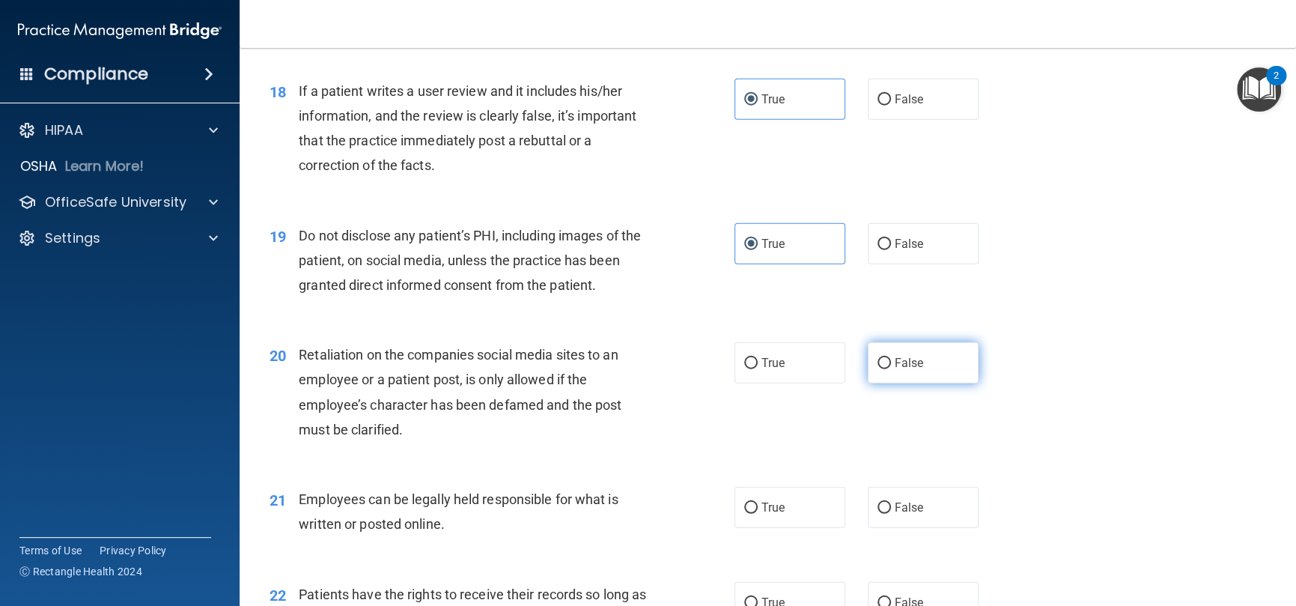
click at [896, 383] on label "False" at bounding box center [923, 362] width 111 height 41
click at [891, 369] on input "False" at bounding box center [884, 363] width 13 height 11
radio input "true"
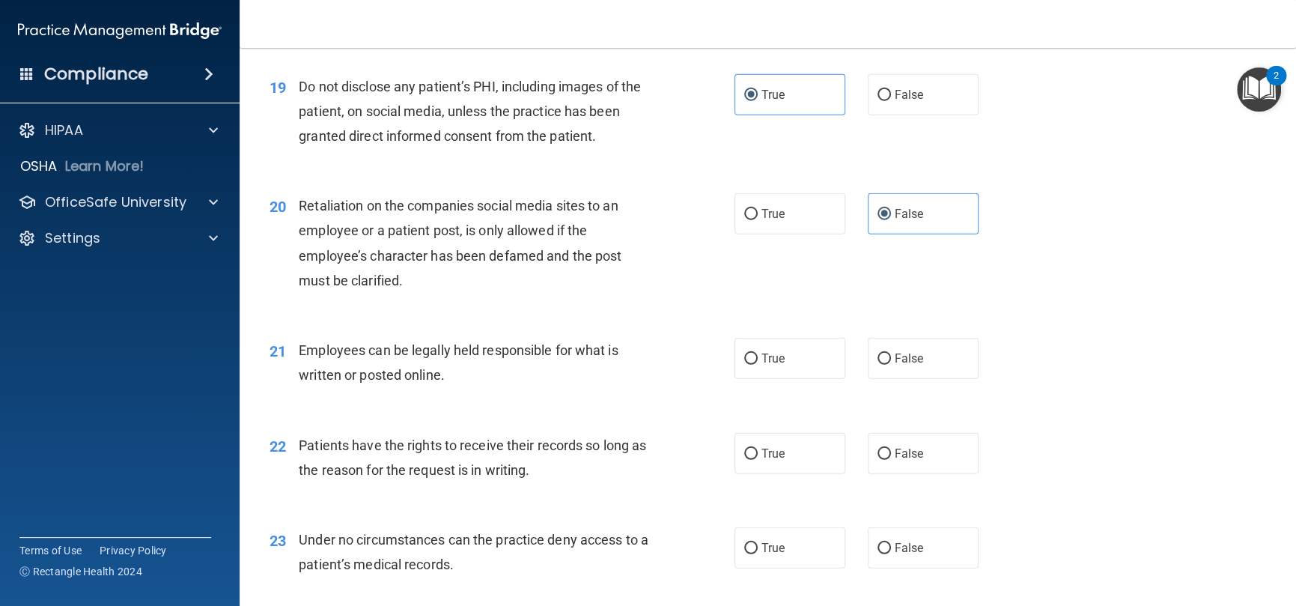
scroll to position [2471, 0]
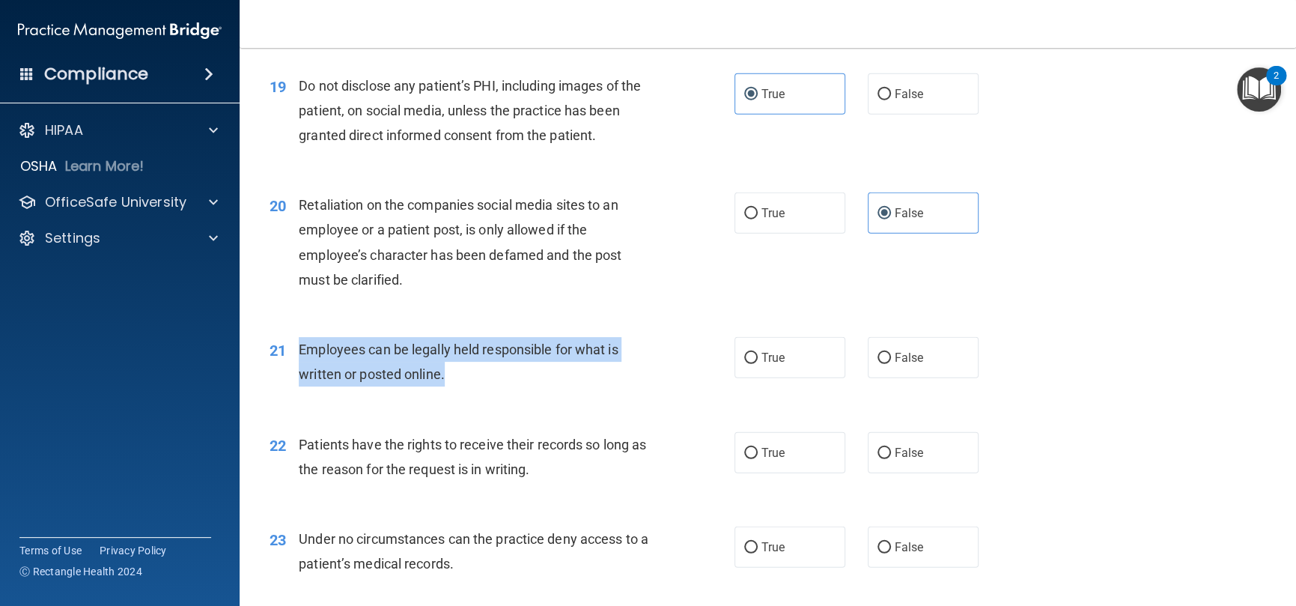
drag, startPoint x: 452, startPoint y: 400, endPoint x: 301, endPoint y: 371, distance: 154.1
click at [301, 371] on div "Employees can be legally held responsible for what is written or posted online." at bounding box center [481, 361] width 365 height 49
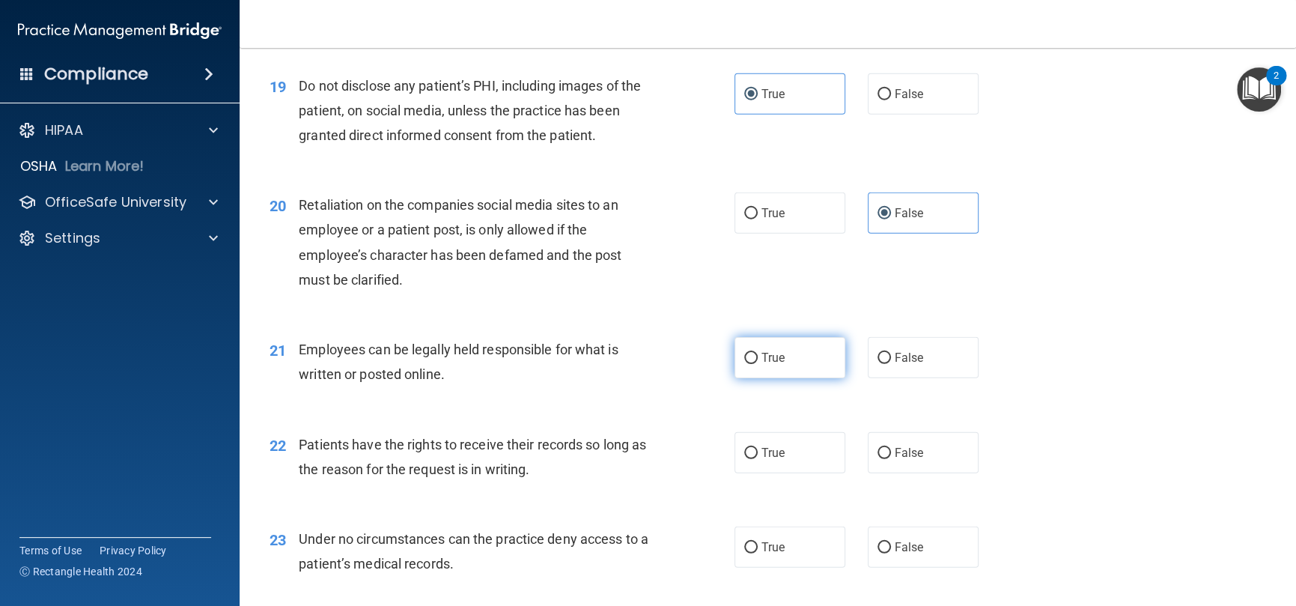
click at [790, 378] on label "True" at bounding box center [790, 357] width 111 height 41
click at [758, 364] on input "True" at bounding box center [750, 358] width 13 height 11
radio input "true"
click at [601, 376] on span "Employees can be legally held responsible for what is written or posted online." at bounding box center [458, 361] width 319 height 40
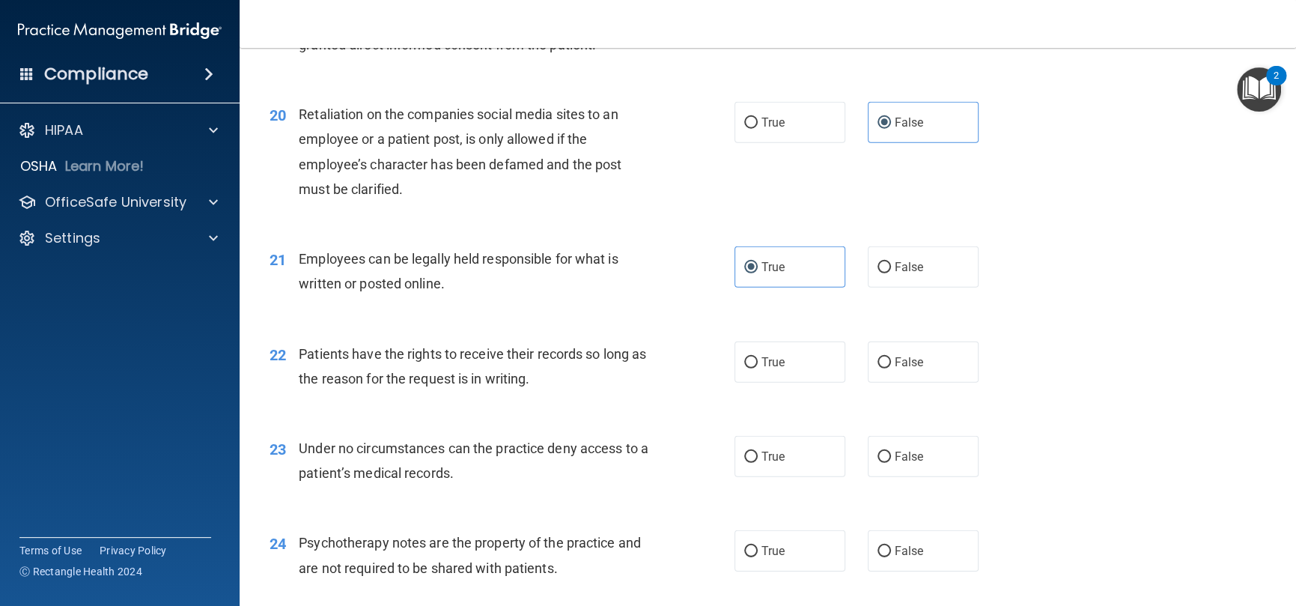
scroll to position [2696, 0]
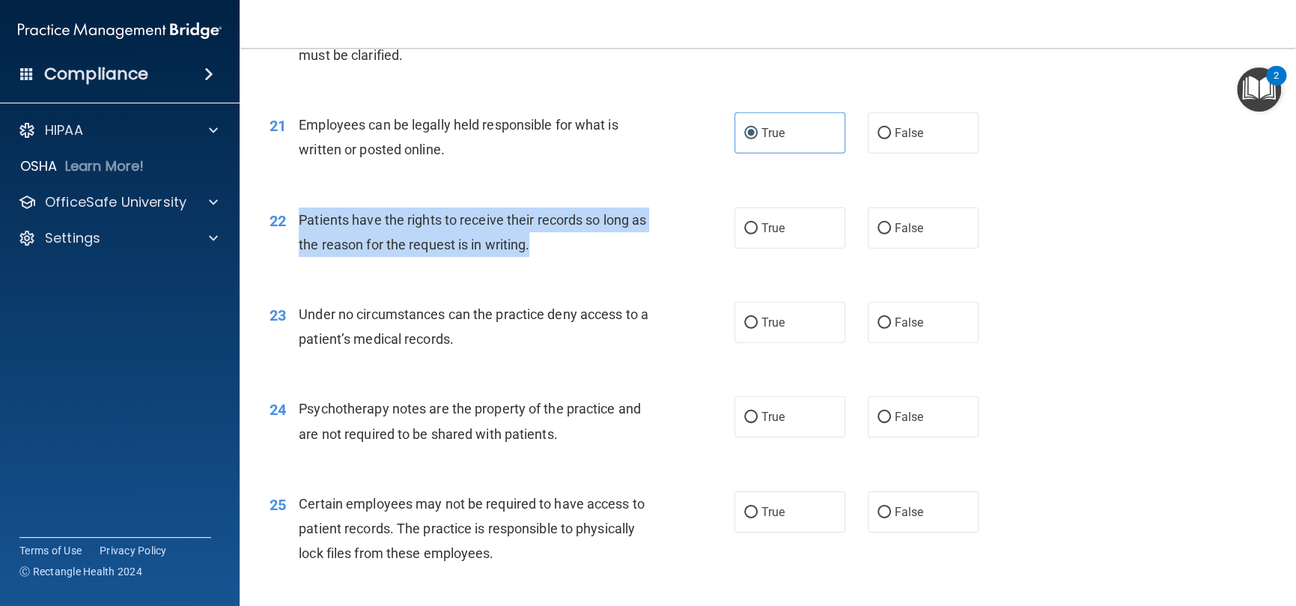
drag, startPoint x: 560, startPoint y: 274, endPoint x: 295, endPoint y: 248, distance: 266.4
click at [295, 248] on div "22 Patients have the rights to receive their records so long as the reason for …" at bounding box center [502, 235] width 510 height 57
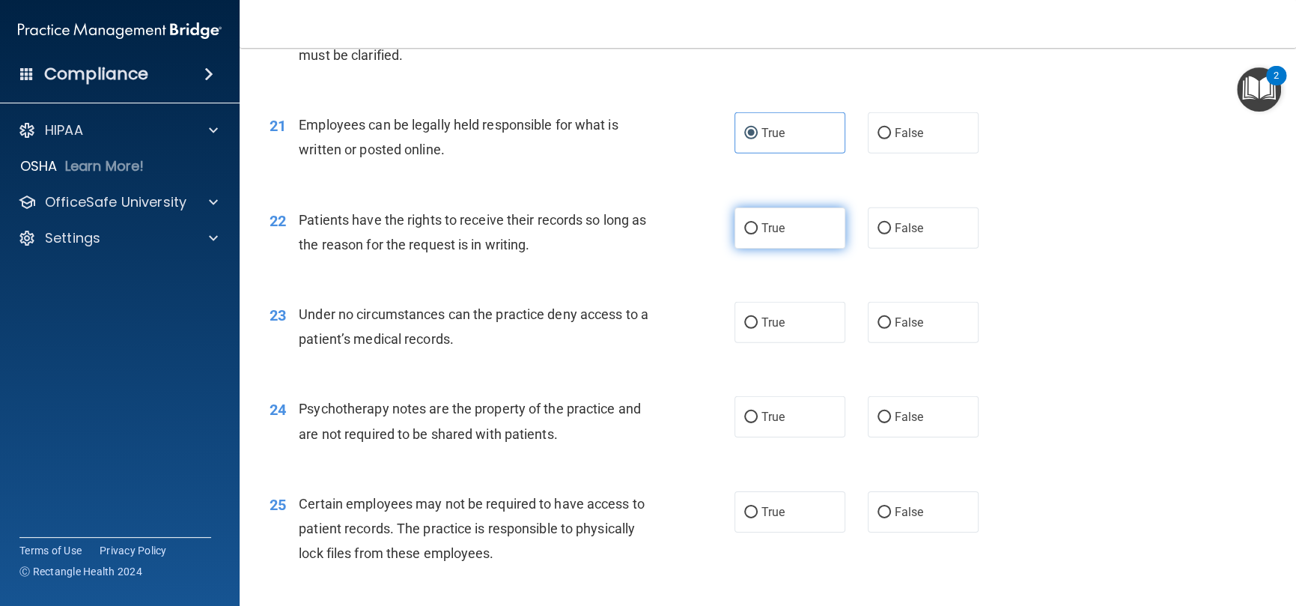
click at [774, 249] on label "True" at bounding box center [790, 227] width 111 height 41
click at [758, 234] on input "True" at bounding box center [750, 228] width 13 height 11
radio input "true"
drag, startPoint x: 603, startPoint y: 301, endPoint x: 932, endPoint y: 4, distance: 443.2
click at [604, 283] on div "22 Patients have the rights to receive their records so long as the reason for …" at bounding box center [767, 236] width 1019 height 94
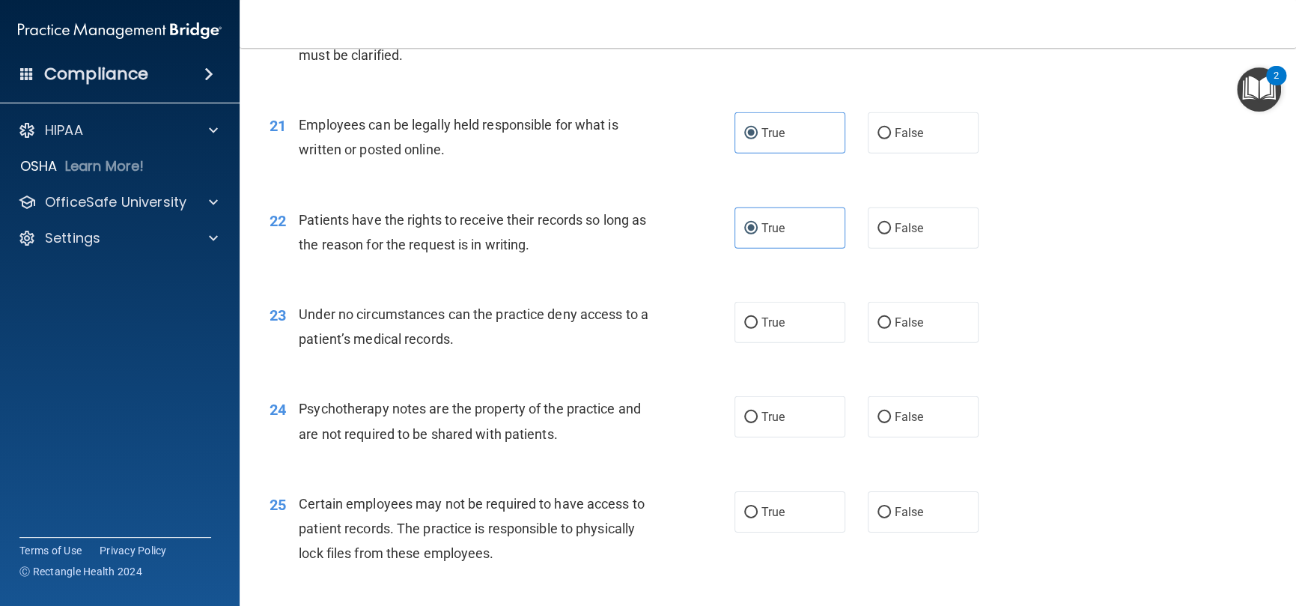
click at [558, 310] on div "23 Under no circumstances can the practice deny access to a patient’s medical r…" at bounding box center [767, 330] width 1019 height 94
click at [905, 279] on div "22 Patients have the rights to receive their records so long as the reason for …" at bounding box center [767, 236] width 1019 height 94
click at [911, 249] on label "False" at bounding box center [923, 227] width 111 height 41
click at [891, 234] on input "False" at bounding box center [884, 228] width 13 height 11
radio input "true"
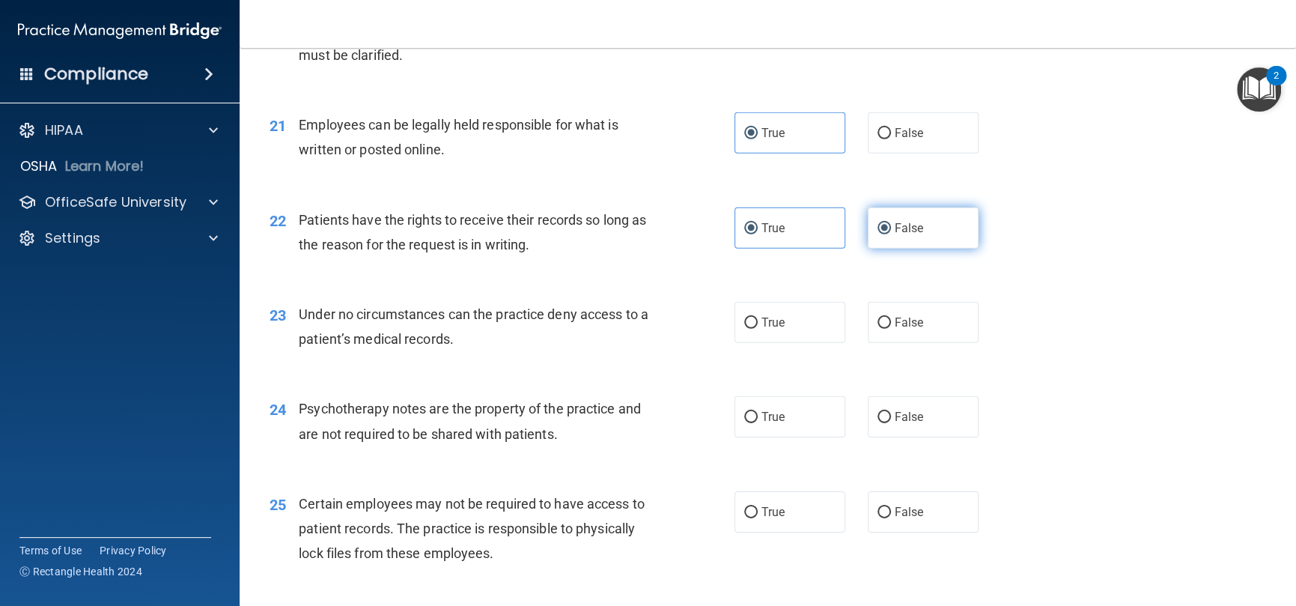
radio input "false"
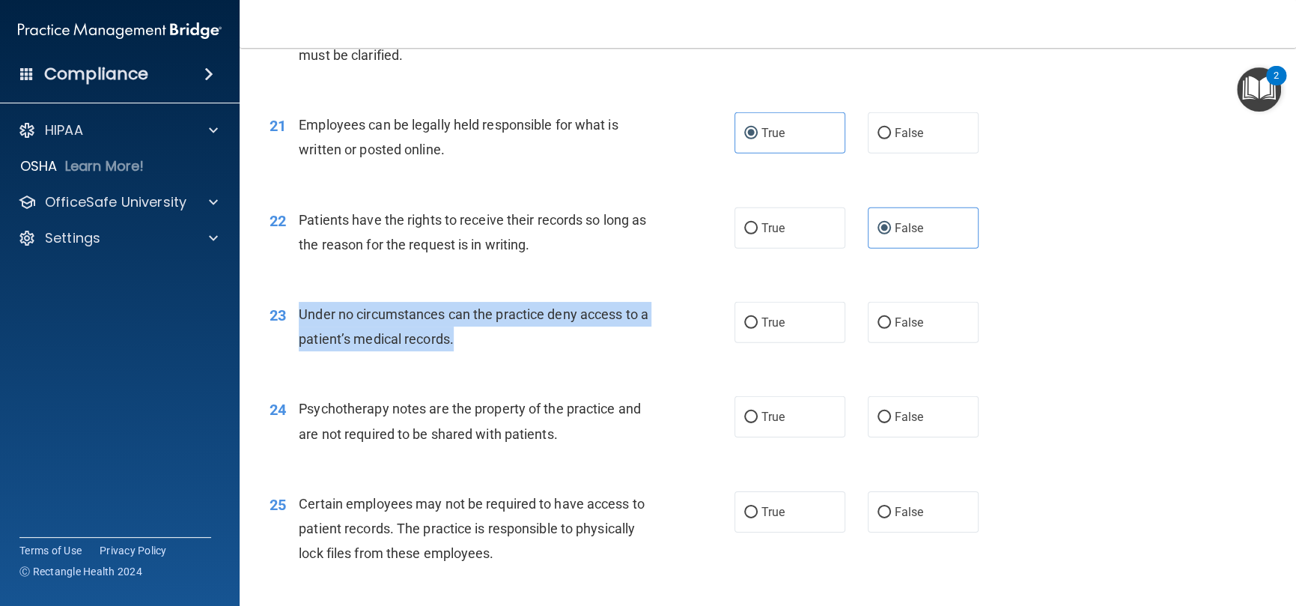
drag, startPoint x: 493, startPoint y: 362, endPoint x: 293, endPoint y: 333, distance: 202.7
click at [293, 333] on div "23 Under no circumstances can the practice deny access to a patient’s medical r…" at bounding box center [502, 330] width 510 height 57
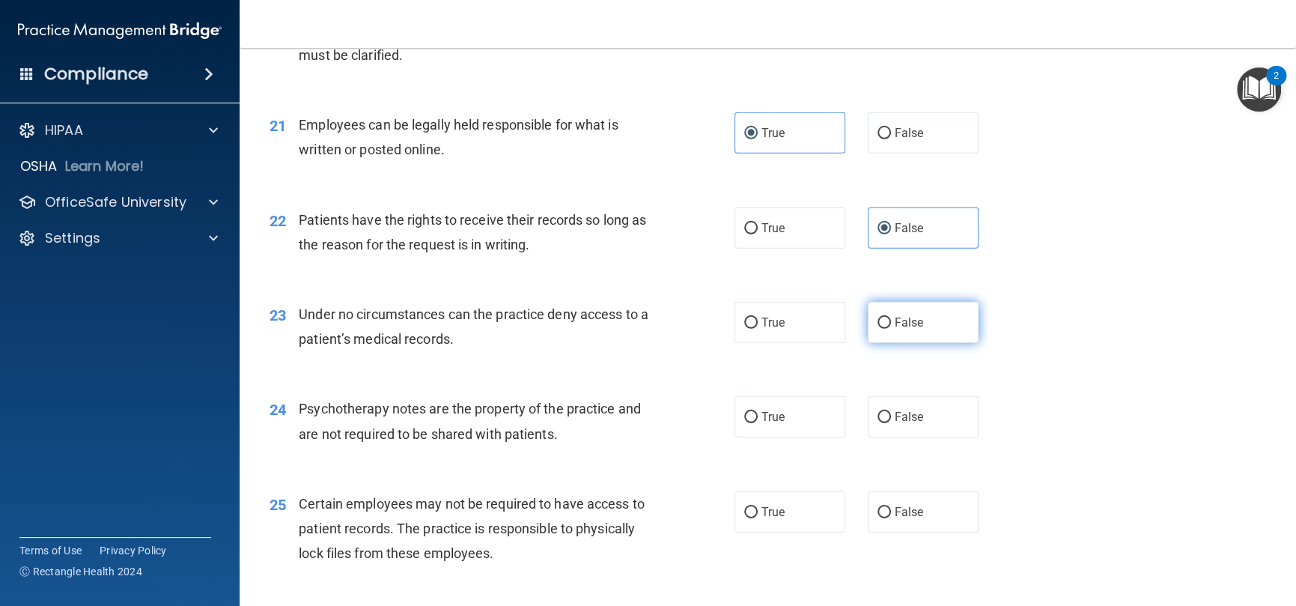
click at [877, 343] on label "False" at bounding box center [923, 322] width 111 height 41
click at [878, 329] on input "False" at bounding box center [884, 322] width 13 height 11
radio input "true"
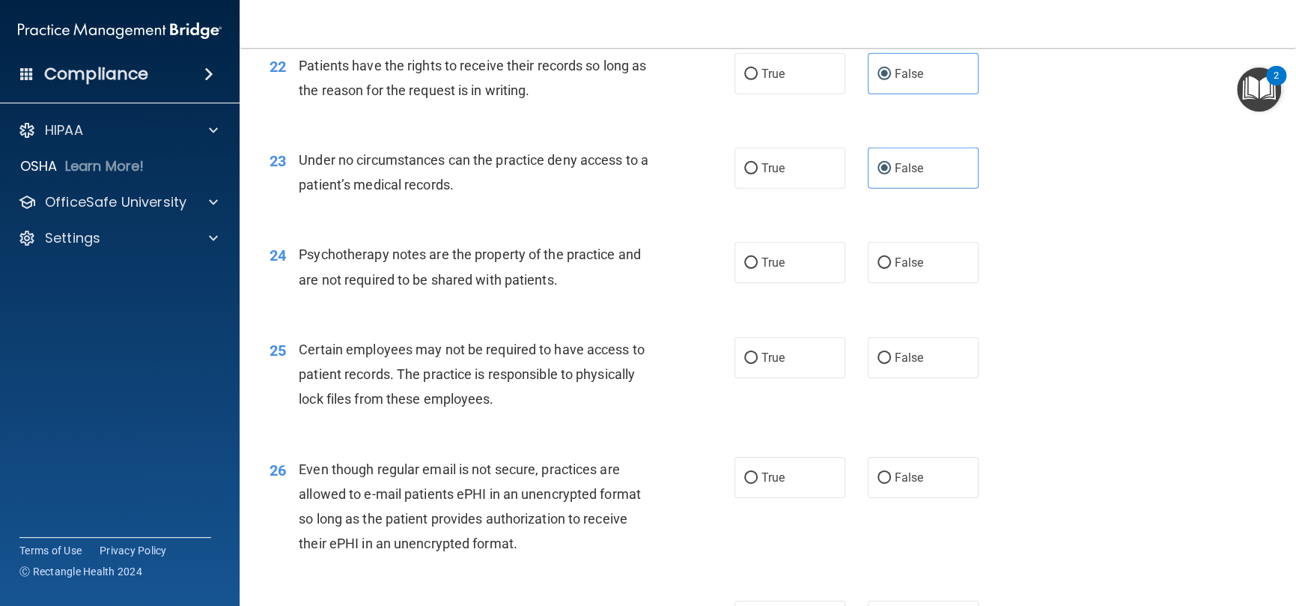
scroll to position [2846, 0]
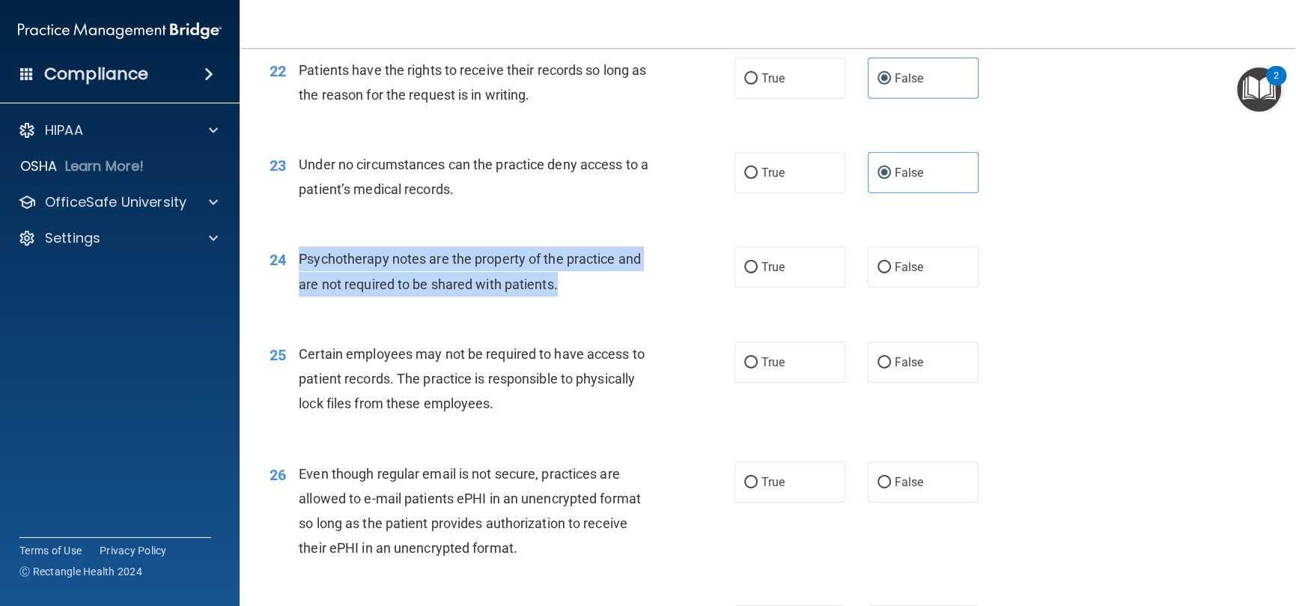
drag, startPoint x: 538, startPoint y: 304, endPoint x: 300, endPoint y: 286, distance: 238.8
click at [300, 286] on div "Psychotherapy notes are the property of the practice and are not required to be…" at bounding box center [481, 270] width 365 height 49
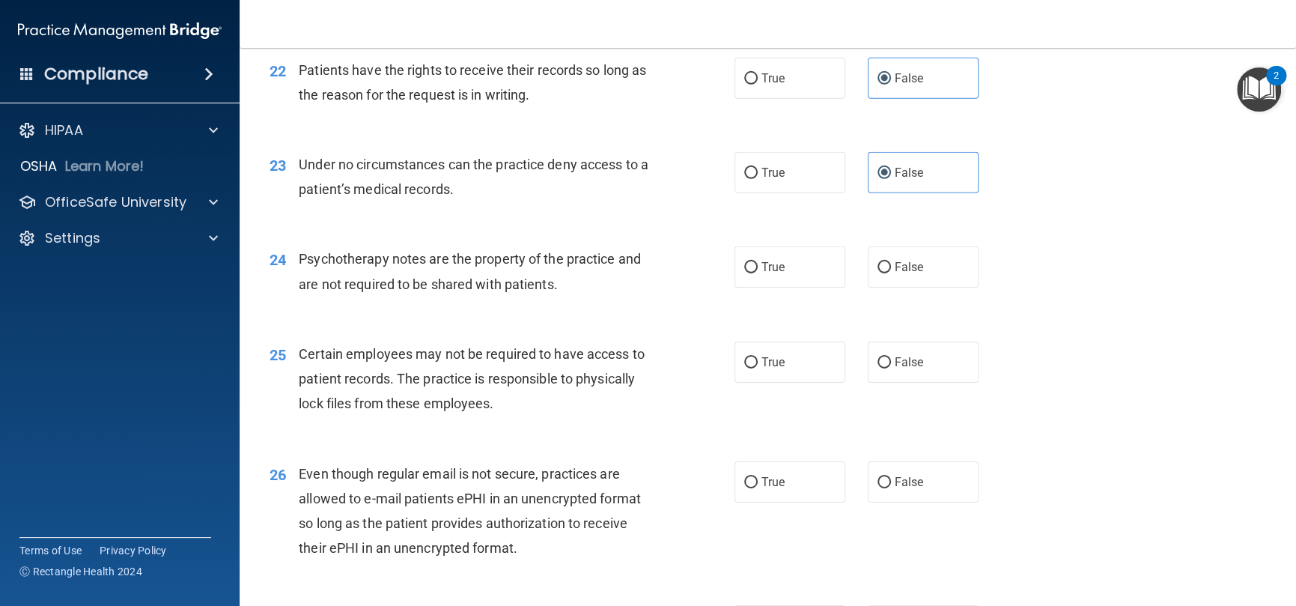
click at [606, 322] on div "24 Psychotherapy notes are the property of the practice and are not required to…" at bounding box center [767, 275] width 1019 height 94
click at [881, 273] on input "False" at bounding box center [884, 267] width 13 height 11
radio input "true"
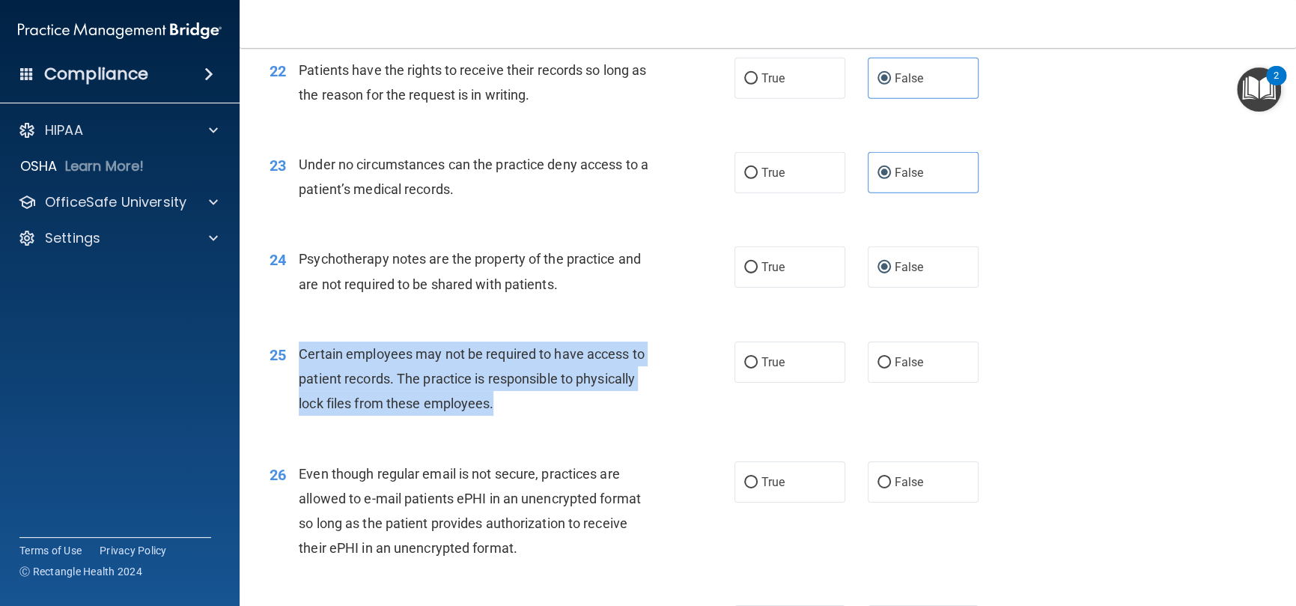
drag, startPoint x: 493, startPoint y: 425, endPoint x: 300, endPoint y: 377, distance: 198.9
click at [300, 377] on span "Certain employees may not be required to have access to patient records. The pr…" at bounding box center [472, 378] width 346 height 65
click at [662, 424] on div "25 Certain employees may not be required to have access to patient records. The…" at bounding box center [502, 382] width 510 height 82
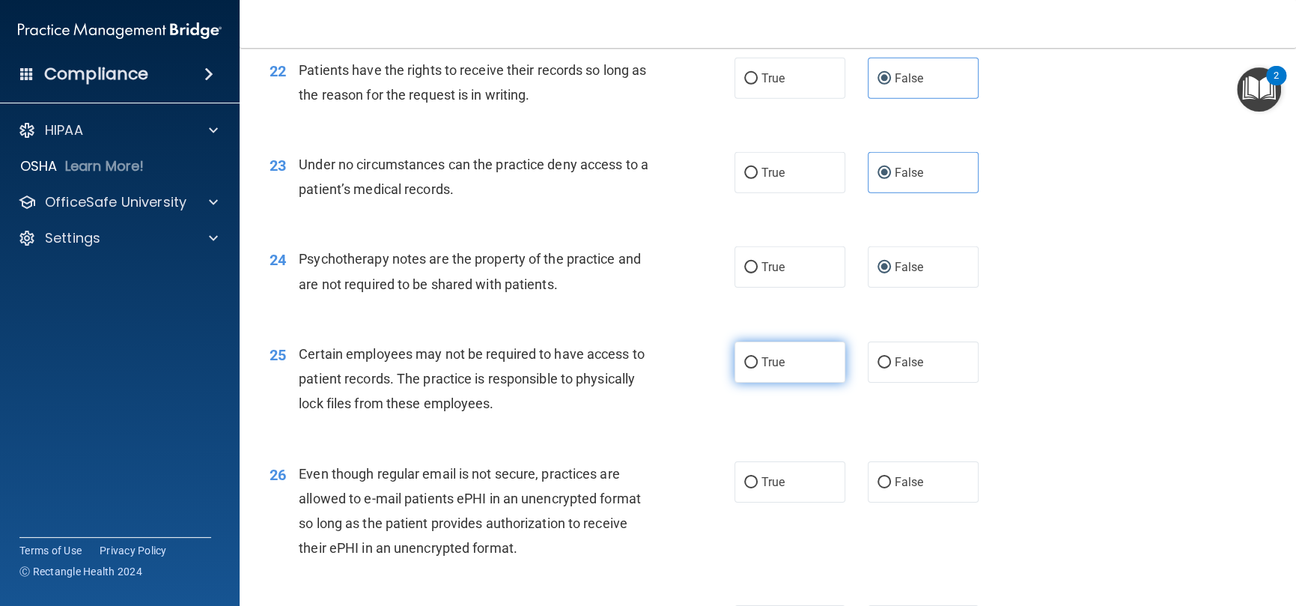
click at [741, 379] on label "True" at bounding box center [790, 361] width 111 height 41
click at [744, 368] on input "True" at bounding box center [750, 362] width 13 height 11
radio input "true"
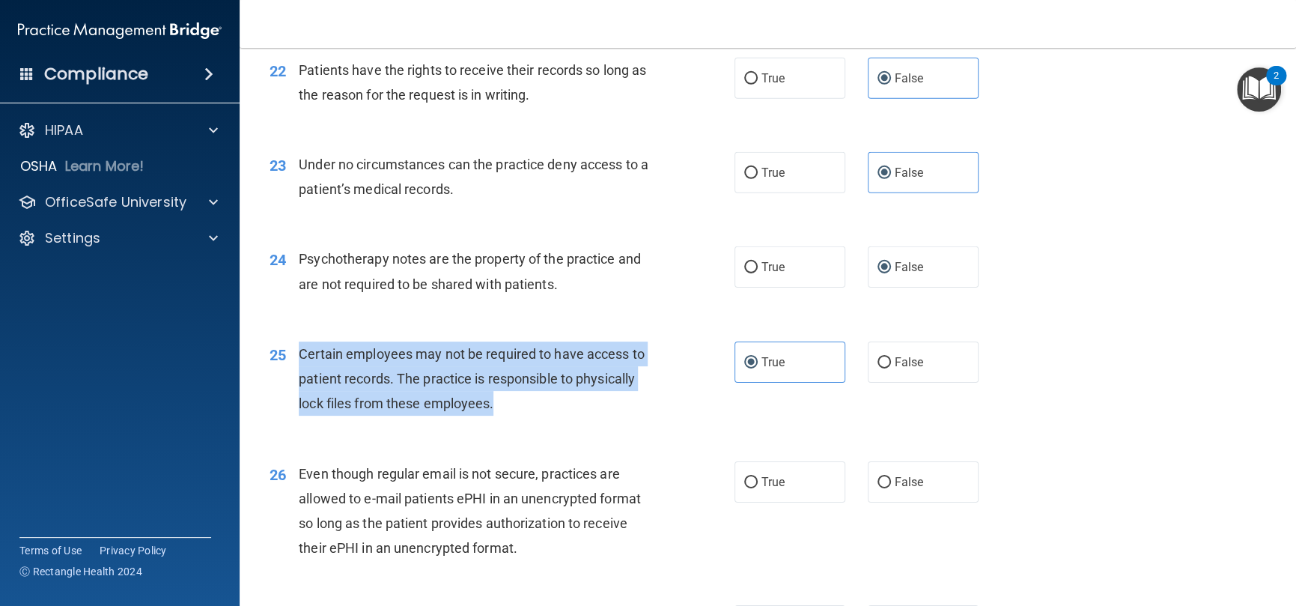
drag, startPoint x: 514, startPoint y: 435, endPoint x: 300, endPoint y: 372, distance: 223.9
click at [300, 372] on div "Certain employees may not be required to have access to patient records. The pr…" at bounding box center [481, 378] width 365 height 75
click at [635, 416] on div "Certain employees may not be required to have access to patient records. The pr…" at bounding box center [481, 378] width 365 height 75
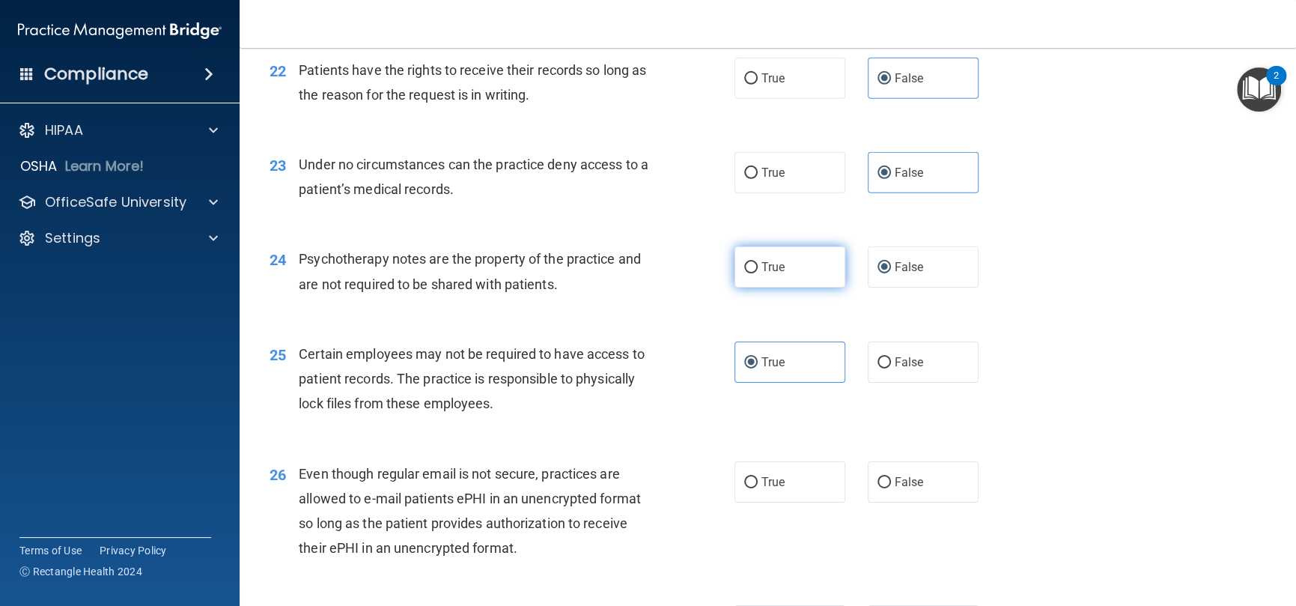
click at [759, 288] on label "True" at bounding box center [790, 266] width 111 height 41
click at [758, 273] on input "True" at bounding box center [750, 267] width 13 height 11
radio input "true"
radio input "false"
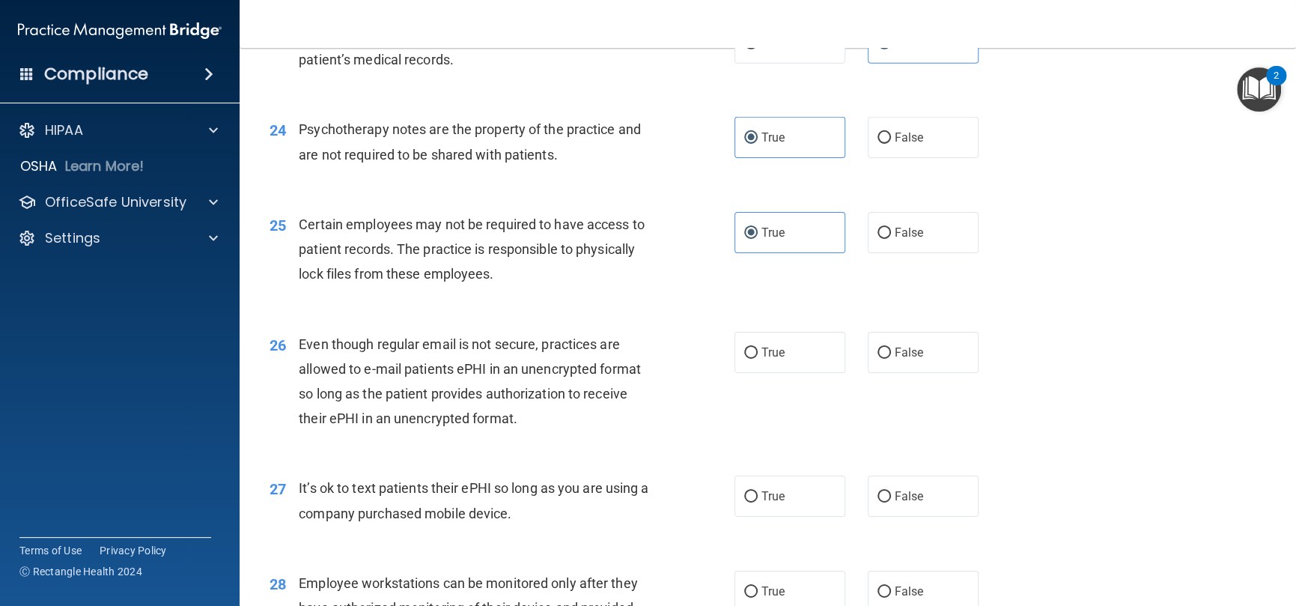
scroll to position [3070, 0]
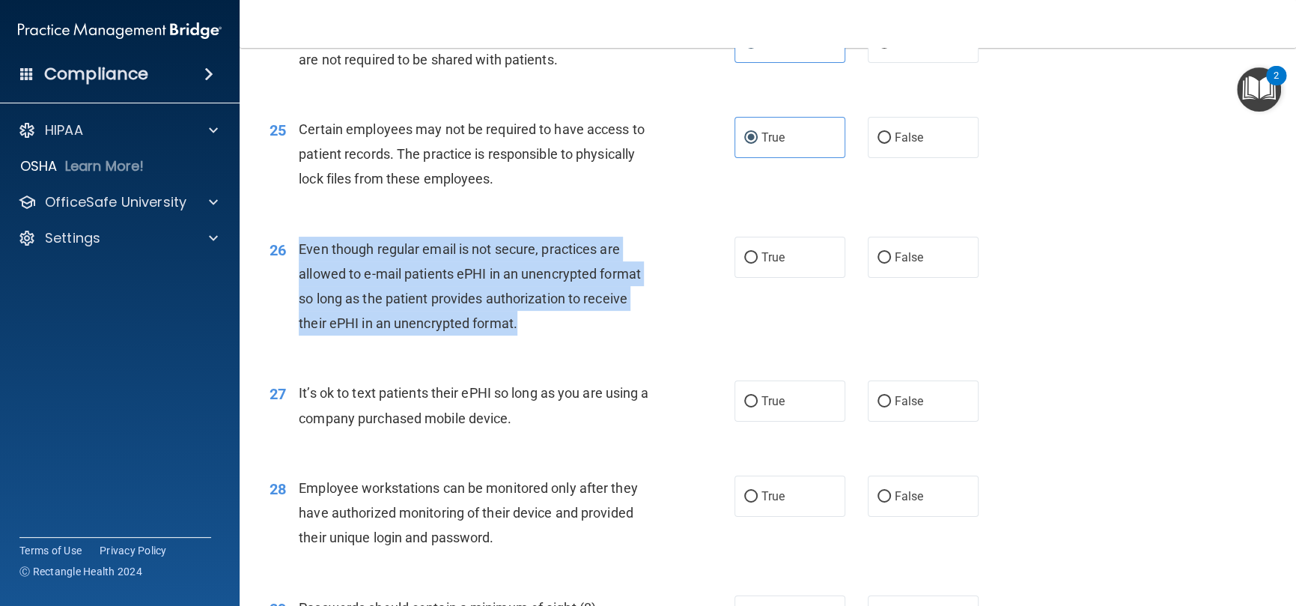
drag, startPoint x: 532, startPoint y: 349, endPoint x: 295, endPoint y: 270, distance: 249.3
click at [295, 270] on div "26 Even though regular email is not secure, practices are allowed to e-mail pat…" at bounding box center [502, 290] width 510 height 107
click at [878, 264] on input "False" at bounding box center [884, 257] width 13 height 11
radio input "true"
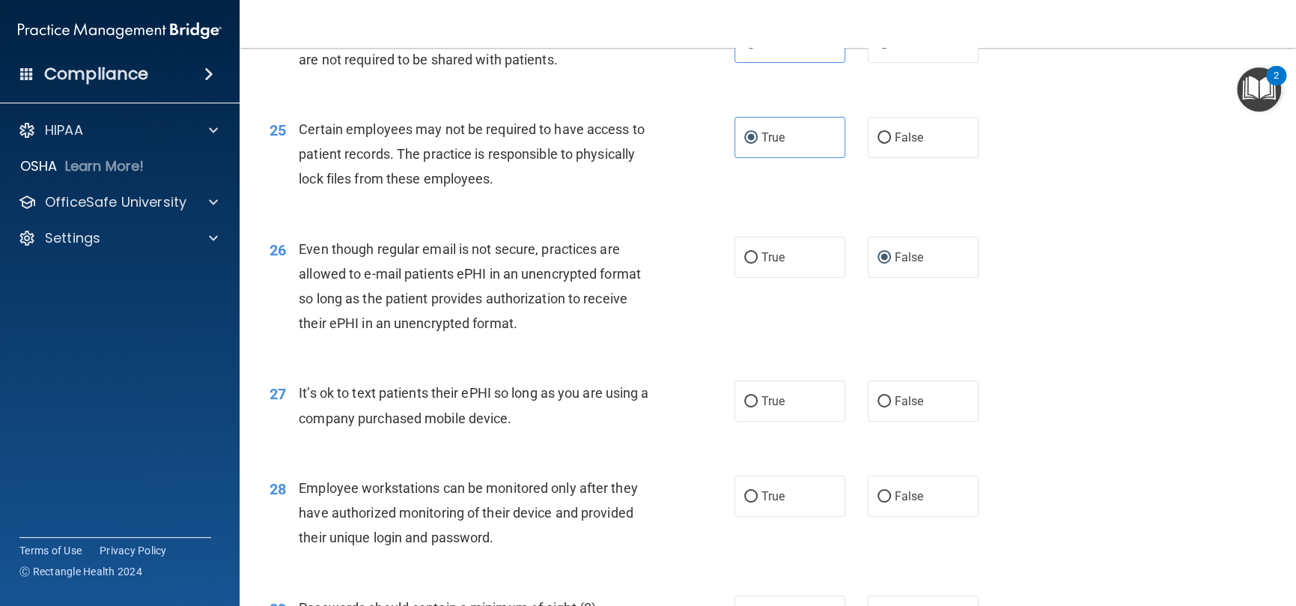
click at [560, 437] on div "27 It’s ok to text patients their ePHI so long as you are using a company purch…" at bounding box center [502, 408] width 510 height 57
drag, startPoint x: 520, startPoint y: 434, endPoint x: 297, endPoint y: 412, distance: 225.0
click at [297, 412] on div "27 It’s ok to text patients their ePHI so long as you are using a company purch…" at bounding box center [502, 408] width 510 height 57
click at [894, 422] on label "False" at bounding box center [923, 400] width 111 height 41
click at [891, 407] on input "False" at bounding box center [884, 401] width 13 height 11
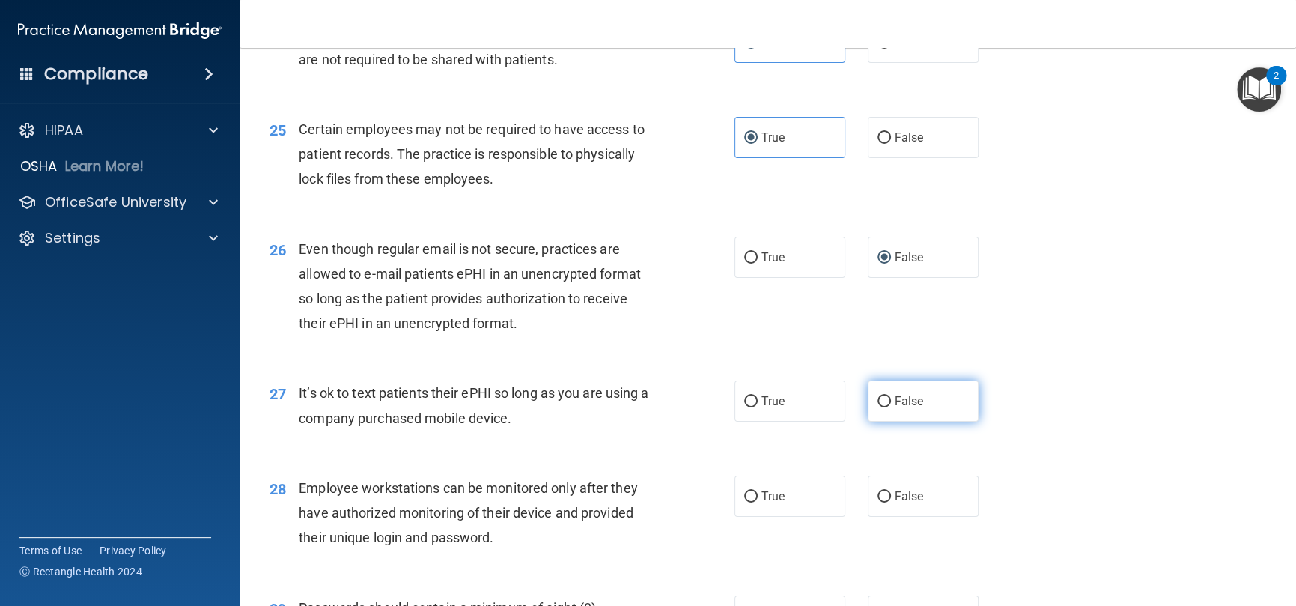
radio input "true"
click at [766, 422] on label "True" at bounding box center [790, 400] width 111 height 41
click at [758, 407] on input "True" at bounding box center [750, 401] width 13 height 11
radio input "true"
radio input "false"
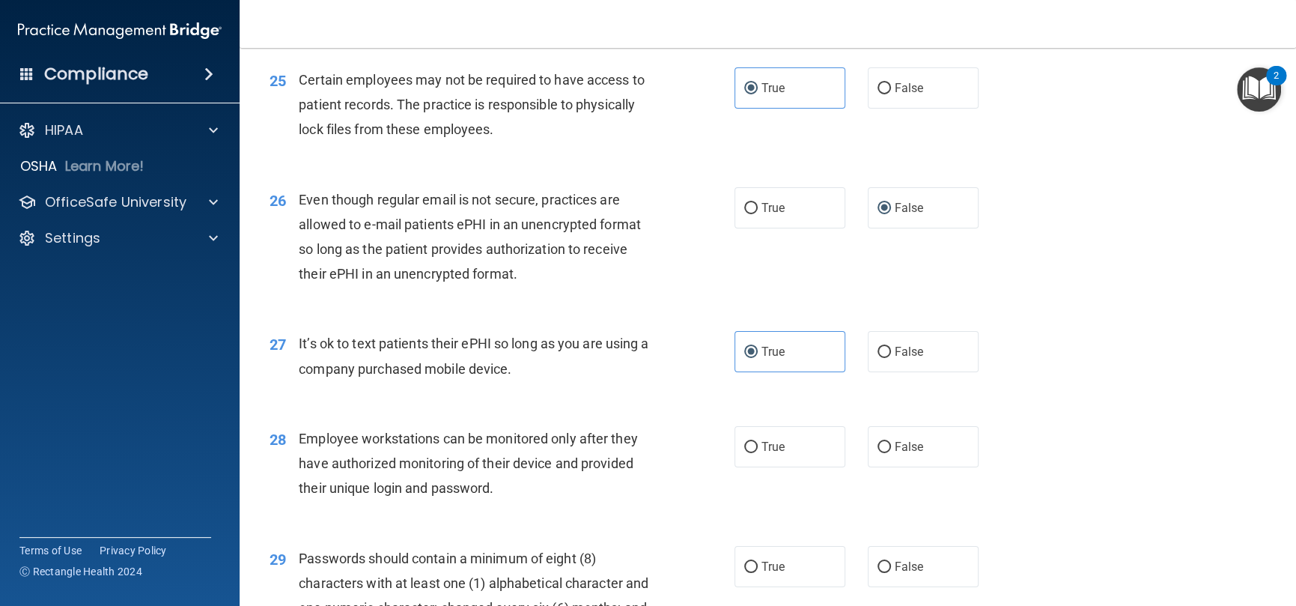
scroll to position [3220, 0]
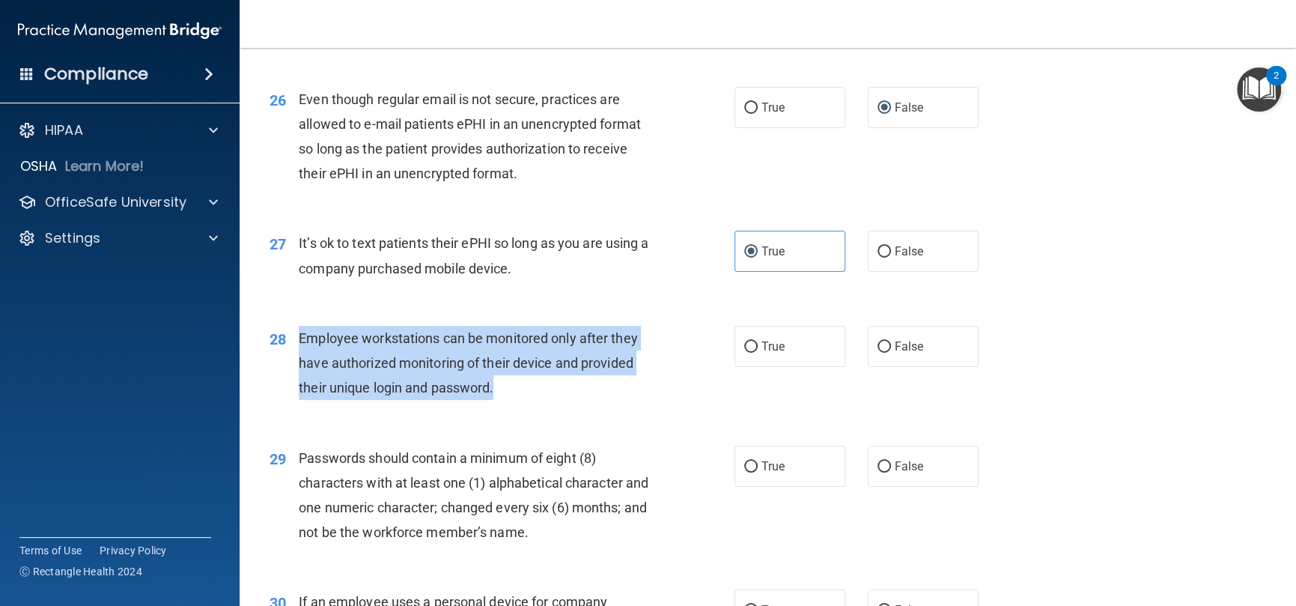
drag, startPoint x: 422, startPoint y: 397, endPoint x: 295, endPoint y: 368, distance: 129.9
click at [295, 368] on div "28 Employee workstations can be monitored only after they have authorized monit…" at bounding box center [502, 367] width 510 height 82
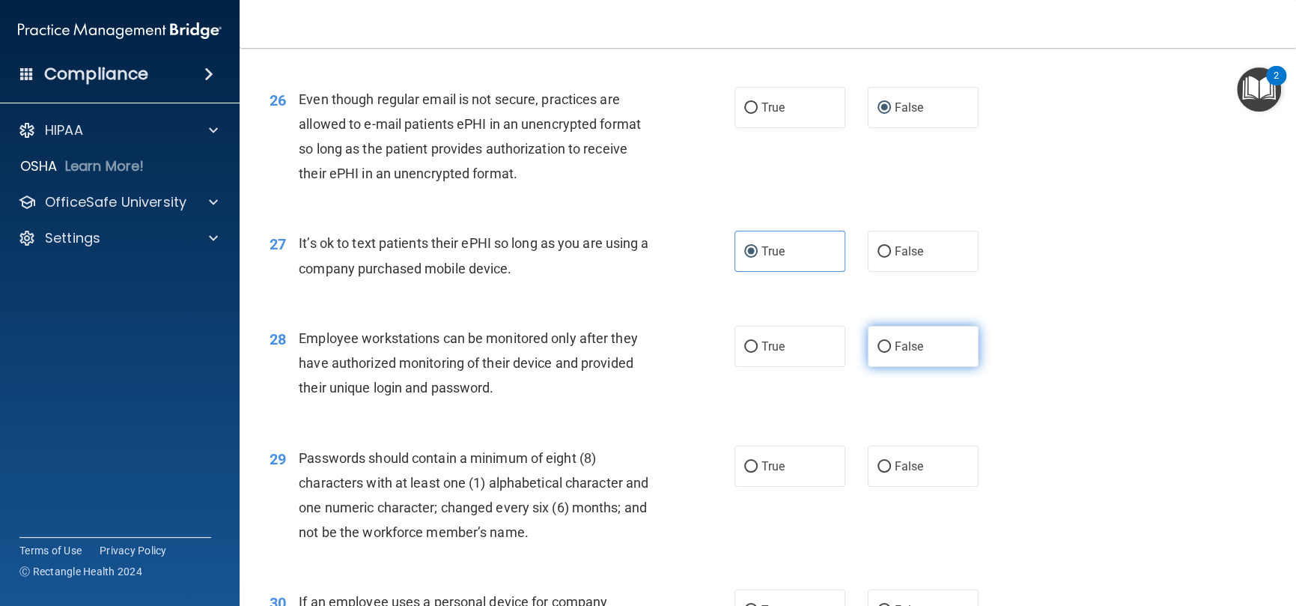
click at [881, 367] on label "False" at bounding box center [923, 346] width 111 height 41
click at [881, 353] on input "False" at bounding box center [884, 346] width 13 height 11
radio input "true"
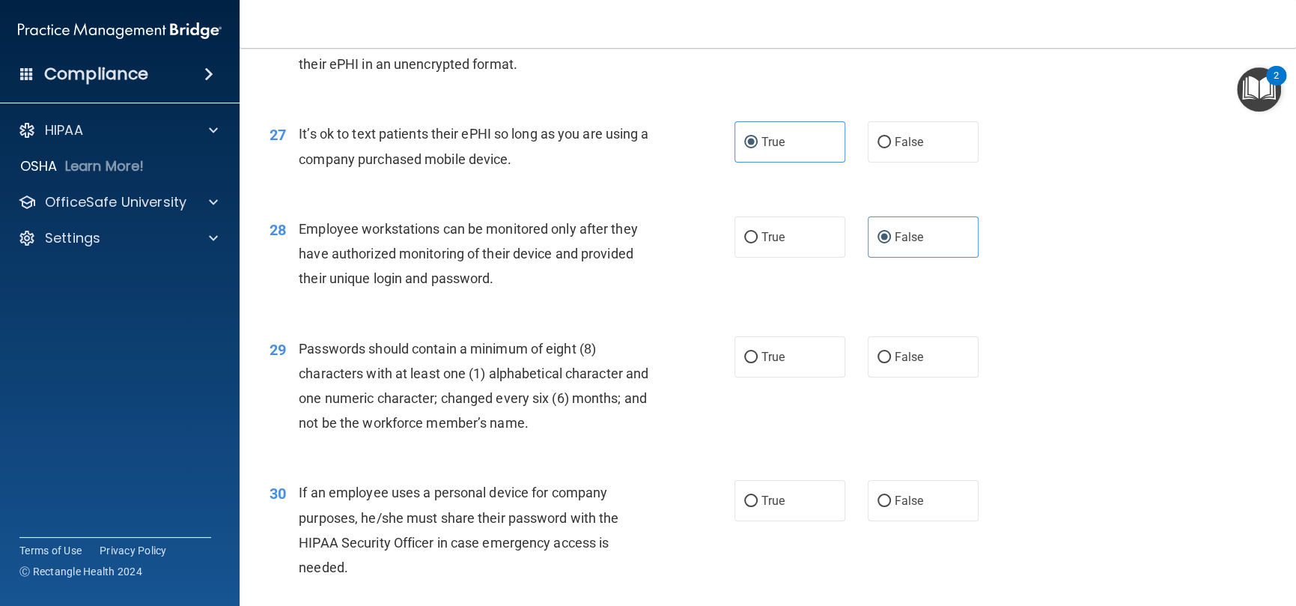
scroll to position [3453, 0]
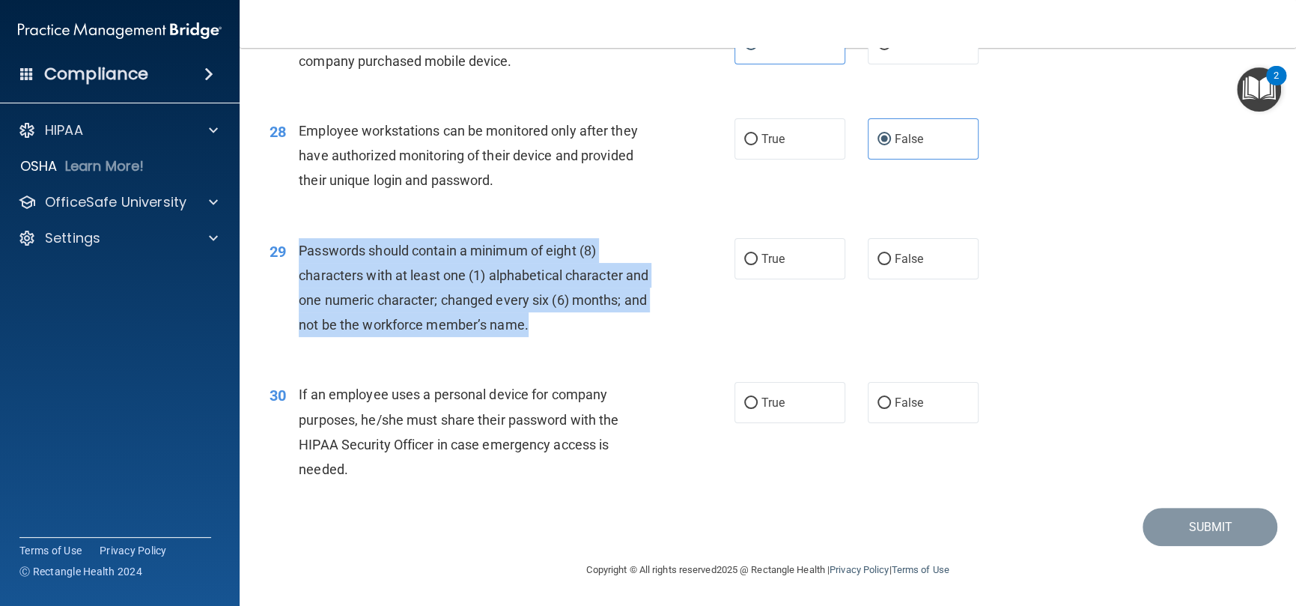
drag, startPoint x: 562, startPoint y: 322, endPoint x: 285, endPoint y: 269, distance: 281.4
click at [285, 269] on div "29 Passwords should contain a minimum of eight (8) characters with at least one…" at bounding box center [502, 291] width 510 height 107
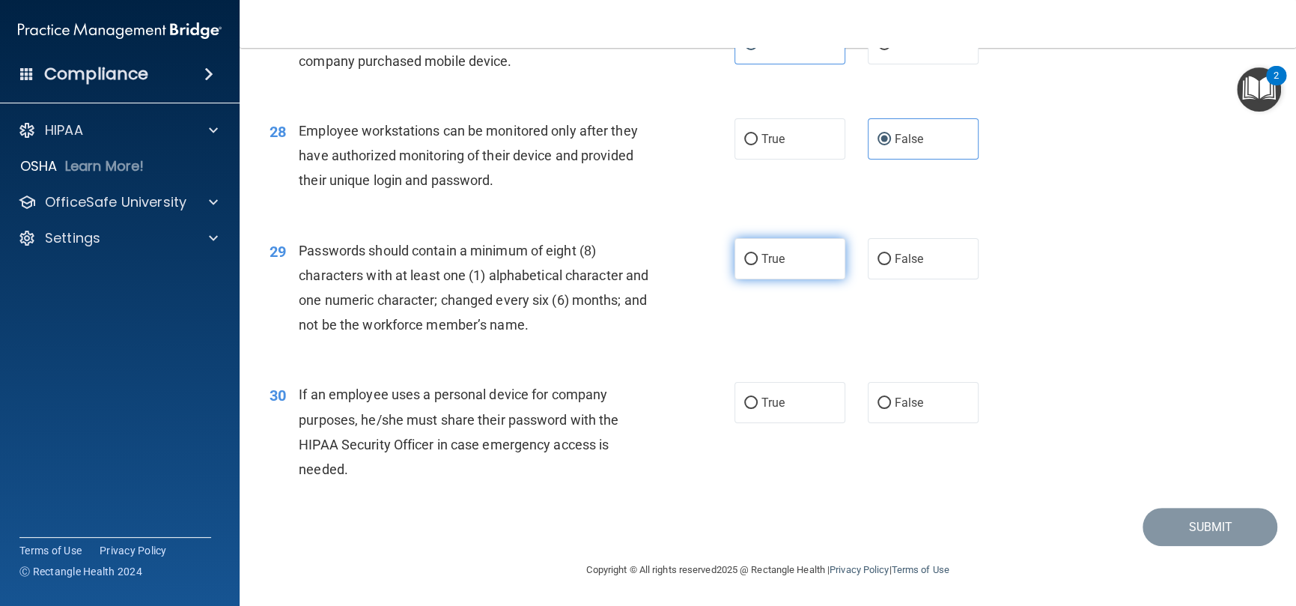
click at [735, 244] on label "True" at bounding box center [790, 258] width 111 height 41
click at [744, 254] on input "True" at bounding box center [750, 259] width 13 height 11
radio input "true"
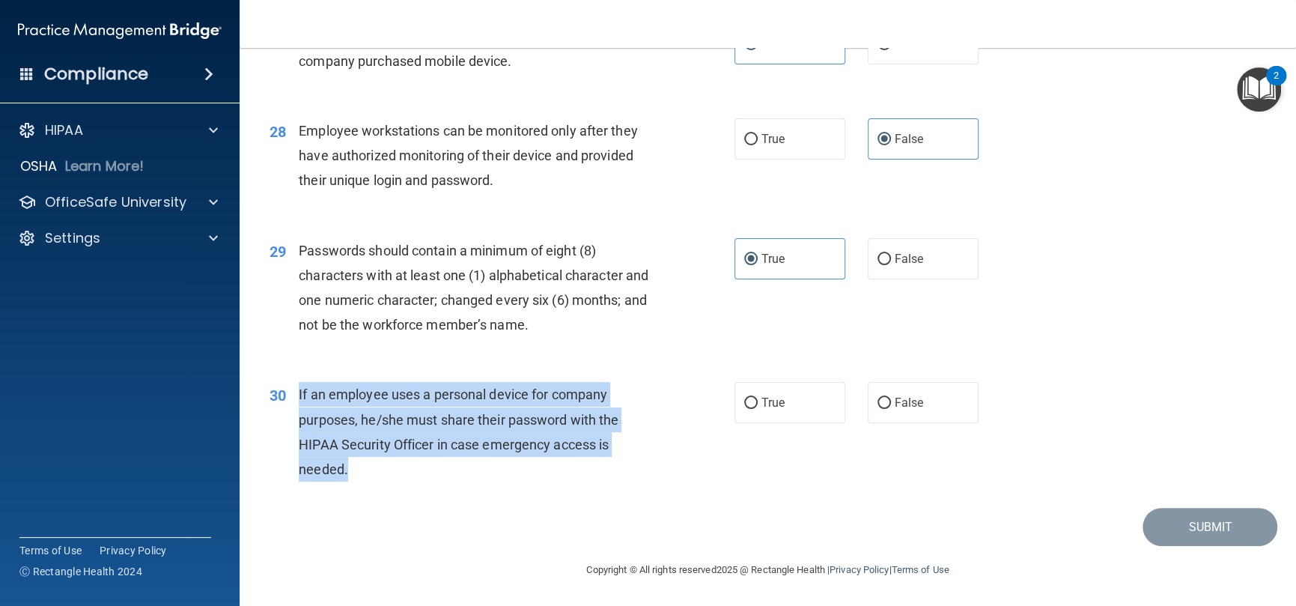
drag, startPoint x: 421, startPoint y: 469, endPoint x: 569, endPoint y: 234, distance: 278.0
click at [300, 397] on div "If an employee uses a personal device for company purposes, he/she must share t…" at bounding box center [481, 432] width 365 height 100
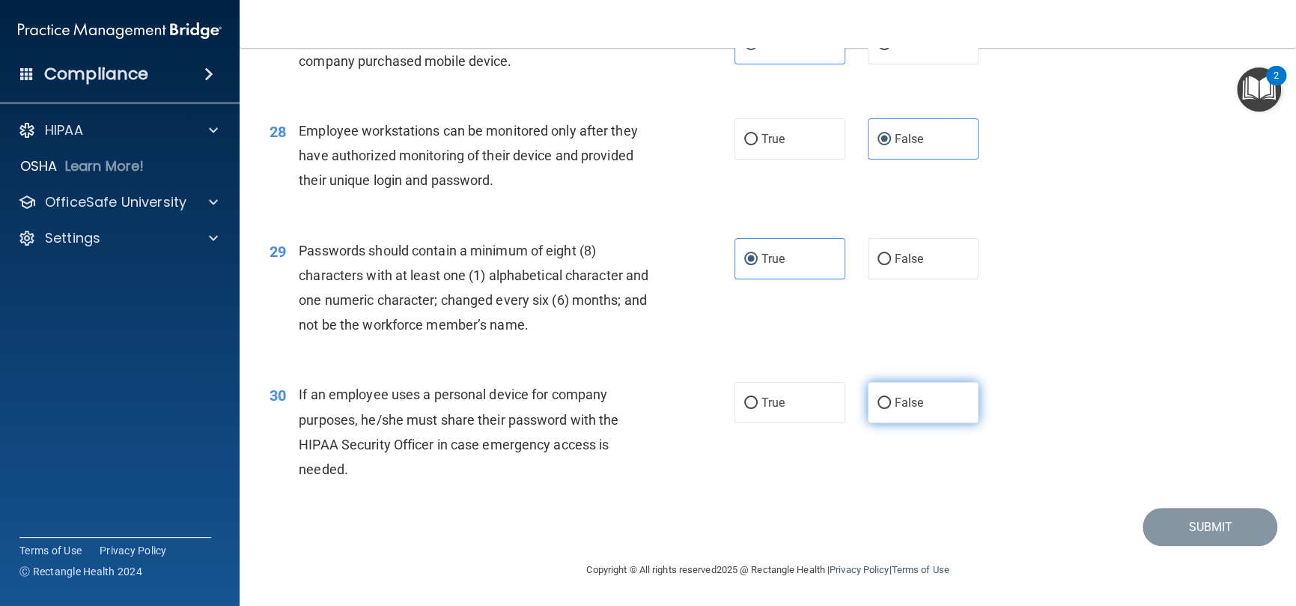
click at [884, 413] on label "False" at bounding box center [923, 402] width 111 height 41
click at [884, 409] on input "False" at bounding box center [884, 403] width 13 height 11
radio input "true"
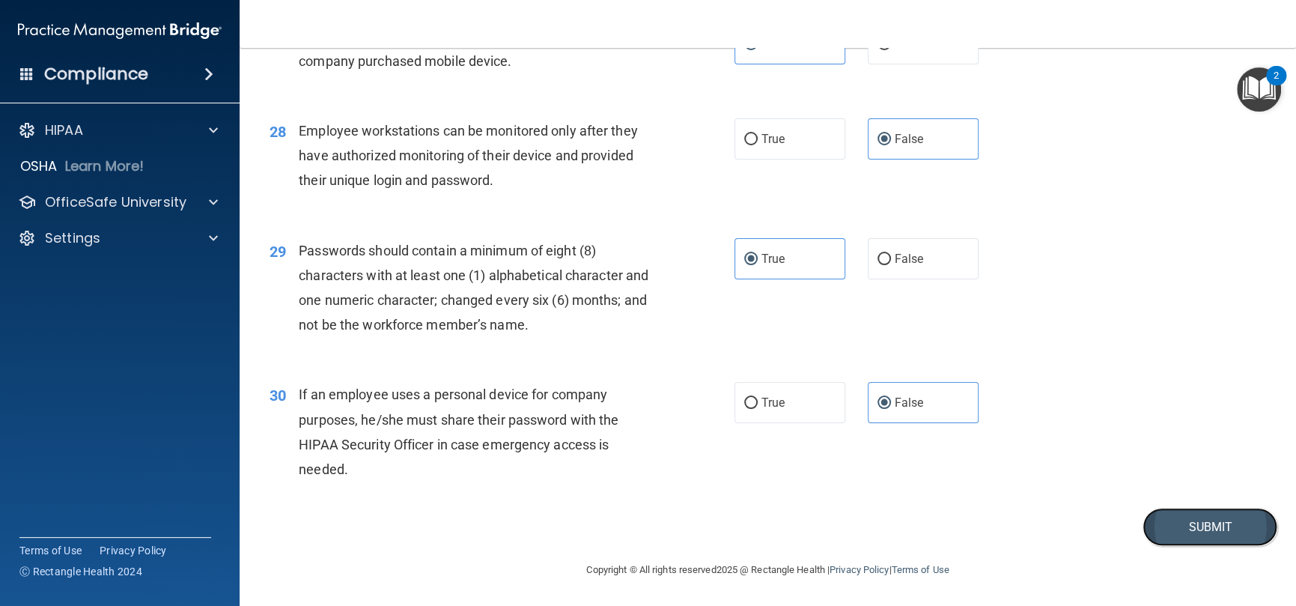
click at [1189, 536] on button "Submit" at bounding box center [1210, 527] width 135 height 38
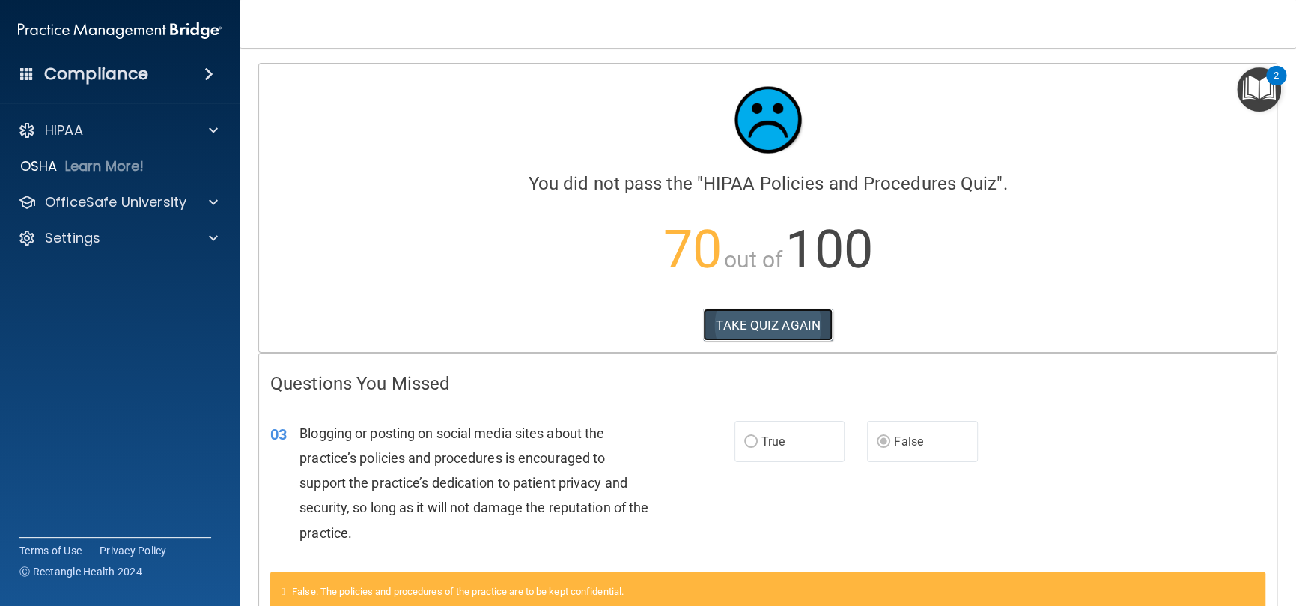
click at [717, 319] on button "TAKE QUIZ AGAIN" at bounding box center [768, 325] width 130 height 33
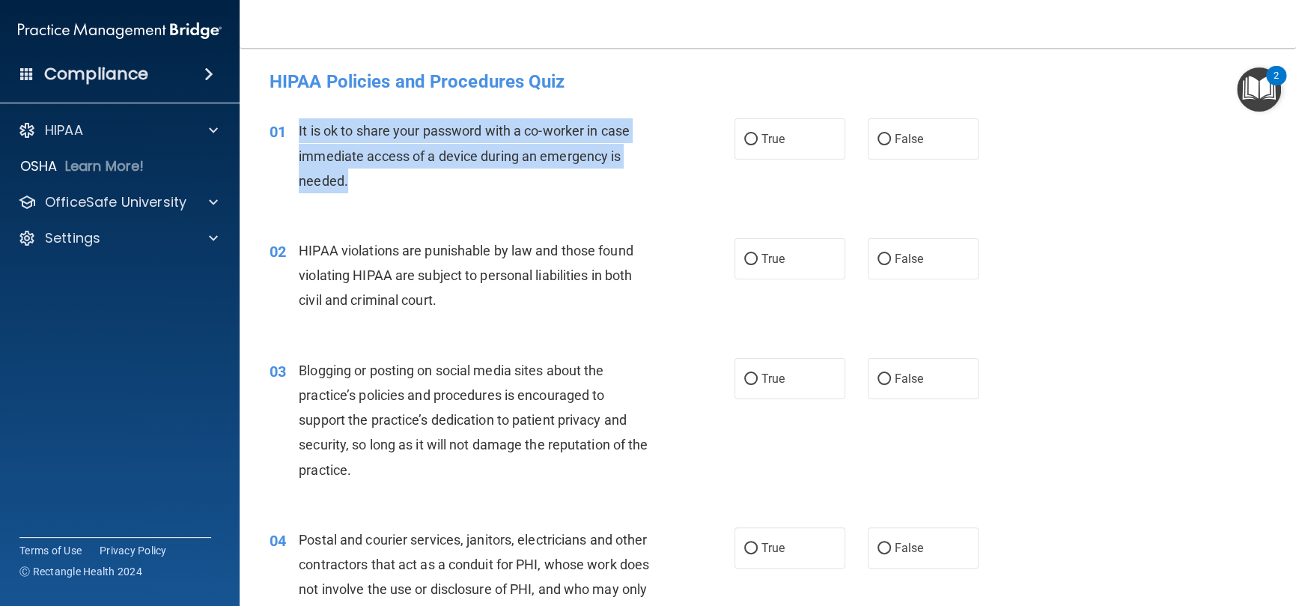
drag, startPoint x: 353, startPoint y: 179, endPoint x: 287, endPoint y: 143, distance: 75.7
click at [287, 143] on div "01 It is ok to share your password with a co-worker in case immediate access of…" at bounding box center [502, 159] width 510 height 82
click at [907, 152] on label "False" at bounding box center [923, 138] width 111 height 41
click at [891, 145] on input "False" at bounding box center [884, 139] width 13 height 11
radio input "true"
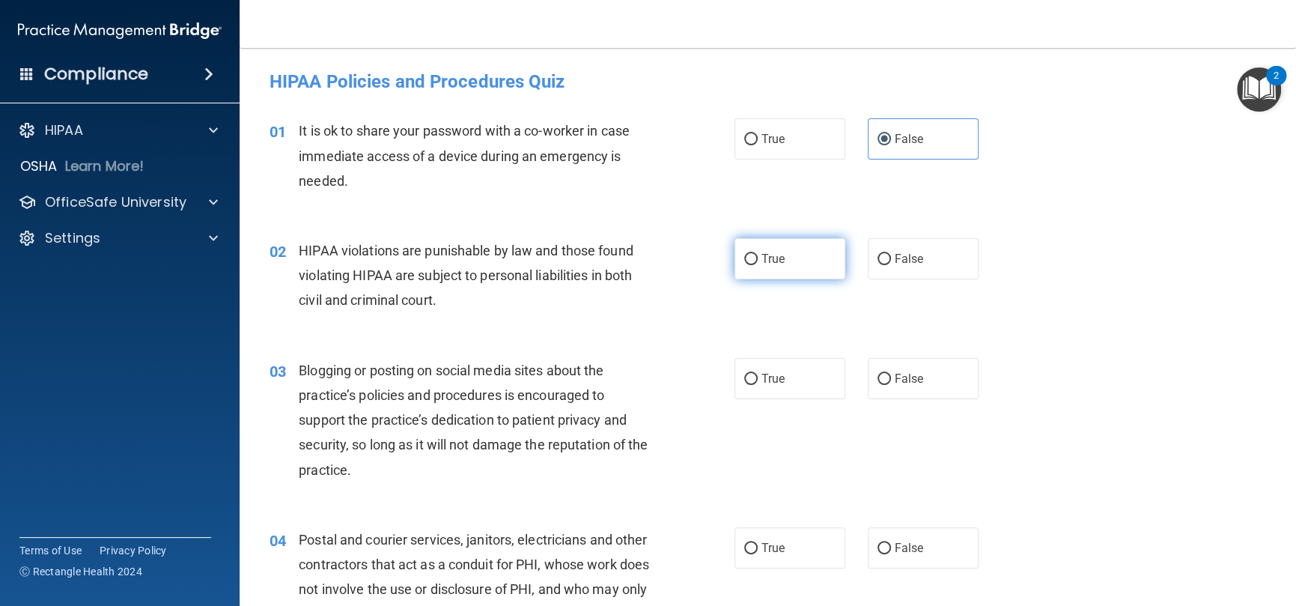
click at [744, 256] on input "True" at bounding box center [750, 259] width 13 height 11
radio input "true"
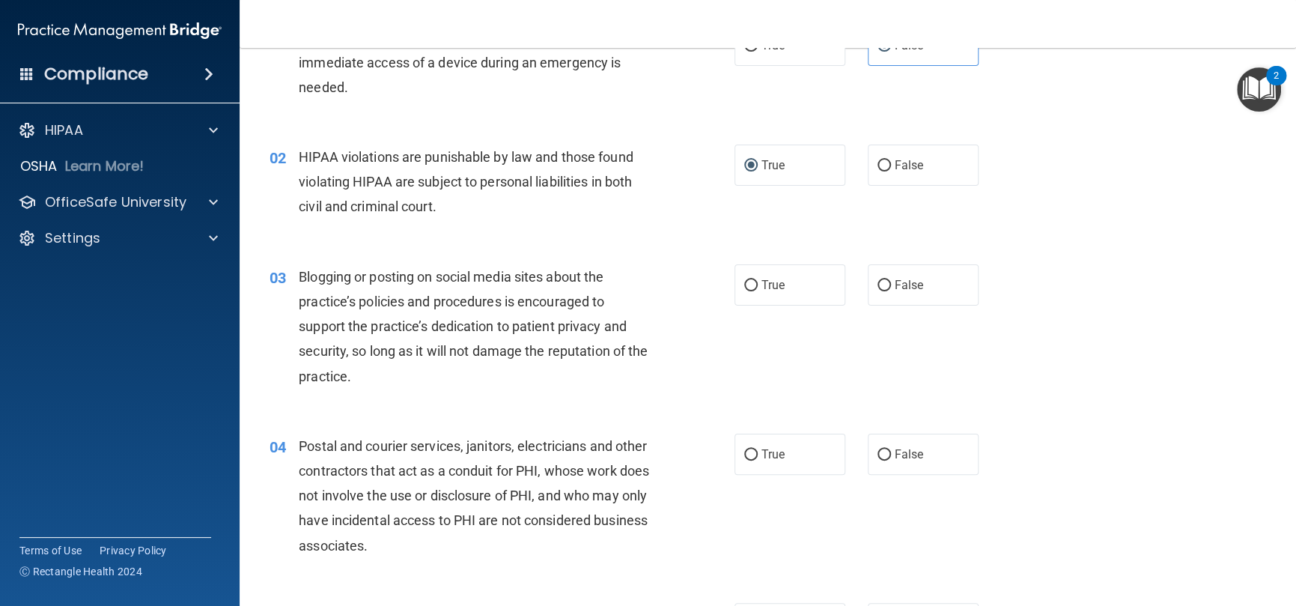
scroll to position [225, 0]
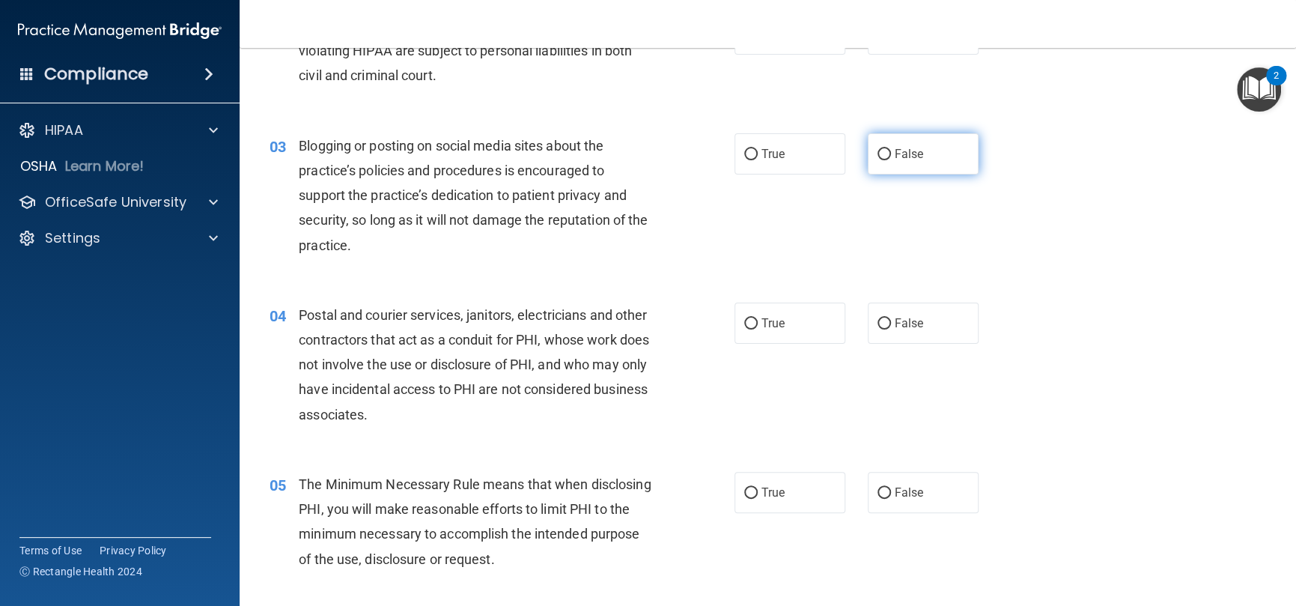
click at [868, 150] on label "False" at bounding box center [923, 153] width 111 height 41
click at [878, 150] on input "False" at bounding box center [884, 154] width 13 height 11
radio input "true"
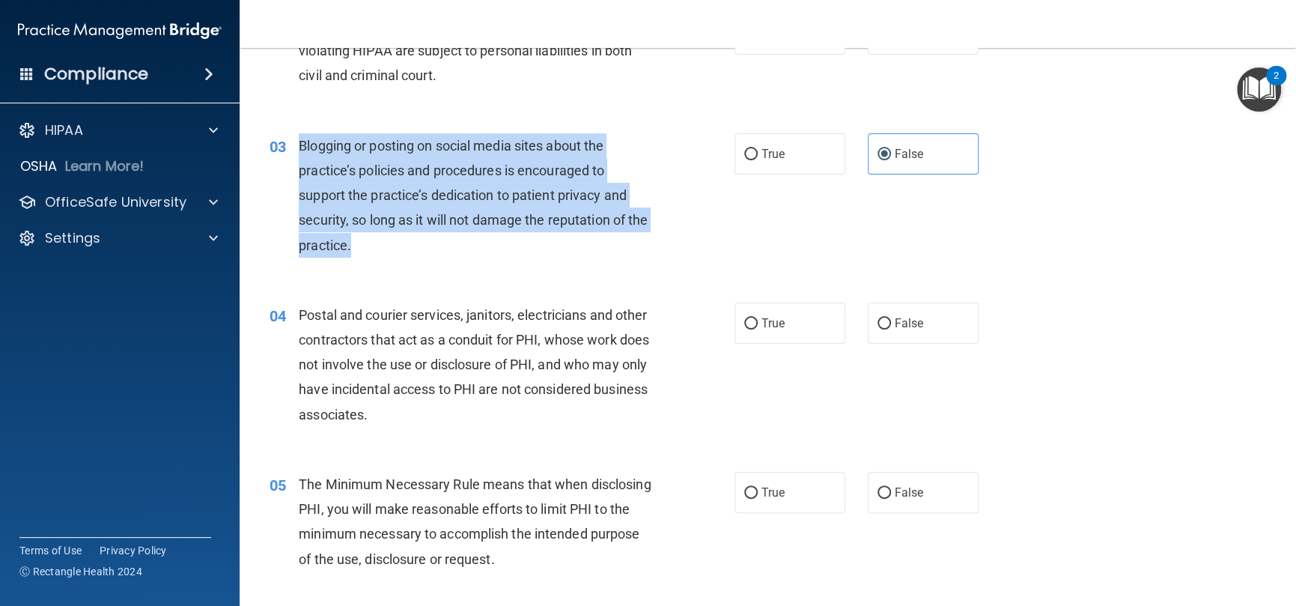
drag, startPoint x: 332, startPoint y: 225, endPoint x: 288, endPoint y: 148, distance: 88.9
click at [288, 148] on div "03 Blogging or posting on social media sites about the practice’s policies and …" at bounding box center [502, 199] width 510 height 132
click at [412, 236] on div "Blogging or posting on social media sites about the practice’s policies and pro…" at bounding box center [481, 195] width 365 height 124
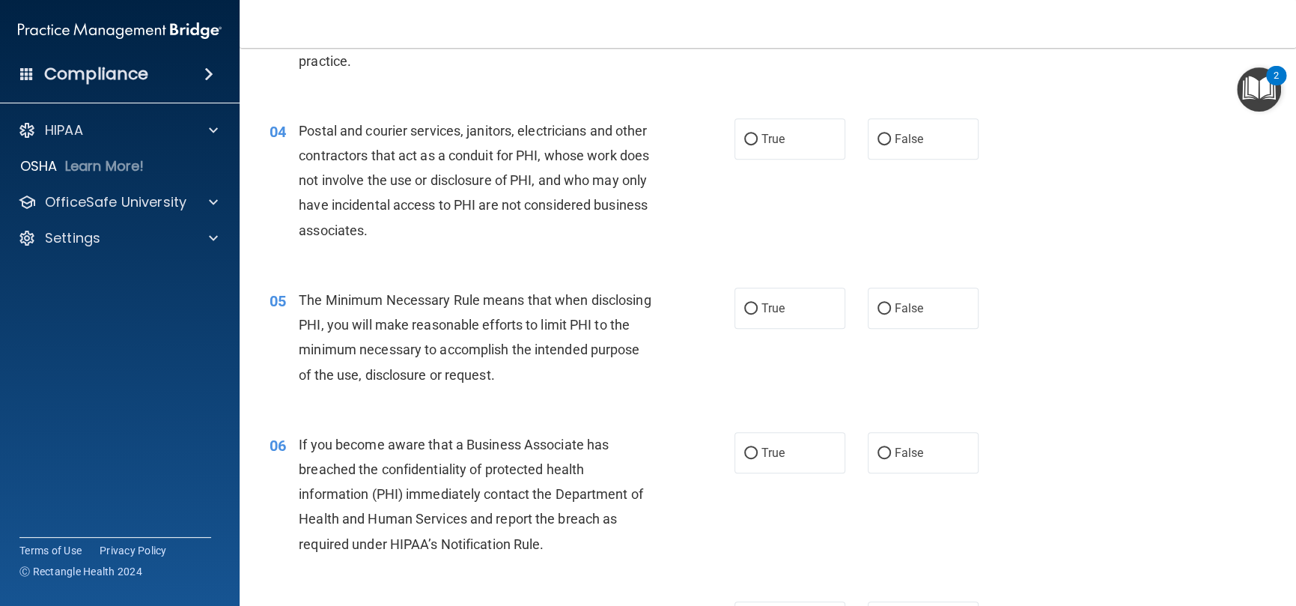
scroll to position [374, 0]
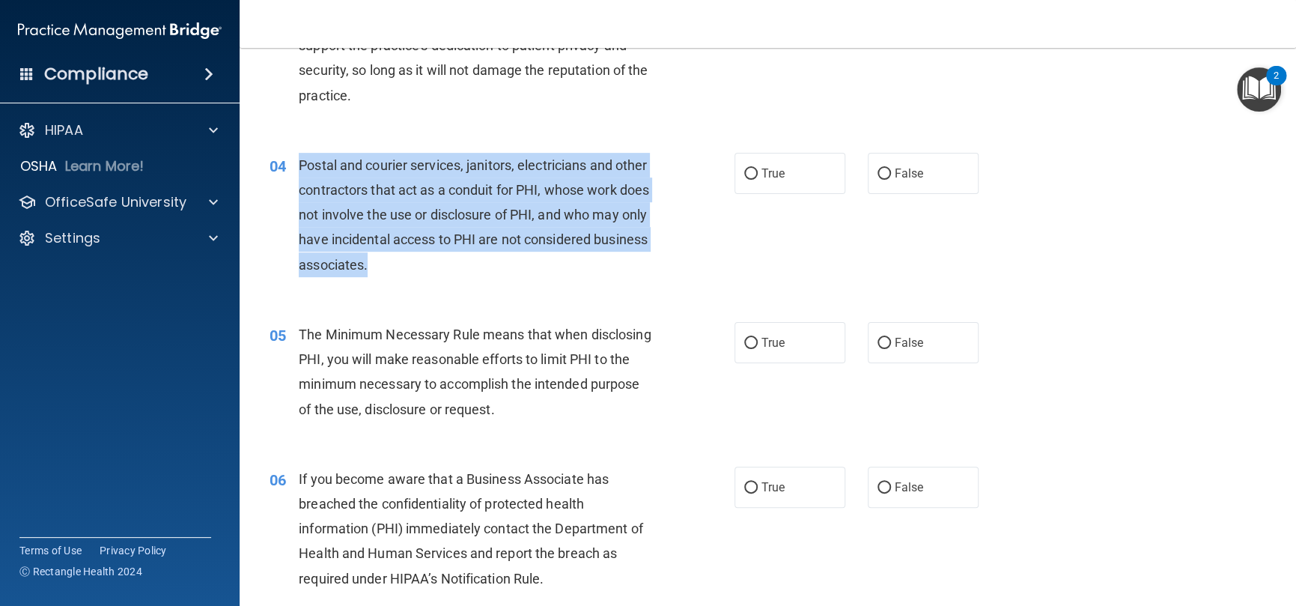
drag, startPoint x: 516, startPoint y: 271, endPoint x: 671, endPoint y: 31, distance: 286.0
click at [299, 164] on div "Postal and courier services, janitors, electricians and other contractors that …" at bounding box center [481, 215] width 365 height 124
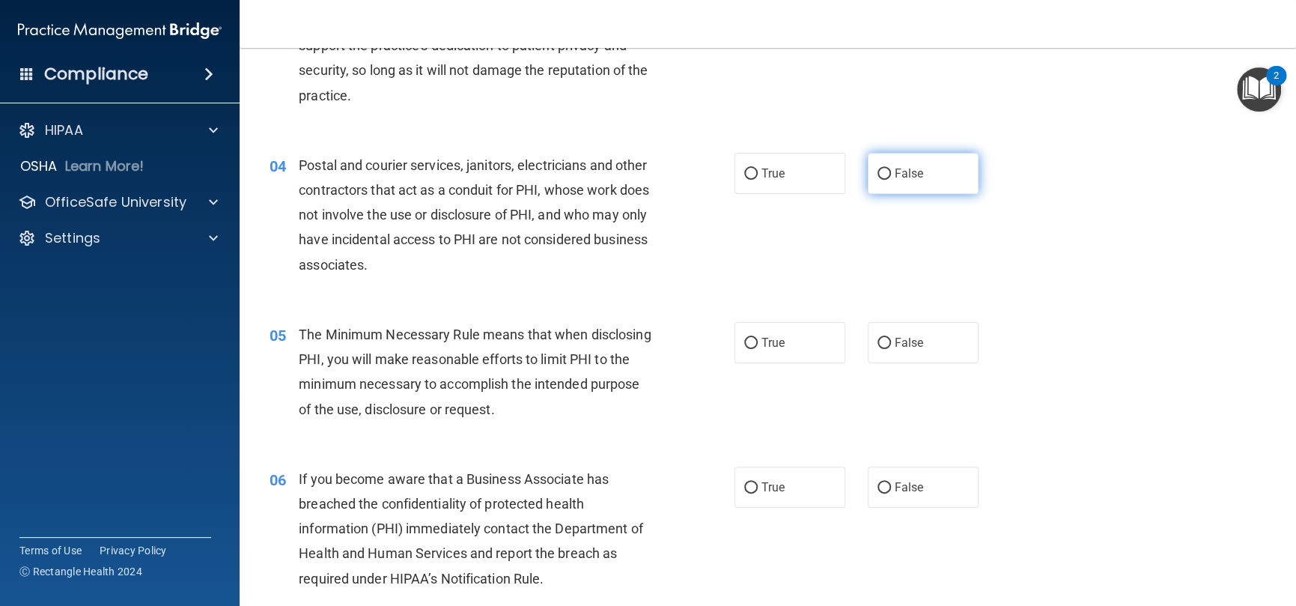
click at [948, 187] on label "False" at bounding box center [923, 173] width 111 height 41
click at [891, 180] on input "False" at bounding box center [884, 173] width 13 height 11
radio input "true"
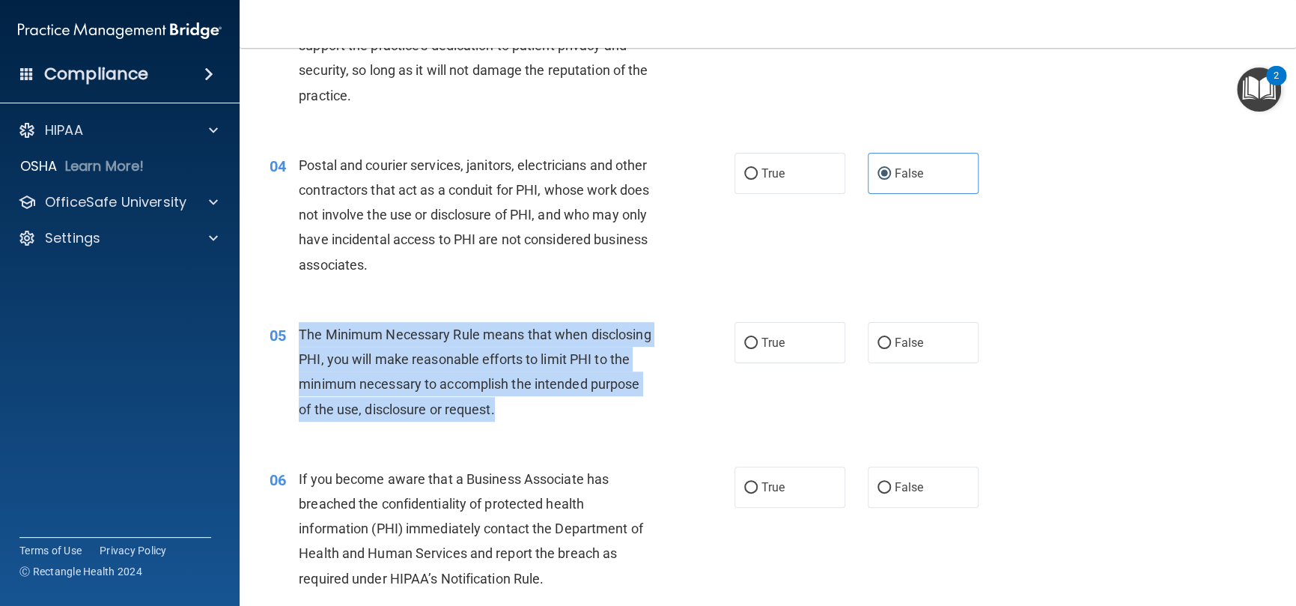
drag, startPoint x: 603, startPoint y: 407, endPoint x: 294, endPoint y: 330, distance: 318.7
click at [294, 330] on div "05 The Minimum Necessary Rule means that when disclosing PHI, you will make rea…" at bounding box center [502, 375] width 510 height 107
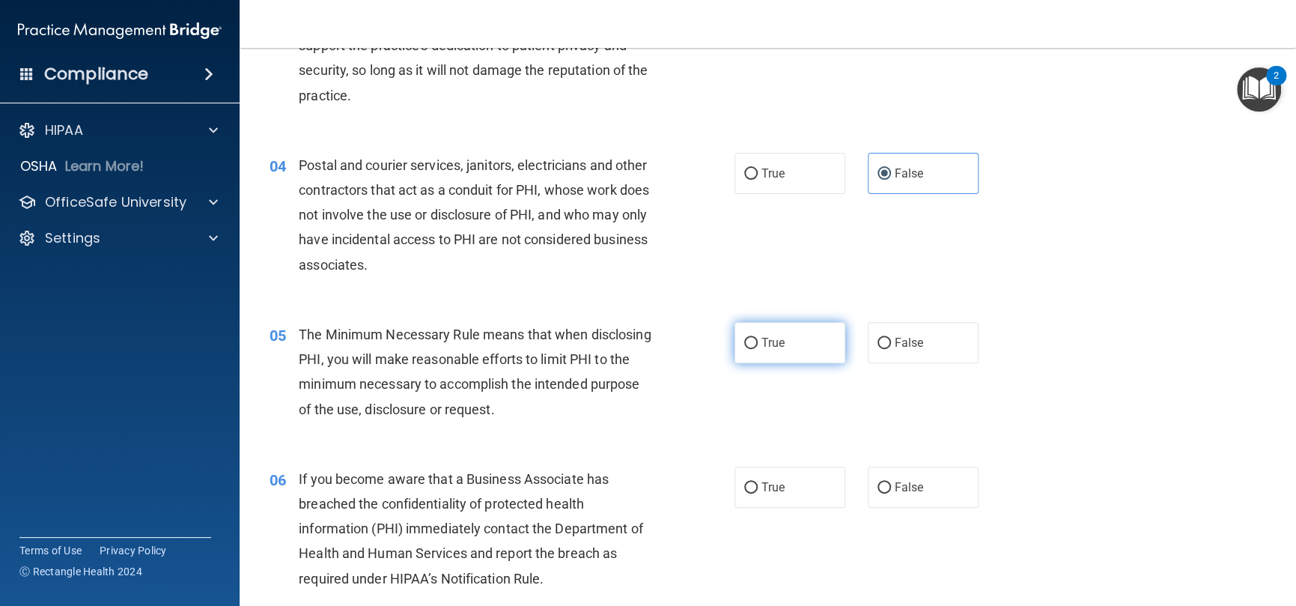
click at [753, 338] on label "True" at bounding box center [790, 342] width 111 height 41
click at [753, 338] on input "True" at bounding box center [750, 343] width 13 height 11
radio input "true"
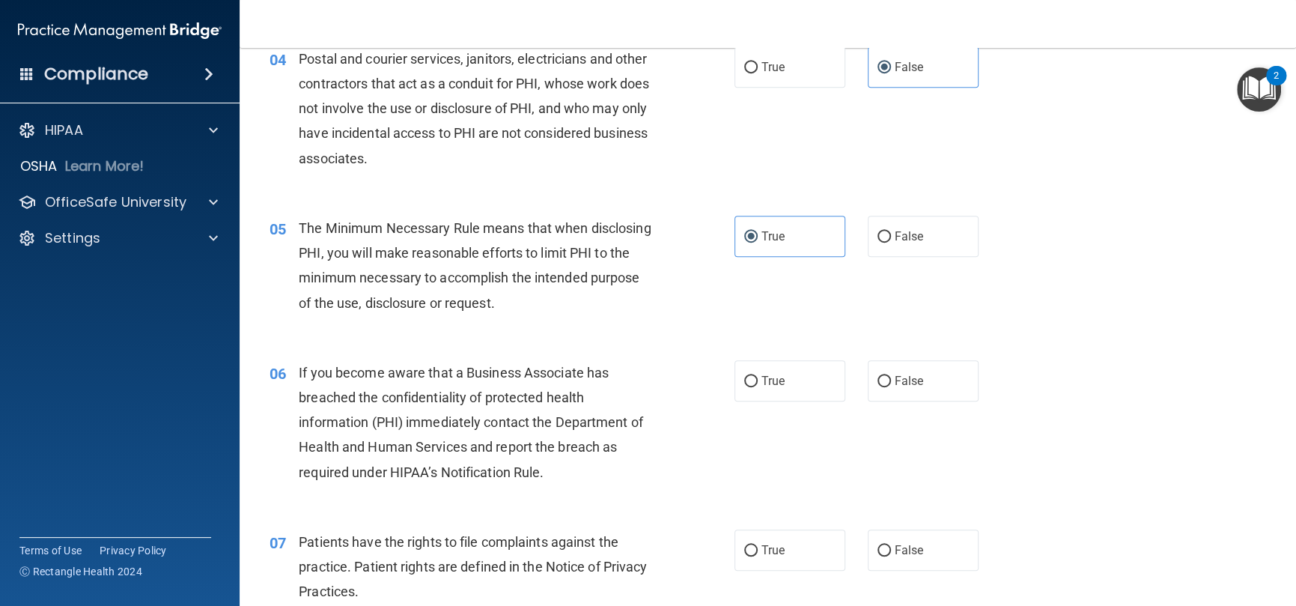
scroll to position [599, 0]
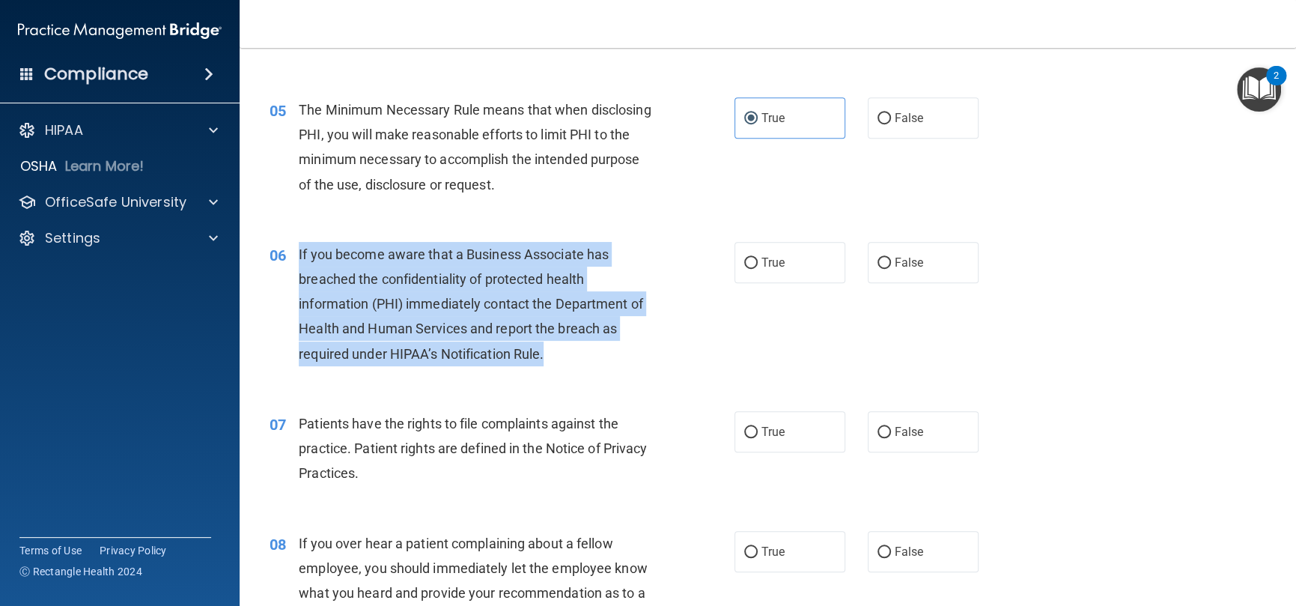
drag, startPoint x: 577, startPoint y: 350, endPoint x: 287, endPoint y: 252, distance: 305.9
click at [287, 252] on div "06 If you become aware that a Business Associate has breached the confidentiali…" at bounding box center [502, 308] width 510 height 132
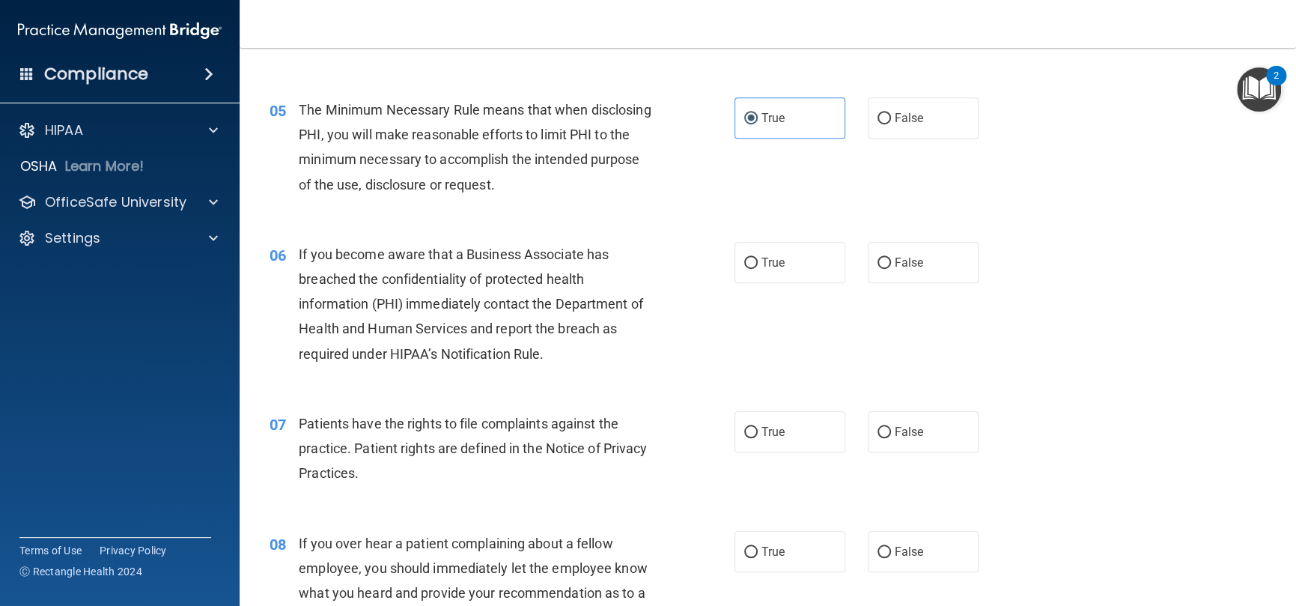
click at [768, 340] on div "06 If you become aware that a Business Associate has breached the confidentiali…" at bounding box center [767, 307] width 1019 height 169
click at [762, 266] on span "True" at bounding box center [773, 262] width 23 height 14
click at [758, 266] on input "True" at bounding box center [750, 263] width 13 height 11
radio input "true"
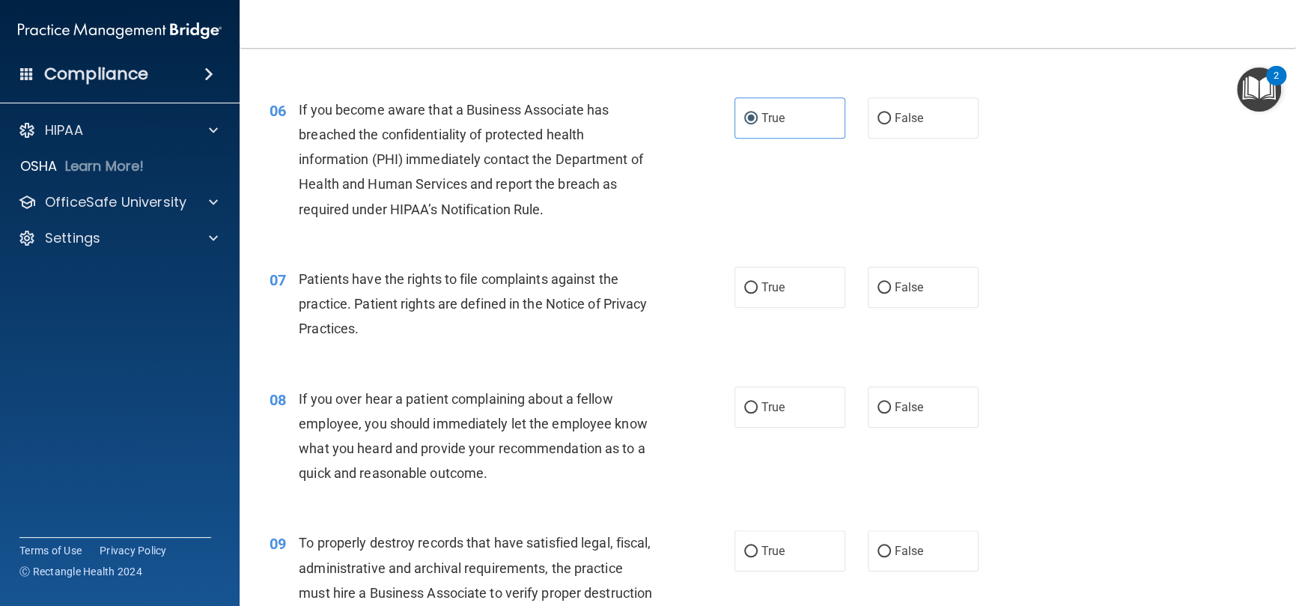
scroll to position [749, 0]
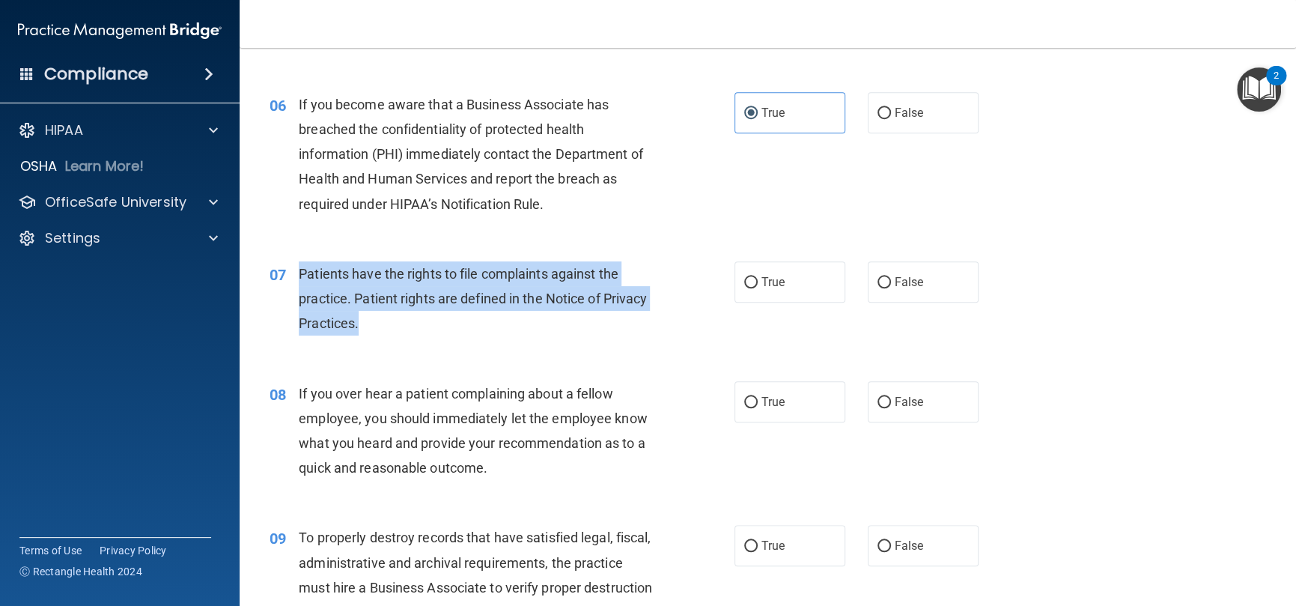
drag, startPoint x: 430, startPoint y: 324, endPoint x: 298, endPoint y: 280, distance: 139.0
click at [299, 280] on div "Patients have the rights to file complaints against the practice. Patient right…" at bounding box center [481, 298] width 365 height 75
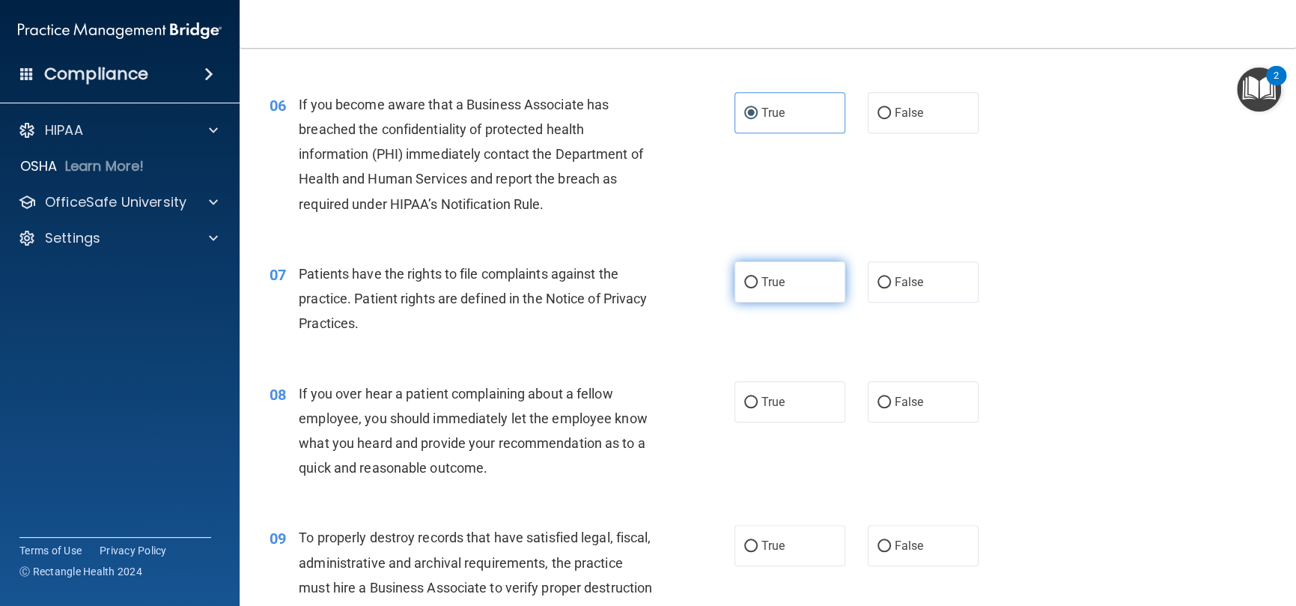
click at [827, 290] on label "True" at bounding box center [790, 281] width 111 height 41
click at [758, 288] on input "True" at bounding box center [750, 282] width 13 height 11
radio input "true"
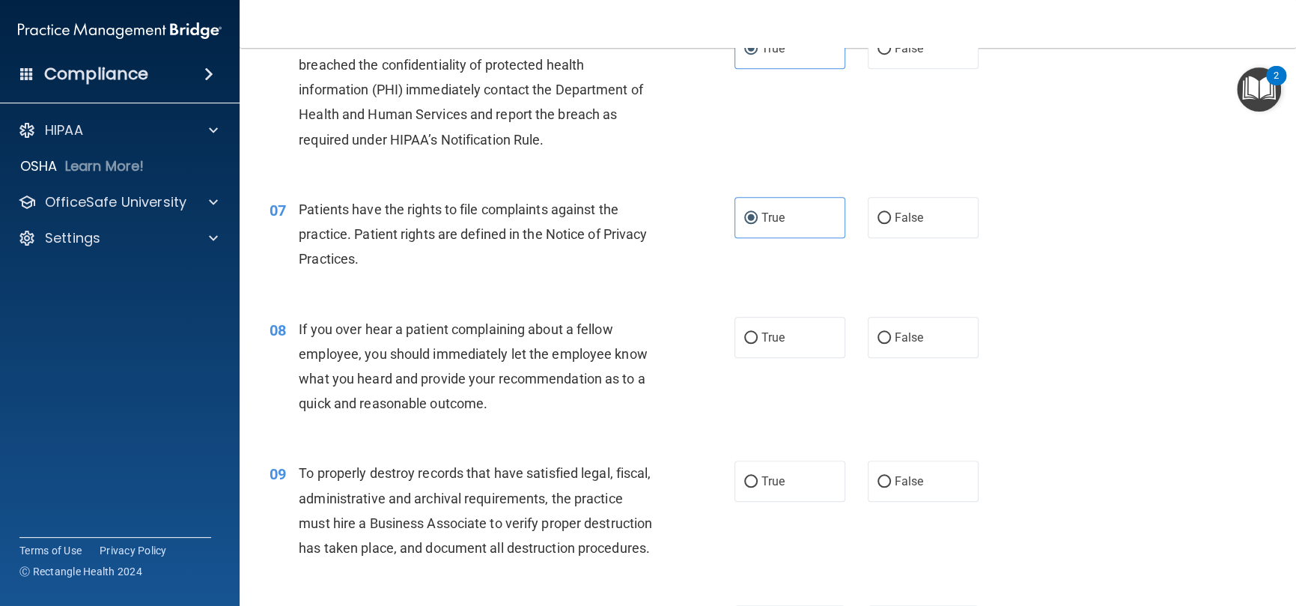
scroll to position [973, 0]
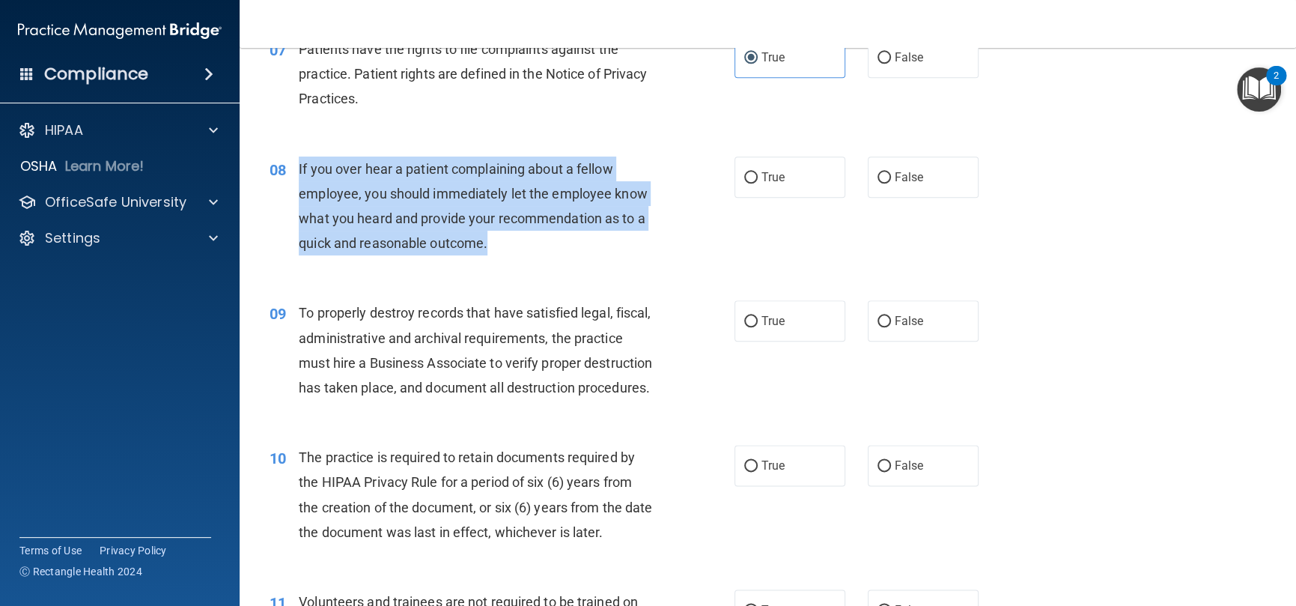
drag, startPoint x: 491, startPoint y: 238, endPoint x: 292, endPoint y: 174, distance: 209.3
click at [292, 174] on div "08 If you over hear a patient complaining about a fellow employee, you should i…" at bounding box center [502, 210] width 510 height 107
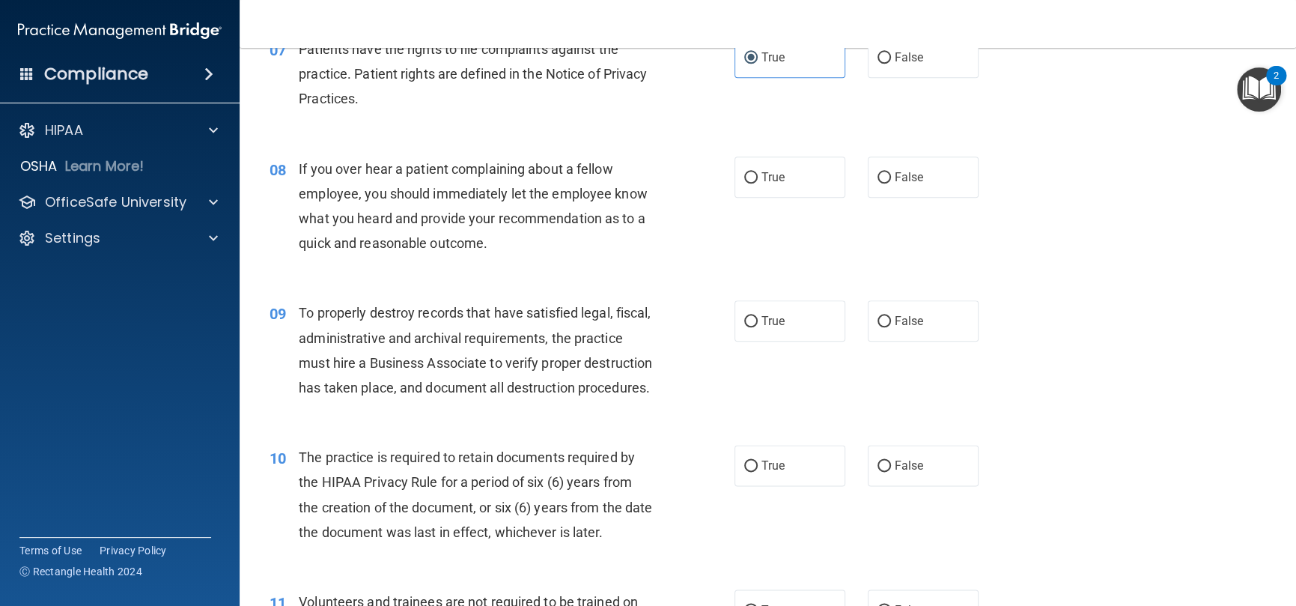
click at [859, 173] on div "True False" at bounding box center [868, 177] width 266 height 41
click at [899, 179] on span "False" at bounding box center [909, 177] width 29 height 14
click at [891, 179] on input "False" at bounding box center [884, 177] width 13 height 11
radio input "true"
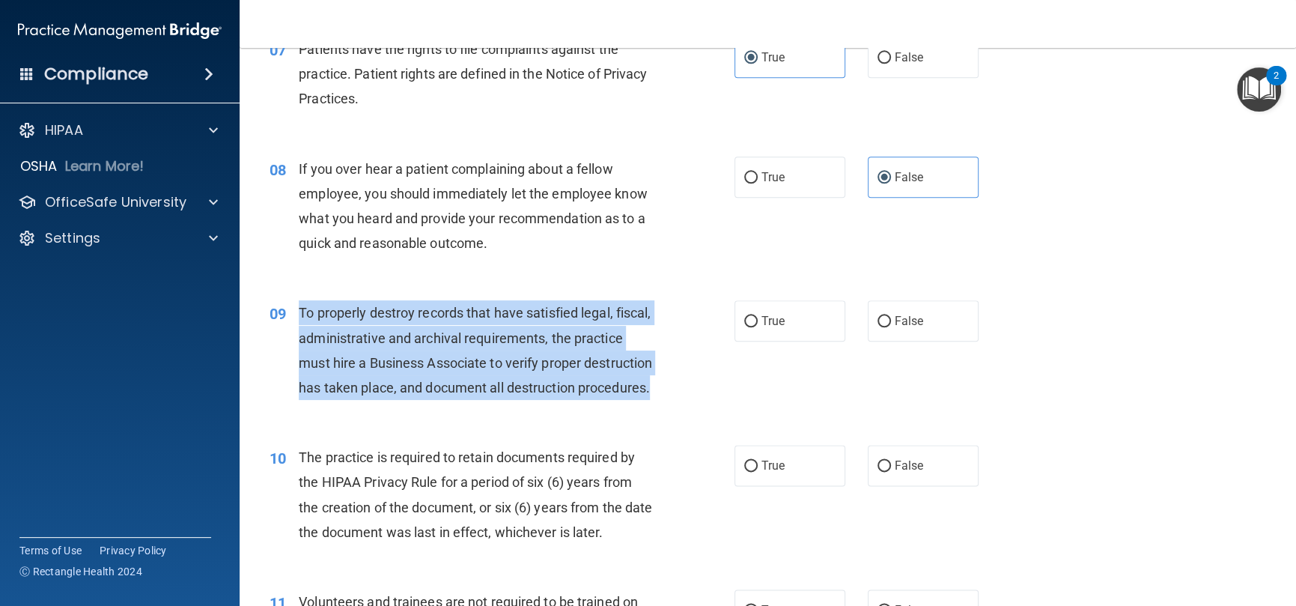
drag, startPoint x: 464, startPoint y: 413, endPoint x: 294, endPoint y: 326, distance: 189.9
click at [294, 326] on div "09 To properly destroy records that have satisfied legal, fiscal, administrativ…" at bounding box center [502, 353] width 510 height 107
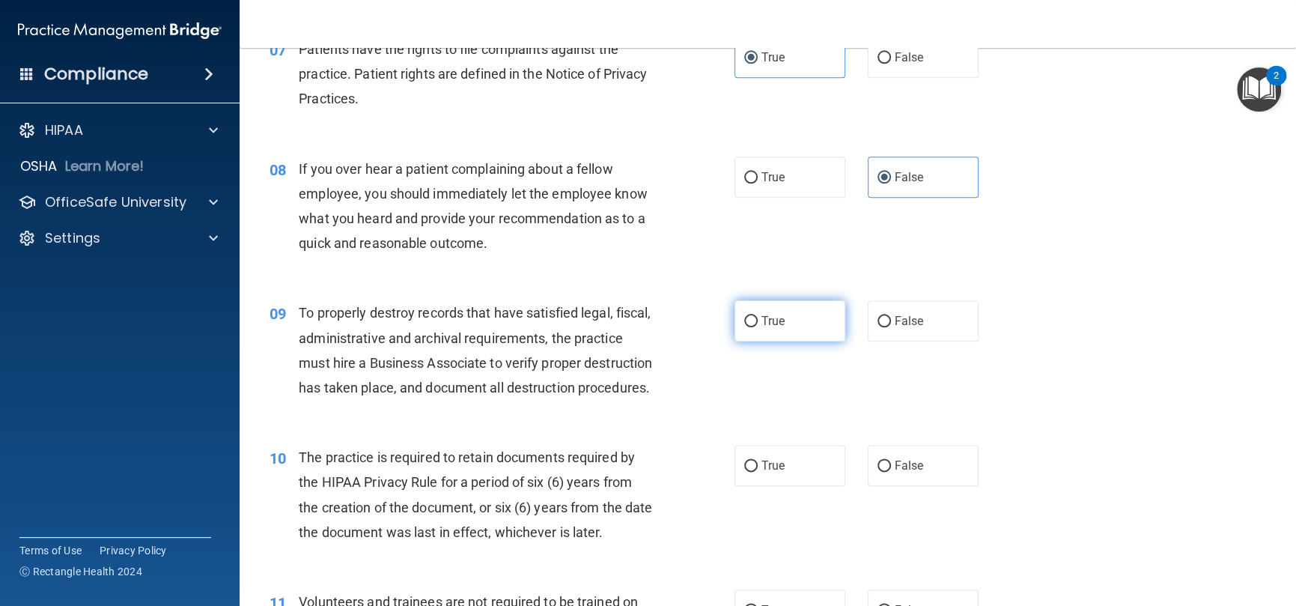
click at [752, 323] on label "True" at bounding box center [790, 320] width 111 height 41
click at [752, 323] on input "True" at bounding box center [750, 321] width 13 height 11
radio input "true"
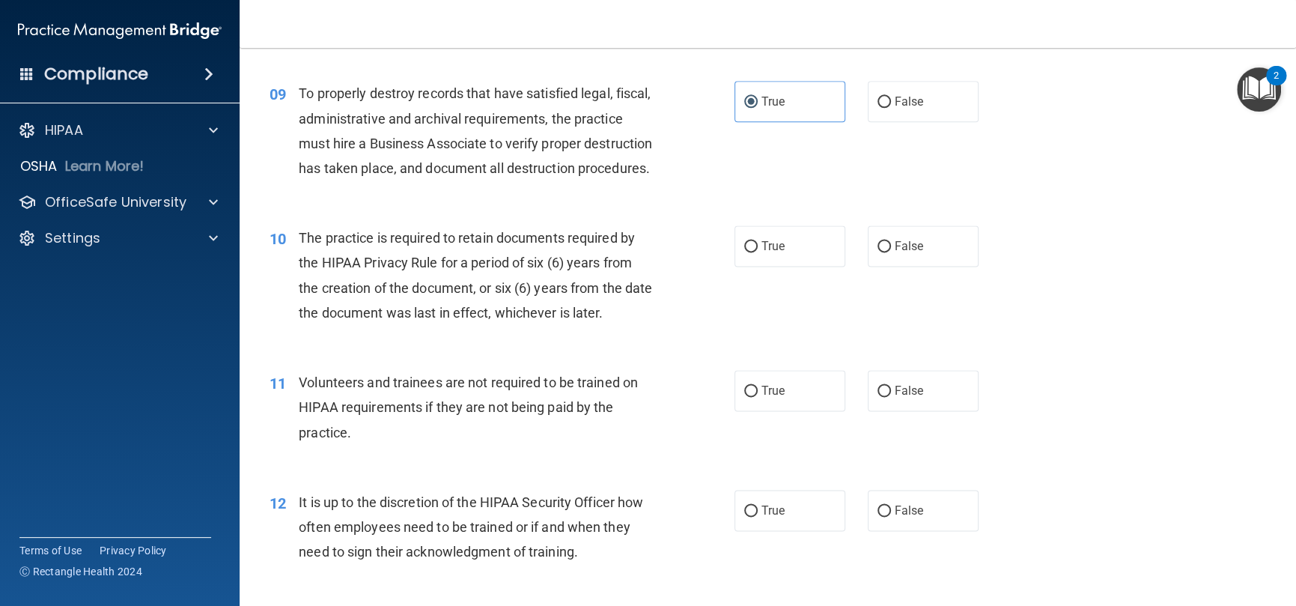
scroll to position [1198, 0]
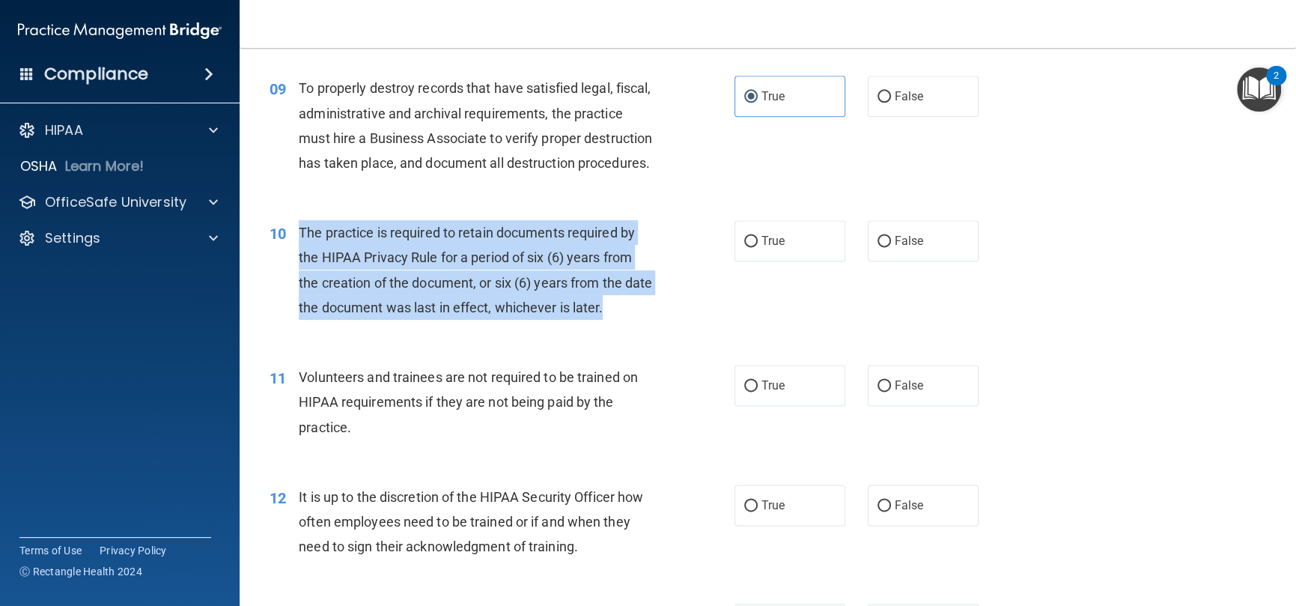
drag, startPoint x: 639, startPoint y: 338, endPoint x: 749, endPoint y: 4, distance: 351.4
click at [301, 259] on div "The practice is required to retain documents required by the HIPAA Privacy Rule…" at bounding box center [481, 270] width 365 height 100
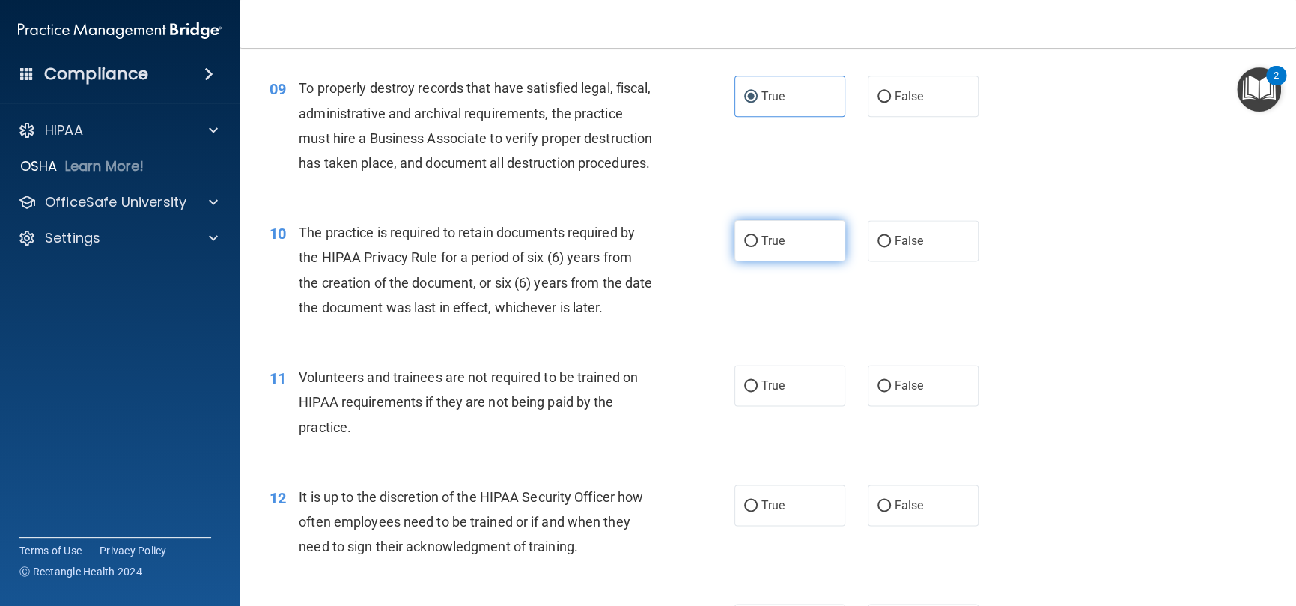
click at [762, 248] on span "True" at bounding box center [773, 241] width 23 height 14
click at [758, 247] on input "True" at bounding box center [750, 241] width 13 height 11
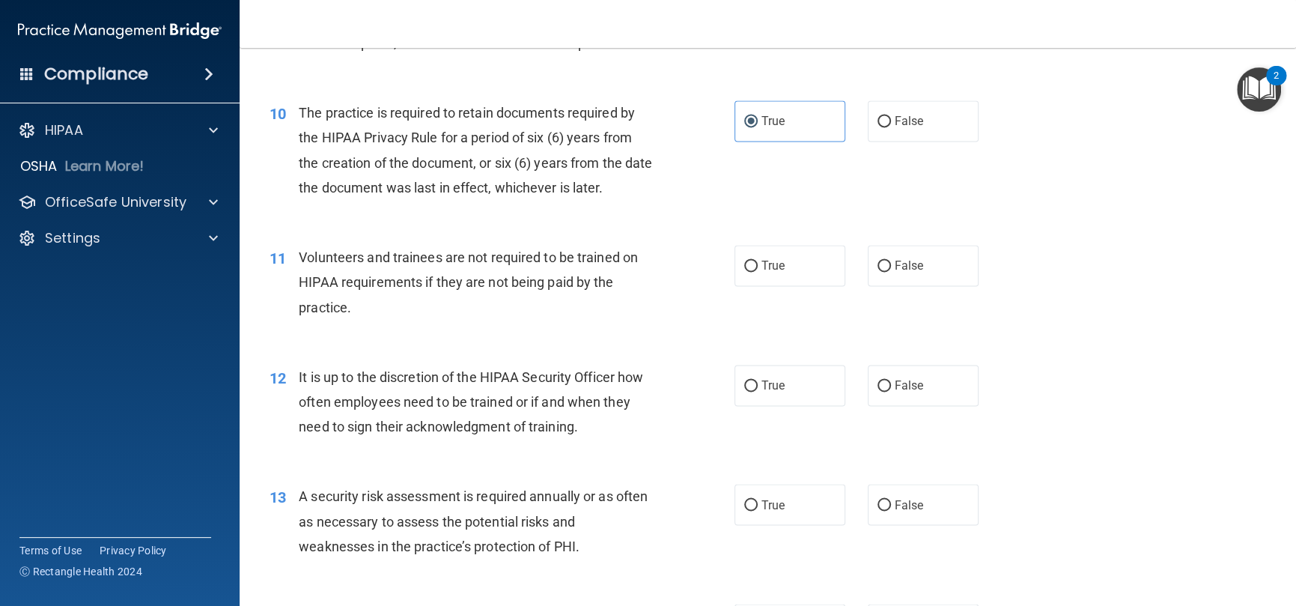
scroll to position [1423, 0]
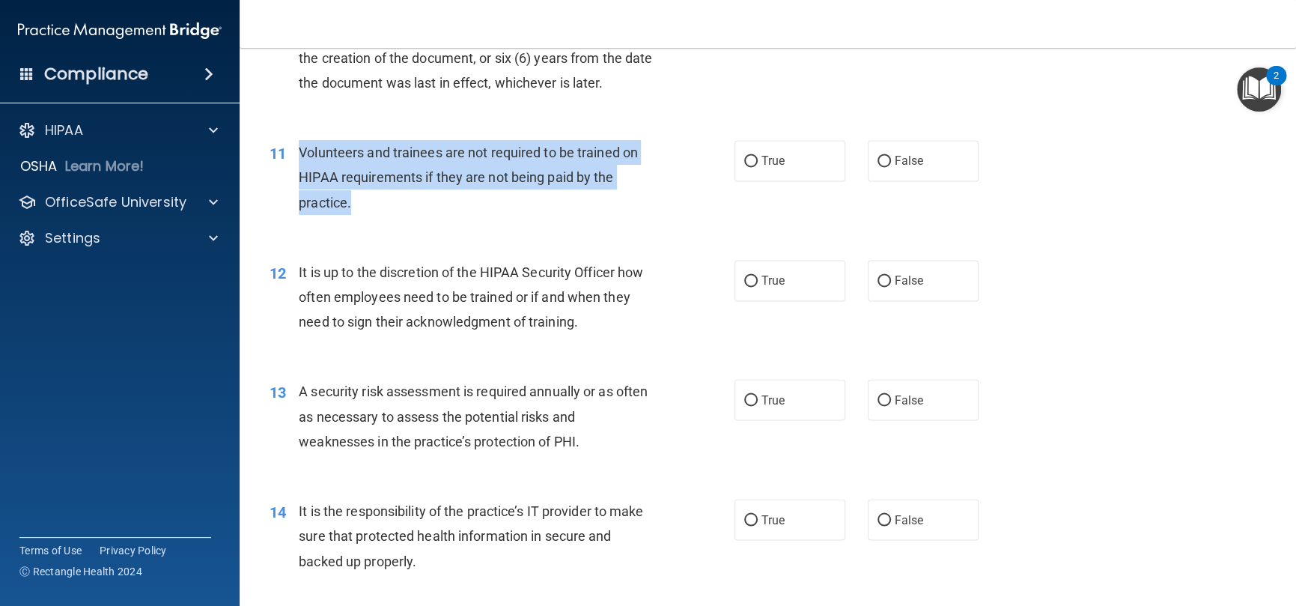
drag, startPoint x: 371, startPoint y: 228, endPoint x: 291, endPoint y: 177, distance: 94.3
click at [291, 177] on div "11 Volunteers and trainees are not required to be trained on HIPAA requirements…" at bounding box center [502, 181] width 510 height 82
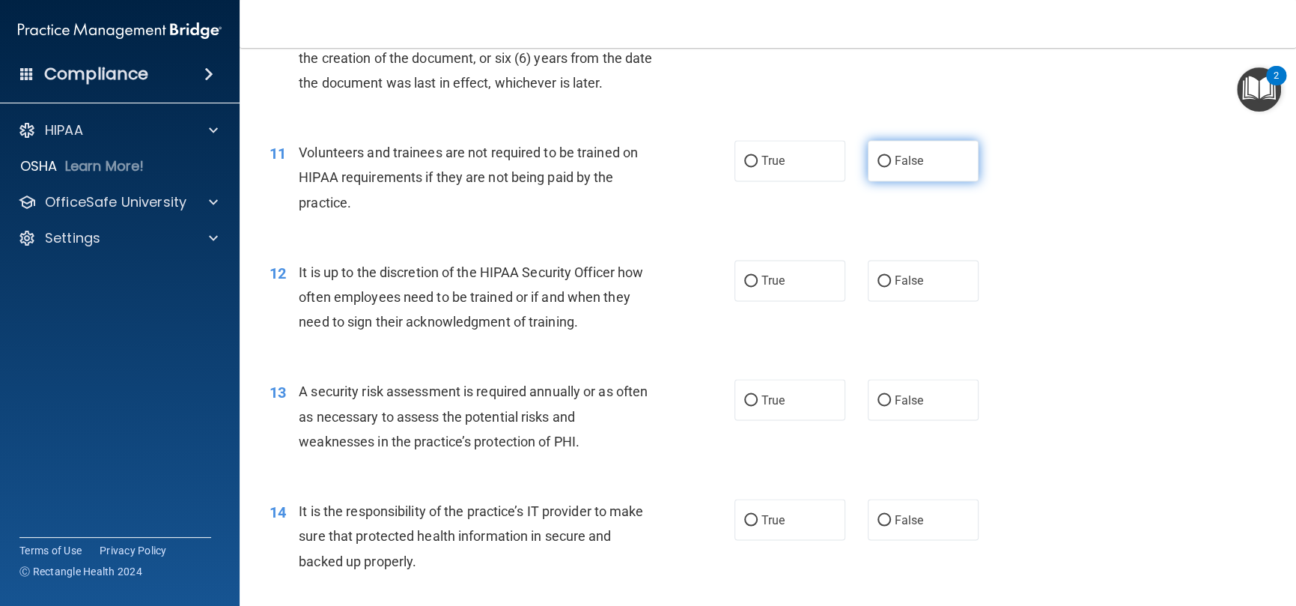
click at [883, 181] on label "False" at bounding box center [923, 160] width 111 height 41
click at [883, 167] on input "False" at bounding box center [884, 161] width 13 height 11
click at [366, 330] on div "It is up to the discretion of the HIPAA Security Officer how often employees ne…" at bounding box center [481, 297] width 365 height 75
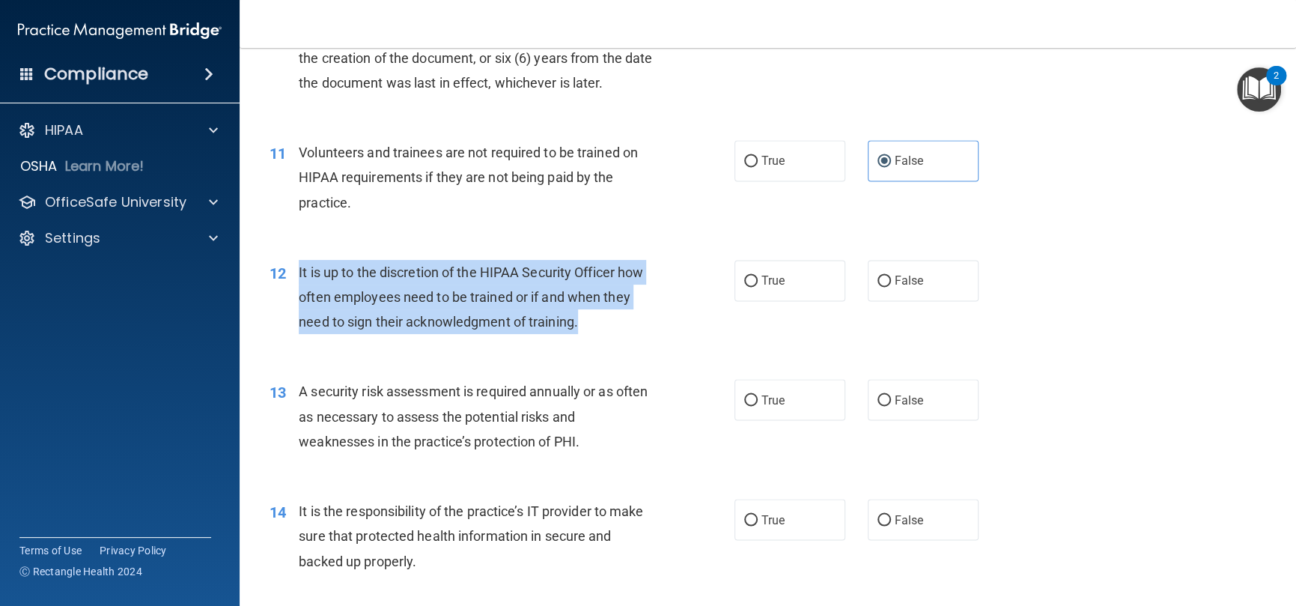
drag, startPoint x: 601, startPoint y: 345, endPoint x: 299, endPoint y: 307, distance: 304.9
click at [299, 307] on div "It is up to the discretion of the HIPAA Security Officer how often employees ne…" at bounding box center [481, 297] width 365 height 75
click at [744, 287] on input "True" at bounding box center [750, 281] width 13 height 11
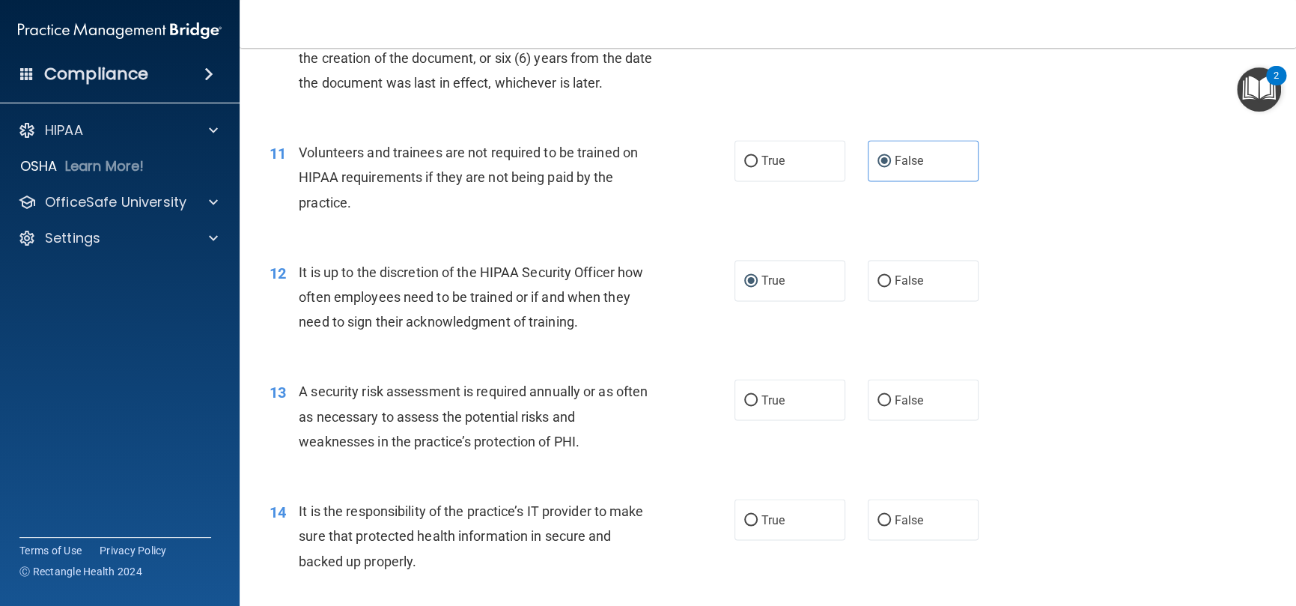
click at [604, 241] on div "11 Volunteers and trainees are not required to be trained on HIPAA requirements…" at bounding box center [767, 181] width 1019 height 120
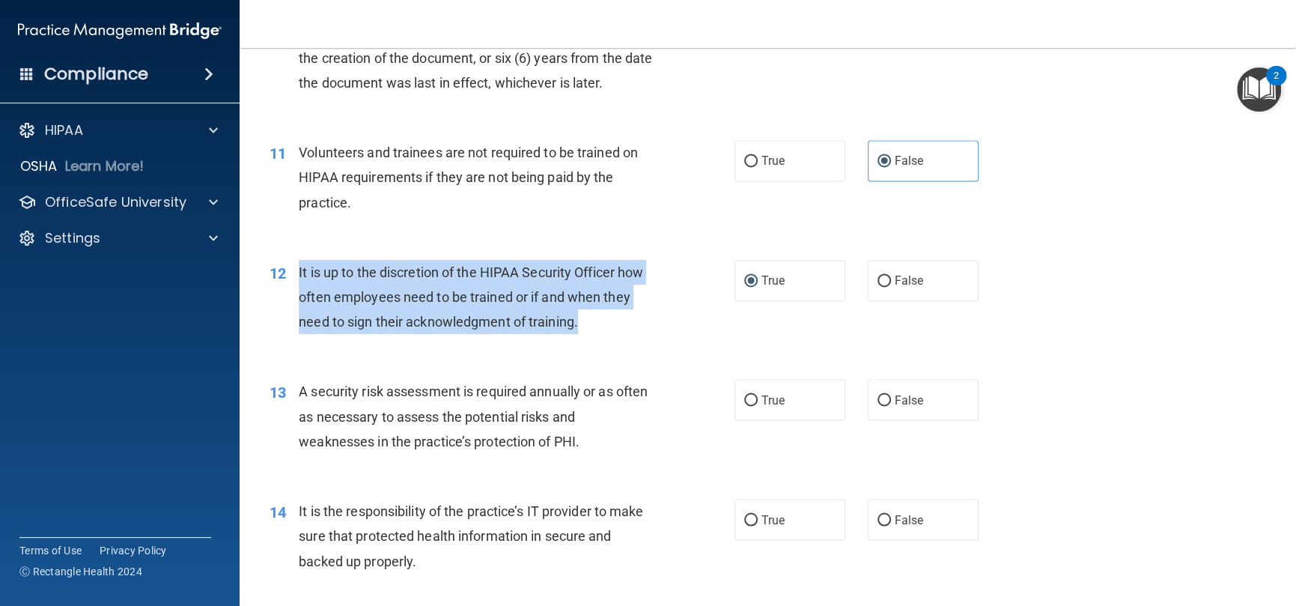
drag, startPoint x: 598, startPoint y: 348, endPoint x: 955, endPoint y: 17, distance: 487.5
click at [300, 312] on div "It is up to the discretion of the HIPAA Security Officer how often employees ne…" at bounding box center [481, 297] width 365 height 75
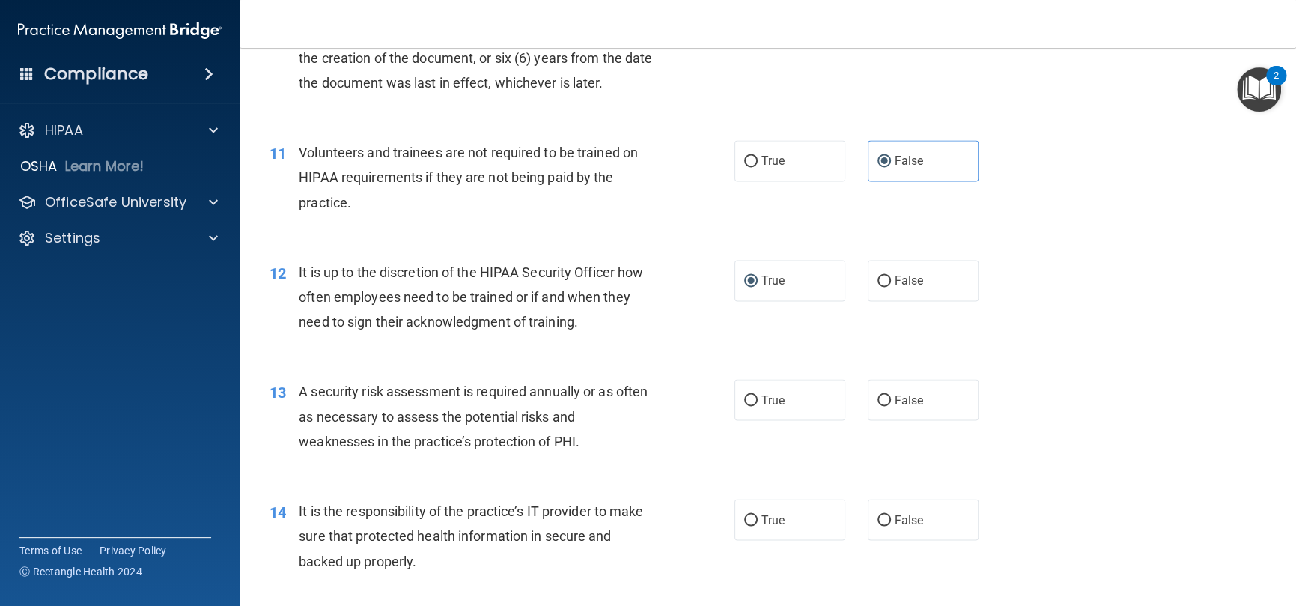
click at [640, 361] on div "12 It is up to the discretion of the HIPAA Security Officer how often employees…" at bounding box center [767, 301] width 1019 height 120
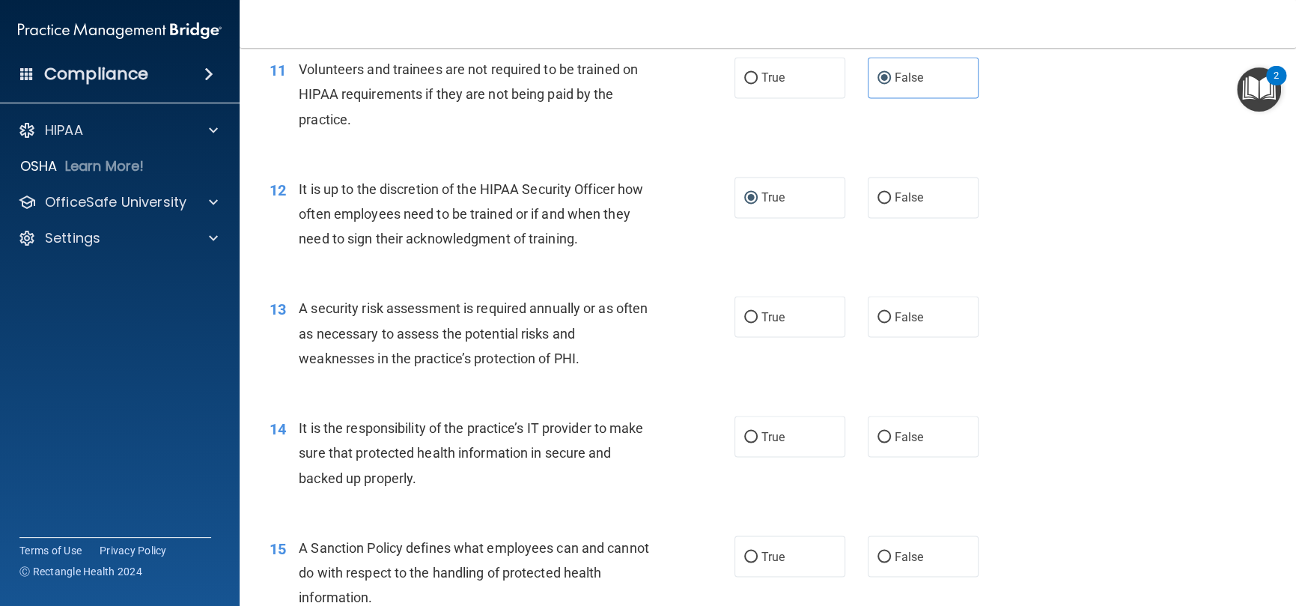
scroll to position [1573, 0]
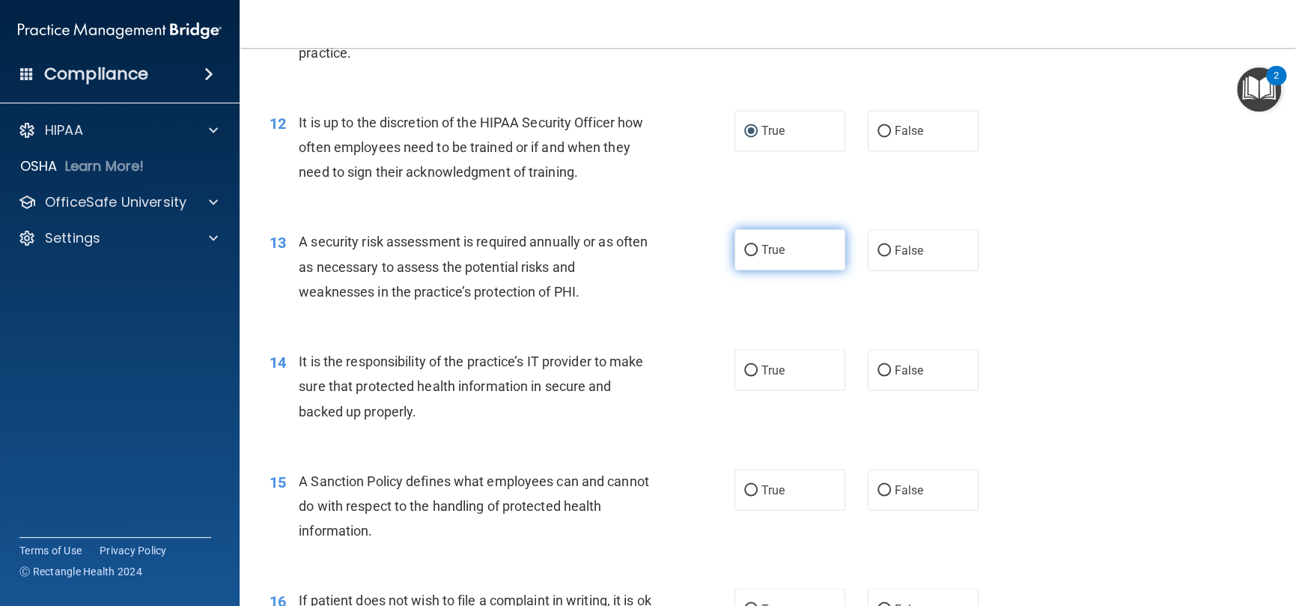
click at [822, 270] on label "True" at bounding box center [790, 249] width 111 height 41
click at [758, 256] on input "True" at bounding box center [750, 250] width 13 height 11
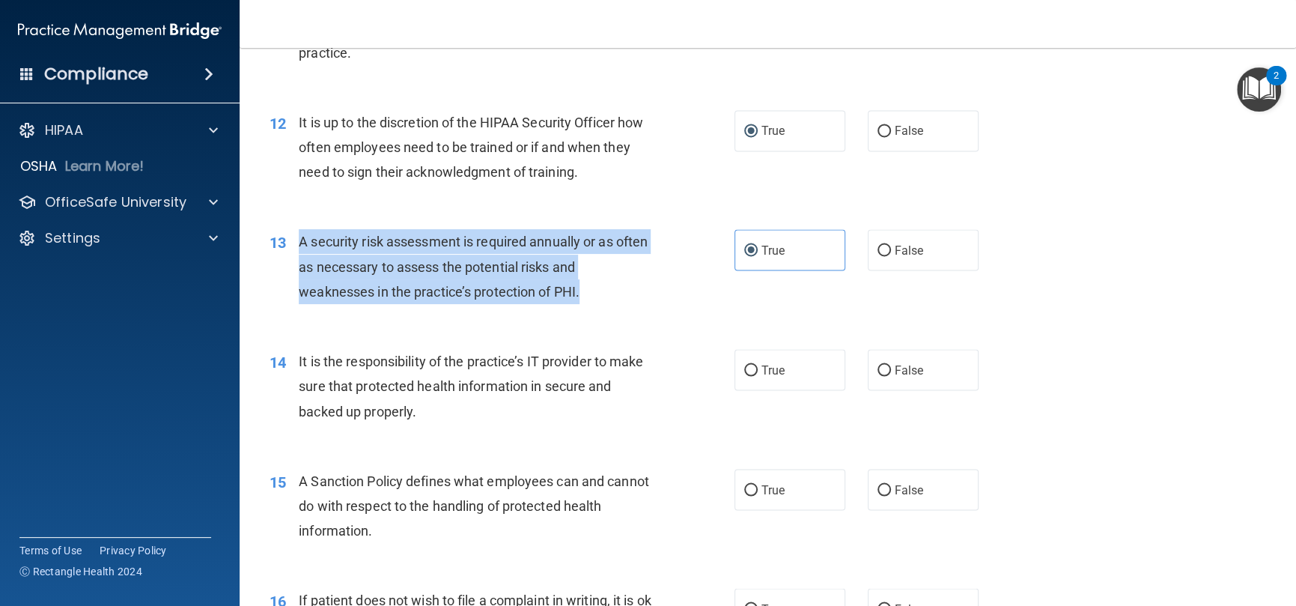
drag, startPoint x: 570, startPoint y: 317, endPoint x: 297, endPoint y: 261, distance: 278.9
click at [297, 261] on div "13 A security risk assessment is required annually or as often as necessary to …" at bounding box center [502, 270] width 510 height 82
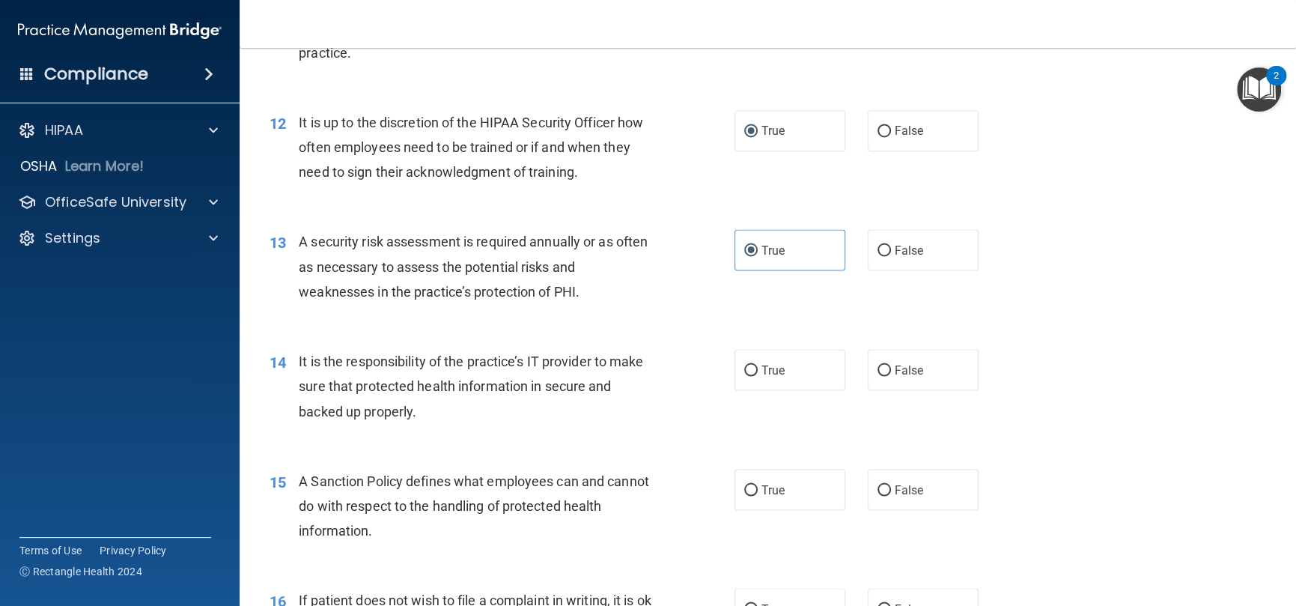
click at [637, 330] on div "13 A security risk assessment is required annually or as often as necessary to …" at bounding box center [767, 270] width 1019 height 120
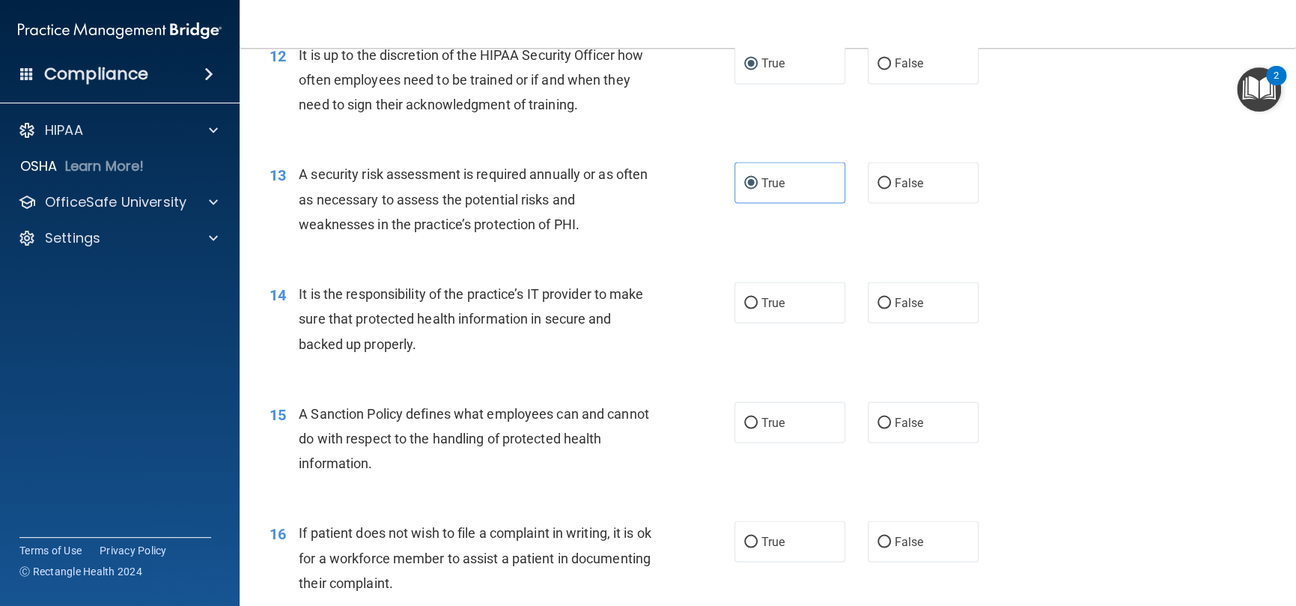
scroll to position [1797, 0]
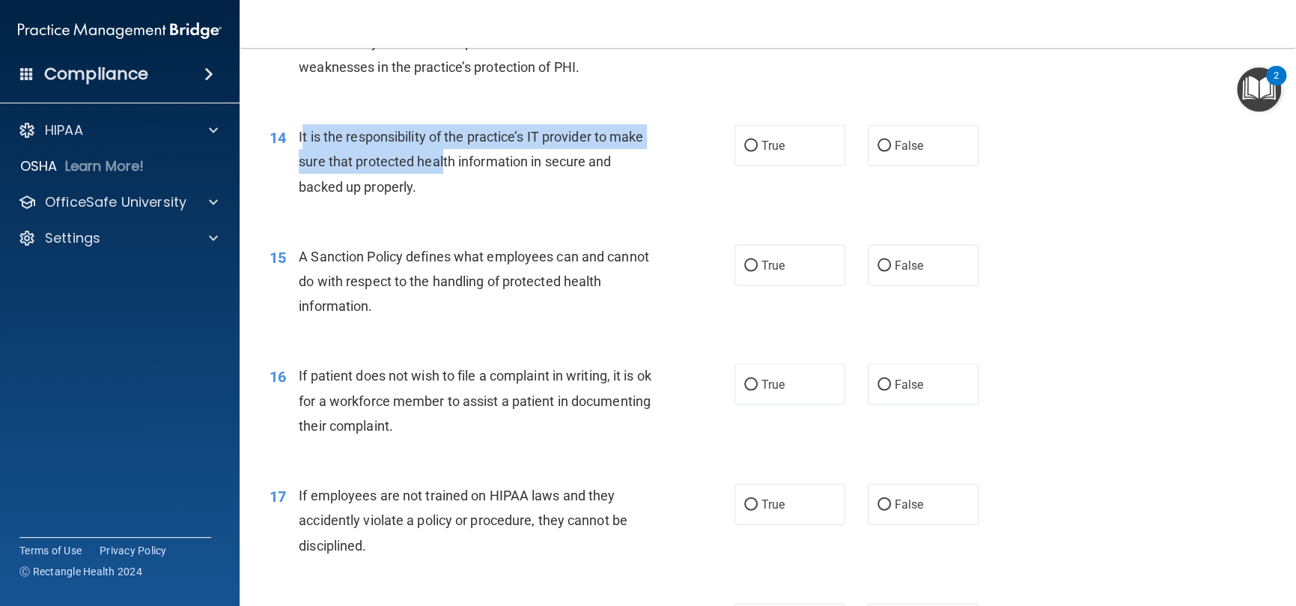
drag, startPoint x: 444, startPoint y: 198, endPoint x: 302, endPoint y: 170, distance: 145.1
click at [302, 169] on div "It is the responsibility of the practice’s IT provider to make sure that protec…" at bounding box center [481, 161] width 365 height 75
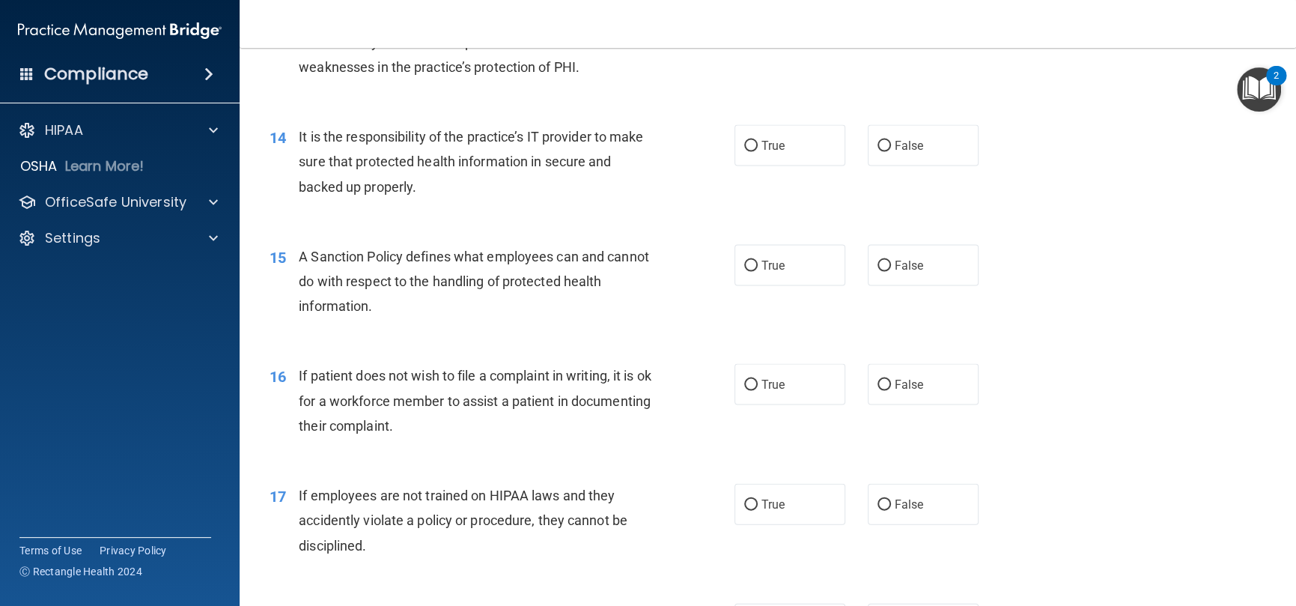
click at [395, 194] on span "It is the responsibility of the practice’s IT provider to make sure that protec…" at bounding box center [471, 161] width 344 height 65
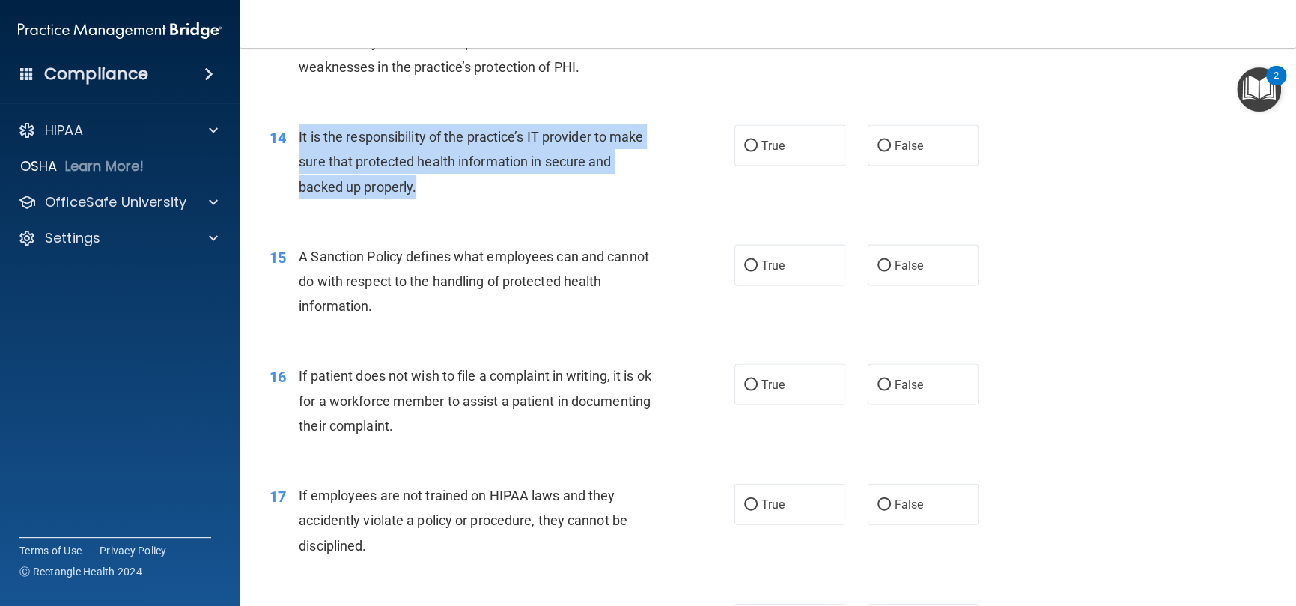
drag, startPoint x: 340, startPoint y: 197, endPoint x: 296, endPoint y: 162, distance: 56.0
click at [296, 162] on div "14 It is the responsibility of the practice’s IT provider to make sure that pro…" at bounding box center [502, 165] width 510 height 82
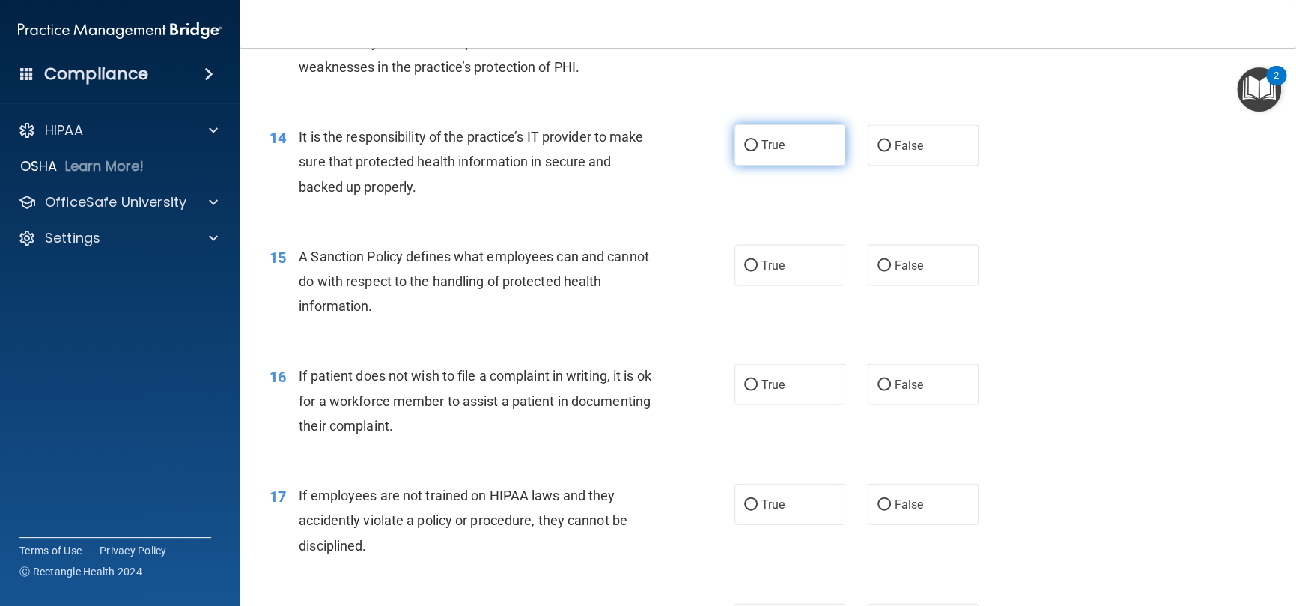
click at [806, 165] on label "True" at bounding box center [790, 144] width 111 height 41
click at [758, 151] on input "True" at bounding box center [750, 145] width 13 height 11
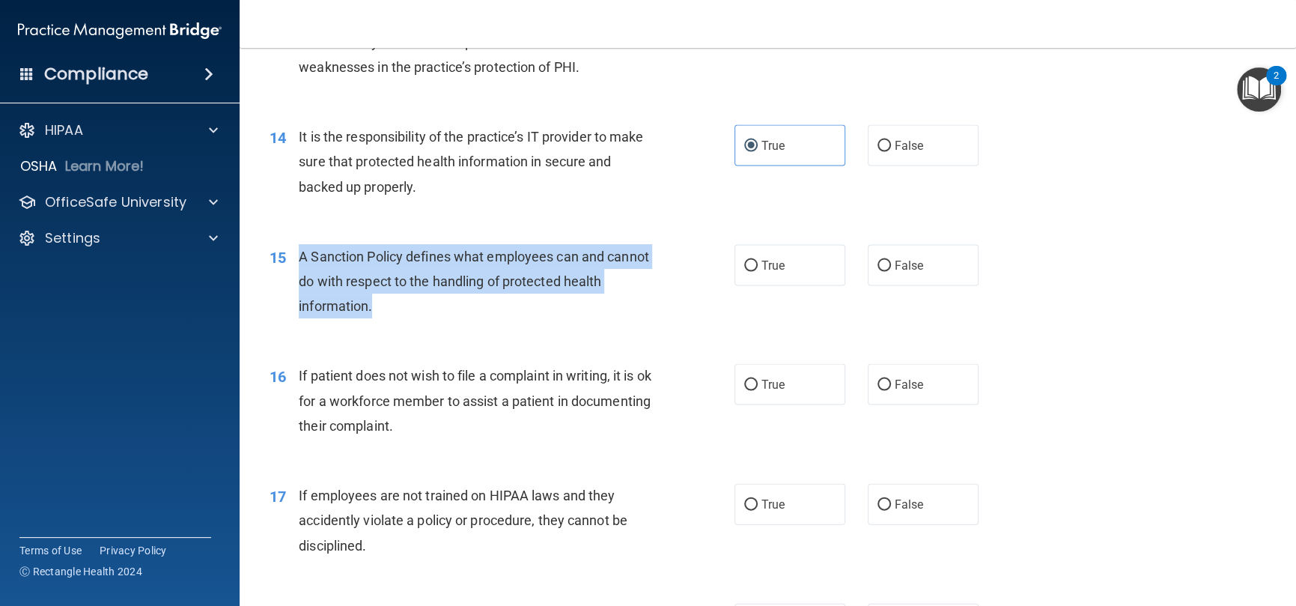
drag, startPoint x: 448, startPoint y: 336, endPoint x: 288, endPoint y: 282, distance: 168.6
click at [288, 282] on div "15 A Sanction Policy defines what employees can and cannot do with respect to t…" at bounding box center [502, 285] width 510 height 82
click at [744, 271] on input "True" at bounding box center [750, 265] width 13 height 11
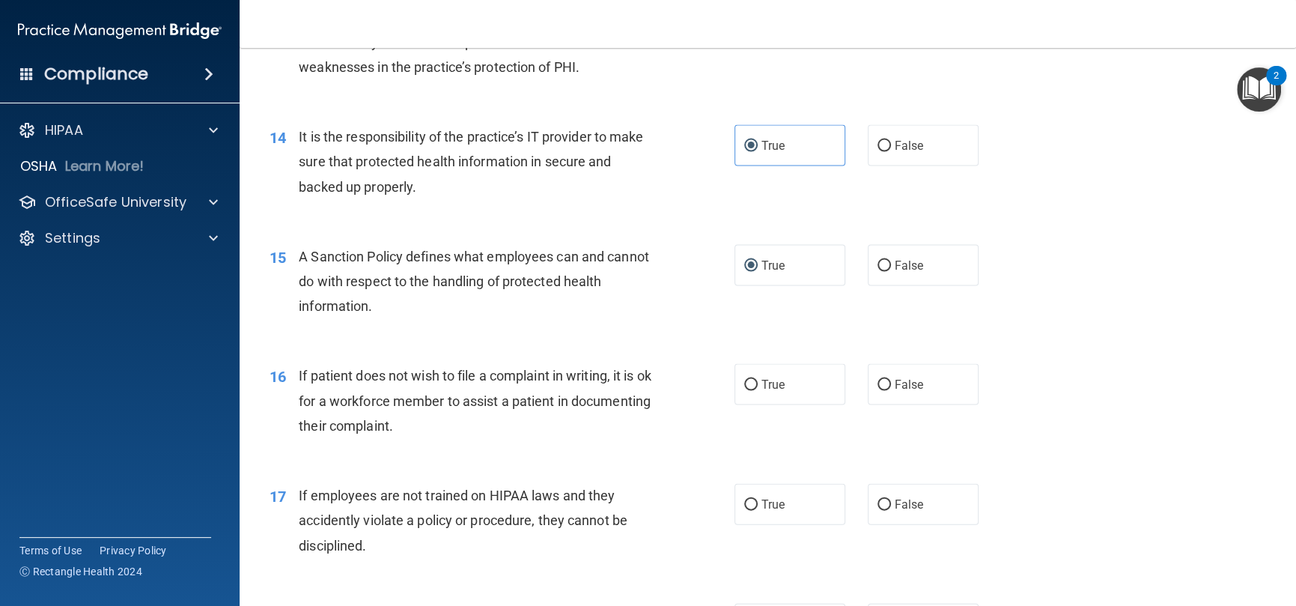
click at [613, 416] on div "If patient does not wish to file a complaint in writing, it is ok for a workfor…" at bounding box center [481, 400] width 365 height 75
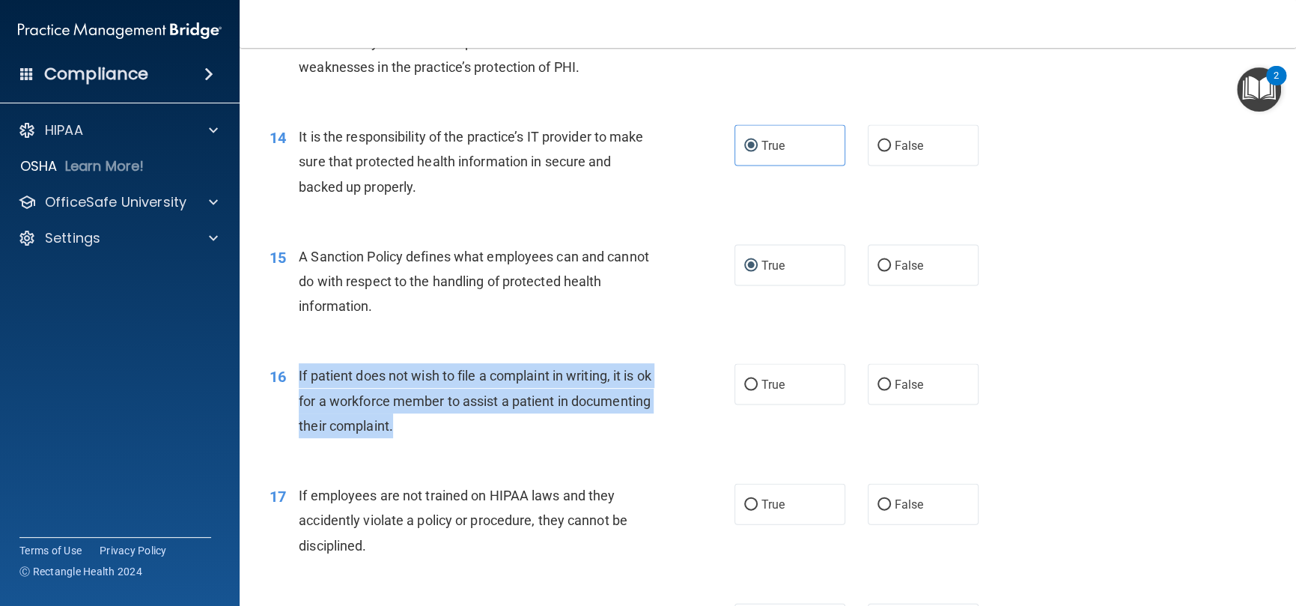
drag, startPoint x: 365, startPoint y: 428, endPoint x: 291, endPoint y: 408, distance: 76.8
click at [291, 408] on div "16 If patient does not wish to file a complaint in writing, it is ok for a work…" at bounding box center [502, 404] width 510 height 82
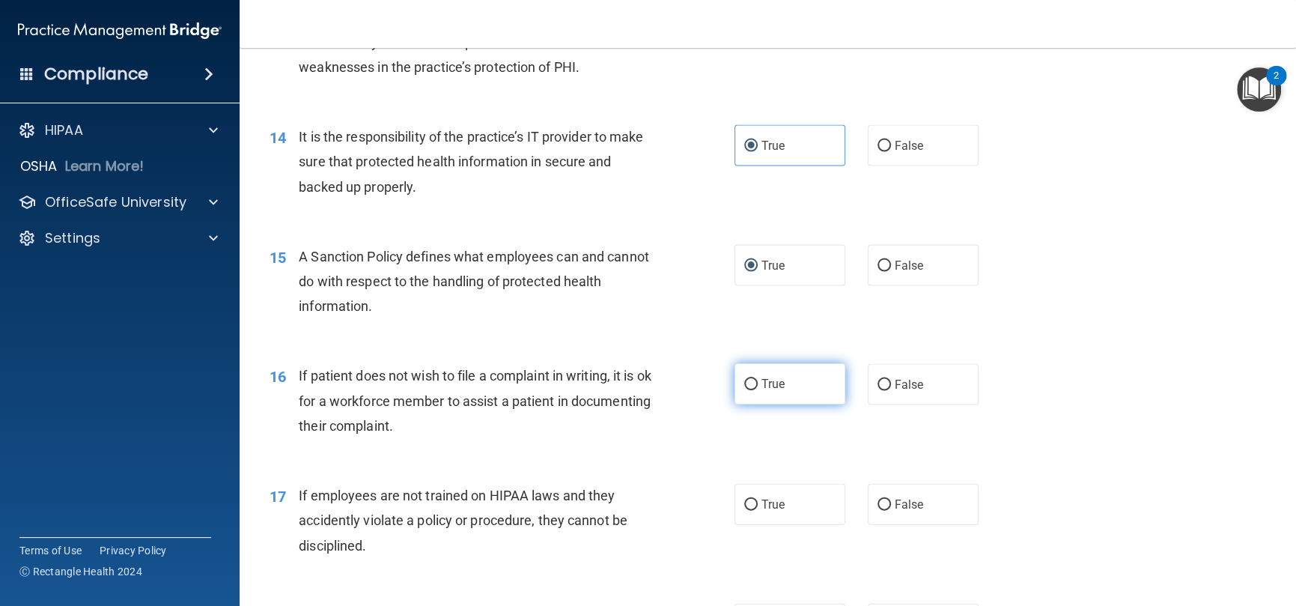
click at [763, 391] on span "True" at bounding box center [773, 384] width 23 height 14
click at [758, 390] on input "True" at bounding box center [750, 384] width 13 height 11
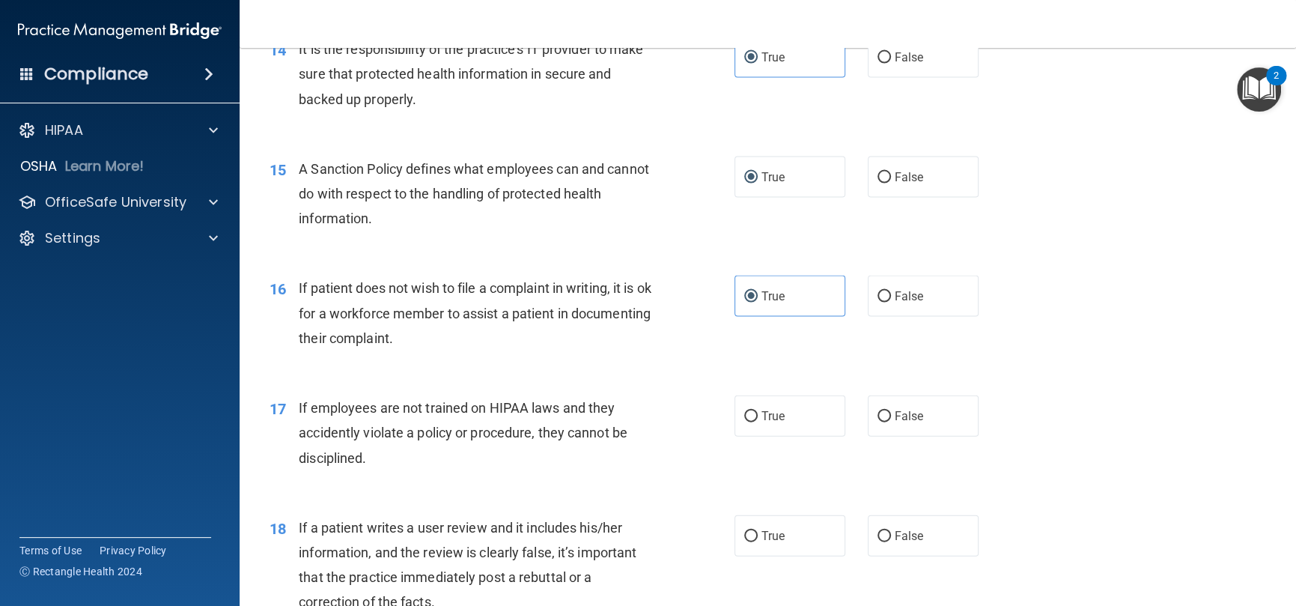
scroll to position [2022, 0]
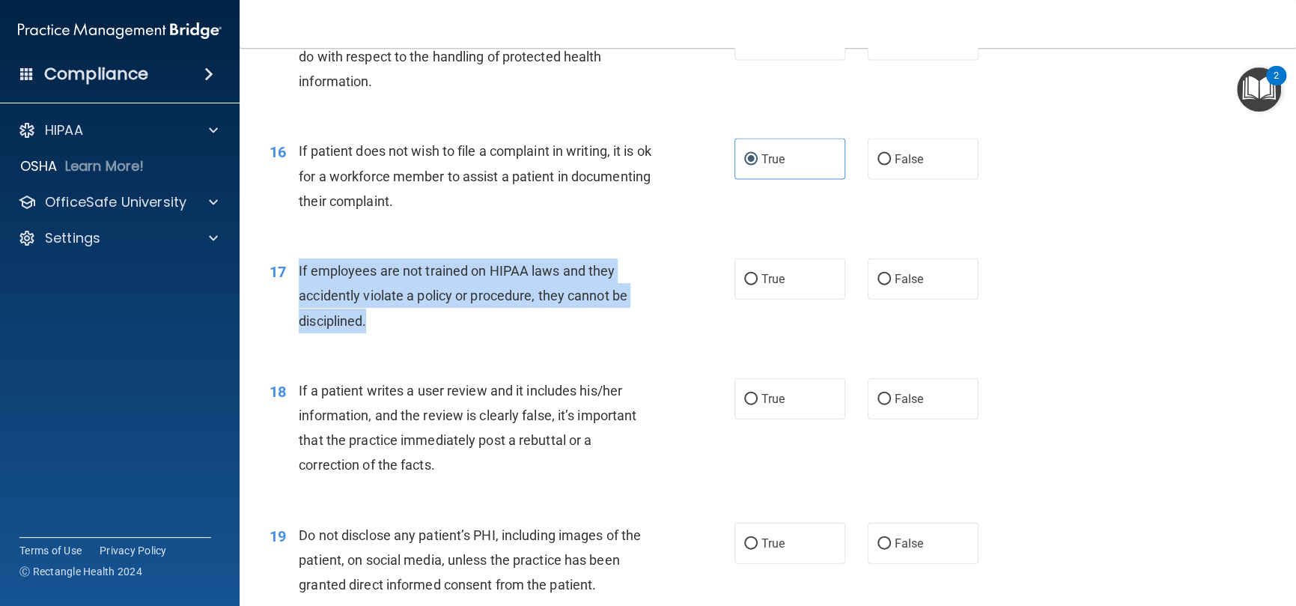
drag, startPoint x: 383, startPoint y: 342, endPoint x: 299, endPoint y: 304, distance: 92.8
click at [299, 304] on div "If employees are not trained on HIPAA laws and they accidently violate a policy…" at bounding box center [481, 295] width 365 height 75
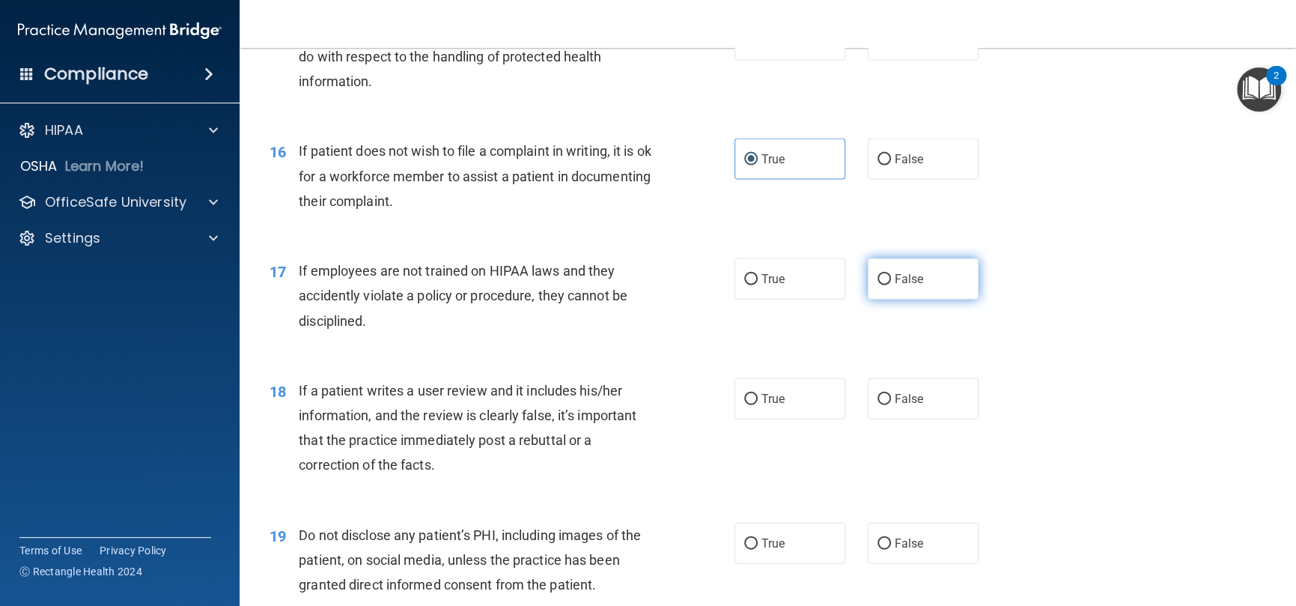
click at [895, 286] on span "False" at bounding box center [909, 279] width 29 height 14
click at [890, 285] on input "False" at bounding box center [884, 279] width 13 height 11
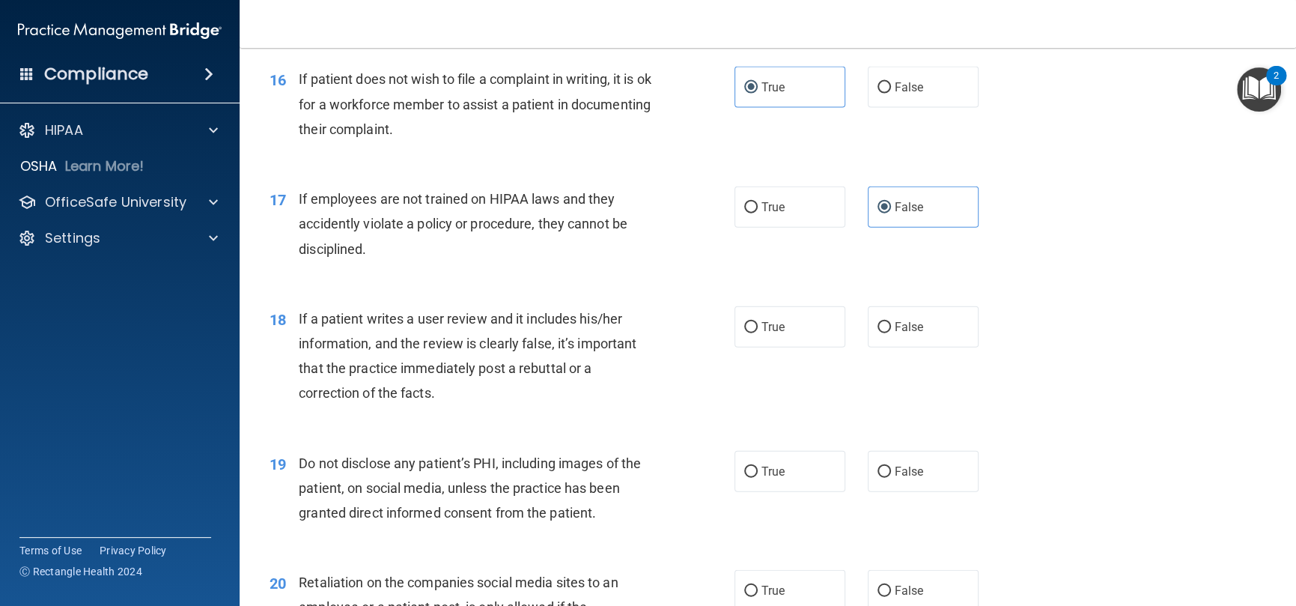
scroll to position [2246, 0]
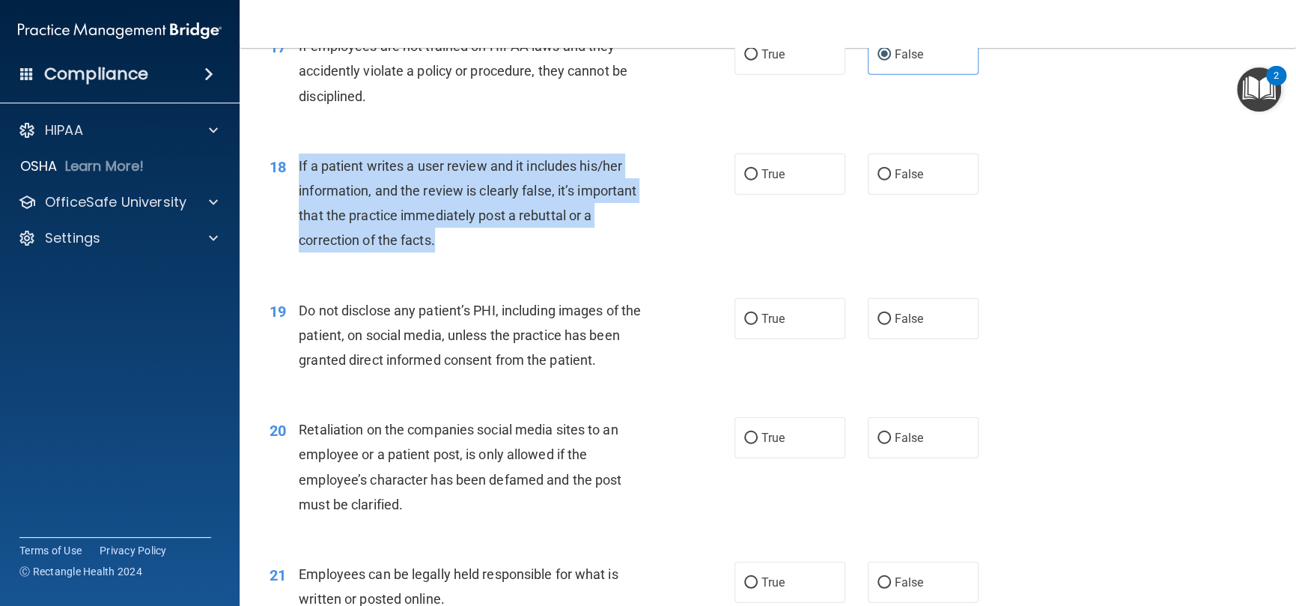
drag, startPoint x: 442, startPoint y: 273, endPoint x: 386, endPoint y: 172, distance: 115.6
click at [290, 197] on div "18 If a patient writes a user review and it includes his/her information, and t…" at bounding box center [502, 207] width 510 height 107
click at [878, 325] on input "False" at bounding box center [884, 319] width 13 height 11
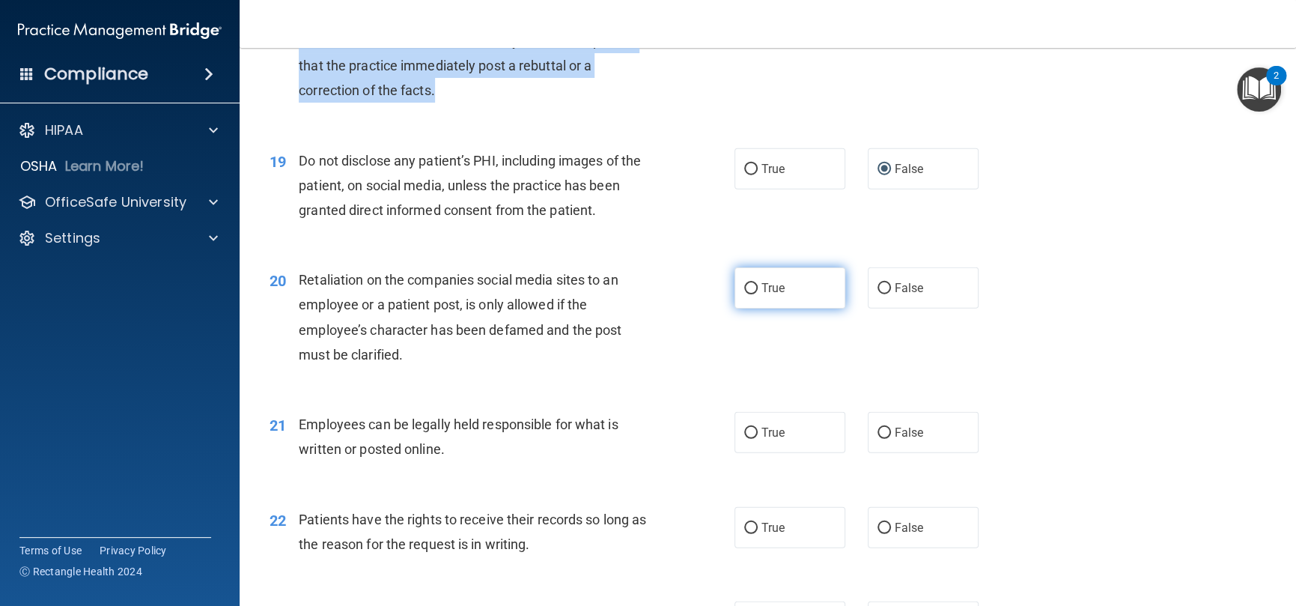
scroll to position [2321, 0]
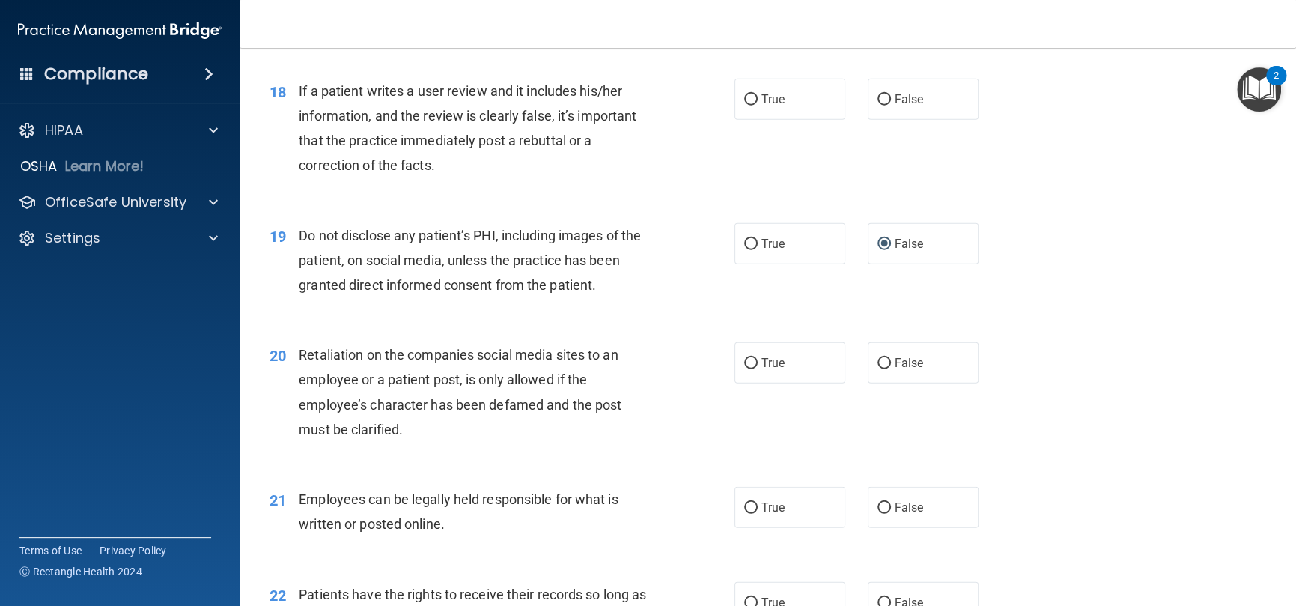
click at [851, 118] on div "True False" at bounding box center [868, 99] width 266 height 41
click at [897, 120] on label "False" at bounding box center [923, 99] width 111 height 41
click at [891, 106] on input "False" at bounding box center [884, 99] width 13 height 11
click at [735, 263] on label "True" at bounding box center [790, 243] width 111 height 41
click at [744, 250] on input "True" at bounding box center [750, 244] width 13 height 11
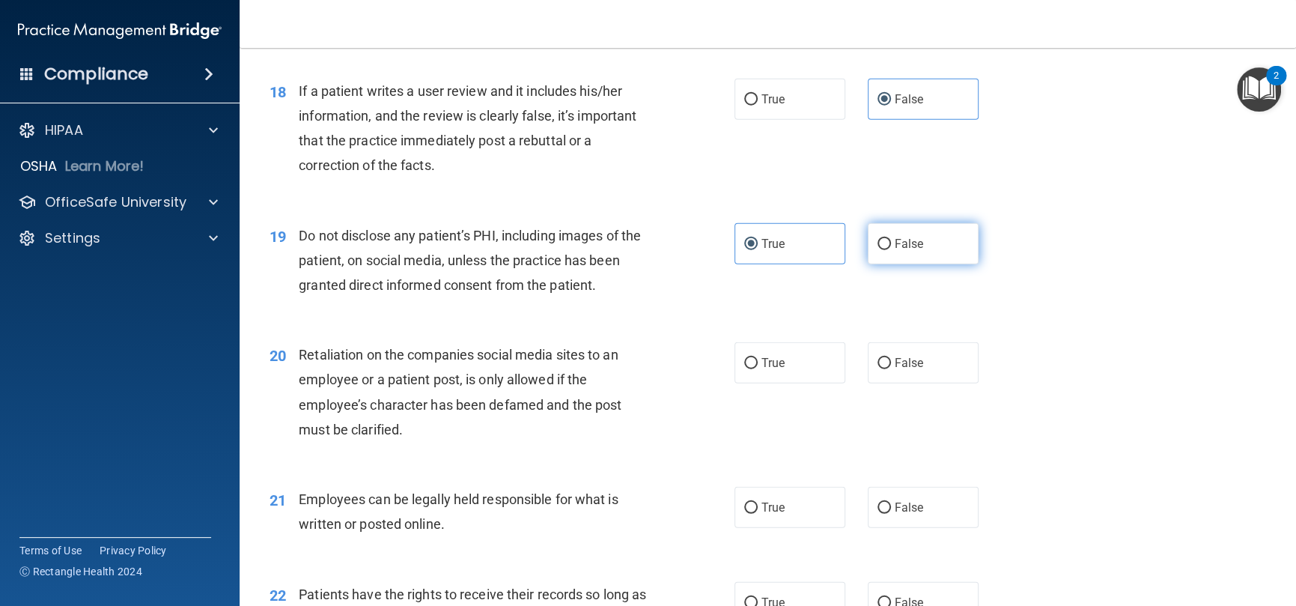
click at [881, 250] on input "False" at bounding box center [884, 244] width 13 height 11
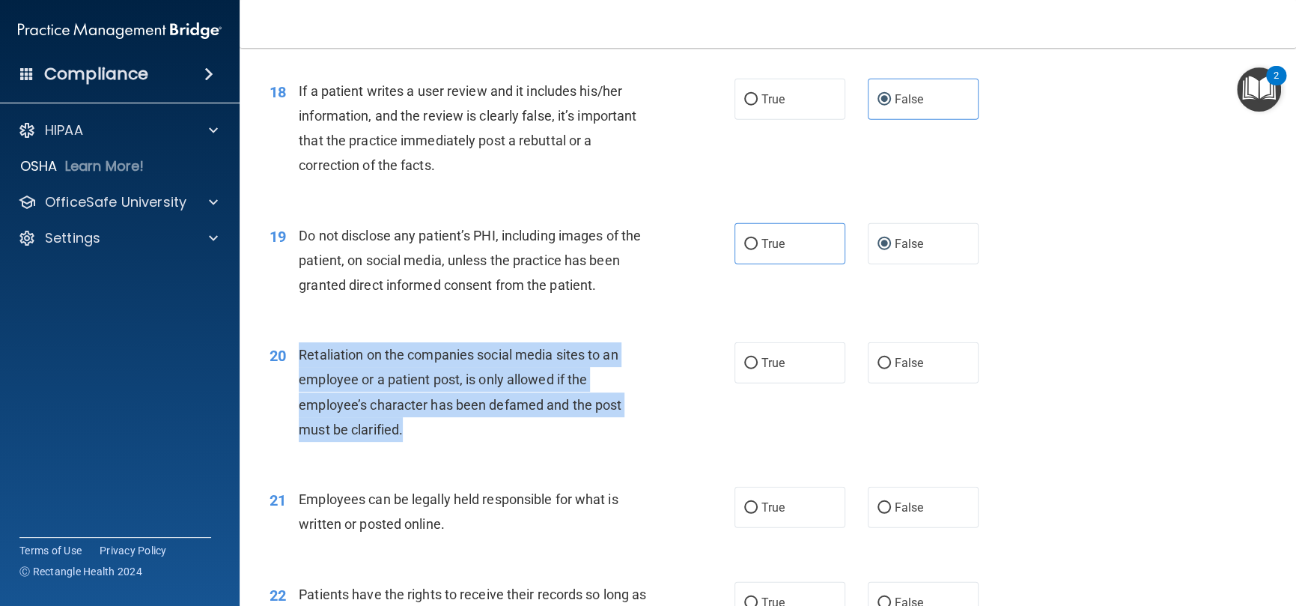
drag, startPoint x: 482, startPoint y: 457, endPoint x: 295, endPoint y: 392, distance: 198.0
click at [295, 392] on div "20 Retaliation on the companies social media sites to an employee or a patient …" at bounding box center [502, 395] width 510 height 107
click at [708, 389] on div "20 Retaliation on the companies social media sites to an employee or a patient …" at bounding box center [502, 395] width 510 height 107
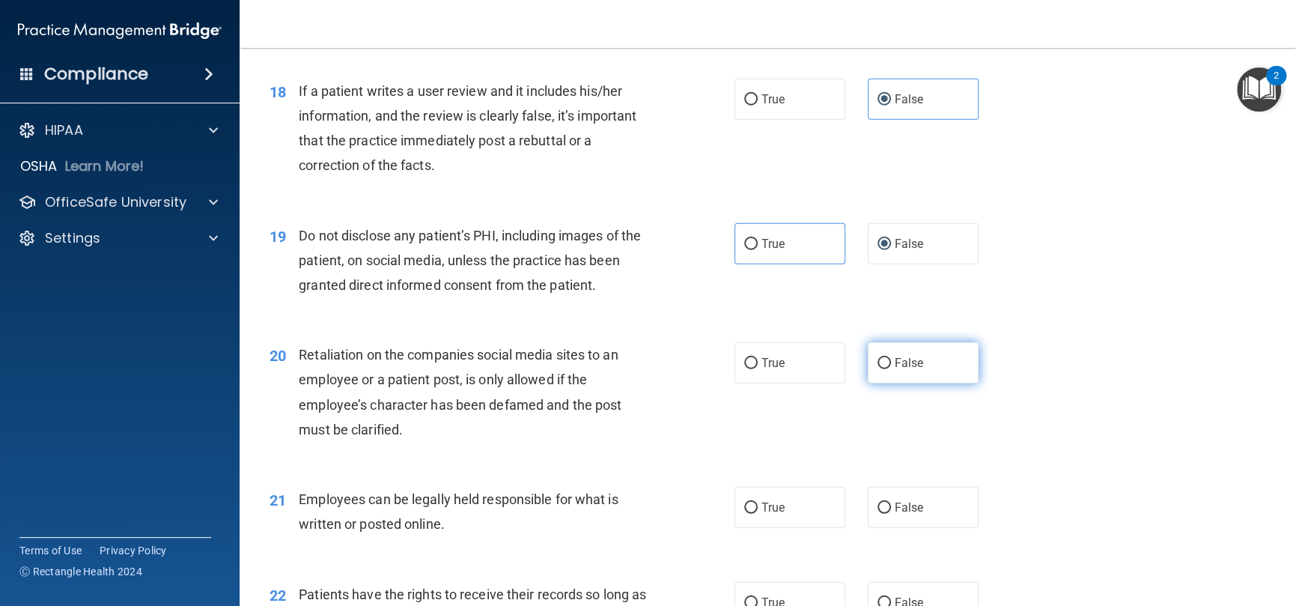
click at [893, 383] on label "False" at bounding box center [923, 362] width 111 height 41
click at [891, 369] on input "False" at bounding box center [884, 363] width 13 height 11
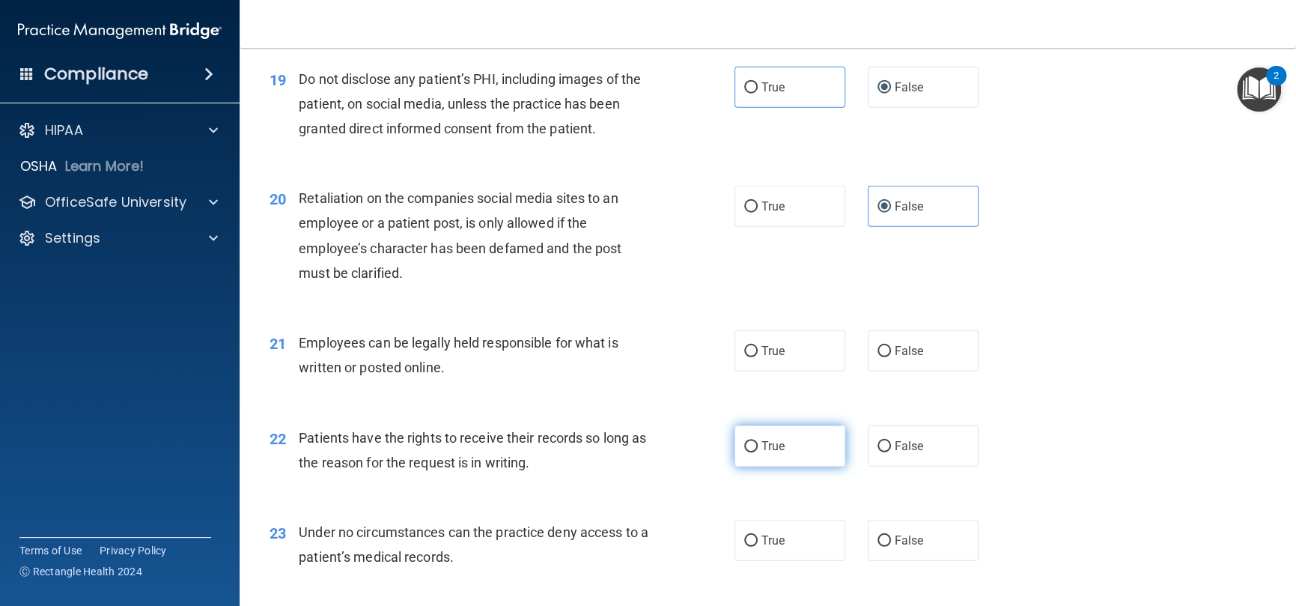
scroll to position [2546, 0]
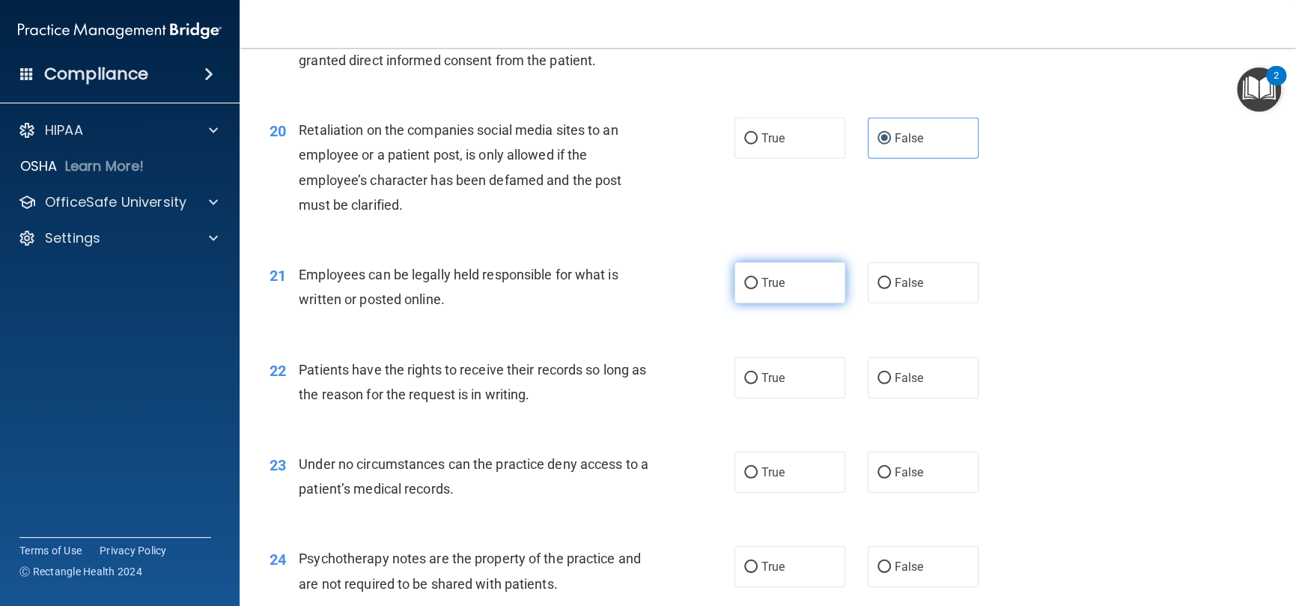
click at [810, 303] on label "True" at bounding box center [790, 282] width 111 height 41
click at [758, 289] on input "True" at bounding box center [750, 283] width 13 height 11
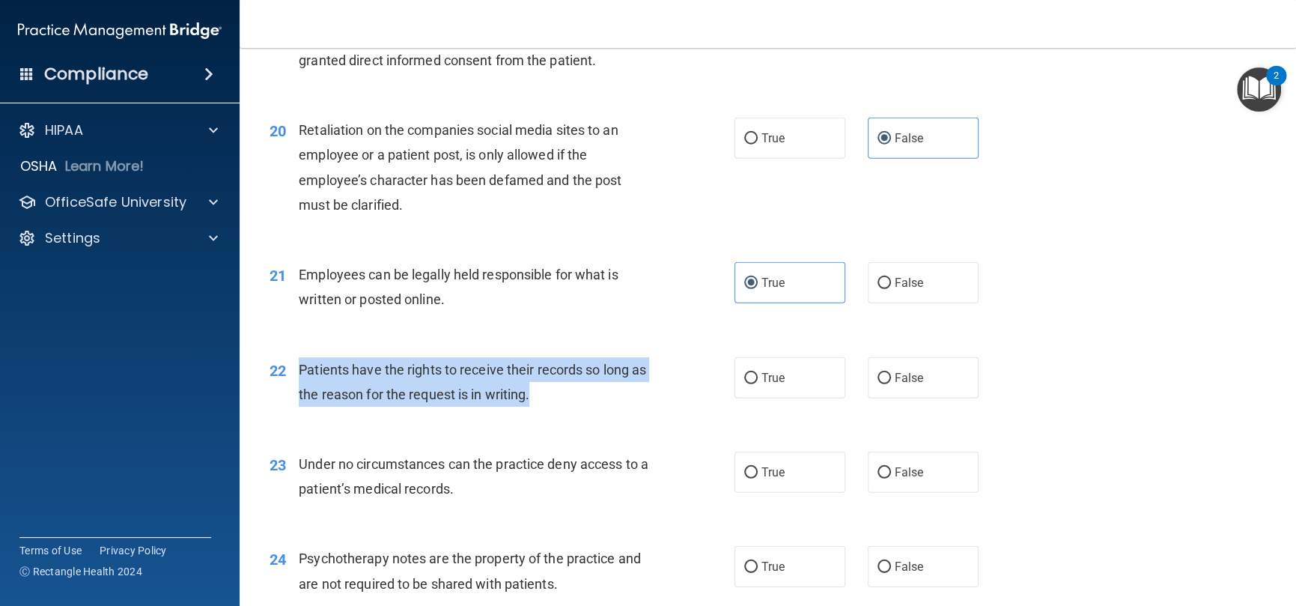
drag, startPoint x: 569, startPoint y: 422, endPoint x: 294, endPoint y: 393, distance: 277.0
click at [294, 393] on div "22 Patients have the rights to receive their records so long as the reason for …" at bounding box center [502, 385] width 510 height 57
click at [544, 402] on span "Patients have the rights to receive their records so long as the reason for the…" at bounding box center [472, 382] width 347 height 40
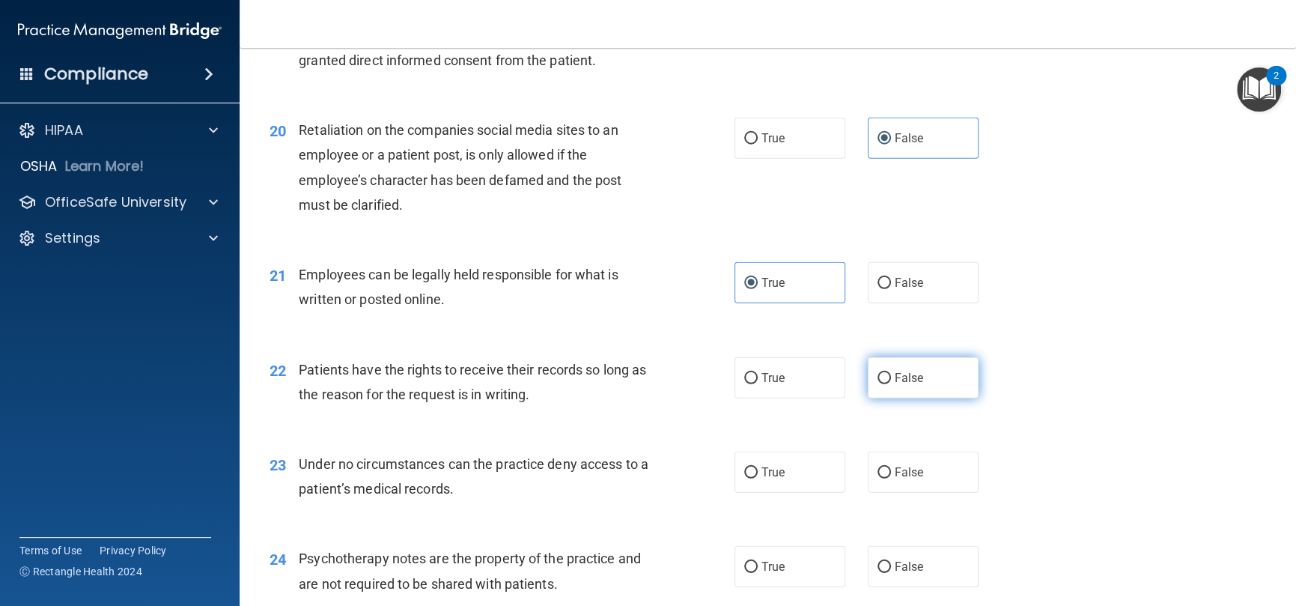
click at [878, 384] on input "False" at bounding box center [884, 378] width 13 height 11
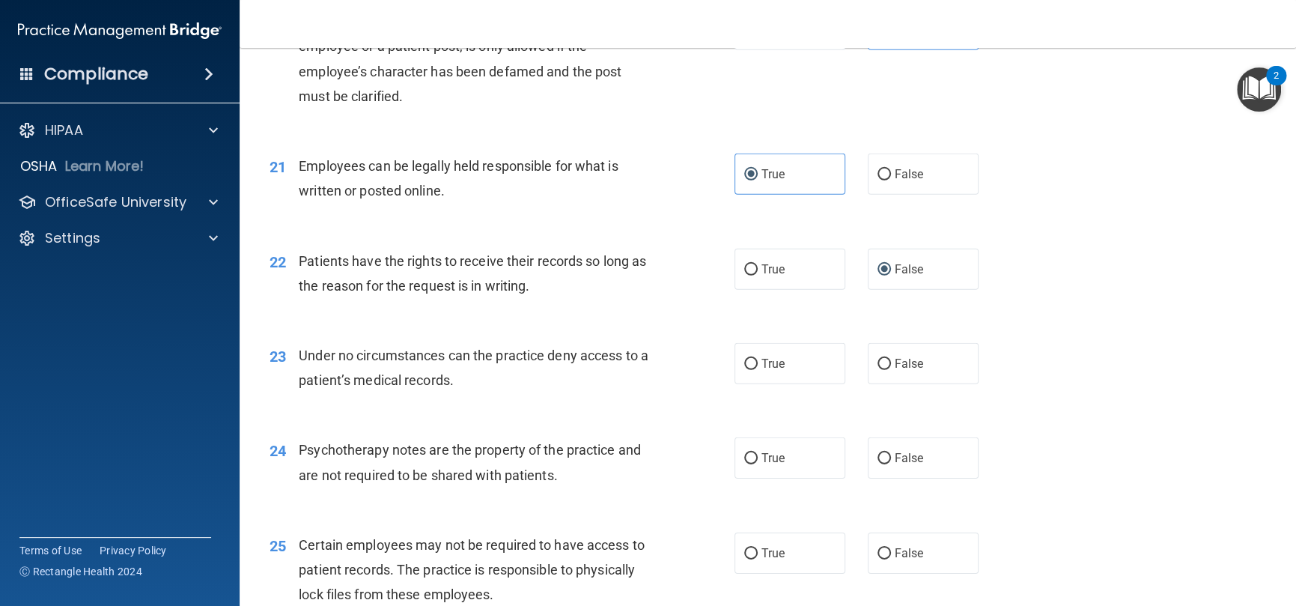
scroll to position [2771, 0]
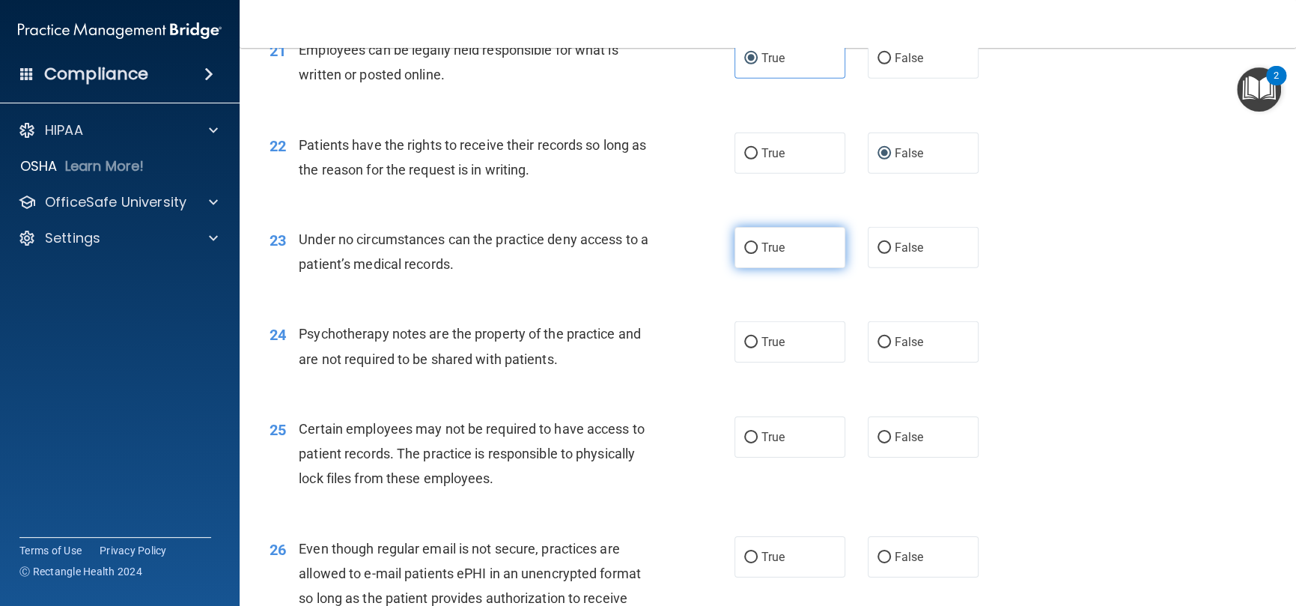
click at [767, 255] on span "True" at bounding box center [773, 247] width 23 height 14
click at [758, 254] on input "True" at bounding box center [750, 248] width 13 height 11
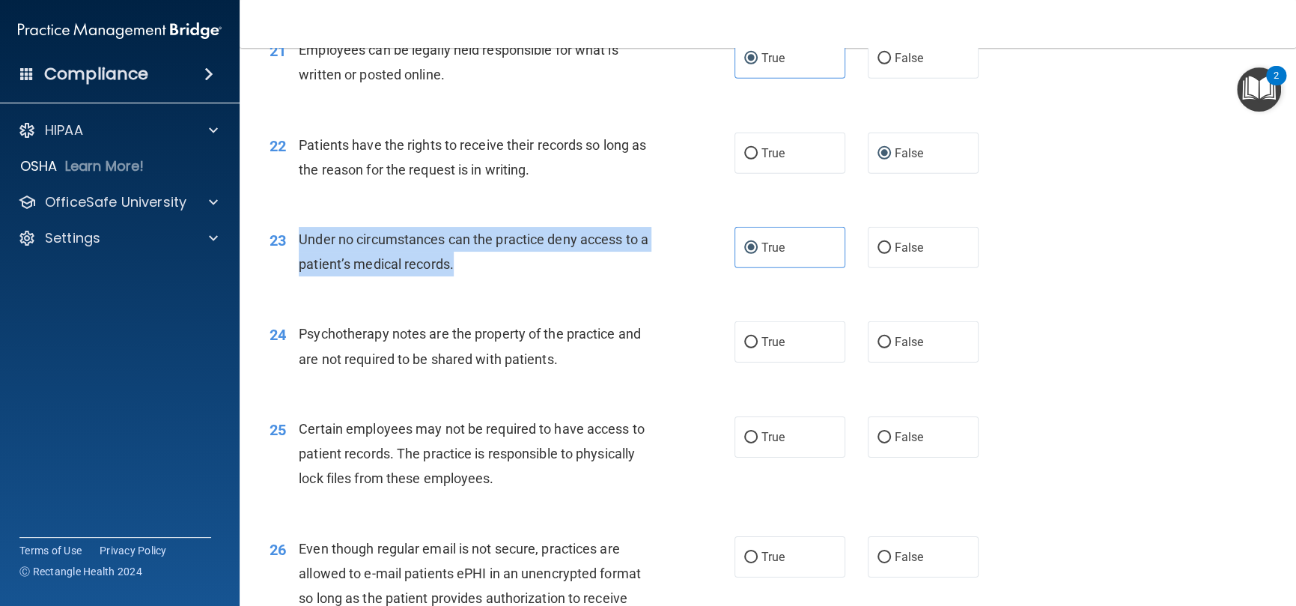
drag, startPoint x: 487, startPoint y: 288, endPoint x: 293, endPoint y: 261, distance: 196.6
click at [293, 261] on div "23 Under no circumstances can the practice deny access to a patient’s medical r…" at bounding box center [502, 255] width 510 height 57
click at [656, 276] on div "Under no circumstances can the practice deny access to a patient’s medical reco…" at bounding box center [481, 251] width 365 height 49
click at [545, 267] on span "Under no circumstances can the practice deny access to a patient’s medical reco…" at bounding box center [474, 251] width 350 height 40
click at [437, 272] on span "Under no circumstances can the practice deny access to a patient’s medical reco…" at bounding box center [474, 251] width 350 height 40
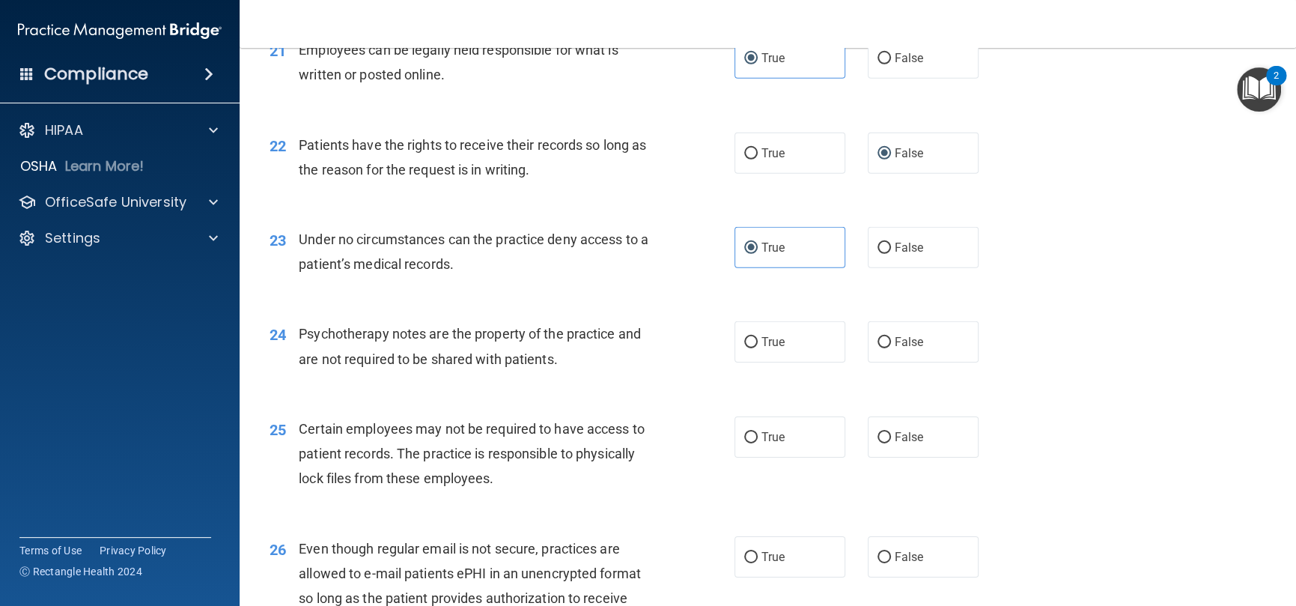
click at [695, 246] on div "23 Under no circumstances can the practice deny access to a patient’s medical r…" at bounding box center [767, 255] width 1019 height 94
click at [868, 362] on label "False" at bounding box center [923, 341] width 111 height 41
click at [878, 348] on input "False" at bounding box center [884, 342] width 13 height 11
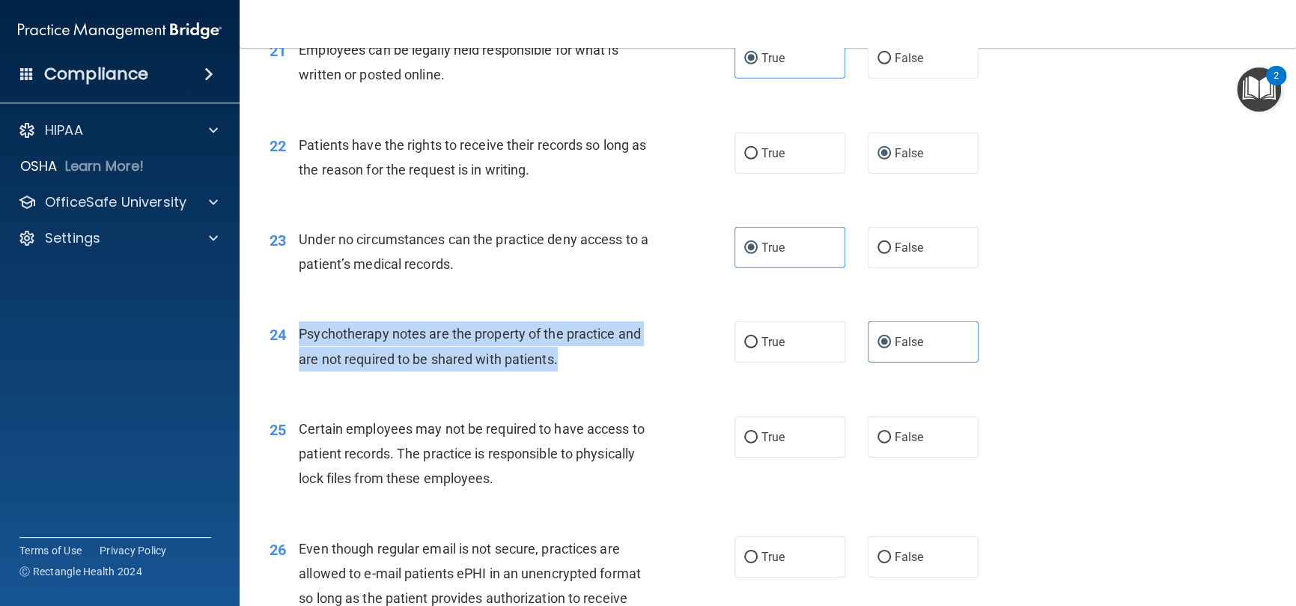
drag, startPoint x: 559, startPoint y: 376, endPoint x: 295, endPoint y: 354, distance: 264.5
click at [295, 354] on div "24 Psychotherapy notes are the property of the practice and are not required to…" at bounding box center [502, 349] width 510 height 57
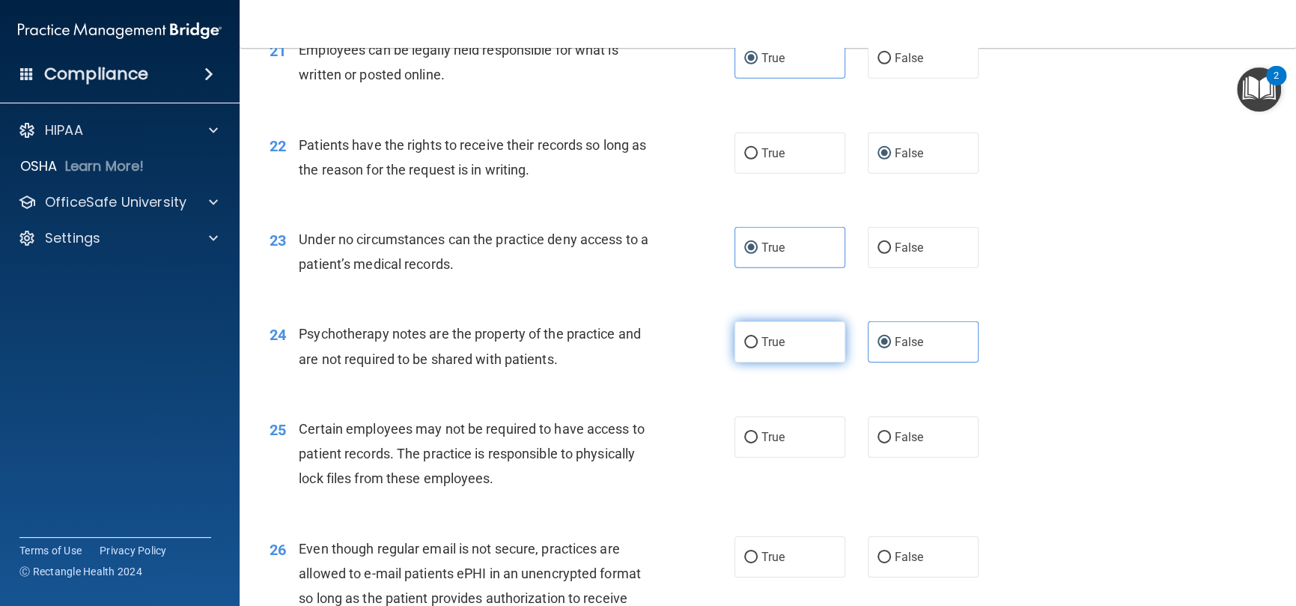
click at [769, 349] on span "True" at bounding box center [773, 342] width 23 height 14
click at [758, 348] on input "True" at bounding box center [750, 342] width 13 height 11
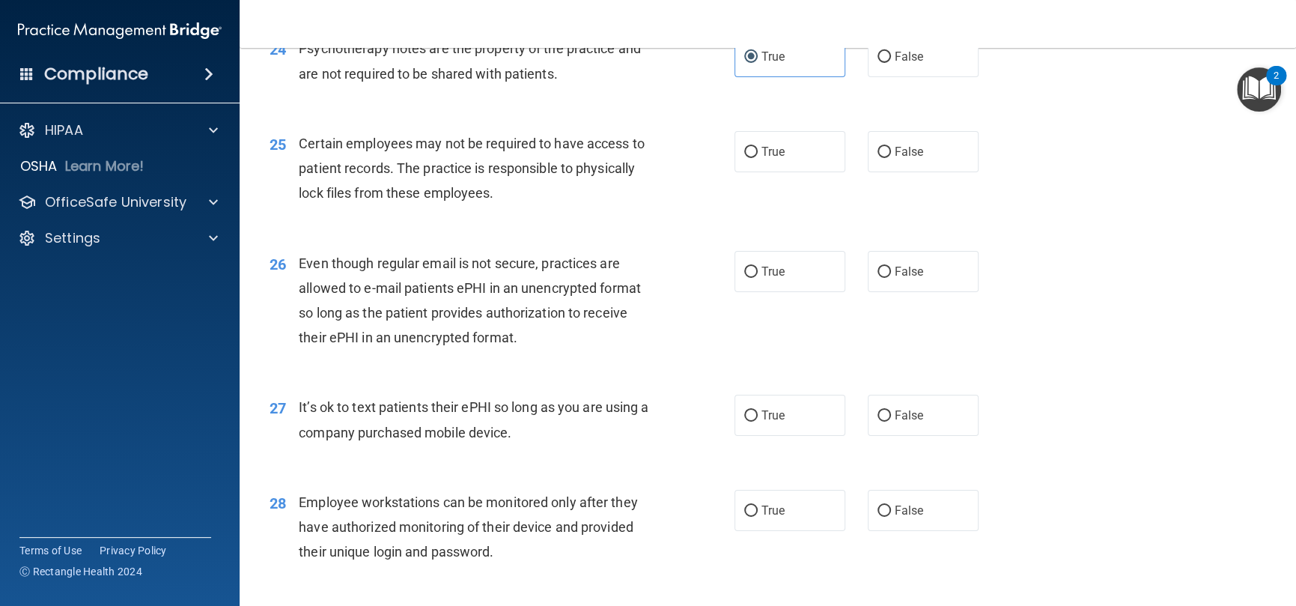
scroll to position [3070, 0]
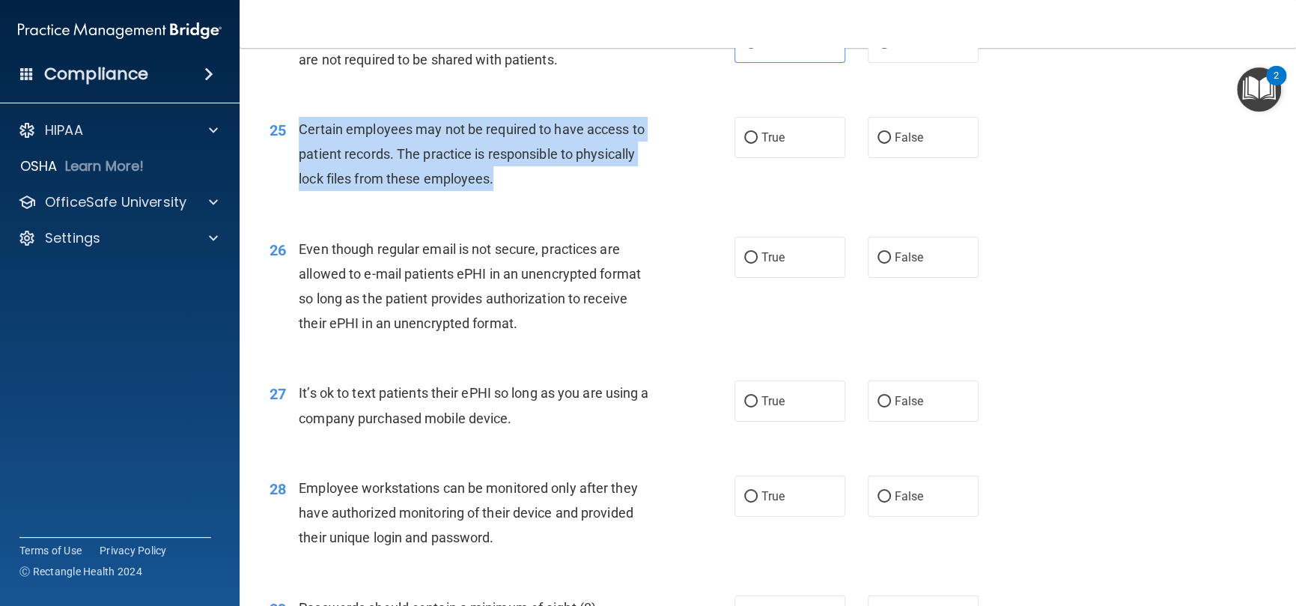
drag, startPoint x: 478, startPoint y: 198, endPoint x: 298, endPoint y: 148, distance: 186.4
click at [299, 148] on div "Certain employees may not be required to have access to patient records. The pr…" at bounding box center [481, 154] width 365 height 75
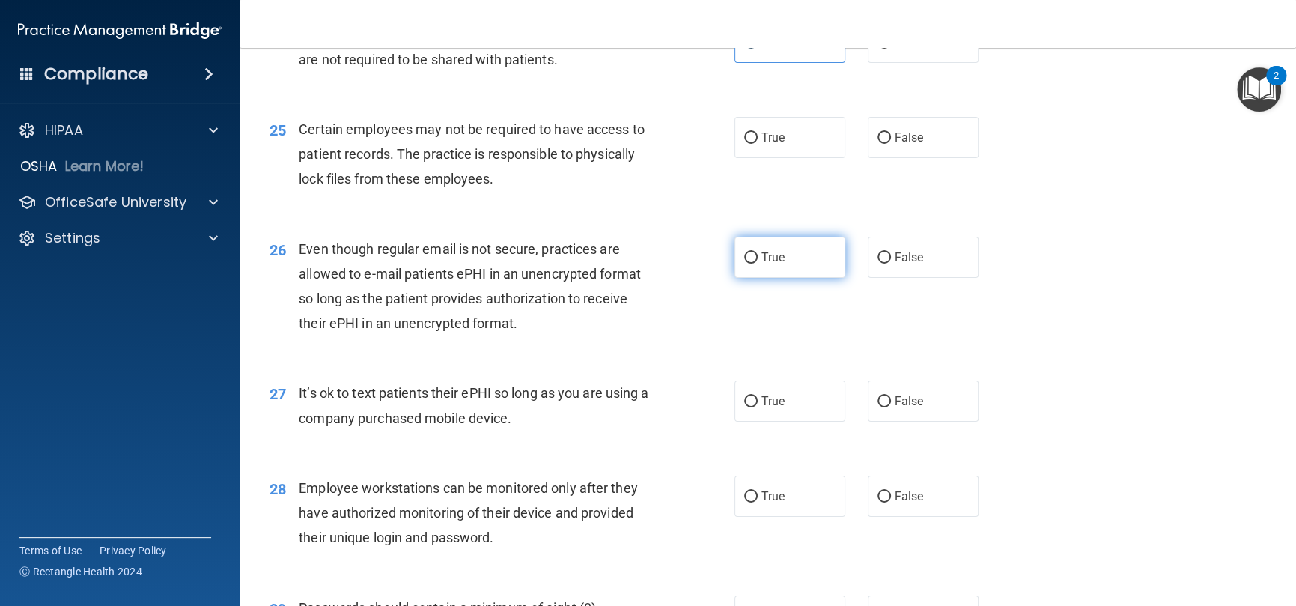
click at [773, 274] on label "True" at bounding box center [790, 257] width 111 height 41
click at [758, 264] on input "True" at bounding box center [750, 257] width 13 height 11
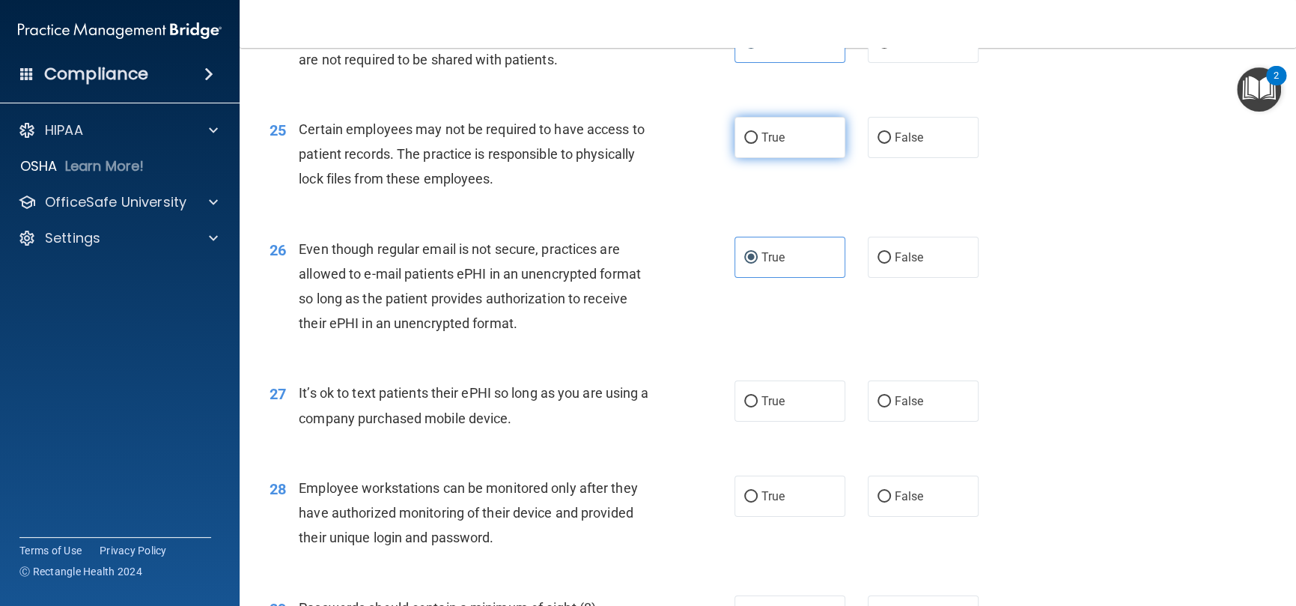
click at [746, 154] on label "True" at bounding box center [790, 137] width 111 height 41
click at [746, 144] on input "True" at bounding box center [750, 138] width 13 height 11
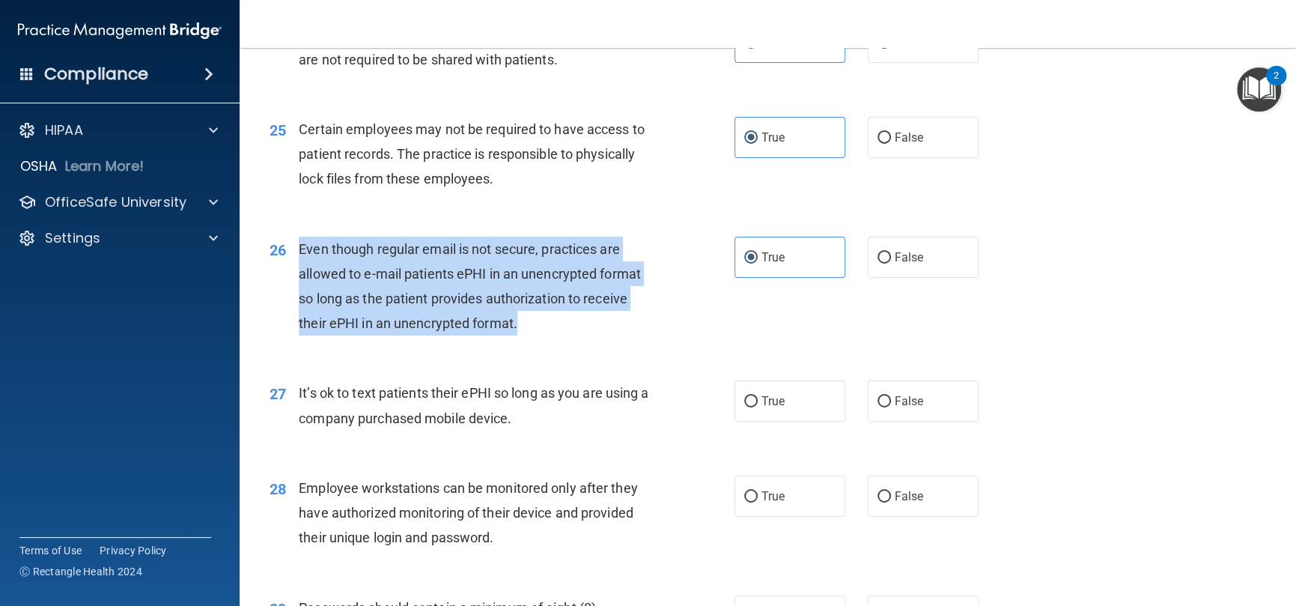
drag, startPoint x: 531, startPoint y: 343, endPoint x: 290, endPoint y: 273, distance: 251.0
click at [290, 273] on div "26 Even though regular email is not secure, practices are allowed to e-mail pat…" at bounding box center [502, 290] width 510 height 107
click at [465, 320] on span "Even though regular email is not secure, practices are allowed to e-mail patien…" at bounding box center [470, 286] width 342 height 91
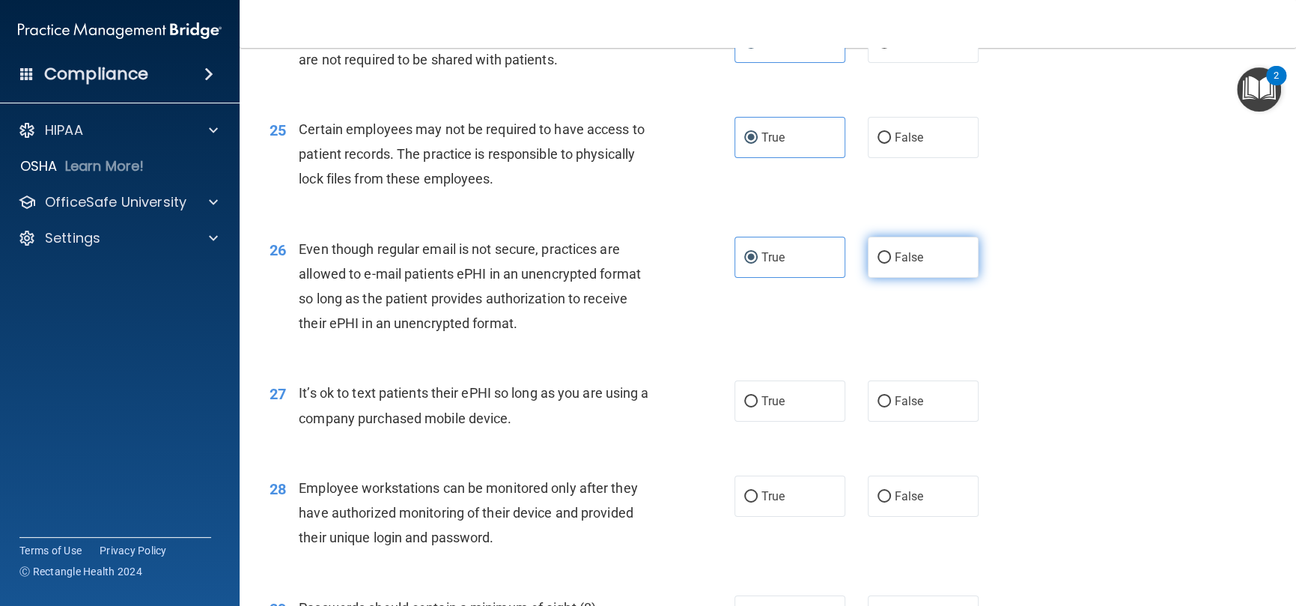
click at [872, 278] on label "False" at bounding box center [923, 257] width 111 height 41
click at [878, 264] on input "False" at bounding box center [884, 257] width 13 height 11
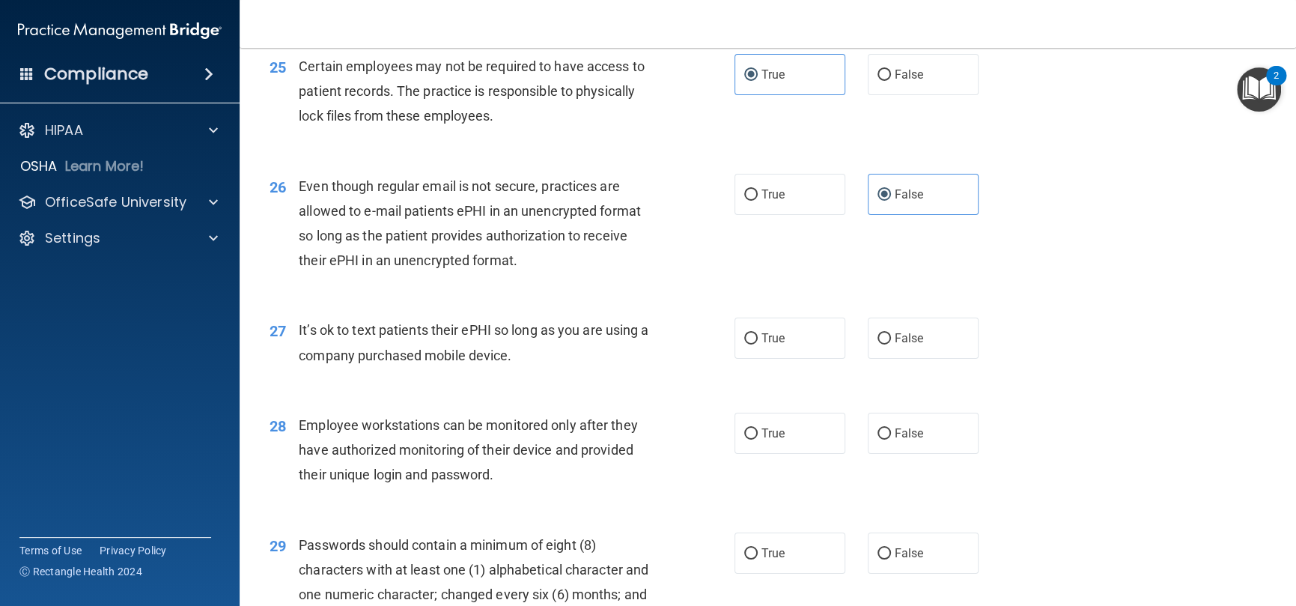
scroll to position [3295, 0]
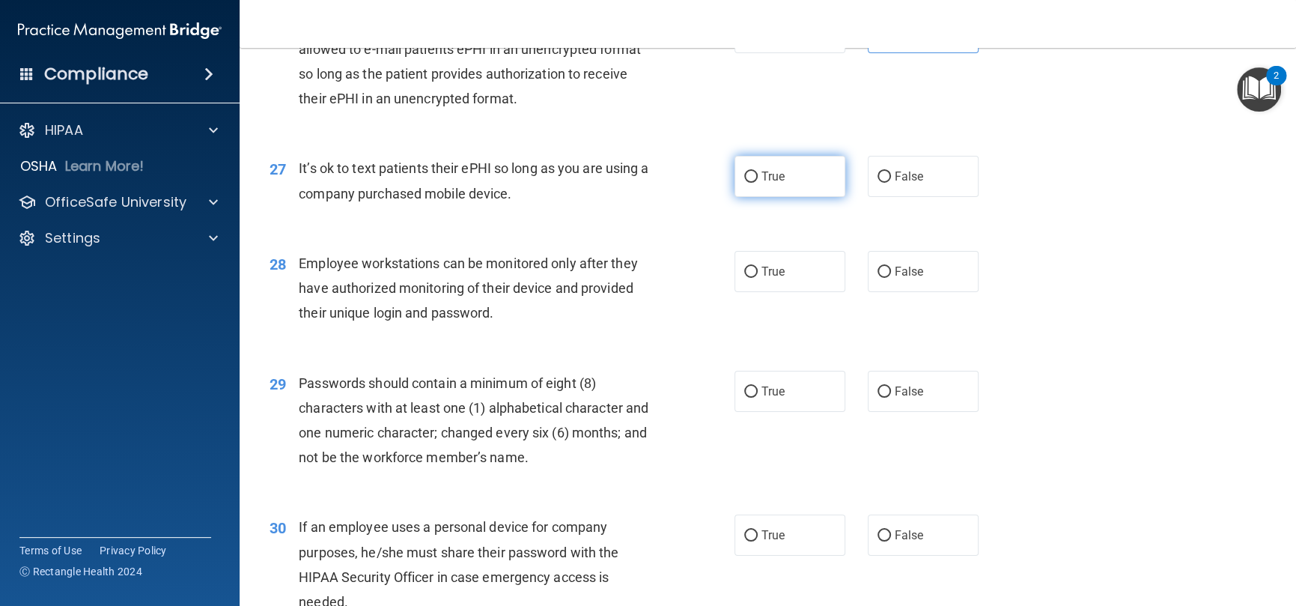
click at [750, 197] on label "True" at bounding box center [790, 176] width 111 height 41
click at [750, 183] on input "True" at bounding box center [750, 176] width 13 height 11
drag, startPoint x: 544, startPoint y: 223, endPoint x: 875, endPoint y: 10, distance: 394.0
click at [300, 198] on div "It’s ok to text patients their ePHI so long as you are using a company purchase…" at bounding box center [481, 180] width 365 height 49
click at [657, 267] on div "28 Employee workstations can be monitored only after they have authorized monit…" at bounding box center [767, 292] width 1019 height 120
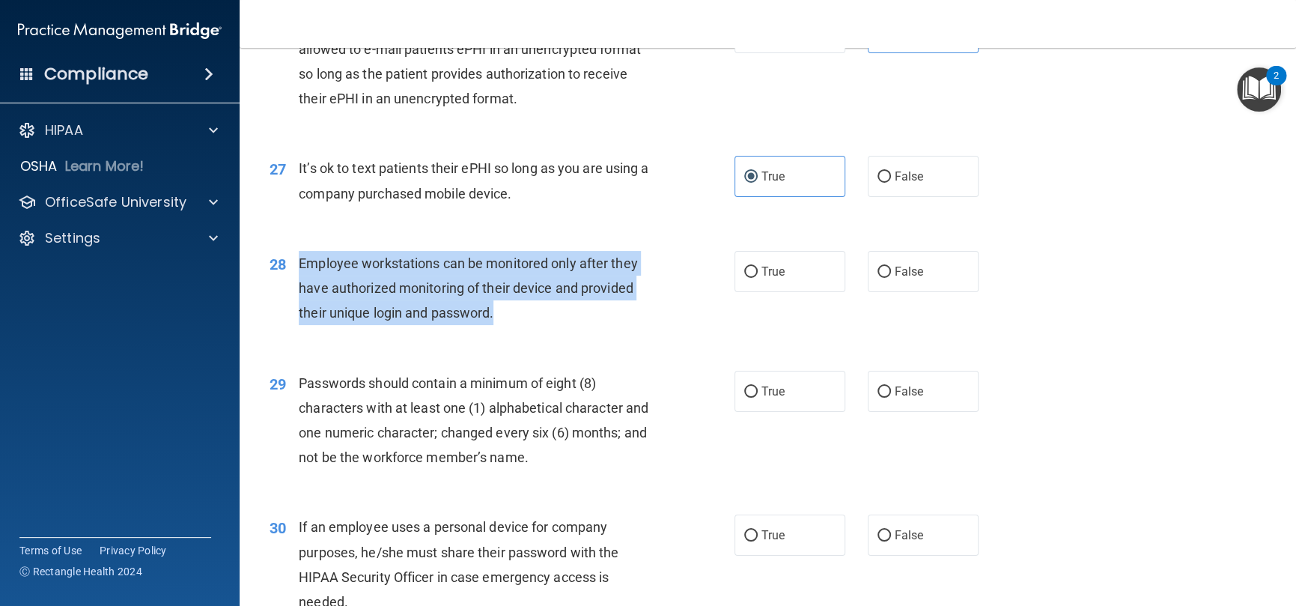
drag, startPoint x: 523, startPoint y: 330, endPoint x: 300, endPoint y: 297, distance: 226.4
click at [300, 297] on div "Employee workstations can be monitored only after they have authorized monitori…" at bounding box center [481, 288] width 365 height 75
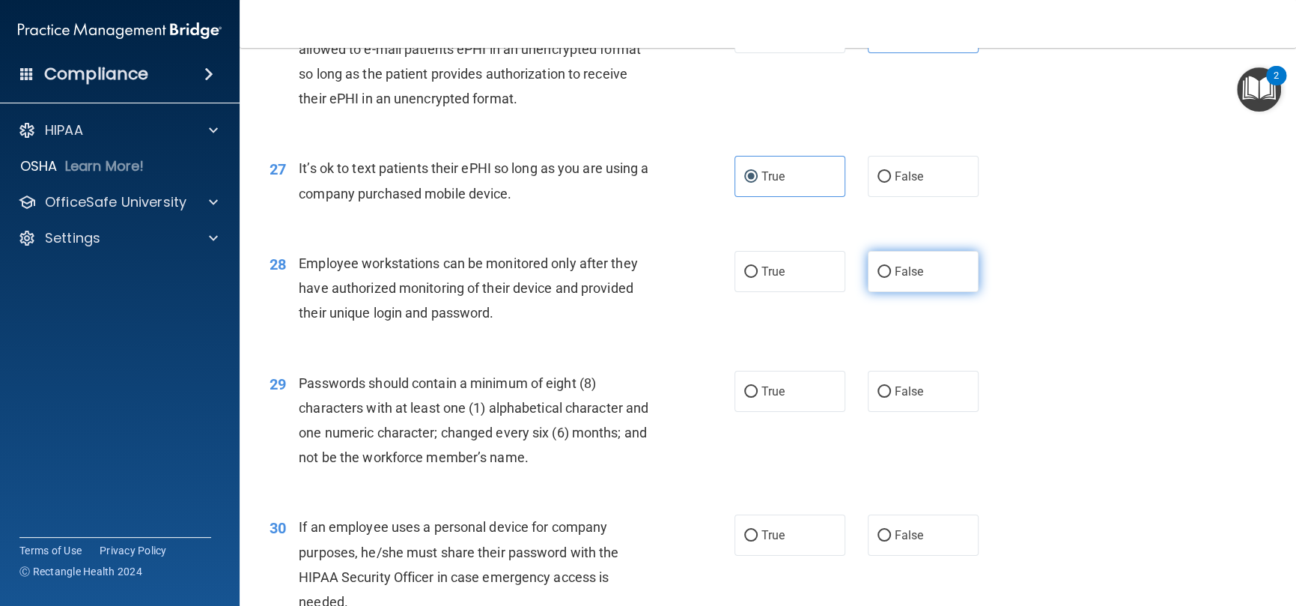
click at [868, 292] on label "False" at bounding box center [923, 271] width 111 height 41
click at [878, 278] on input "False" at bounding box center [884, 272] width 13 height 11
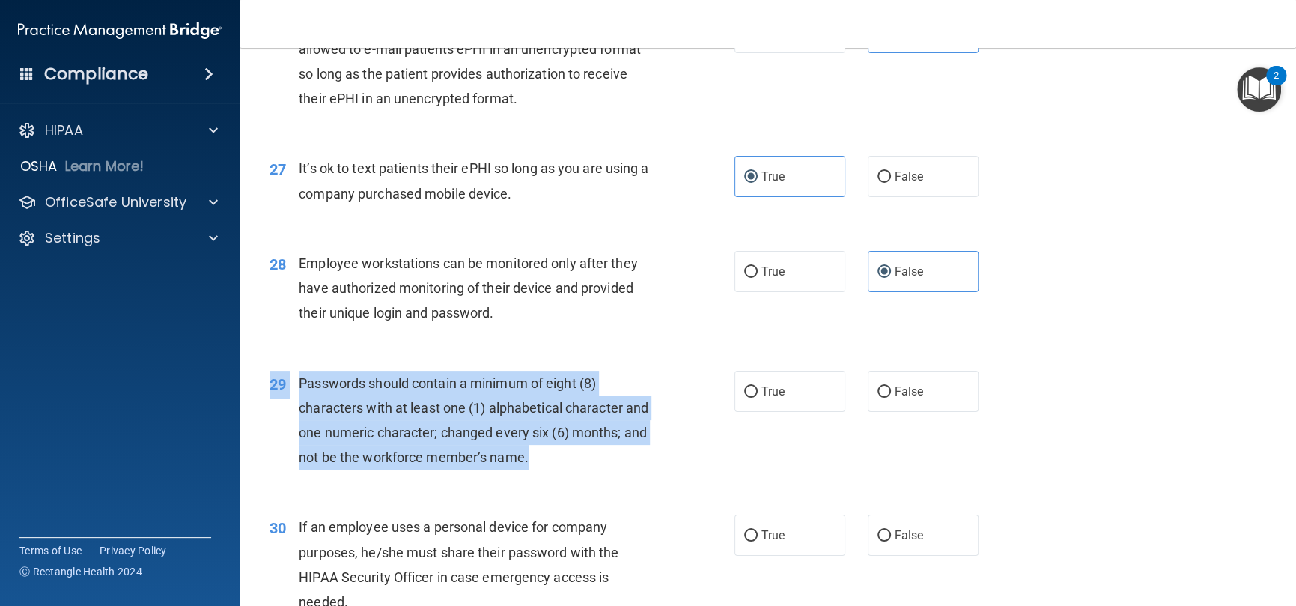
drag, startPoint x: 508, startPoint y: 468, endPoint x: 263, endPoint y: 417, distance: 250.1
click at [263, 417] on div "29 Passwords should contain a minimum of eight (8) characters with at least one…" at bounding box center [502, 424] width 510 height 107
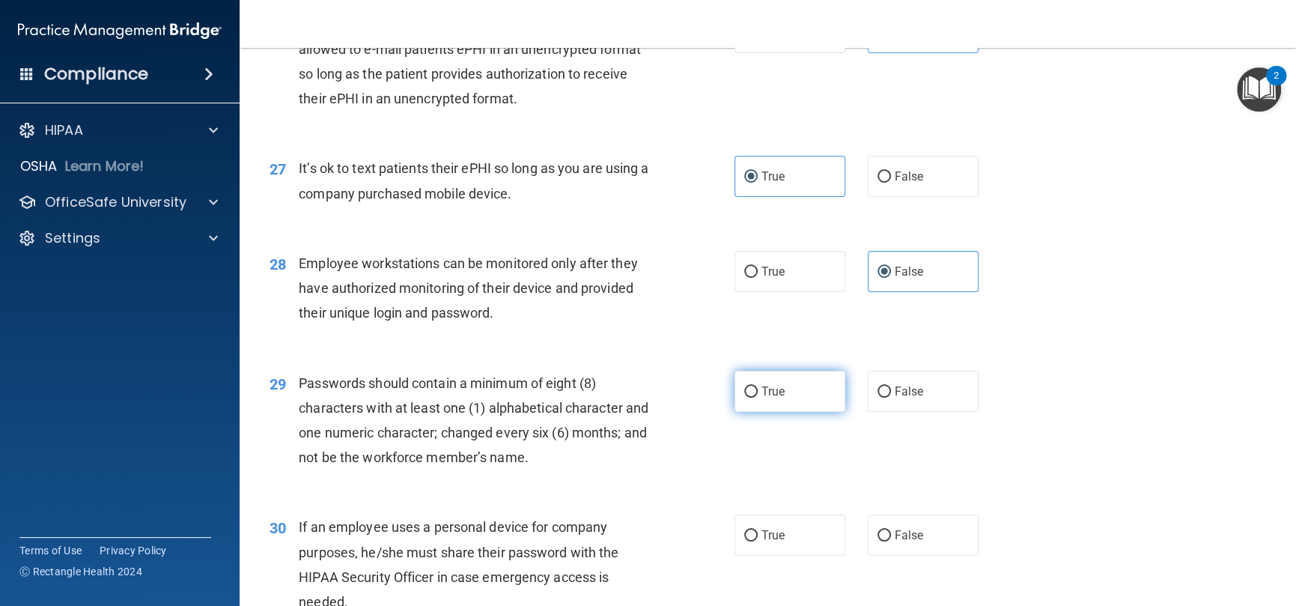
click at [792, 412] on label "True" at bounding box center [790, 391] width 111 height 41
click at [758, 398] on input "True" at bounding box center [750, 391] width 13 height 11
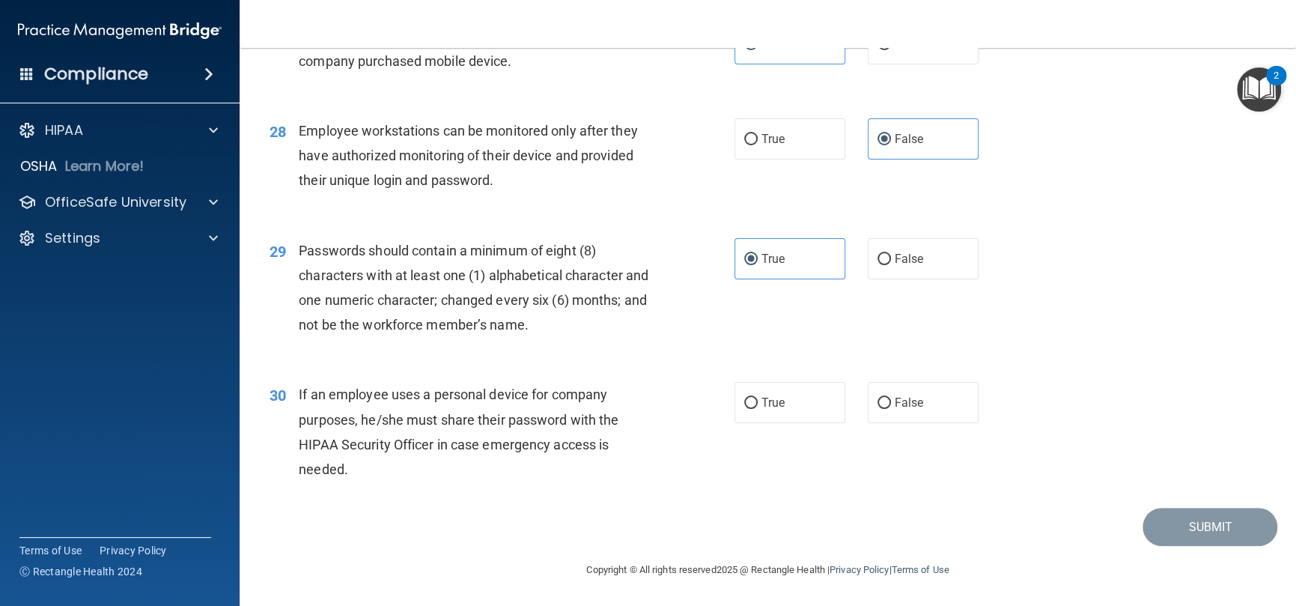
scroll to position [3453, 0]
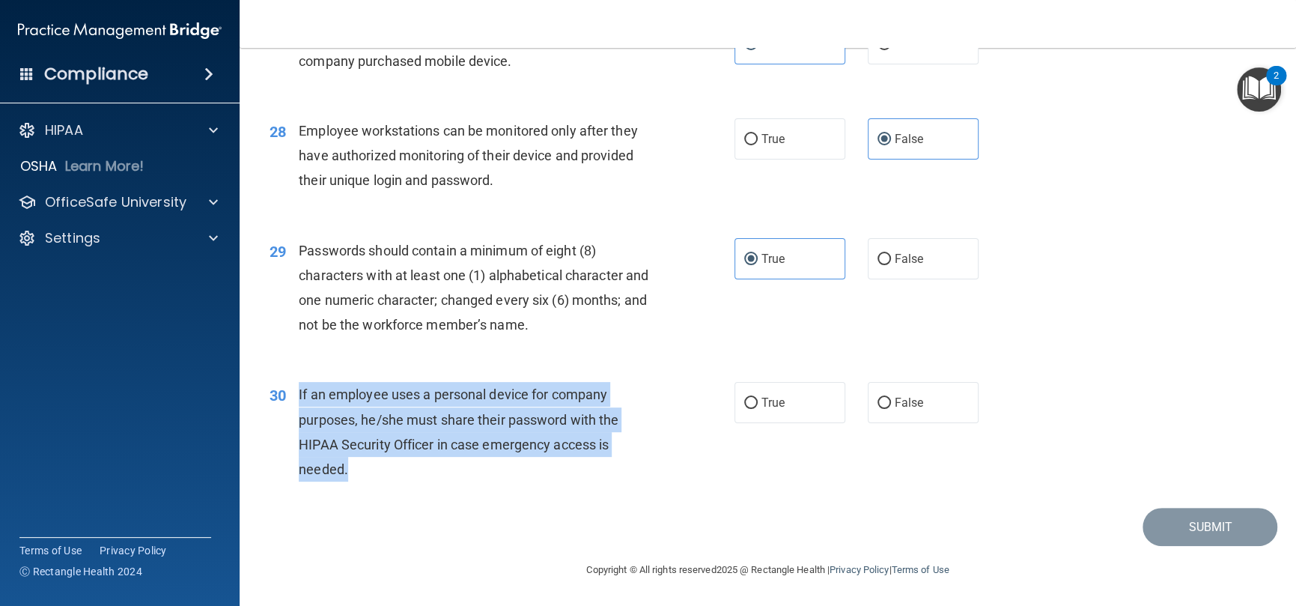
drag, startPoint x: 366, startPoint y: 455, endPoint x: 297, endPoint y: 403, distance: 86.1
click at [297, 403] on div "30 If an employee uses a personal device for company purposes, he/she must shar…" at bounding box center [502, 435] width 510 height 107
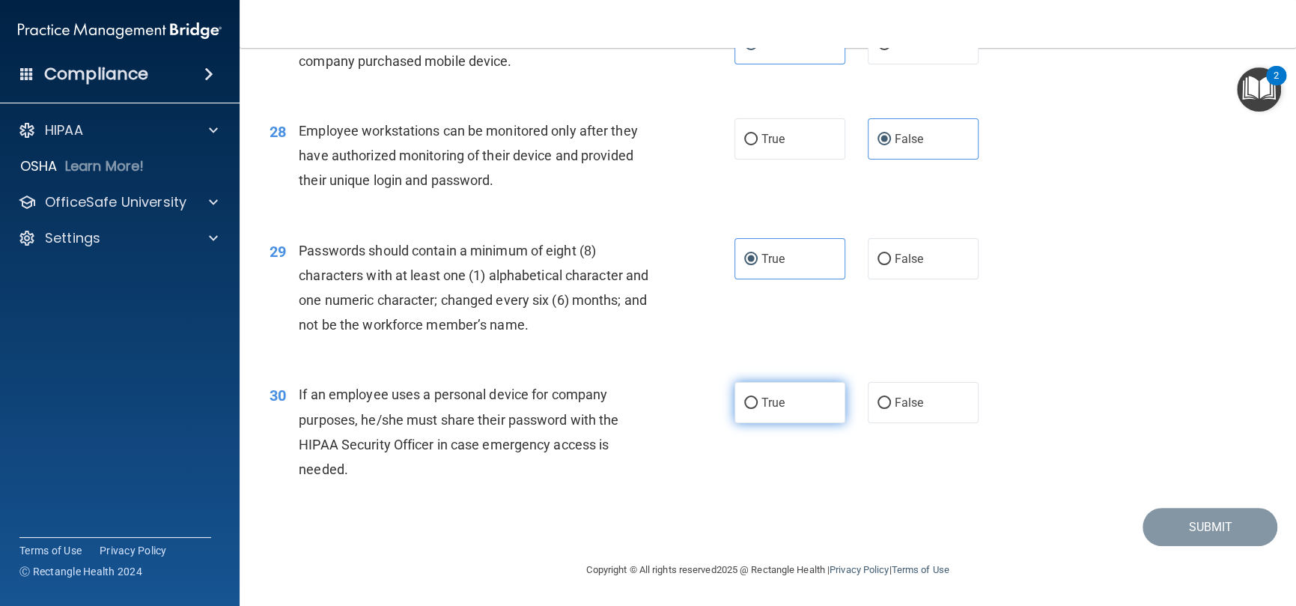
click at [789, 412] on label "True" at bounding box center [790, 402] width 111 height 41
click at [758, 409] on input "True" at bounding box center [750, 403] width 13 height 11
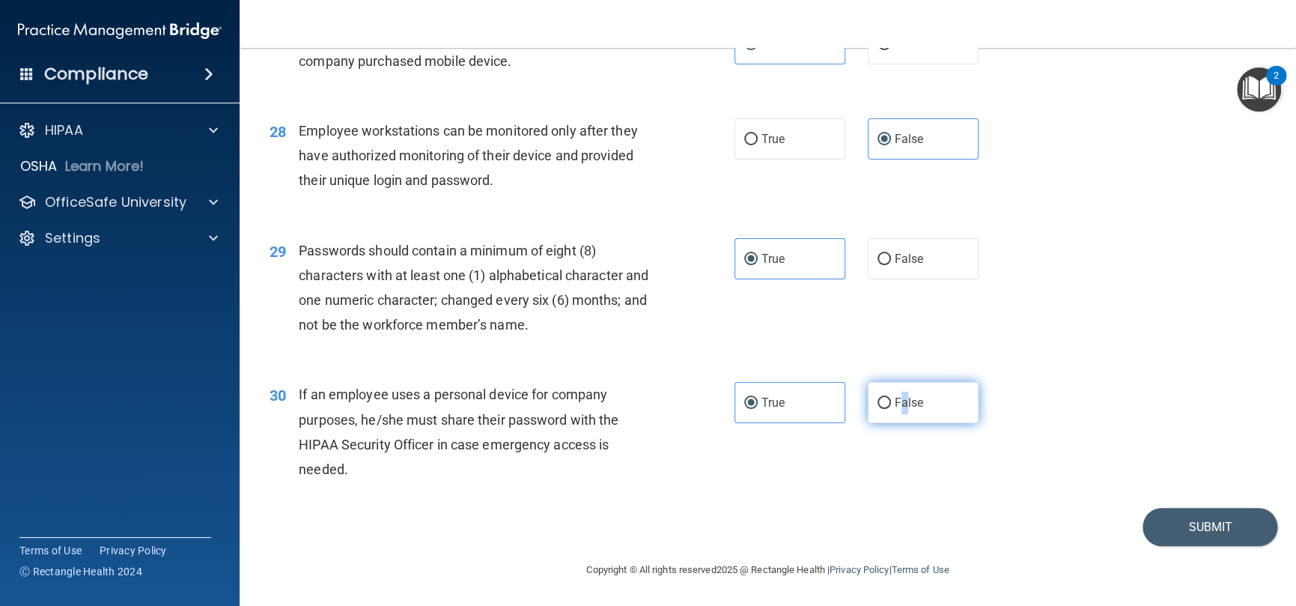
click at [898, 403] on span "False" at bounding box center [909, 402] width 29 height 14
click at [895, 402] on span "False" at bounding box center [909, 402] width 29 height 14
click at [887, 402] on input "False" at bounding box center [884, 403] width 13 height 11
click at [1143, 523] on button "Submit" at bounding box center [1210, 527] width 135 height 38
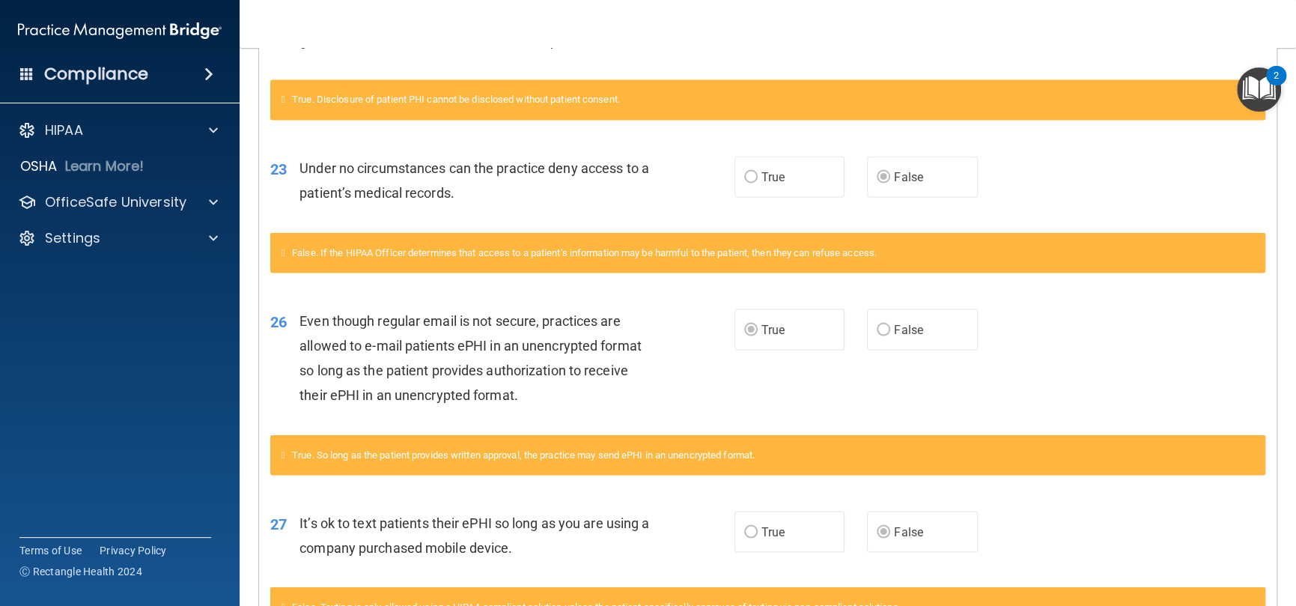
scroll to position [1799, 0]
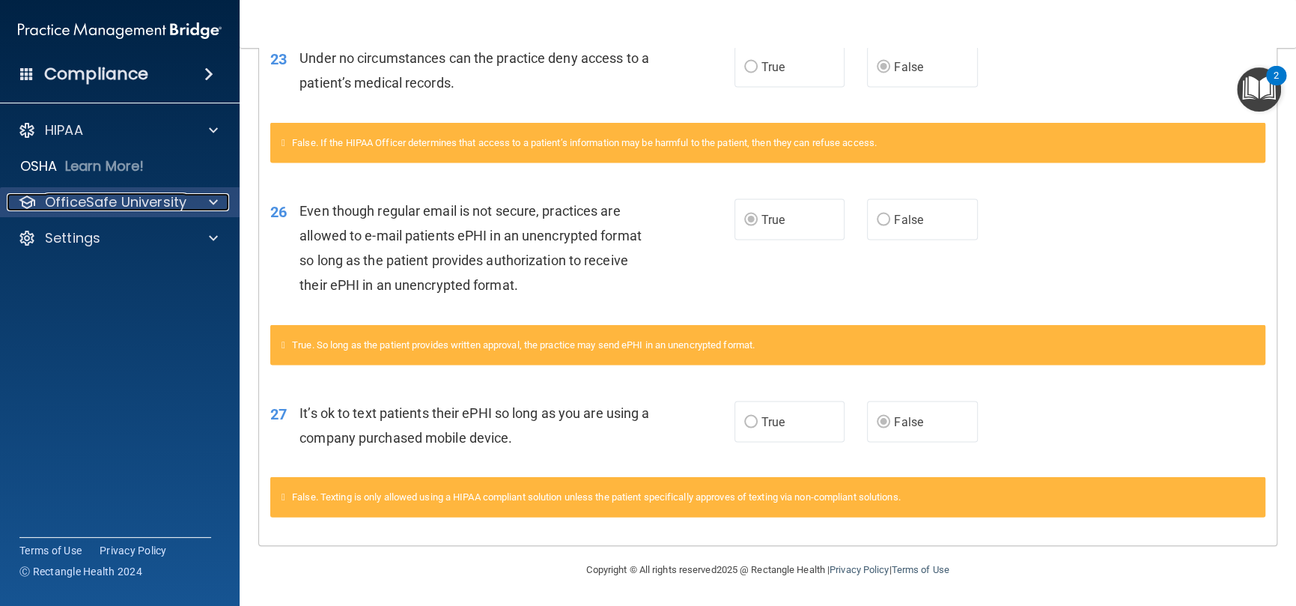
click at [109, 204] on p "OfficeSafe University" at bounding box center [116, 202] width 142 height 18
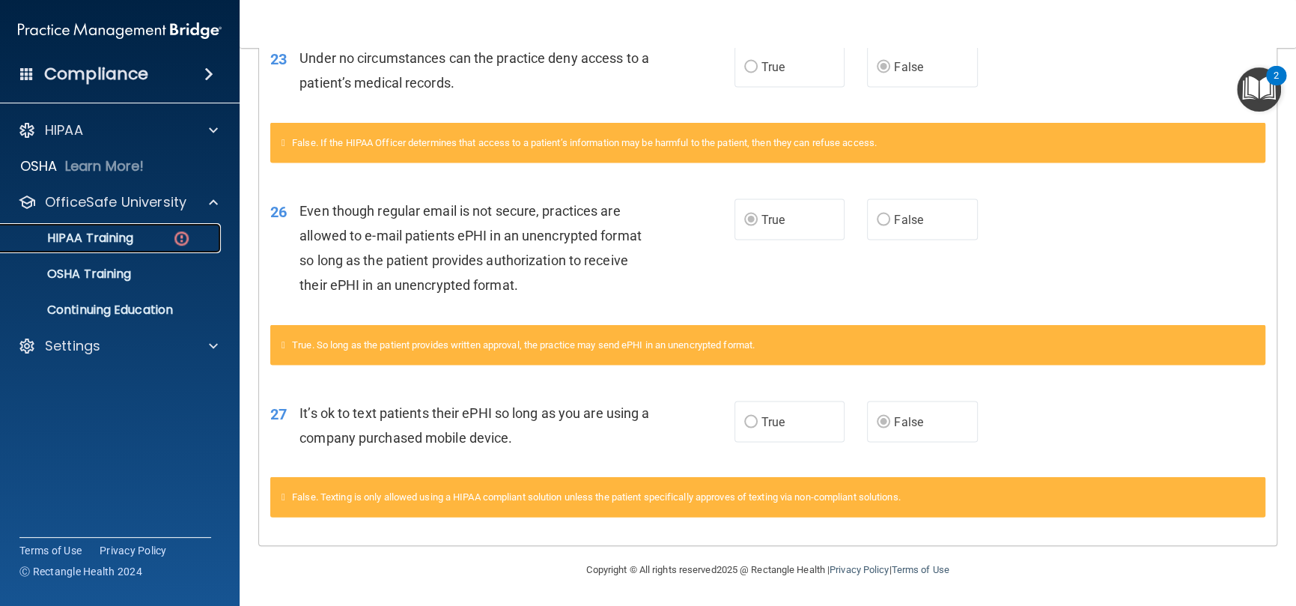
click at [132, 243] on p "HIPAA Training" at bounding box center [72, 238] width 124 height 15
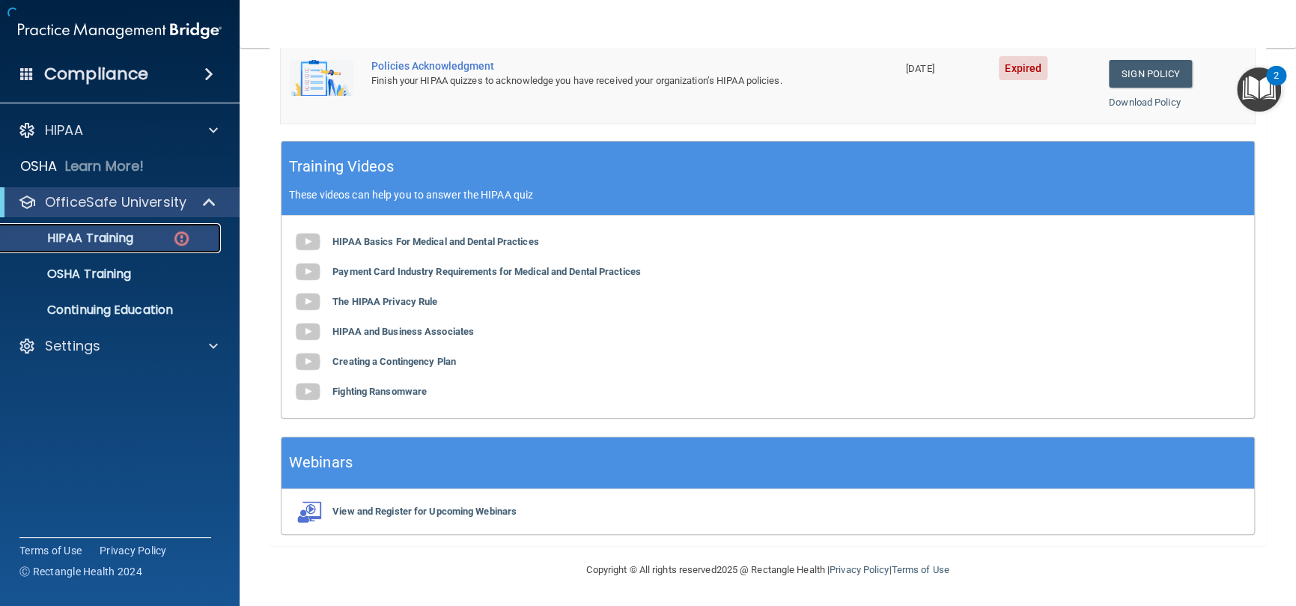
scroll to position [519, 0]
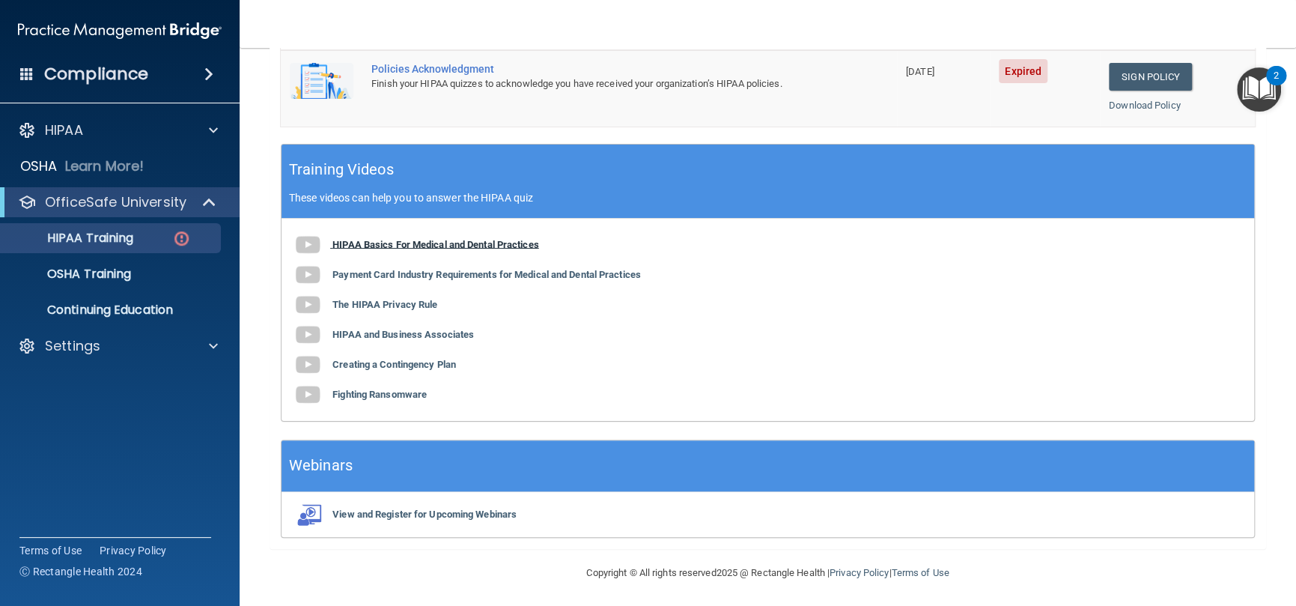
click at [435, 243] on b "HIPAA Basics For Medical and Dental Practices" at bounding box center [435, 243] width 207 height 11
click at [103, 208] on p "OfficeSafe University" at bounding box center [116, 202] width 142 height 18
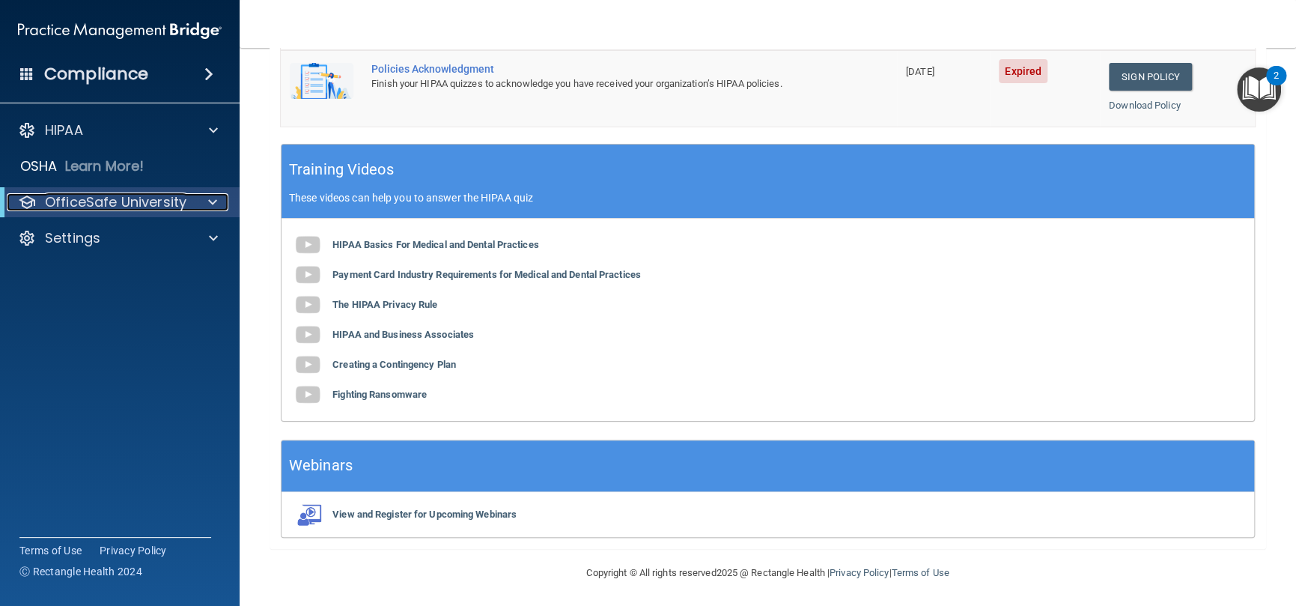
click at [103, 207] on p "OfficeSafe University" at bounding box center [116, 202] width 142 height 18
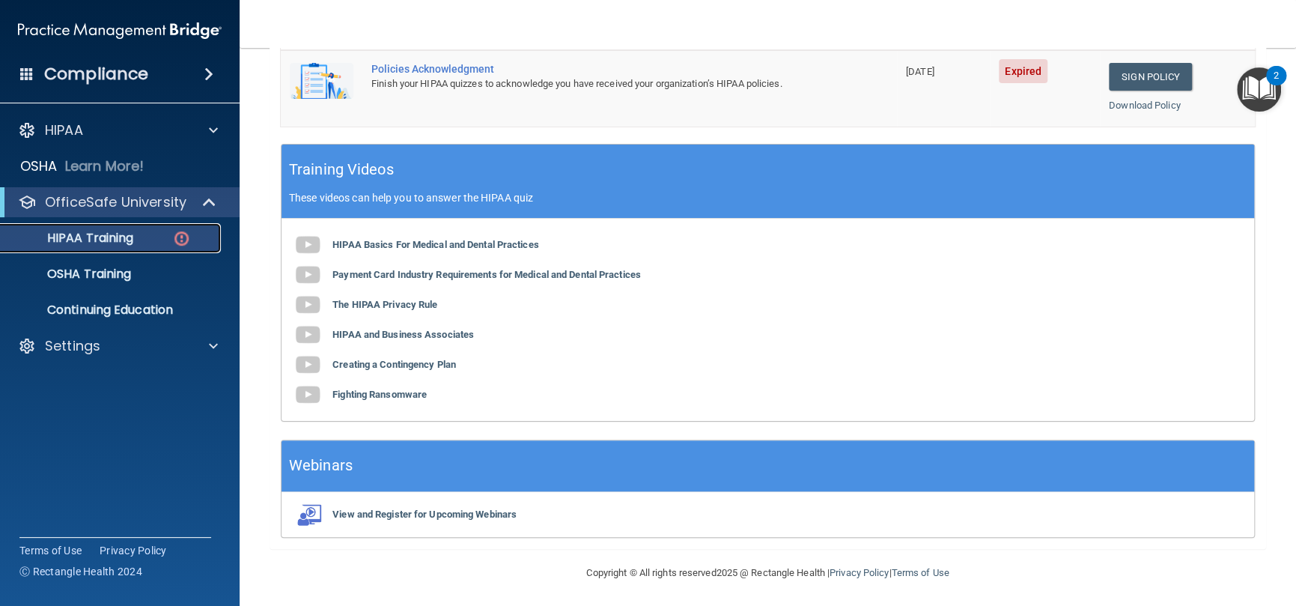
click at [111, 235] on p "HIPAA Training" at bounding box center [72, 238] width 124 height 15
click at [175, 240] on img at bounding box center [181, 238] width 19 height 19
click at [94, 241] on p "HIPAA Training" at bounding box center [72, 238] width 124 height 15
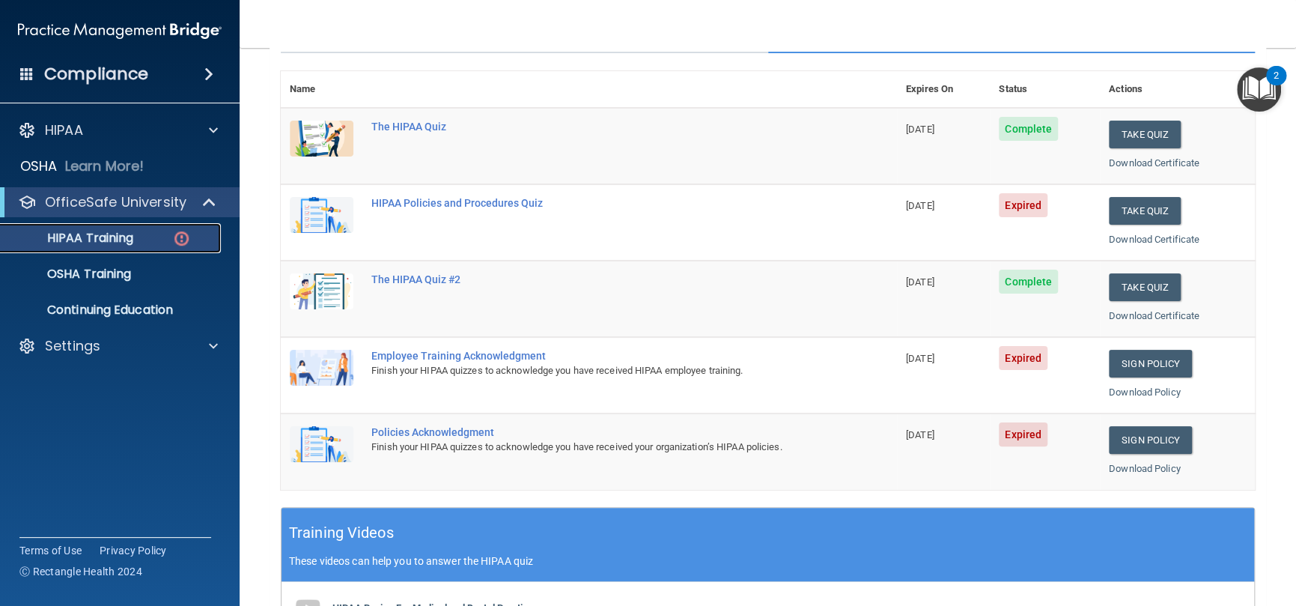
scroll to position [145, 0]
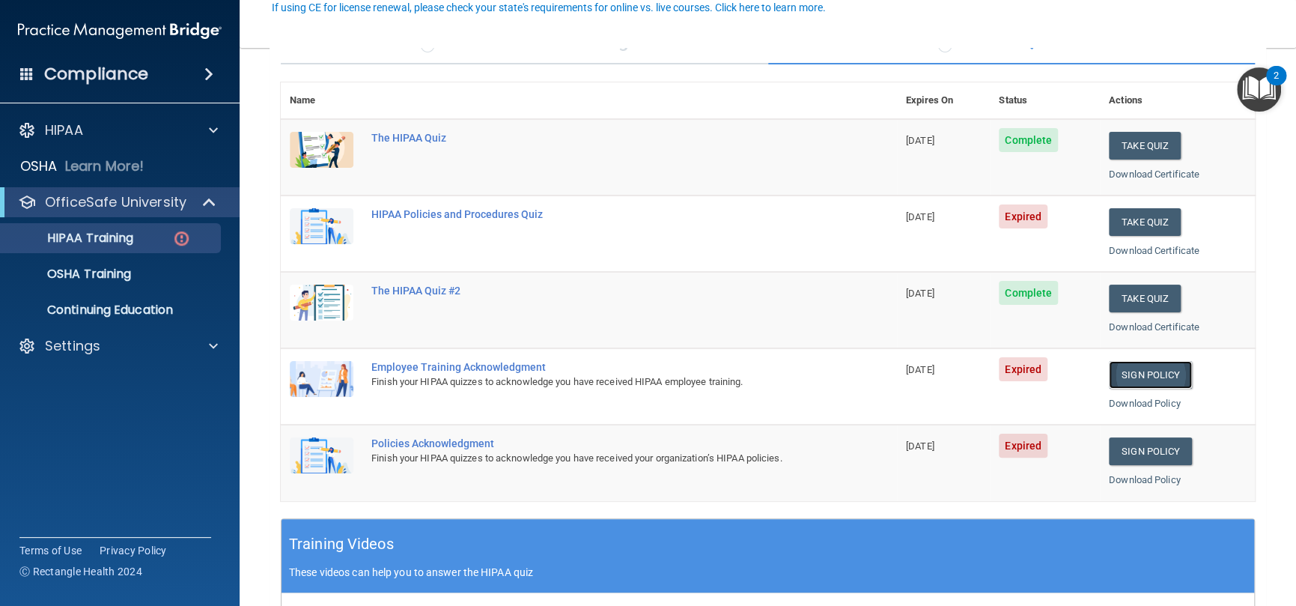
click at [1155, 374] on link "Sign Policy" at bounding box center [1150, 375] width 83 height 28
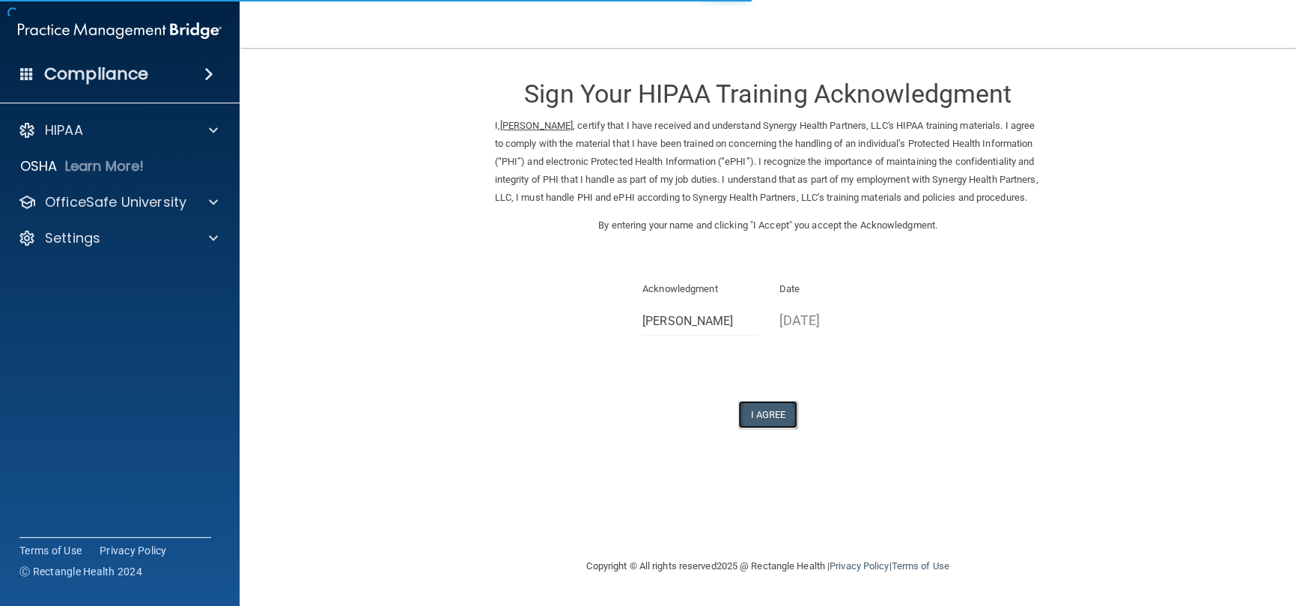
click at [778, 426] on button "I Agree" at bounding box center [768, 415] width 60 height 28
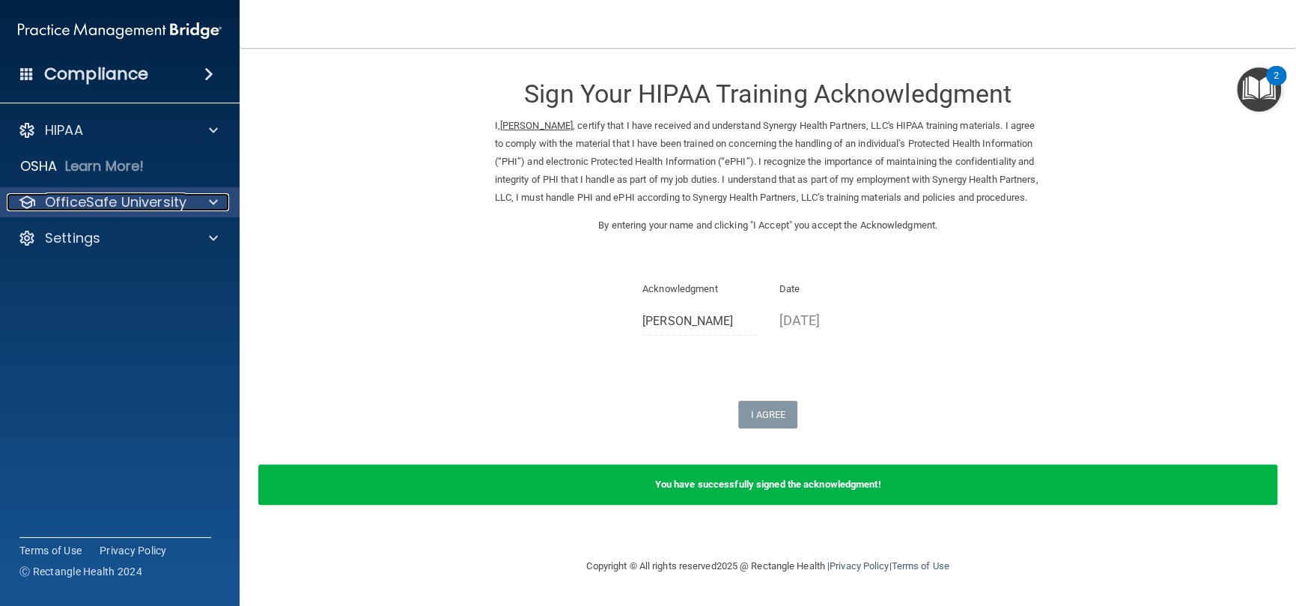
click at [165, 201] on p "OfficeSafe University" at bounding box center [116, 202] width 142 height 18
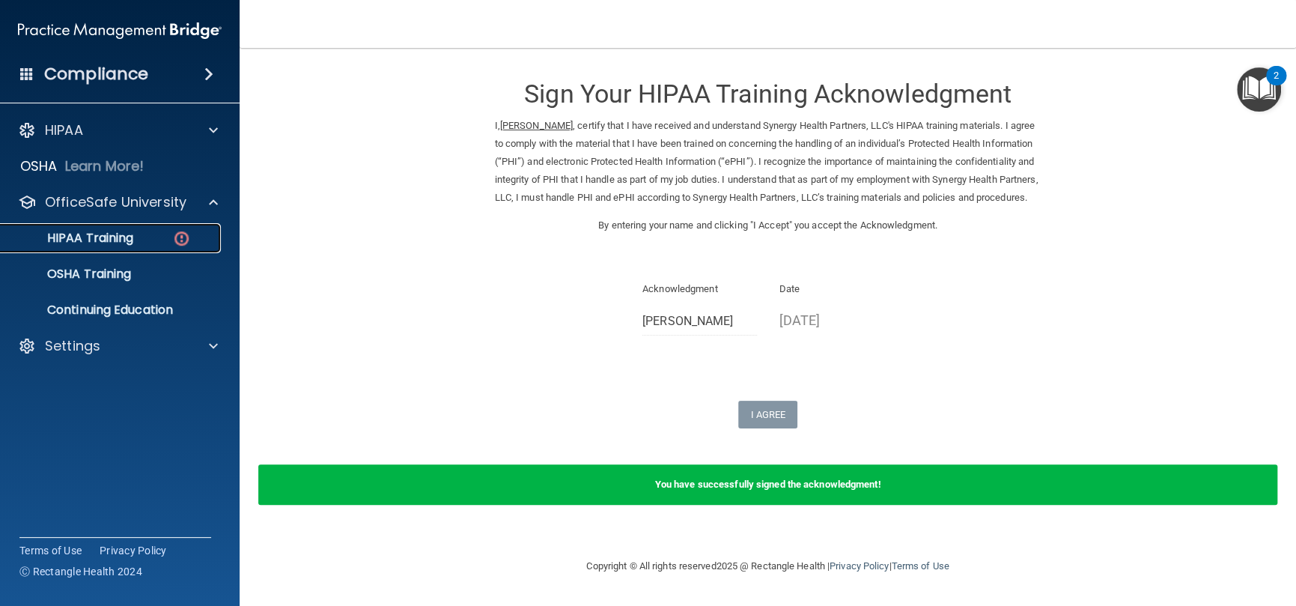
click at [151, 243] on div "HIPAA Training" at bounding box center [112, 238] width 204 height 15
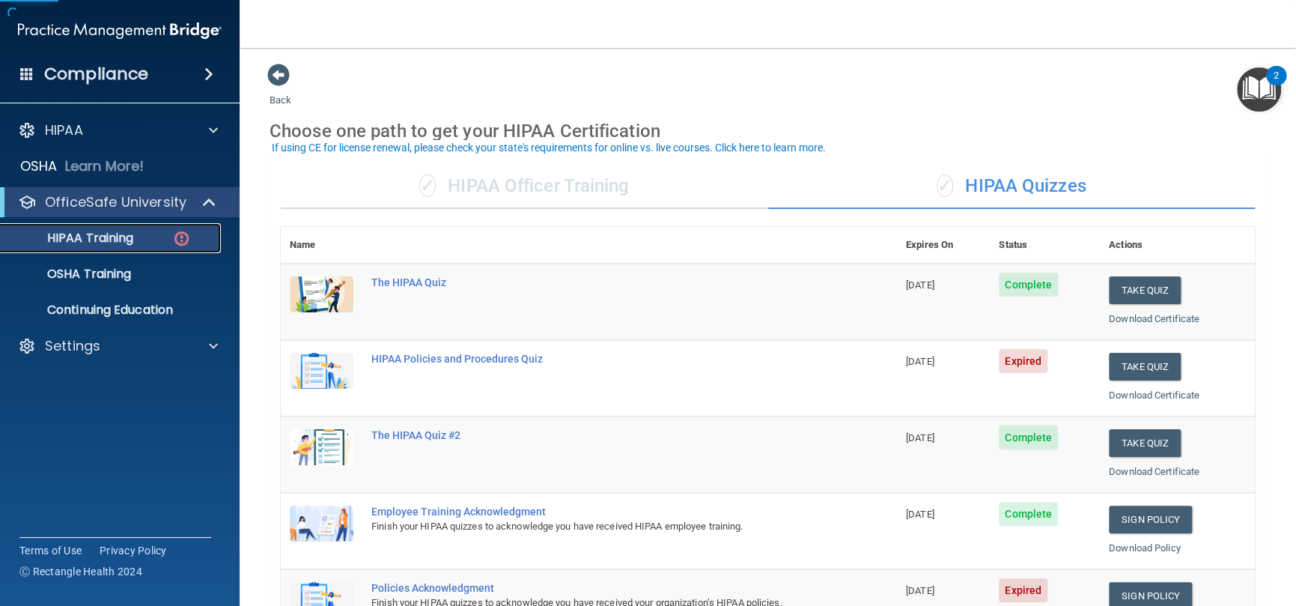
scroll to position [150, 0]
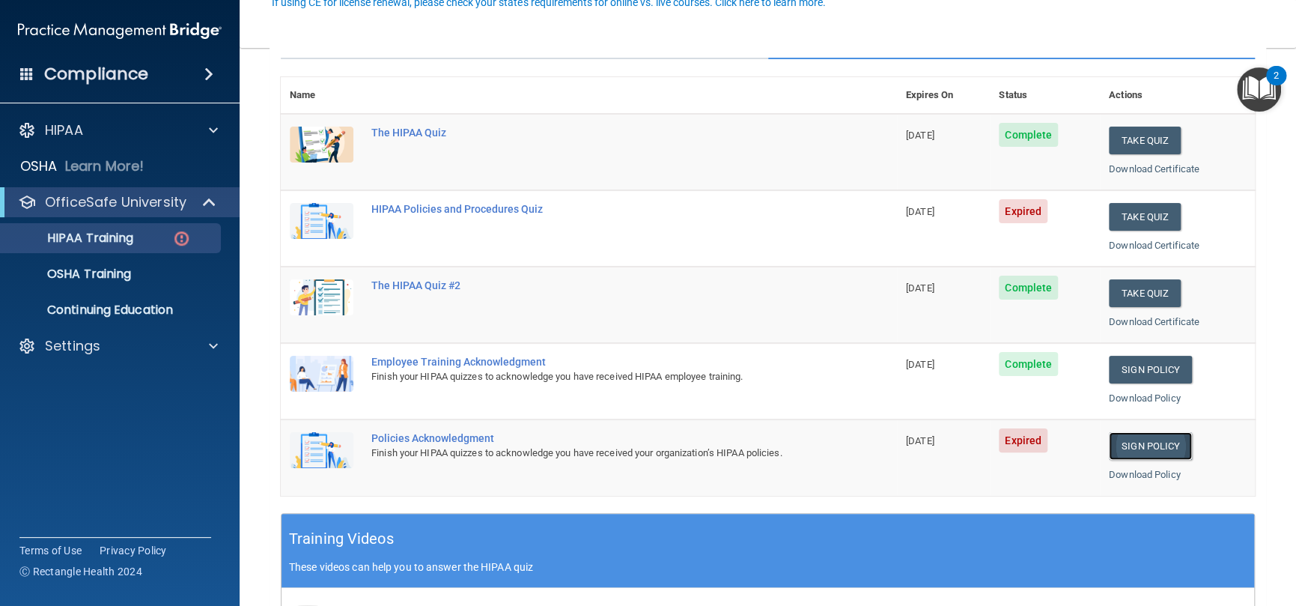
click at [1151, 445] on link "Sign Policy" at bounding box center [1150, 446] width 83 height 28
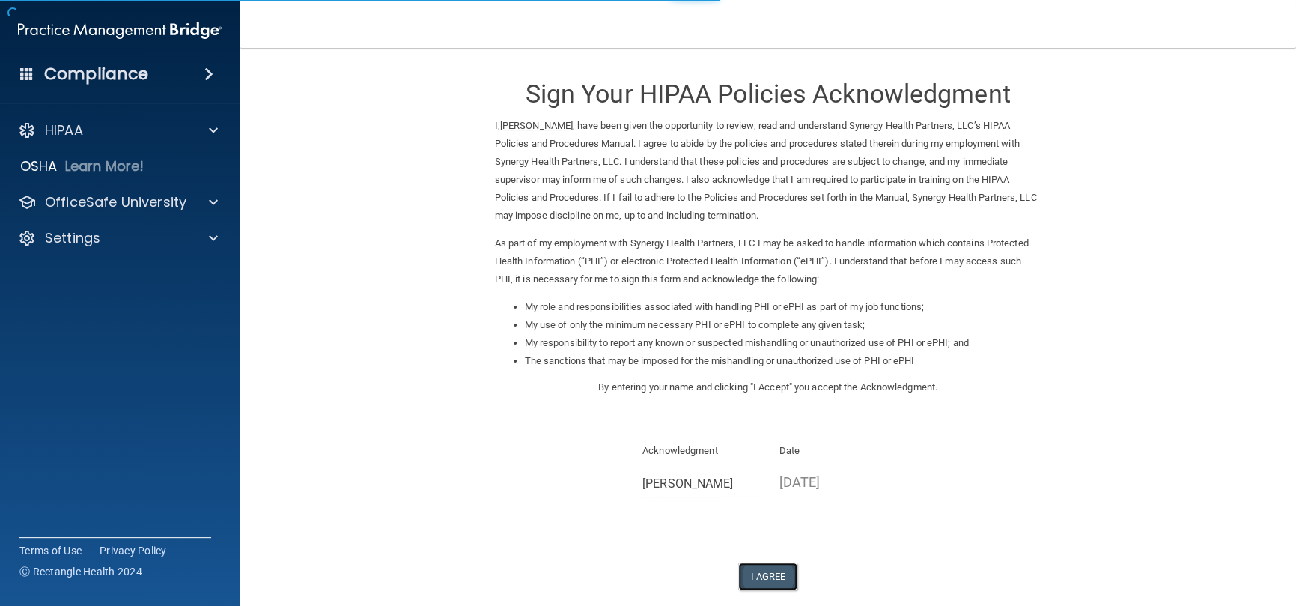
click at [777, 574] on button "I Agree" at bounding box center [768, 576] width 60 height 28
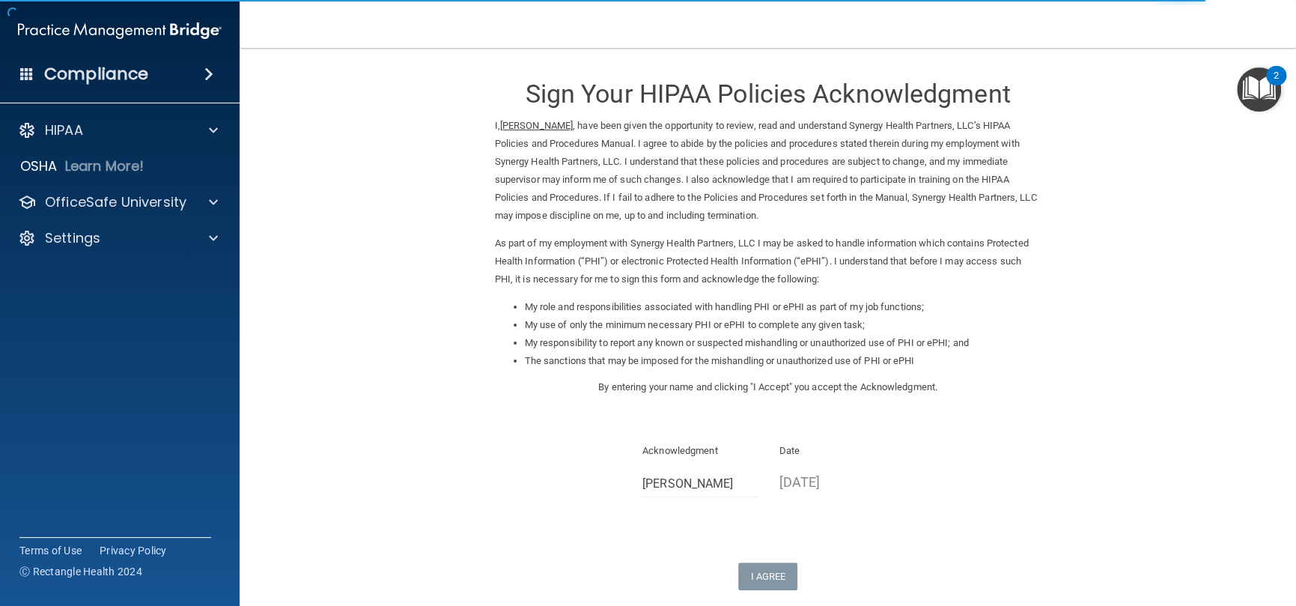
click at [1270, 105] on img "Open Resource Center, 2 new notifications" at bounding box center [1259, 89] width 44 height 44
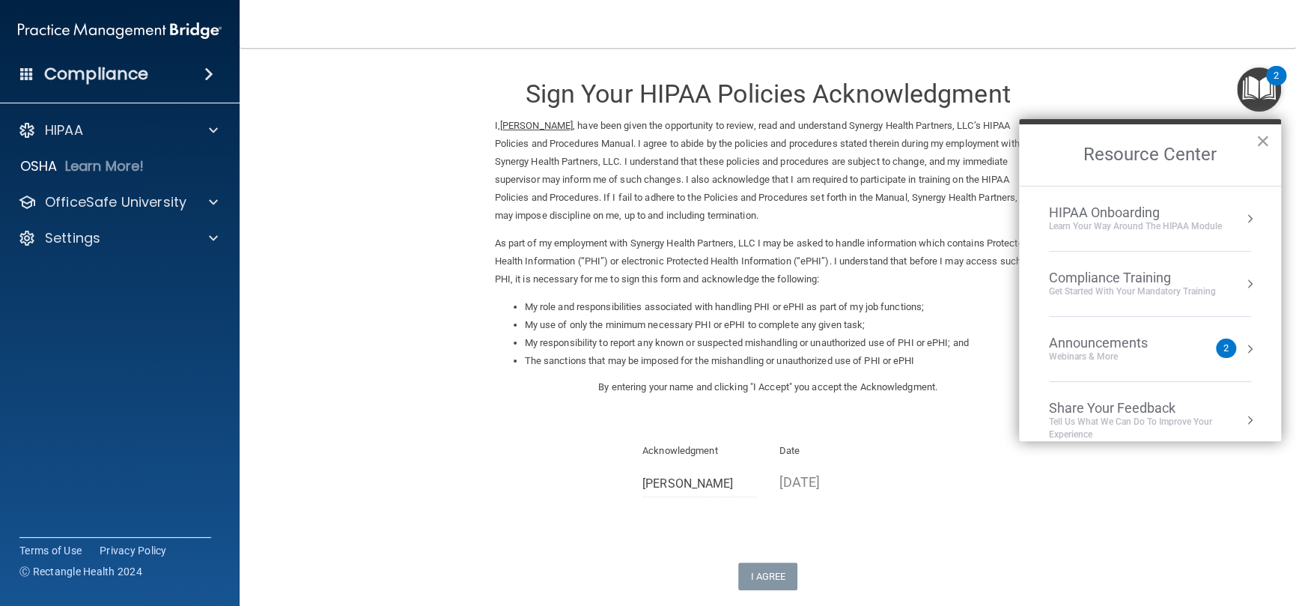
scroll to position [17, 0]
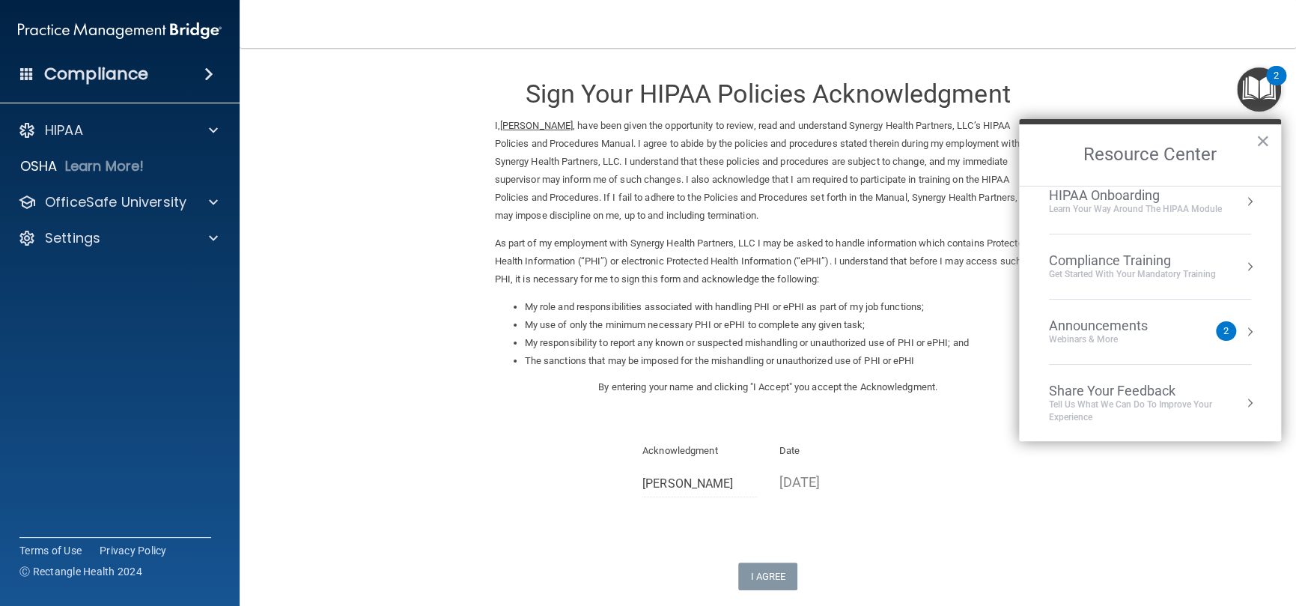
click at [422, 456] on form "Sign Your HIPAA Policies Acknowledgment I, Rachel Davenport , have been given t…" at bounding box center [768, 374] width 997 height 622
click at [127, 204] on p "OfficeSafe University" at bounding box center [116, 202] width 142 height 18
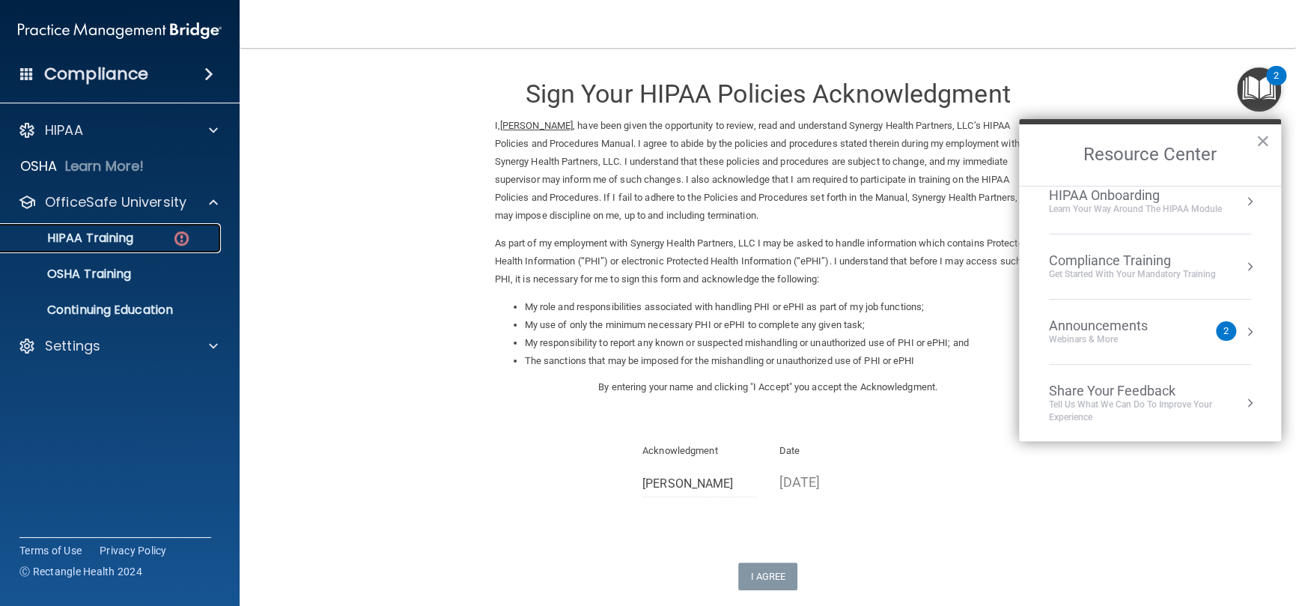
click at [130, 239] on p "HIPAA Training" at bounding box center [72, 238] width 124 height 15
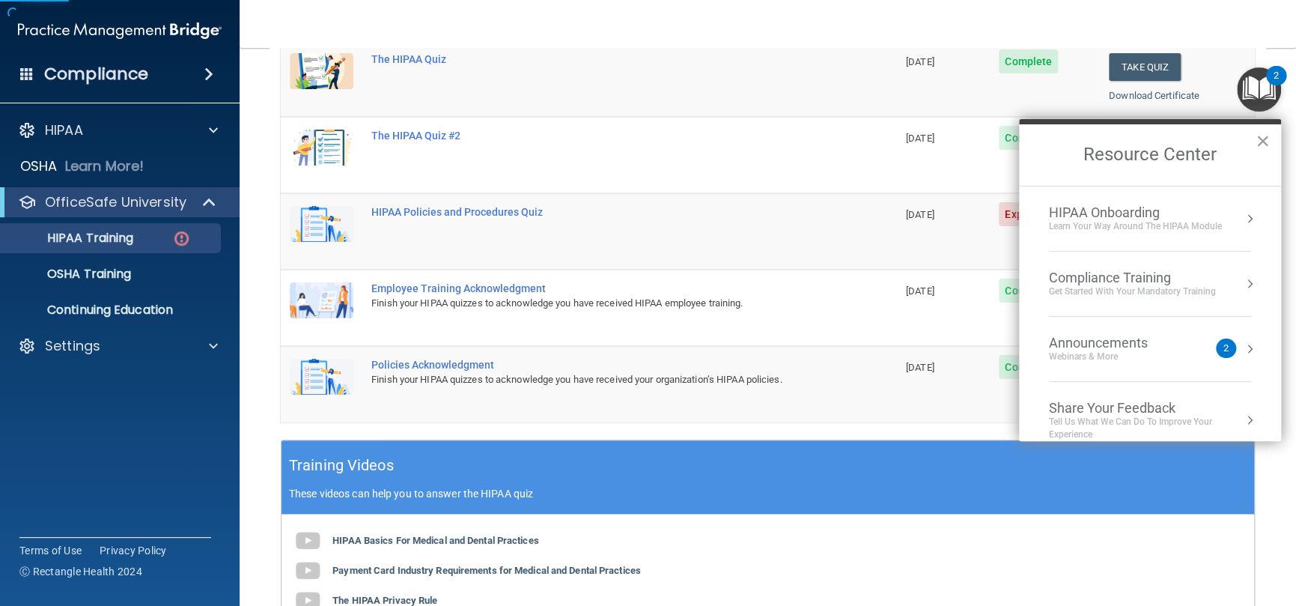
scroll to position [225, 0]
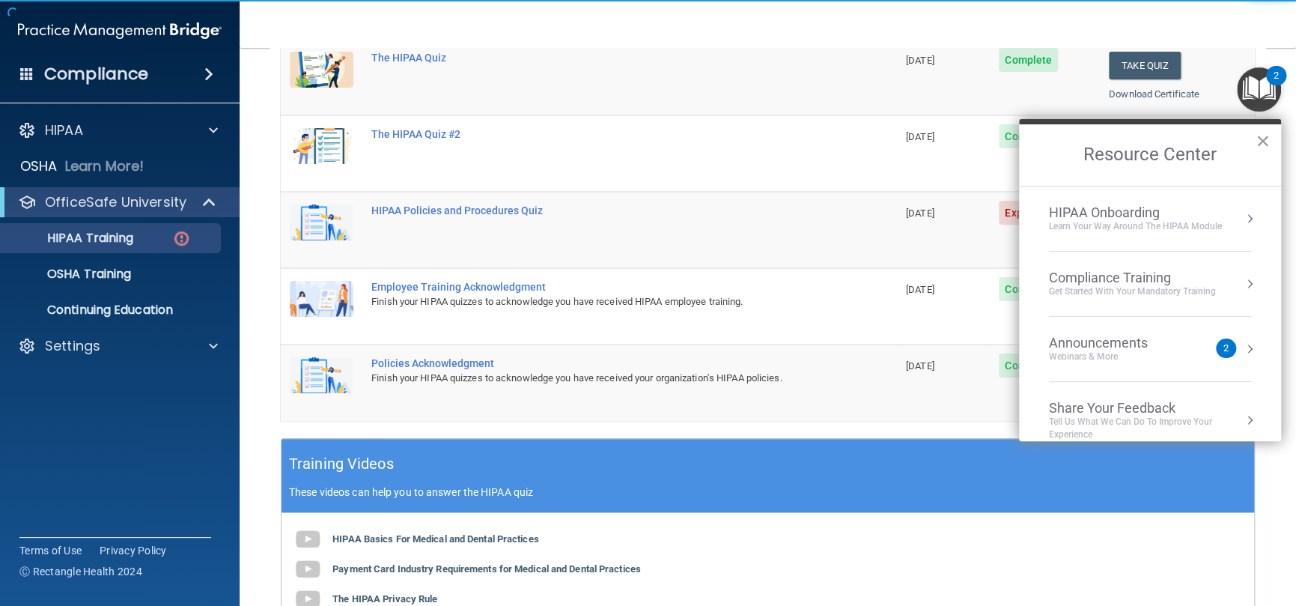
click at [1260, 139] on button "×" at bounding box center [1263, 141] width 14 height 24
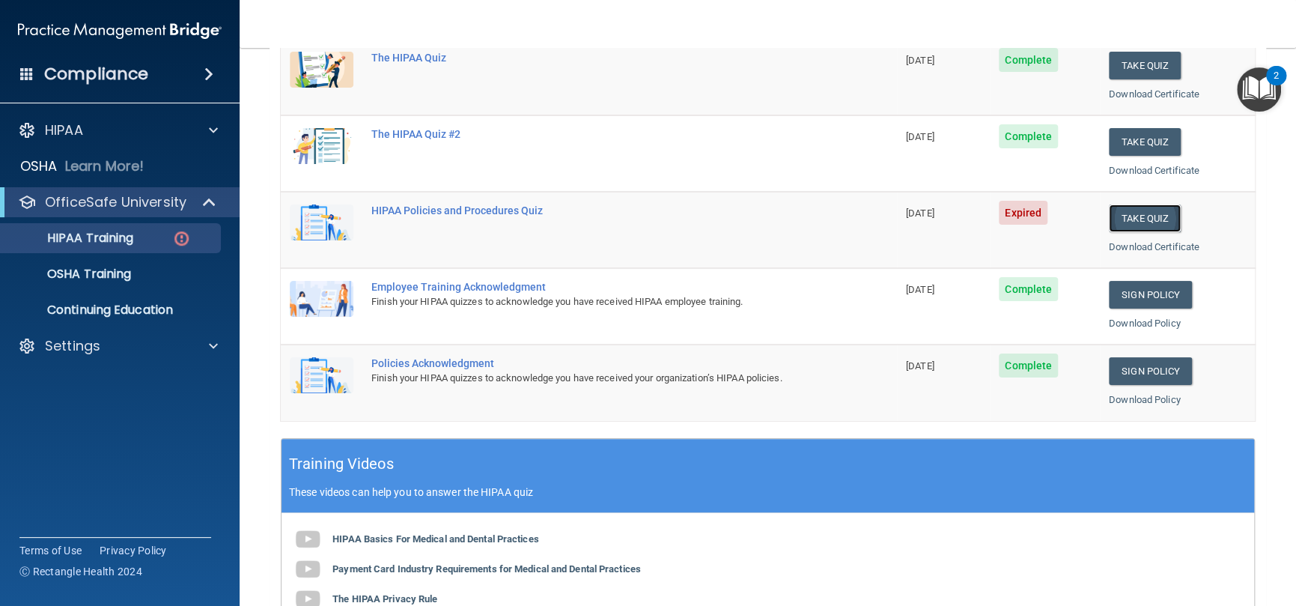
click at [1160, 219] on button "Take Quiz" at bounding box center [1145, 218] width 72 height 28
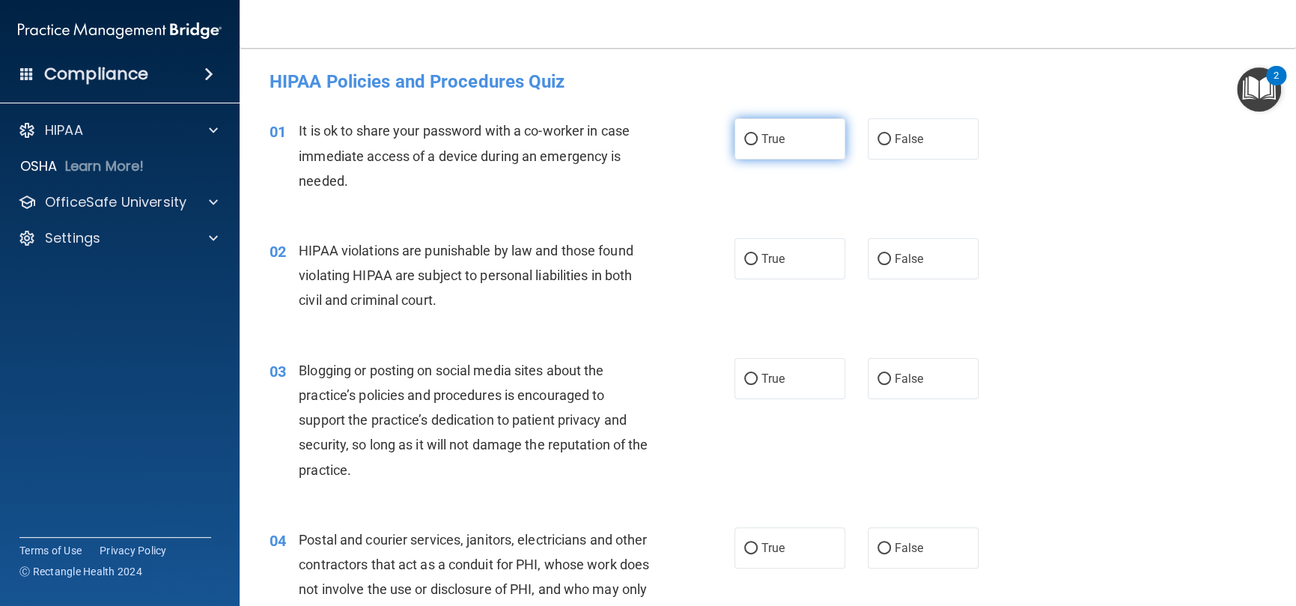
click at [812, 150] on label "True" at bounding box center [790, 138] width 111 height 41
click at [758, 145] on input "True" at bounding box center [750, 139] width 13 height 11
radio input "true"
click at [768, 268] on label "True" at bounding box center [790, 258] width 111 height 41
click at [758, 265] on input "True" at bounding box center [750, 259] width 13 height 11
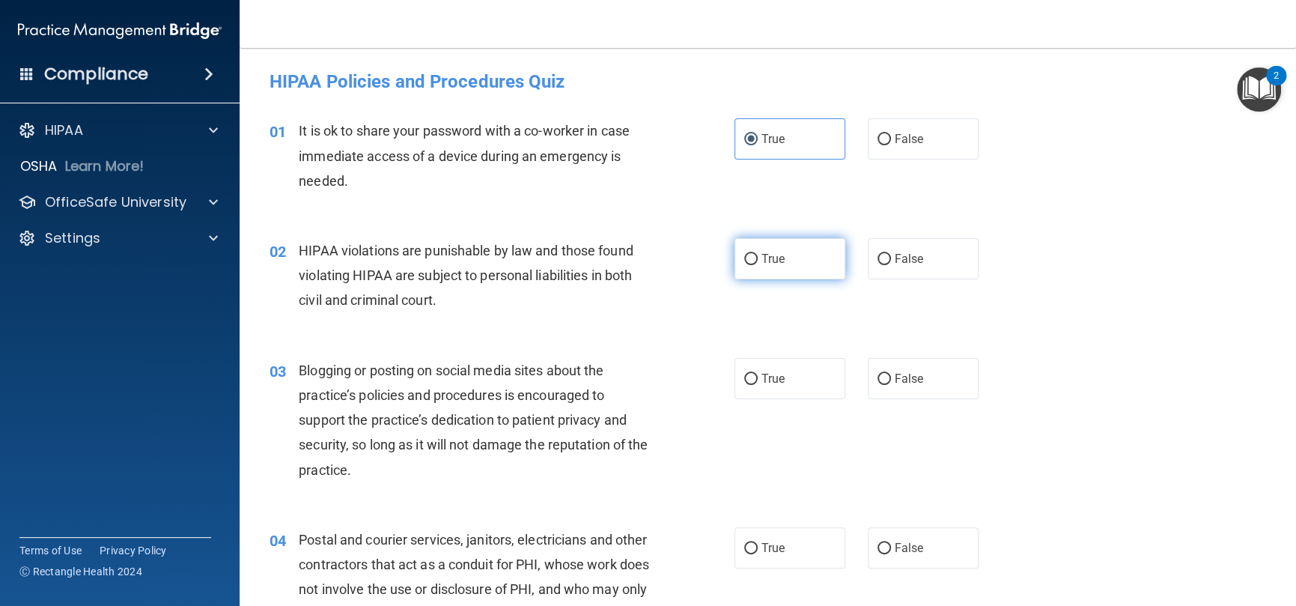
radio input "true"
click at [889, 368] on label "False" at bounding box center [923, 378] width 111 height 41
click at [889, 374] on input "False" at bounding box center [884, 379] width 13 height 11
radio input "true"
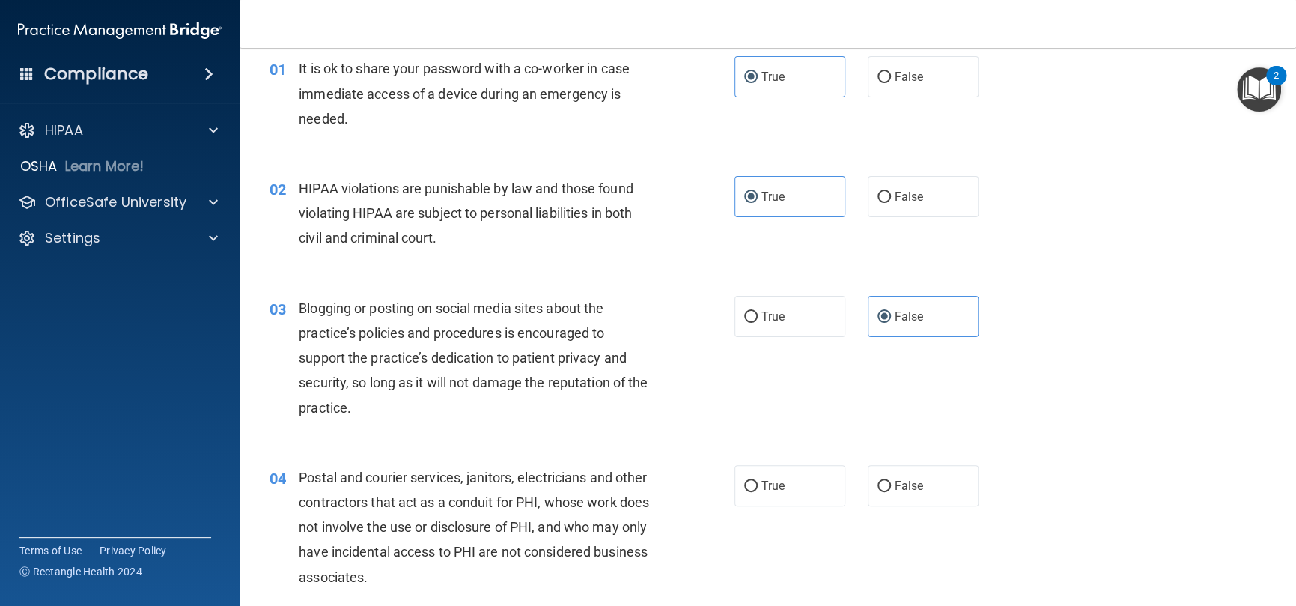
scroll to position [150, 0]
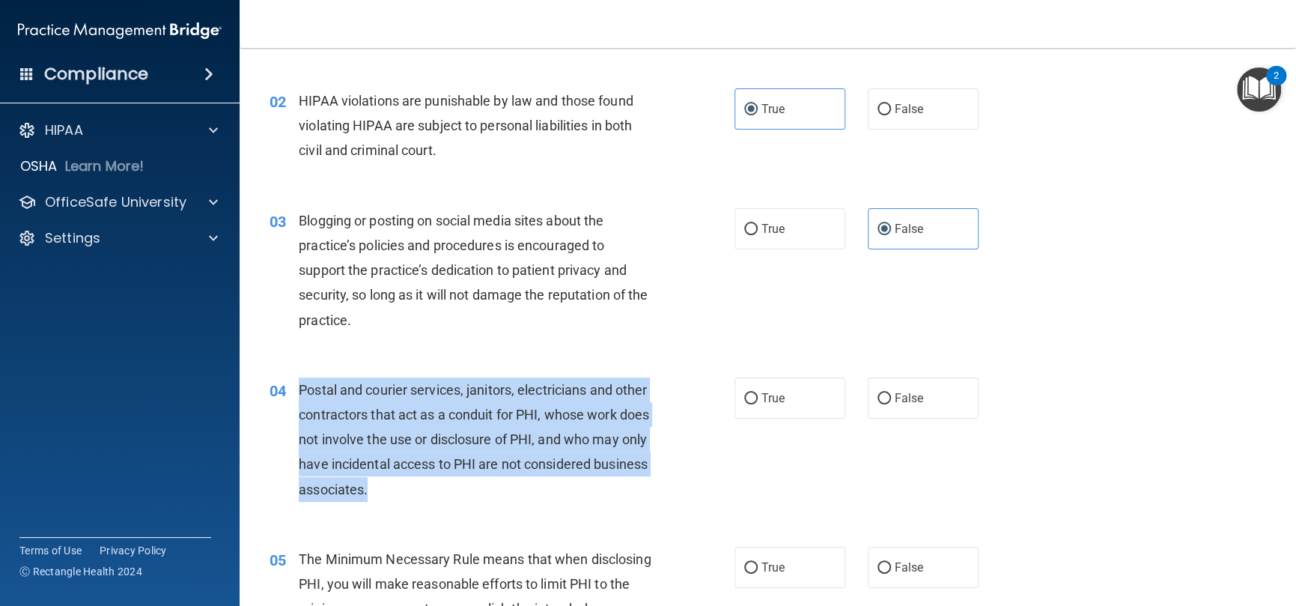
drag, startPoint x: 510, startPoint y: 490, endPoint x: 293, endPoint y: 392, distance: 238.3
click at [293, 392] on div "04 Postal and courier services, janitors, electricians and other contractors th…" at bounding box center [502, 443] width 510 height 132
copy div "Postal and courier services, janitors, electricians and other contractors that …"
click at [744, 399] on input "True" at bounding box center [750, 398] width 13 height 11
radio input "true"
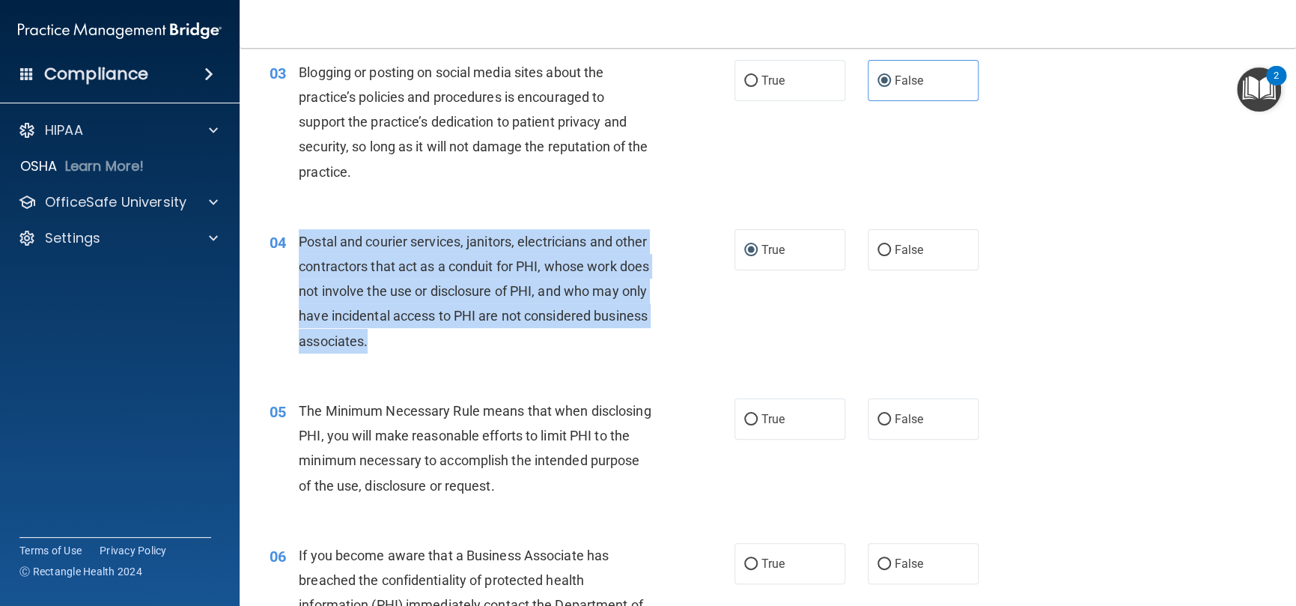
scroll to position [449, 0]
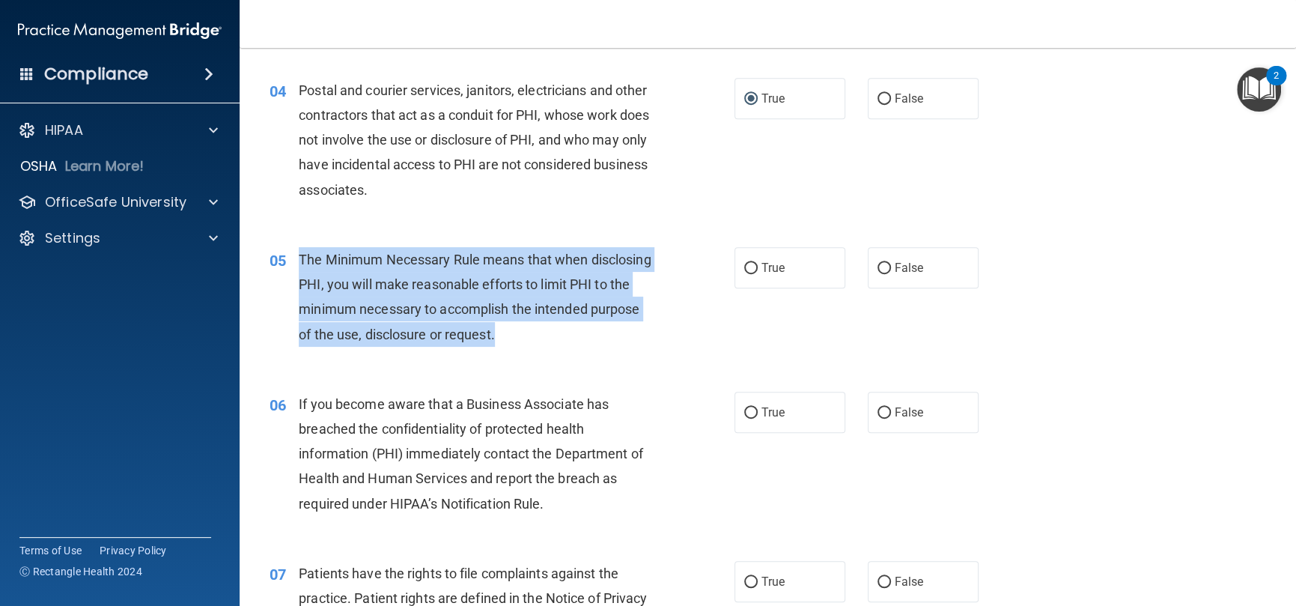
drag, startPoint x: 606, startPoint y: 331, endPoint x: 282, endPoint y: 252, distance: 333.1
click at [282, 252] on div "05 The Minimum Necessary Rule means that when disclosing PHI, you will make rea…" at bounding box center [502, 300] width 510 height 107
copy div "The Minimum Necessary Rule means that when disclosing PHI, you will make reason…"
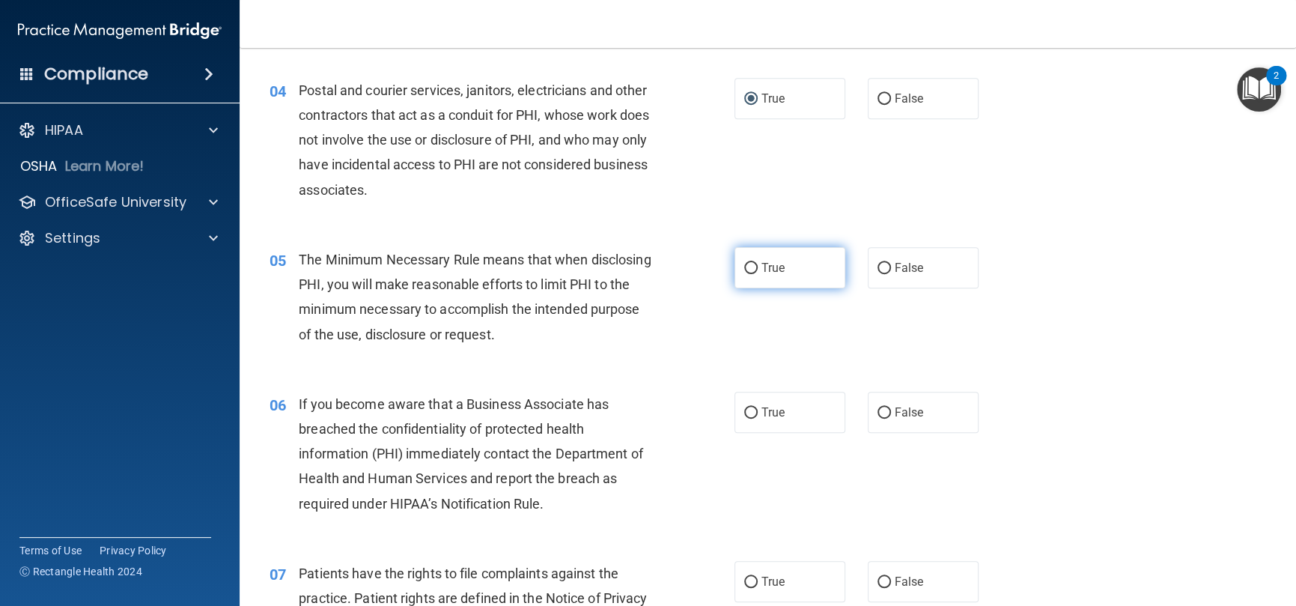
click at [776, 274] on span "True" at bounding box center [773, 268] width 23 height 14
click at [758, 274] on input "True" at bounding box center [750, 268] width 13 height 11
radio input "true"
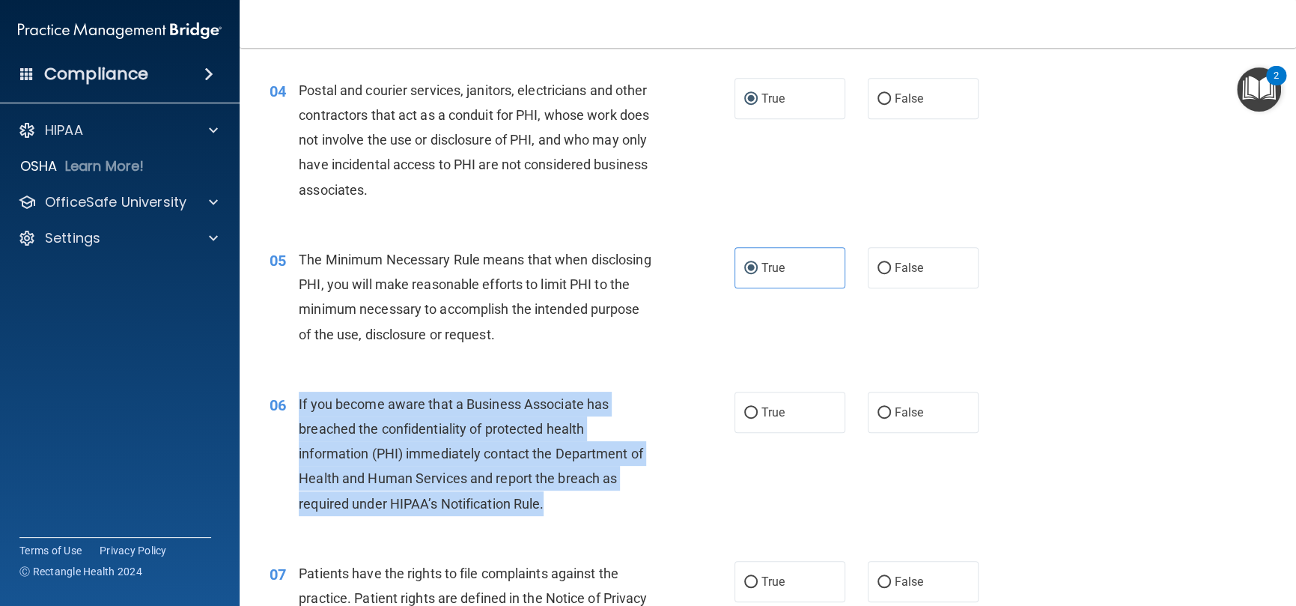
drag, startPoint x: 548, startPoint y: 497, endPoint x: 297, endPoint y: 416, distance: 264.5
click at [297, 416] on div "06 If you become aware that a Business Associate has breached the confidentiali…" at bounding box center [502, 458] width 510 height 132
copy div "If you become aware that a Business Associate has breached the confidentiality …"
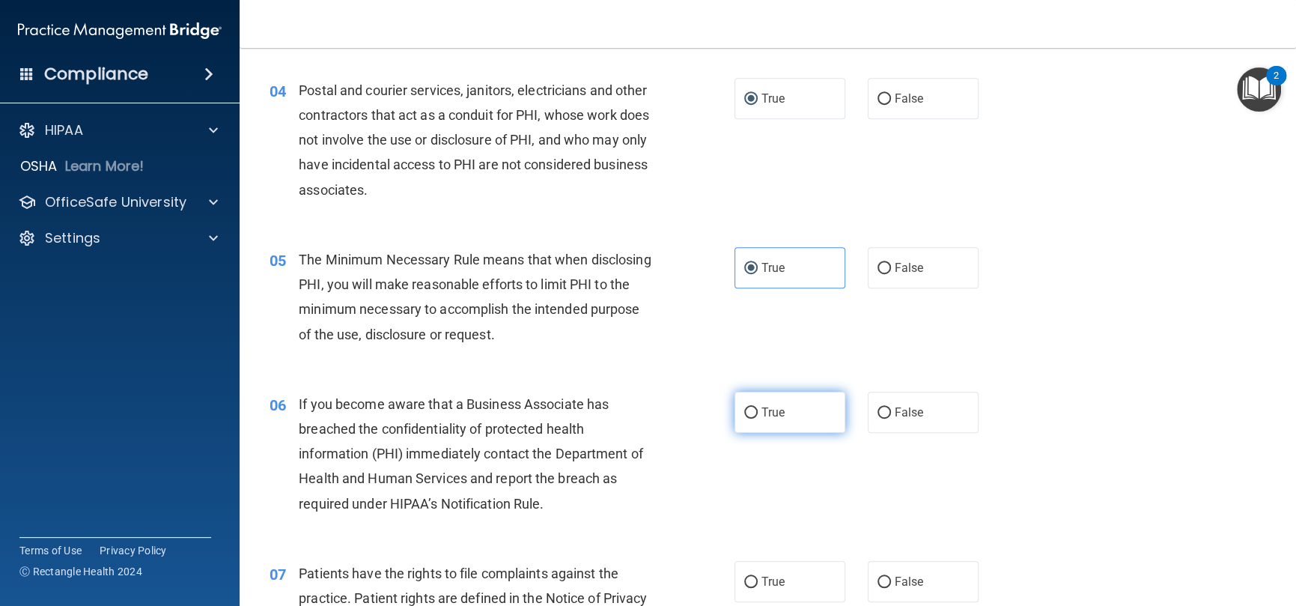
click at [812, 417] on label "True" at bounding box center [790, 412] width 111 height 41
click at [758, 417] on input "True" at bounding box center [750, 412] width 13 height 11
radio input "true"
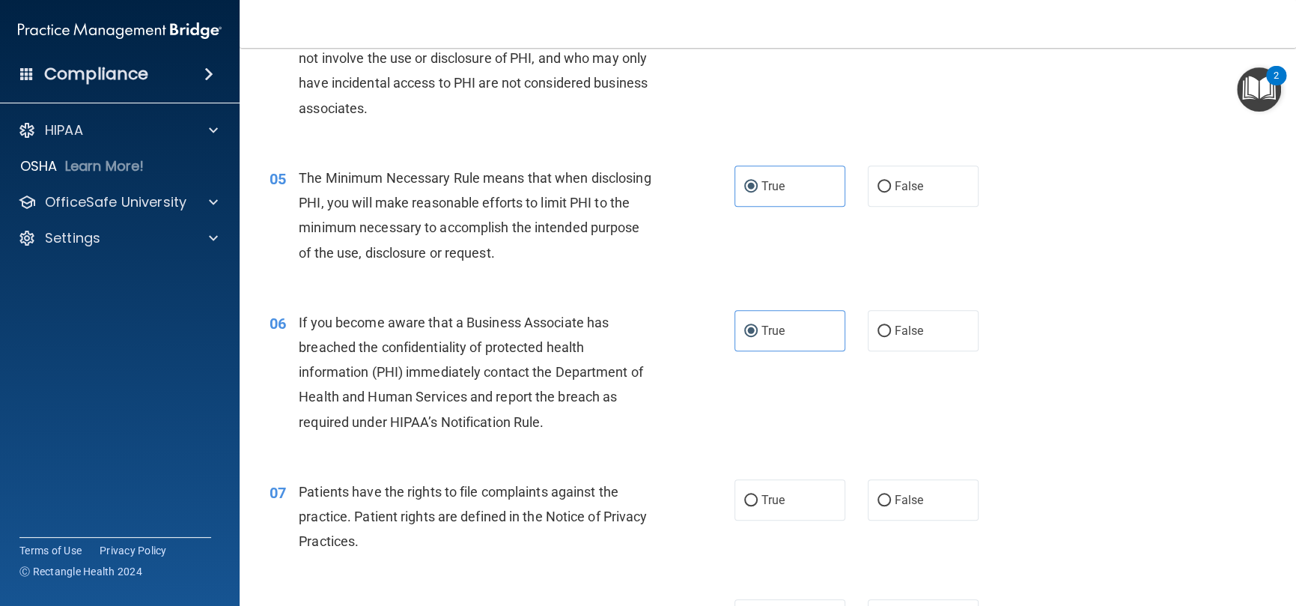
scroll to position [674, 0]
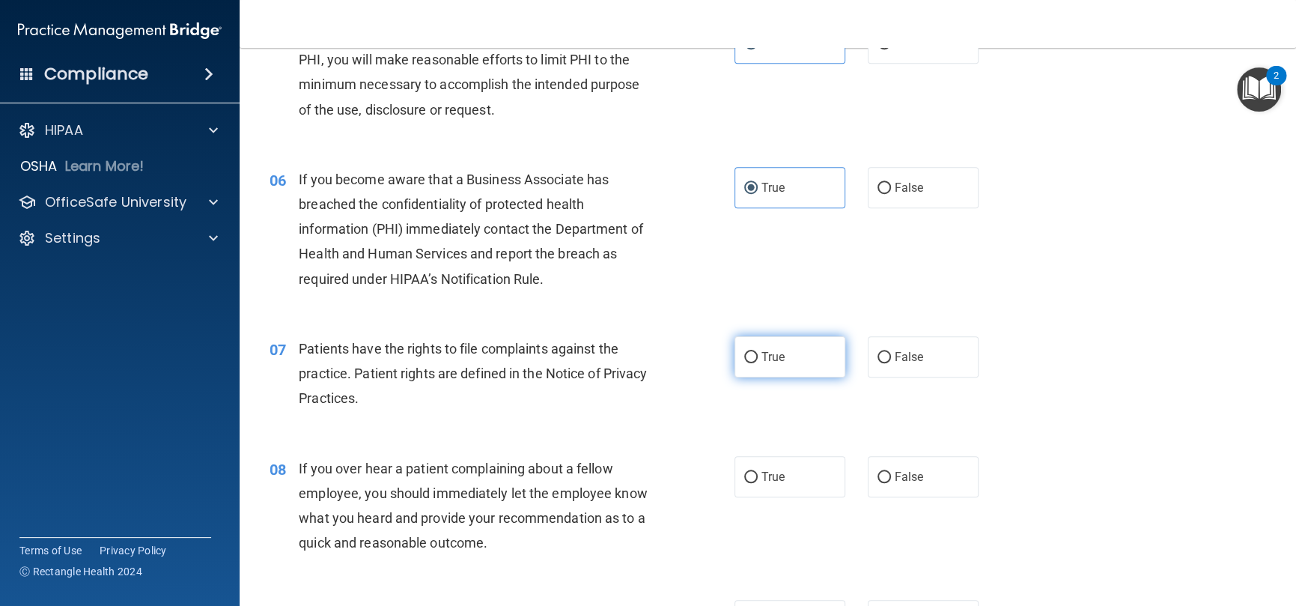
click at [827, 371] on label "True" at bounding box center [790, 356] width 111 height 41
click at [758, 363] on input "True" at bounding box center [750, 357] width 13 height 11
radio input "true"
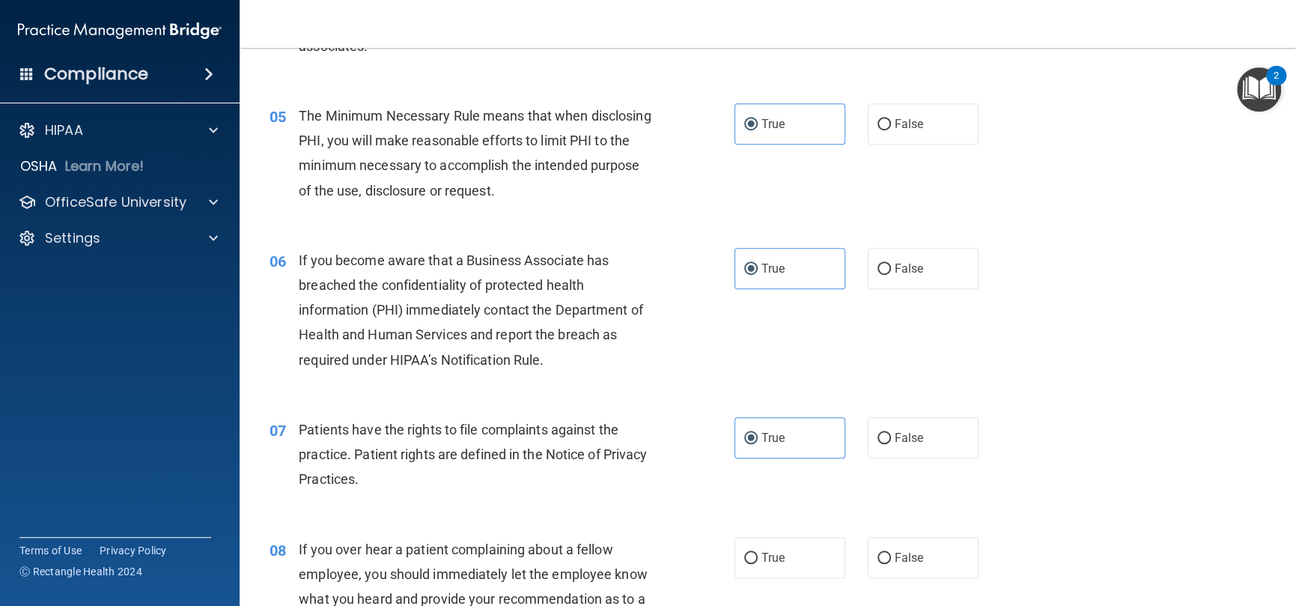
scroll to position [374, 0]
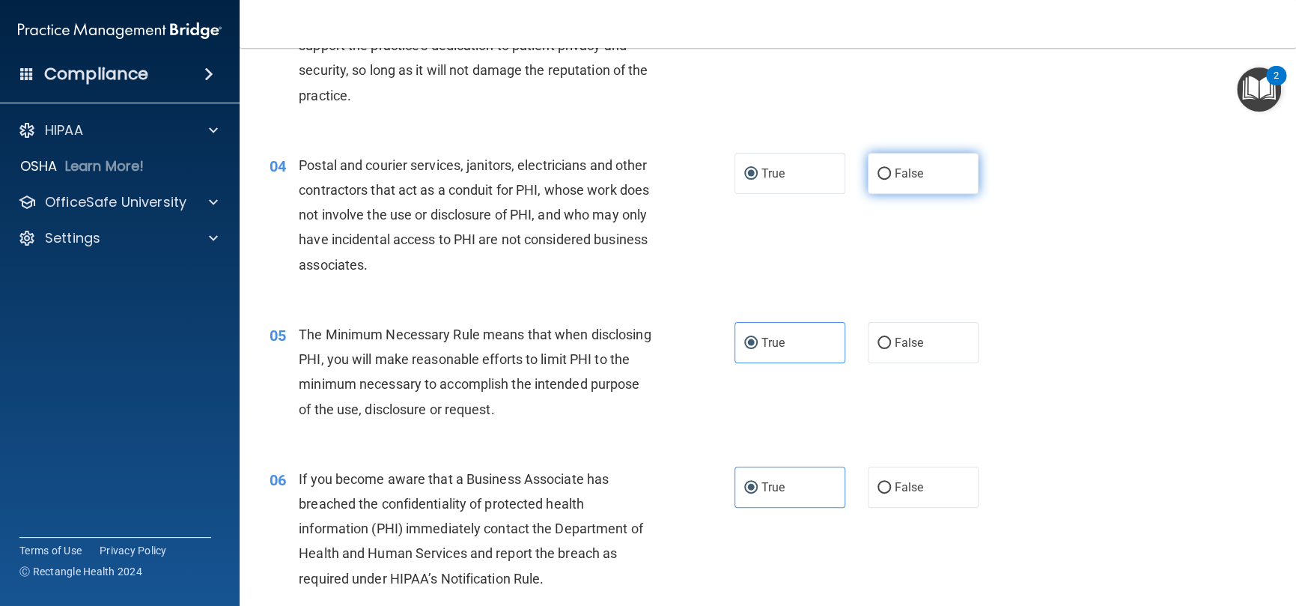
click at [898, 177] on span "False" at bounding box center [909, 173] width 29 height 14
click at [891, 177] on input "False" at bounding box center [884, 173] width 13 height 11
radio input "true"
radio input "false"
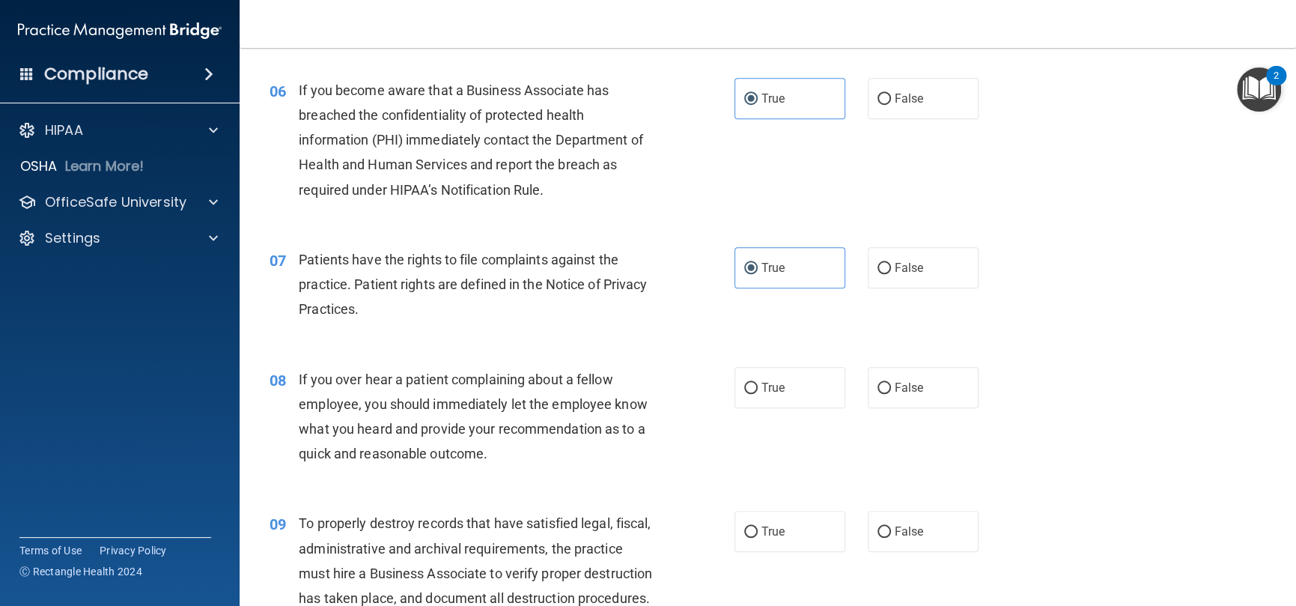
scroll to position [824, 0]
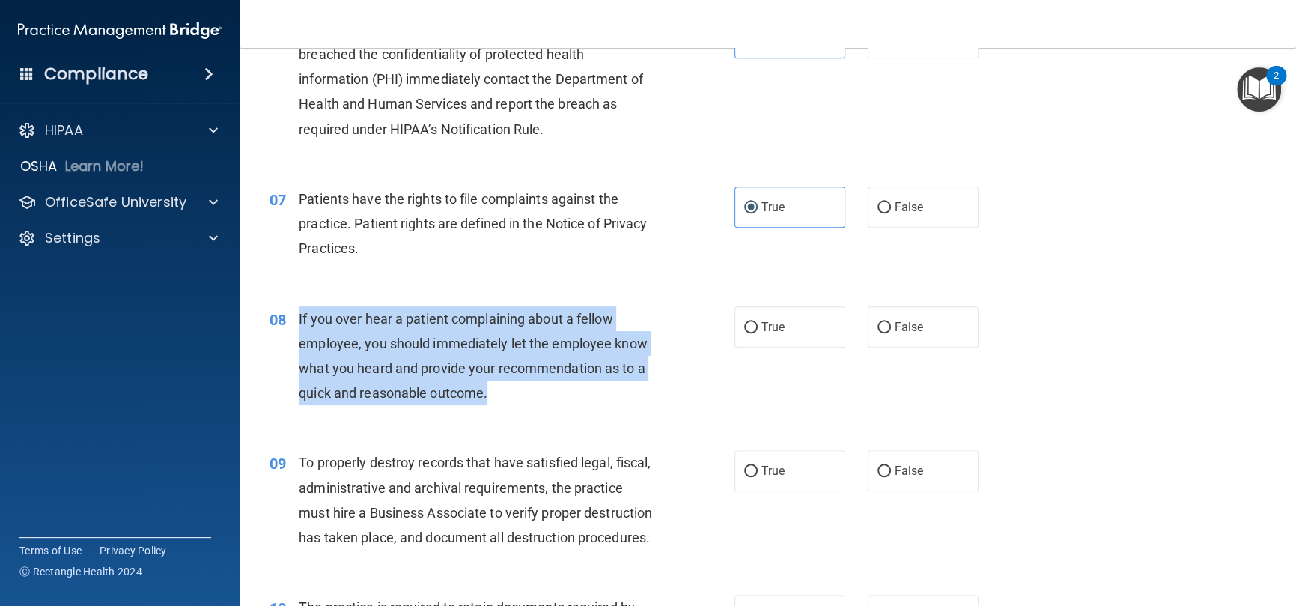
drag, startPoint x: 503, startPoint y: 399, endPoint x: 300, endPoint y: 310, distance: 222.3
click at [300, 310] on div "If you over hear a patient complaining about a fellow employee, you should imme…" at bounding box center [481, 356] width 365 height 100
copy span "If you over hear a patient complaining about a fellow employee, you should imme…"
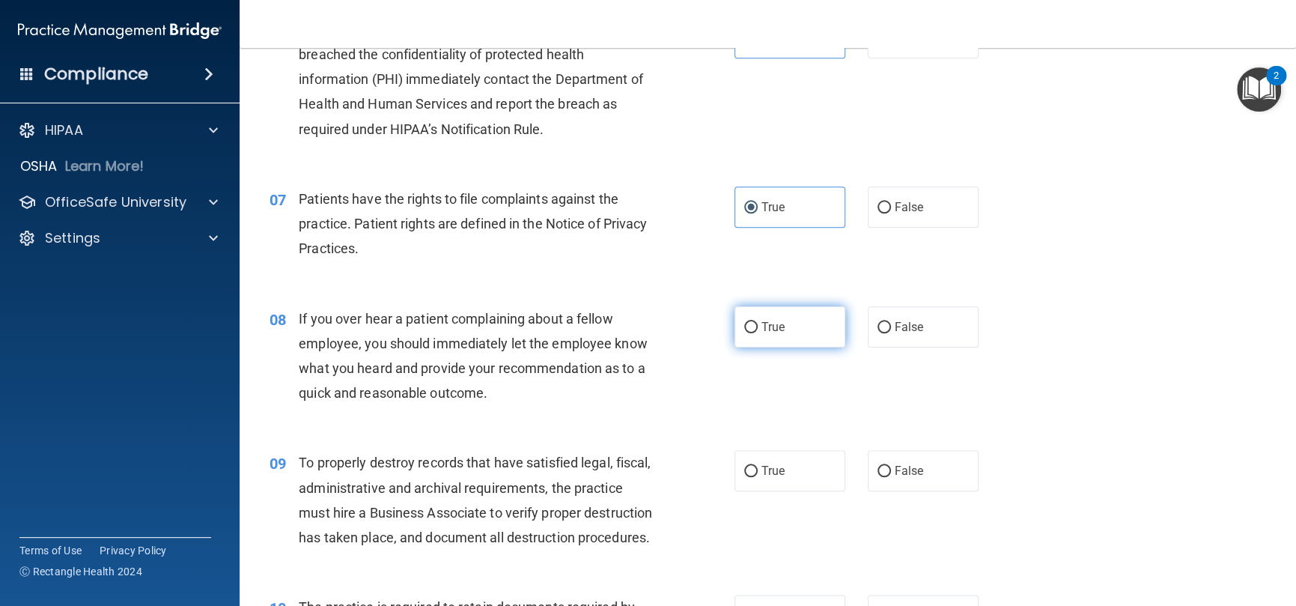
click at [837, 320] on label "True" at bounding box center [790, 326] width 111 height 41
click at [758, 322] on input "True" at bounding box center [750, 327] width 13 height 11
radio input "true"
click at [895, 330] on span "False" at bounding box center [909, 327] width 29 height 14
click at [891, 330] on input "False" at bounding box center [884, 327] width 13 height 11
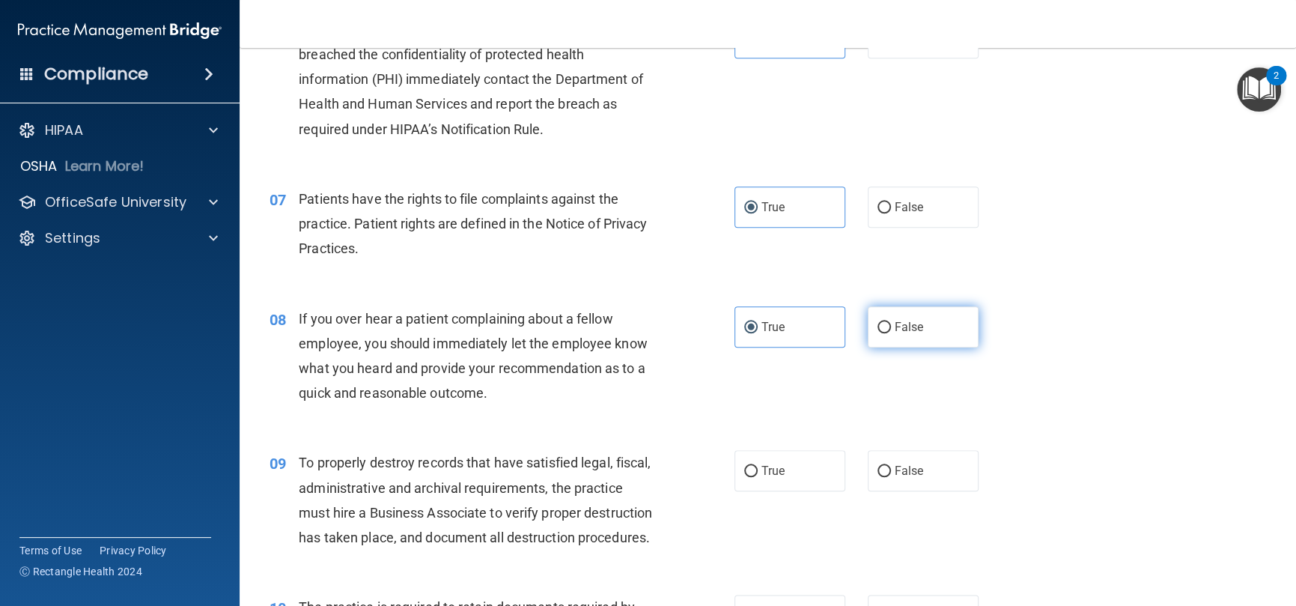
radio input "true"
radio input "false"
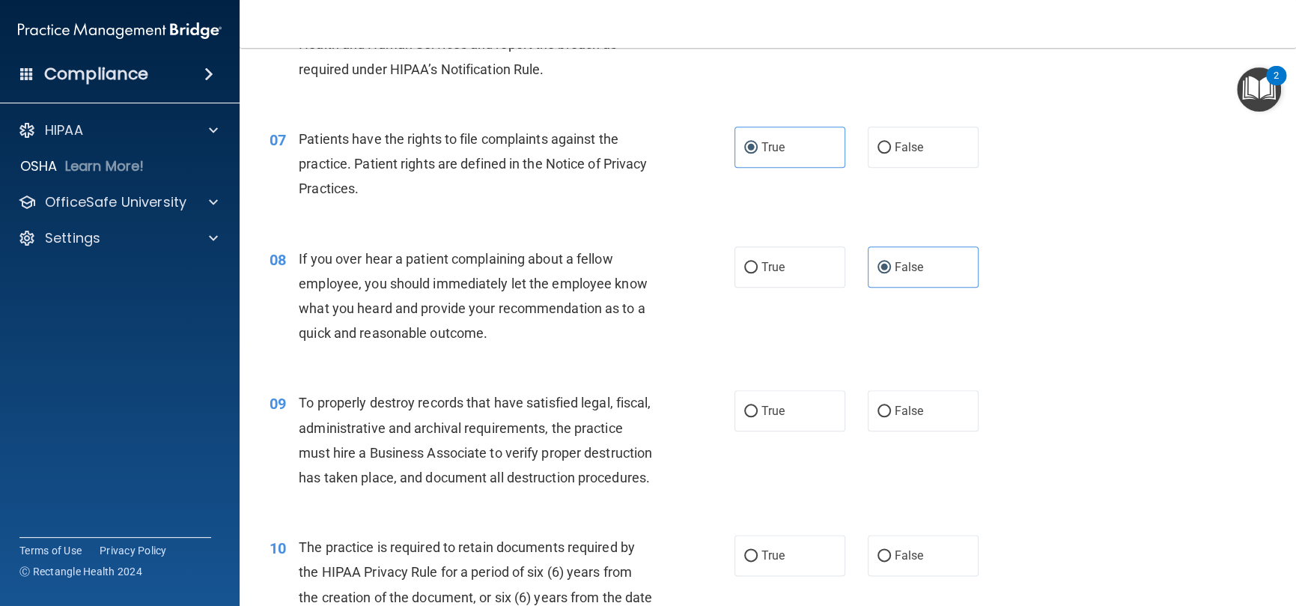
scroll to position [973, 0]
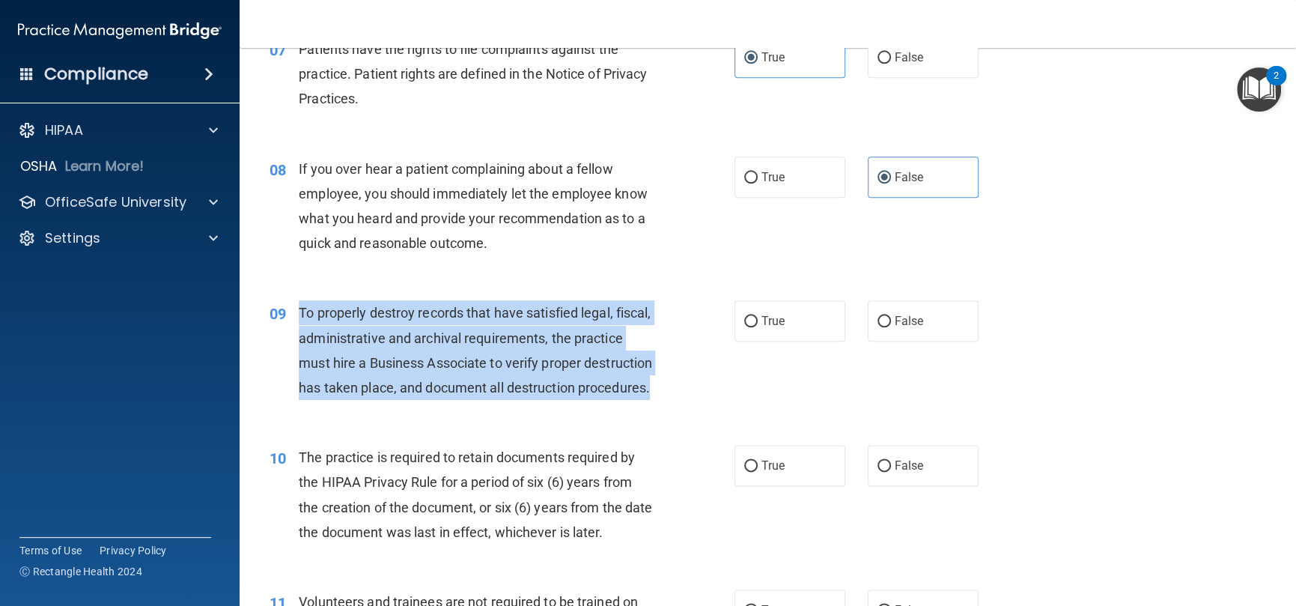
drag, startPoint x: 437, startPoint y: 408, endPoint x: 651, endPoint y: 13, distance: 448.6
click at [291, 307] on div "09 To properly destroy records that have satisfied legal, fiscal, administrativ…" at bounding box center [502, 353] width 510 height 107
copy div "To properly destroy records that have satisfied legal, fiscal, administrative a…"
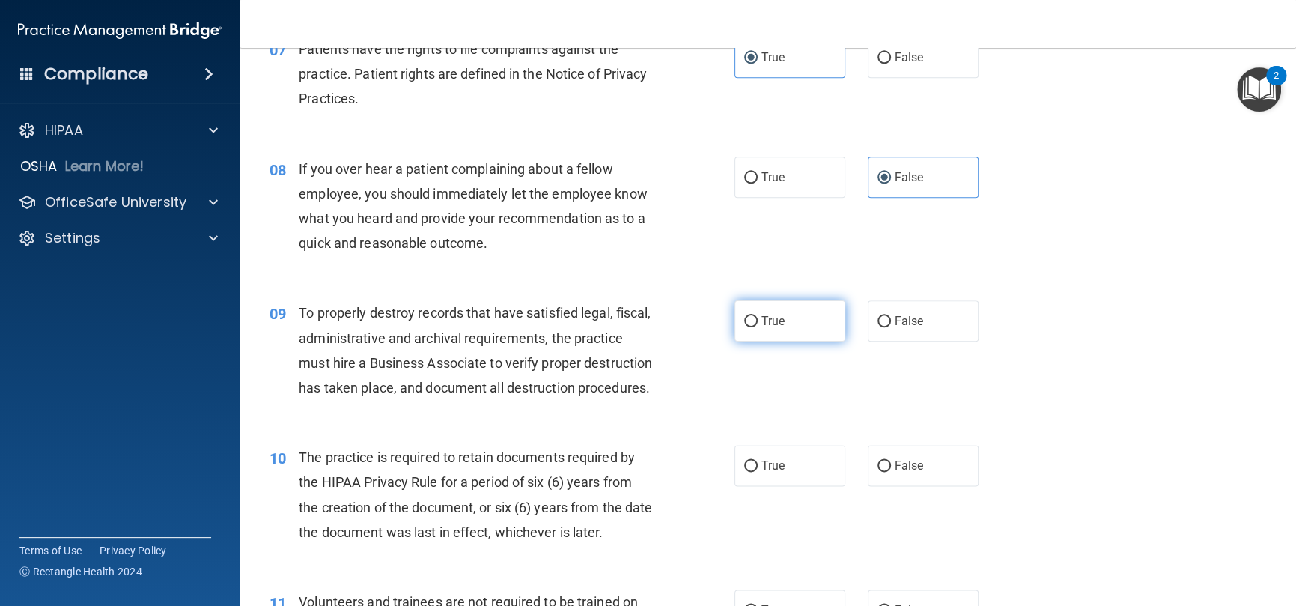
click at [762, 317] on span "True" at bounding box center [773, 321] width 23 height 14
click at [758, 317] on input "True" at bounding box center [750, 321] width 13 height 11
radio input "true"
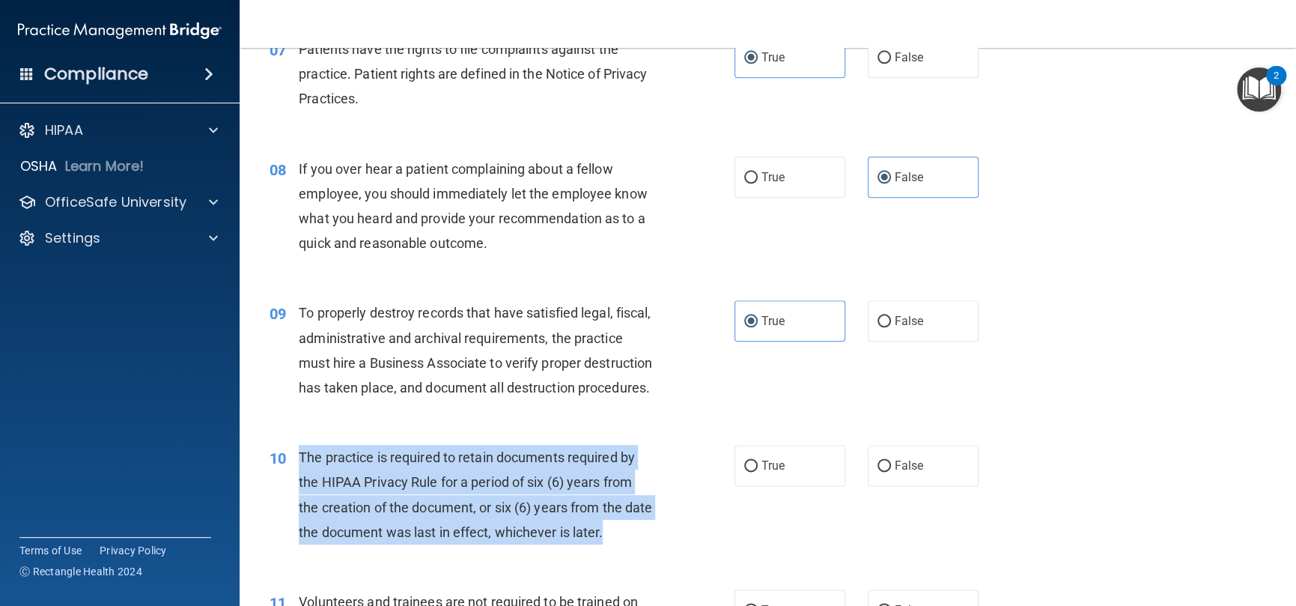
drag, startPoint x: 647, startPoint y: 562, endPoint x: 288, endPoint y: 472, distance: 369.8
click at [288, 472] on div "10 The practice is required to retain documents required by the HIPAA Privacy R…" at bounding box center [502, 498] width 510 height 107
copy div "The practice is required to retain documents required by the HIPAA Privacy Rule…"
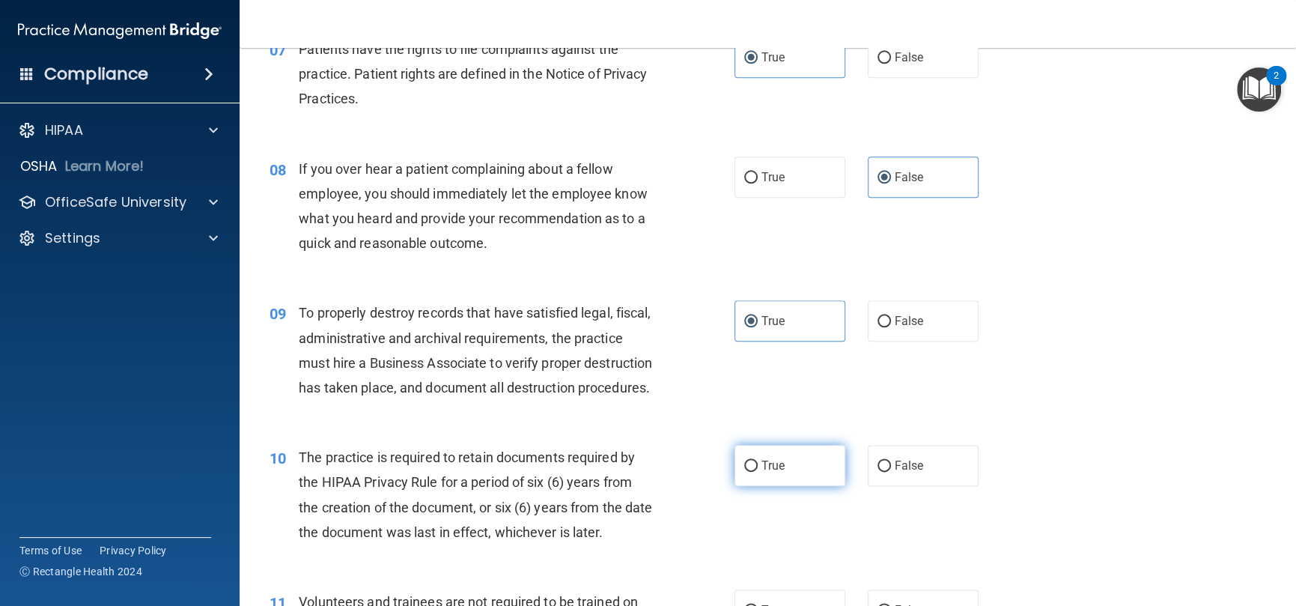
click at [742, 479] on label "True" at bounding box center [790, 465] width 111 height 41
click at [744, 472] on input "True" at bounding box center [750, 466] width 13 height 11
radio input "true"
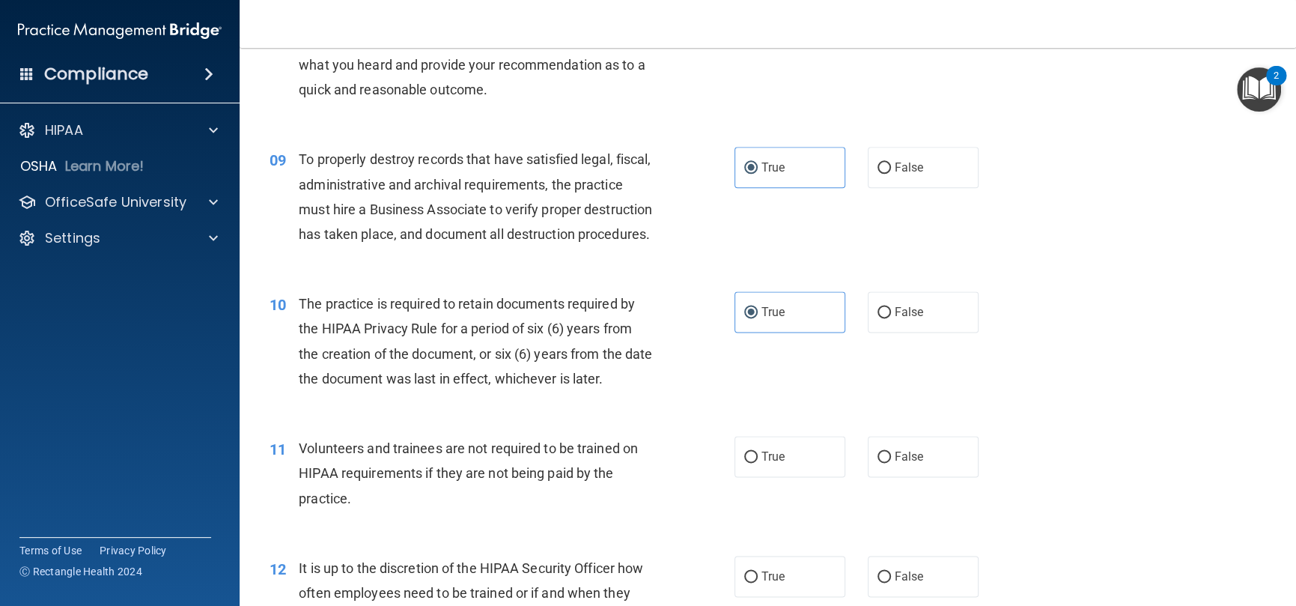
scroll to position [1198, 0]
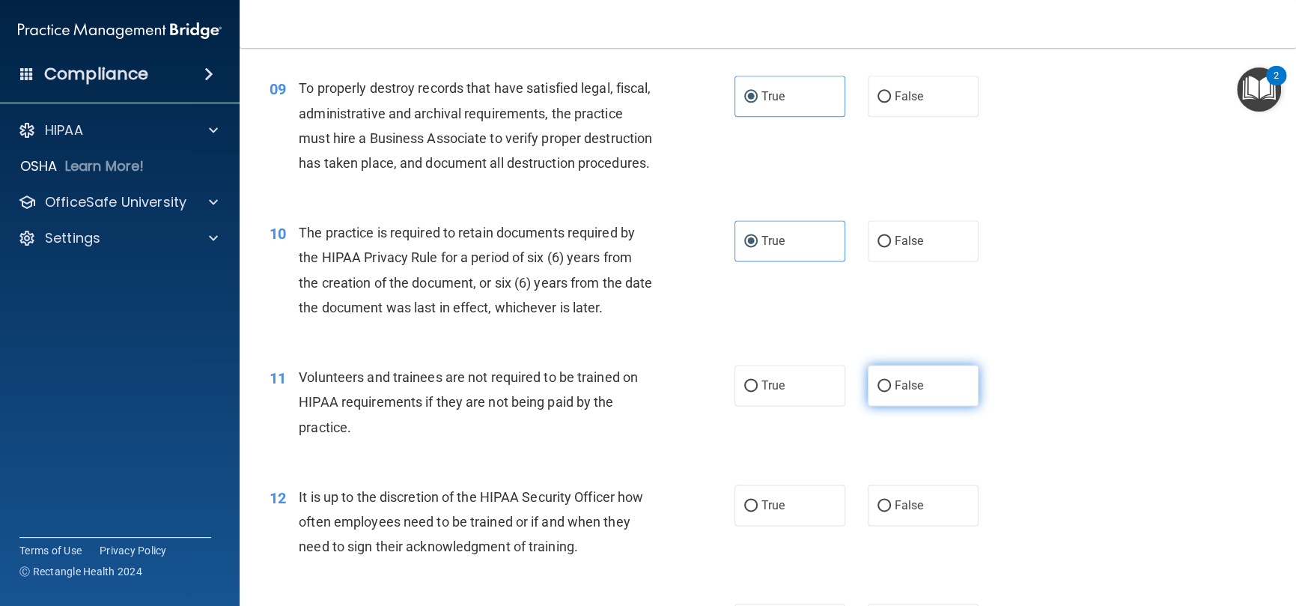
click at [887, 406] on label "False" at bounding box center [923, 385] width 111 height 41
click at [887, 392] on input "False" at bounding box center [884, 385] width 13 height 11
radio input "true"
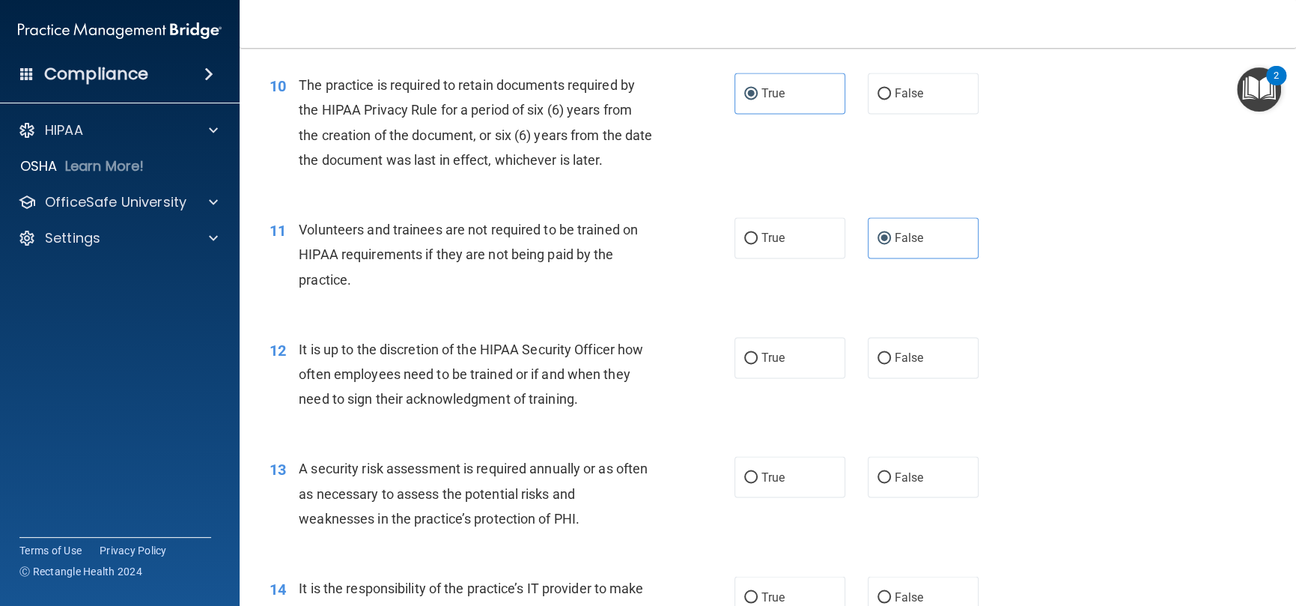
scroll to position [1348, 0]
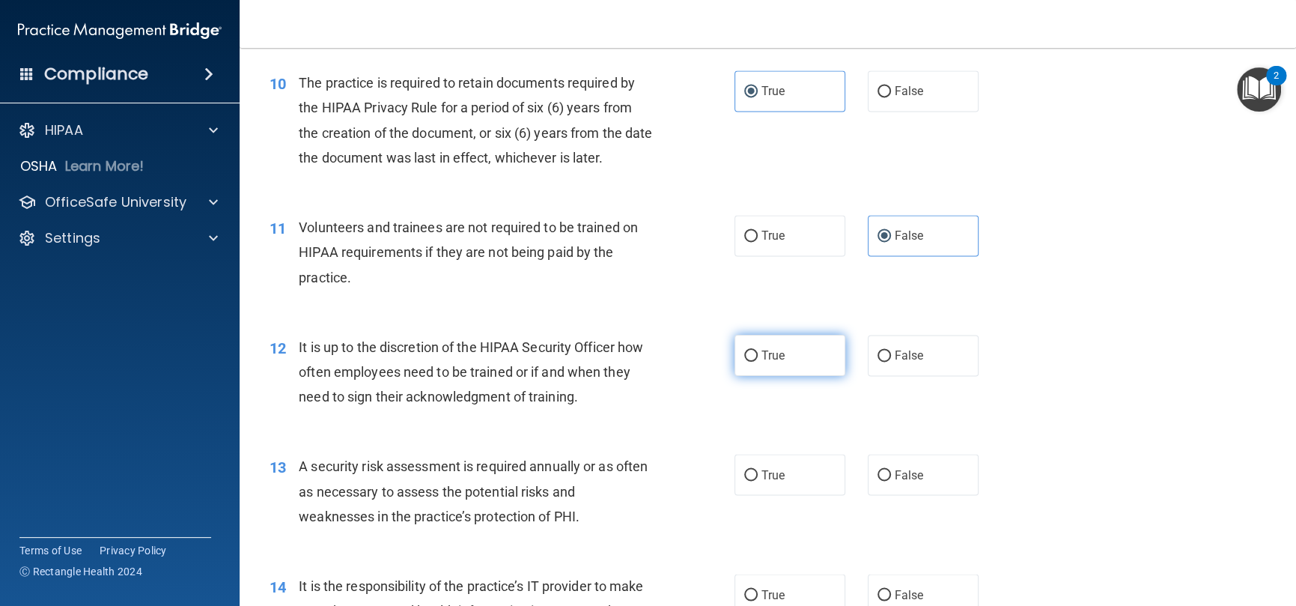
click at [760, 376] on label "True" at bounding box center [790, 355] width 111 height 41
click at [758, 362] on input "True" at bounding box center [750, 355] width 13 height 11
radio input "true"
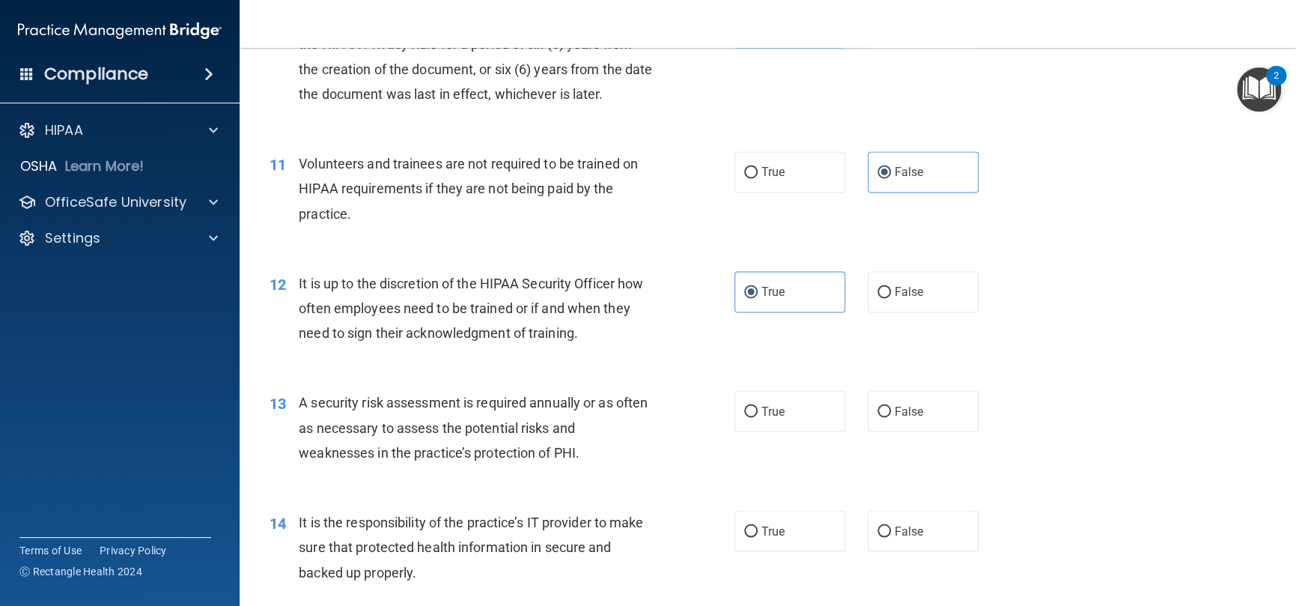
scroll to position [1498, 0]
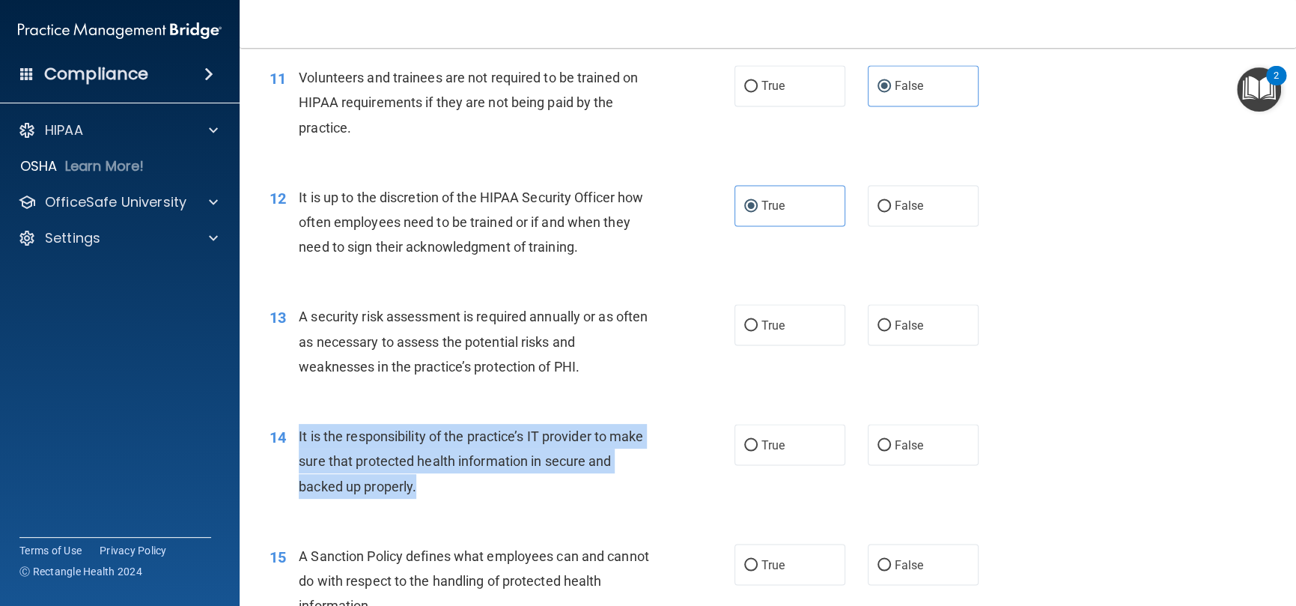
drag, startPoint x: 371, startPoint y: 485, endPoint x: 297, endPoint y: 454, distance: 81.2
click at [297, 454] on div "14 It is the responsibility of the practice’s IT provider to make sure that pro…" at bounding box center [502, 465] width 510 height 82
copy div "It is the responsibility of the practice’s IT provider to make sure that protec…"
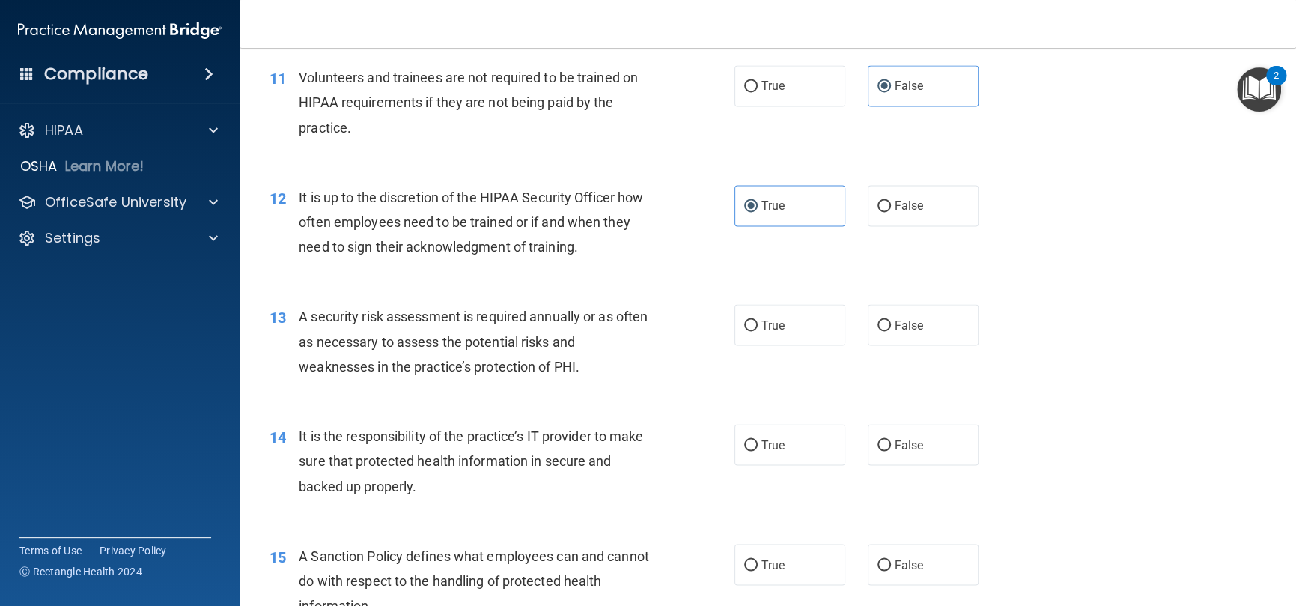
click at [708, 341] on div "13 A security risk assessment is required annually or as often as necessary to …" at bounding box center [502, 345] width 510 height 82
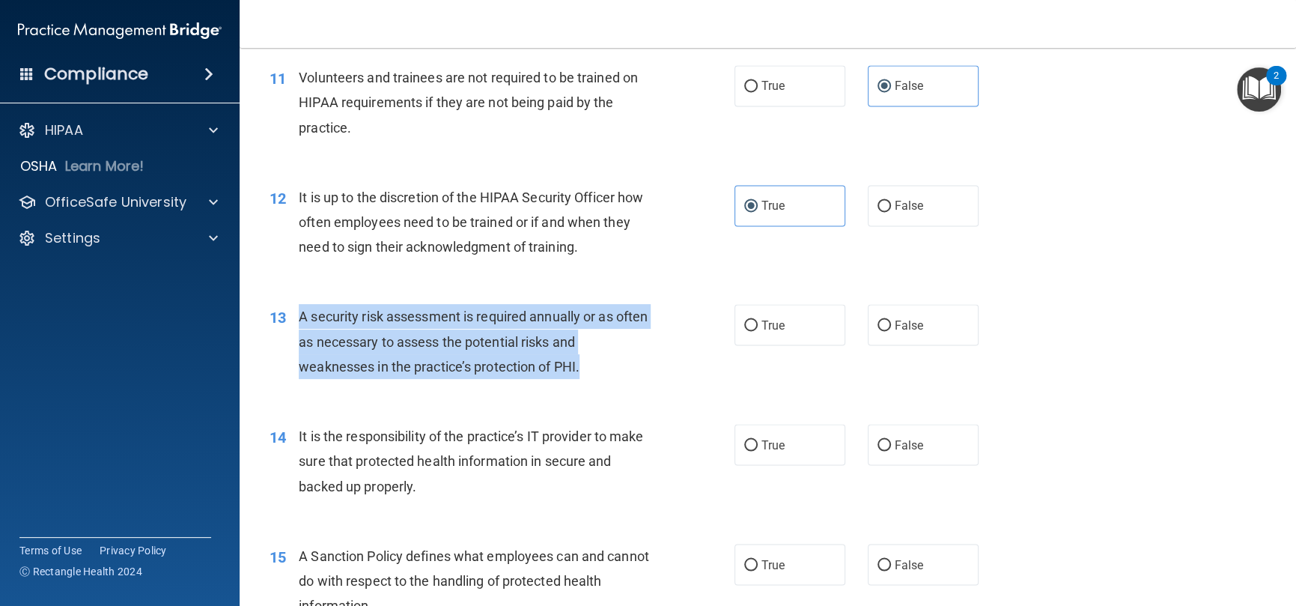
drag, startPoint x: 606, startPoint y: 384, endPoint x: 285, endPoint y: 342, distance: 324.0
click at [285, 342] on div "13 A security risk assessment is required annually or as often as necessary to …" at bounding box center [502, 345] width 510 height 82
copy div "A security risk assessment is required annually or as often as necessary to ass…"
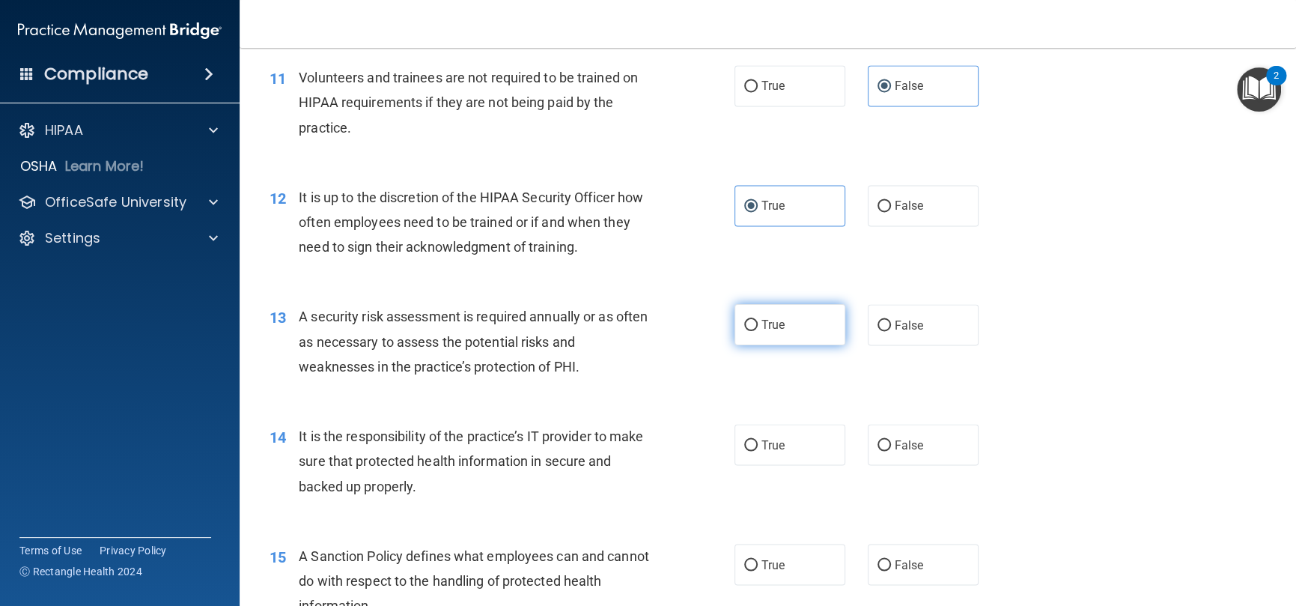
click at [748, 345] on label "True" at bounding box center [790, 324] width 111 height 41
click at [748, 331] on input "True" at bounding box center [750, 325] width 13 height 11
radio input "true"
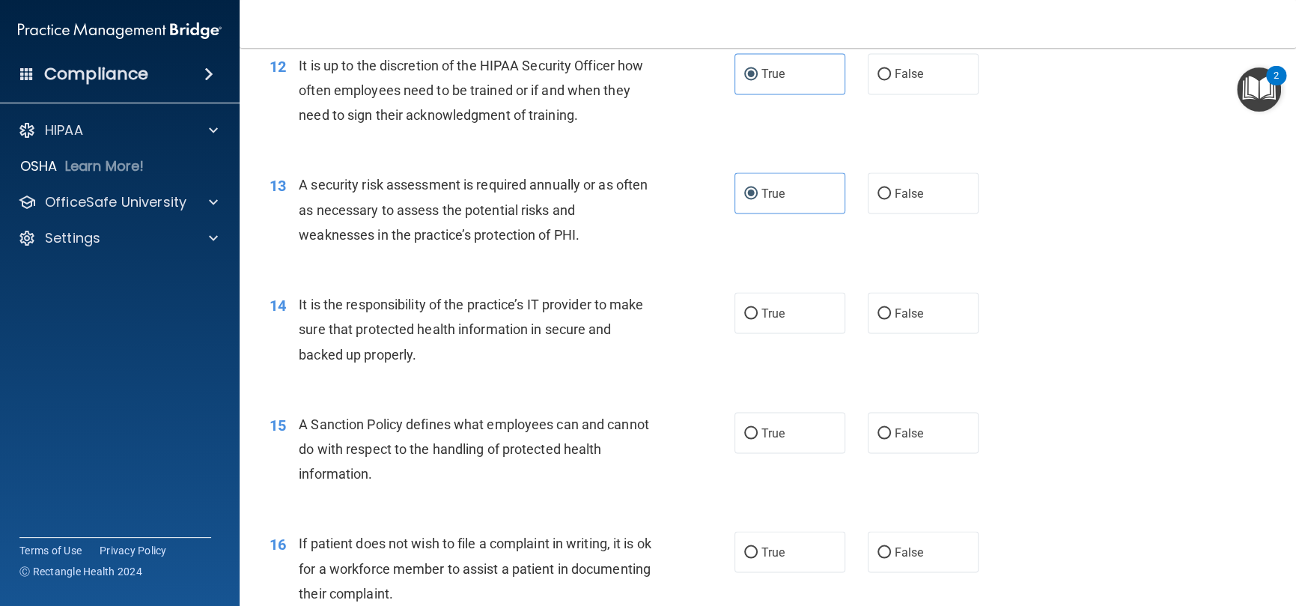
scroll to position [1722, 0]
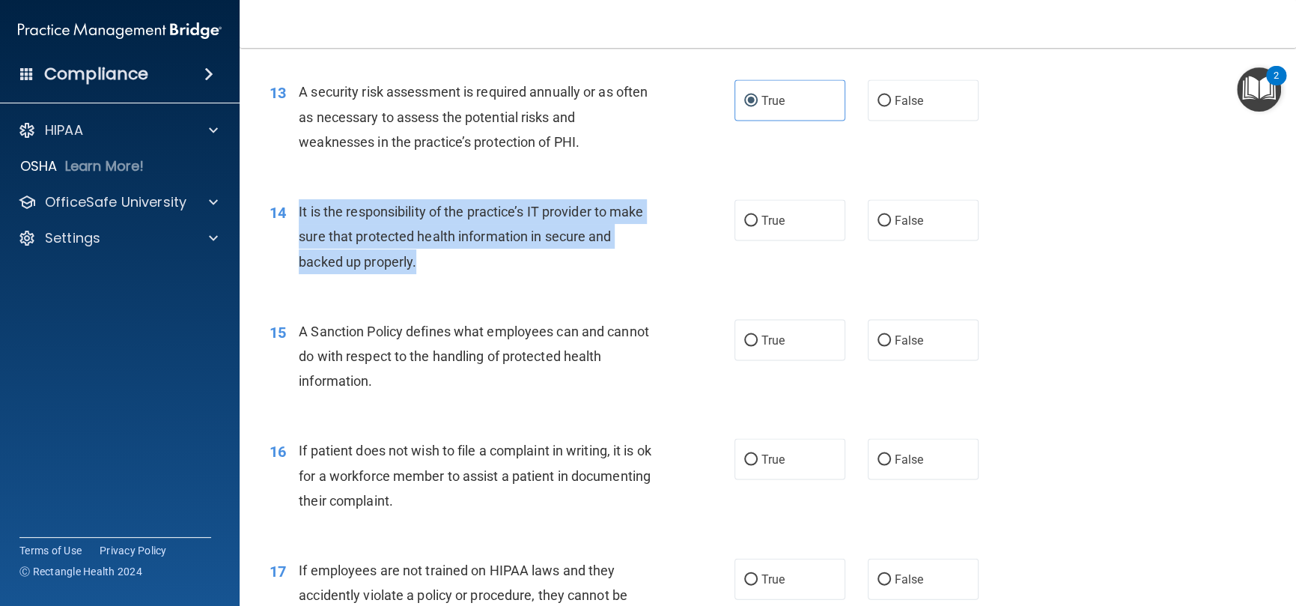
drag, startPoint x: 453, startPoint y: 291, endPoint x: 707, endPoint y: 260, distance: 255.7
click at [301, 242] on div "It is the responsibility of the practice’s IT provider to make sure that protec…" at bounding box center [481, 236] width 365 height 75
click at [750, 226] on input "True" at bounding box center [750, 220] width 13 height 11
radio input "true"
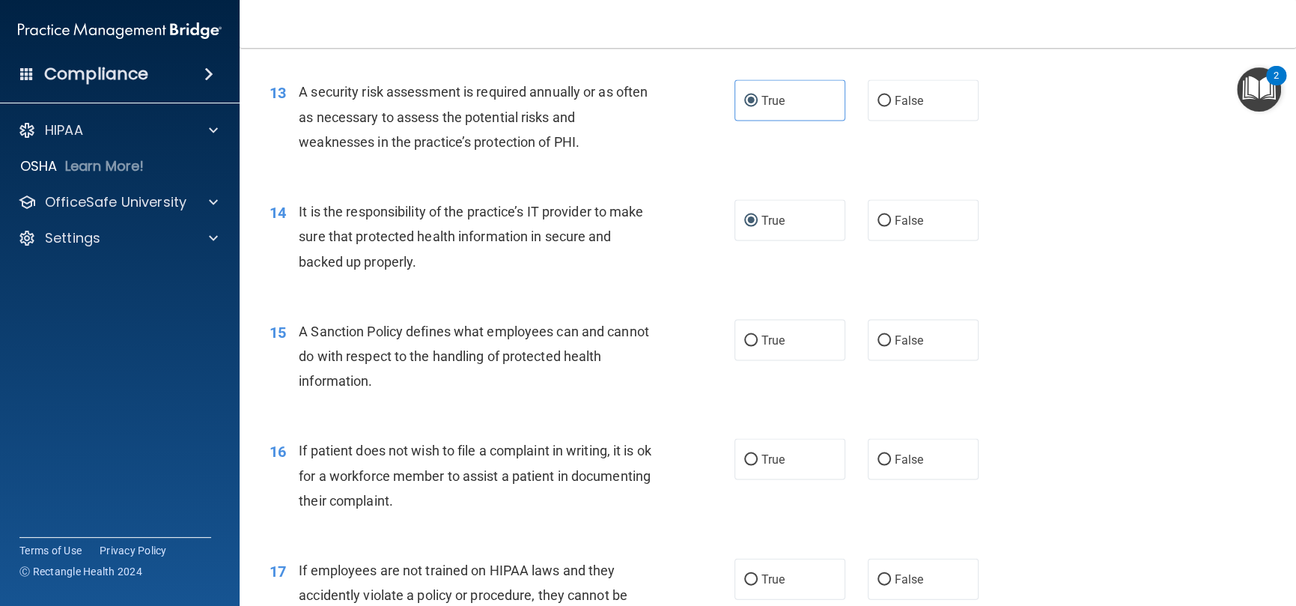
click at [468, 394] on div "A Sanction Policy defines what employees can and cannot do with respect to the …" at bounding box center [481, 356] width 365 height 75
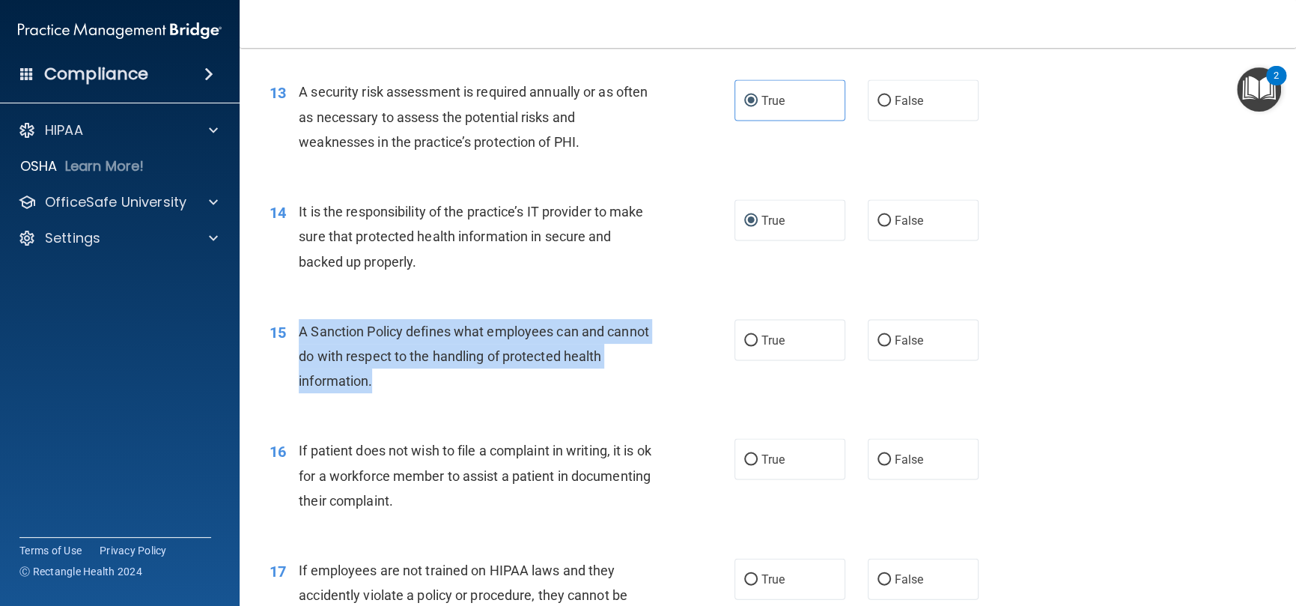
drag, startPoint x: 440, startPoint y: 408, endPoint x: 393, endPoint y: 299, distance: 119.1
click at [299, 362] on div "A Sanction Policy defines what employees can and cannot do with respect to the …" at bounding box center [481, 356] width 365 height 75
copy span "A Sanction Policy defines what employees can and cannot do with respect to the …"
click at [682, 399] on div "15 A Sanction Policy defines what employees can and cannot do with respect to t…" at bounding box center [502, 360] width 510 height 82
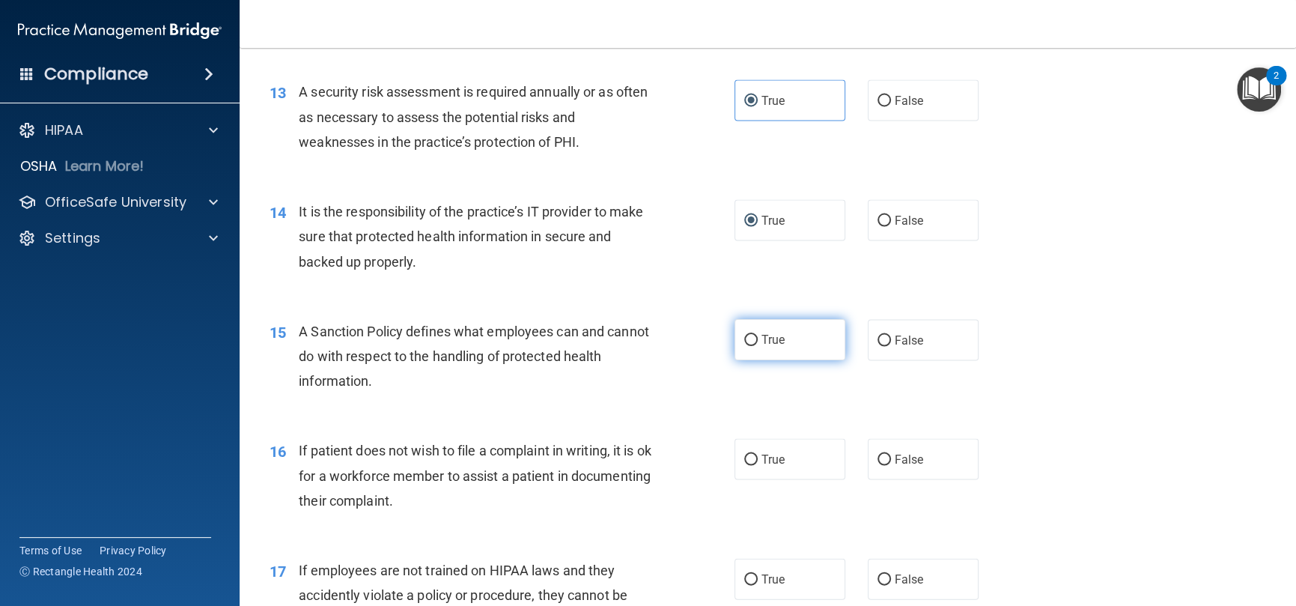
click at [794, 360] on label "True" at bounding box center [790, 339] width 111 height 41
click at [758, 346] on input "True" at bounding box center [750, 340] width 13 height 11
radio input "true"
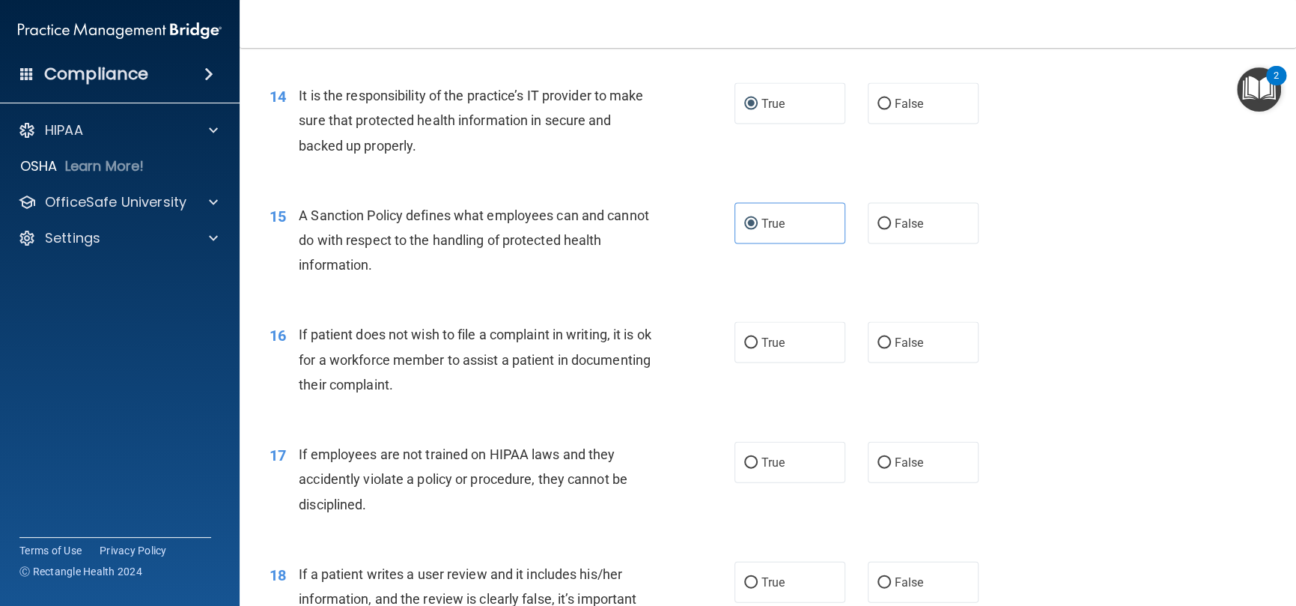
scroll to position [1947, 0]
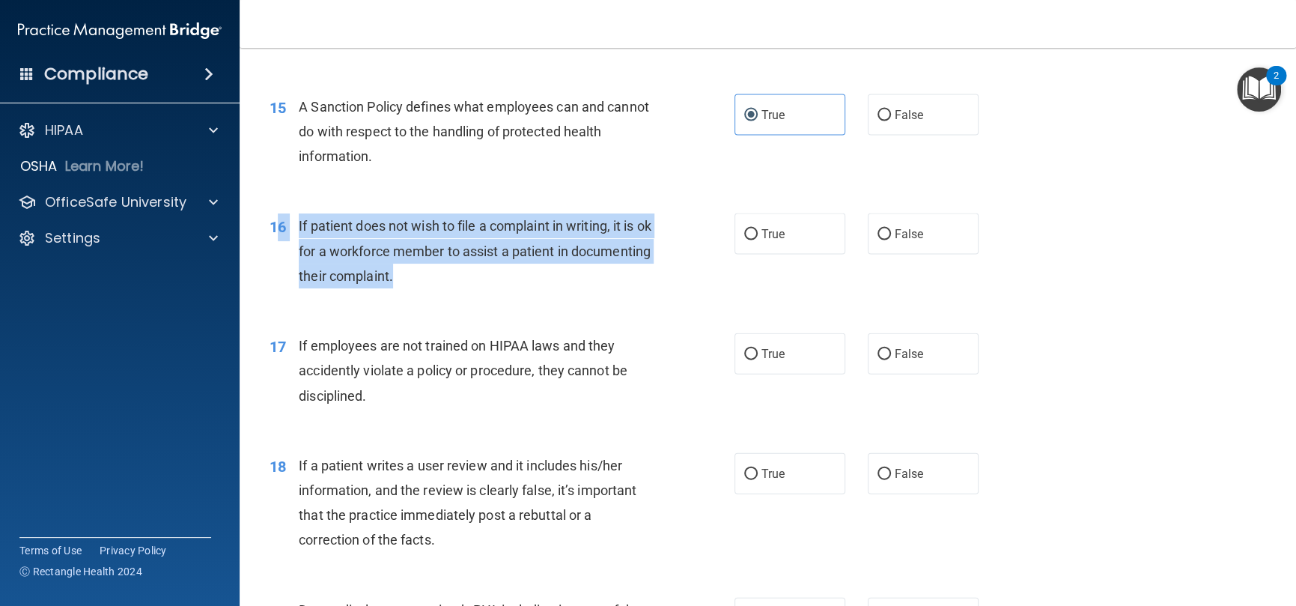
drag, startPoint x: 490, startPoint y: 300, endPoint x: 281, endPoint y: 250, distance: 214.7
click at [281, 250] on div "16 If patient does not wish to file a complaint in writing, it is ok for a work…" at bounding box center [502, 254] width 510 height 82
click at [395, 285] on div "If patient does not wish to file a complaint in writing, it is ok for a workfor…" at bounding box center [481, 250] width 365 height 75
drag, startPoint x: 501, startPoint y: 309, endPoint x: 296, endPoint y: 244, distance: 215.0
click at [296, 244] on div "16 If patient does not wish to file a complaint in writing, it is ok for a work…" at bounding box center [502, 254] width 510 height 82
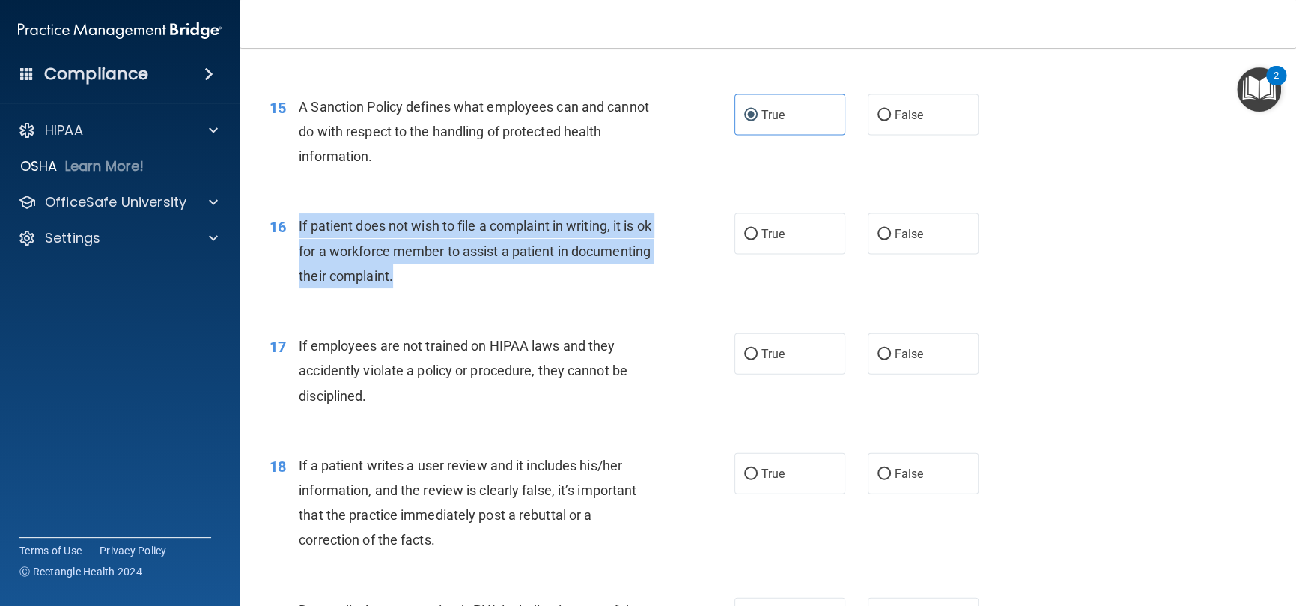
copy div "If patient does not wish to file a complaint in writing, it is ok for a workfor…"
click at [680, 296] on div "16 If patient does not wish to file a complaint in writing, it is ok for a work…" at bounding box center [502, 254] width 510 height 82
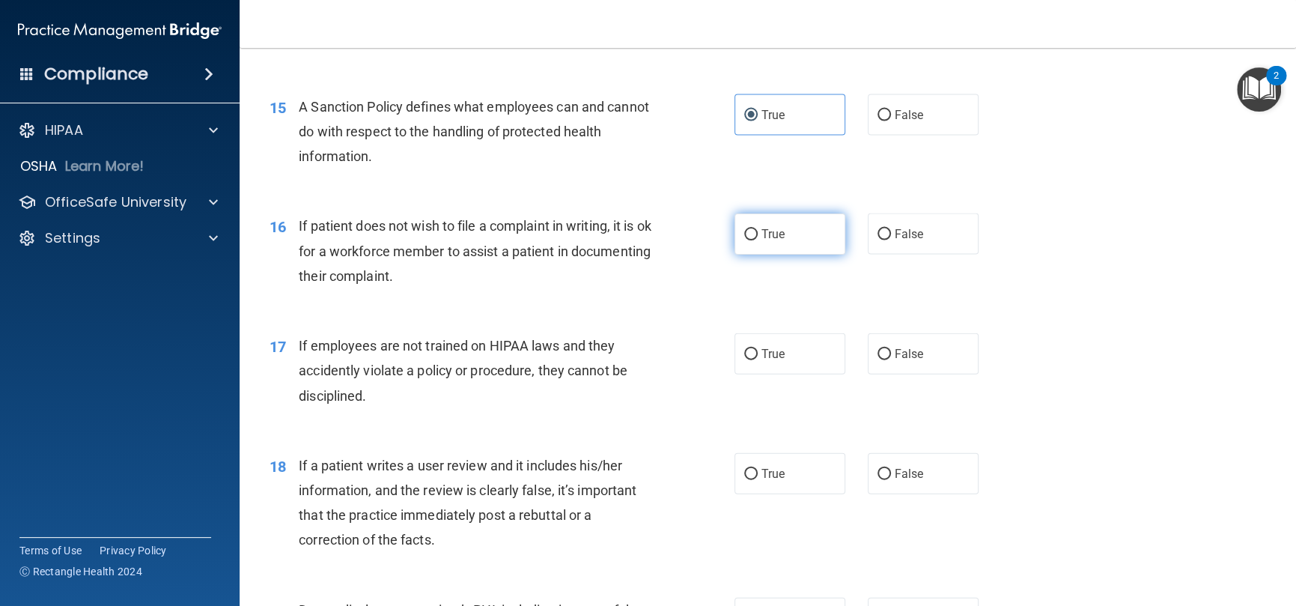
click at [741, 249] on label "True" at bounding box center [790, 233] width 111 height 41
click at [744, 240] on input "True" at bounding box center [750, 234] width 13 height 11
radio input "true"
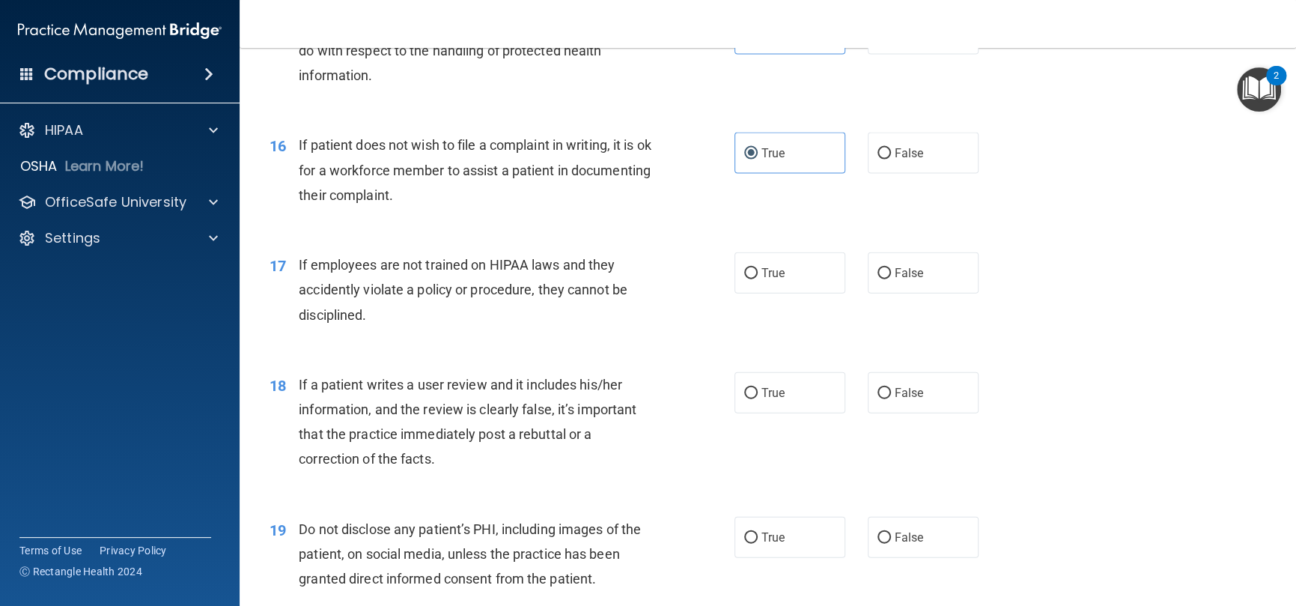
scroll to position [2172, 0]
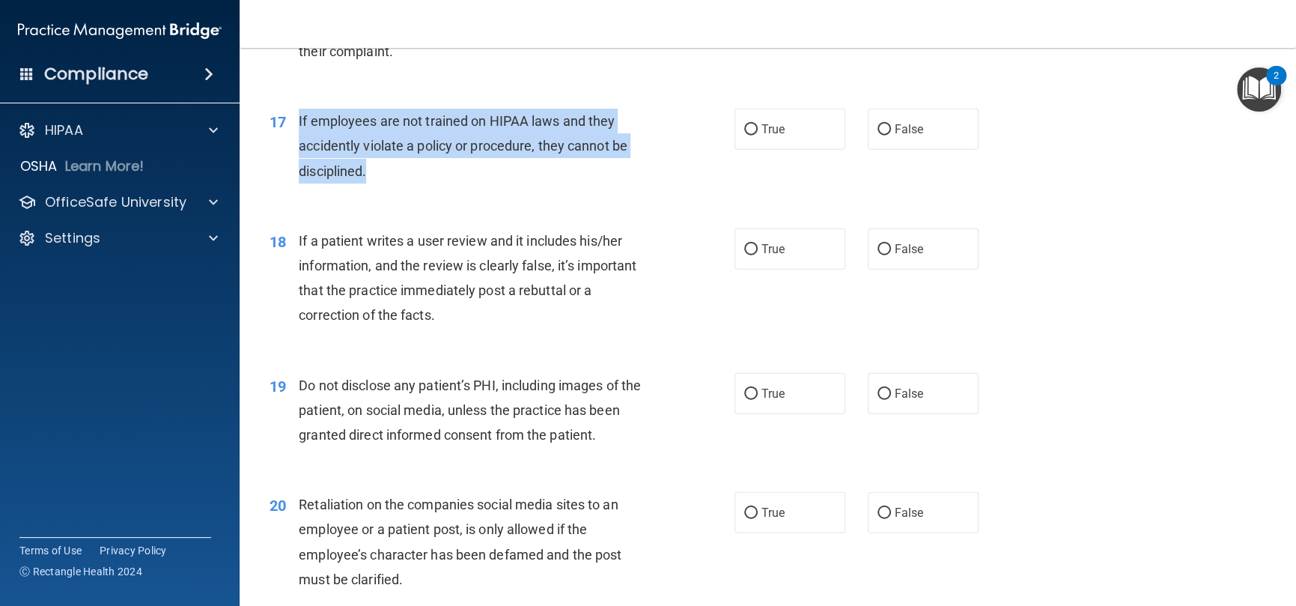
drag, startPoint x: 416, startPoint y: 193, endPoint x: 291, endPoint y: 148, distance: 132.4
click at [291, 148] on div "17 If employees are not trained on HIPAA laws and they accidently violate a pol…" at bounding box center [502, 150] width 510 height 82
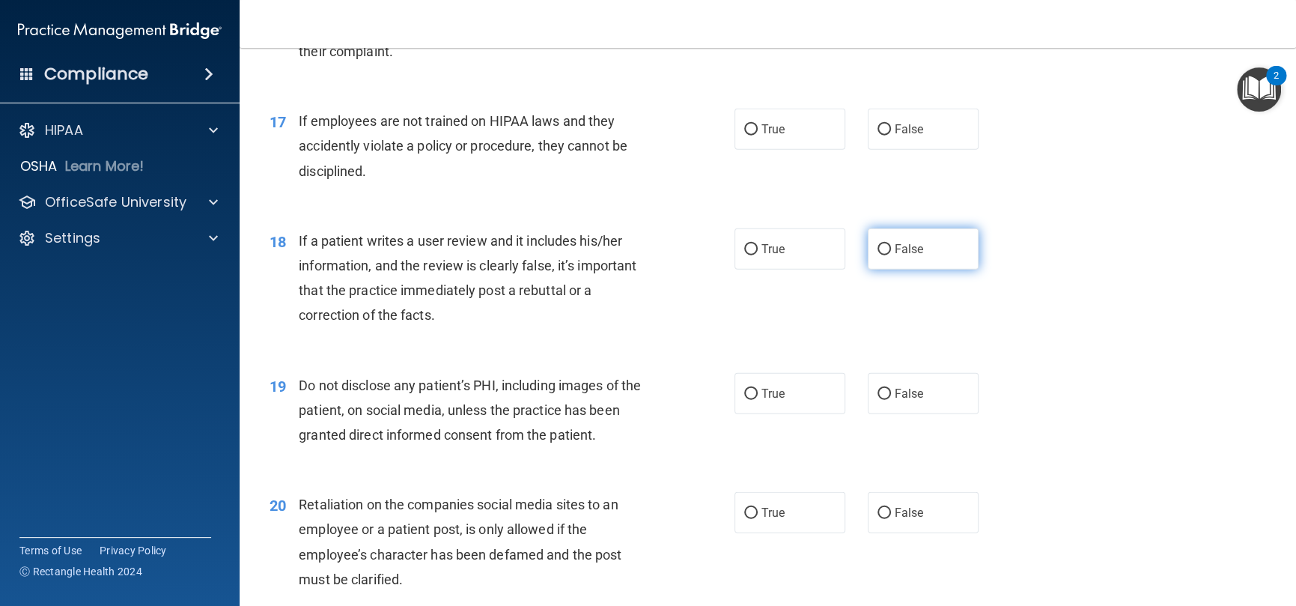
click at [917, 270] on label "False" at bounding box center [923, 248] width 111 height 41
click at [891, 255] on input "False" at bounding box center [884, 249] width 13 height 11
radio input "true"
click at [926, 150] on label "False" at bounding box center [923, 129] width 111 height 41
click at [891, 136] on input "False" at bounding box center [884, 129] width 13 height 11
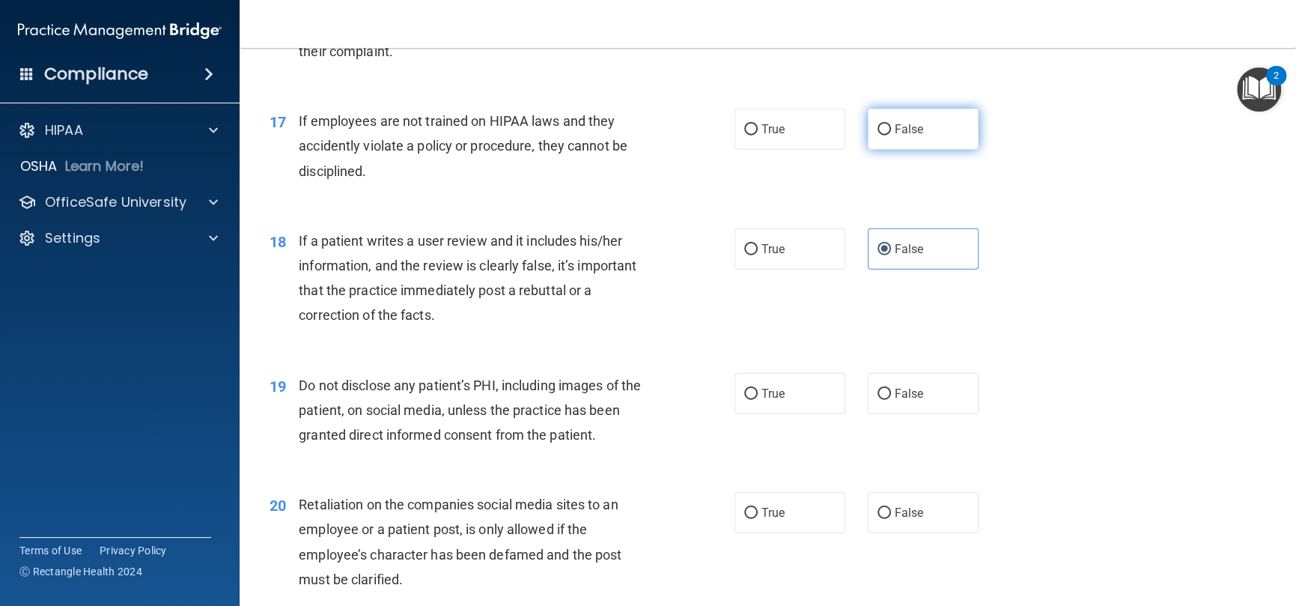
radio input "true"
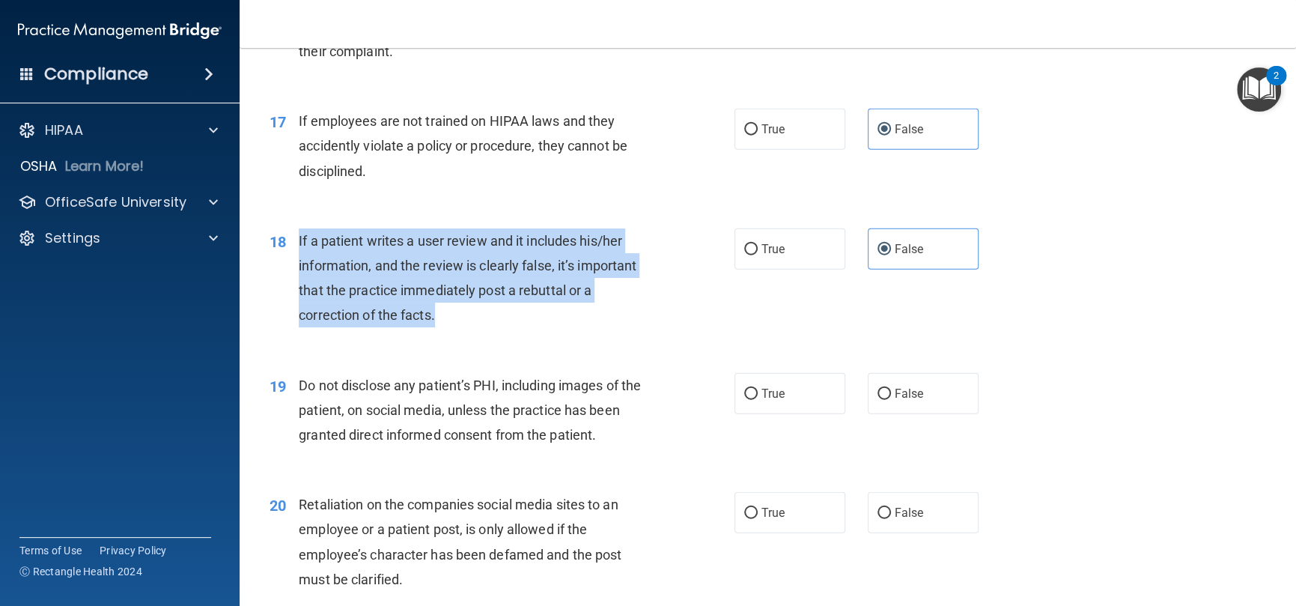
drag, startPoint x: 452, startPoint y: 341, endPoint x: 300, endPoint y: 267, distance: 169.1
click at [300, 267] on div "If a patient writes a user review and it includes his/her information, and the …" at bounding box center [481, 278] width 365 height 100
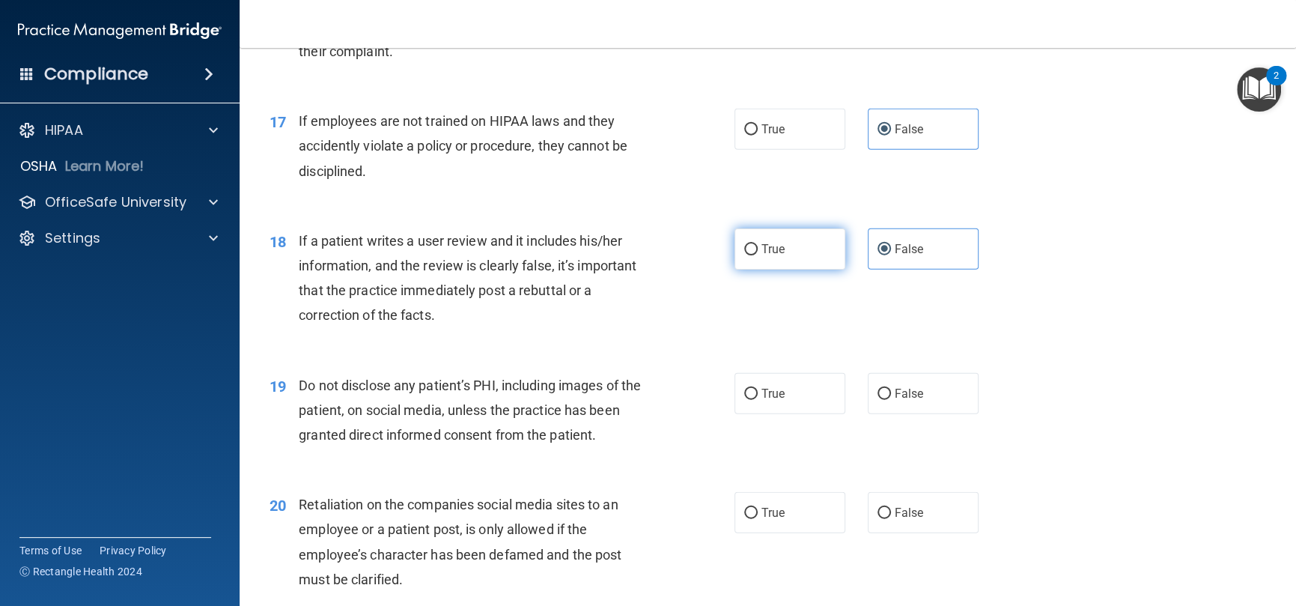
click at [776, 256] on span "True" at bounding box center [773, 249] width 23 height 14
click at [758, 255] on input "True" at bounding box center [750, 249] width 13 height 11
radio input "true"
click at [919, 270] on label "False" at bounding box center [923, 248] width 111 height 41
click at [891, 255] on input "False" at bounding box center [884, 249] width 13 height 11
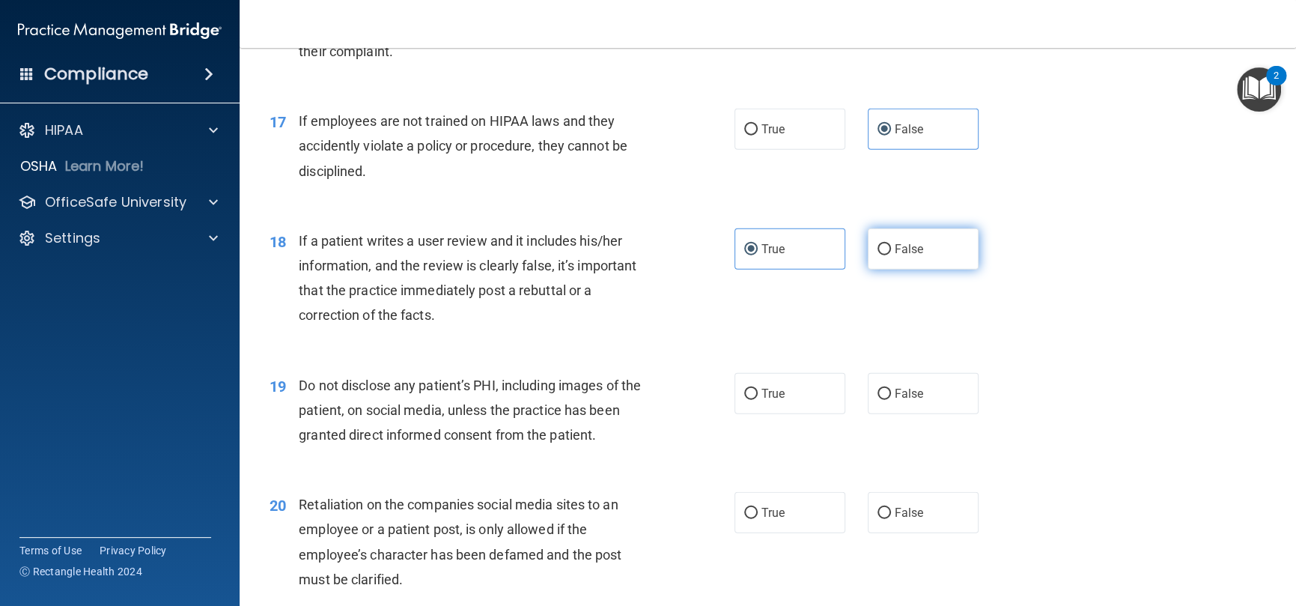
radio input "true"
radio input "false"
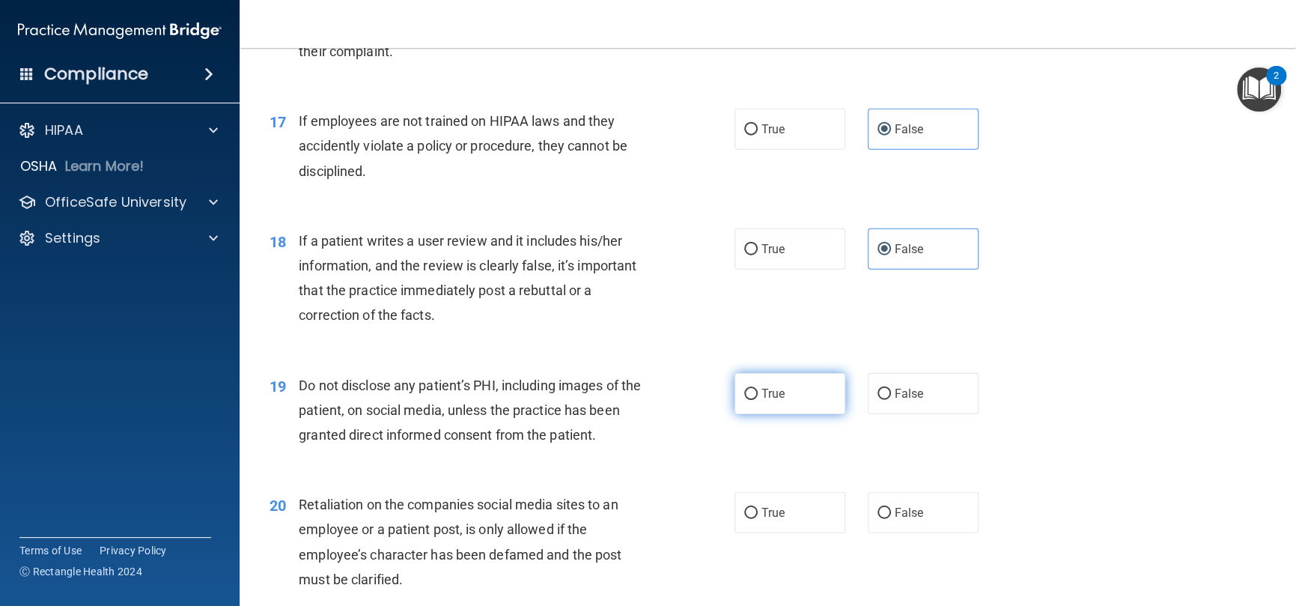
drag, startPoint x: 869, startPoint y: 413, endPoint x: 774, endPoint y: 428, distance: 95.5
click at [869, 413] on label "False" at bounding box center [923, 393] width 111 height 41
click at [878, 400] on input "False" at bounding box center [884, 394] width 13 height 11
radio input "true"
click at [469, 325] on div "If a patient writes a user review and it includes his/her information, and the …" at bounding box center [481, 278] width 365 height 100
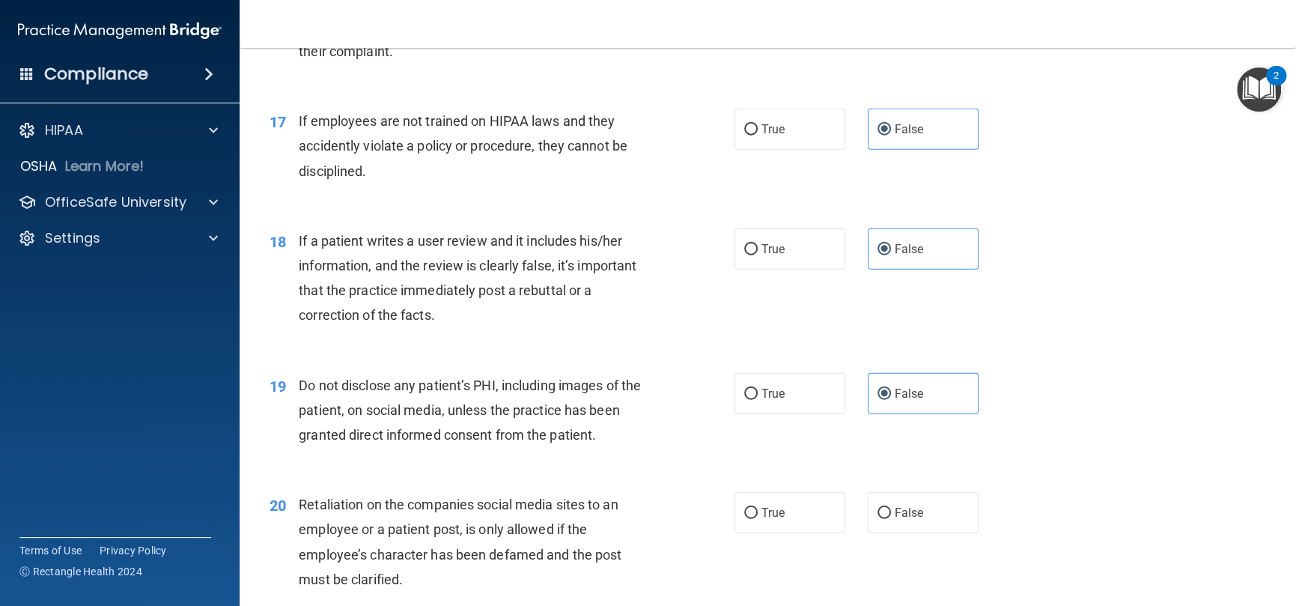
drag, startPoint x: 456, startPoint y: 341, endPoint x: 736, endPoint y: 125, distance: 353.9
click at [456, 328] on div "If a patient writes a user review and it includes his/her information, and the …" at bounding box center [481, 278] width 365 height 100
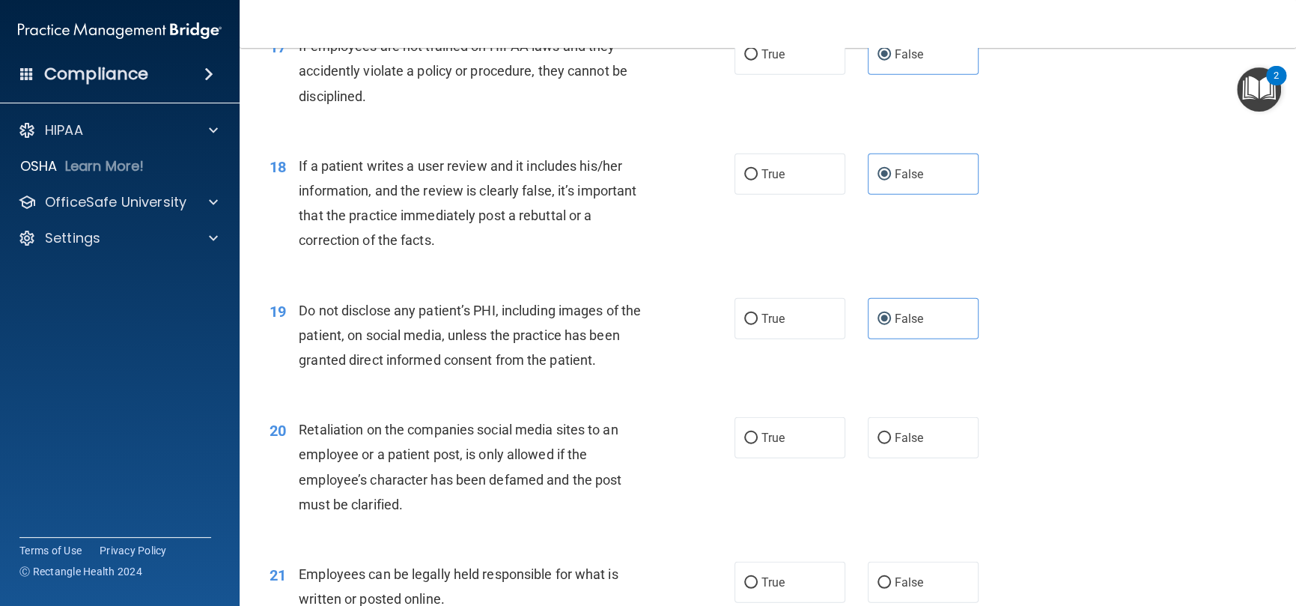
scroll to position [2396, 0]
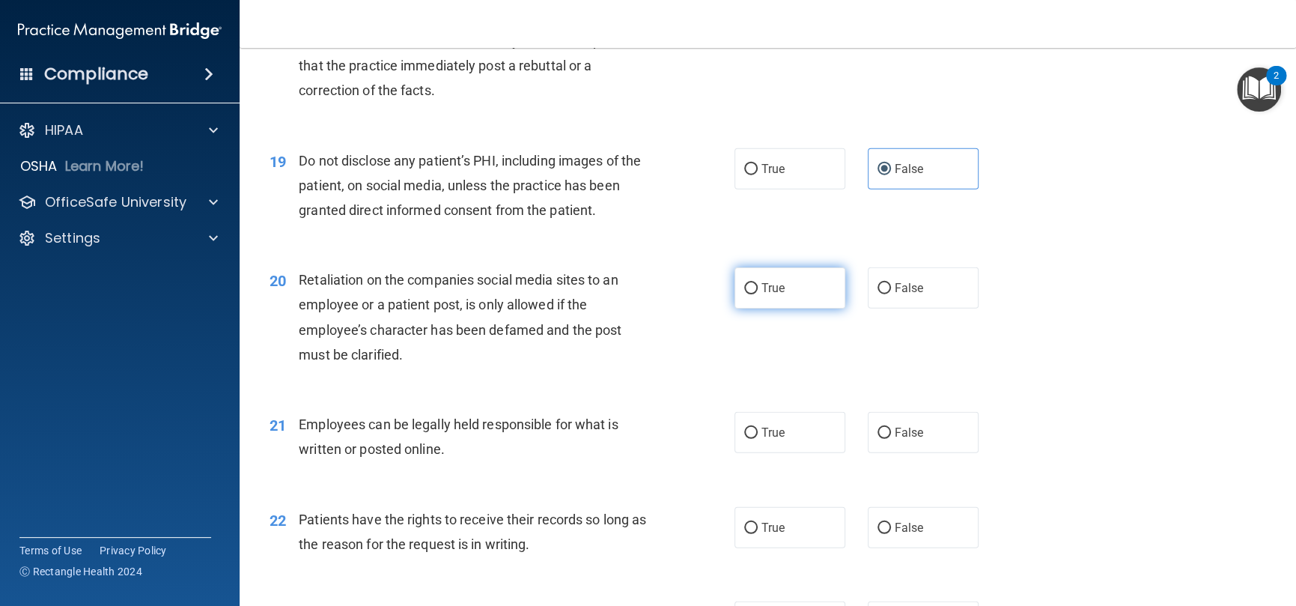
click at [774, 309] on label "True" at bounding box center [790, 287] width 111 height 41
click at [758, 294] on input "True" at bounding box center [750, 288] width 13 height 11
radio input "true"
click at [868, 309] on label "False" at bounding box center [923, 287] width 111 height 41
click at [878, 294] on input "False" at bounding box center [884, 288] width 13 height 11
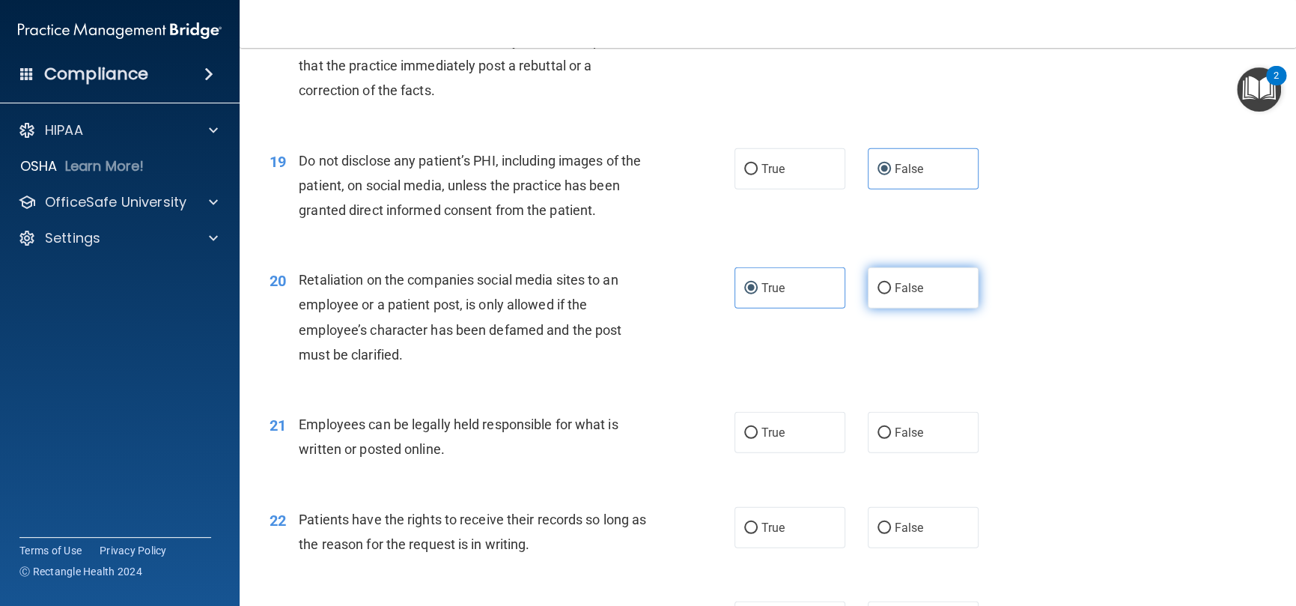
radio input "true"
radio input "false"
click at [818, 453] on label "True" at bounding box center [790, 432] width 111 height 41
click at [758, 439] on input "True" at bounding box center [750, 433] width 13 height 11
radio input "true"
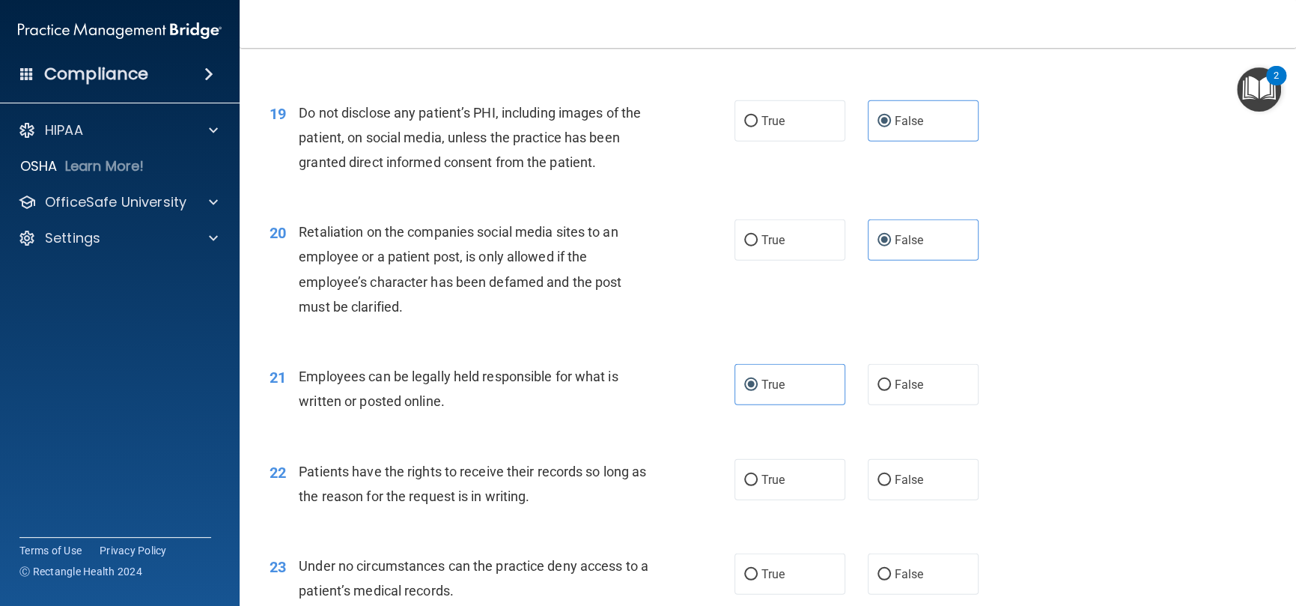
scroll to position [2621, 0]
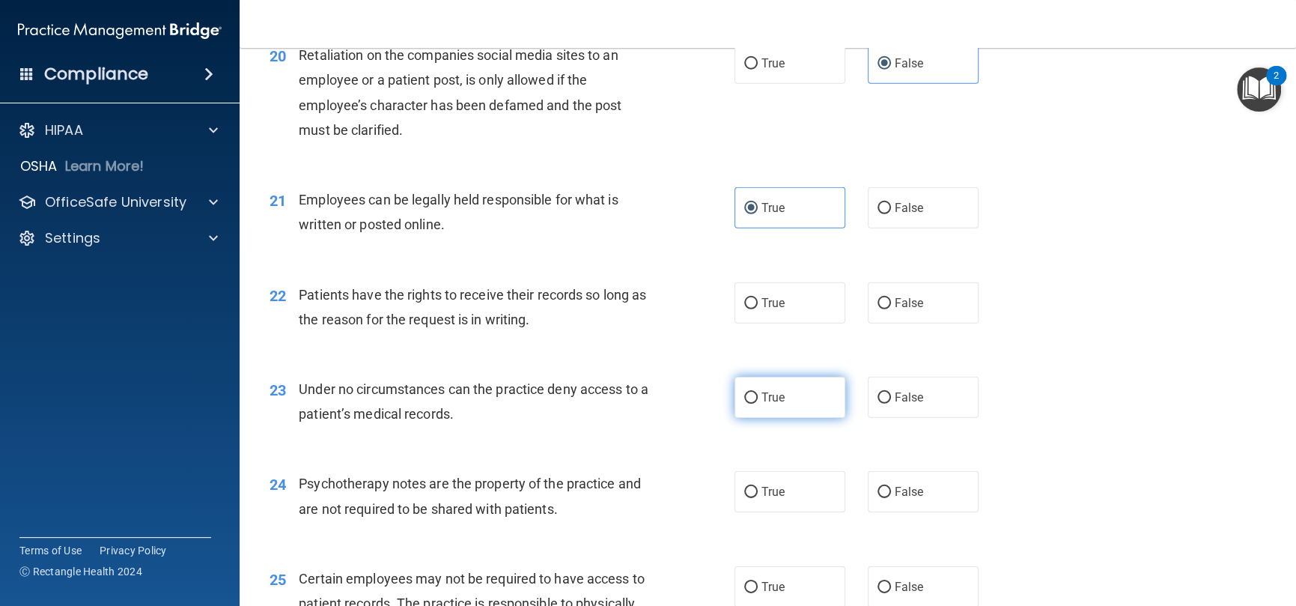
click at [744, 411] on label "True" at bounding box center [790, 397] width 111 height 41
click at [744, 404] on input "True" at bounding box center [750, 397] width 13 height 11
radio input "true"
click at [779, 323] on label "True" at bounding box center [790, 302] width 111 height 41
click at [758, 309] on input "True" at bounding box center [750, 303] width 13 height 11
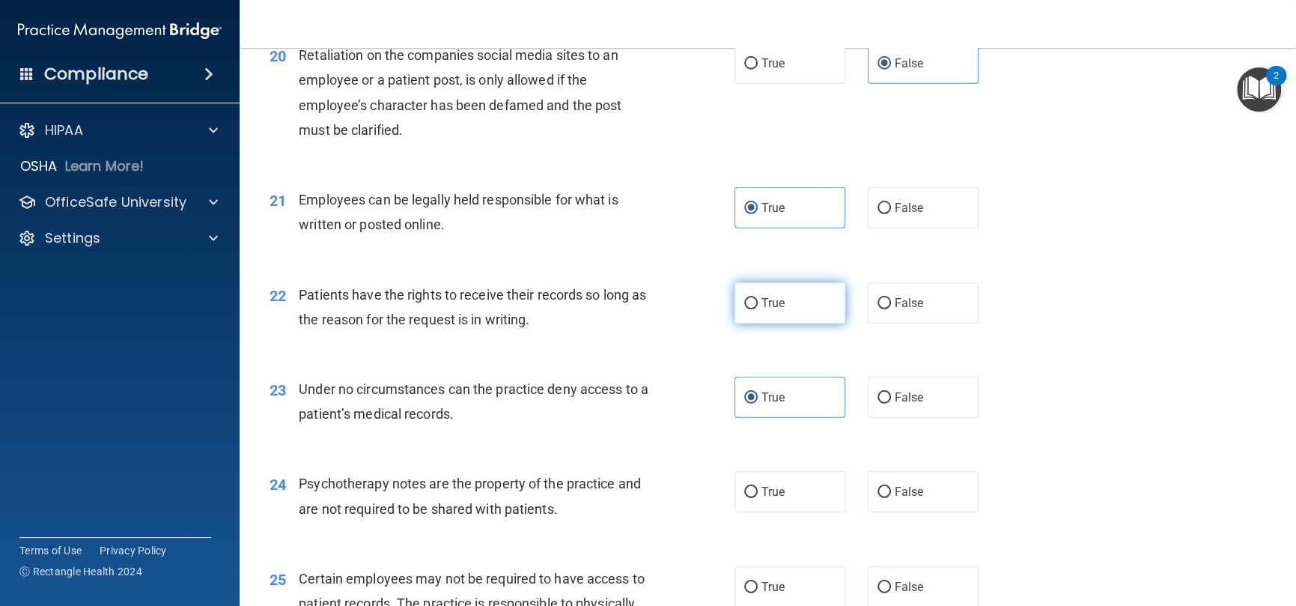
radio input "true"
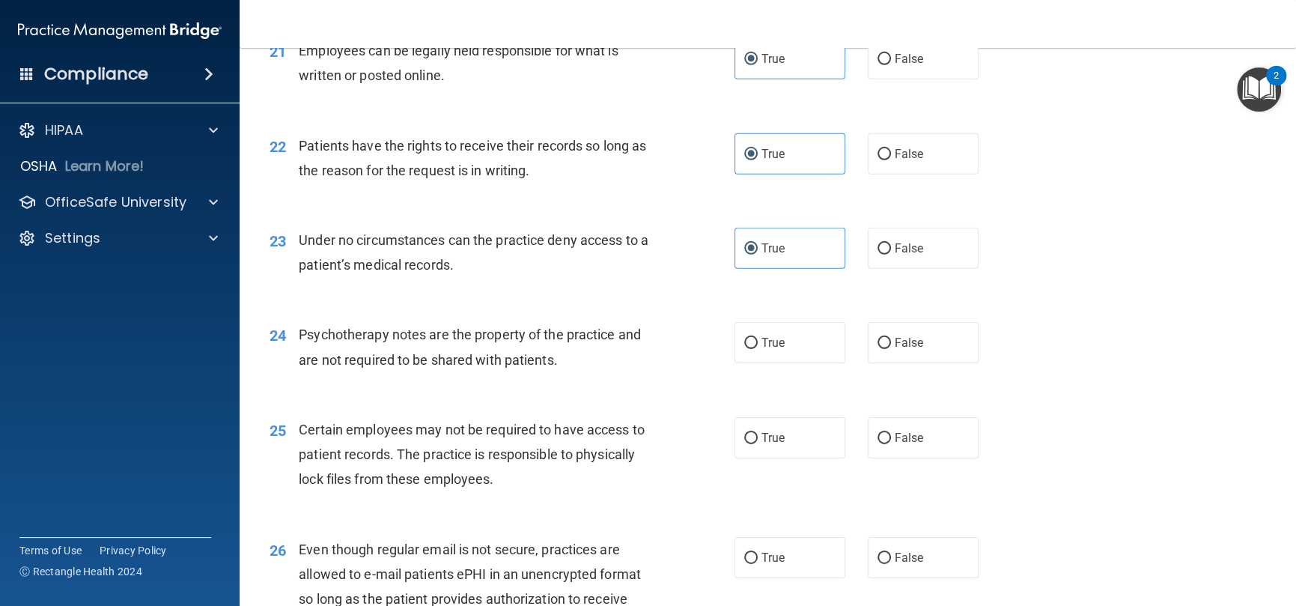
scroll to position [2771, 0]
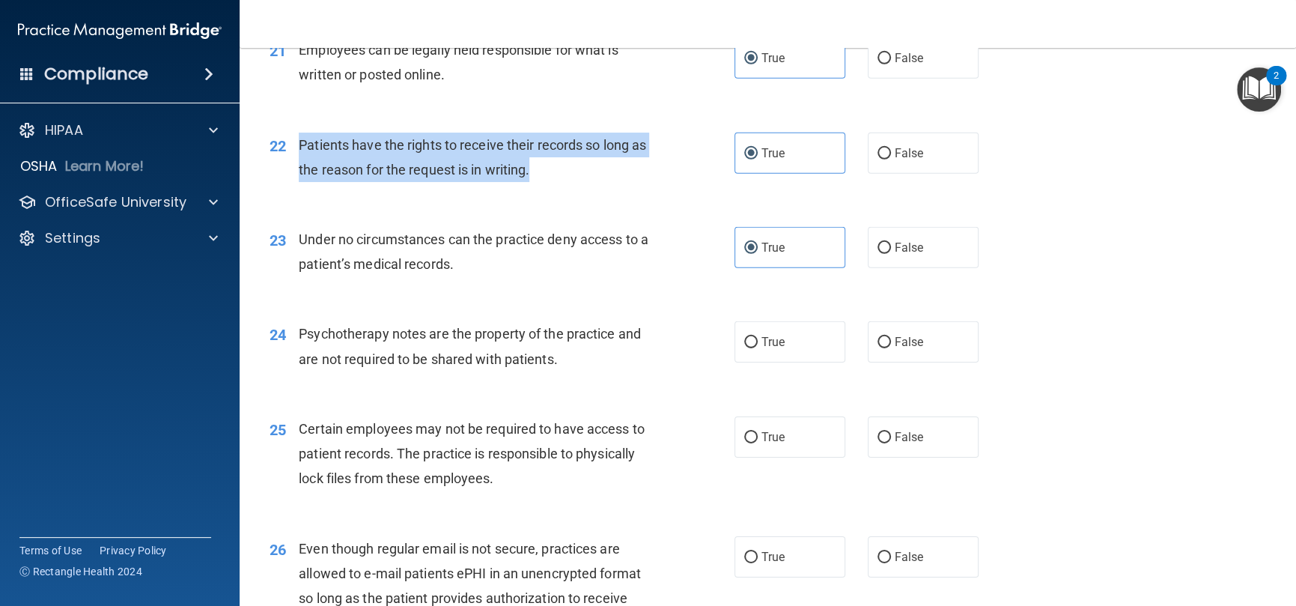
drag, startPoint x: 556, startPoint y: 197, endPoint x: 641, endPoint y: 26, distance: 190.9
click at [296, 162] on div "22 Patients have the rights to receive their records so long as the reason for …" at bounding box center [502, 161] width 510 height 57
click at [521, 189] on div "22 Patients have the rights to receive their records so long as the reason for …" at bounding box center [502, 161] width 510 height 57
click at [583, 182] on div "Patients have the rights to receive their records so long as the reason for the…" at bounding box center [481, 157] width 365 height 49
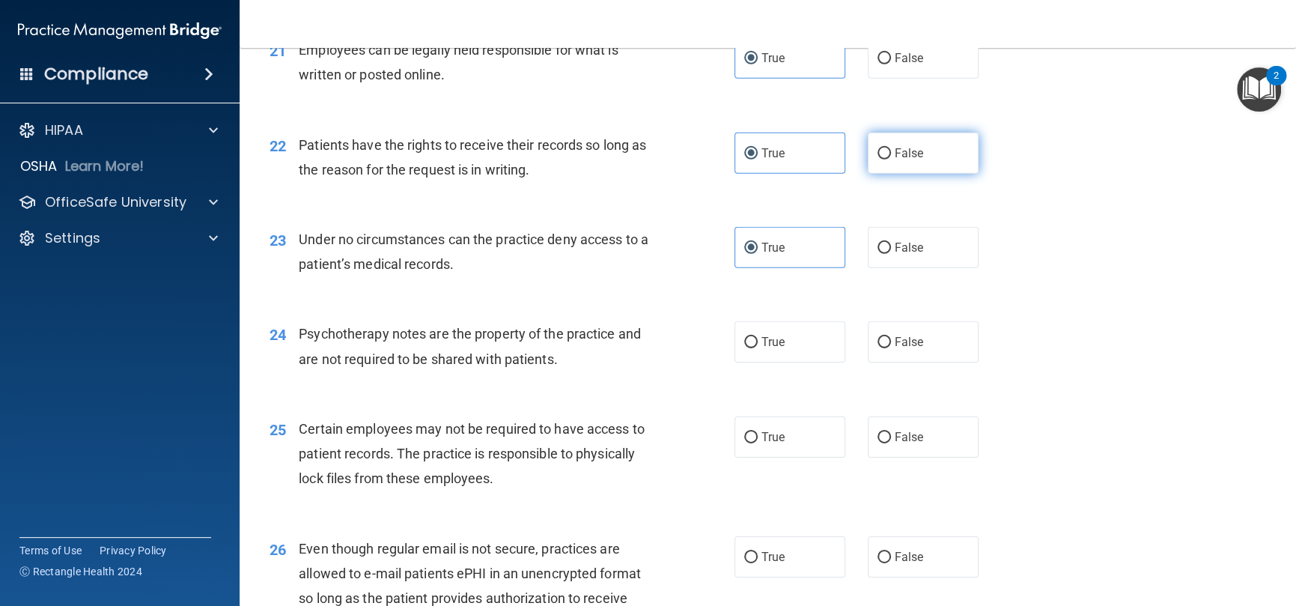
click at [868, 168] on label "False" at bounding box center [923, 153] width 111 height 41
click at [878, 159] on input "False" at bounding box center [884, 153] width 13 height 11
radio input "true"
radio input "false"
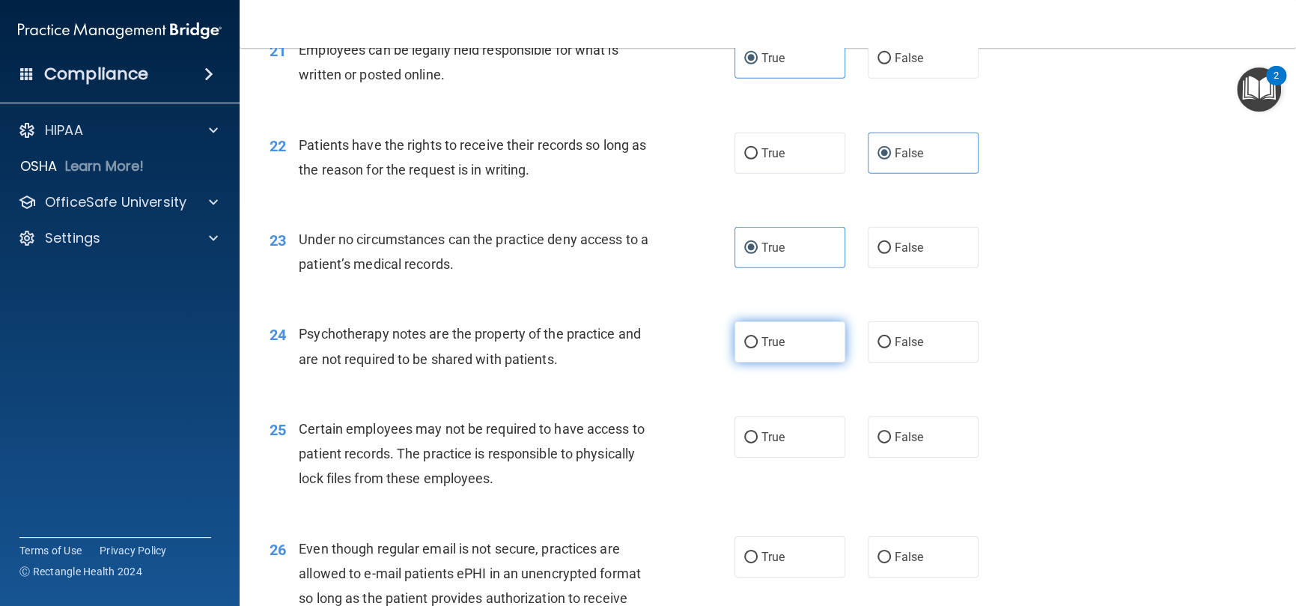
click at [767, 349] on span "True" at bounding box center [773, 342] width 23 height 14
click at [758, 348] on input "True" at bounding box center [750, 342] width 13 height 11
radio input "true"
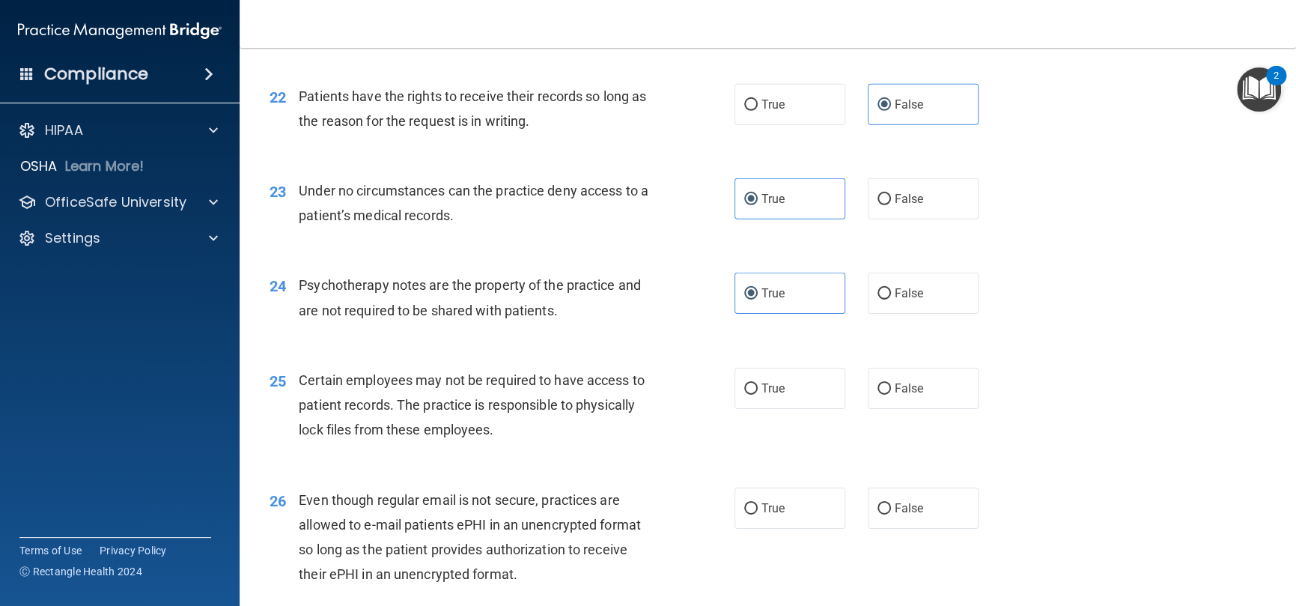
scroll to position [2920, 0]
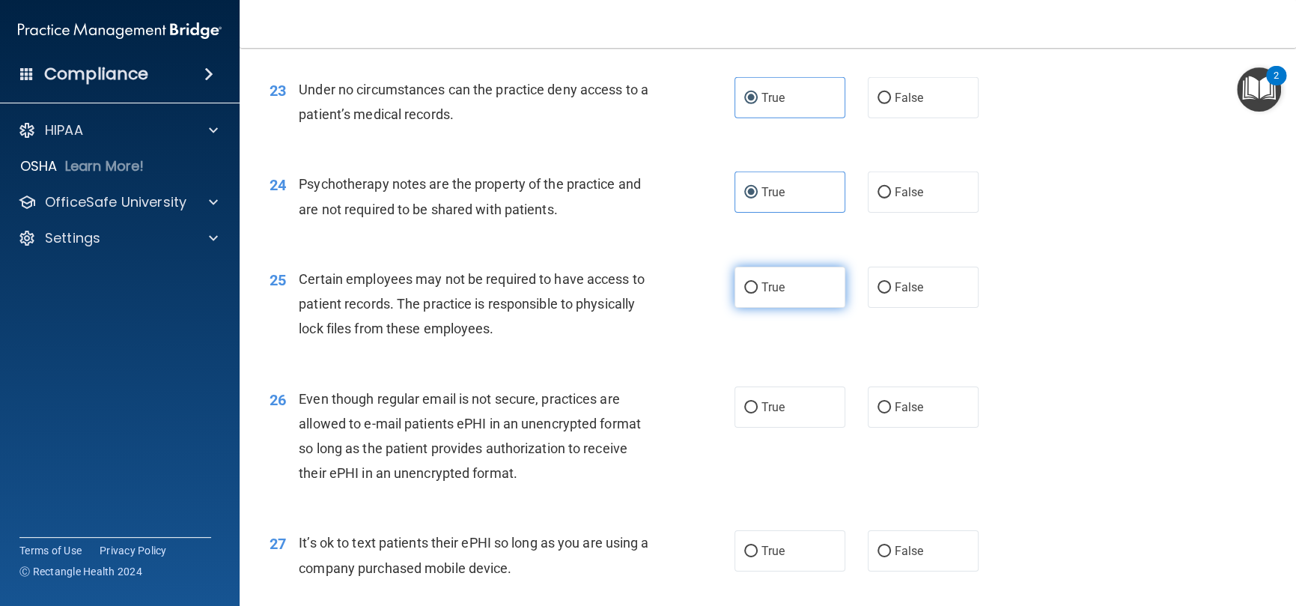
click at [784, 308] on label "True" at bounding box center [790, 287] width 111 height 41
click at [758, 294] on input "True" at bounding box center [750, 287] width 13 height 11
radio input "true"
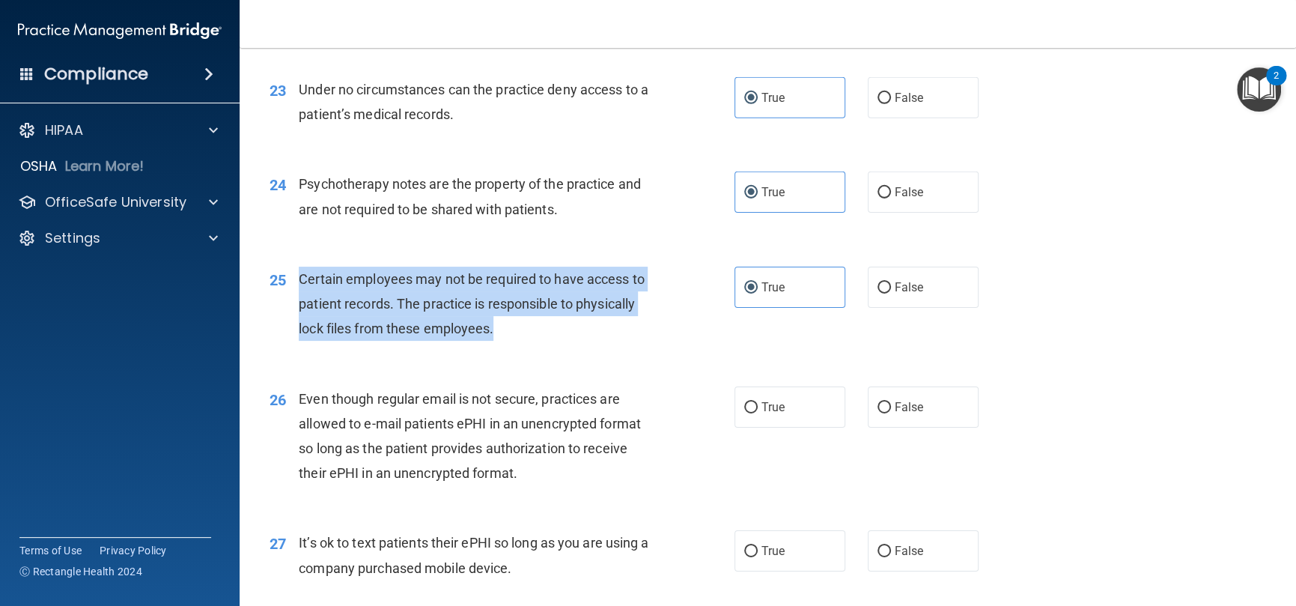
drag, startPoint x: 503, startPoint y: 359, endPoint x: 294, endPoint y: 308, distance: 215.0
click at [294, 308] on div "25 Certain employees may not be required to have access to patient records. The…" at bounding box center [502, 308] width 510 height 82
click at [642, 323] on div "Certain employees may not be required to have access to patient records. The pr…" at bounding box center [481, 304] width 365 height 75
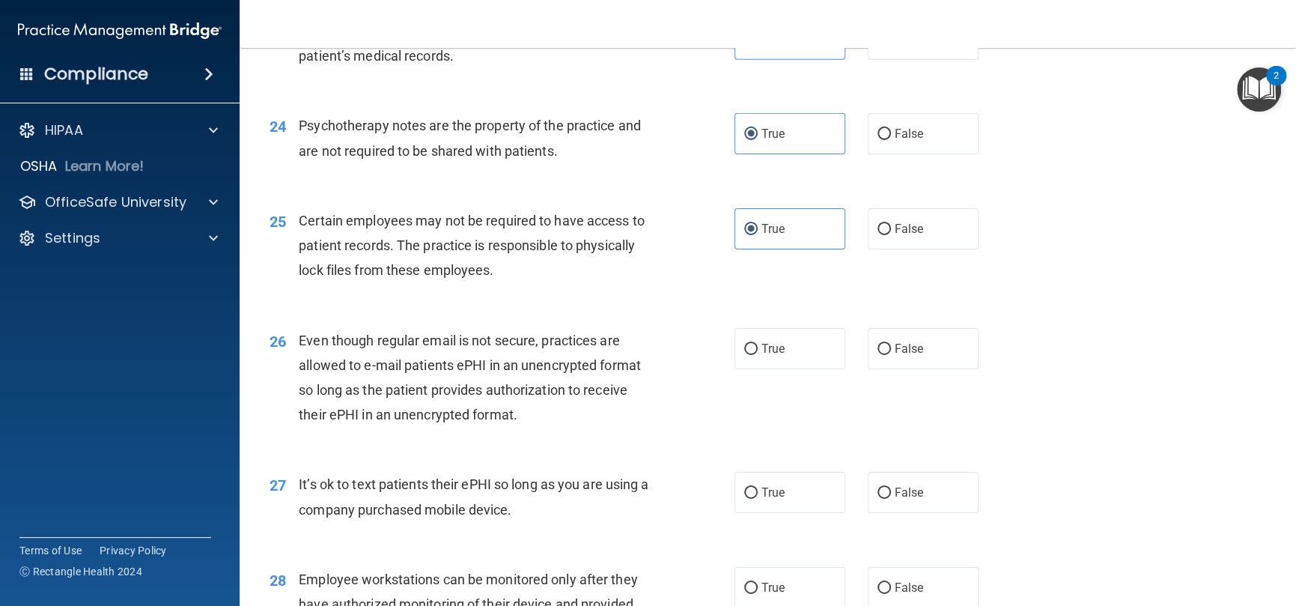
scroll to position [3070, 0]
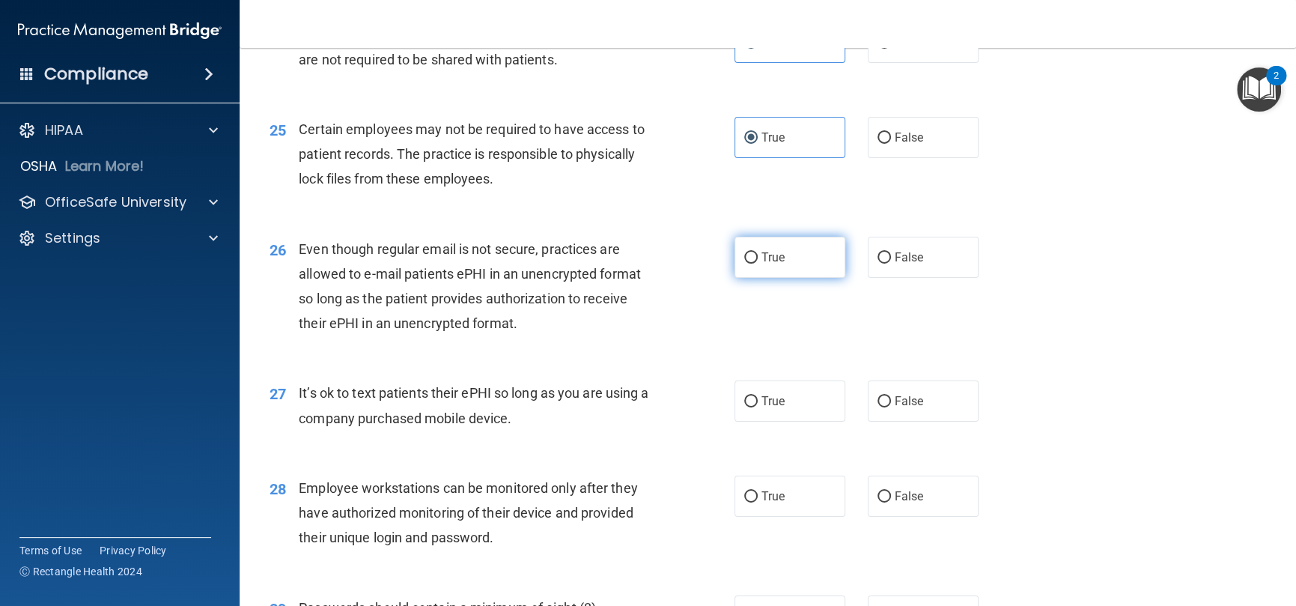
click at [832, 278] on label "True" at bounding box center [790, 257] width 111 height 41
click at [758, 264] on input "True" at bounding box center [750, 257] width 13 height 11
radio input "true"
click at [877, 273] on label "False" at bounding box center [923, 257] width 111 height 41
click at [878, 264] on input "False" at bounding box center [884, 257] width 13 height 11
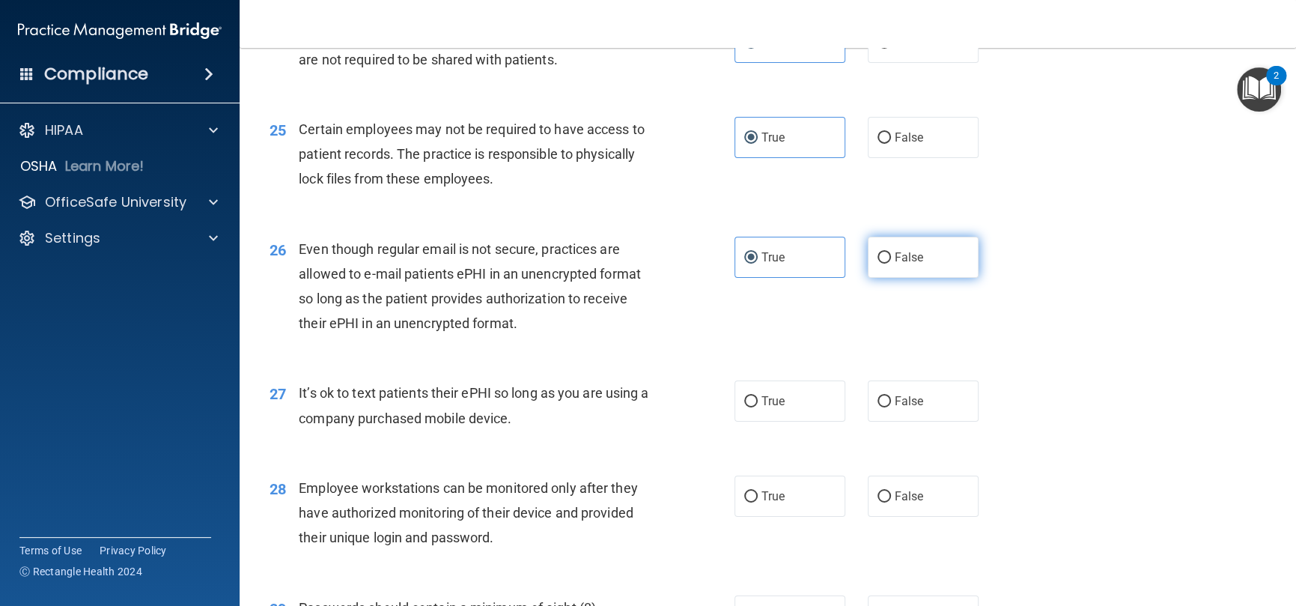
radio input "true"
radio input "false"
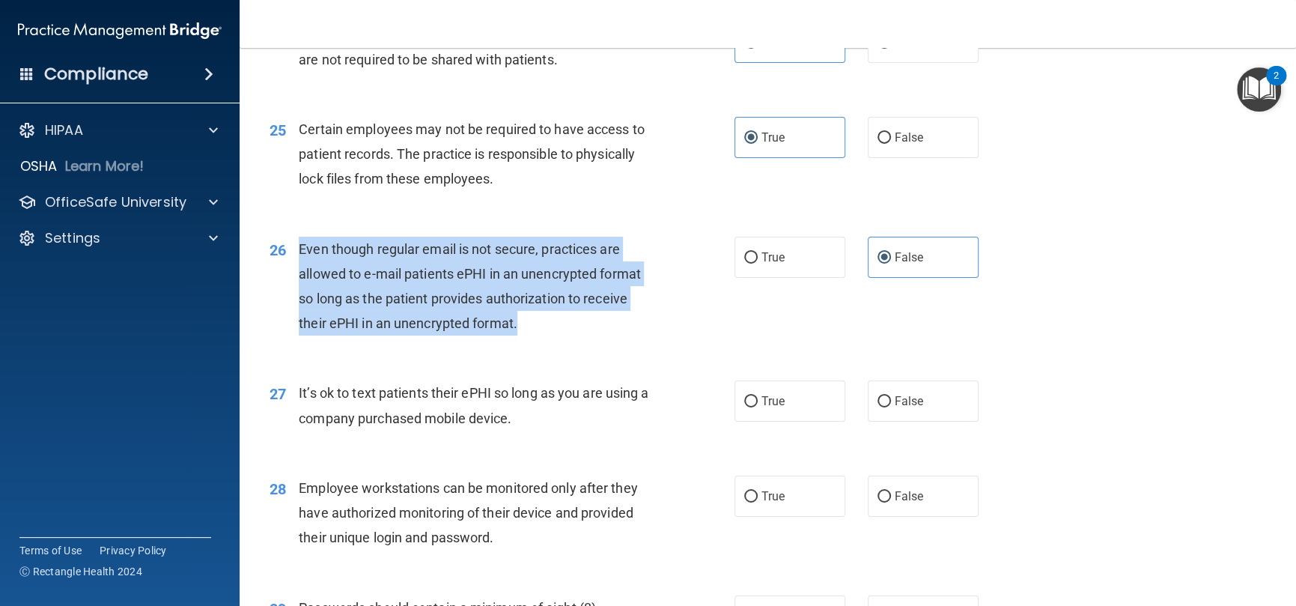
drag, startPoint x: 525, startPoint y: 337, endPoint x: 298, endPoint y: 263, distance: 238.7
click at [299, 263] on div "Even though regular email is not secure, practices are allowed to e-mail patien…" at bounding box center [481, 287] width 365 height 100
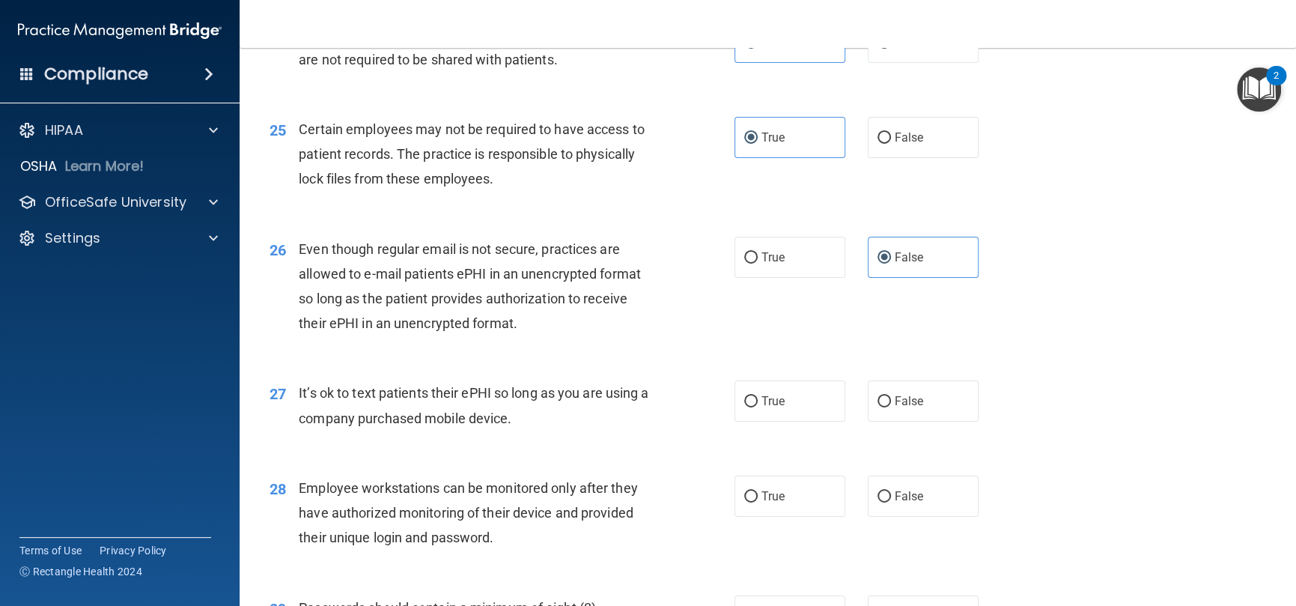
click at [633, 362] on div "26 Even though regular email is not secure, practices are allowed to e-mail pat…" at bounding box center [767, 290] width 1019 height 145
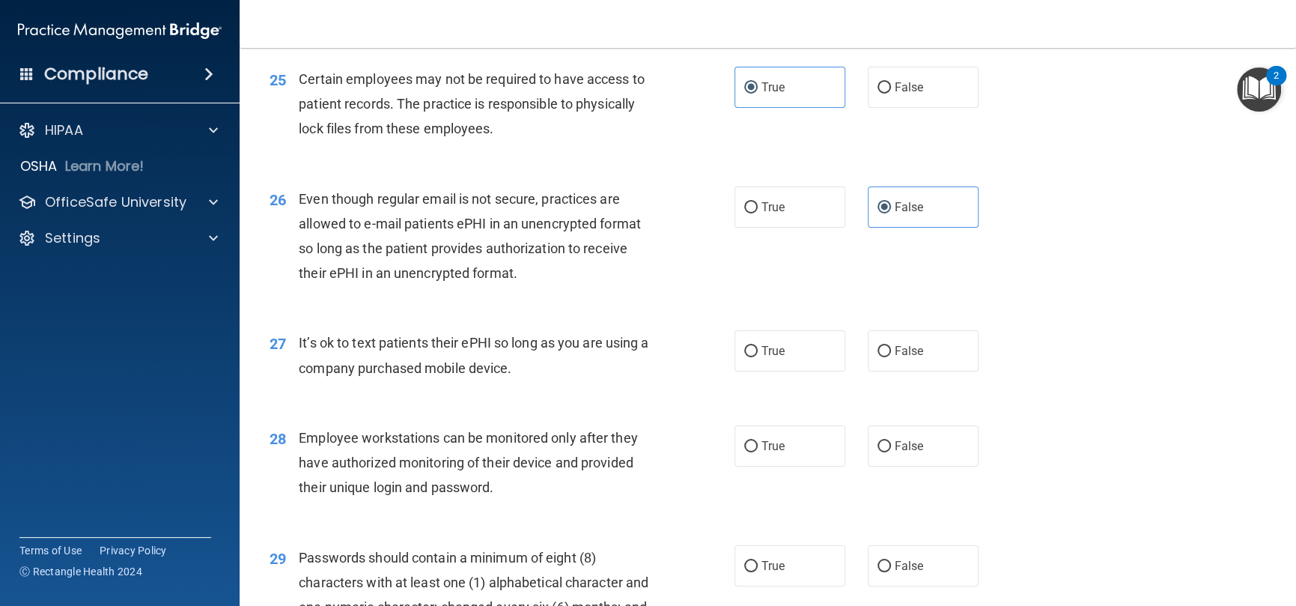
scroll to position [3220, 0]
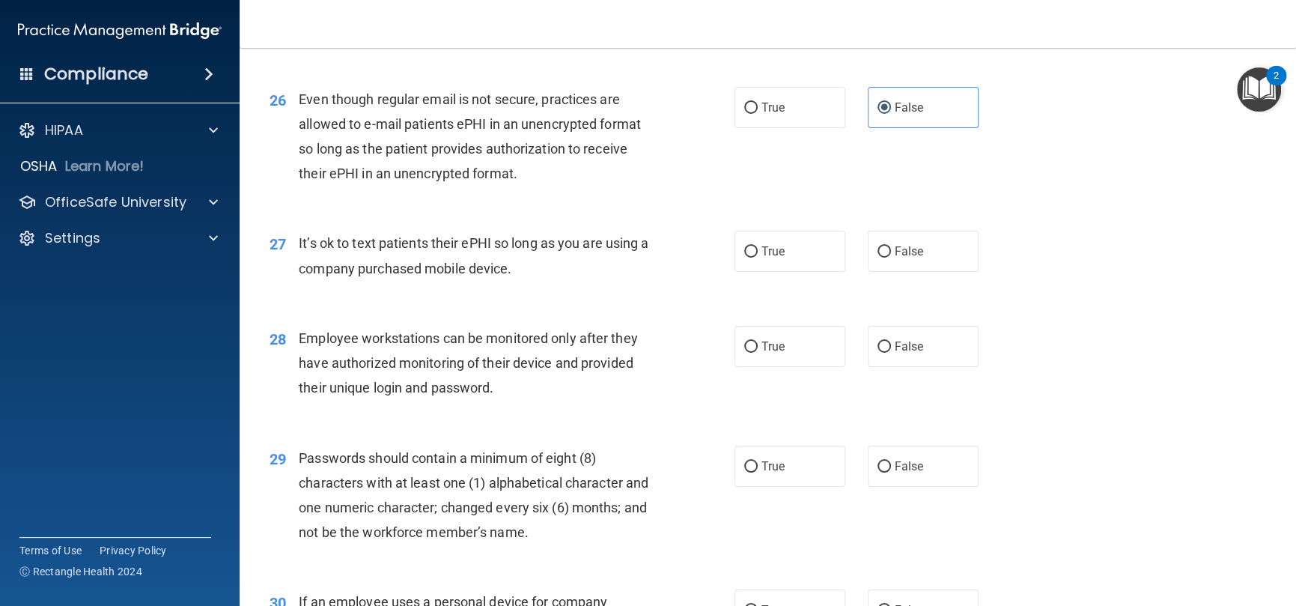
drag, startPoint x: 532, startPoint y: 300, endPoint x: 464, endPoint y: 256, distance: 80.8
click at [299, 267] on div "It’s ok to text patients their ePHI so long as you are using a company purchase…" at bounding box center [481, 255] width 365 height 49
click at [771, 258] on span "True" at bounding box center [773, 251] width 23 height 14
click at [758, 258] on input "True" at bounding box center [750, 251] width 13 height 11
radio input "true"
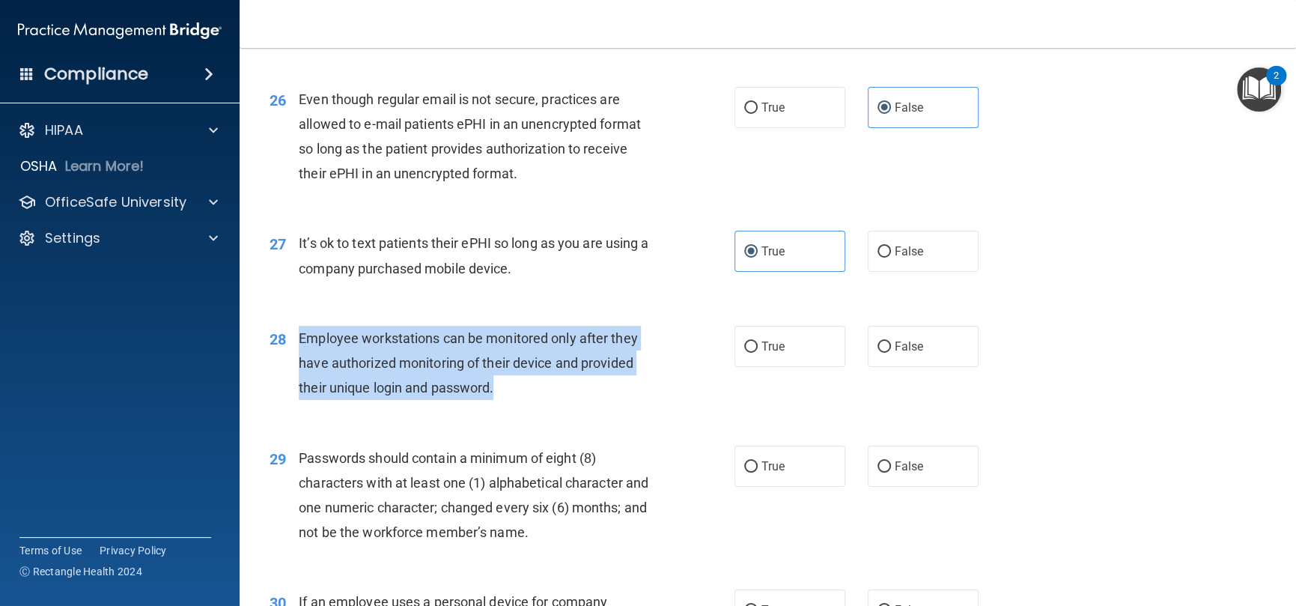
drag, startPoint x: 517, startPoint y: 407, endPoint x: 830, endPoint y: 41, distance: 482.2
click at [305, 364] on div "Employee workstations can be monitored only after they have authorized monitori…" at bounding box center [481, 363] width 365 height 75
click at [461, 401] on div "Employee workstations can be monitored only after they have authorized monitori…" at bounding box center [481, 363] width 365 height 75
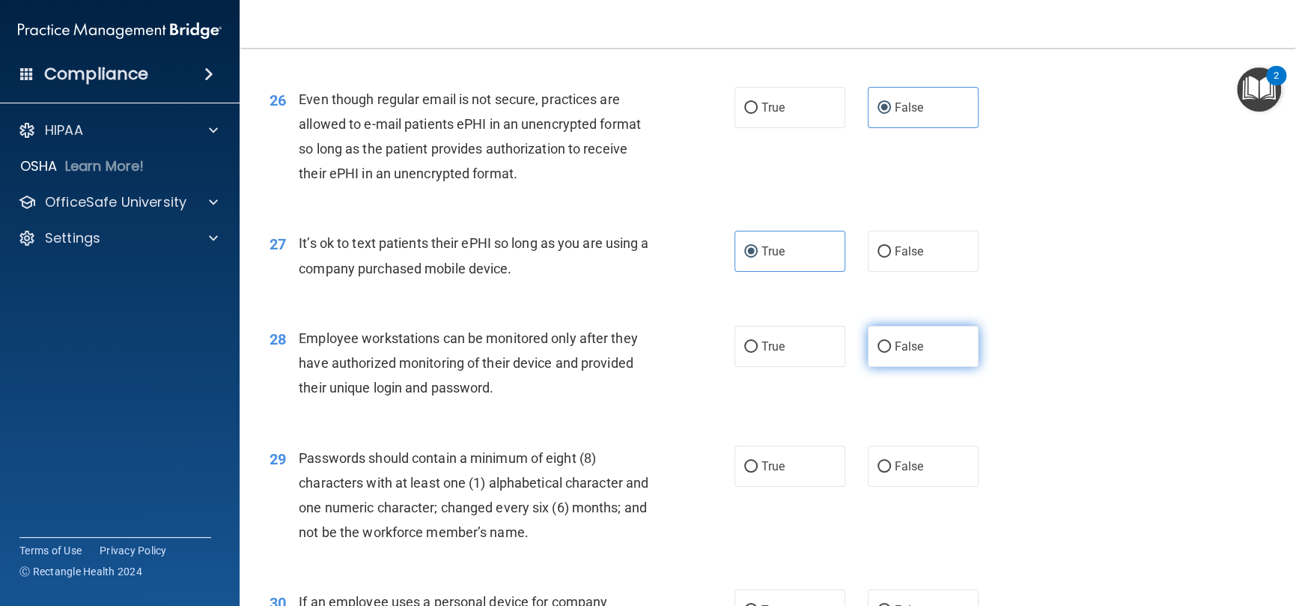
click at [899, 353] on span "False" at bounding box center [909, 346] width 29 height 14
click at [891, 353] on input "False" at bounding box center [884, 346] width 13 height 11
radio input "true"
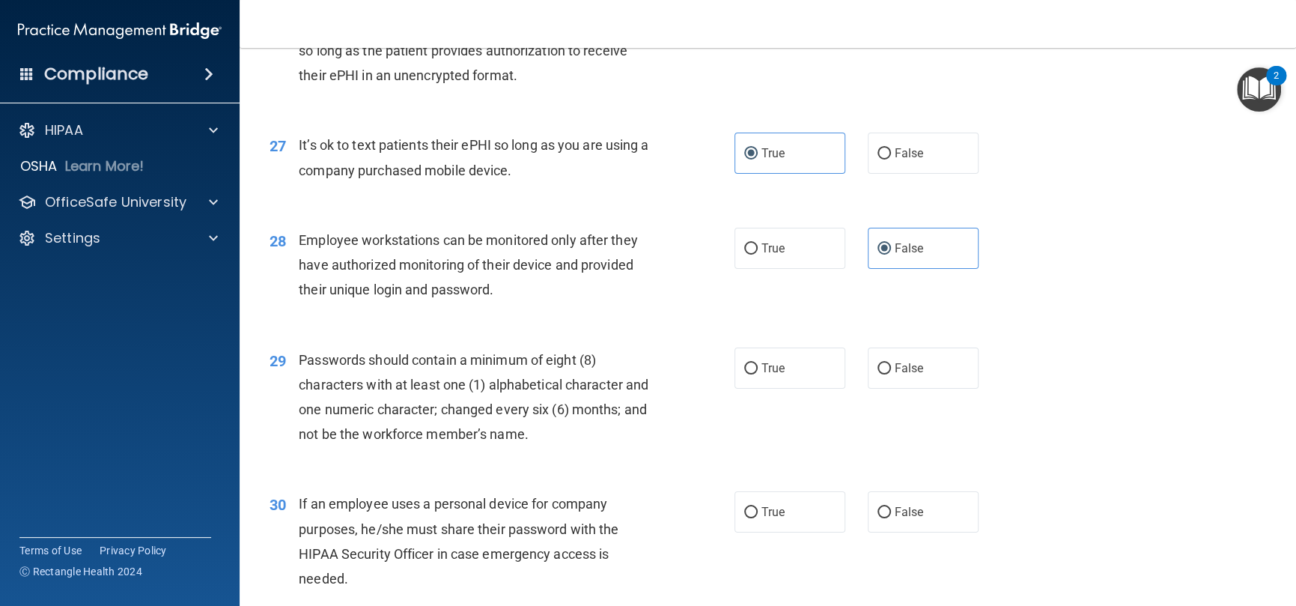
scroll to position [3445, 0]
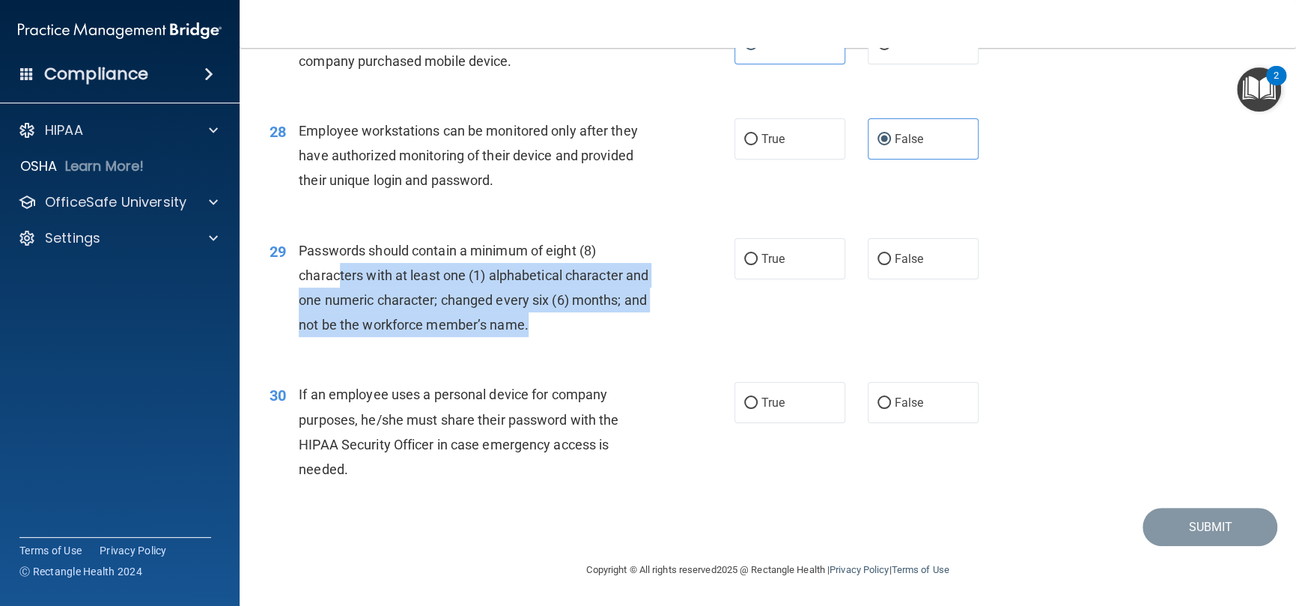
drag, startPoint x: 566, startPoint y: 344, endPoint x: 681, endPoint y: 293, distance: 125.7
click at [347, 291] on div "Passwords should contain a minimum of eight (8) characters with at least one (1…" at bounding box center [481, 288] width 365 height 100
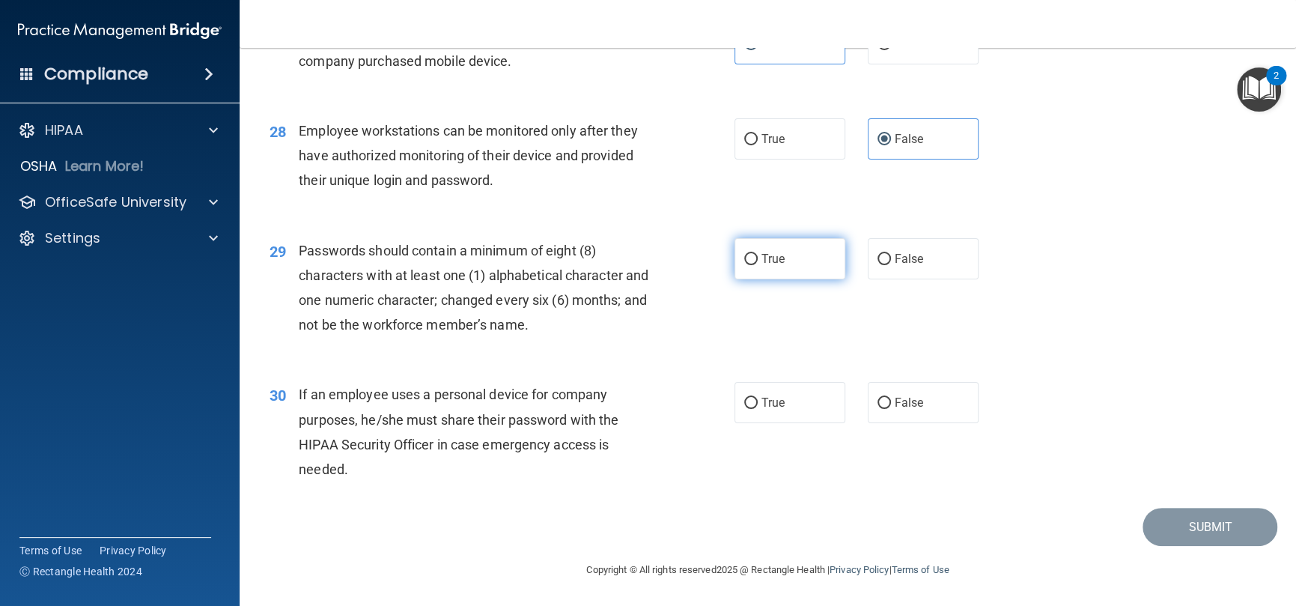
click at [760, 274] on label "True" at bounding box center [790, 258] width 111 height 41
click at [758, 265] on input "True" at bounding box center [750, 259] width 13 height 11
radio input "true"
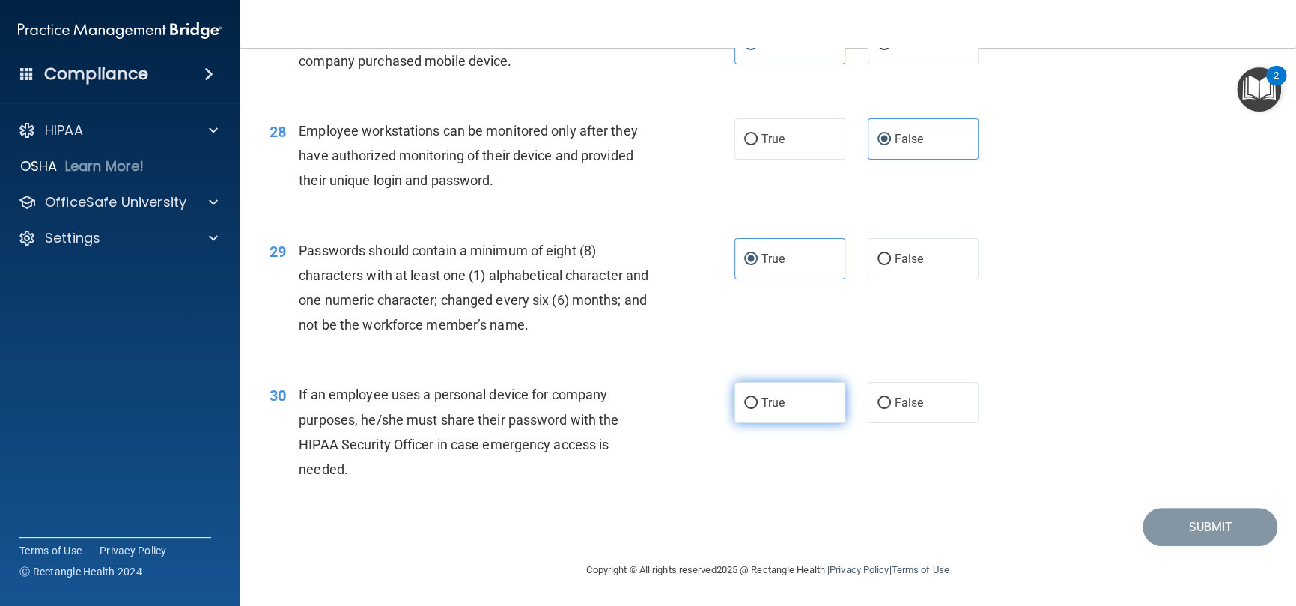
click at [774, 410] on span "True" at bounding box center [773, 402] width 23 height 14
click at [758, 409] on input "True" at bounding box center [750, 403] width 13 height 11
radio input "true"
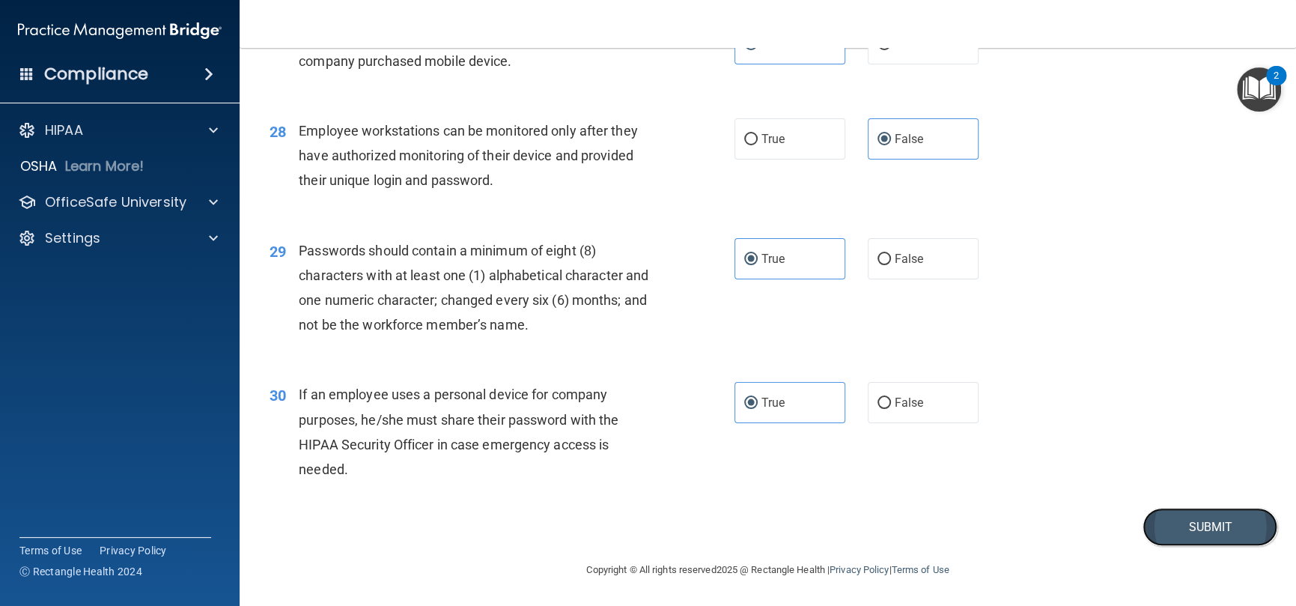
click at [1234, 538] on button "Submit" at bounding box center [1210, 527] width 135 height 38
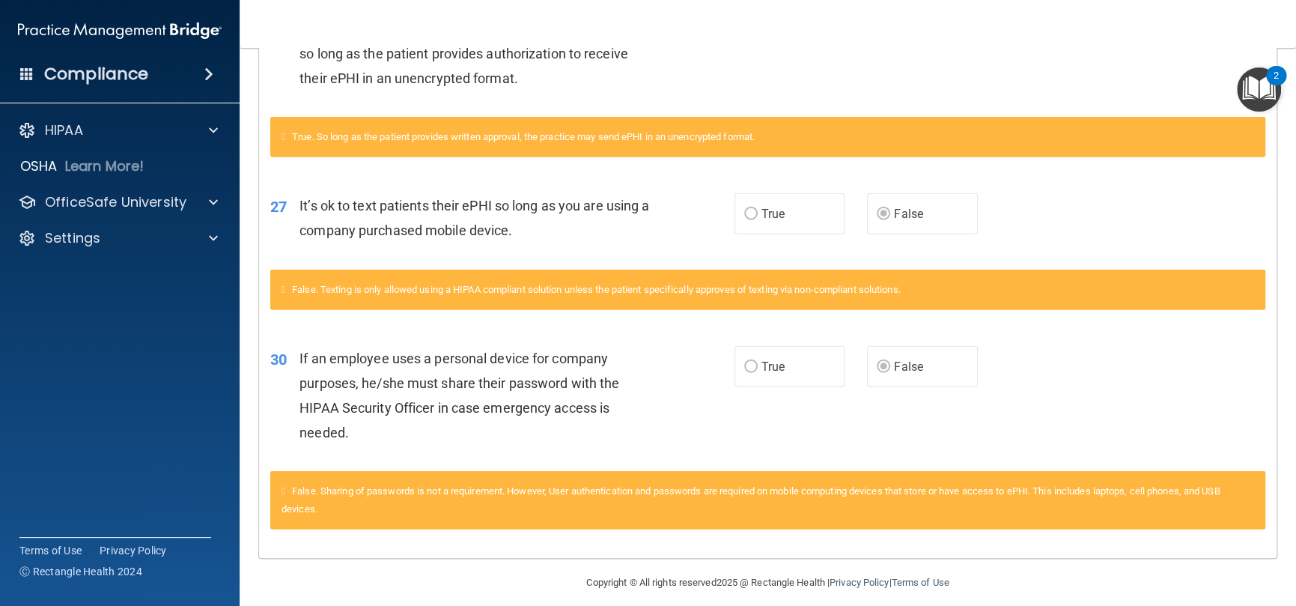
scroll to position [2197, 0]
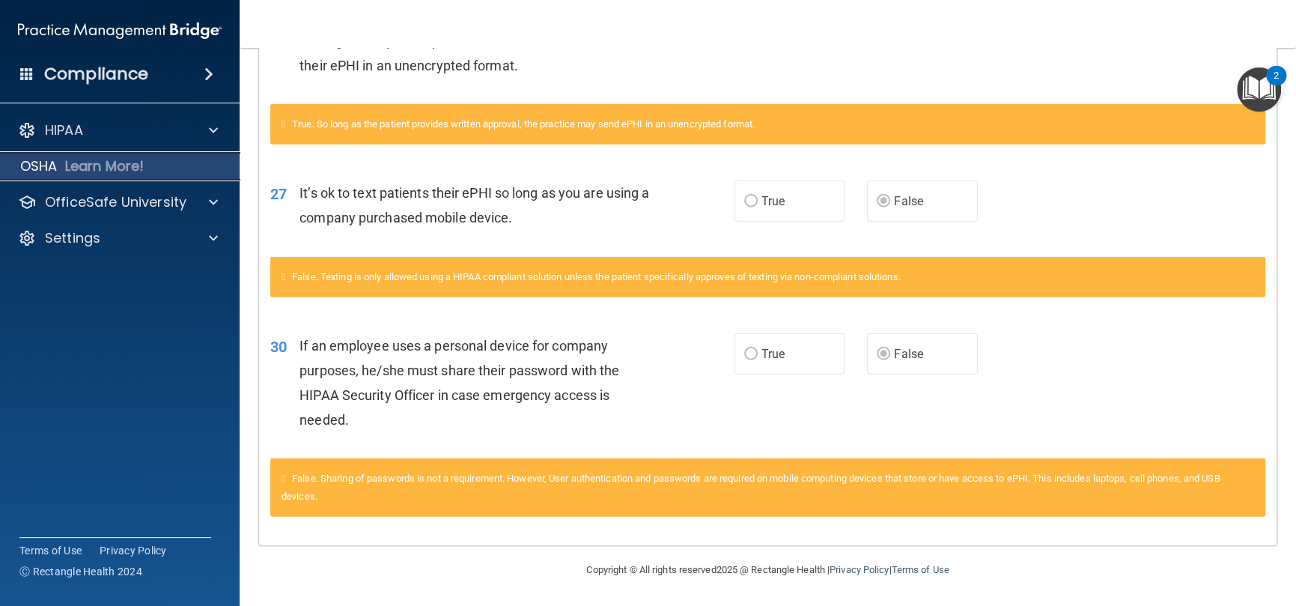
click at [118, 166] on p "Learn More!" at bounding box center [104, 166] width 79 height 18
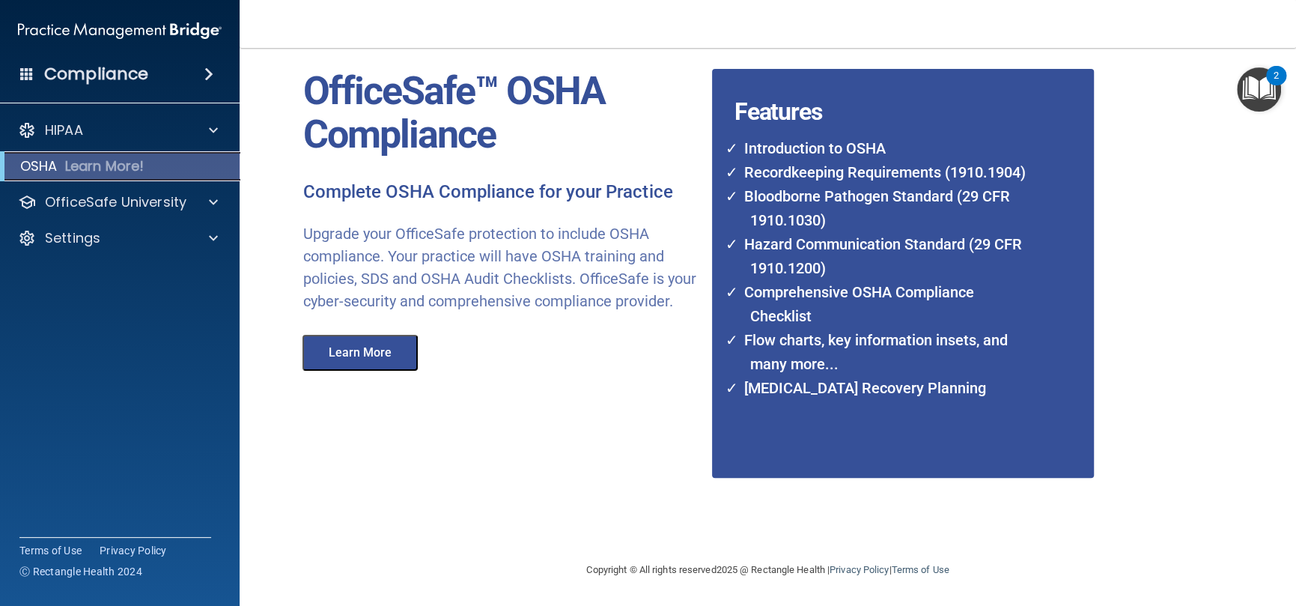
scroll to position [61, 0]
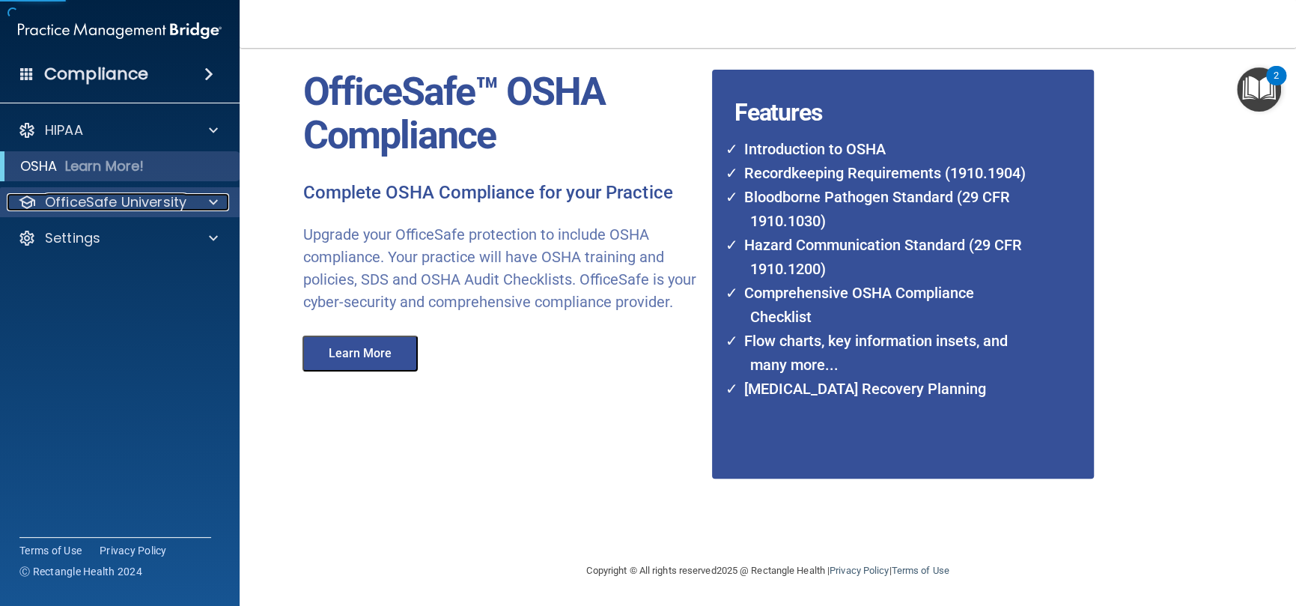
click at [122, 195] on p "OfficeSafe University" at bounding box center [116, 202] width 142 height 18
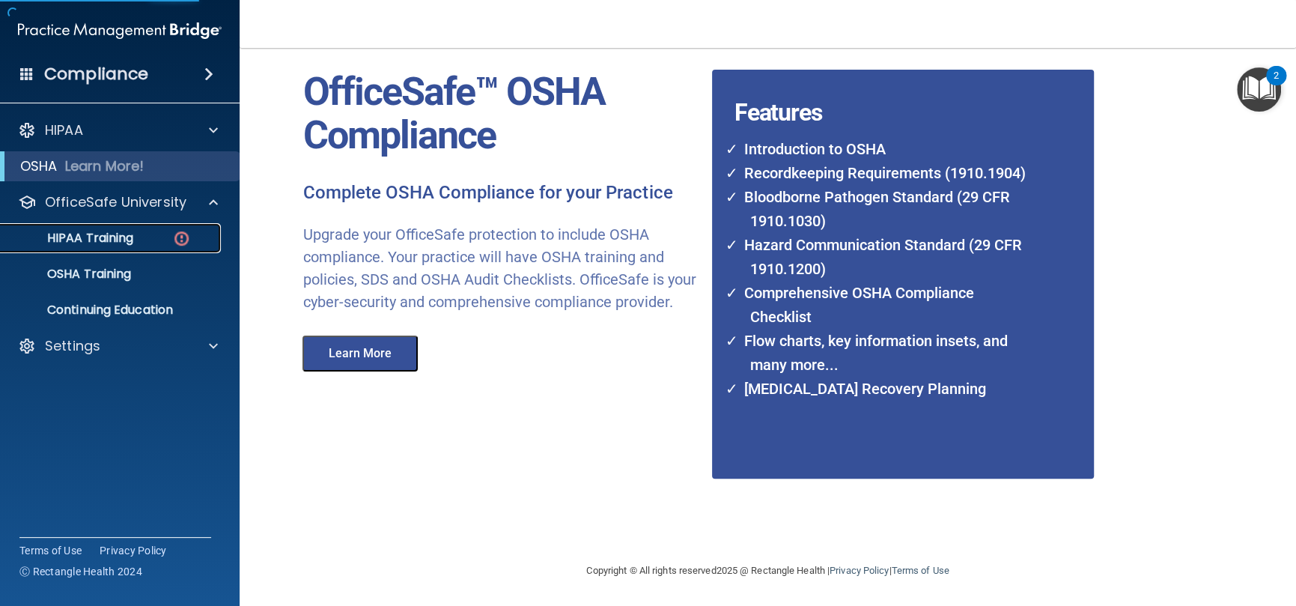
click at [127, 237] on p "HIPAA Training" at bounding box center [72, 238] width 124 height 15
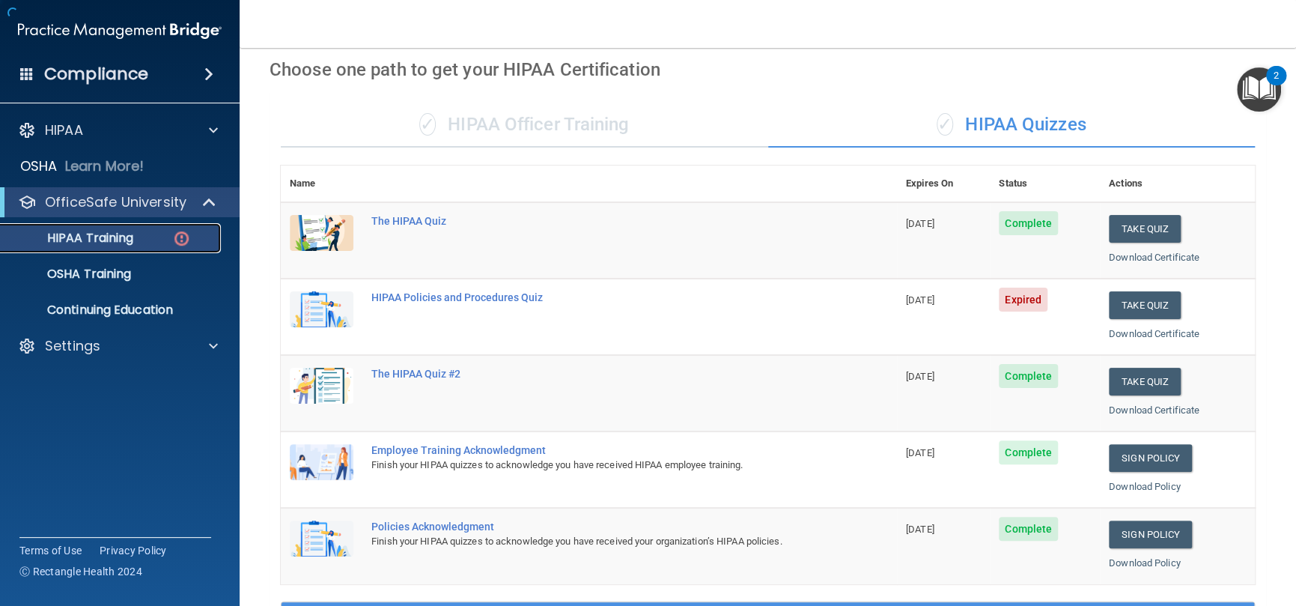
scroll to position [520, 0]
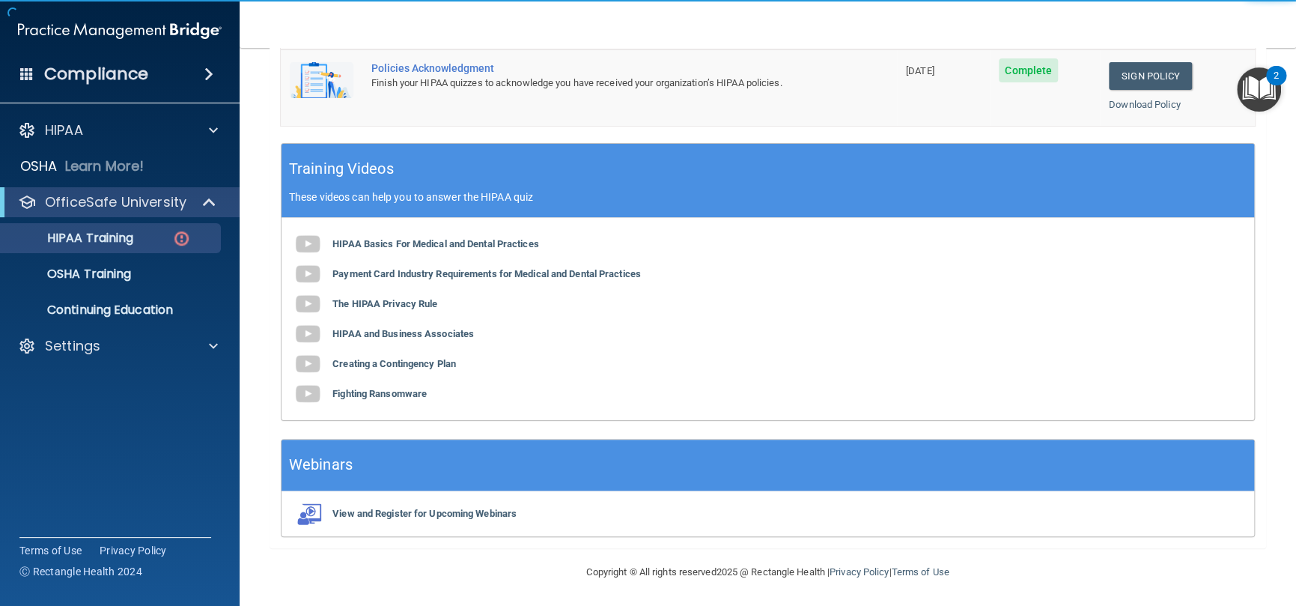
click at [428, 70] on div "Policies Acknowledgment" at bounding box center [596, 68] width 451 height 12
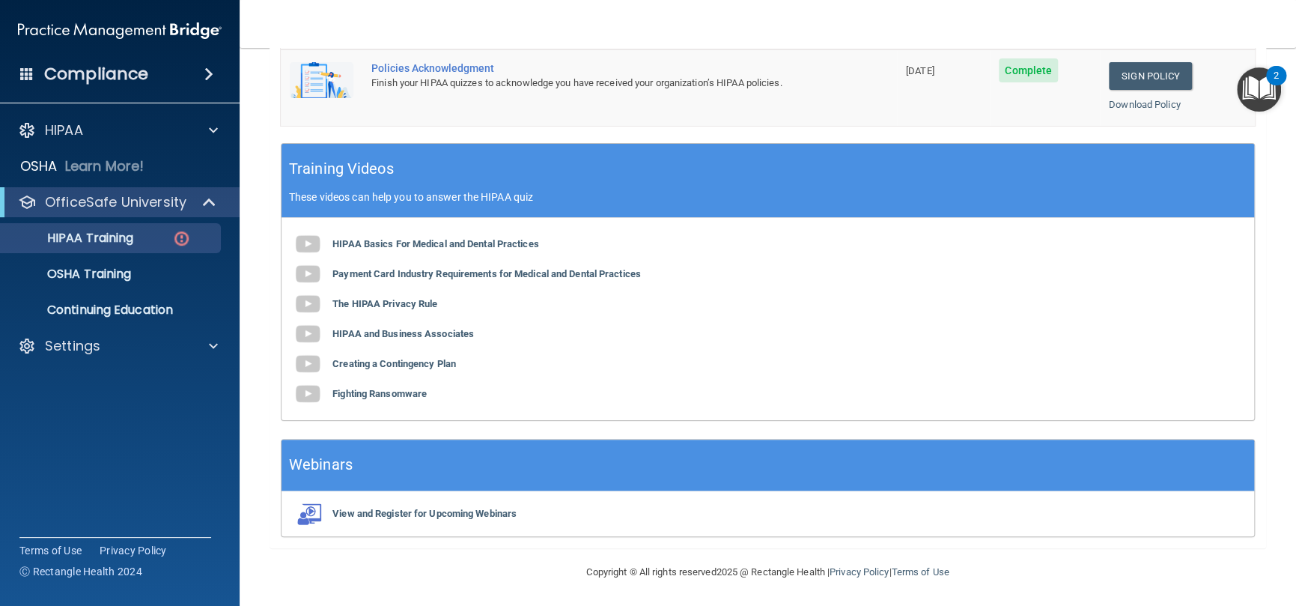
drag, startPoint x: 449, startPoint y: 62, endPoint x: 1080, endPoint y: 210, distance: 648.4
click at [460, 64] on div "Policies Acknowledgment" at bounding box center [596, 68] width 451 height 12
click at [1143, 82] on link "Sign Policy" at bounding box center [1150, 76] width 83 height 28
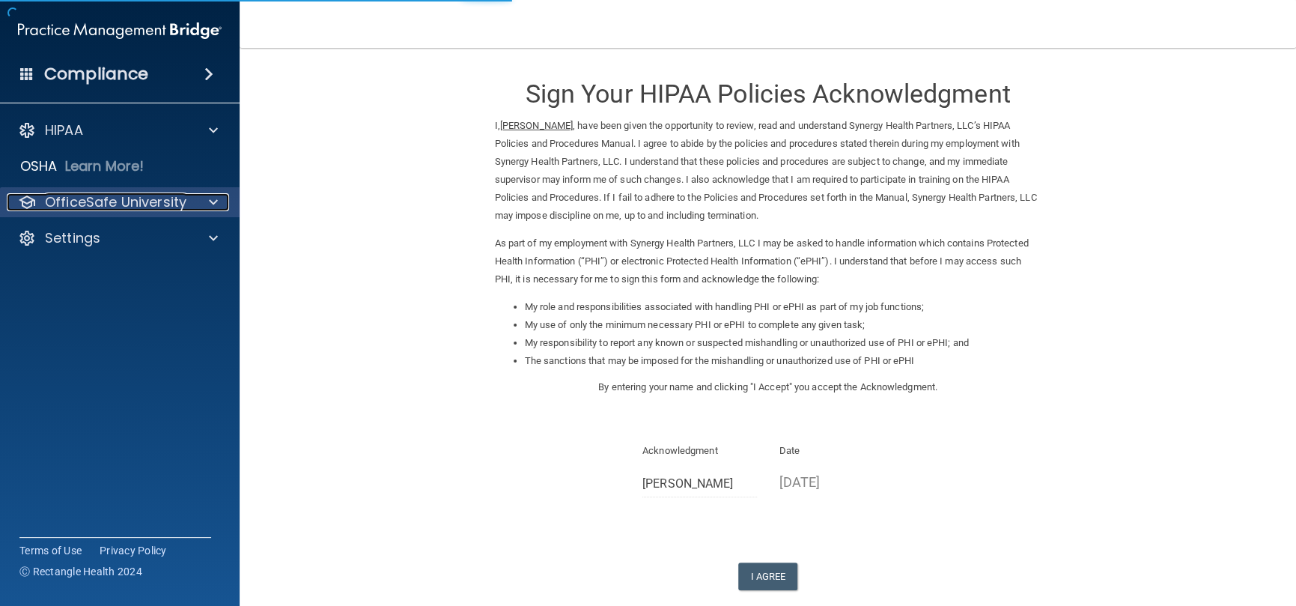
click at [127, 199] on p "OfficeSafe University" at bounding box center [116, 202] width 142 height 18
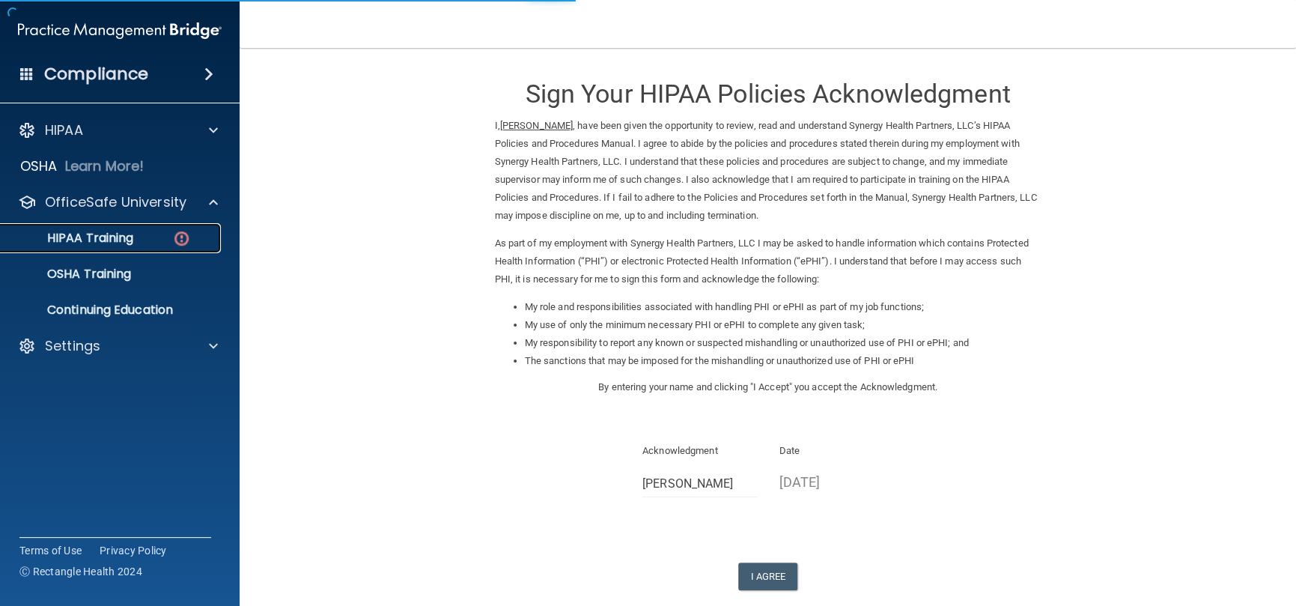
click at [140, 240] on div "HIPAA Training" at bounding box center [112, 238] width 204 height 15
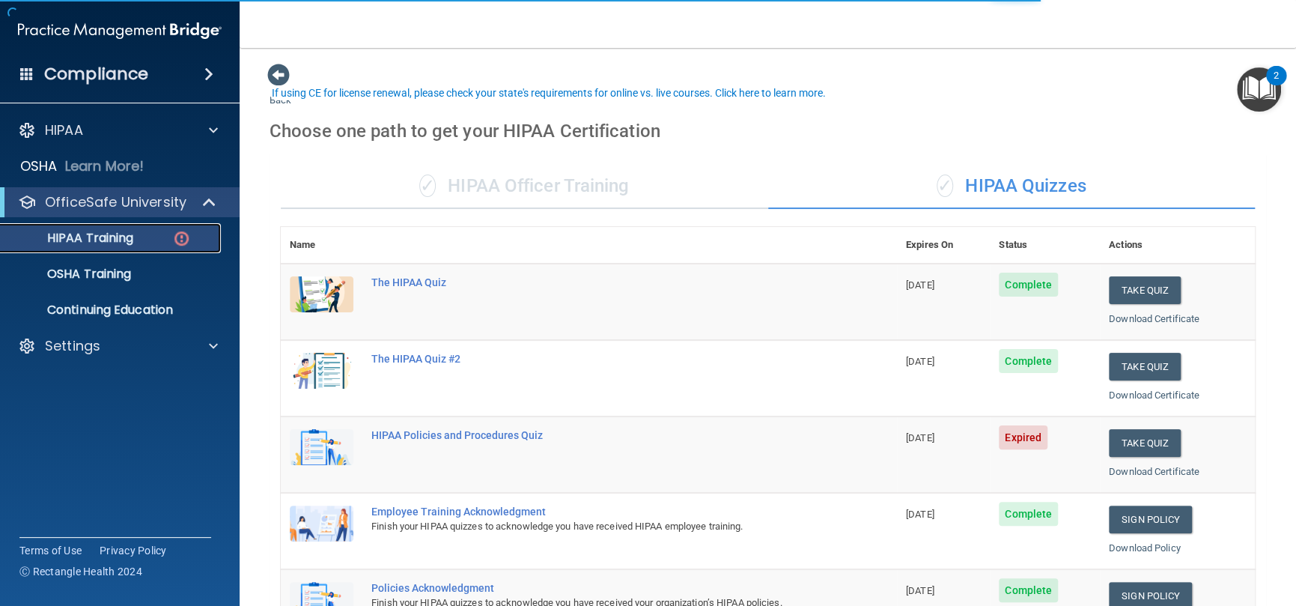
scroll to position [225, 0]
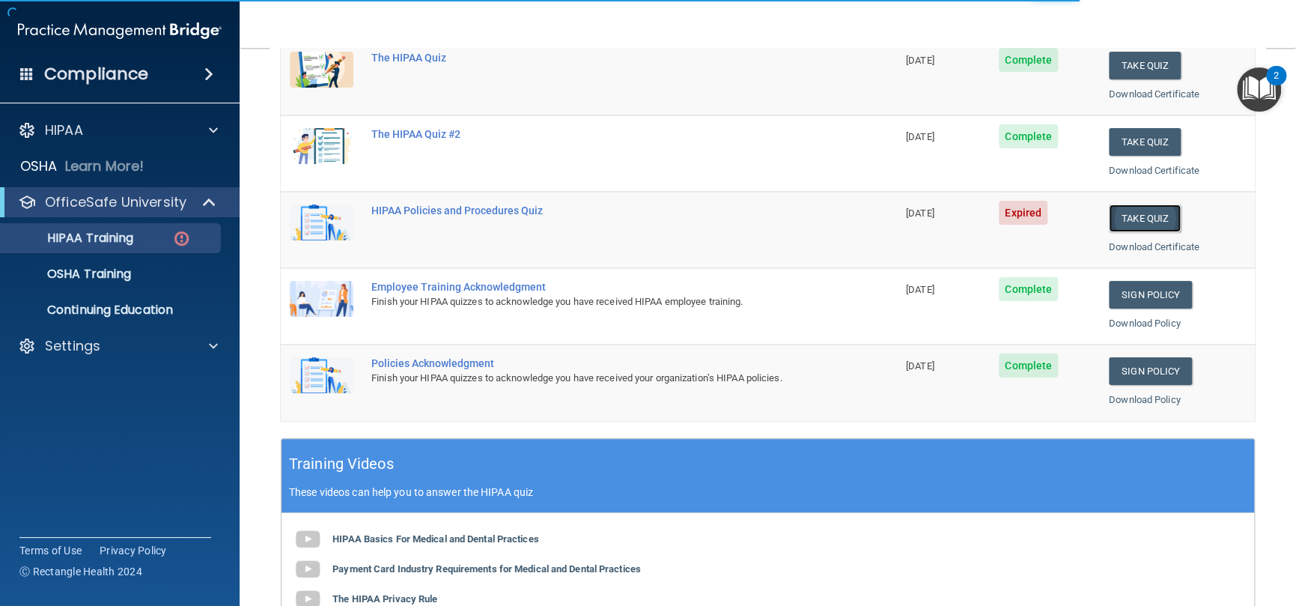
click at [1119, 218] on button "Take Quiz" at bounding box center [1145, 218] width 72 height 28
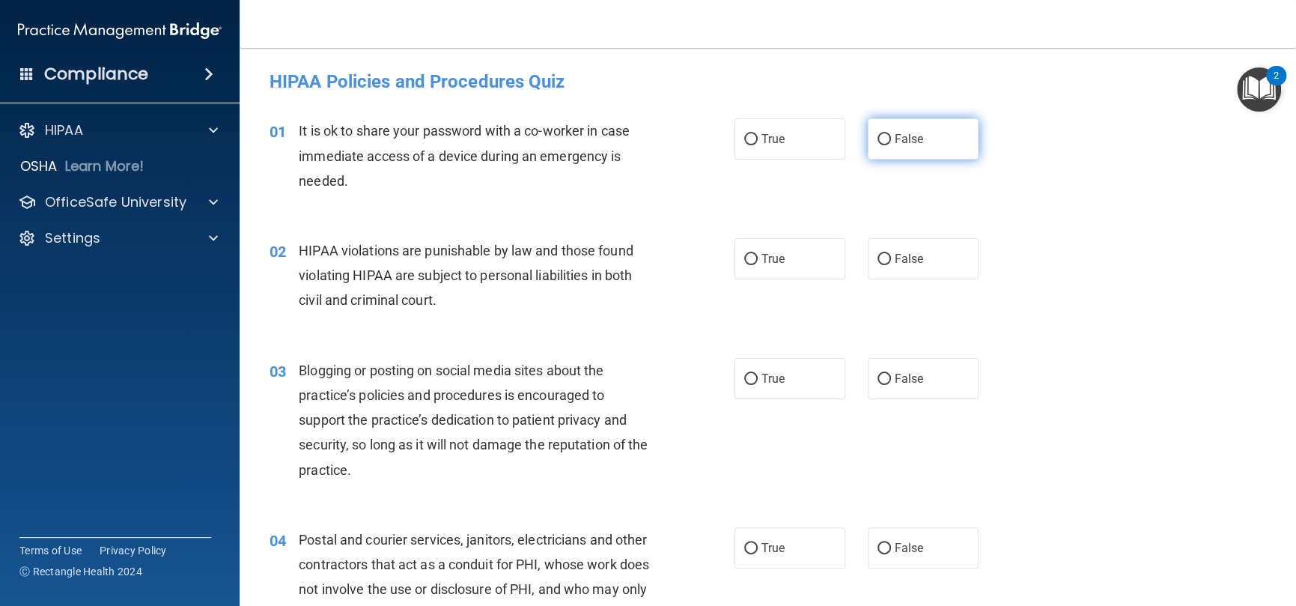
click at [878, 134] on input "False" at bounding box center [884, 139] width 13 height 11
radio input "true"
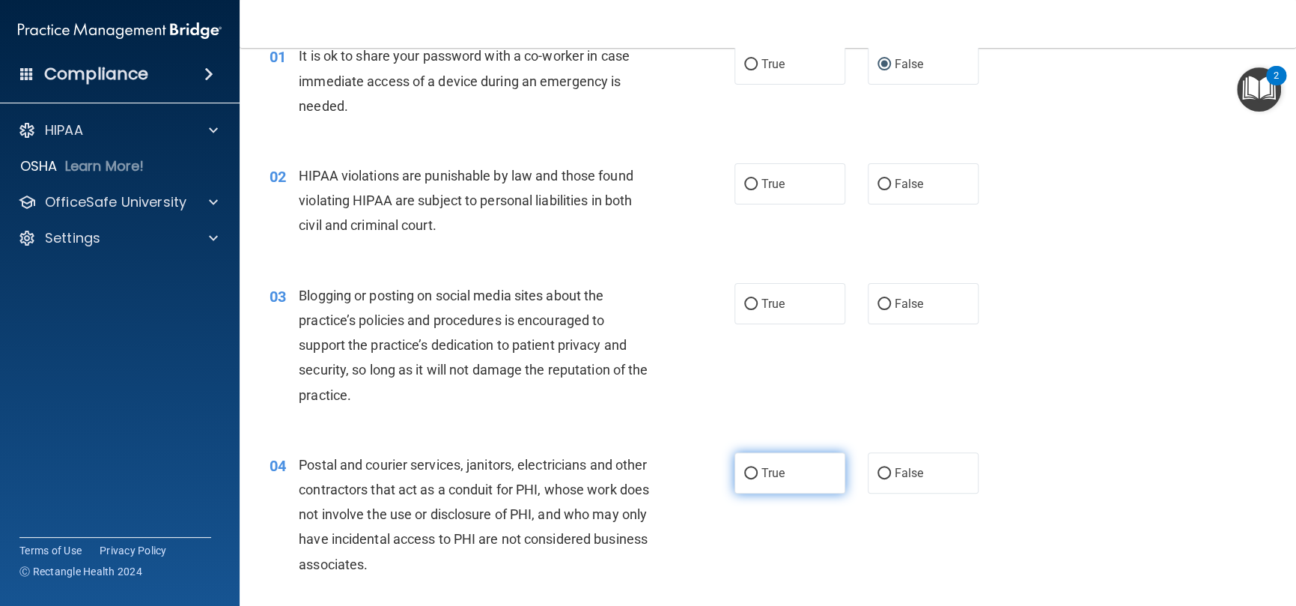
click at [749, 478] on input "True" at bounding box center [750, 473] width 13 height 11
radio input "true"
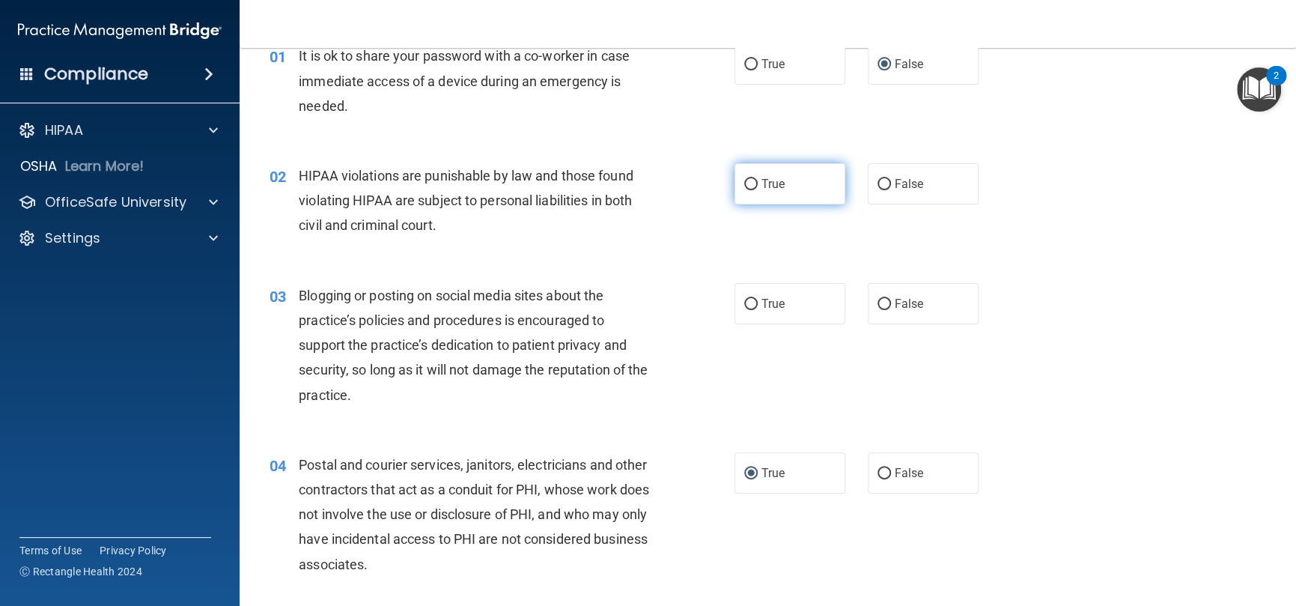
click at [773, 190] on label "True" at bounding box center [790, 183] width 111 height 41
click at [758, 190] on input "True" at bounding box center [750, 184] width 13 height 11
radio input "true"
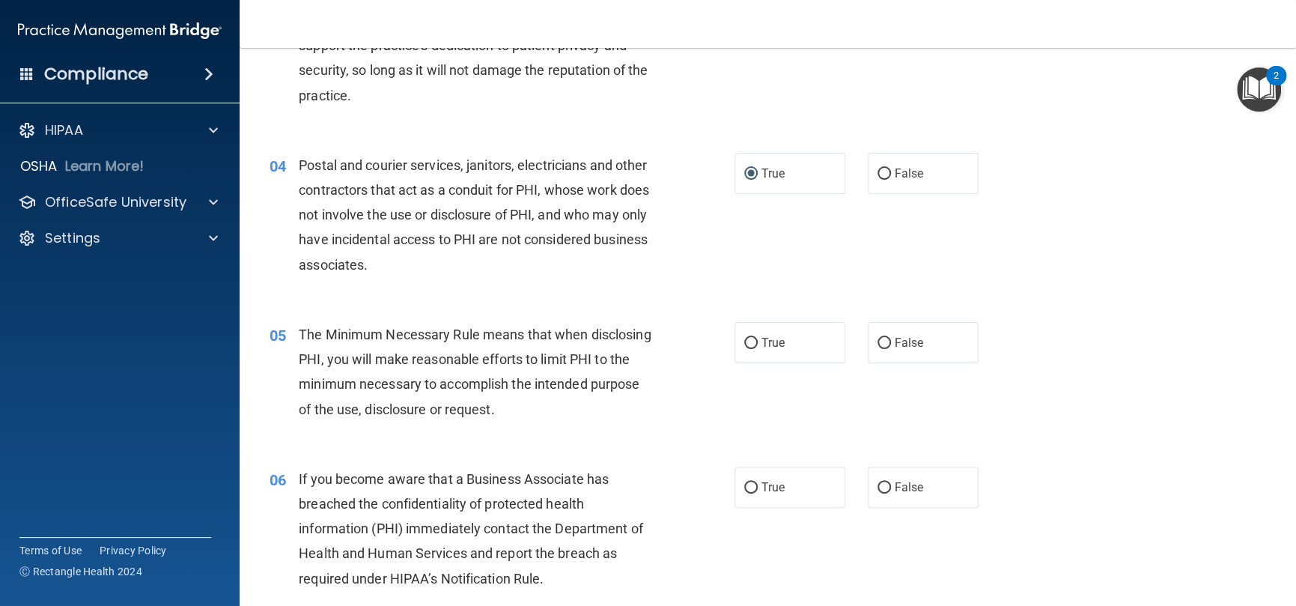
scroll to position [150, 0]
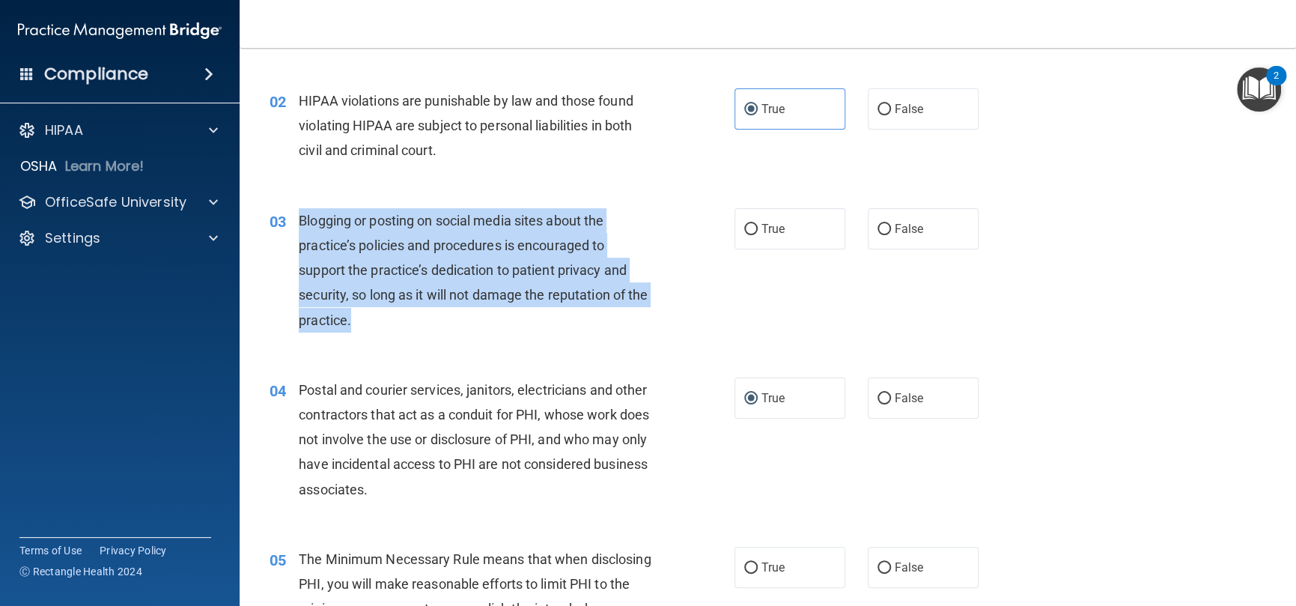
drag, startPoint x: 401, startPoint y: 326, endPoint x: 292, endPoint y: 219, distance: 152.5
click at [292, 219] on div "03 Blogging or posting on social media sites about the practice’s policies and …" at bounding box center [502, 274] width 510 height 132
copy div "Blogging or posting on social media sites about the practice’s policies and pro…"
click at [566, 291] on span "Blogging or posting on social media sites about the practice’s policies and pro…" at bounding box center [473, 270] width 349 height 115
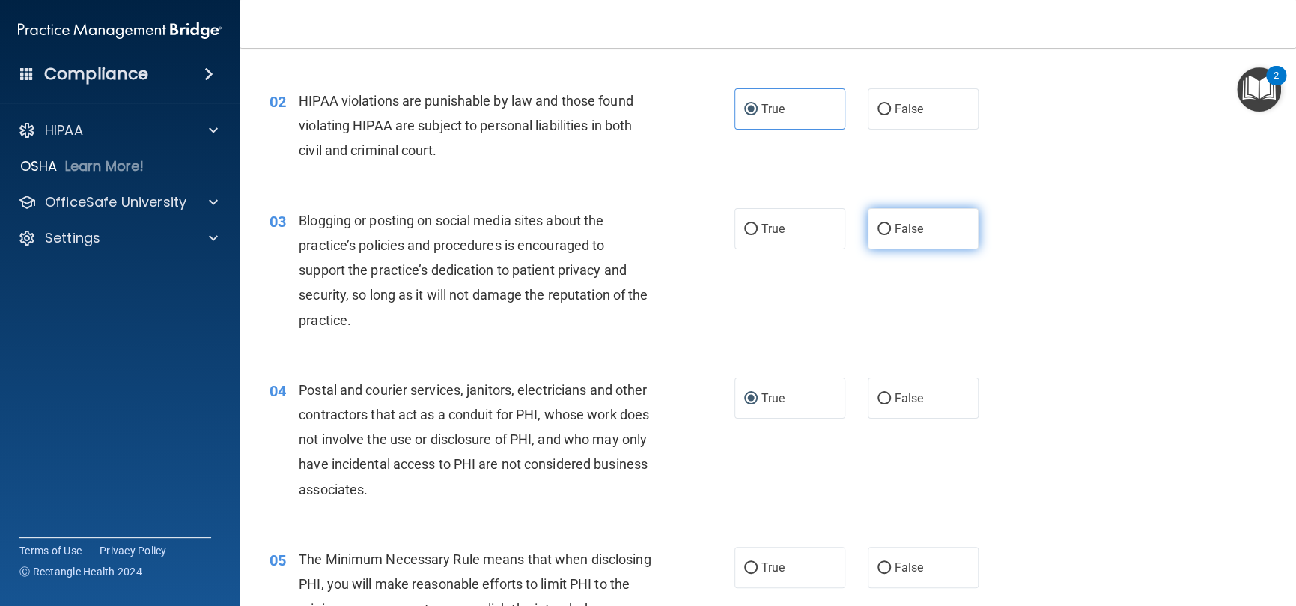
click at [895, 227] on span "False" at bounding box center [909, 229] width 29 height 14
click at [891, 227] on input "False" at bounding box center [884, 229] width 13 height 11
radio input "true"
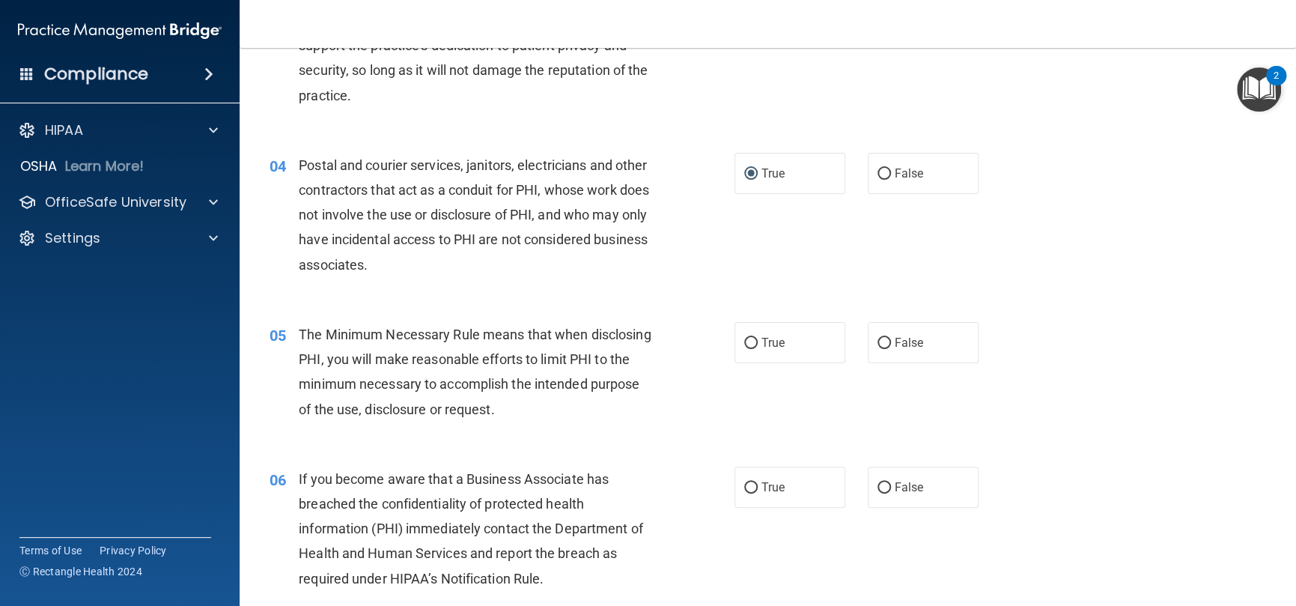
scroll to position [524, 0]
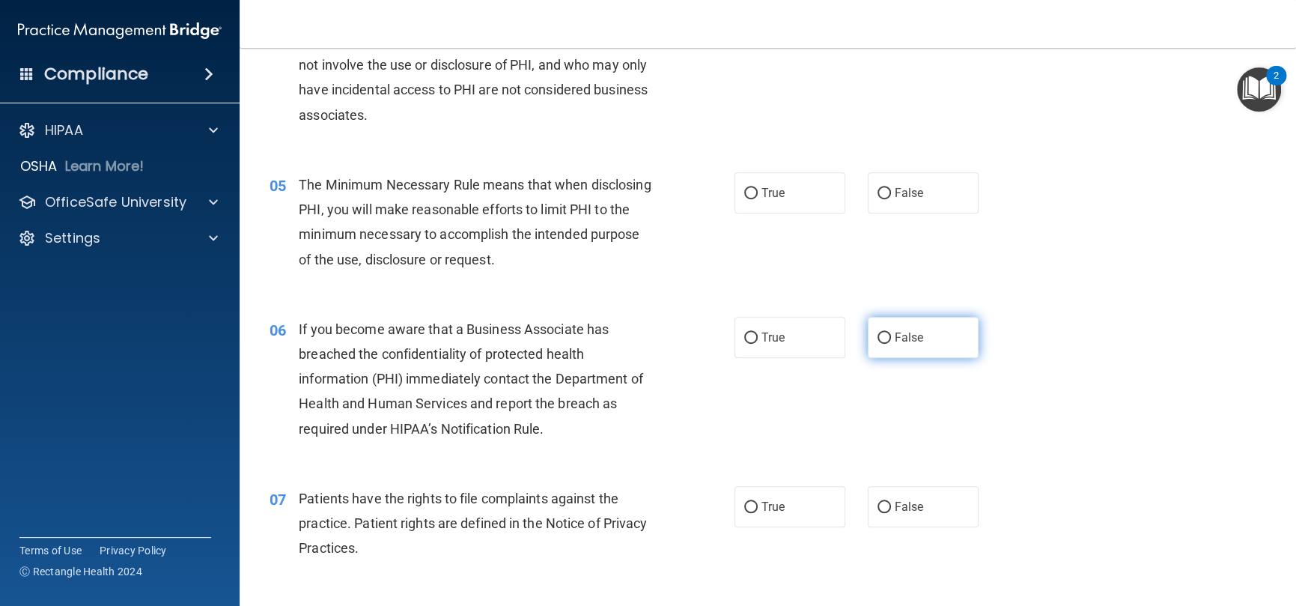
click at [885, 346] on label "False" at bounding box center [923, 337] width 111 height 41
click at [885, 344] on input "False" at bounding box center [884, 337] width 13 height 11
radio input "true"
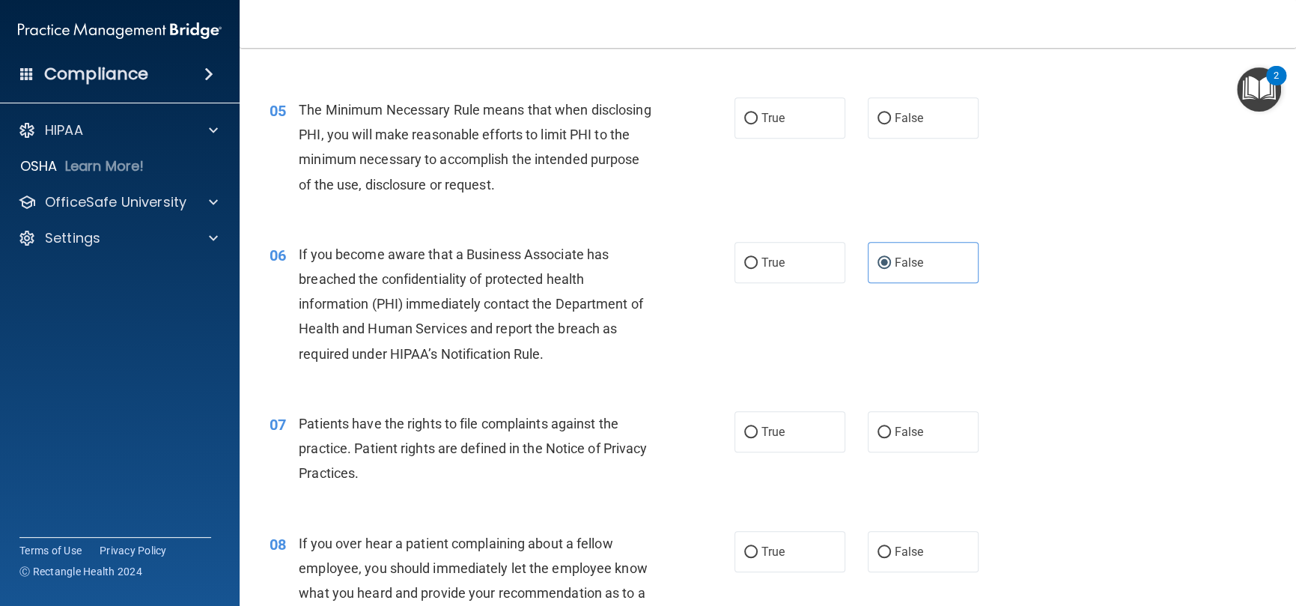
drag, startPoint x: 778, startPoint y: 434, endPoint x: 642, endPoint y: 315, distance: 180.4
click at [777, 434] on span "True" at bounding box center [773, 432] width 23 height 14
click at [758, 434] on input "True" at bounding box center [750, 432] width 13 height 11
radio input "true"
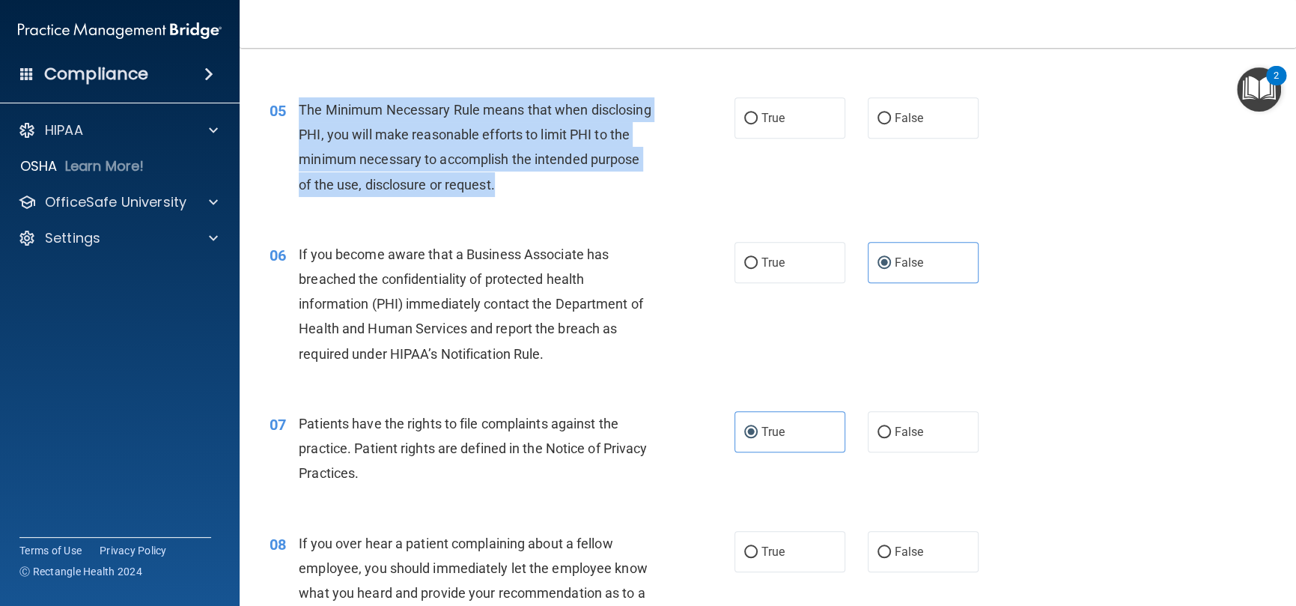
drag, startPoint x: 619, startPoint y: 178, endPoint x: 298, endPoint y: 118, distance: 326.9
click at [299, 118] on div "The Minimum Necessary Rule means that when disclosing PHI, you will make reason…" at bounding box center [481, 147] width 365 height 100
copy span "The Minimum Necessary Rule means that when disclosing PHI, you will make reason…"
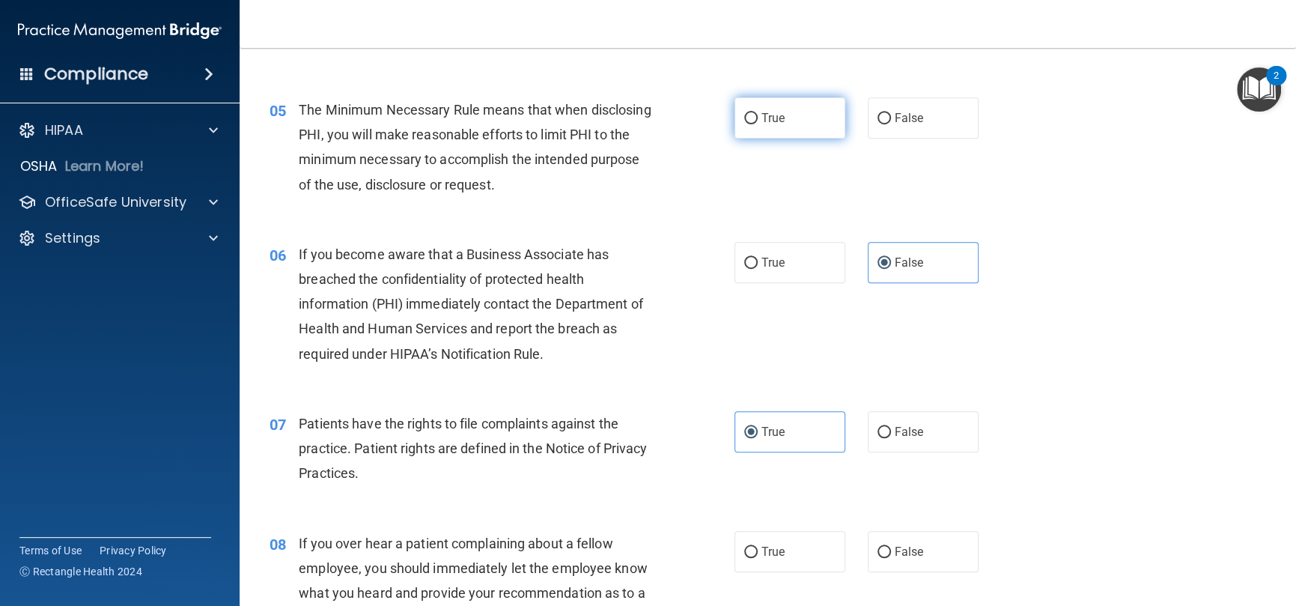
click at [743, 129] on label "True" at bounding box center [790, 117] width 111 height 41
click at [744, 124] on input "True" at bounding box center [750, 118] width 13 height 11
radio input "true"
click at [648, 187] on div "The Minimum Necessary Rule means that when disclosing PHI, you will make reason…" at bounding box center [481, 147] width 365 height 100
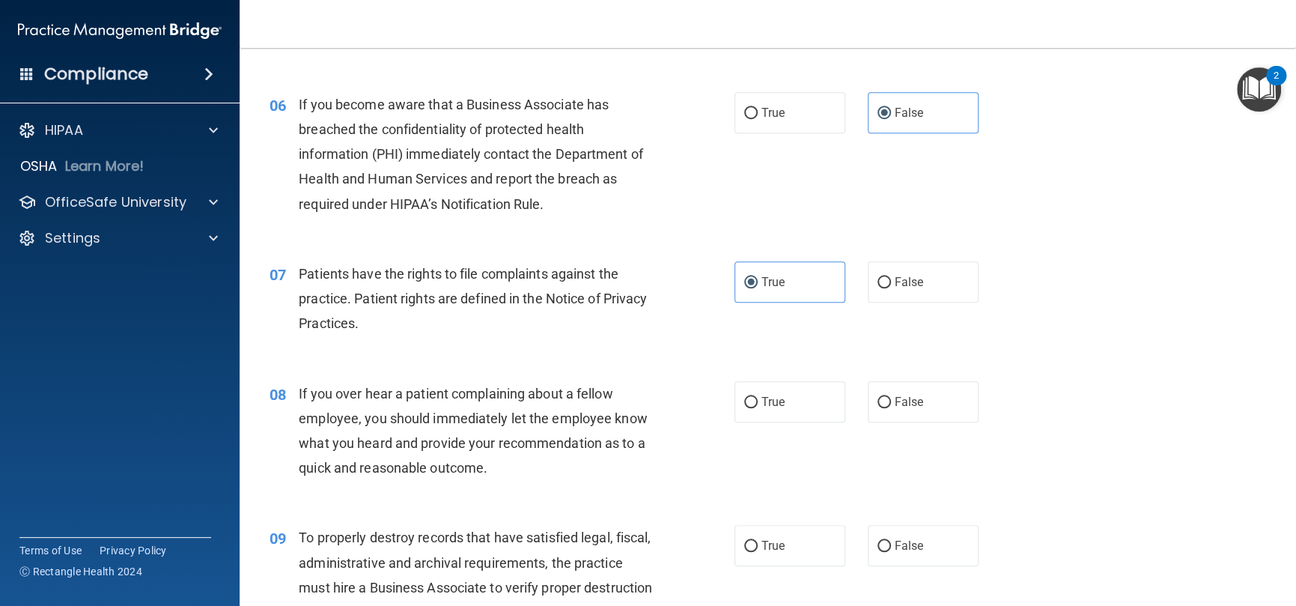
scroll to position [824, 0]
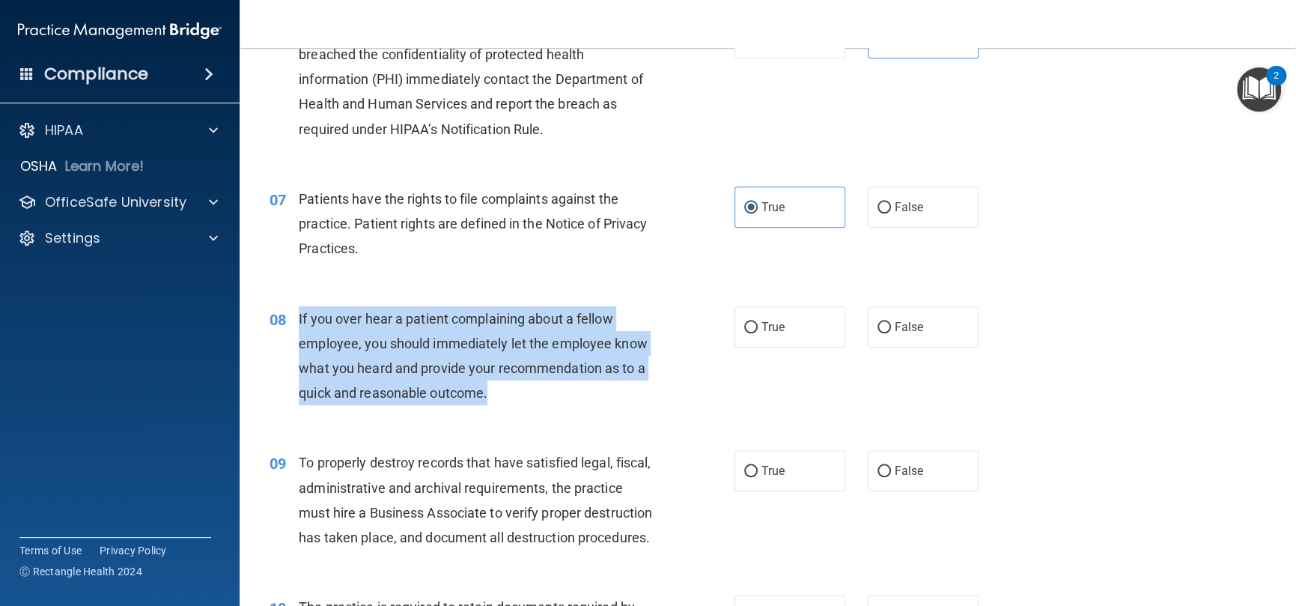
drag, startPoint x: 525, startPoint y: 398, endPoint x: 297, endPoint y: 323, distance: 240.6
click at [297, 323] on div "08 If you over hear a patient complaining about a fellow employee, you should i…" at bounding box center [502, 359] width 510 height 107
copy div "If you over hear a patient complaining about a fellow employee, you should imme…"
click at [878, 322] on input "False" at bounding box center [884, 327] width 13 height 11
radio input "true"
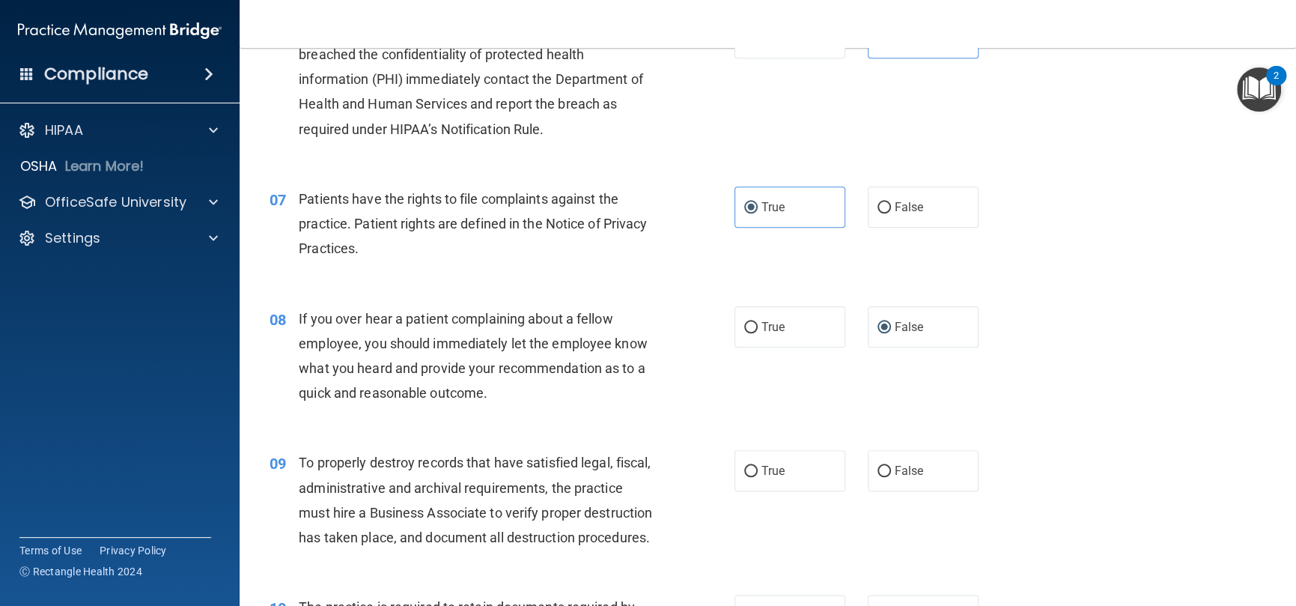
click at [588, 419] on div "08 If you over hear a patient complaining about a fellow employee, you should i…" at bounding box center [767, 360] width 1019 height 145
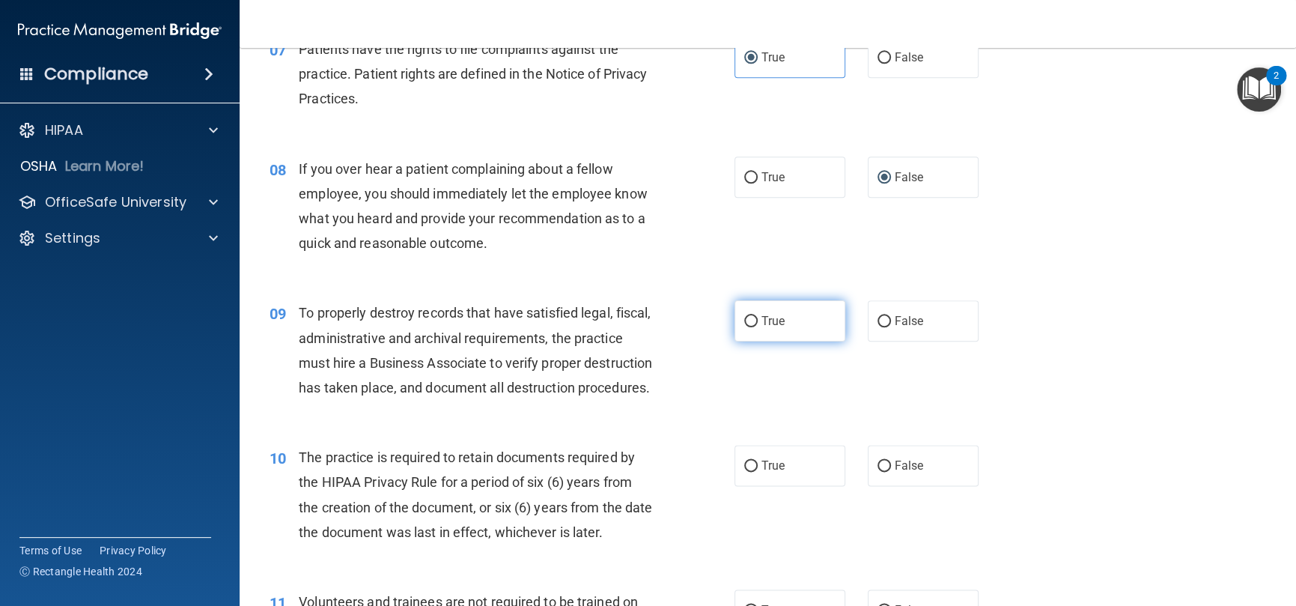
click at [779, 330] on label "True" at bounding box center [790, 320] width 111 height 41
click at [758, 327] on input "True" at bounding box center [750, 321] width 13 height 11
radio input "true"
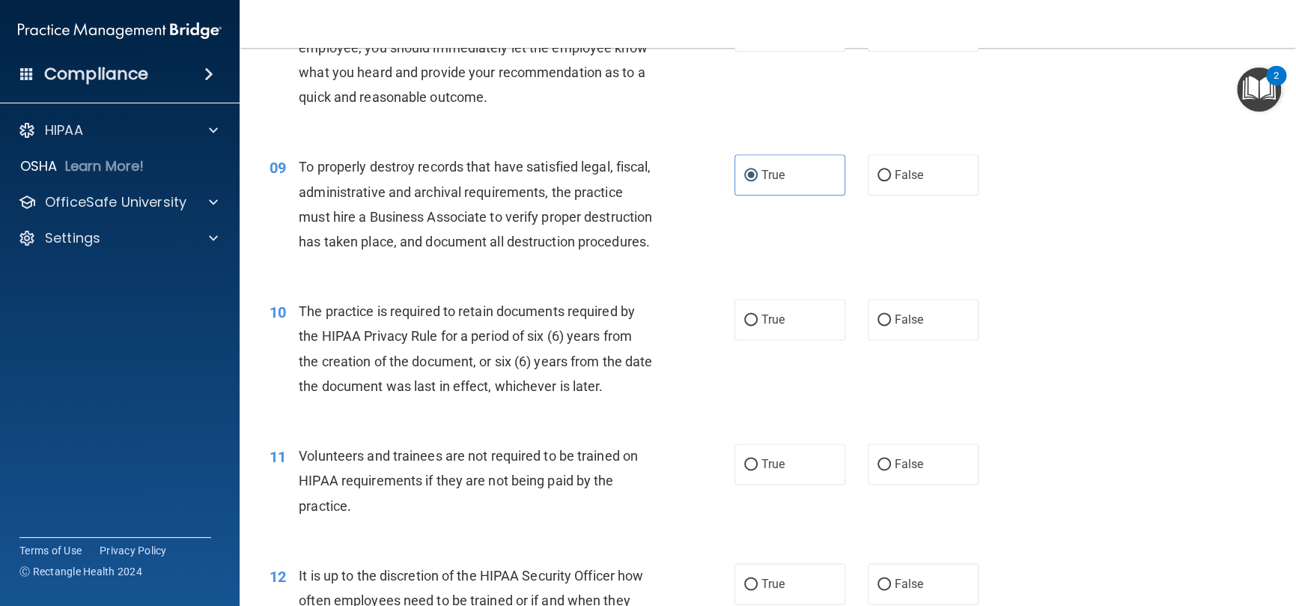
scroll to position [1123, 0]
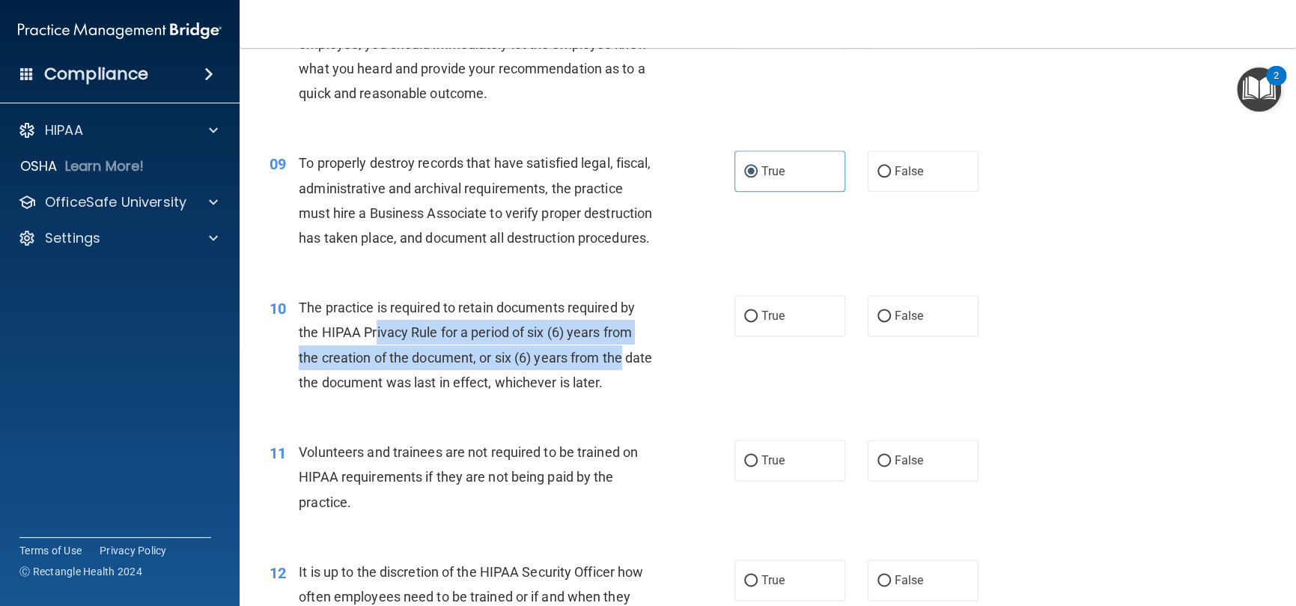
drag, startPoint x: 626, startPoint y: 397, endPoint x: 413, endPoint y: 365, distance: 215.0
click at [377, 350] on div "The practice is required to retain documents required by the HIPAA Privacy Rule…" at bounding box center [481, 345] width 365 height 100
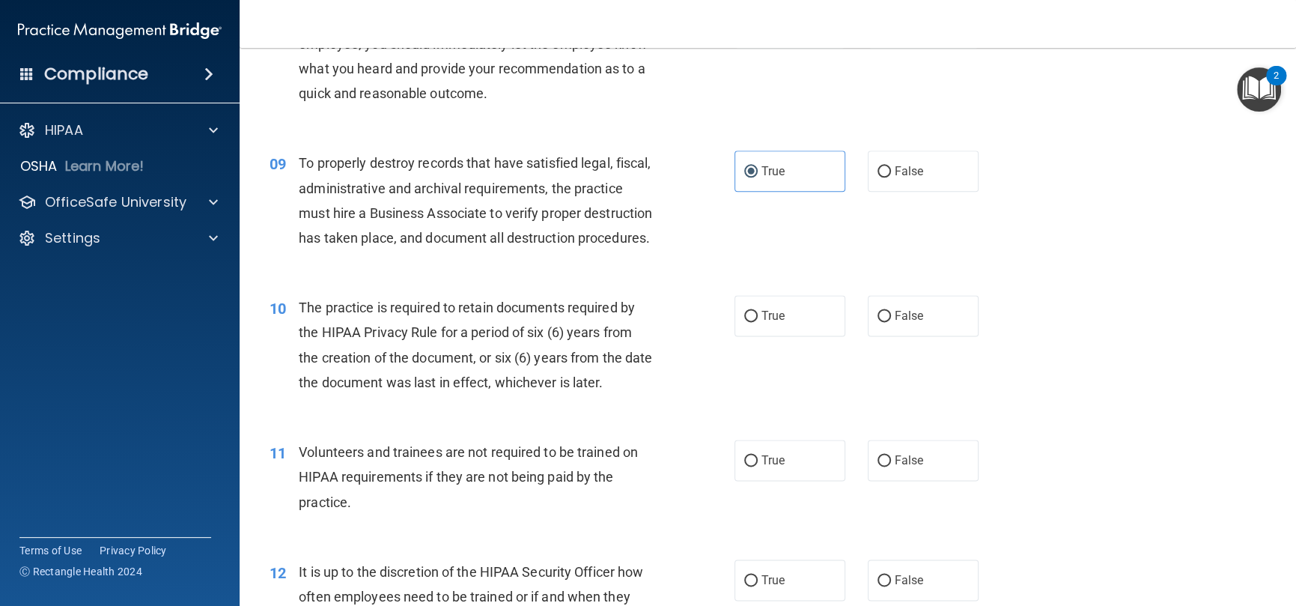
click at [580, 395] on div "The practice is required to retain documents required by the HIPAA Privacy Rule…" at bounding box center [481, 345] width 365 height 100
click at [765, 323] on span "True" at bounding box center [773, 316] width 23 height 14
click at [758, 322] on input "True" at bounding box center [750, 316] width 13 height 11
radio input "true"
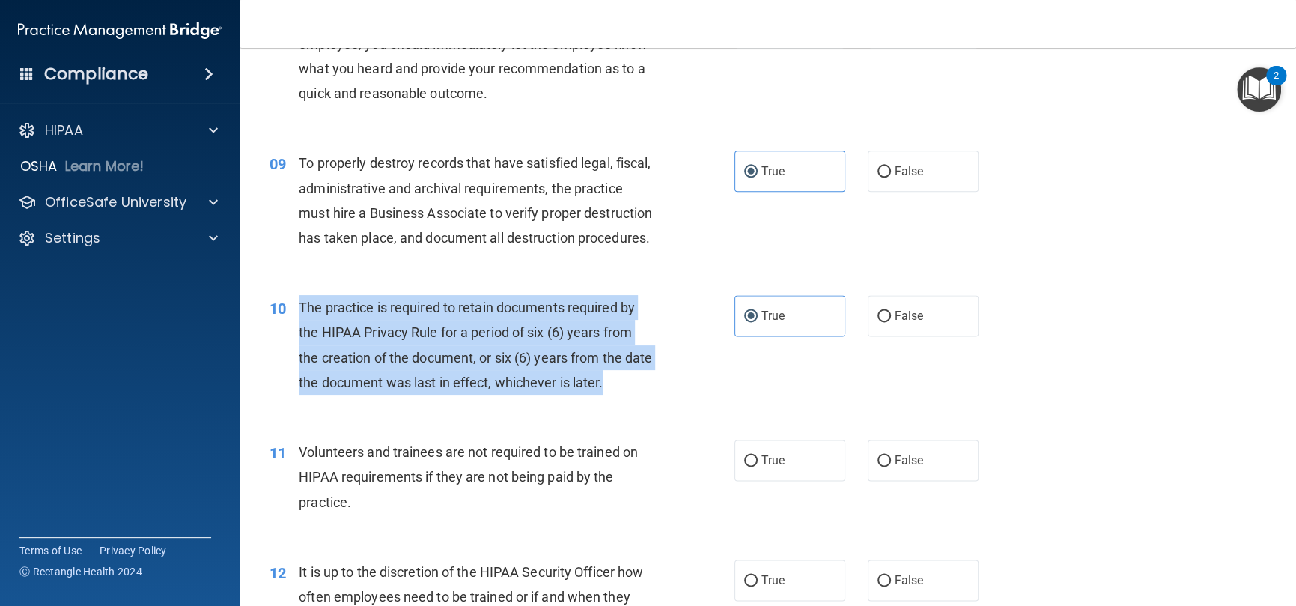
drag, startPoint x: 653, startPoint y: 417, endPoint x: 702, endPoint y: 174, distance: 247.6
click at [300, 341] on div "The practice is required to retain documents required by the HIPAA Privacy Rule…" at bounding box center [481, 345] width 365 height 100
copy span "The practice is required to retain documents required by the HIPAA Privacy Rule…"
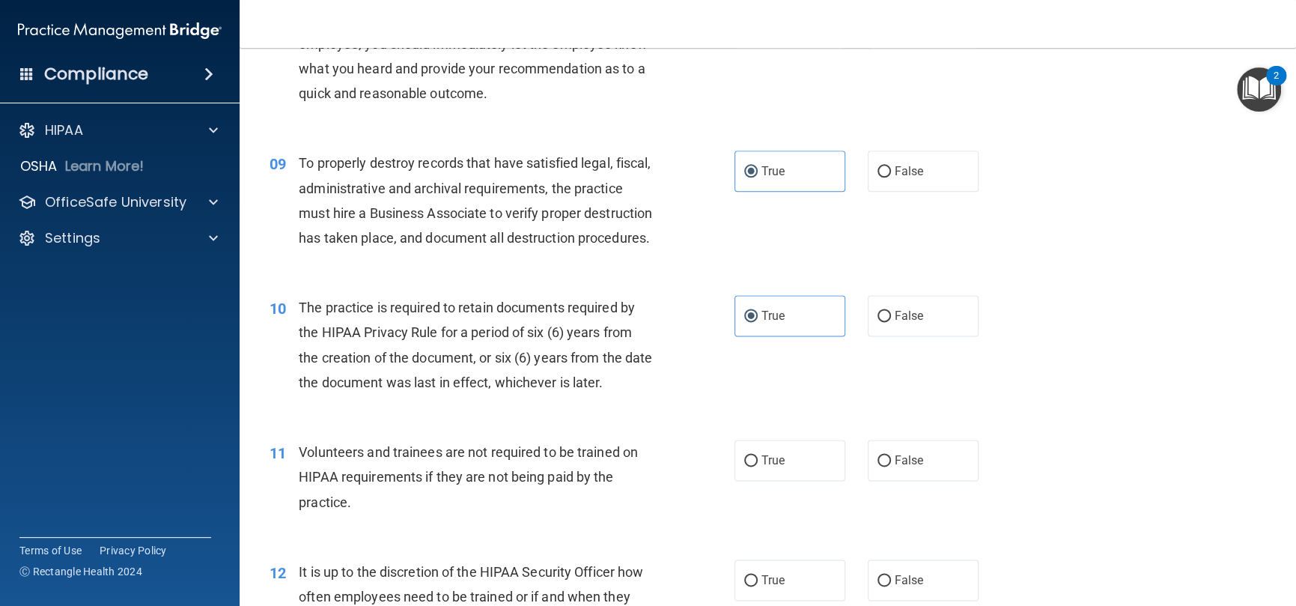
click at [796, 448] on div "11 Volunteers and trainees are not required to be trained on HIPAA requirements…" at bounding box center [767, 481] width 1019 height 120
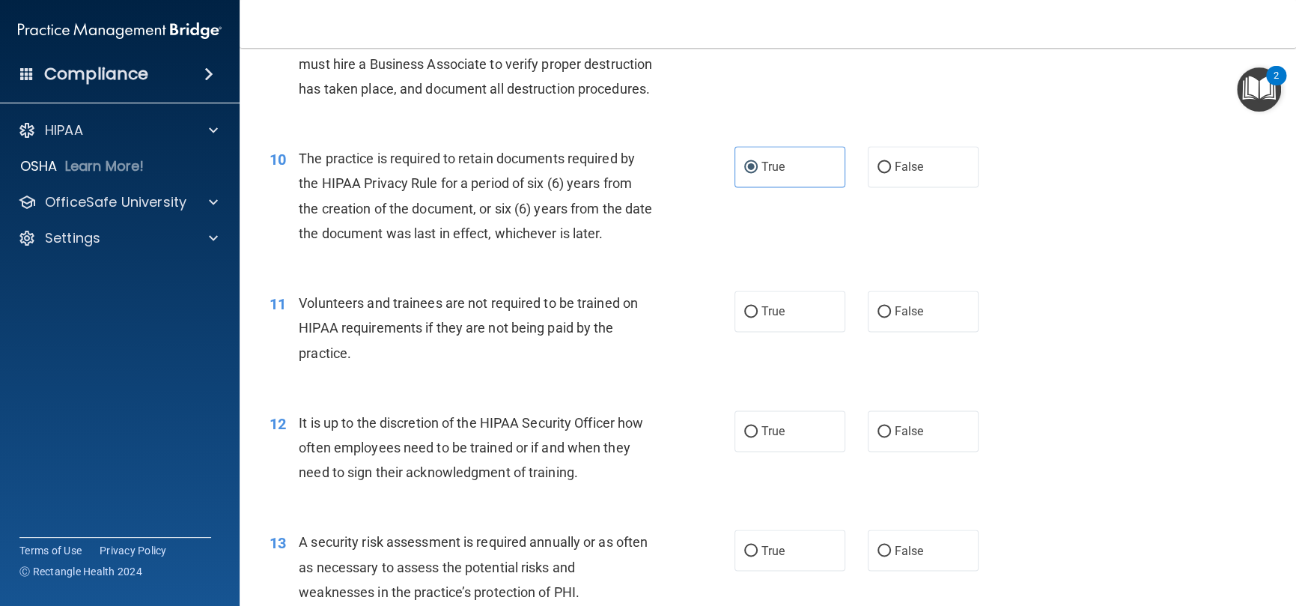
scroll to position [1273, 0]
click at [922, 331] on label "False" at bounding box center [923, 310] width 111 height 41
click at [891, 317] on input "False" at bounding box center [884, 311] width 13 height 11
radio input "true"
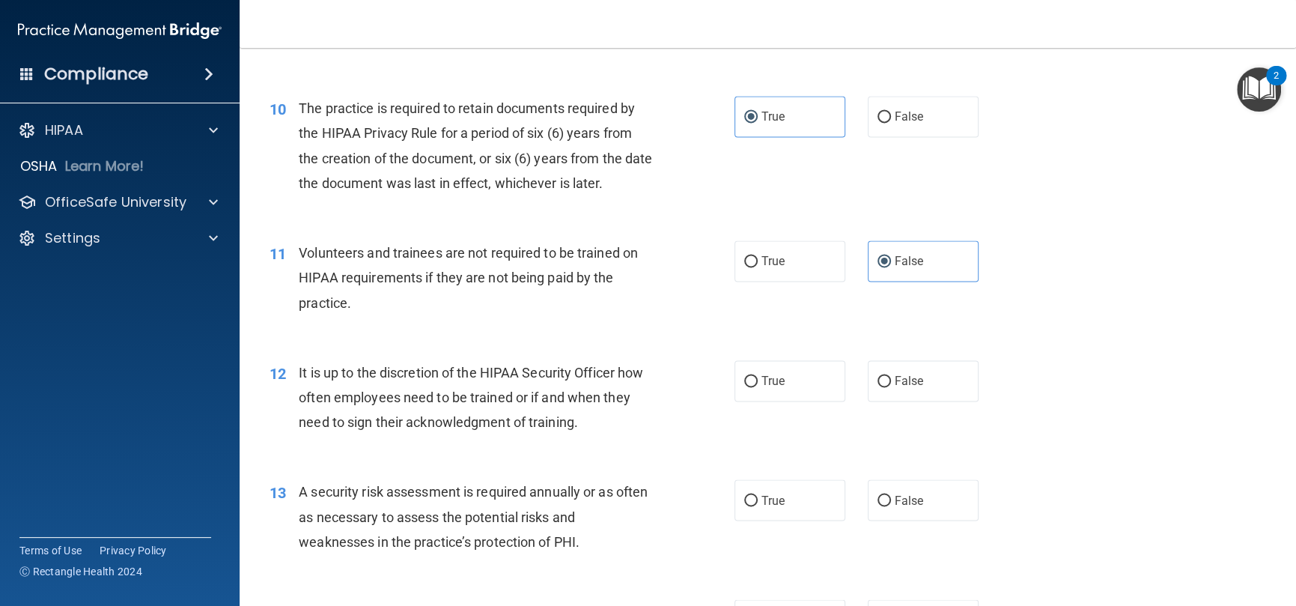
scroll to position [1423, 0]
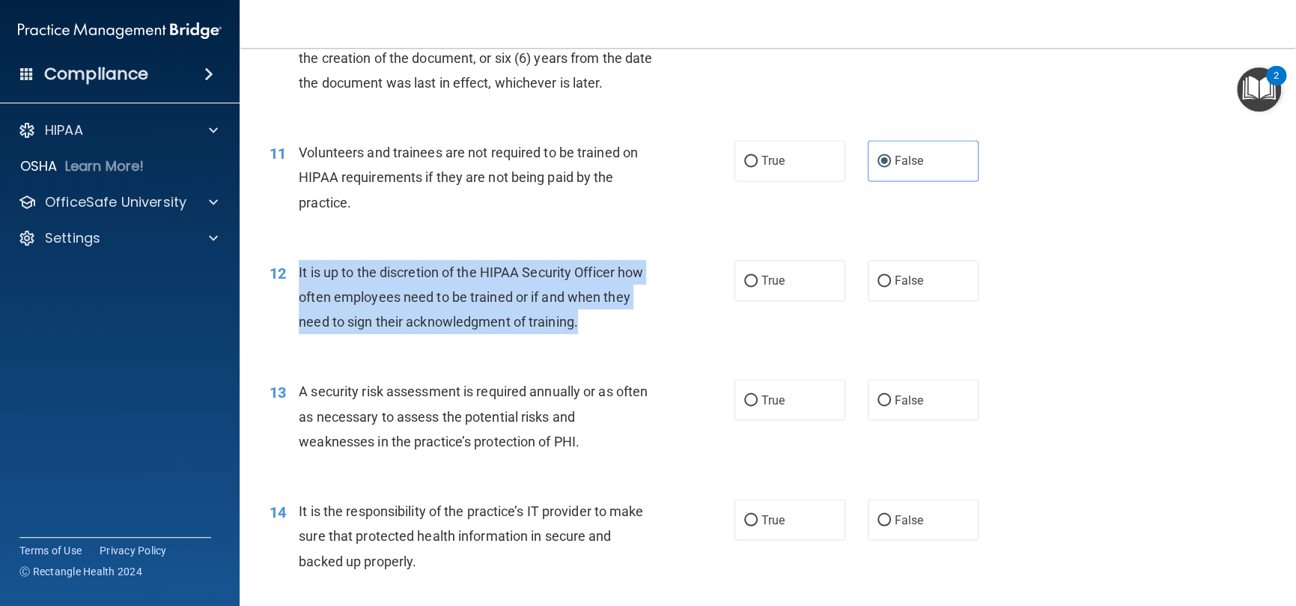
drag, startPoint x: 577, startPoint y: 344, endPoint x: 289, endPoint y: 301, distance: 291.4
click at [289, 301] on div "12 It is up to the discretion of the HIPAA Security Officer how often employees…" at bounding box center [502, 301] width 510 height 82
copy div "It is up to the discretion of the HIPAA Security Officer how often employees ne…"
click at [637, 335] on div "It is up to the discretion of the HIPAA Security Officer how often employees ne…" at bounding box center [481, 297] width 365 height 75
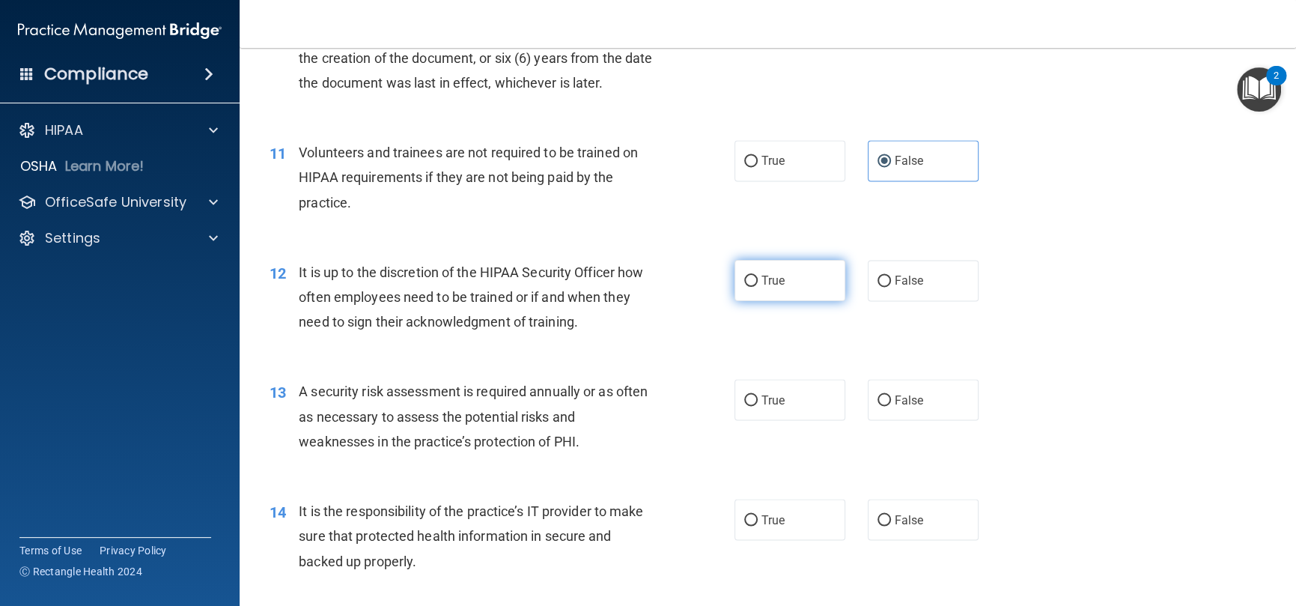
click at [786, 301] on label "True" at bounding box center [790, 280] width 111 height 41
click at [758, 287] on input "True" at bounding box center [750, 281] width 13 height 11
radio input "true"
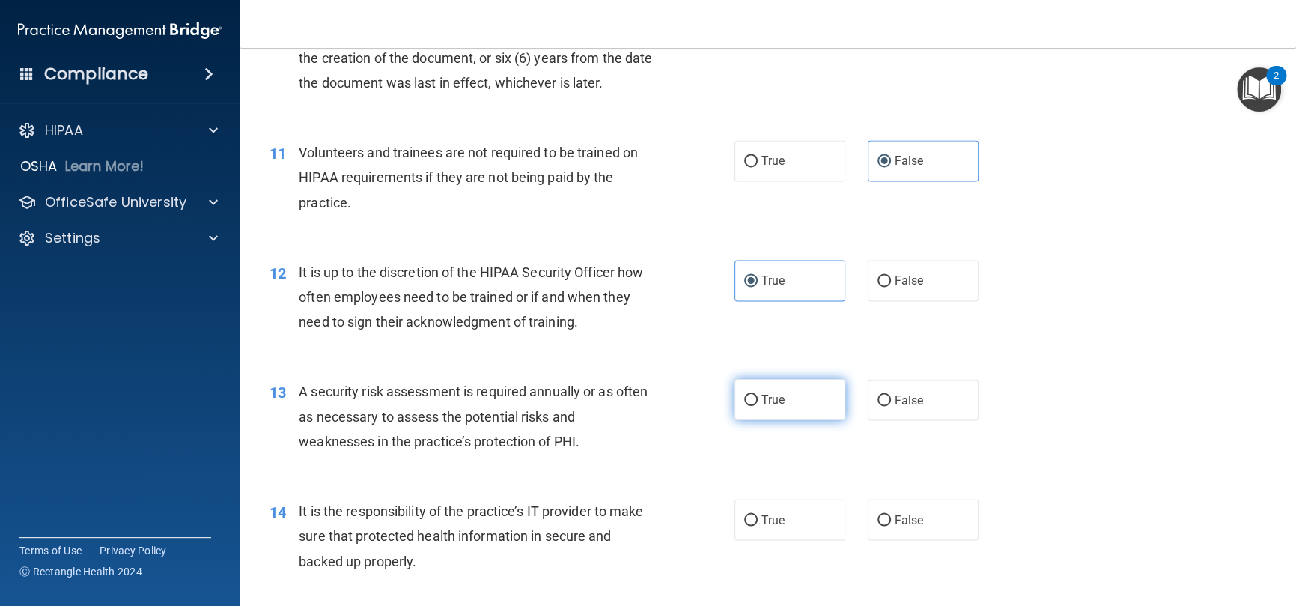
click at [749, 406] on input "True" at bounding box center [750, 400] width 13 height 11
radio input "true"
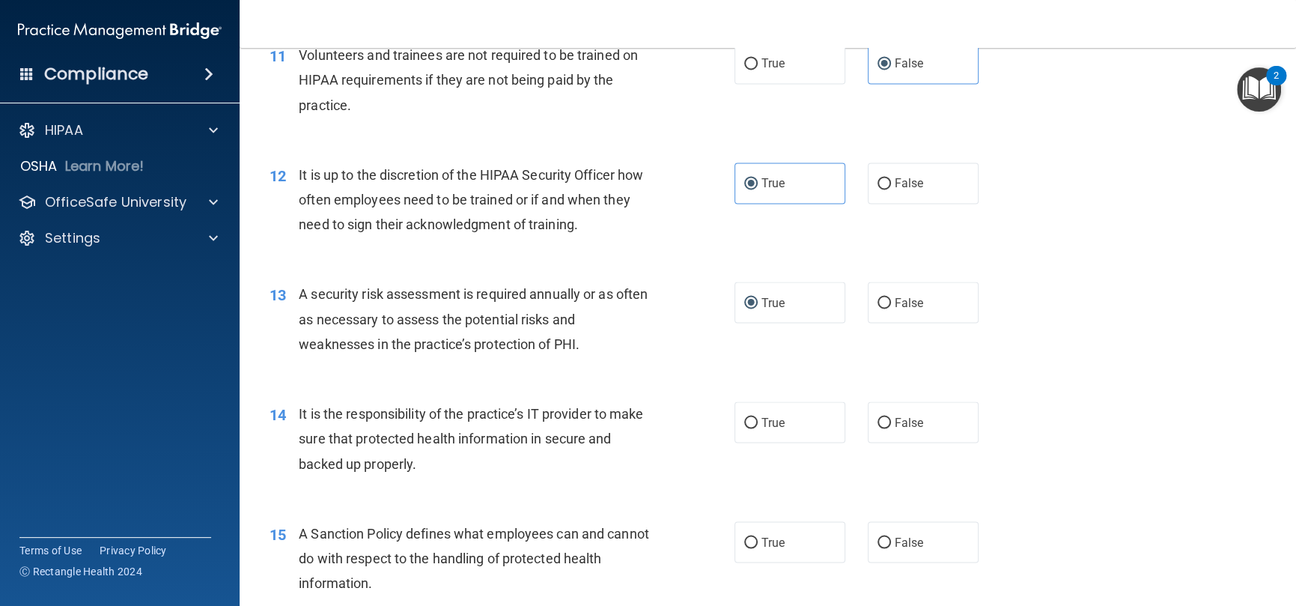
scroll to position [1722, 0]
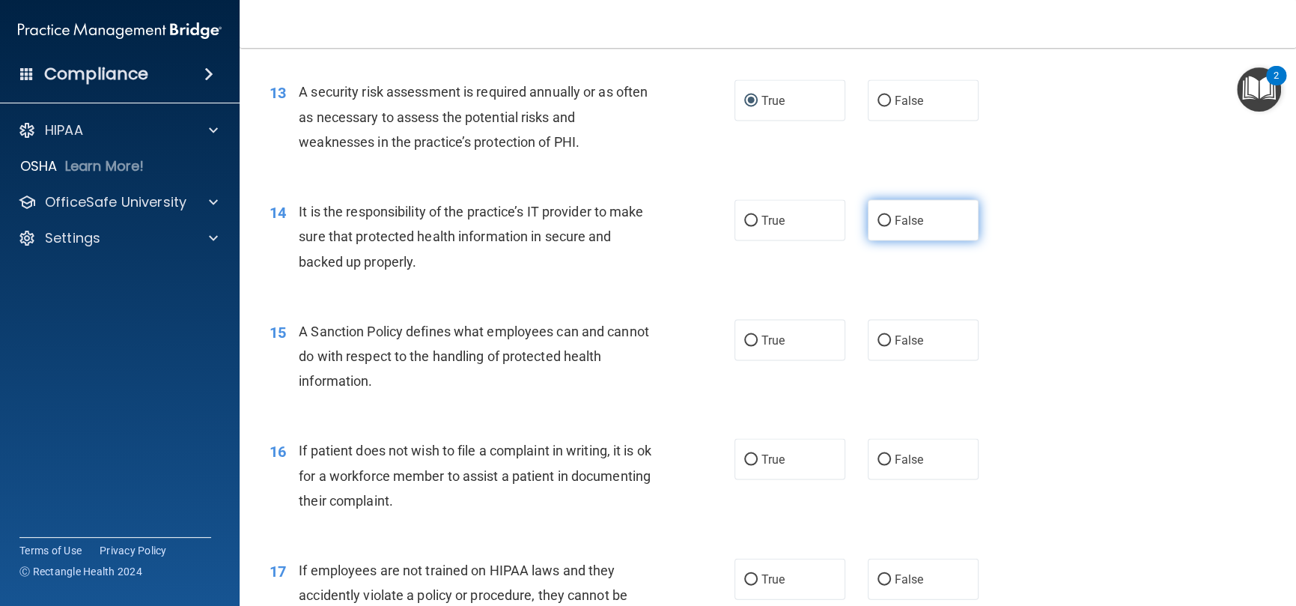
click at [878, 226] on input "False" at bounding box center [884, 220] width 13 height 11
radio input "true"
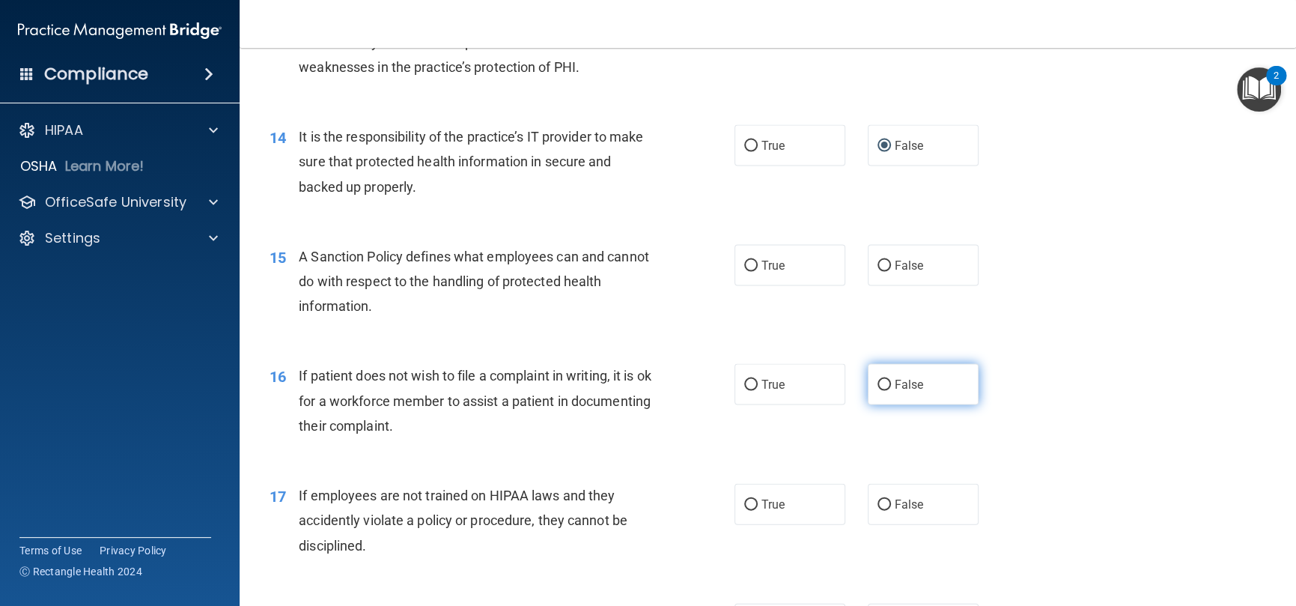
click at [869, 404] on label "False" at bounding box center [923, 383] width 111 height 41
click at [878, 390] on input "False" at bounding box center [884, 384] width 13 height 11
radio input "true"
click at [896, 279] on label "False" at bounding box center [923, 264] width 111 height 41
click at [891, 271] on input "False" at bounding box center [884, 265] width 13 height 11
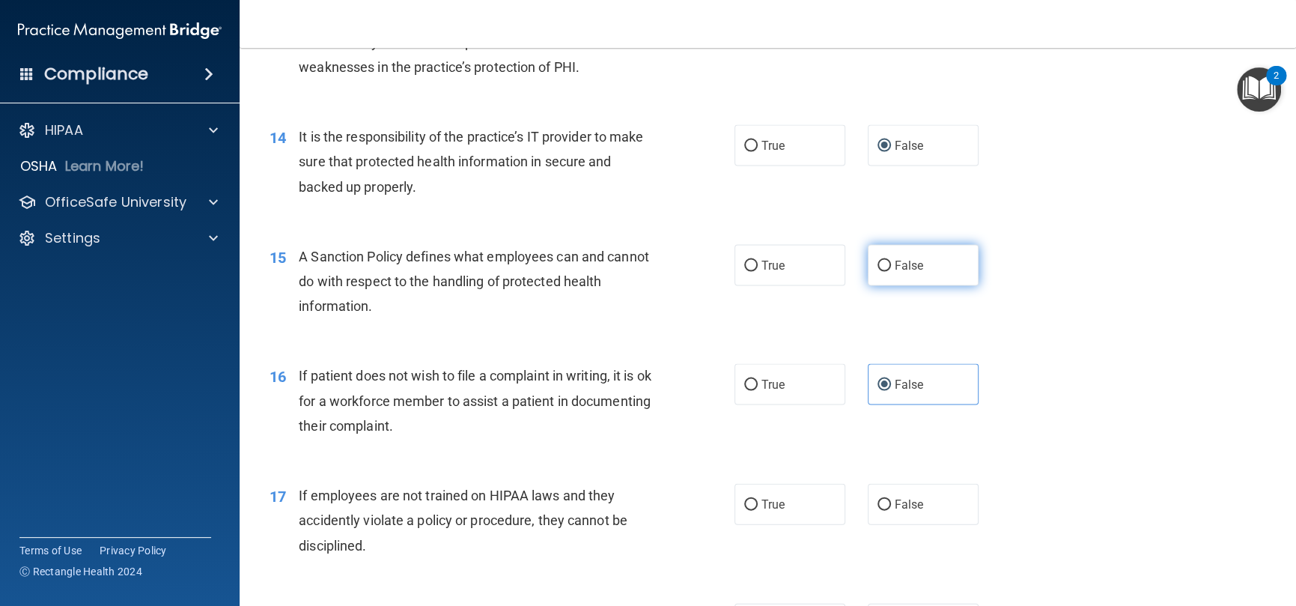
radio input "true"
click at [762, 391] on span "True" at bounding box center [773, 384] width 23 height 14
click at [756, 390] on input "True" at bounding box center [750, 384] width 13 height 11
radio input "true"
radio input "false"
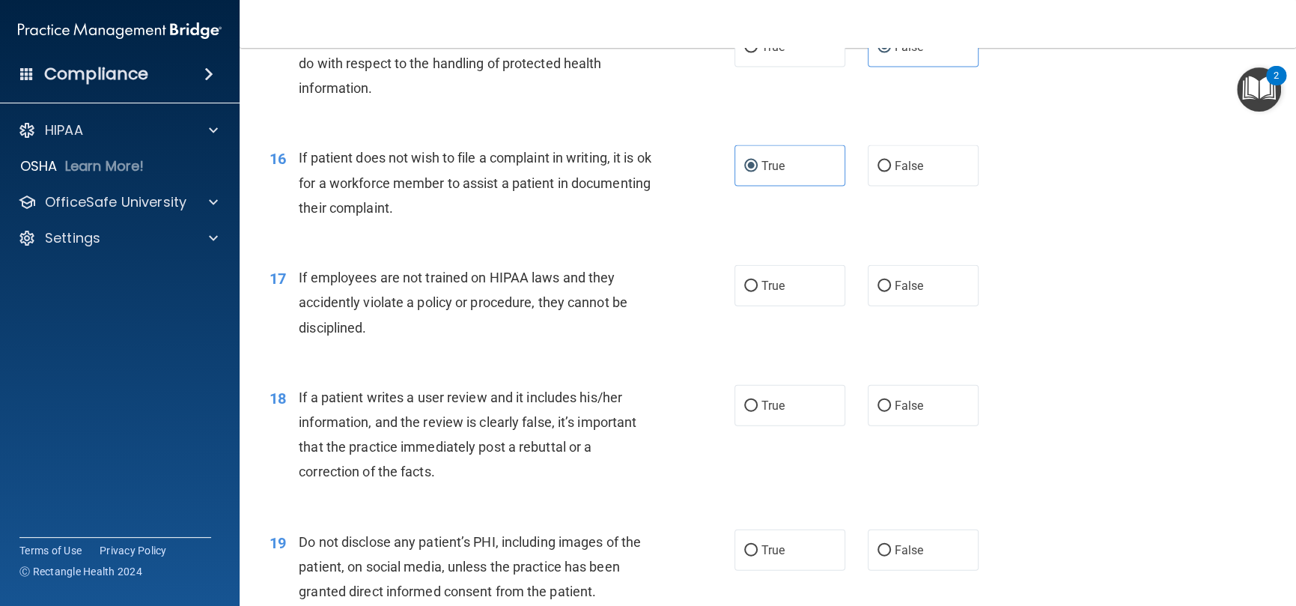
scroll to position [2022, 0]
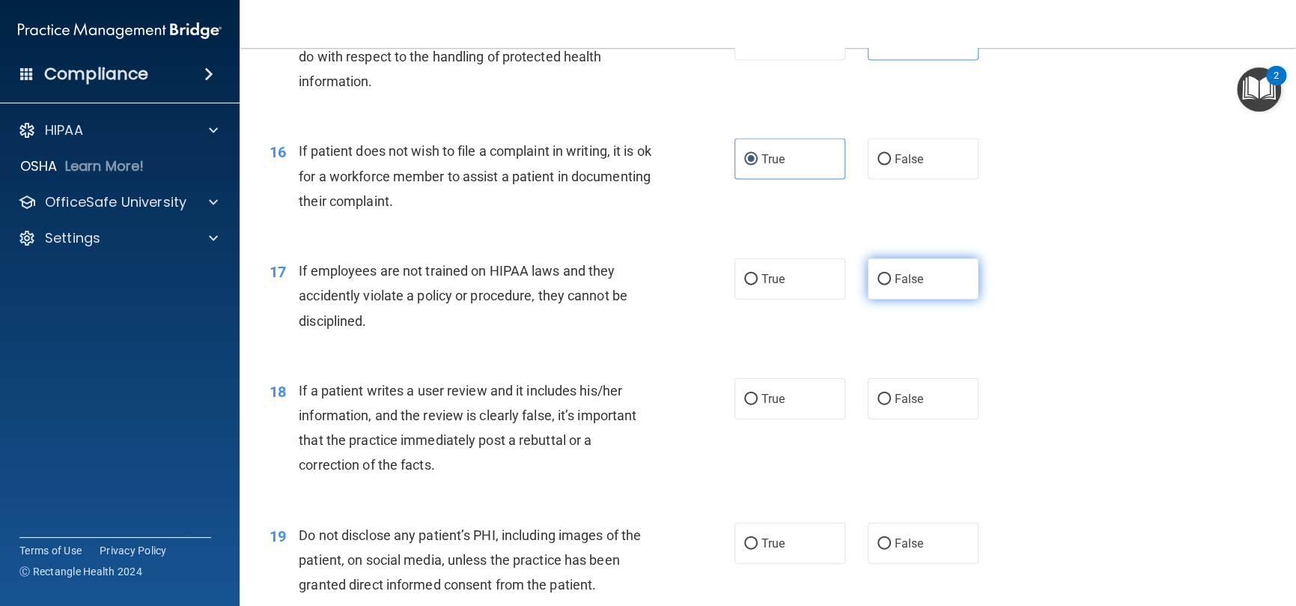
click at [868, 300] on label "False" at bounding box center [923, 278] width 111 height 41
click at [878, 285] on input "False" at bounding box center [884, 279] width 13 height 11
radio input "true"
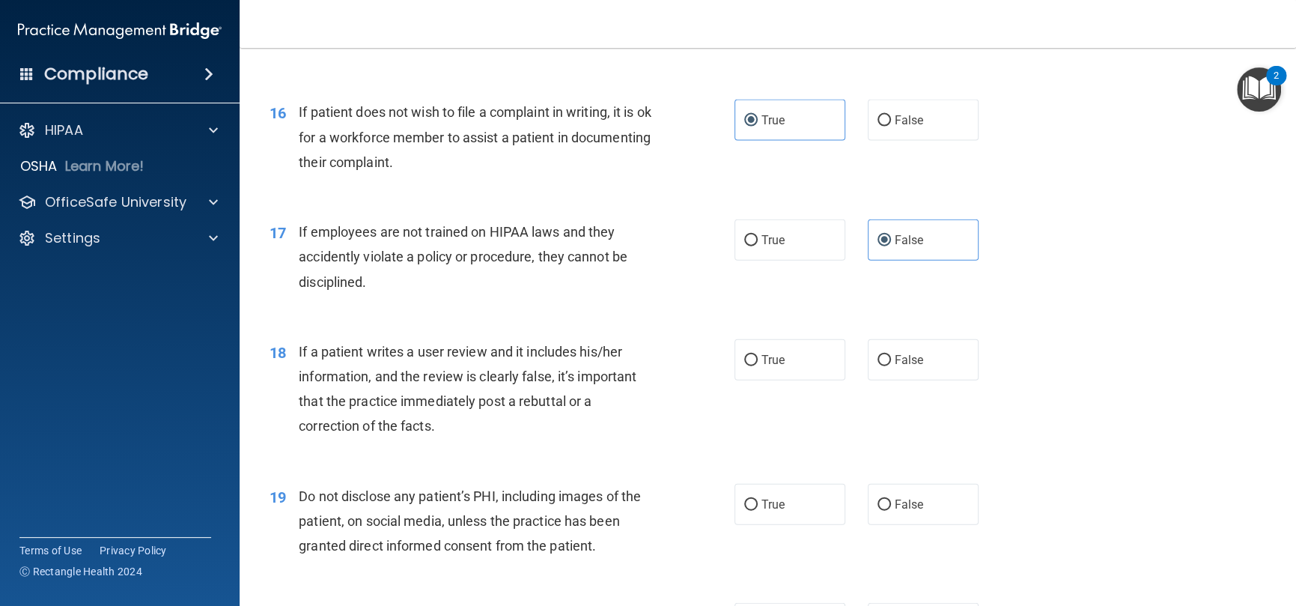
scroll to position [2172, 0]
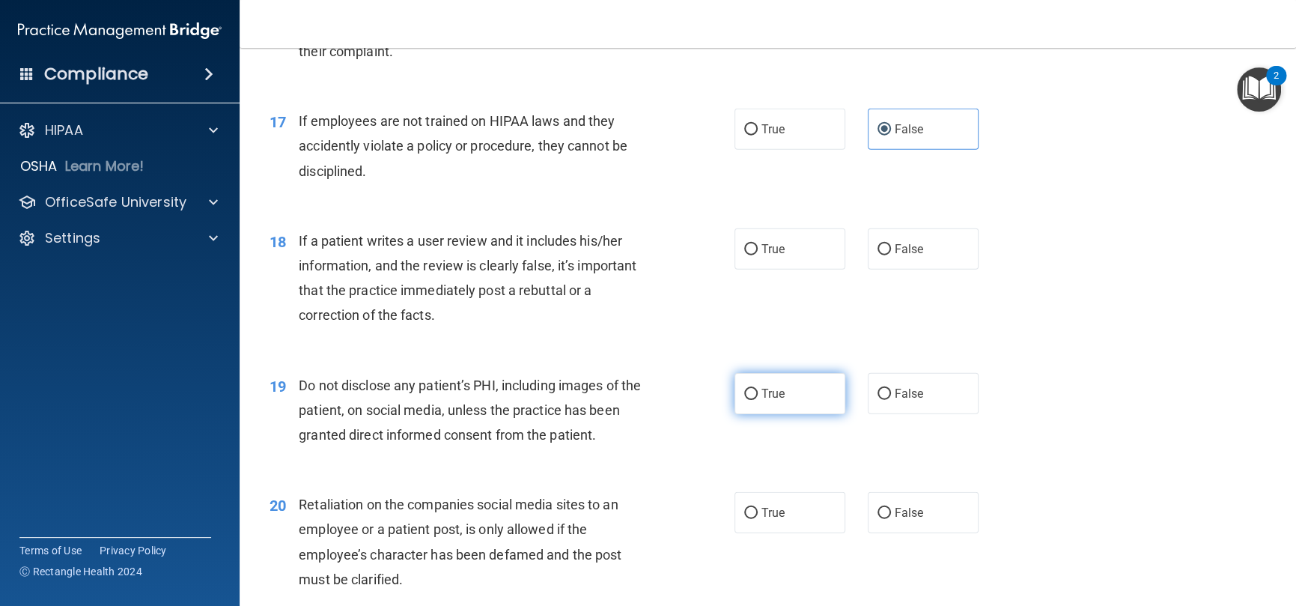
click at [765, 414] on label "True" at bounding box center [790, 393] width 111 height 41
click at [758, 400] on input "True" at bounding box center [750, 394] width 13 height 11
radio input "true"
click at [896, 256] on span "False" at bounding box center [909, 249] width 29 height 14
click at [891, 255] on input "False" at bounding box center [884, 249] width 13 height 11
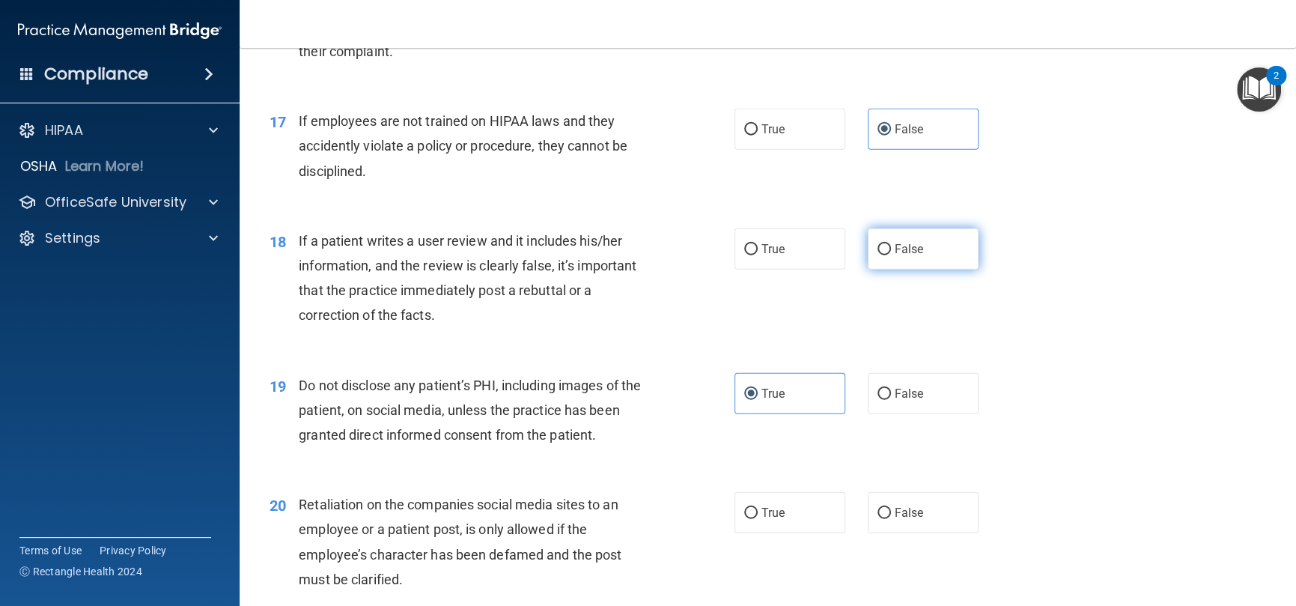
radio input "true"
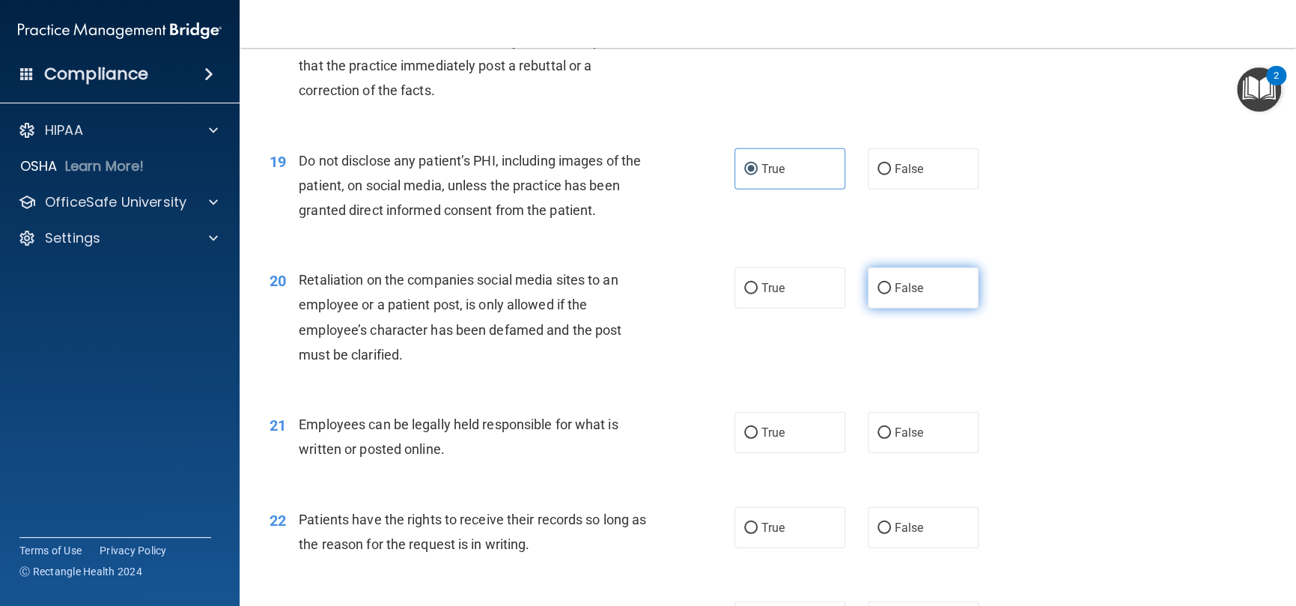
click at [868, 309] on label "False" at bounding box center [923, 287] width 111 height 41
click at [878, 294] on input "False" at bounding box center [884, 288] width 13 height 11
radio input "true"
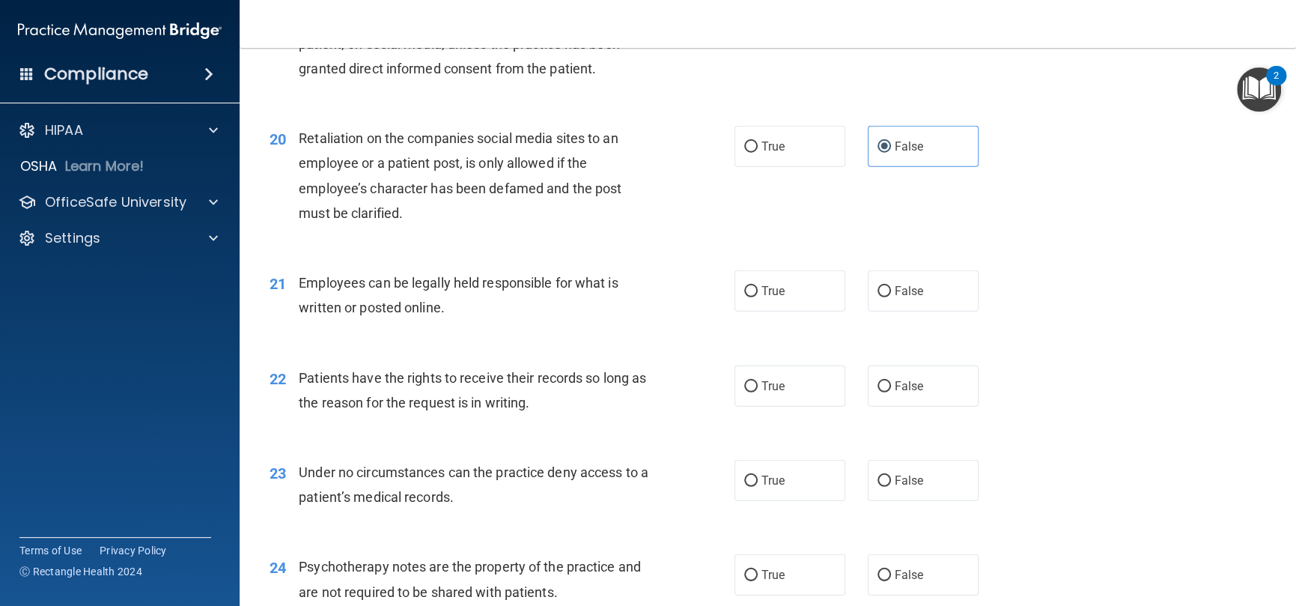
scroll to position [2546, 0]
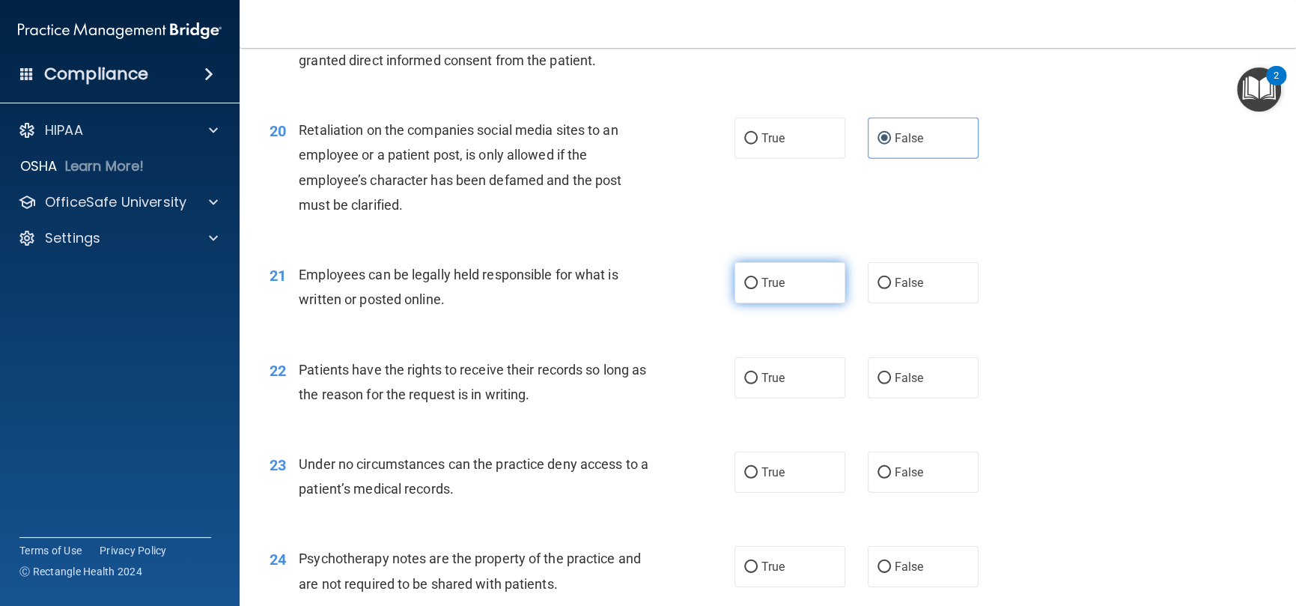
click at [777, 290] on span "True" at bounding box center [773, 283] width 23 height 14
click at [758, 289] on input "True" at bounding box center [750, 283] width 13 height 11
radio input "true"
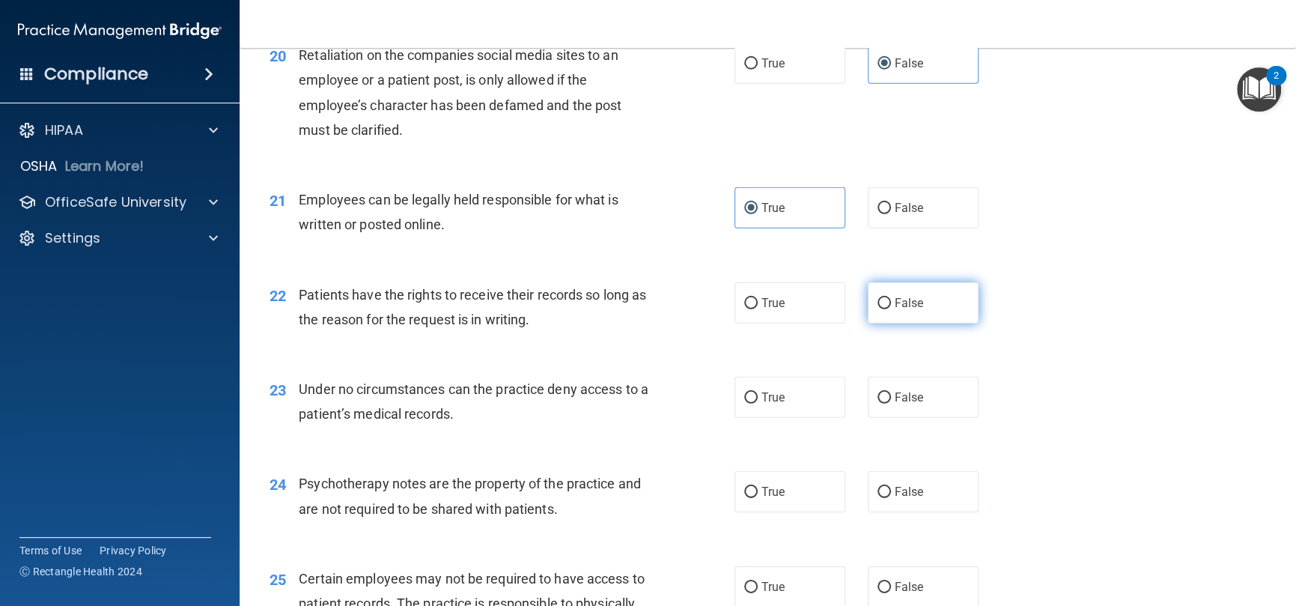
click at [886, 310] on label "False" at bounding box center [923, 302] width 111 height 41
click at [886, 309] on input "False" at bounding box center [884, 303] width 13 height 11
radio input "true"
click at [795, 414] on label "True" at bounding box center [790, 397] width 111 height 41
click at [758, 404] on input "True" at bounding box center [750, 397] width 13 height 11
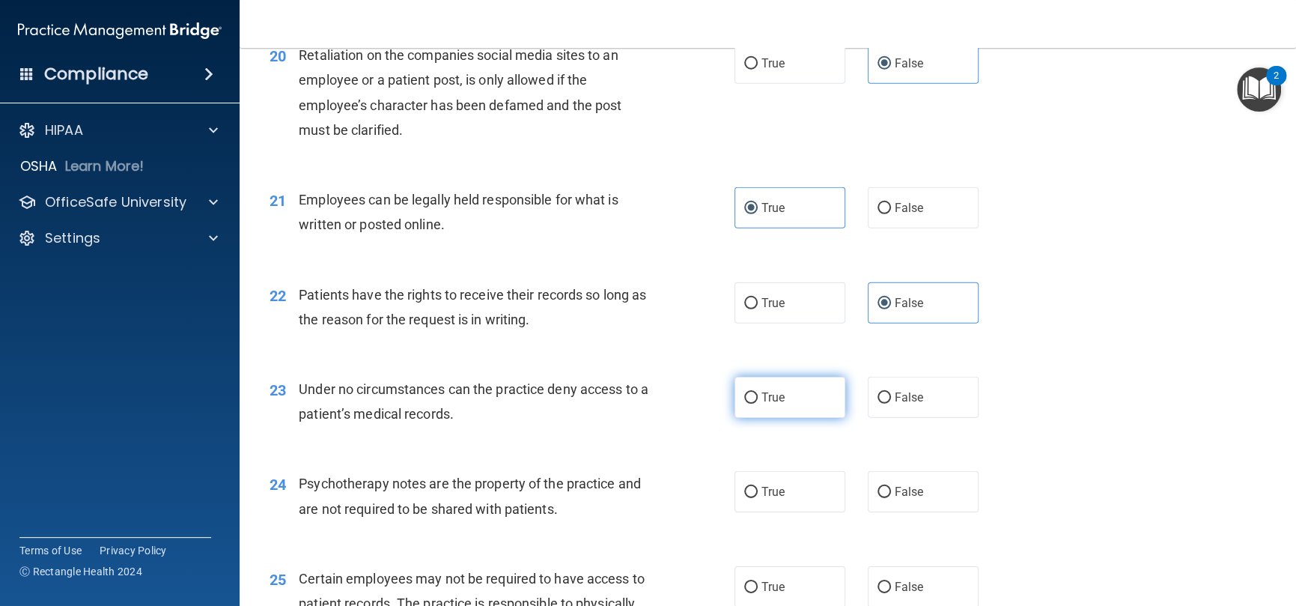
radio input "true"
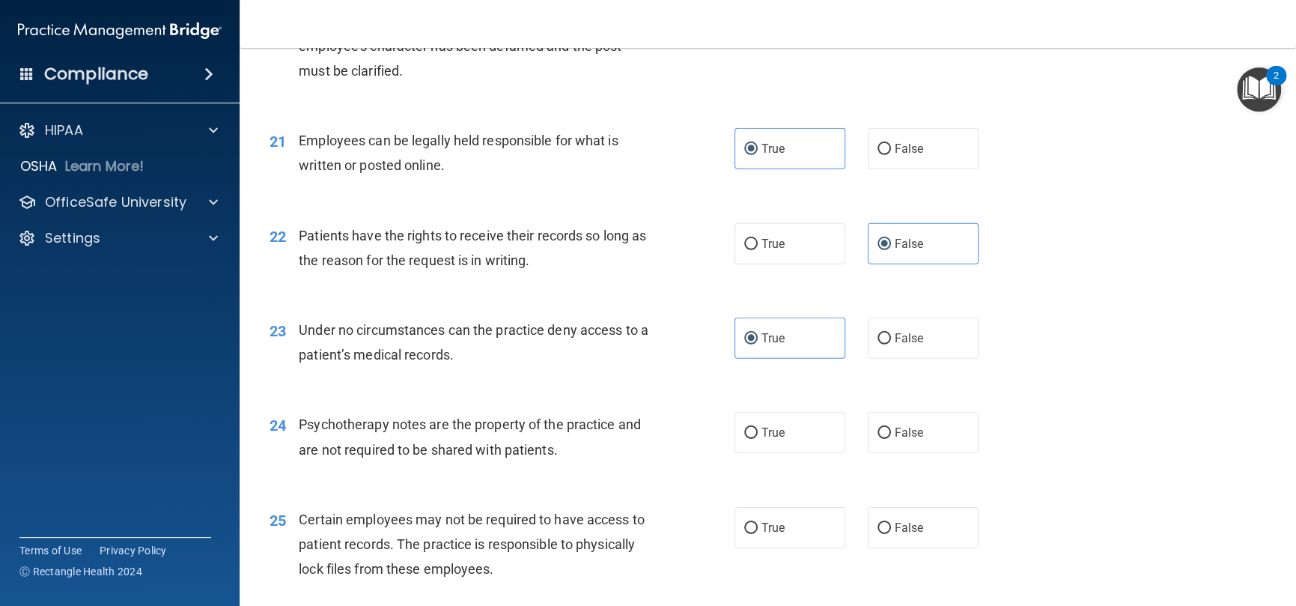
scroll to position [2771, 0]
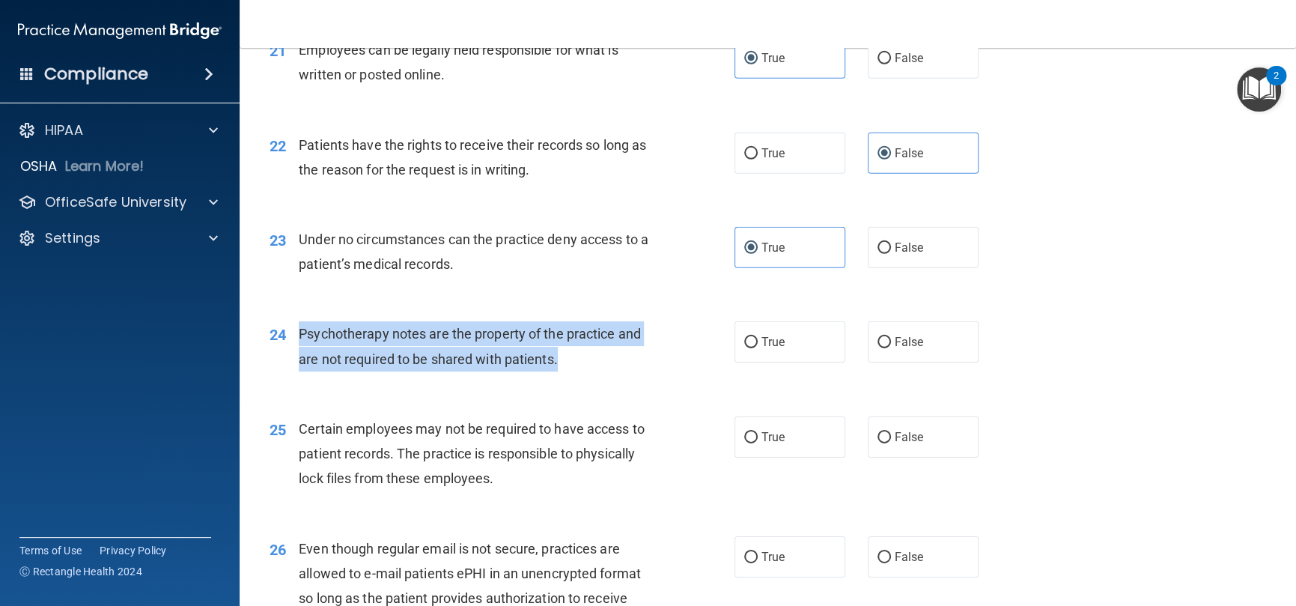
drag, startPoint x: 554, startPoint y: 381, endPoint x: 631, endPoint y: 11, distance: 377.7
click at [299, 350] on div "Psychotherapy notes are the property of the practice and are not required to be…" at bounding box center [481, 345] width 365 height 49
copy span "Psychotherapy notes are the property of the practice and are not required to be…"
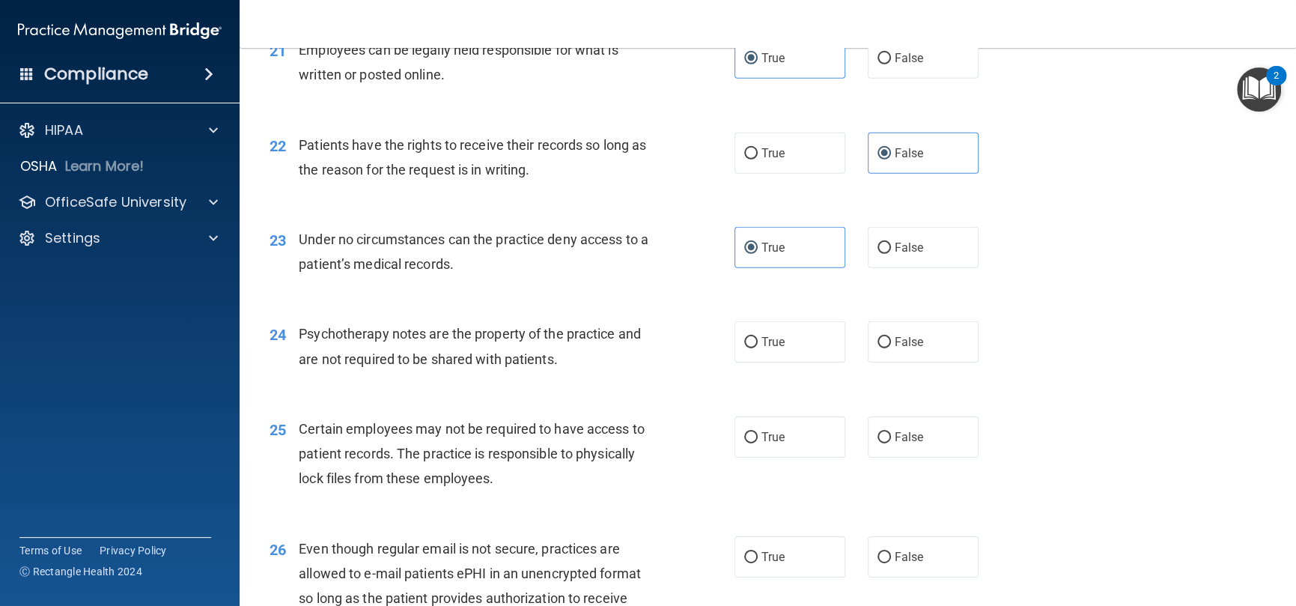
click at [707, 303] on div "23 Under no circumstances can the practice deny access to a patient’s medical r…" at bounding box center [767, 255] width 1019 height 94
click at [753, 454] on label "True" at bounding box center [790, 436] width 111 height 41
click at [753, 443] on input "True" at bounding box center [750, 437] width 13 height 11
radio input "true"
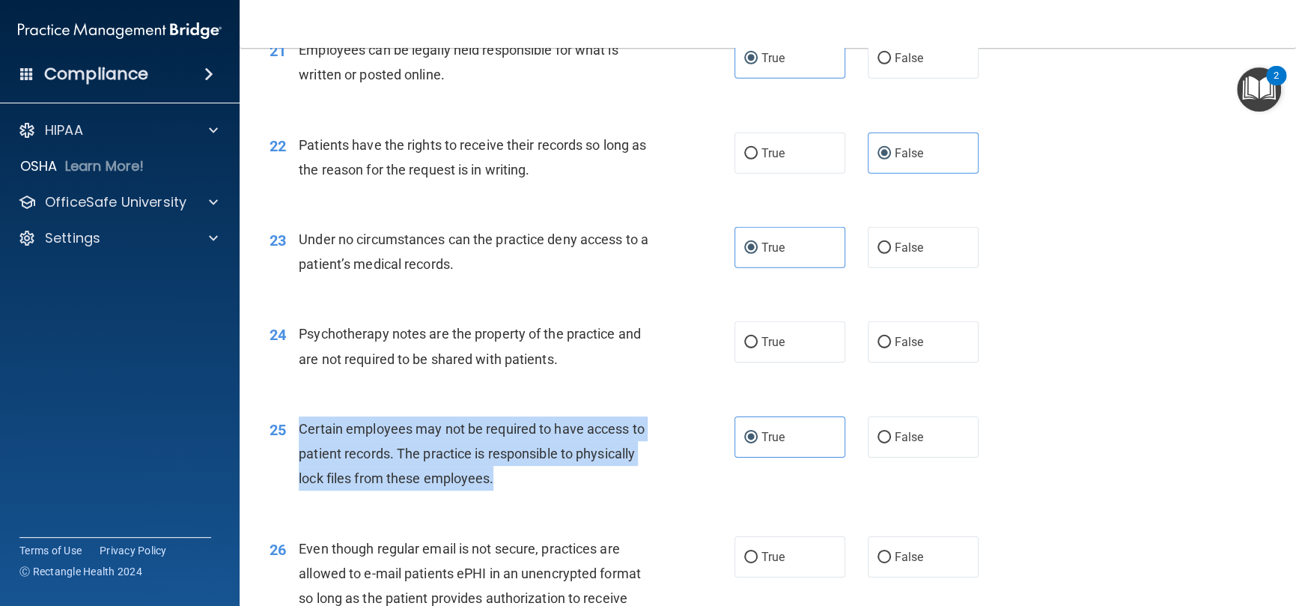
drag, startPoint x: 517, startPoint y: 511, endPoint x: 292, endPoint y: 459, distance: 231.2
click at [292, 459] on div "25 Certain employees may not be required to have access to patient records. The…" at bounding box center [502, 457] width 510 height 82
copy div "Certain employees may not be required to have access to patient records. The pr…"
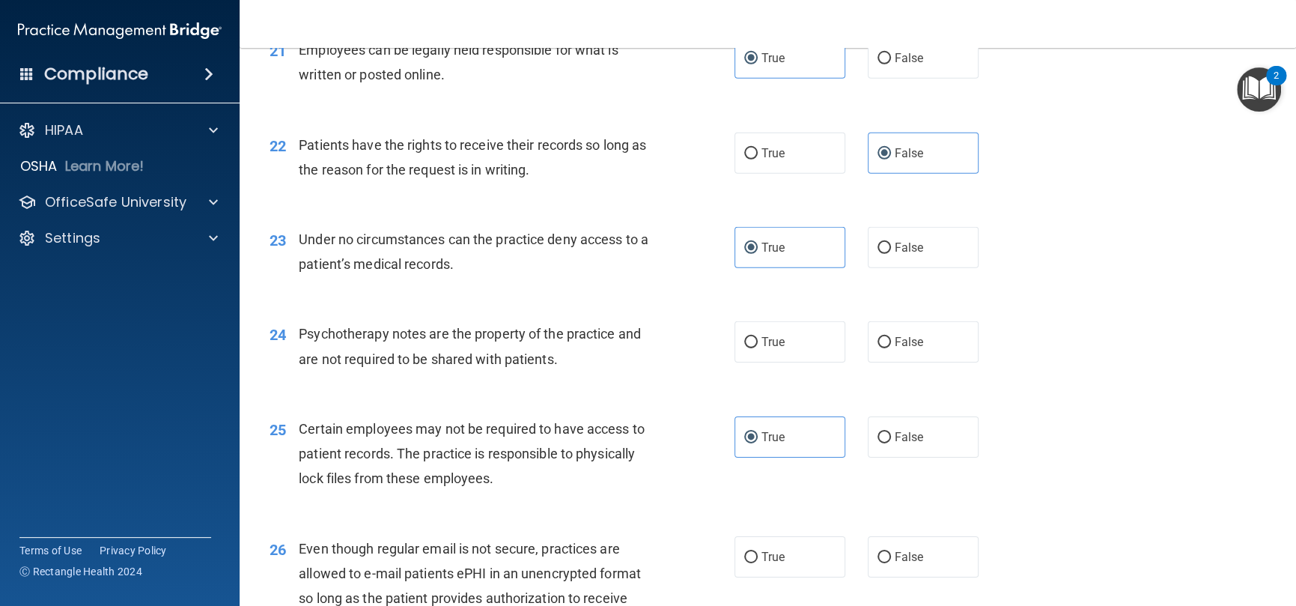
click at [544, 371] on div "Psychotherapy notes are the property of the practice and are not required to be…" at bounding box center [481, 345] width 365 height 49
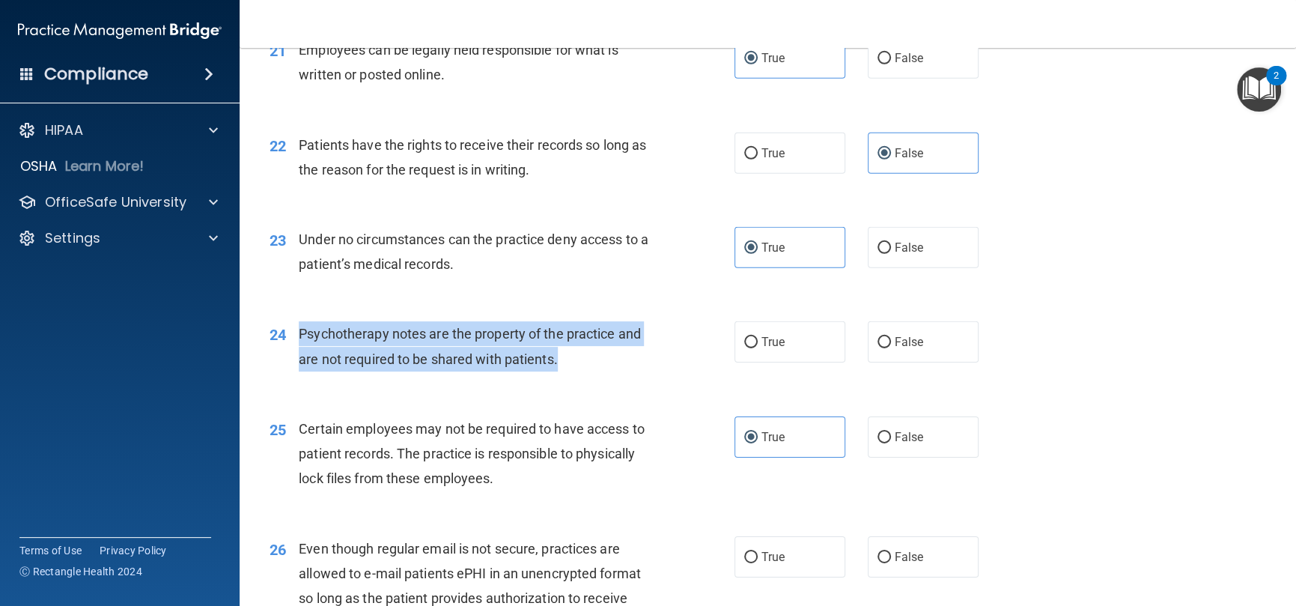
drag, startPoint x: 578, startPoint y: 395, endPoint x: 294, endPoint y: 358, distance: 286.2
click at [294, 358] on div "24 Psychotherapy notes are the property of the practice and are not required to…" at bounding box center [502, 349] width 510 height 57
copy div "Psychotherapy notes are the property of the practice and are not required to be…"
click at [687, 378] on div "24 Psychotherapy notes are the property of the practice and are not required to…" at bounding box center [502, 349] width 510 height 57
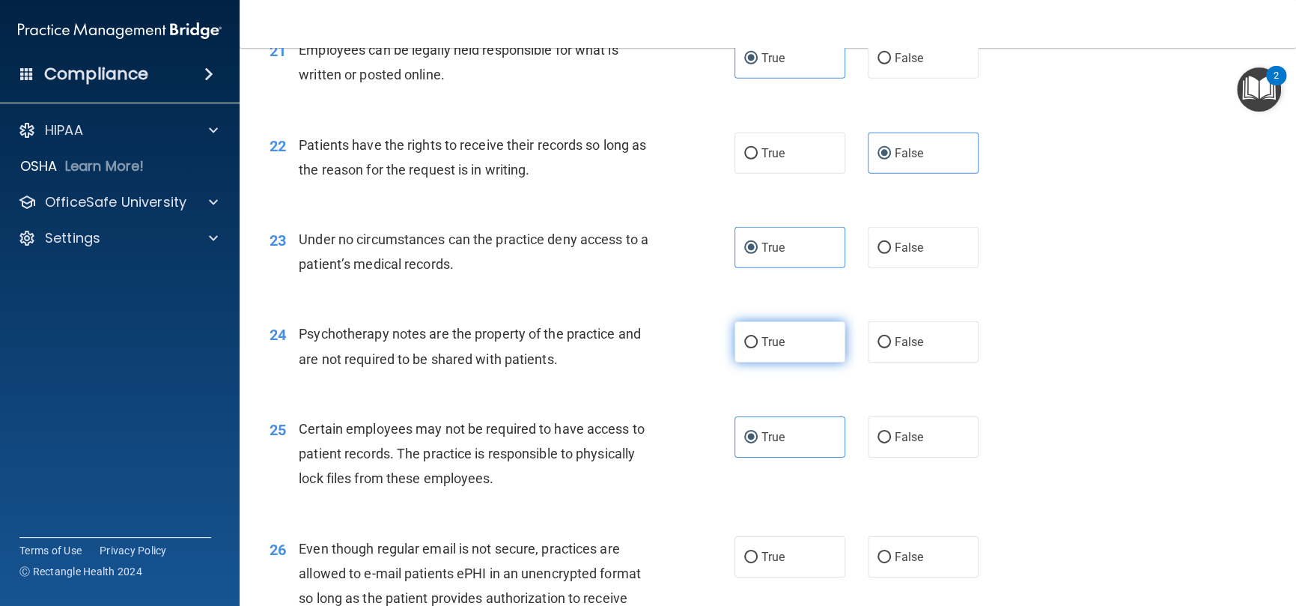
click at [767, 349] on span "True" at bounding box center [773, 342] width 23 height 14
click at [758, 348] on input "True" at bounding box center [750, 342] width 13 height 11
radio input "true"
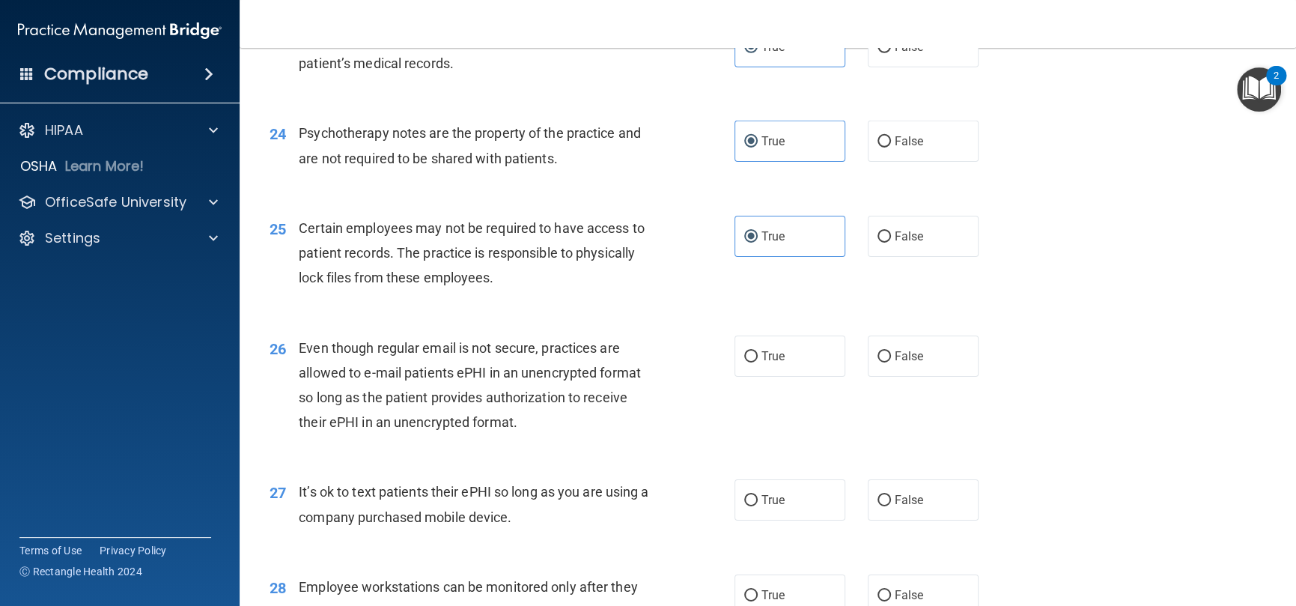
scroll to position [2995, 0]
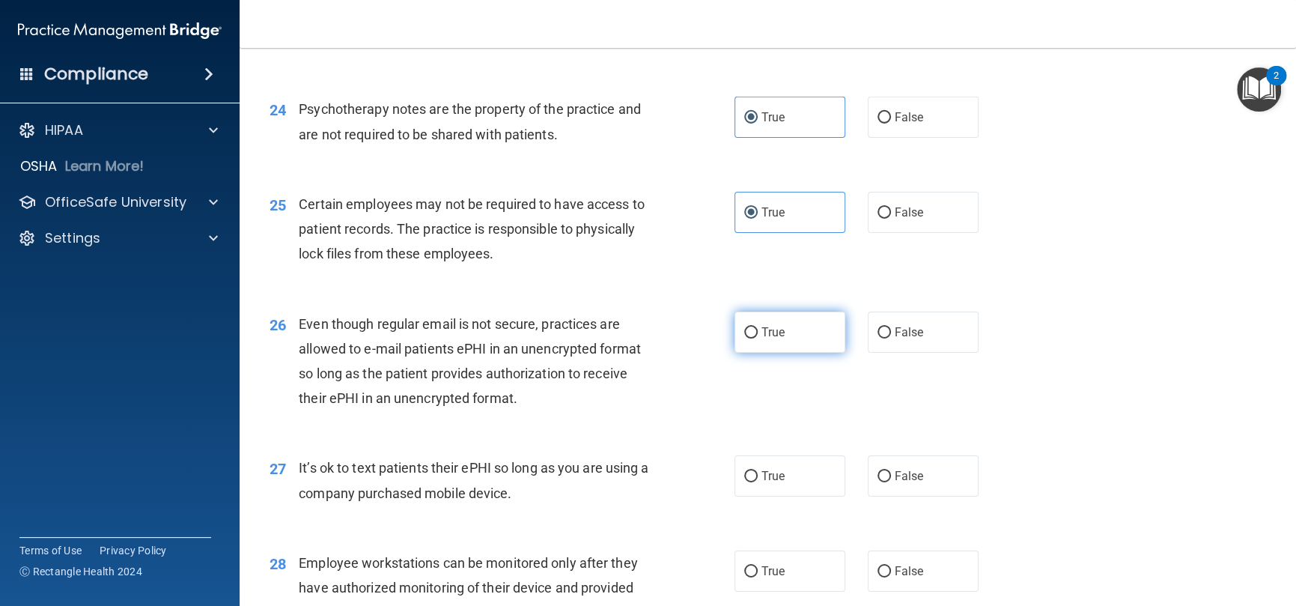
click at [753, 353] on label "True" at bounding box center [790, 332] width 111 height 41
click at [753, 338] on input "True" at bounding box center [750, 332] width 13 height 11
radio input "true"
click at [830, 496] on label "True" at bounding box center [790, 475] width 111 height 41
click at [758, 482] on input "True" at bounding box center [750, 476] width 13 height 11
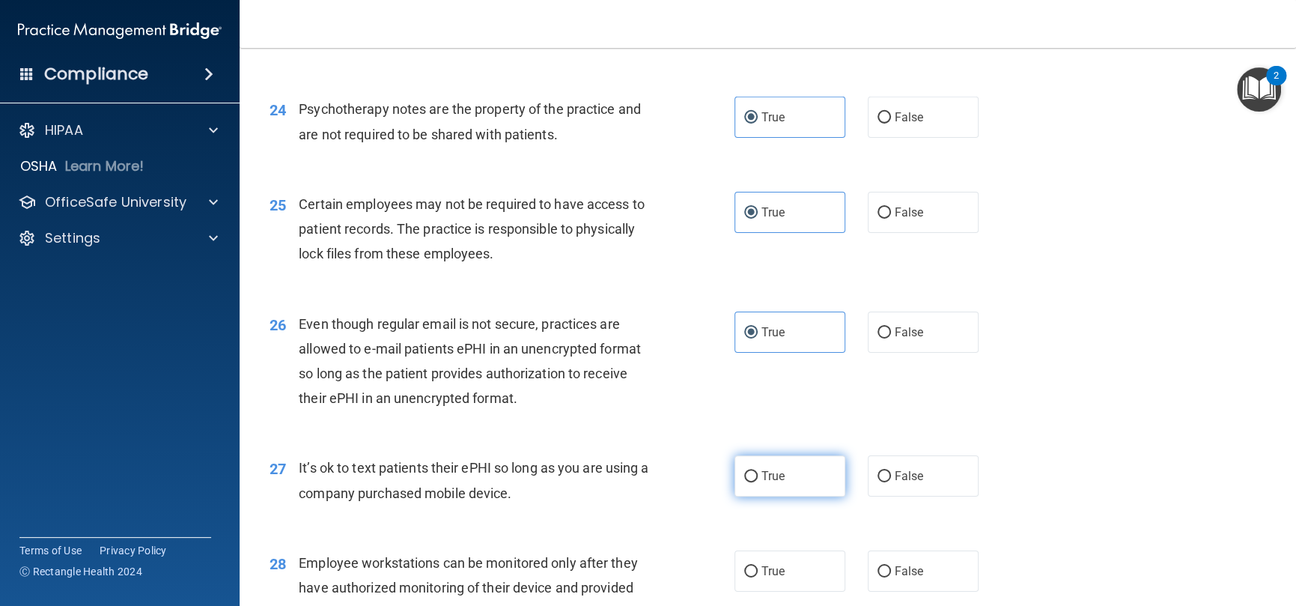
radio input "true"
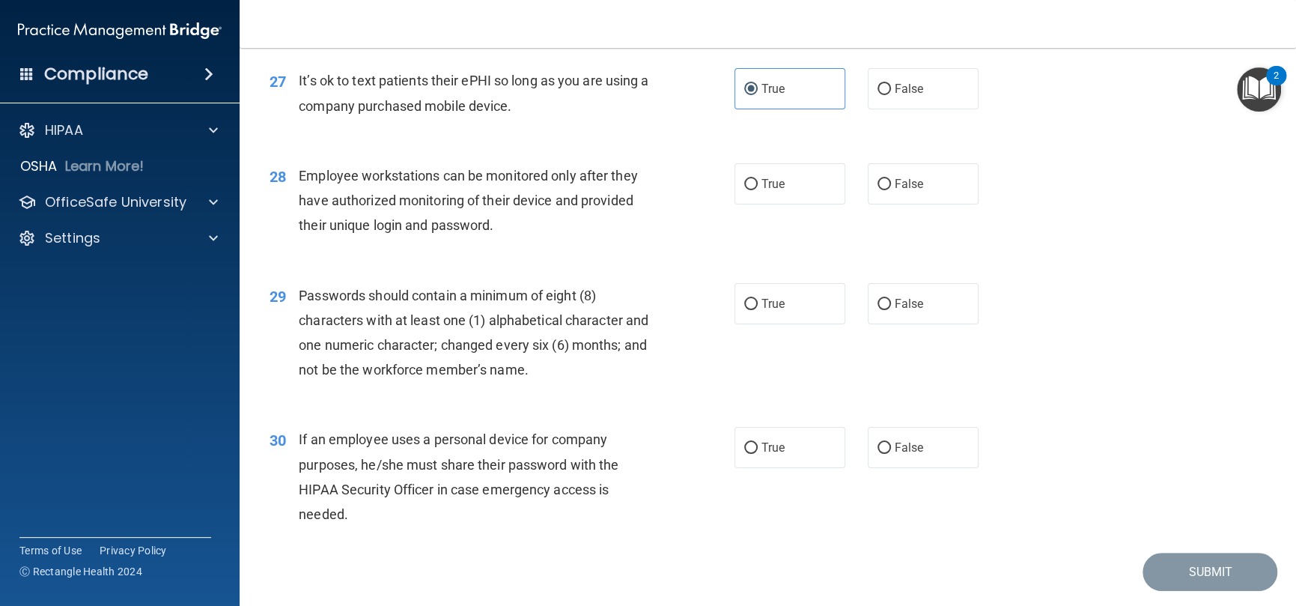
scroll to position [3453, 0]
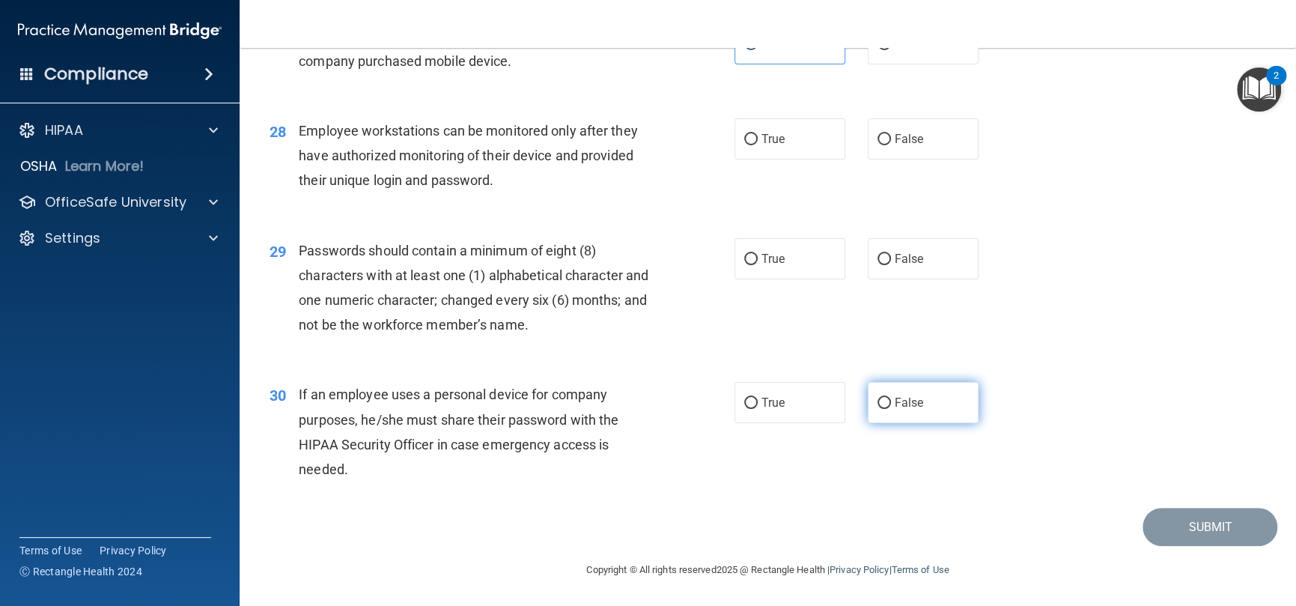
click at [884, 404] on label "False" at bounding box center [923, 402] width 111 height 41
click at [884, 404] on input "False" at bounding box center [884, 403] width 13 height 11
radio input "true"
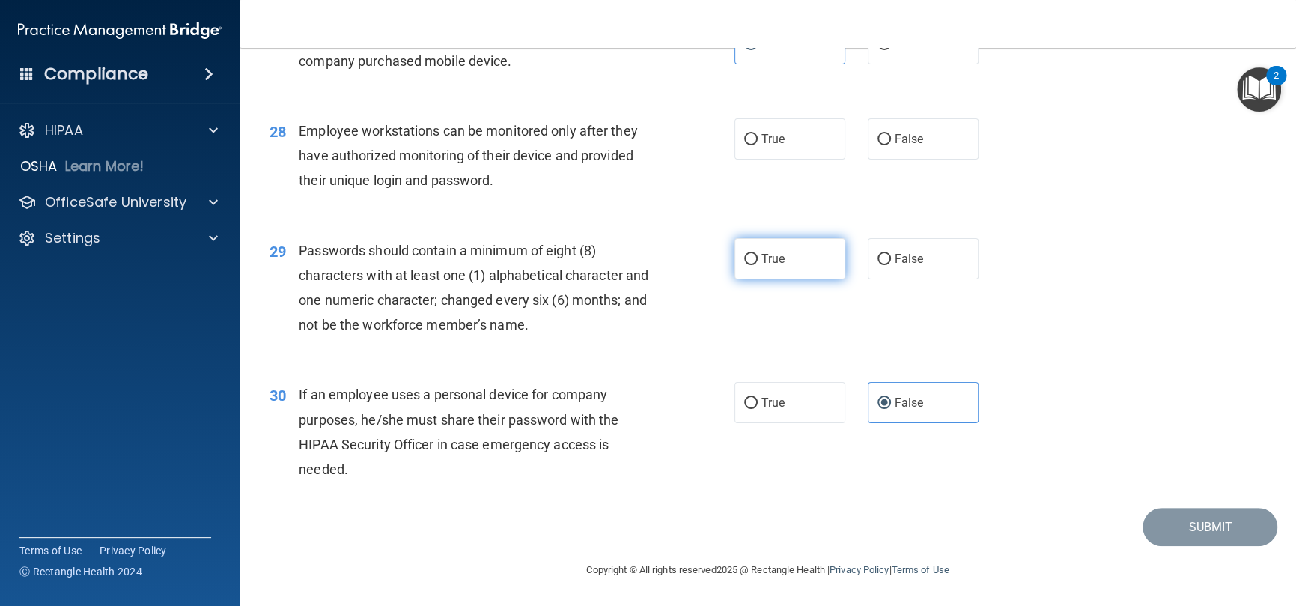
click at [784, 249] on label "True" at bounding box center [790, 258] width 111 height 41
click at [758, 254] on input "True" at bounding box center [750, 259] width 13 height 11
radio input "true"
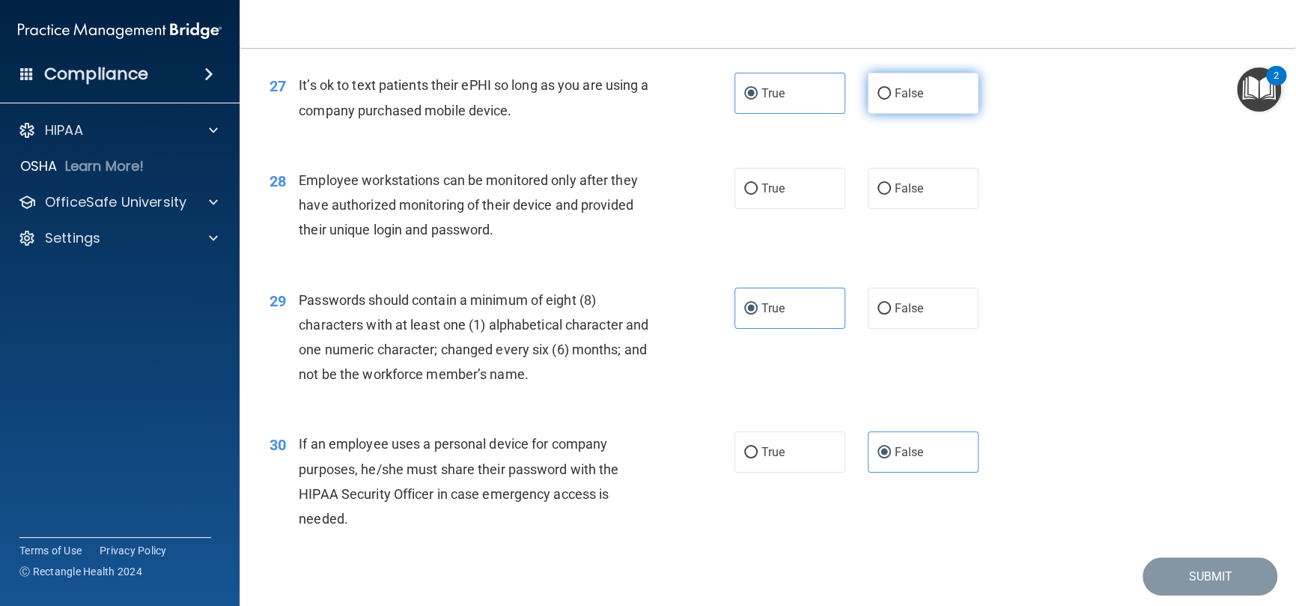
click at [879, 106] on label "False" at bounding box center [923, 93] width 111 height 41
click at [879, 100] on input "False" at bounding box center [884, 93] width 13 height 11
radio input "true"
radio input "false"
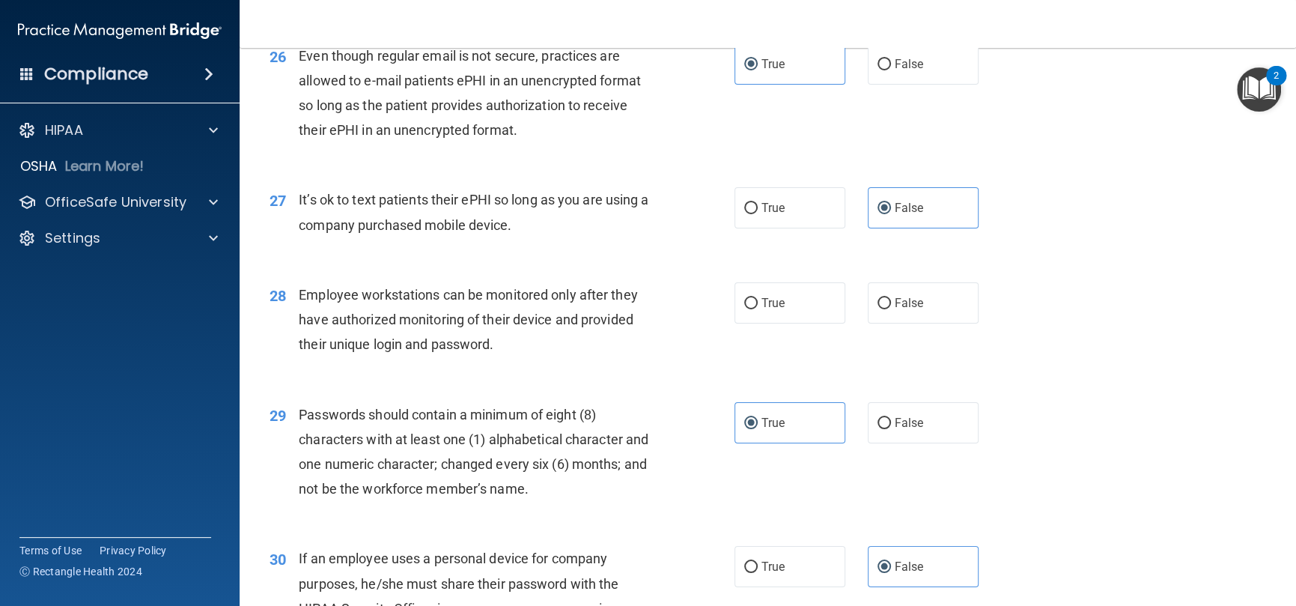
scroll to position [3228, 0]
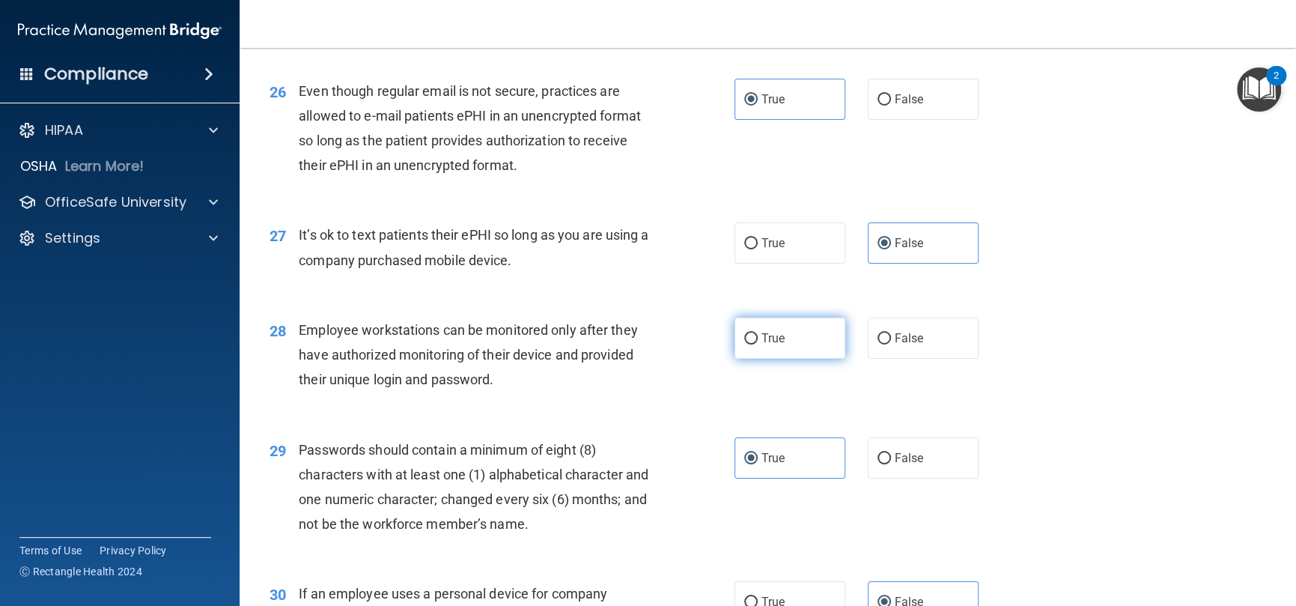
click at [753, 359] on label "True" at bounding box center [790, 337] width 111 height 41
click at [753, 344] on input "True" at bounding box center [750, 338] width 13 height 11
radio input "true"
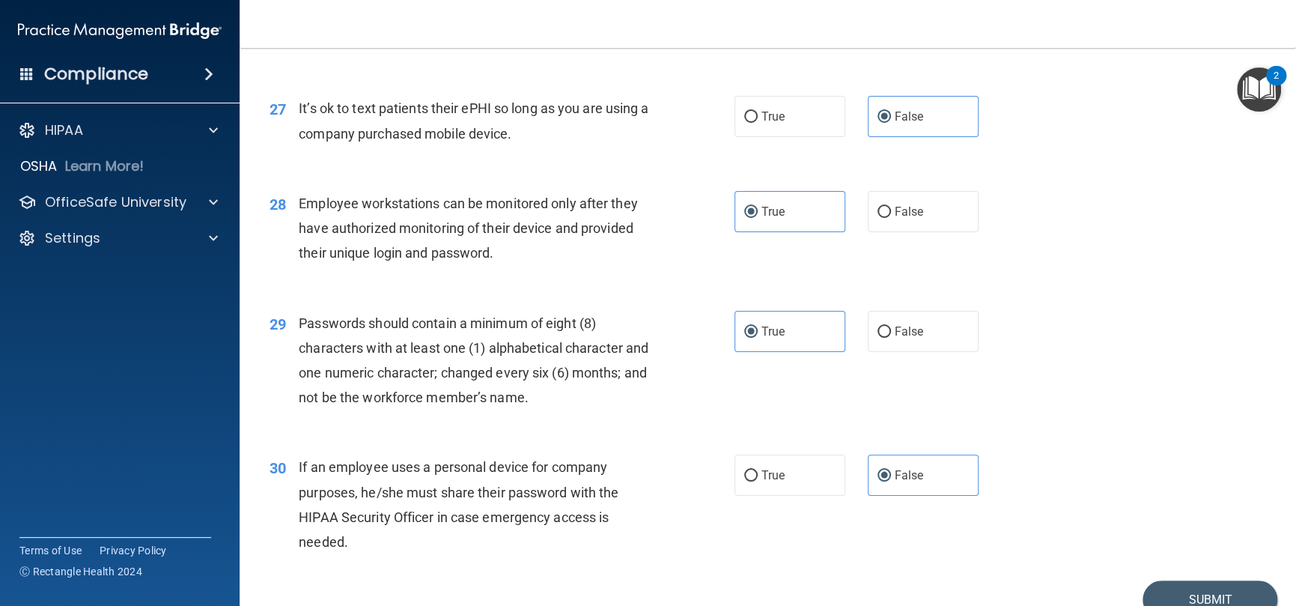
scroll to position [3453, 0]
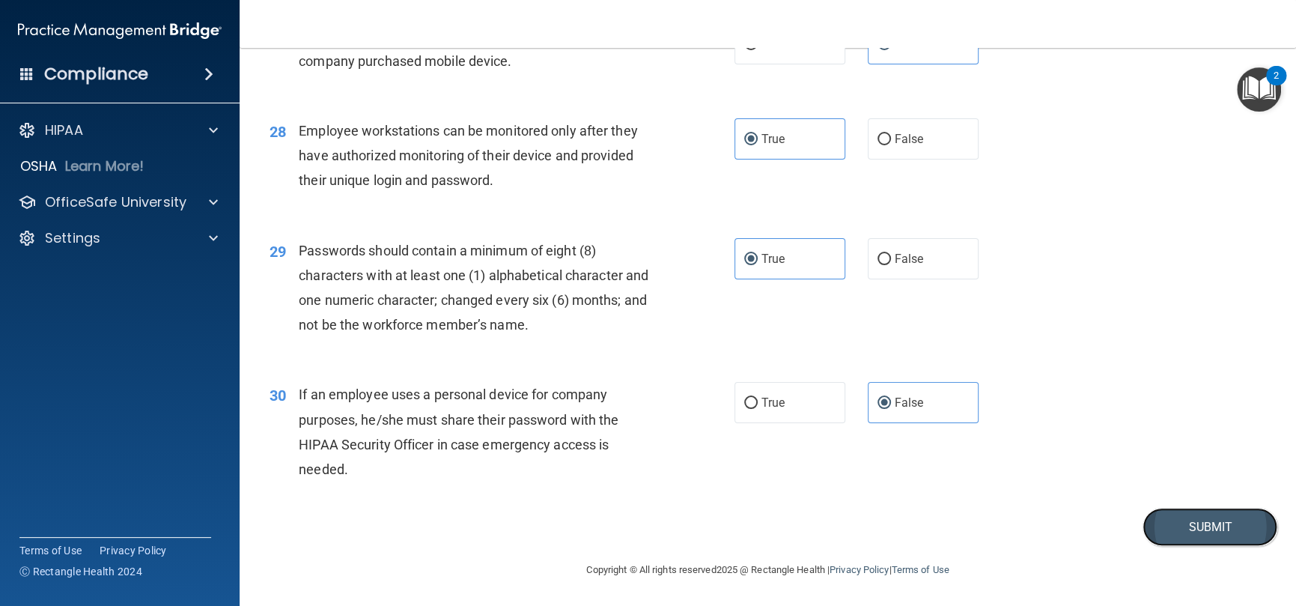
click at [1200, 529] on button "Submit" at bounding box center [1210, 527] width 135 height 38
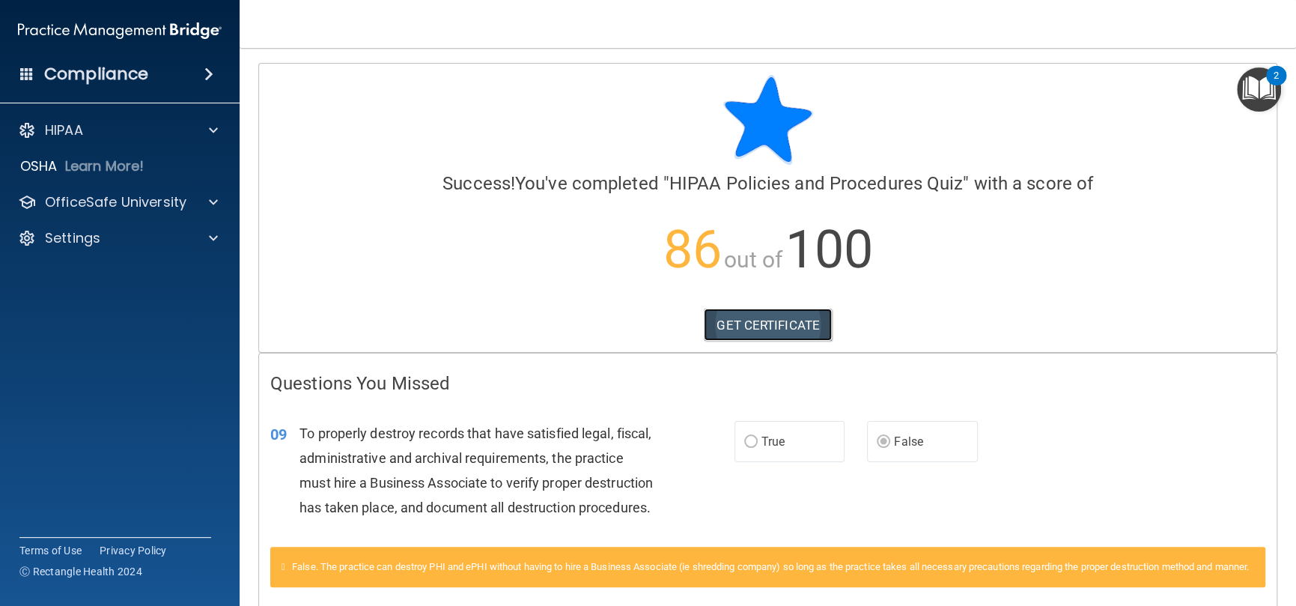
click at [744, 326] on link "GET CERTIFICATE" at bounding box center [768, 325] width 128 height 33
click at [115, 202] on p "OfficeSafe University" at bounding box center [116, 202] width 142 height 18
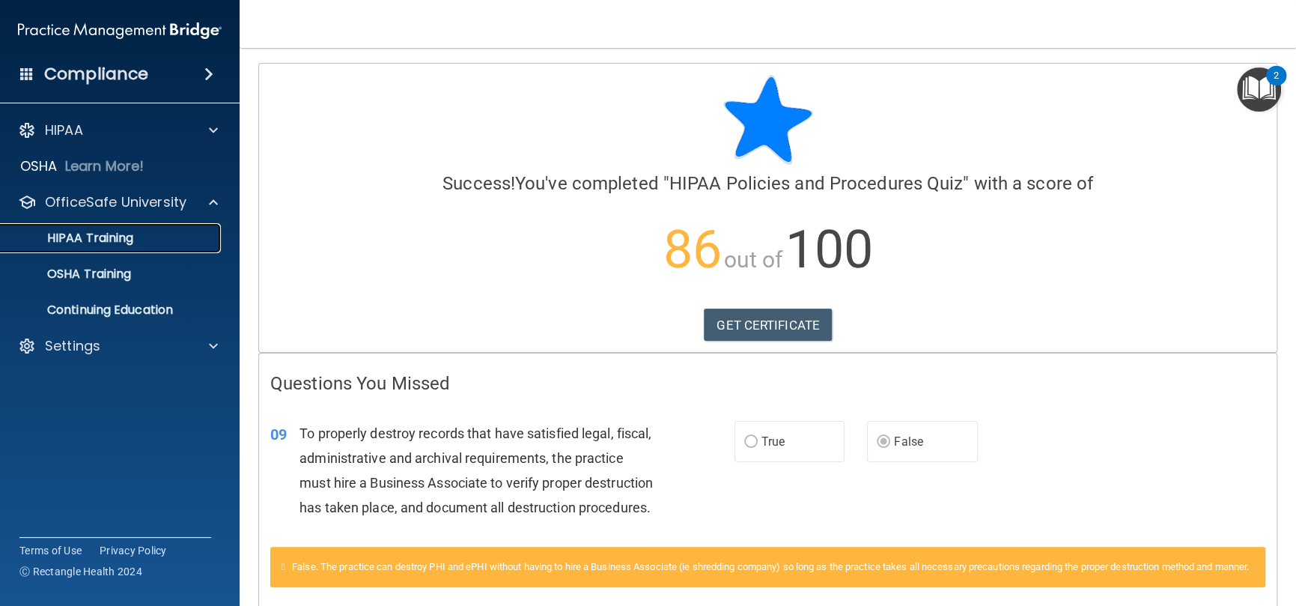
click at [129, 242] on p "HIPAA Training" at bounding box center [72, 238] width 124 height 15
